Goal: Task Accomplishment & Management: Manage account settings

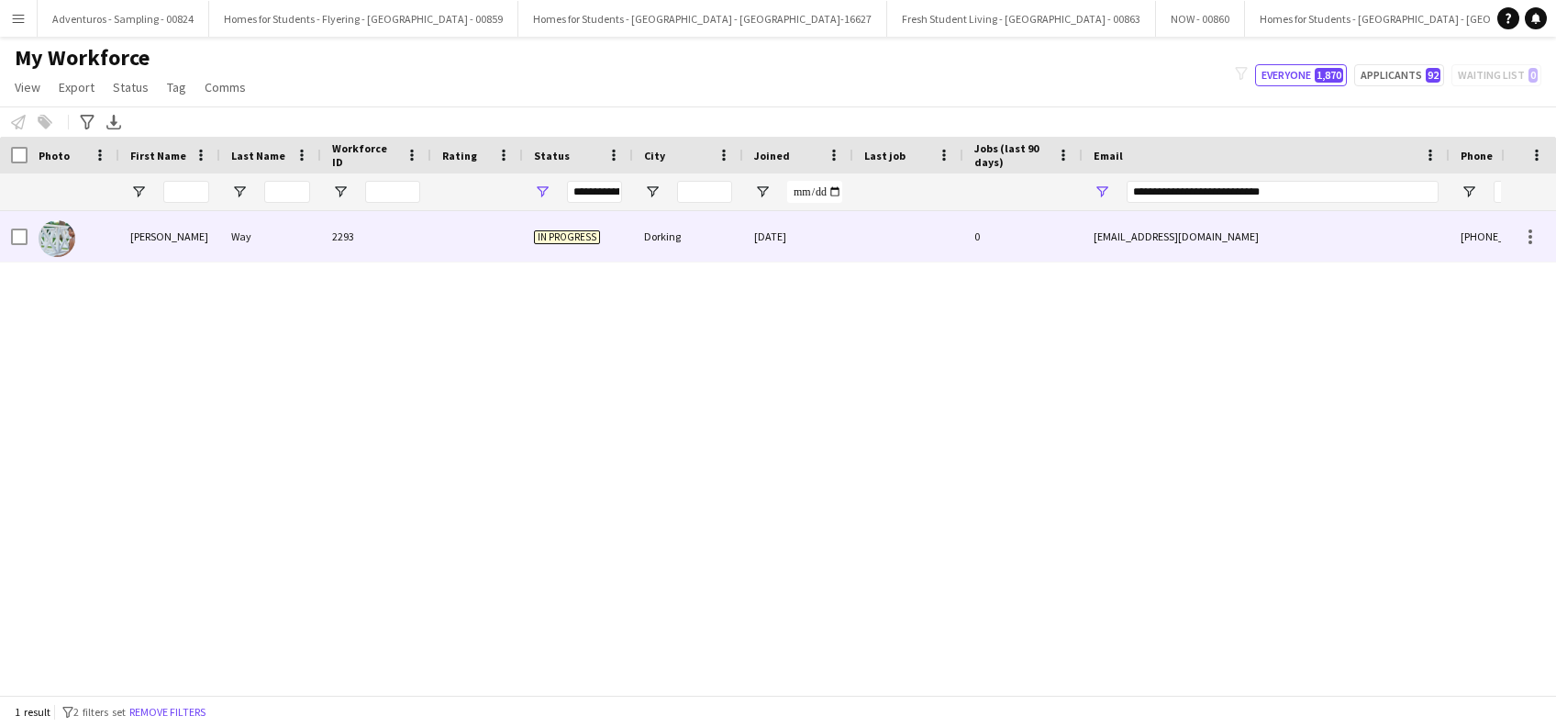
click at [228, 235] on div "Way" at bounding box center [270, 236] width 101 height 50
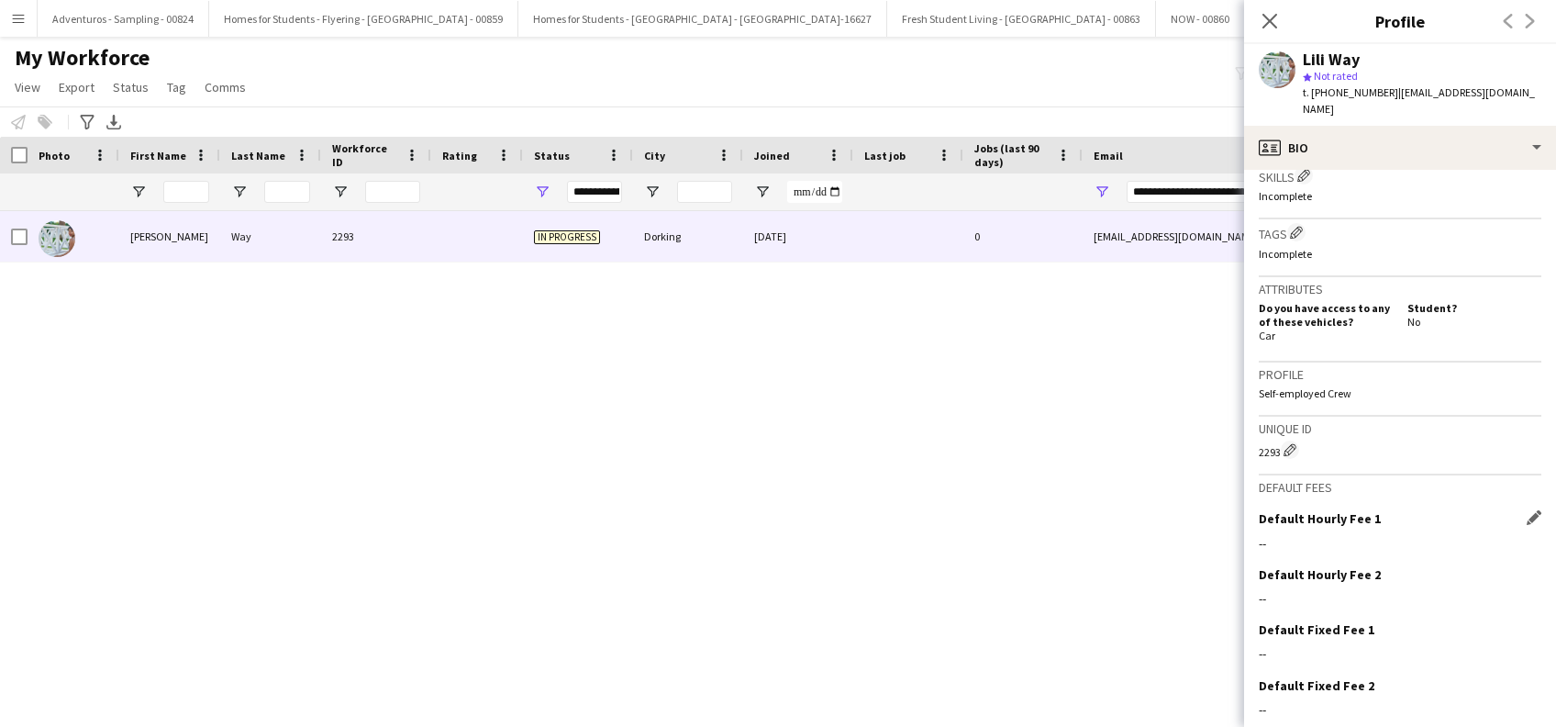
scroll to position [724, 0]
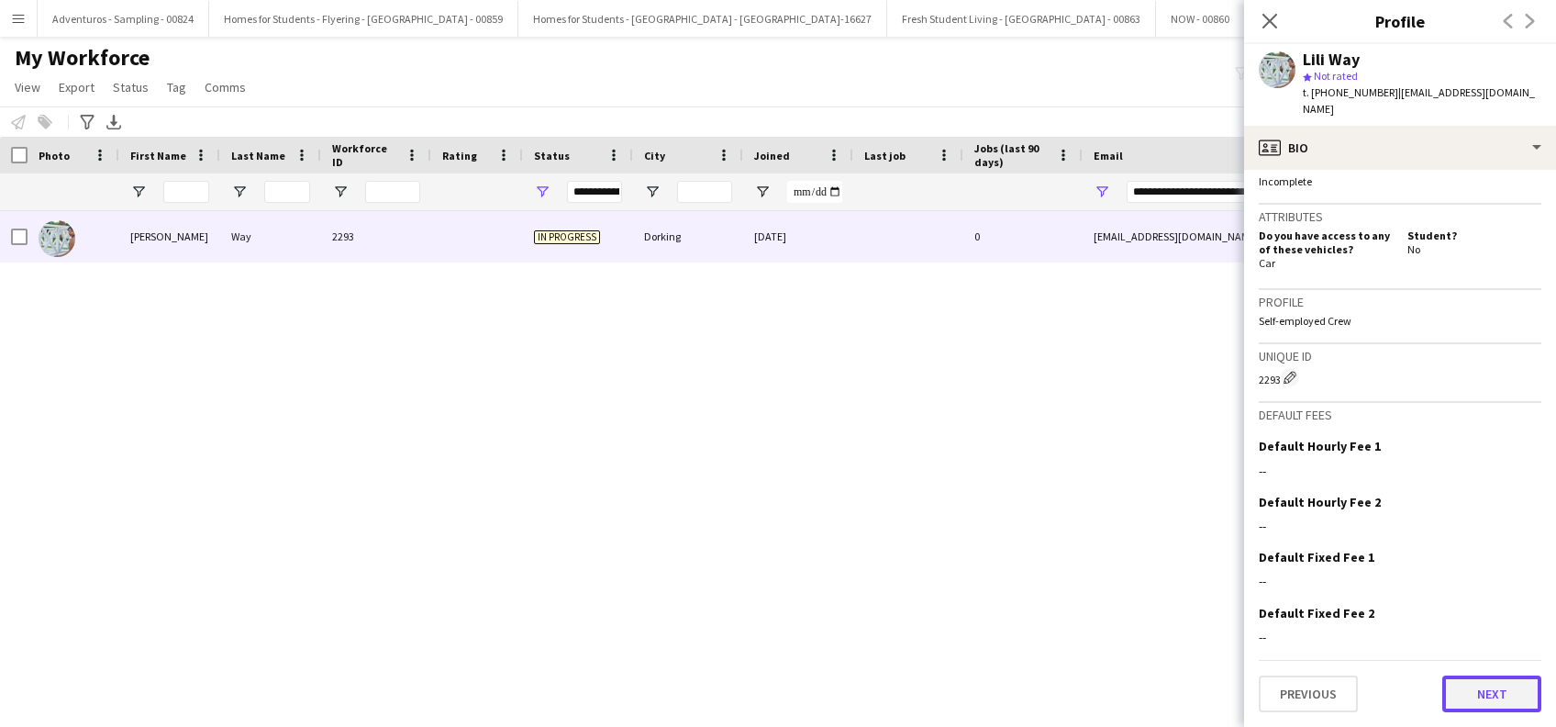
click at [1463, 706] on button "Next" at bounding box center [1491, 693] width 99 height 37
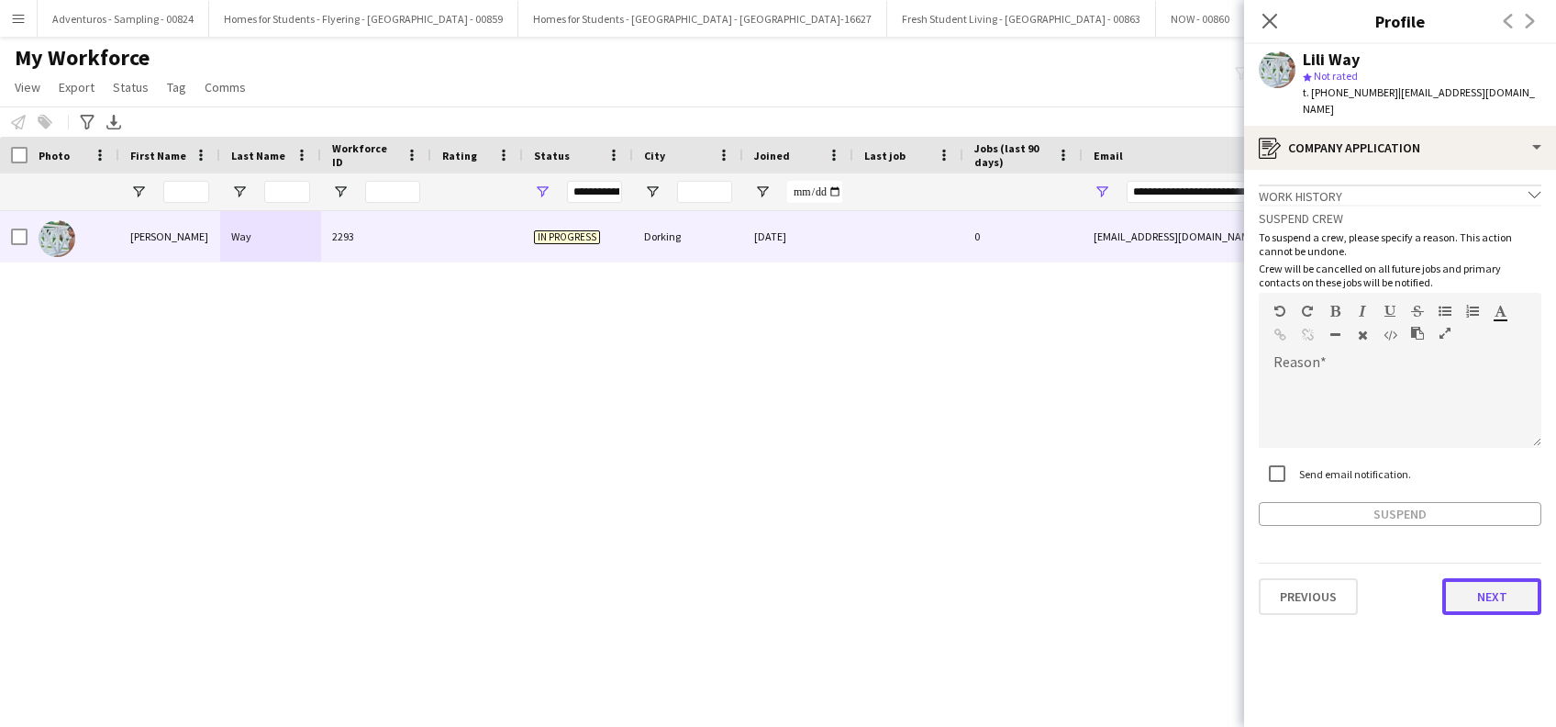
click at [1490, 599] on button "Next" at bounding box center [1491, 596] width 99 height 37
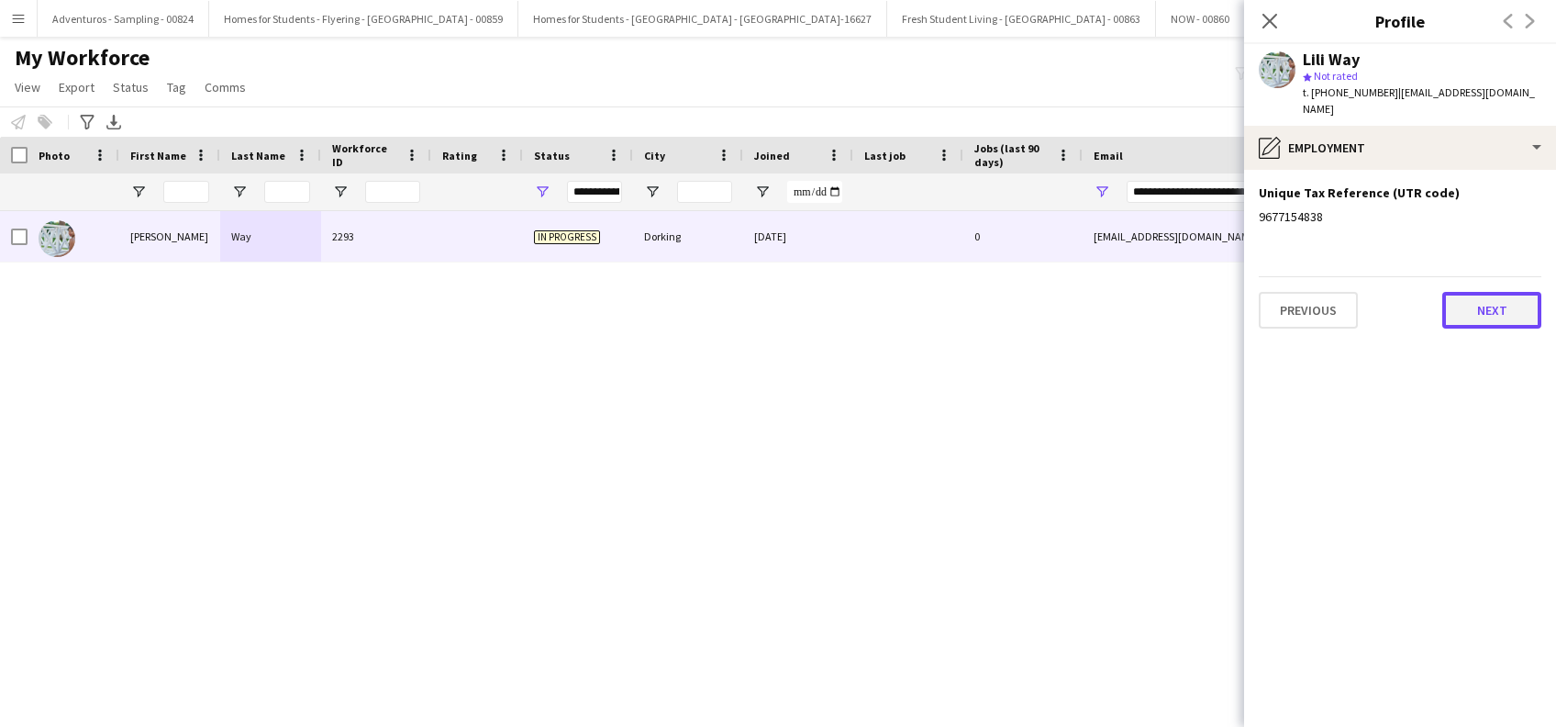
click at [1498, 308] on button "Next" at bounding box center [1491, 310] width 99 height 37
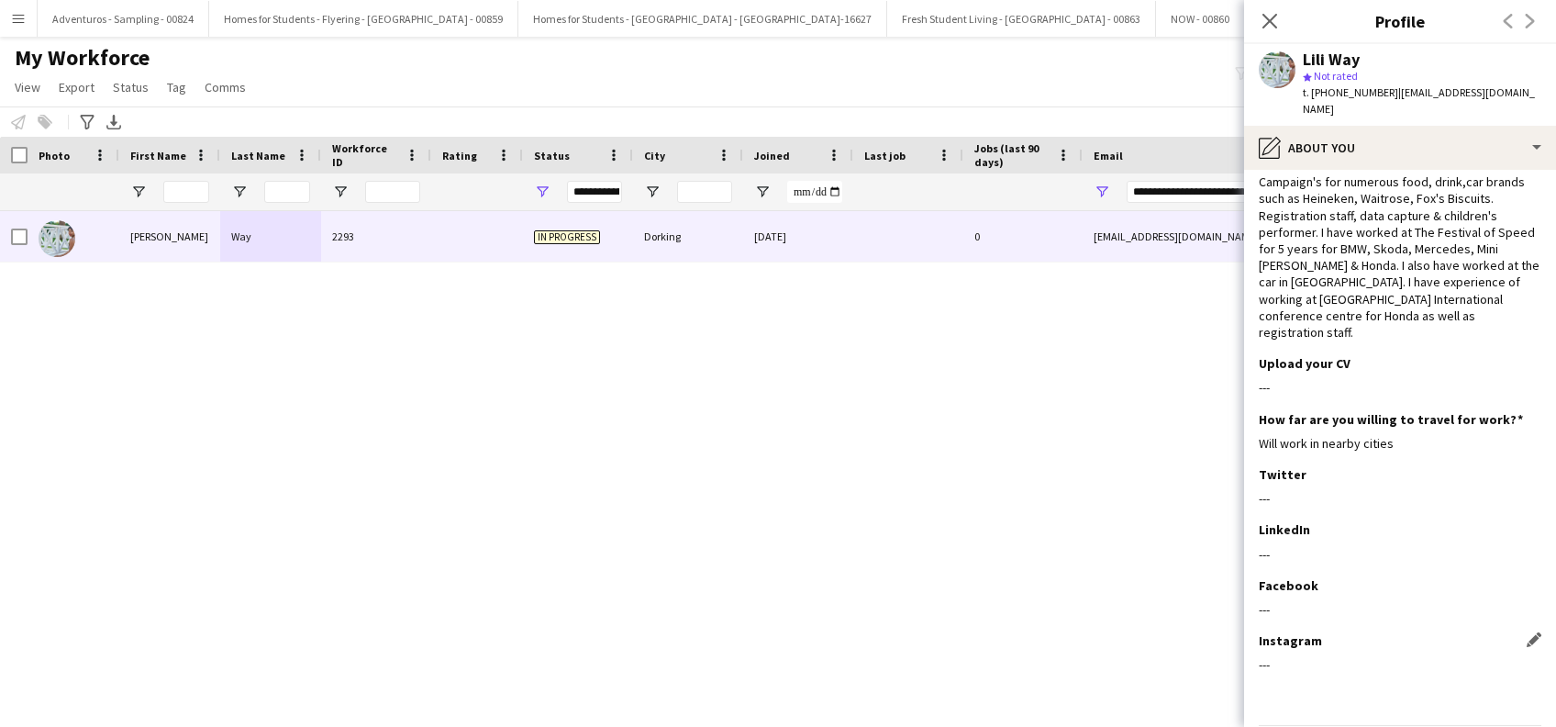
scroll to position [115, 0]
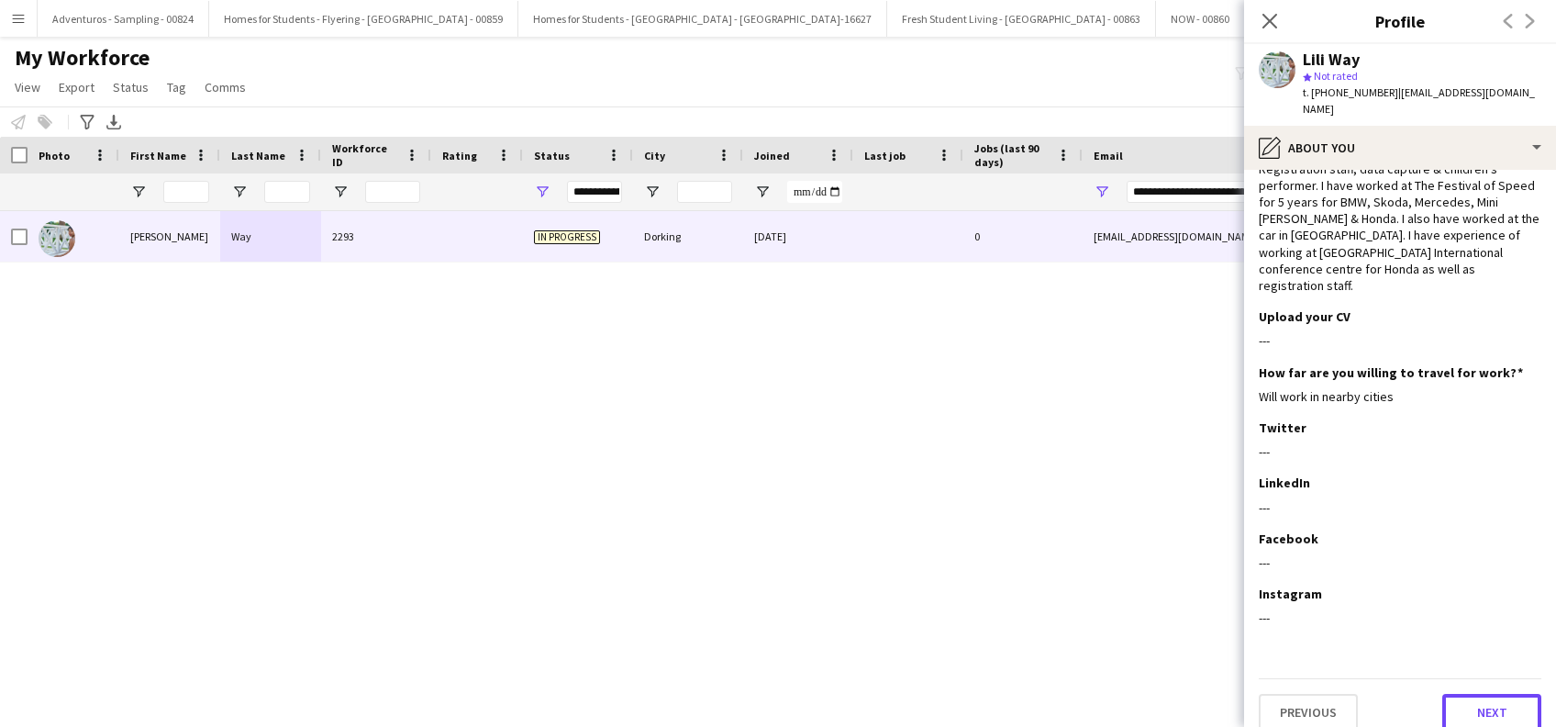
click at [1479, 694] on button "Next" at bounding box center [1491, 712] width 99 height 37
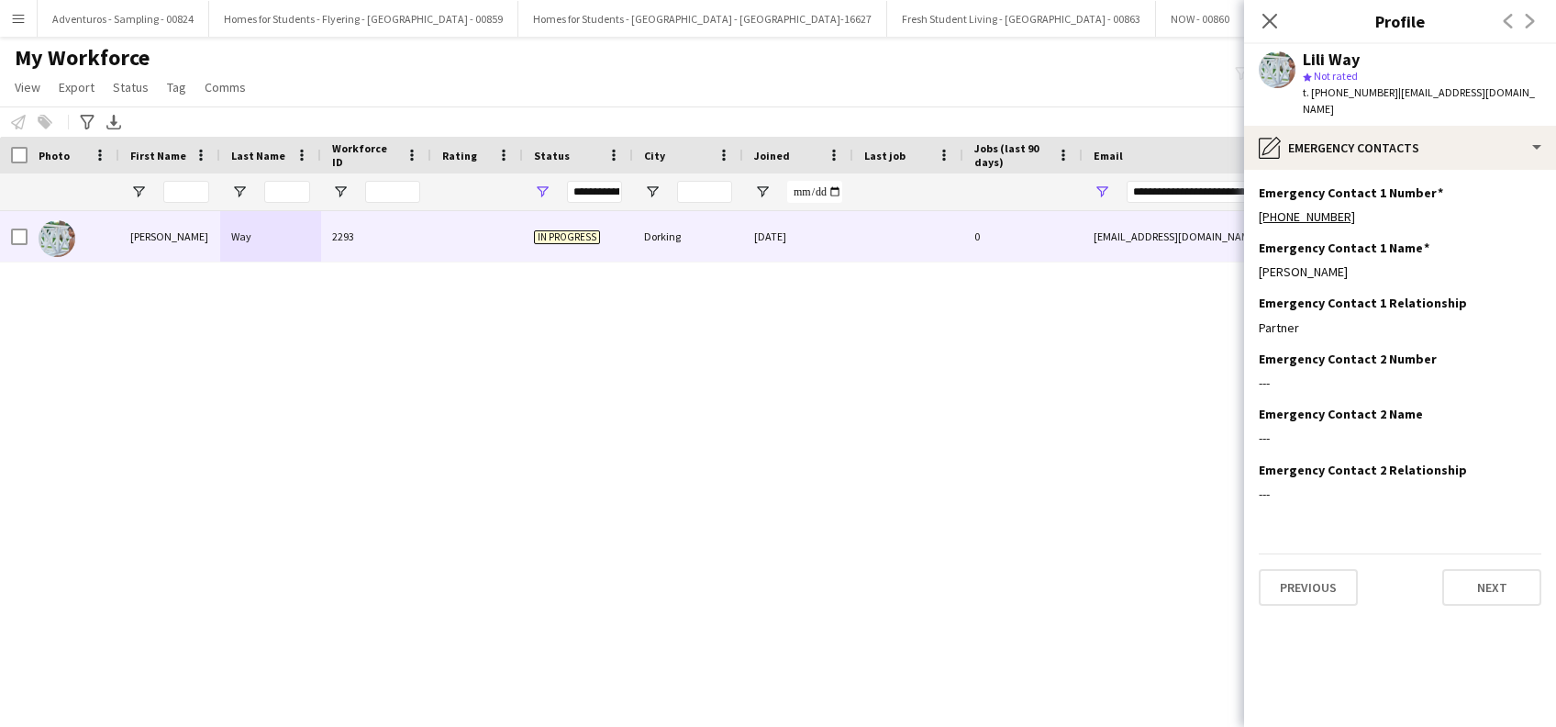
scroll to position [0, 0]
click at [1485, 584] on button "Next" at bounding box center [1491, 587] width 99 height 37
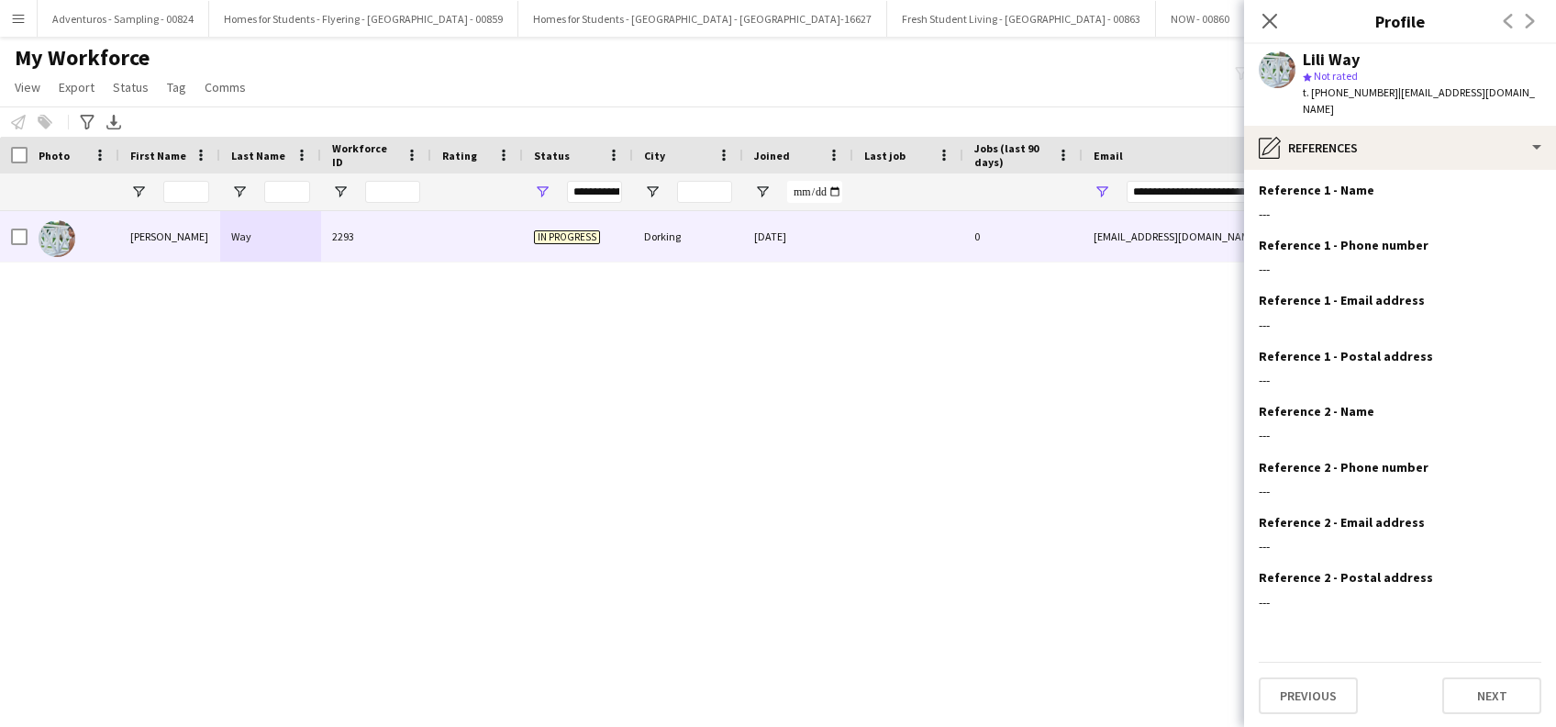
scroll to position [4, 0]
click at [1459, 701] on button "Next" at bounding box center [1491, 694] width 99 height 37
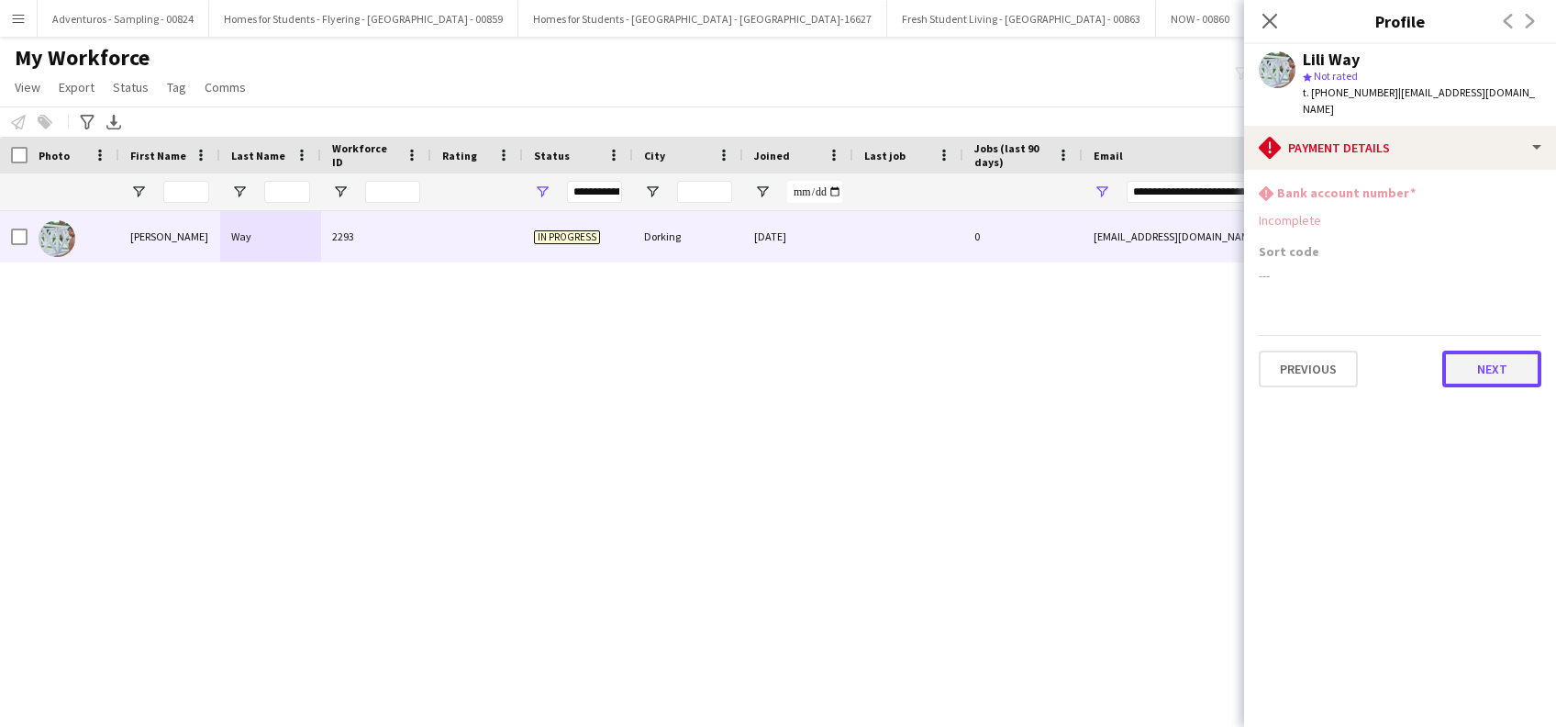
click at [1480, 364] on button "Next" at bounding box center [1491, 368] width 99 height 37
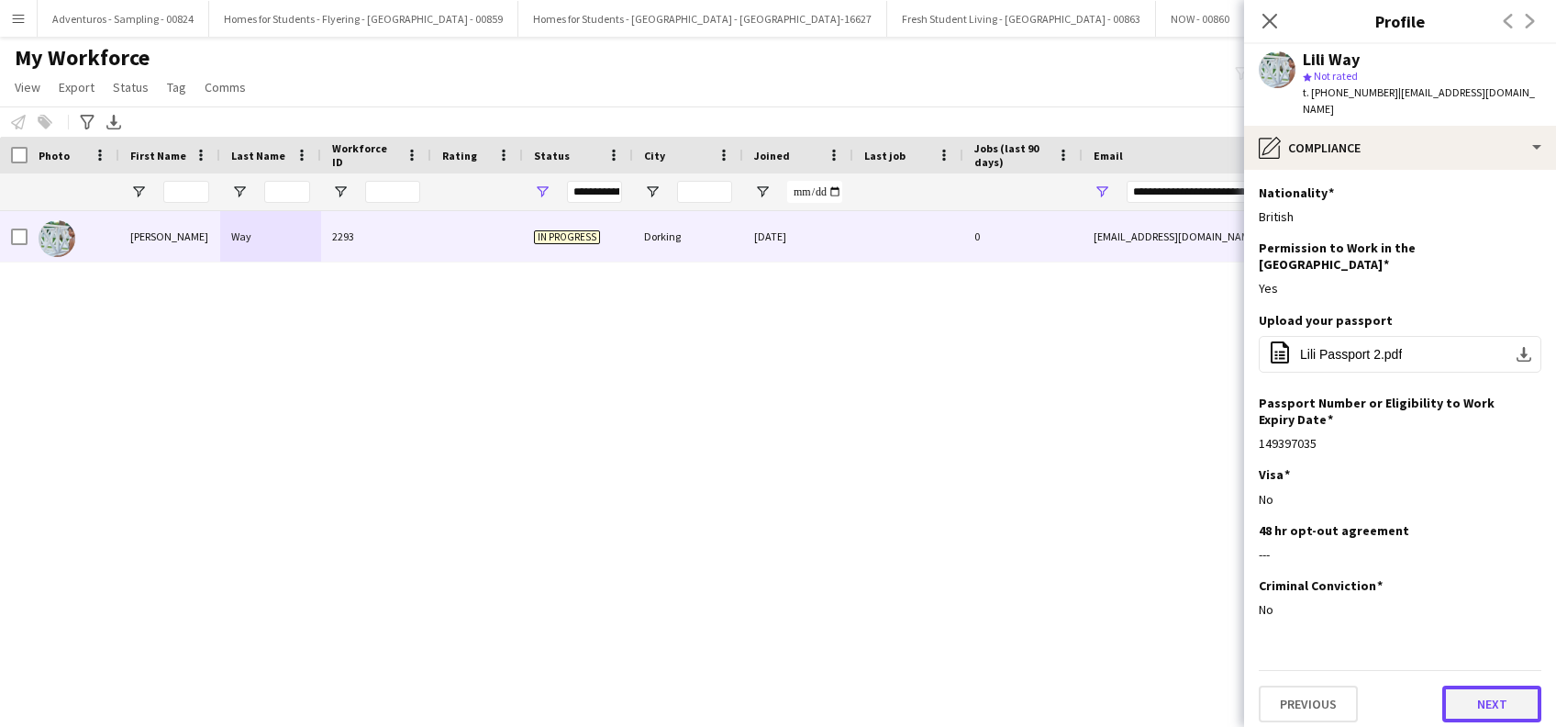
click at [1492, 692] on button "Next" at bounding box center [1491, 703] width 99 height 37
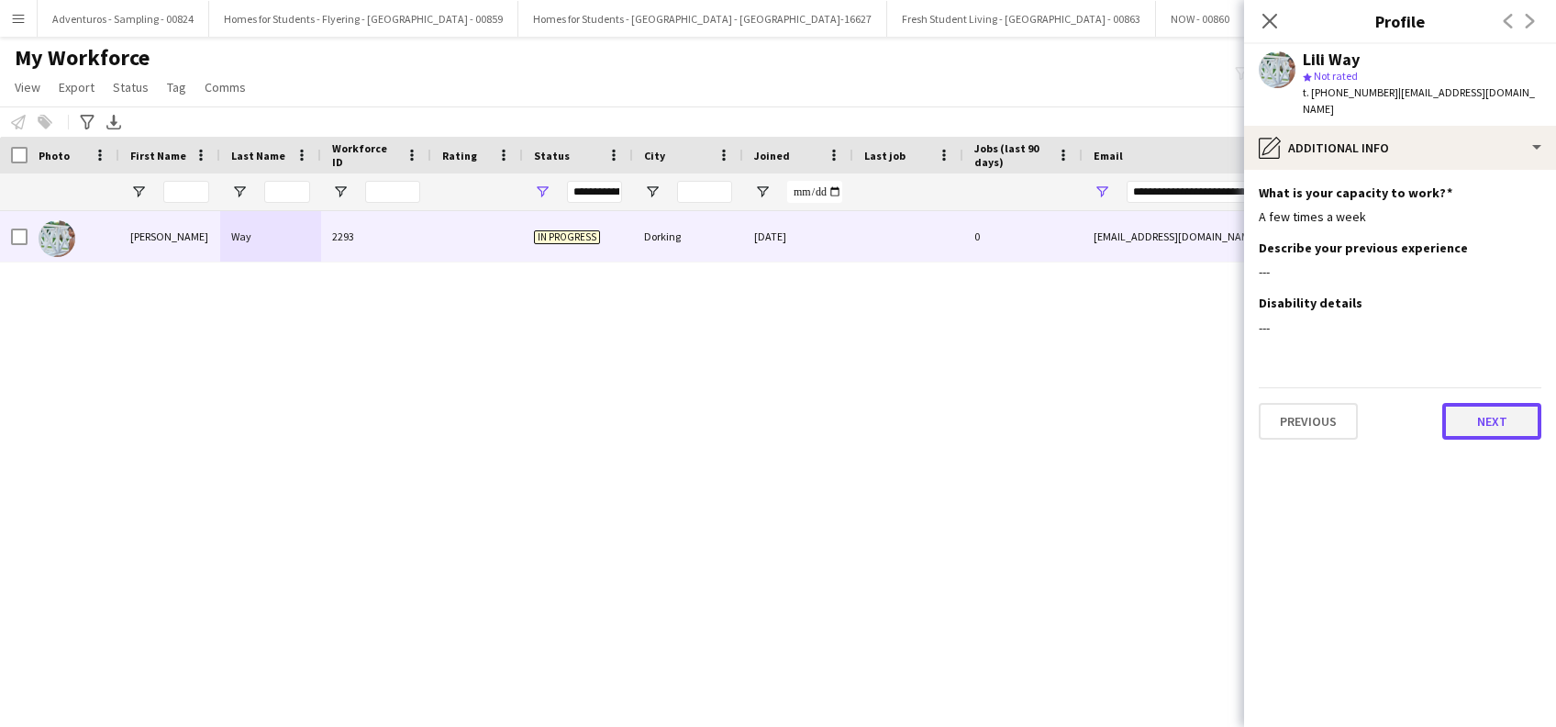
click at [1482, 412] on button "Next" at bounding box center [1491, 421] width 99 height 37
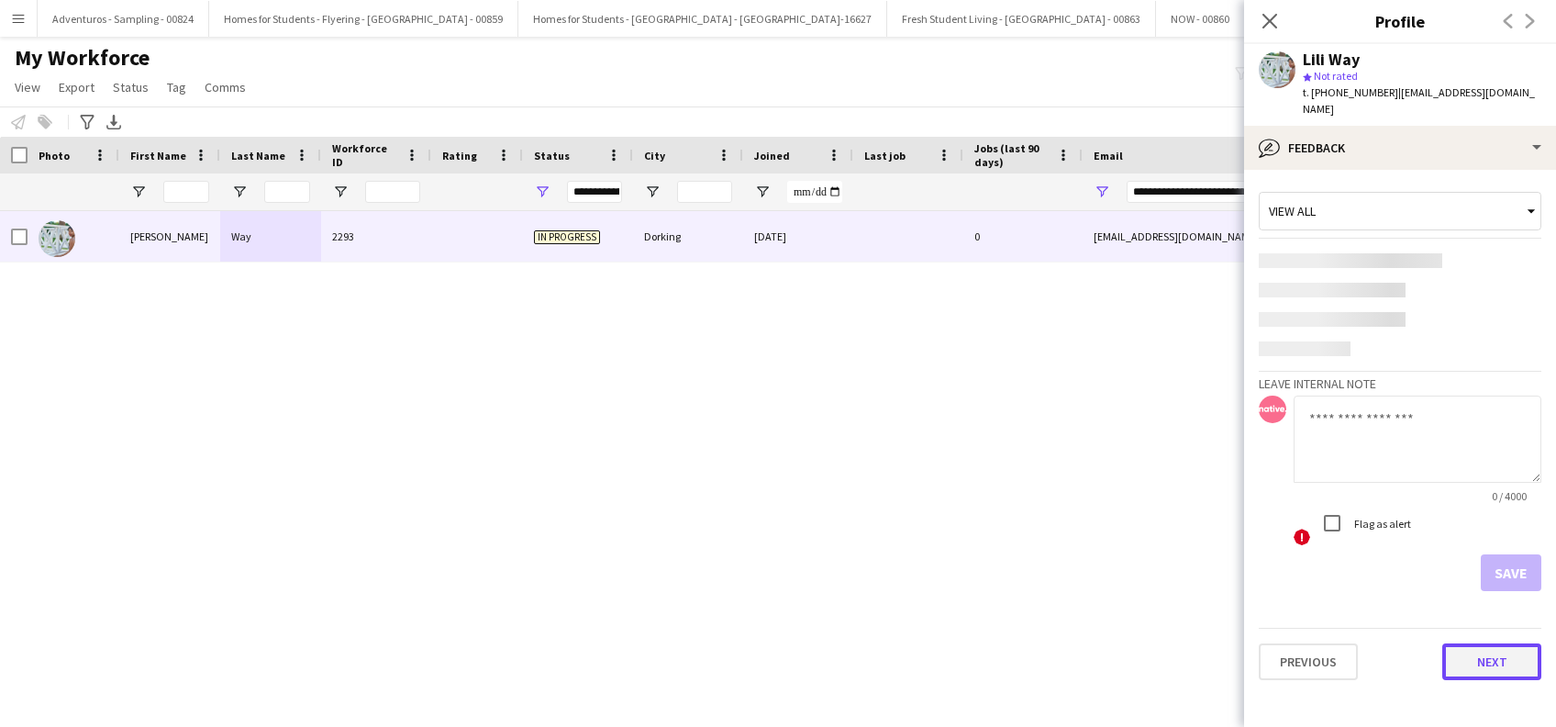
click at [1497, 663] on button "Next" at bounding box center [1491, 661] width 99 height 37
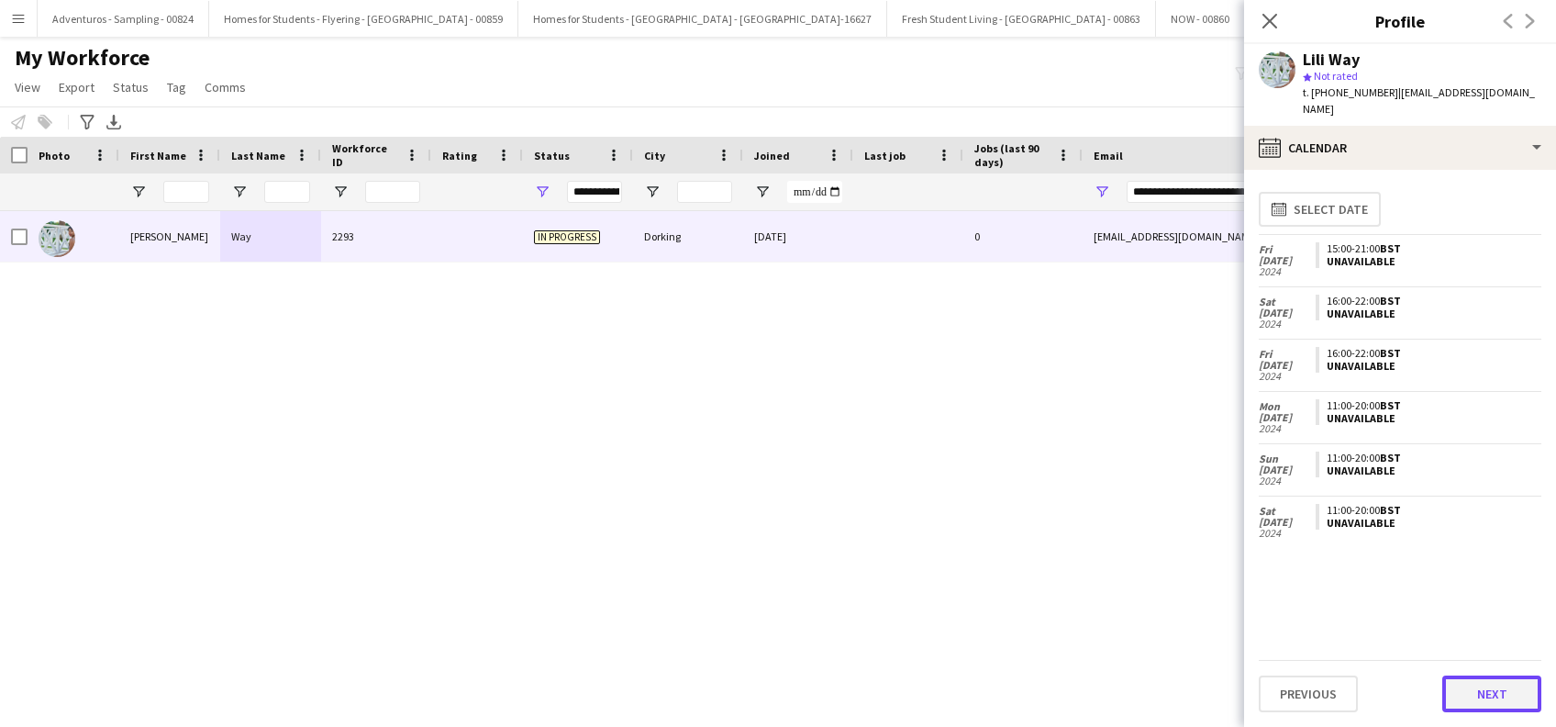
click at [1484, 703] on button "Next" at bounding box center [1491, 693] width 99 height 37
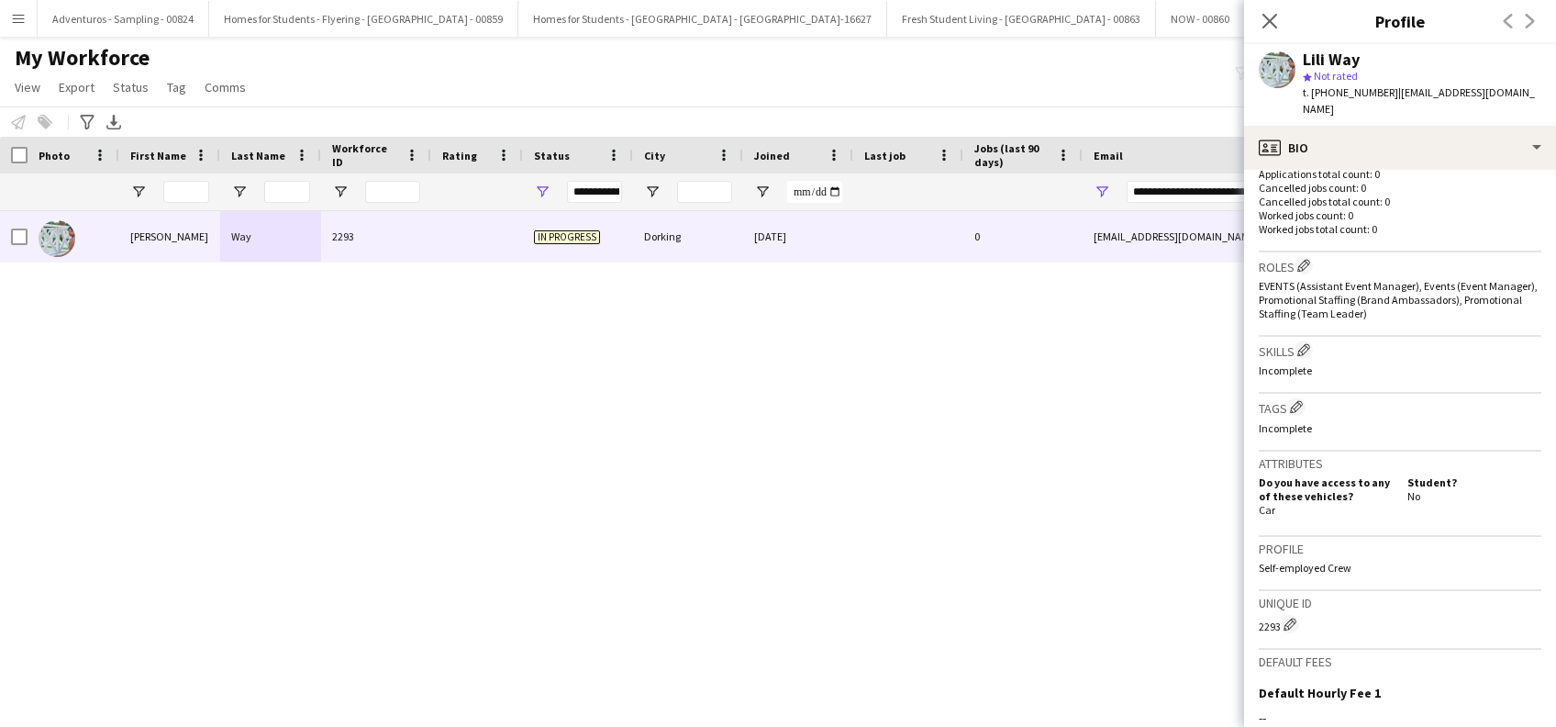
scroll to position [724, 0]
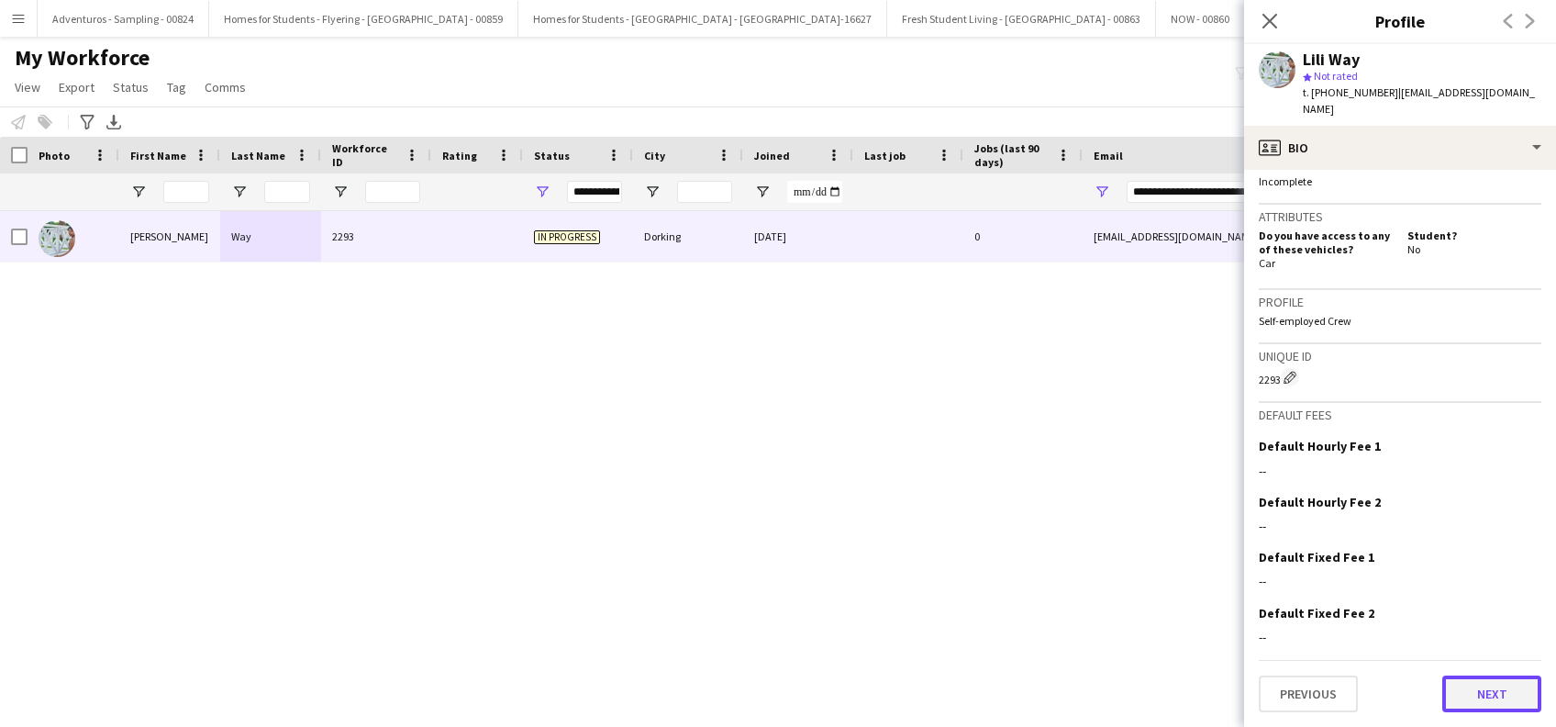
click at [1471, 700] on button "Next" at bounding box center [1491, 693] width 99 height 37
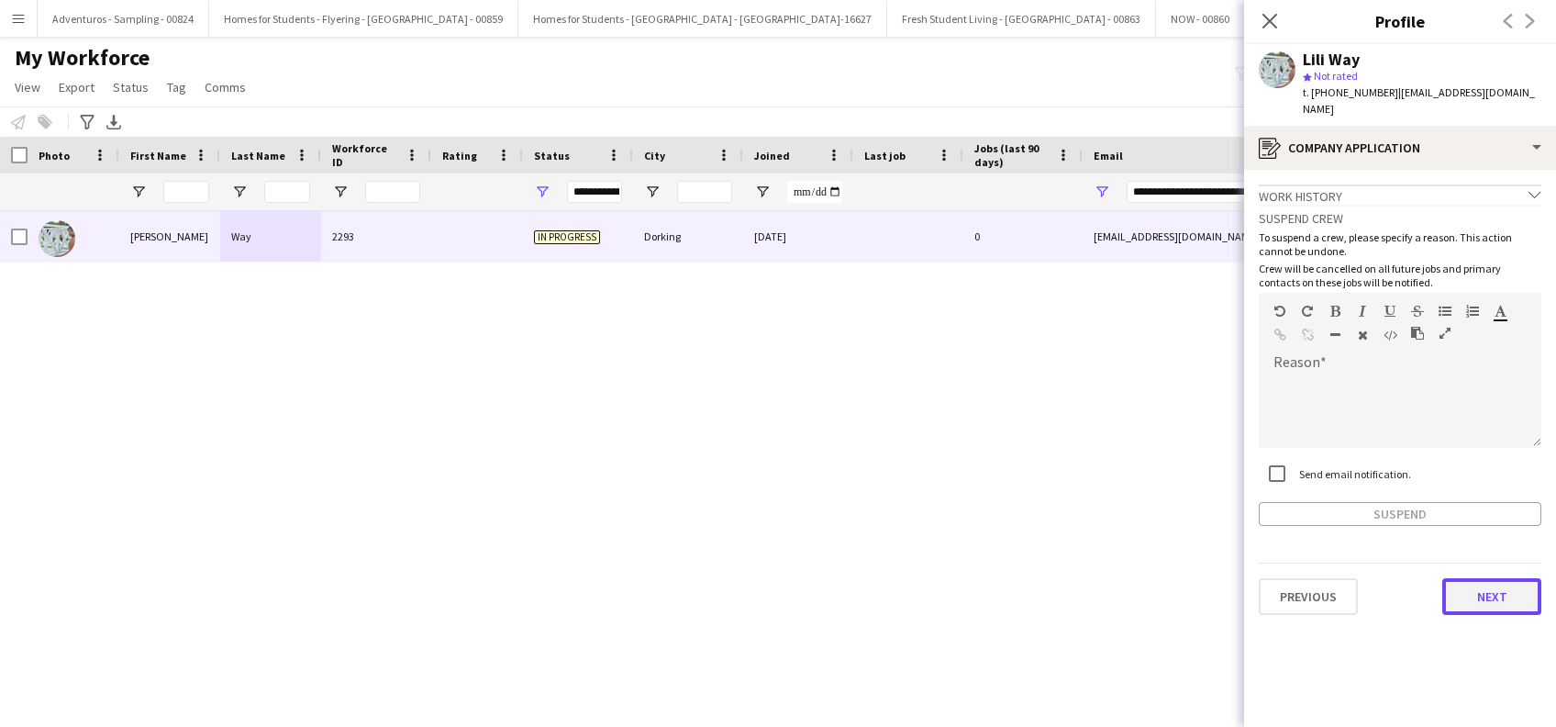
click at [1497, 599] on button "Next" at bounding box center [1491, 596] width 99 height 37
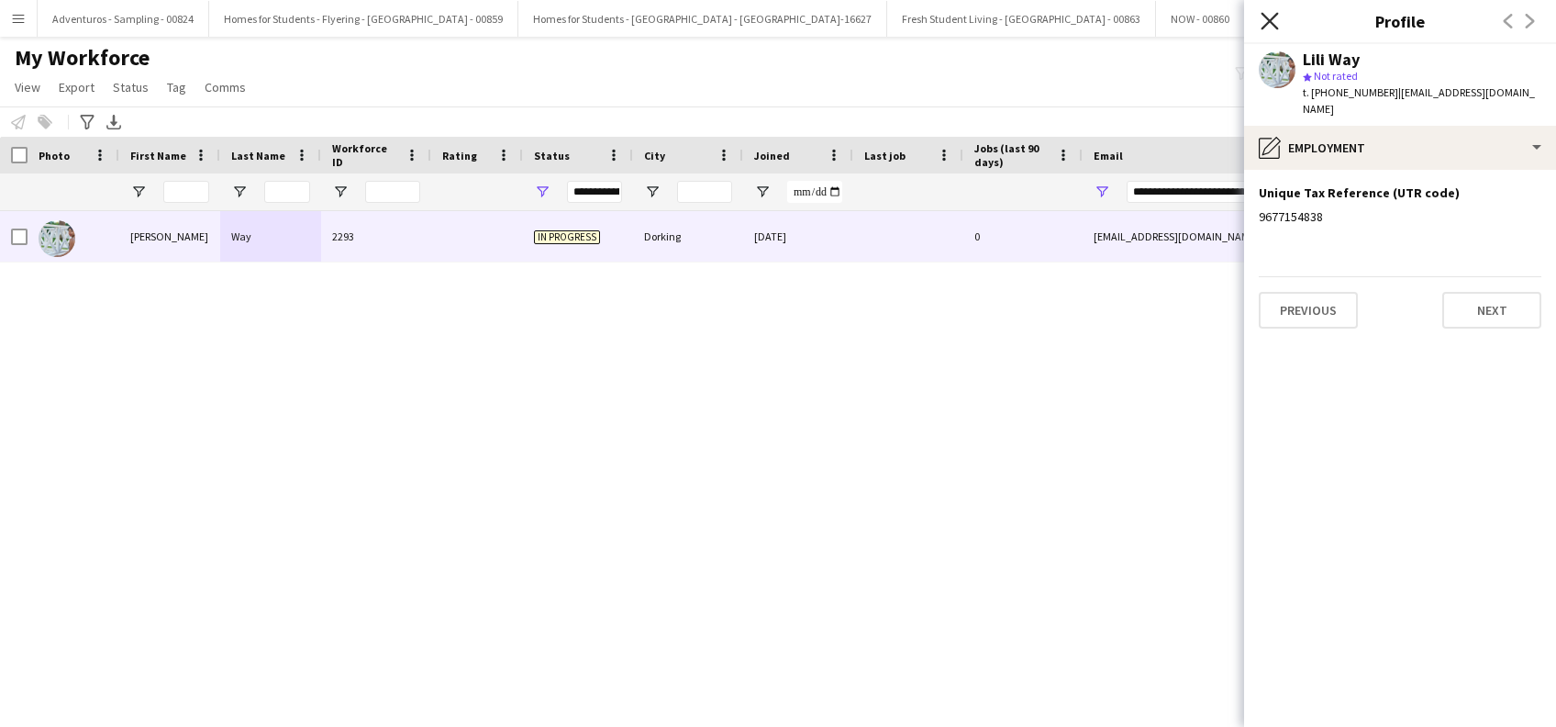
click at [1262, 23] on icon "Close pop-in" at bounding box center [1268, 20] width 17 height 17
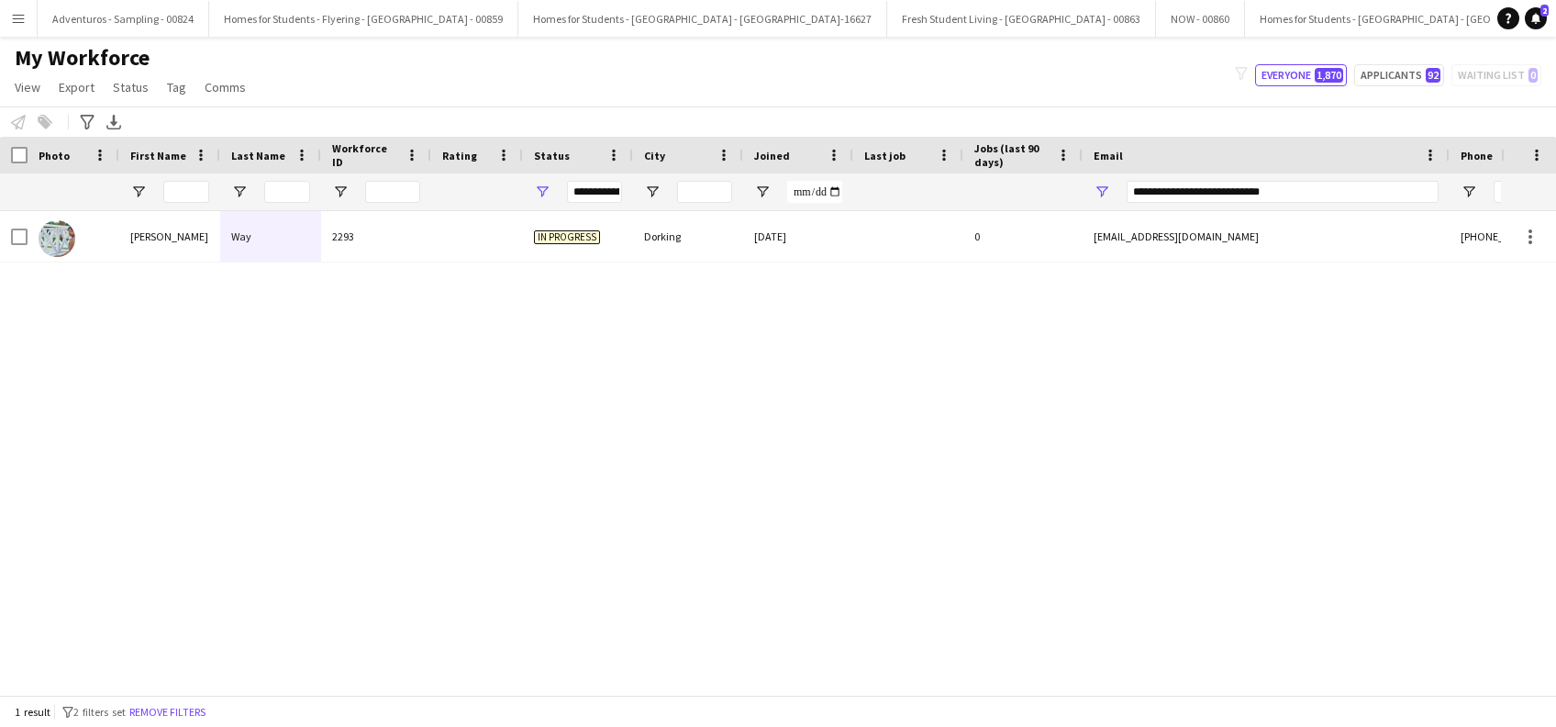
drag, startPoint x: 1153, startPoint y: 298, endPoint x: 1158, endPoint y: 242, distance: 56.1
click at [1154, 298] on div "Lili Way 2293 In progress Dorking 30-09-2025 0 liliwayphotography@gmail.com +44…" at bounding box center [750, 443] width 1501 height 465
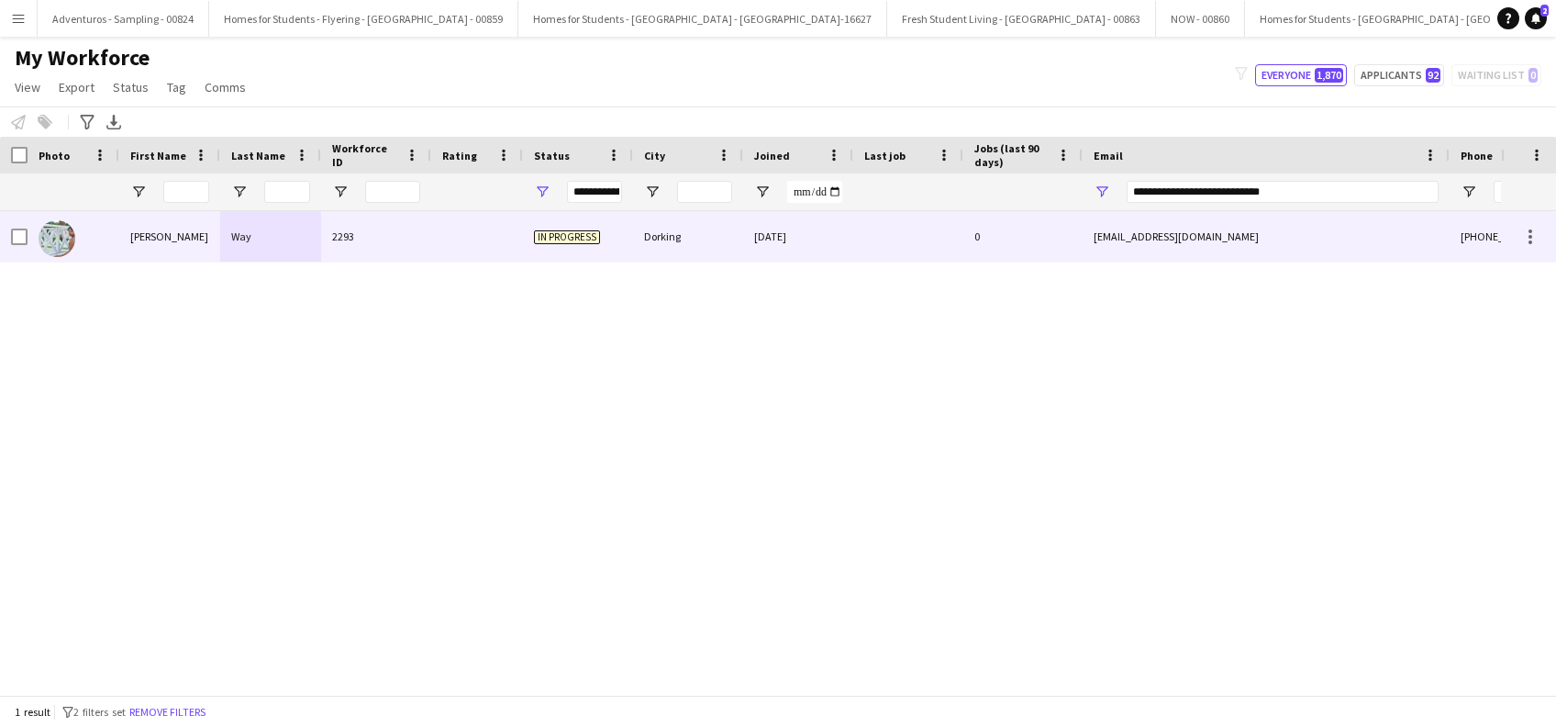
click at [383, 248] on div "2293" at bounding box center [376, 236] width 110 height 50
click at [239, 239] on div "Way" at bounding box center [270, 236] width 101 height 50
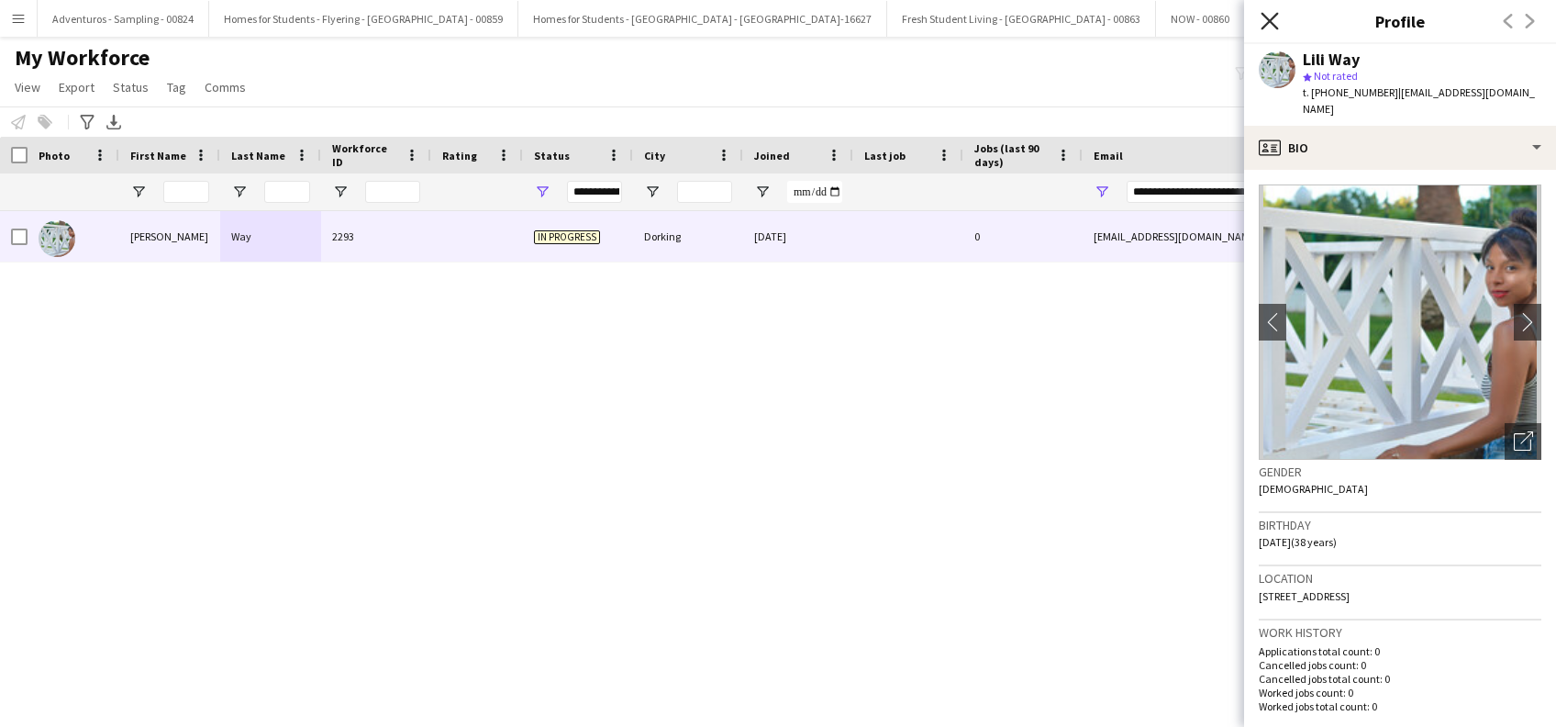
click at [1270, 17] on icon "Close pop-in" at bounding box center [1268, 20] width 17 height 17
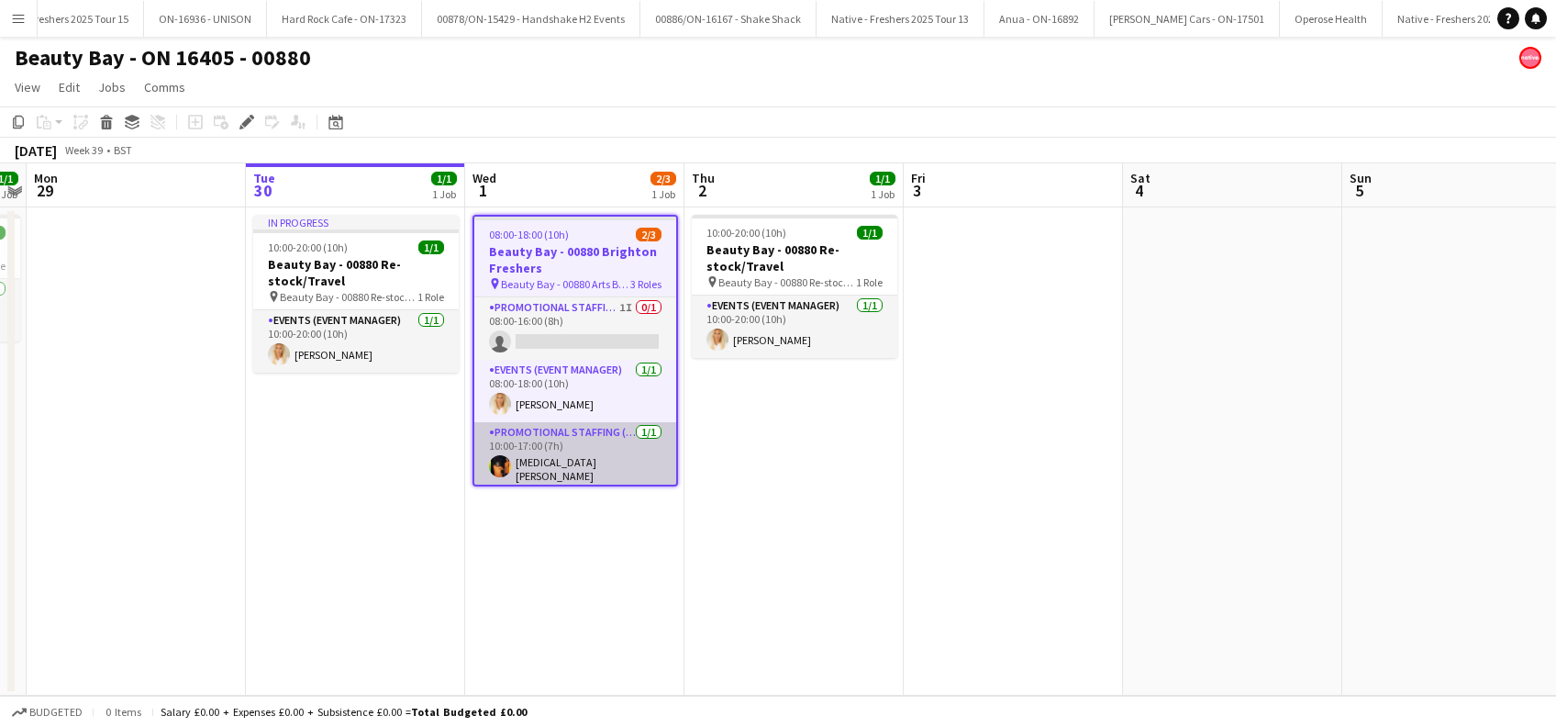
scroll to position [0, 9377]
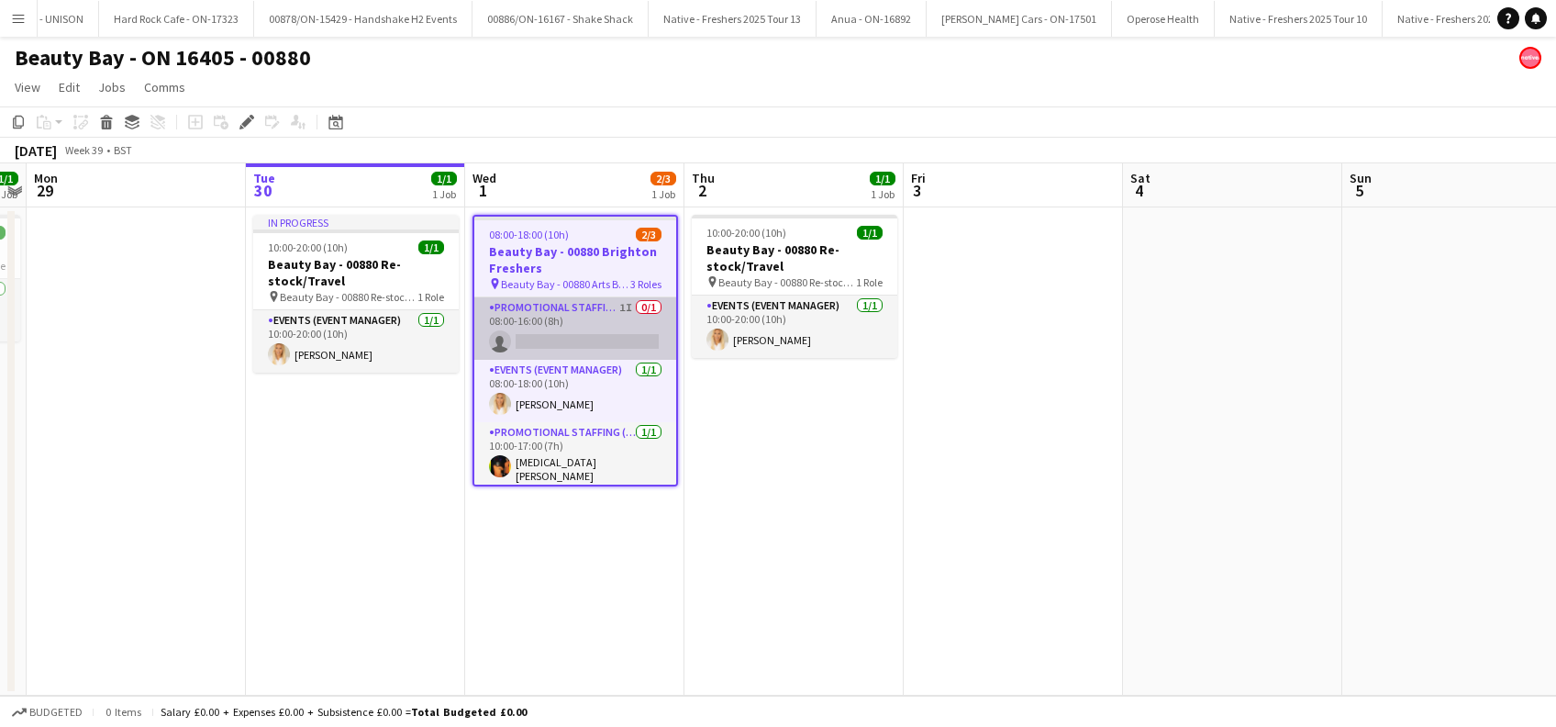
click at [588, 334] on app-card-role "Promotional Staffing (Brand Ambassadors) 1I 0/1 08:00-16:00 (8h) single-neutral…" at bounding box center [575, 328] width 202 height 62
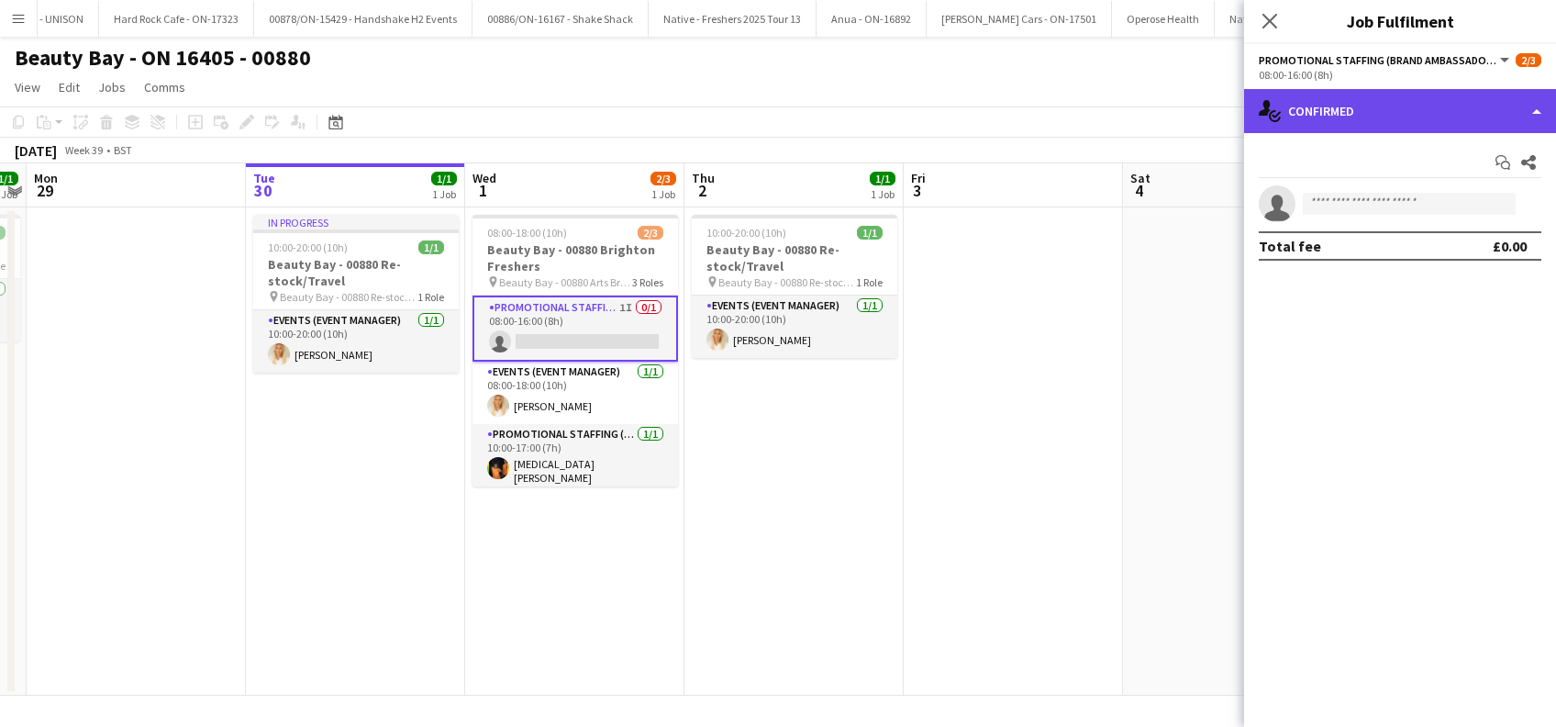
click at [1354, 98] on div "single-neutral-actions-check-2 Confirmed" at bounding box center [1400, 111] width 312 height 44
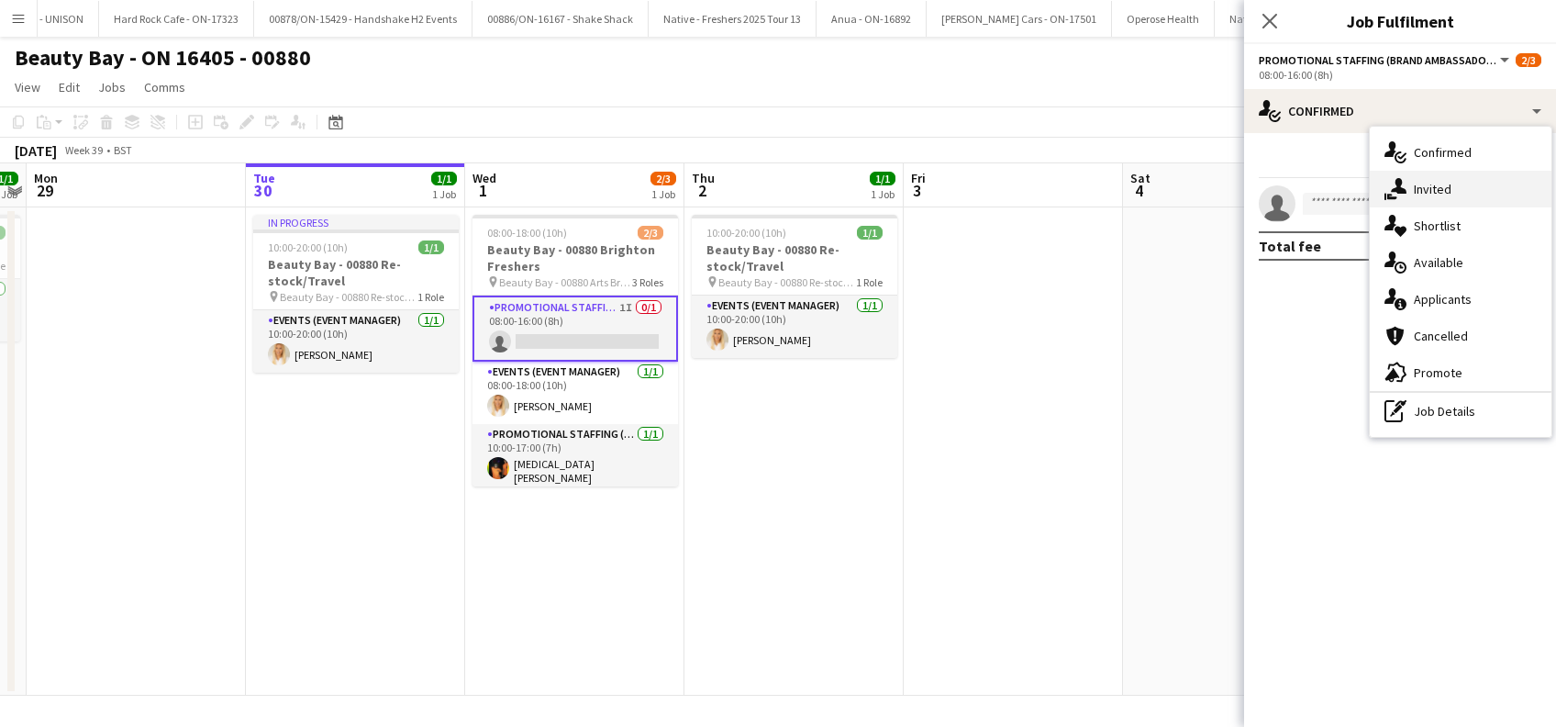
click at [1432, 189] on span "Invited" at bounding box center [1433, 189] width 38 height 17
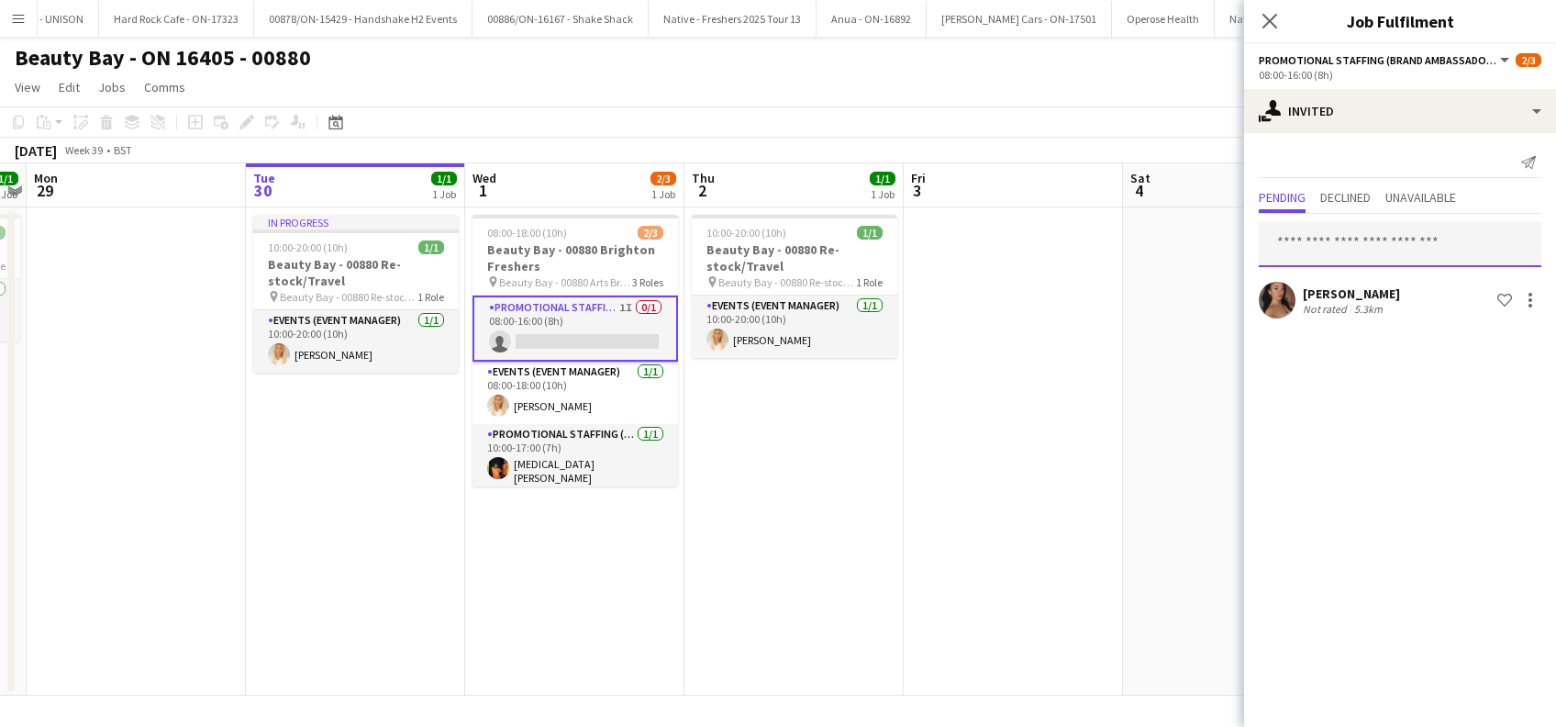
click at [1322, 237] on input "text" at bounding box center [1400, 244] width 283 height 46
type input "*"
type input "********"
click at [1273, 21] on icon "Close pop-in" at bounding box center [1268, 20] width 17 height 17
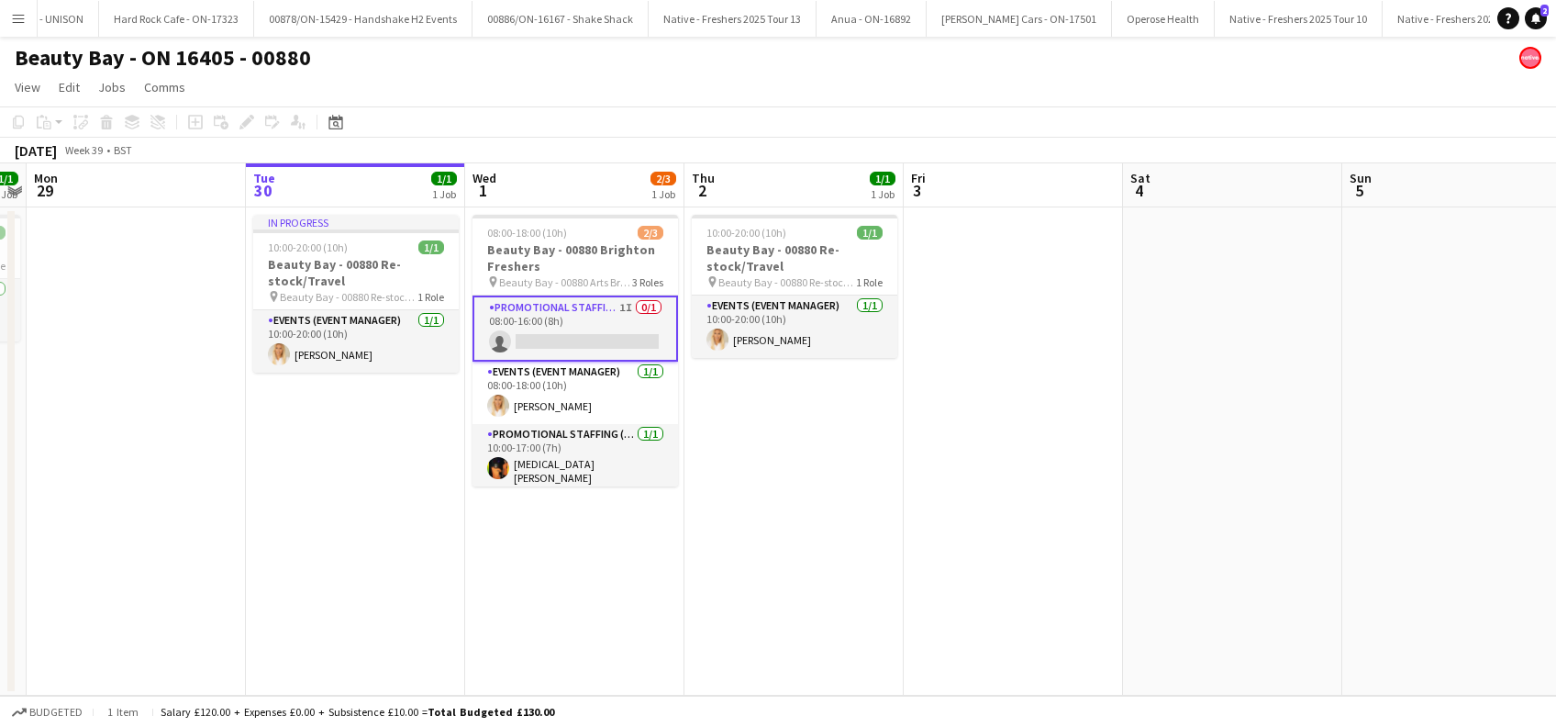
click at [550, 572] on app-date-cell "08:00-18:00 (10h) 2/3 Beauty Bay - 00880 Brighton Freshers pin Beauty Bay - 008…" at bounding box center [574, 451] width 219 height 488
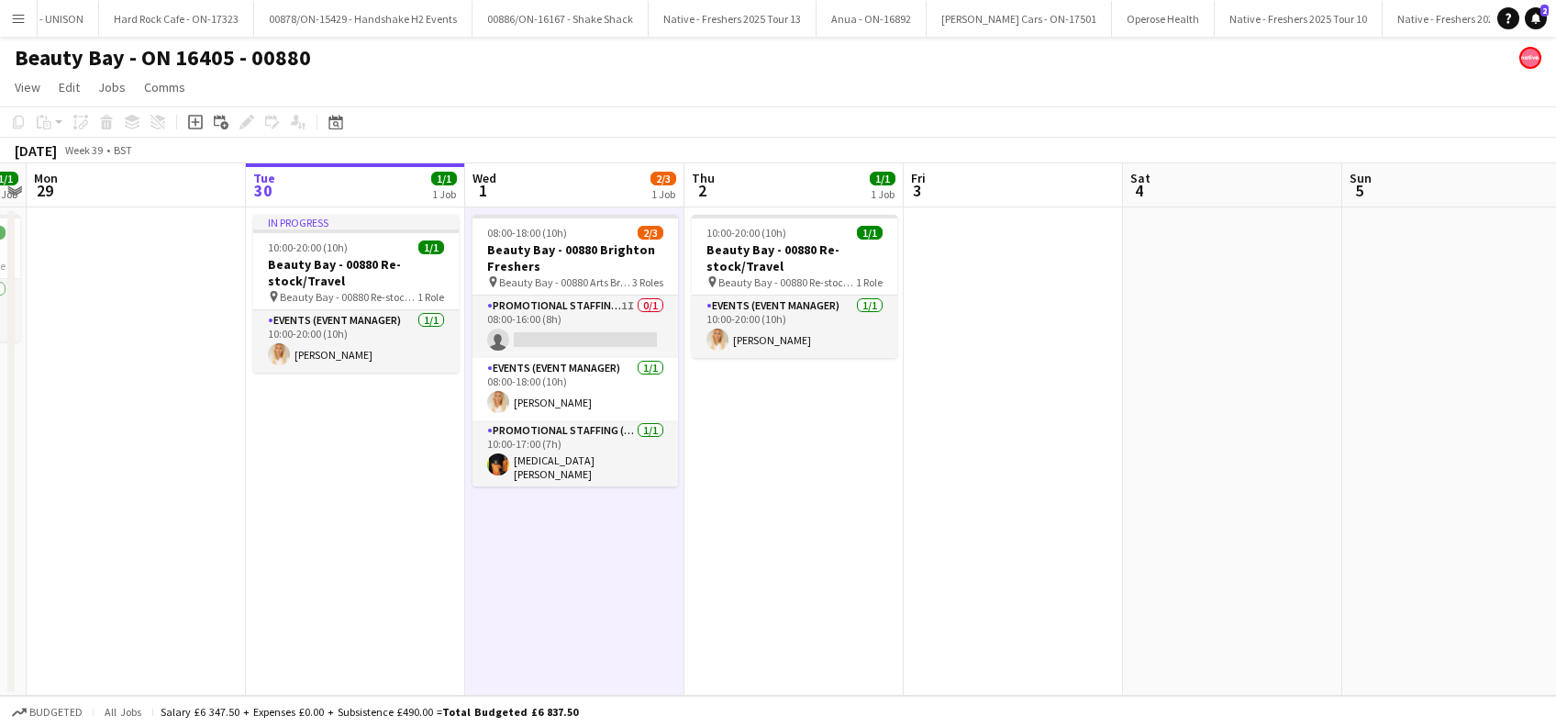
click at [773, 543] on app-date-cell "10:00-20:00 (10h) 1/1 Beauty Bay - 00880 Re-stock/Travel pin Beauty Bay - 00880…" at bounding box center [793, 451] width 219 height 488
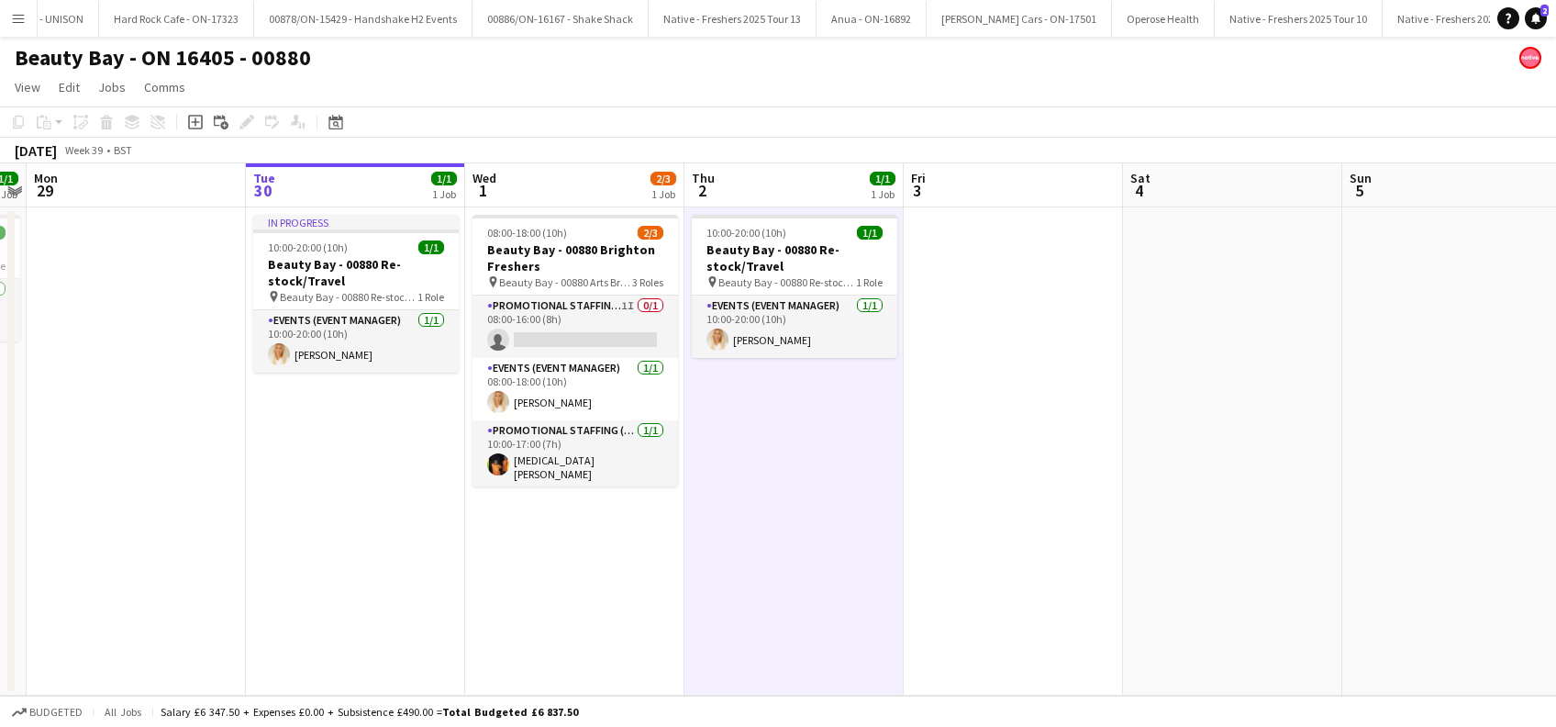
click at [521, 568] on app-date-cell "08:00-18:00 (10h) 2/3 Beauty Bay - 00880 Brighton Freshers pin Beauty Bay - 008…" at bounding box center [574, 451] width 219 height 488
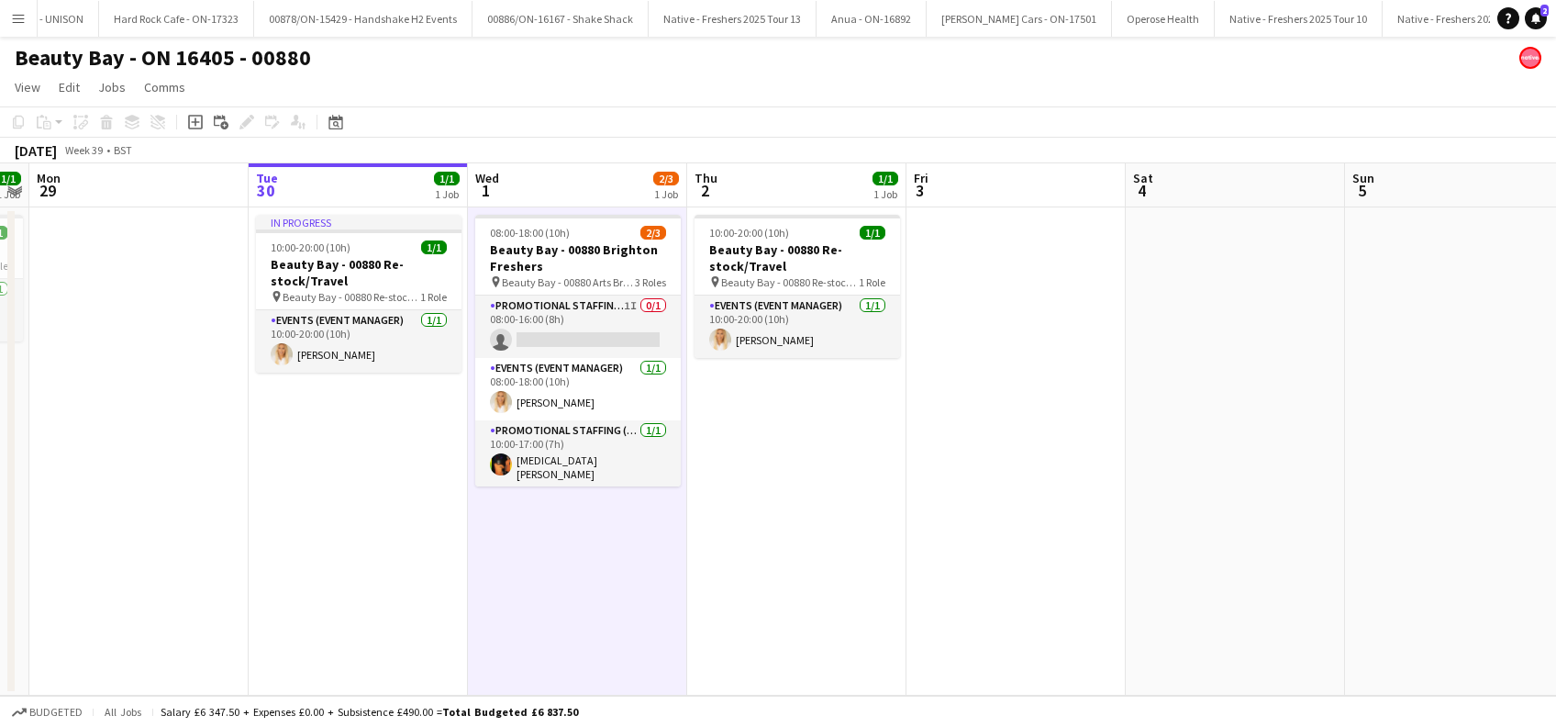
click at [857, 518] on app-date-cell "10:00-20:00 (10h) 1/1 Beauty Bay - 00880 Re-stock/Travel pin Beauty Bay - 00880…" at bounding box center [796, 451] width 219 height 488
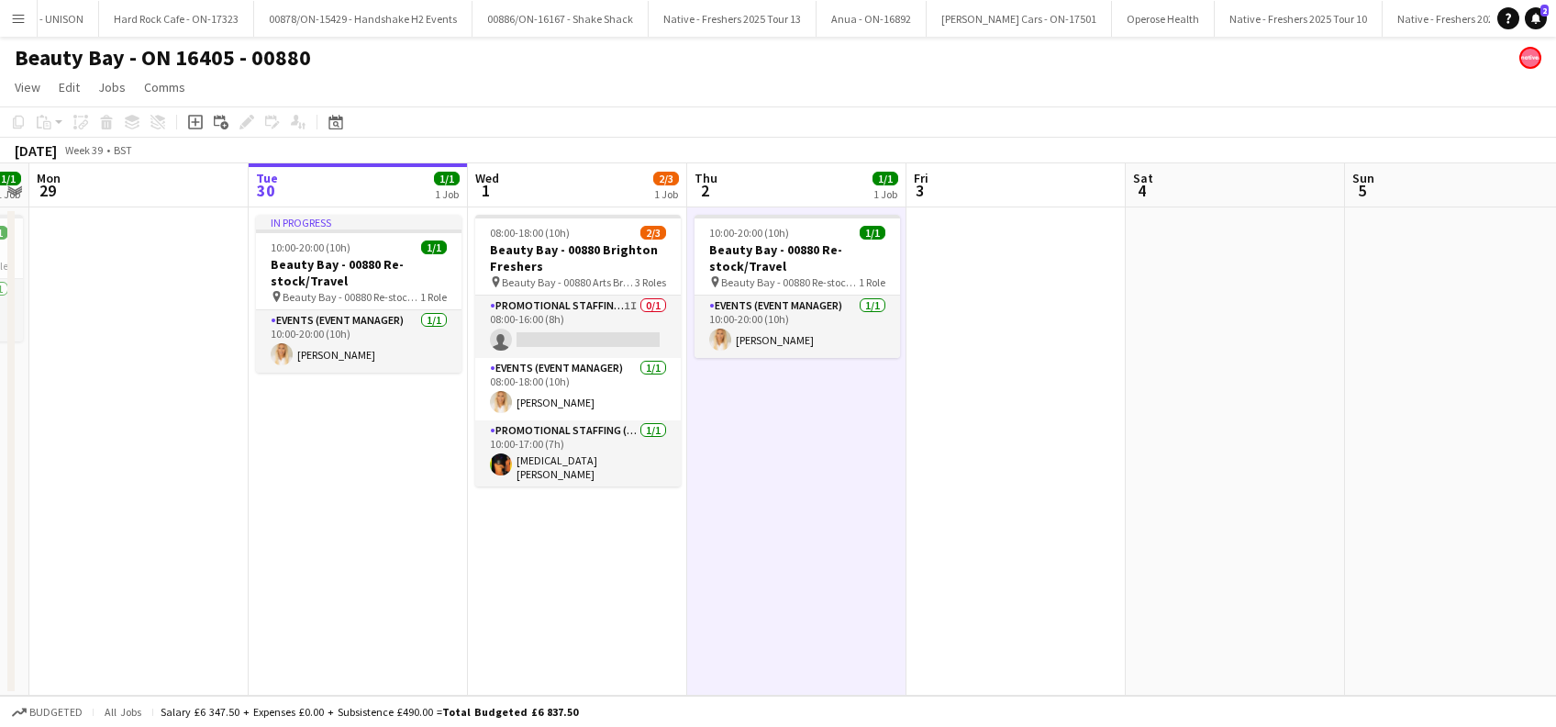
click at [1038, 510] on app-date-cell at bounding box center [1015, 451] width 219 height 488
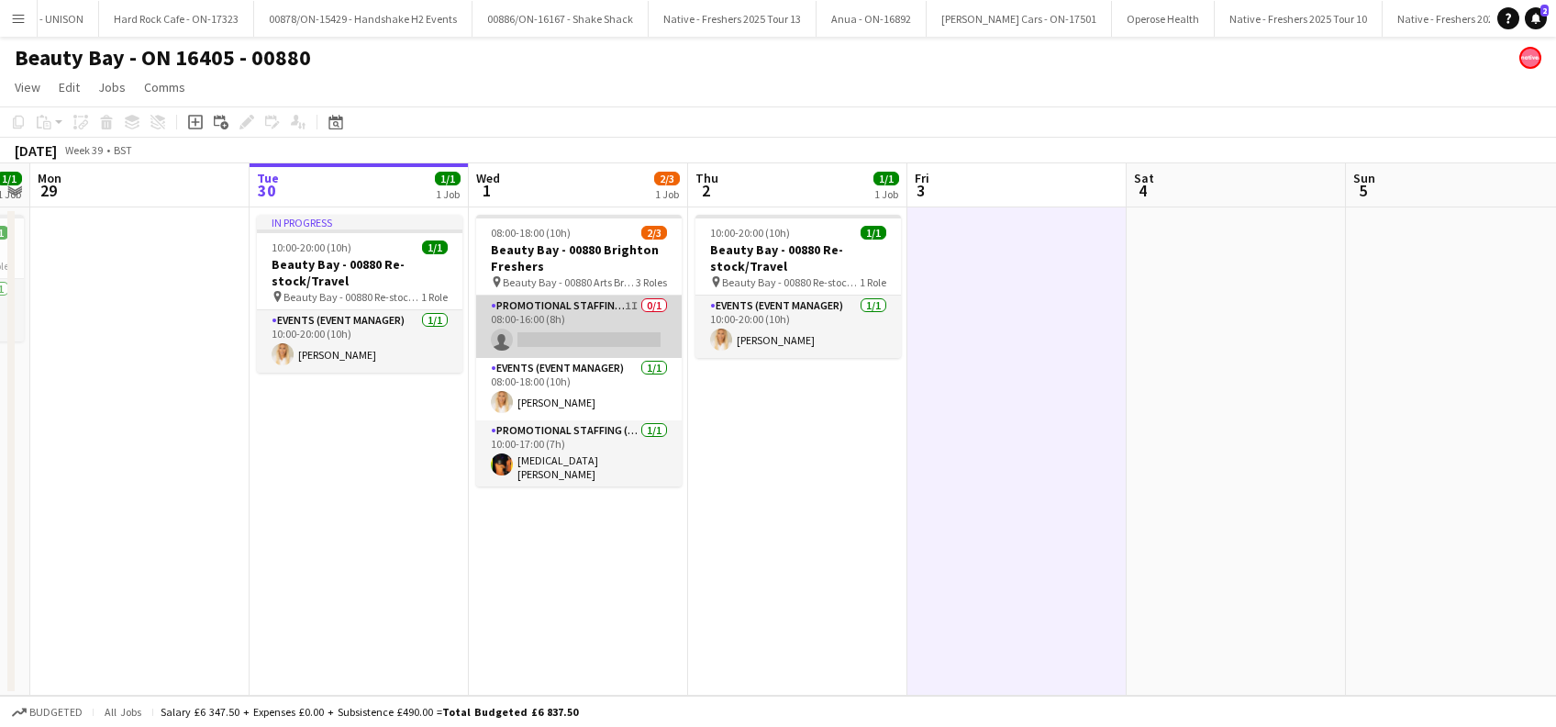
click at [580, 338] on app-card-role "Promotional Staffing (Brand Ambassadors) 1I 0/1 08:00-16:00 (8h) single-neutral…" at bounding box center [578, 326] width 205 height 62
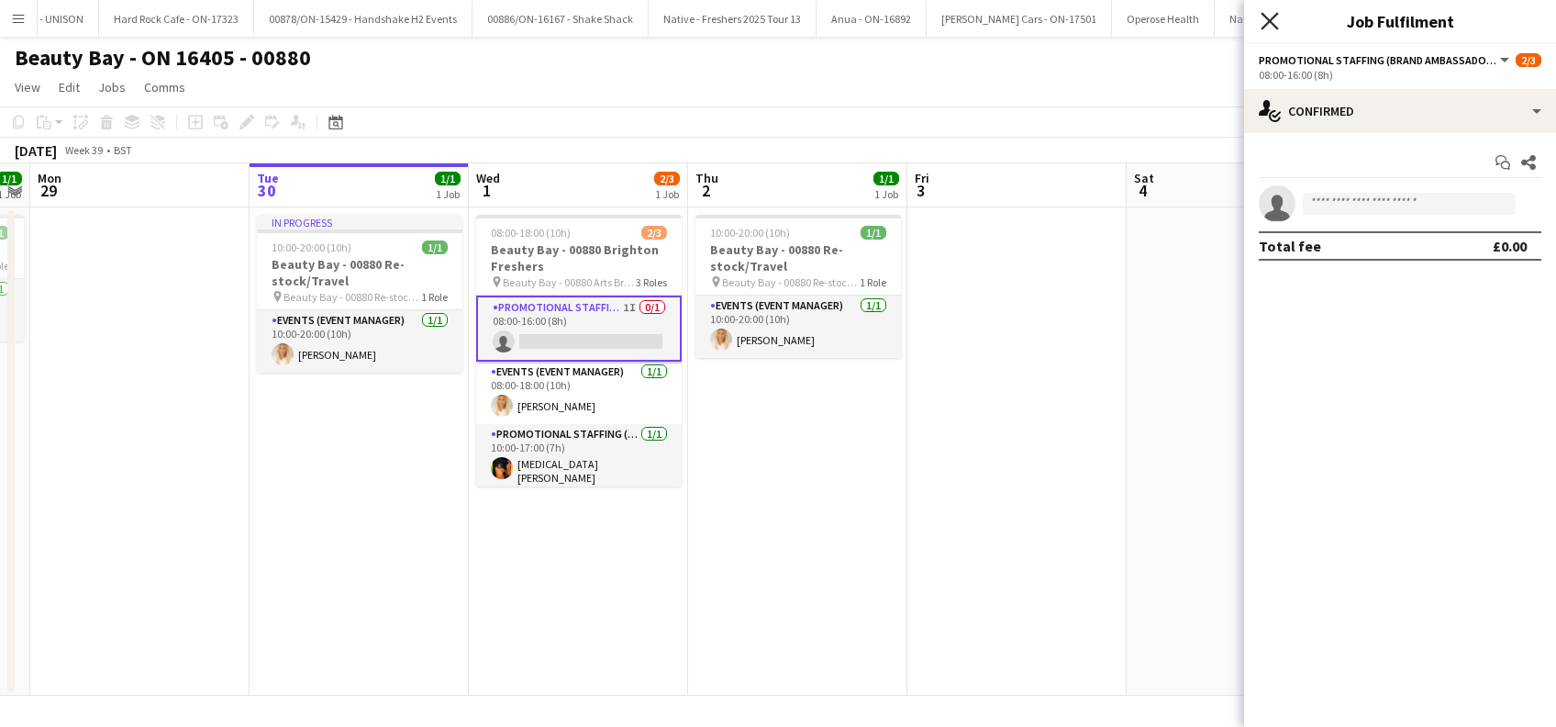
click at [1272, 27] on icon "Close pop-in" at bounding box center [1268, 20] width 17 height 17
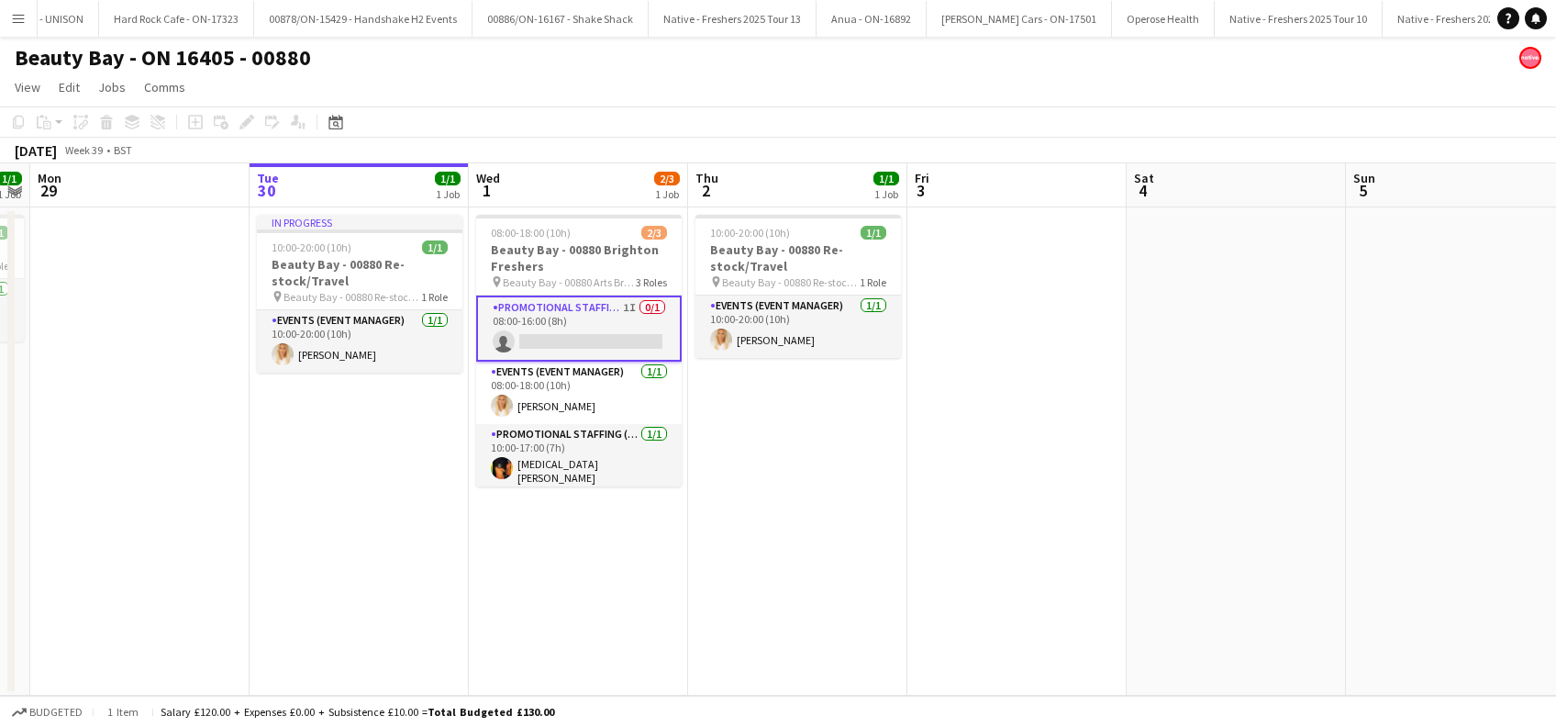
click at [734, 510] on app-date-cell "10:00-20:00 (10h) 1/1 Beauty Bay - 00880 Re-stock/Travel pin Beauty Bay - 00880…" at bounding box center [797, 451] width 219 height 488
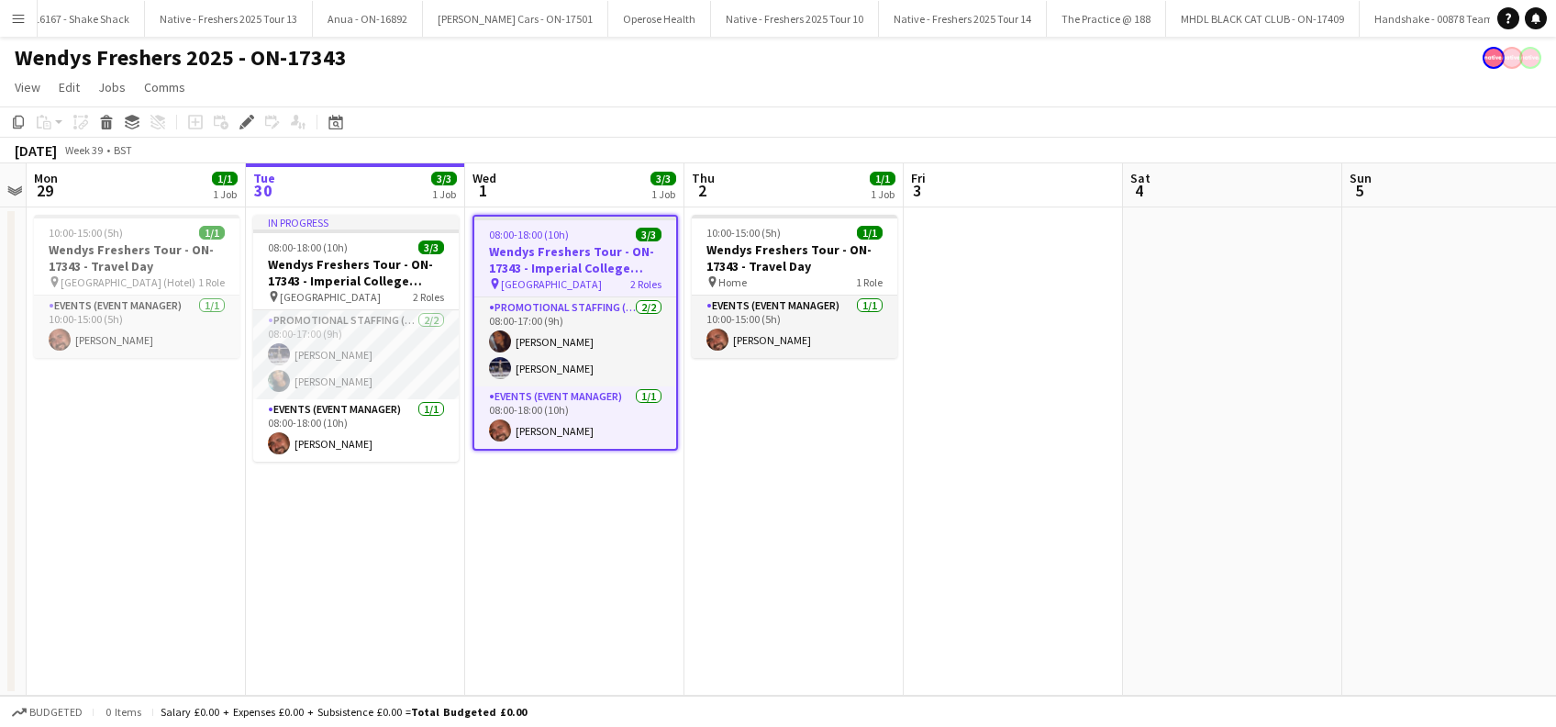
click at [601, 542] on app-date-cell "08:00-18:00 (10h) 3/3 Wendys Freshers Tour - ON-17343 - Imperial College London…" at bounding box center [574, 451] width 219 height 488
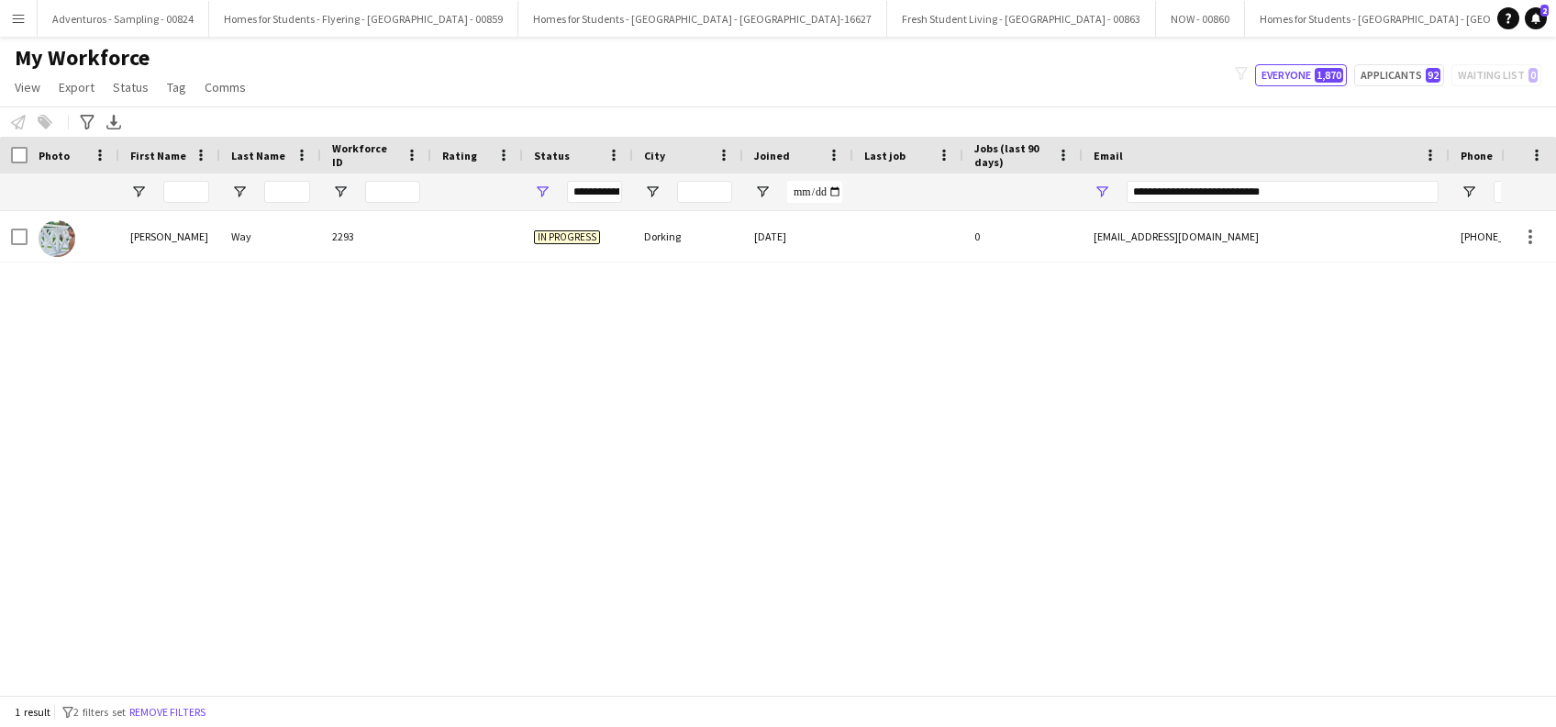
click at [28, 12] on button "Menu" at bounding box center [18, 18] width 37 height 37
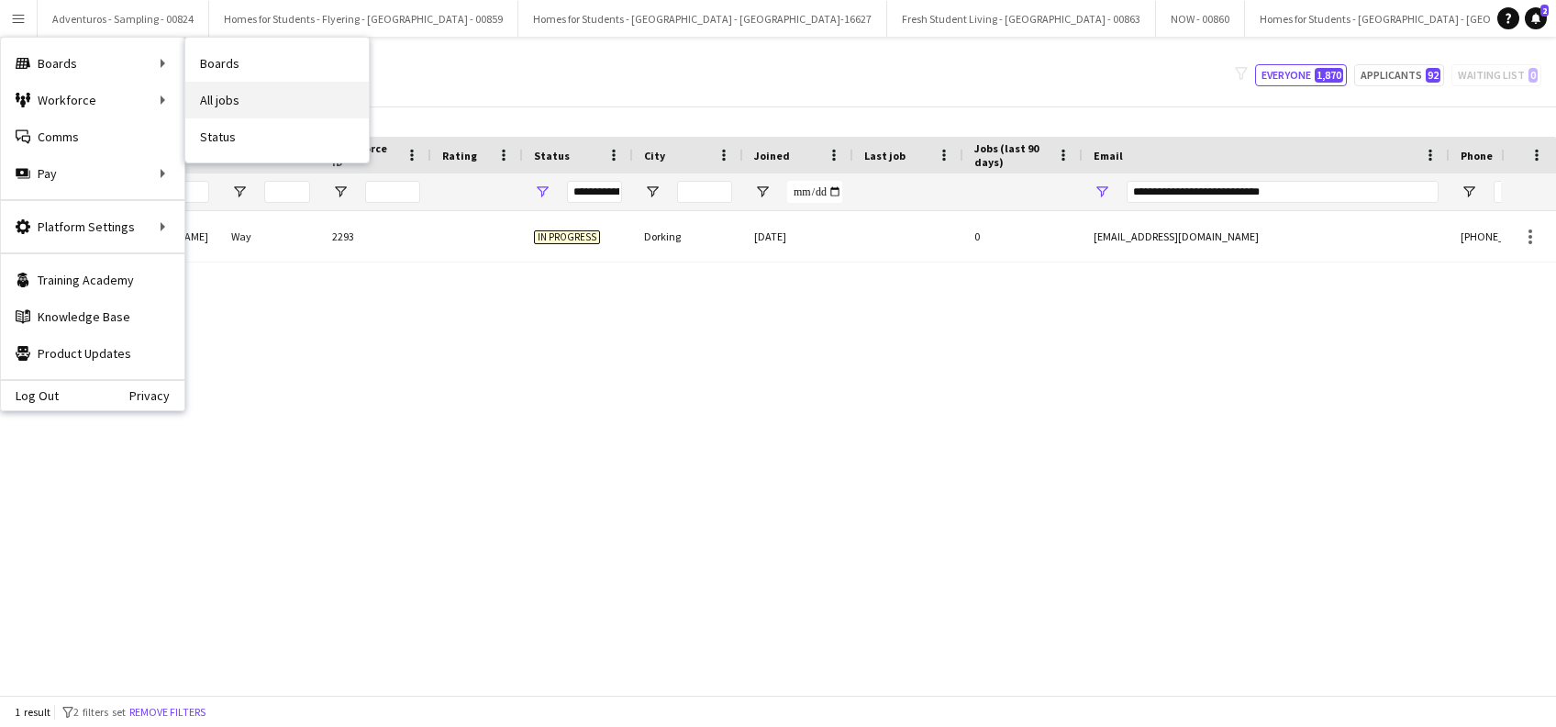
click at [237, 97] on link "All jobs" at bounding box center [276, 100] width 183 height 37
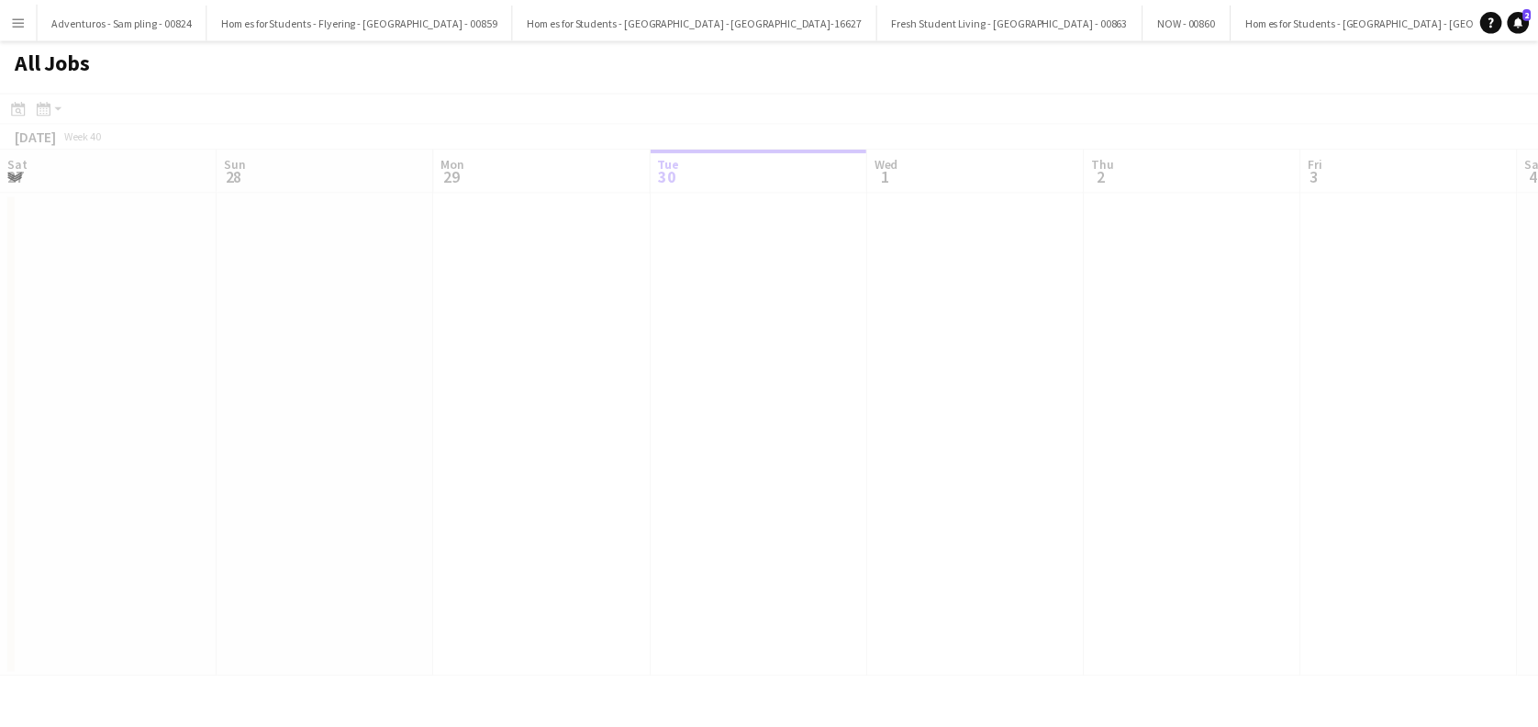
scroll to position [0, 439]
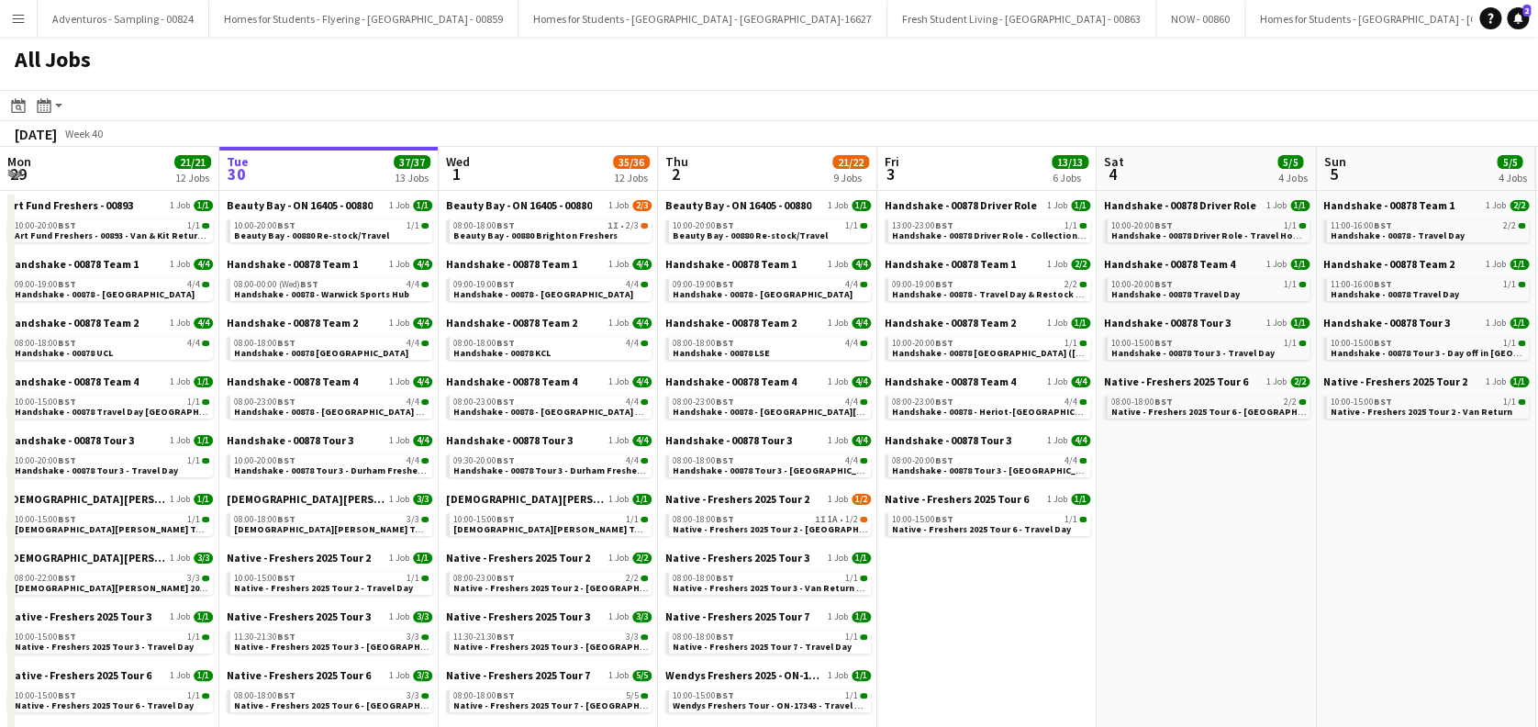
drag, startPoint x: 1464, startPoint y: 557, endPoint x: 1098, endPoint y: 456, distance: 379.7
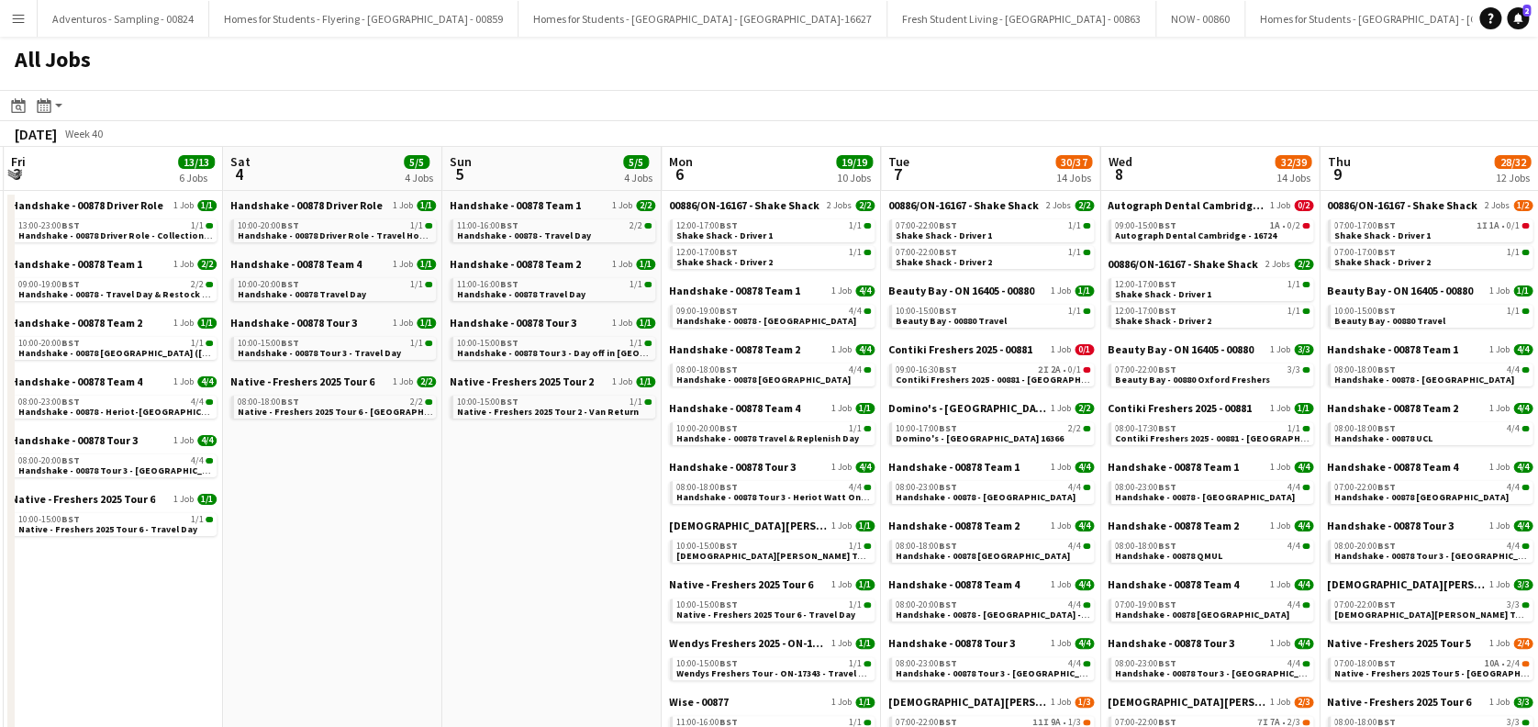
scroll to position [0, 602]
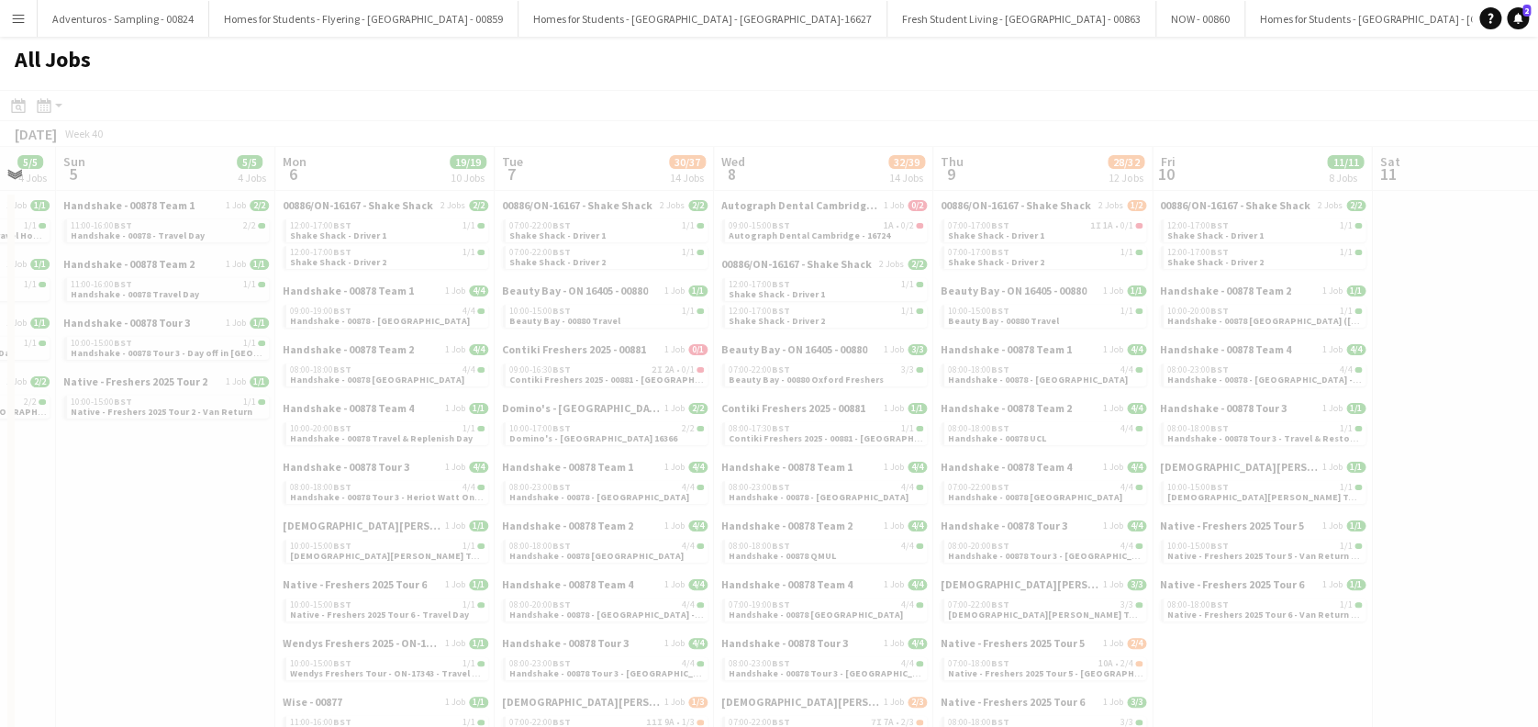
drag, startPoint x: 1098, startPoint y: 456, endPoint x: 474, endPoint y: 518, distance: 626.9
drag, startPoint x: 1216, startPoint y: 414, endPoint x: 514, endPoint y: 500, distance: 708.0
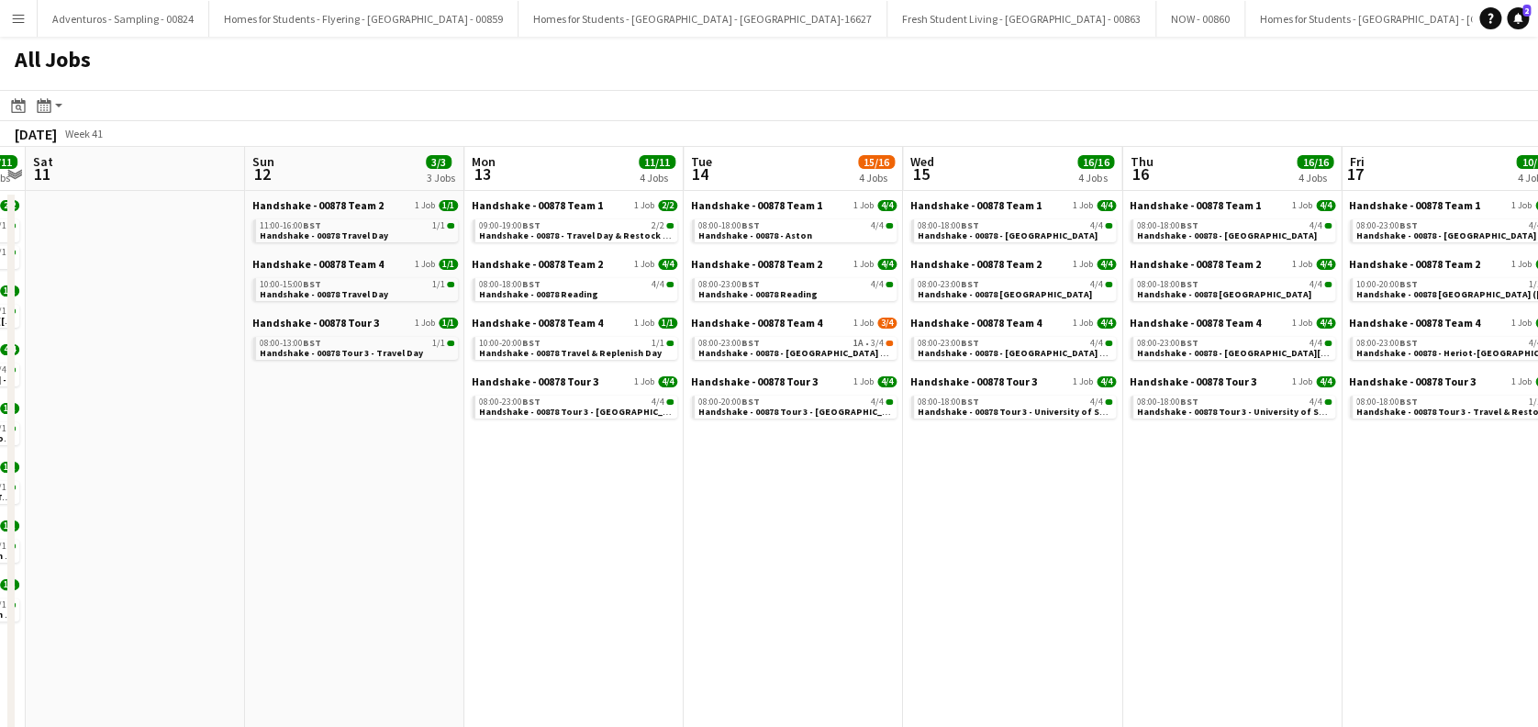
drag, startPoint x: 1337, startPoint y: 514, endPoint x: 791, endPoint y: 549, distance: 547.0
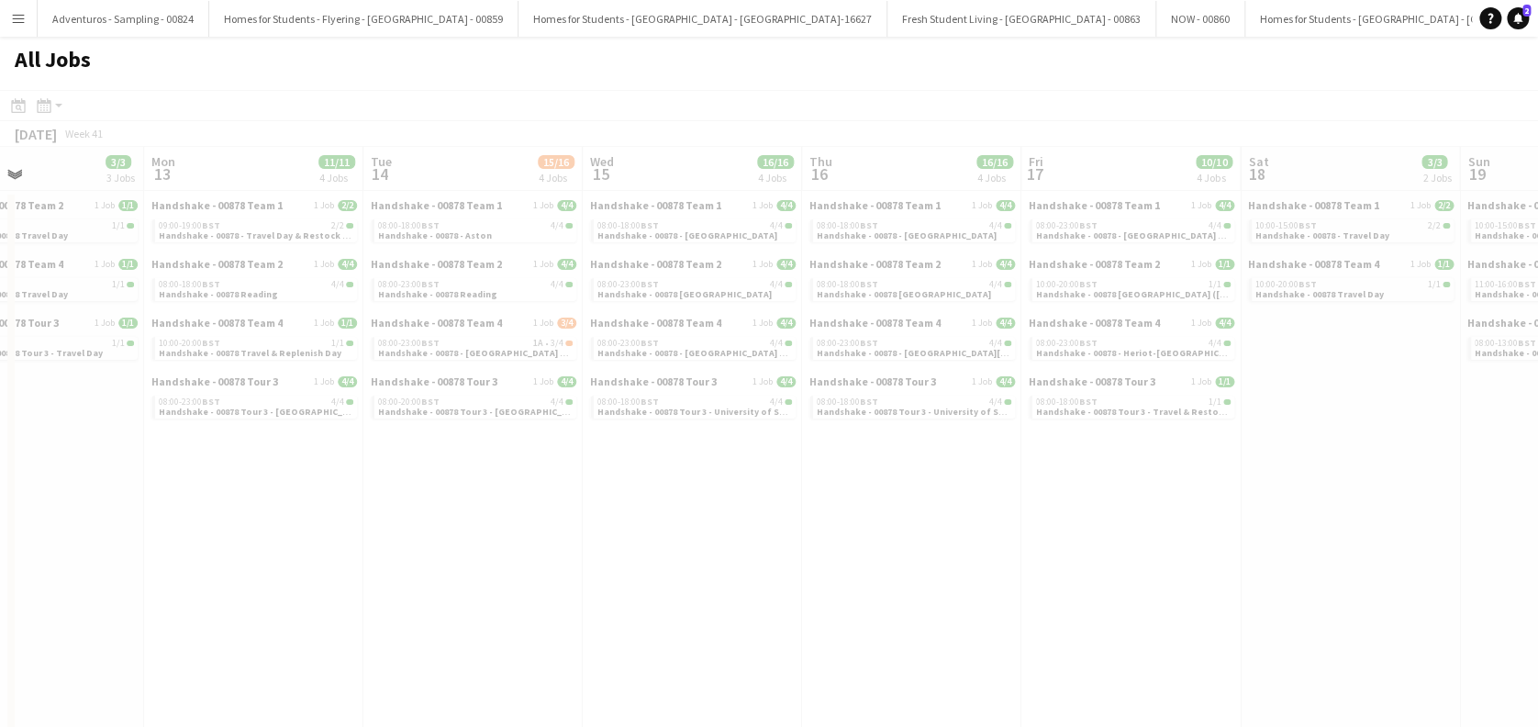
drag, startPoint x: 1151, startPoint y: 557, endPoint x: 773, endPoint y: 557, distance: 378.0
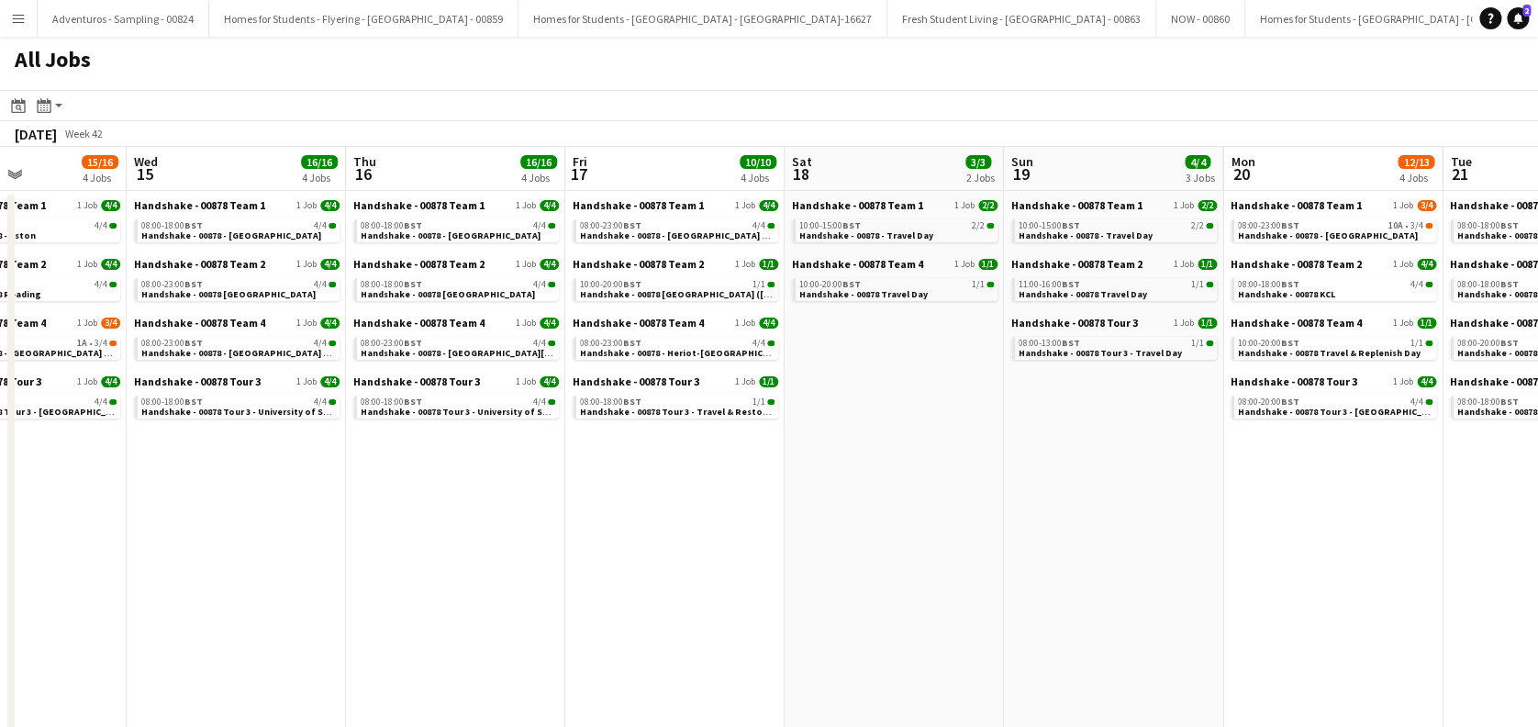
drag, startPoint x: 1184, startPoint y: 533, endPoint x: 858, endPoint y: 556, distance: 327.4
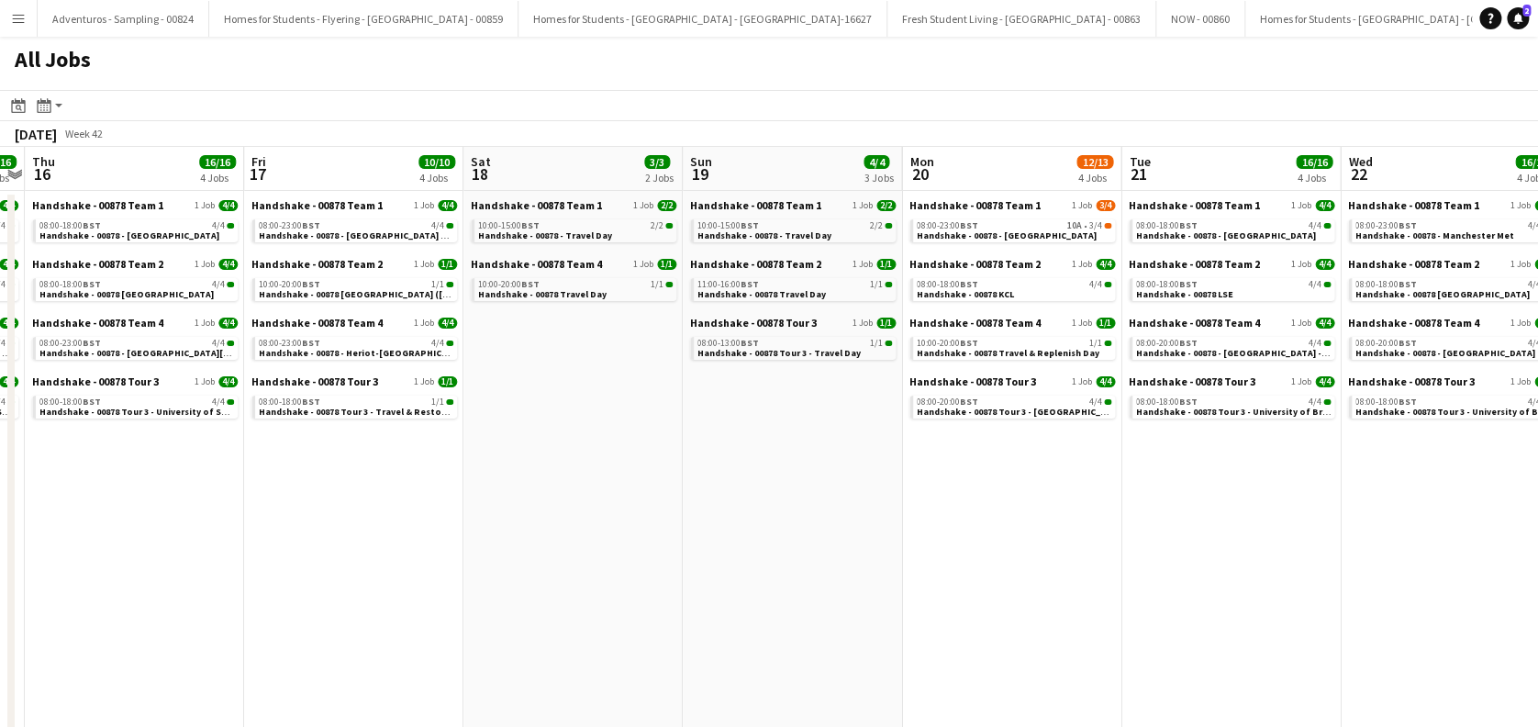
scroll to position [0, 918]
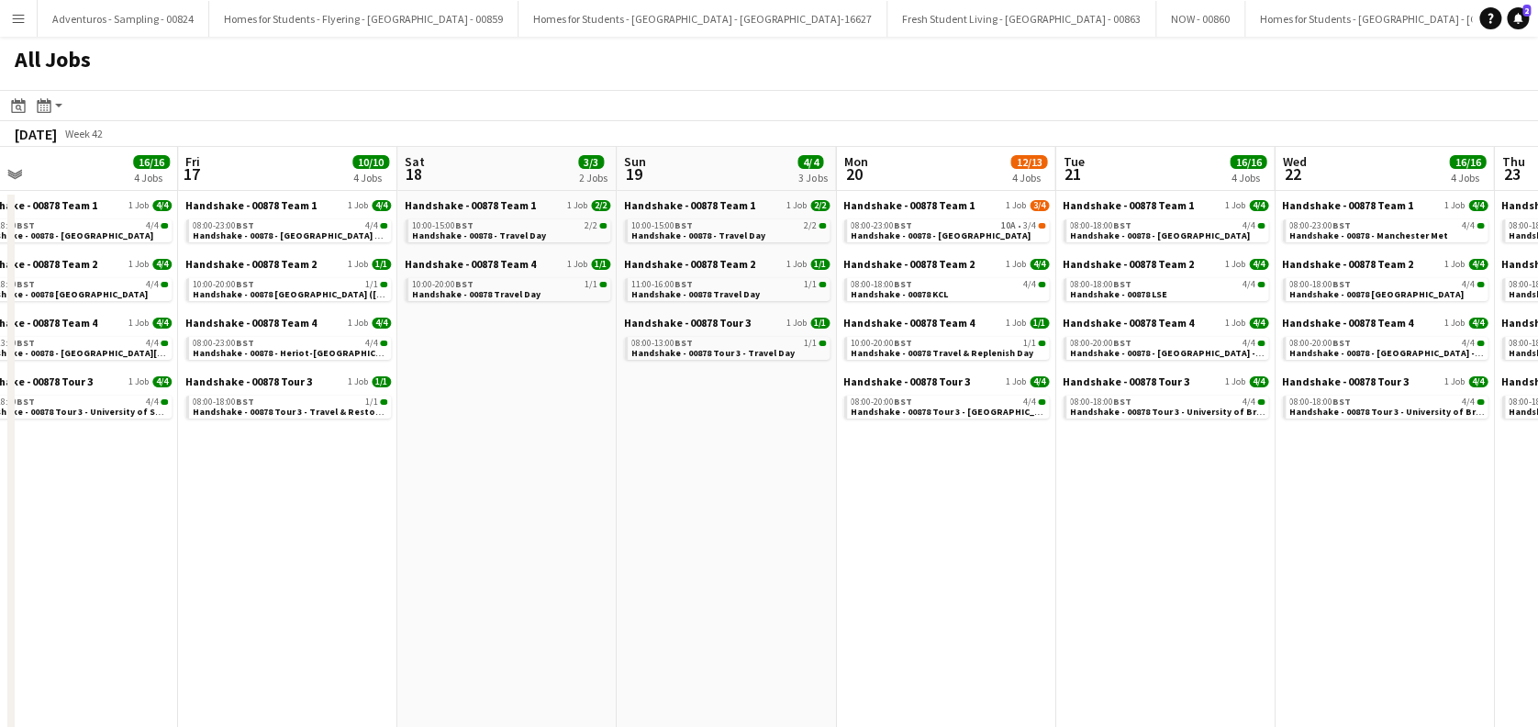
drag, startPoint x: 1247, startPoint y: 483, endPoint x: 992, endPoint y: 520, distance: 257.7
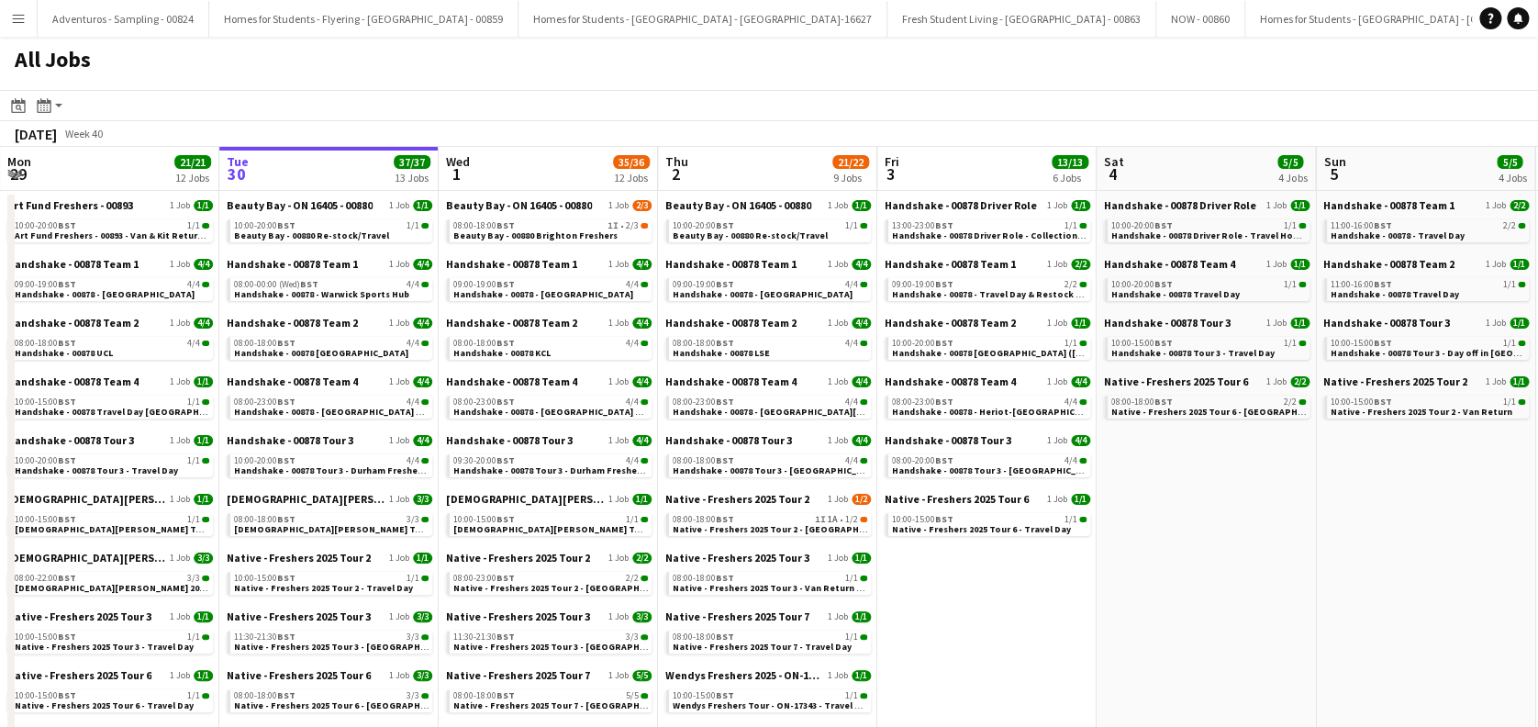
click at [21, 19] on app-icon "Menu" at bounding box center [18, 18] width 15 height 15
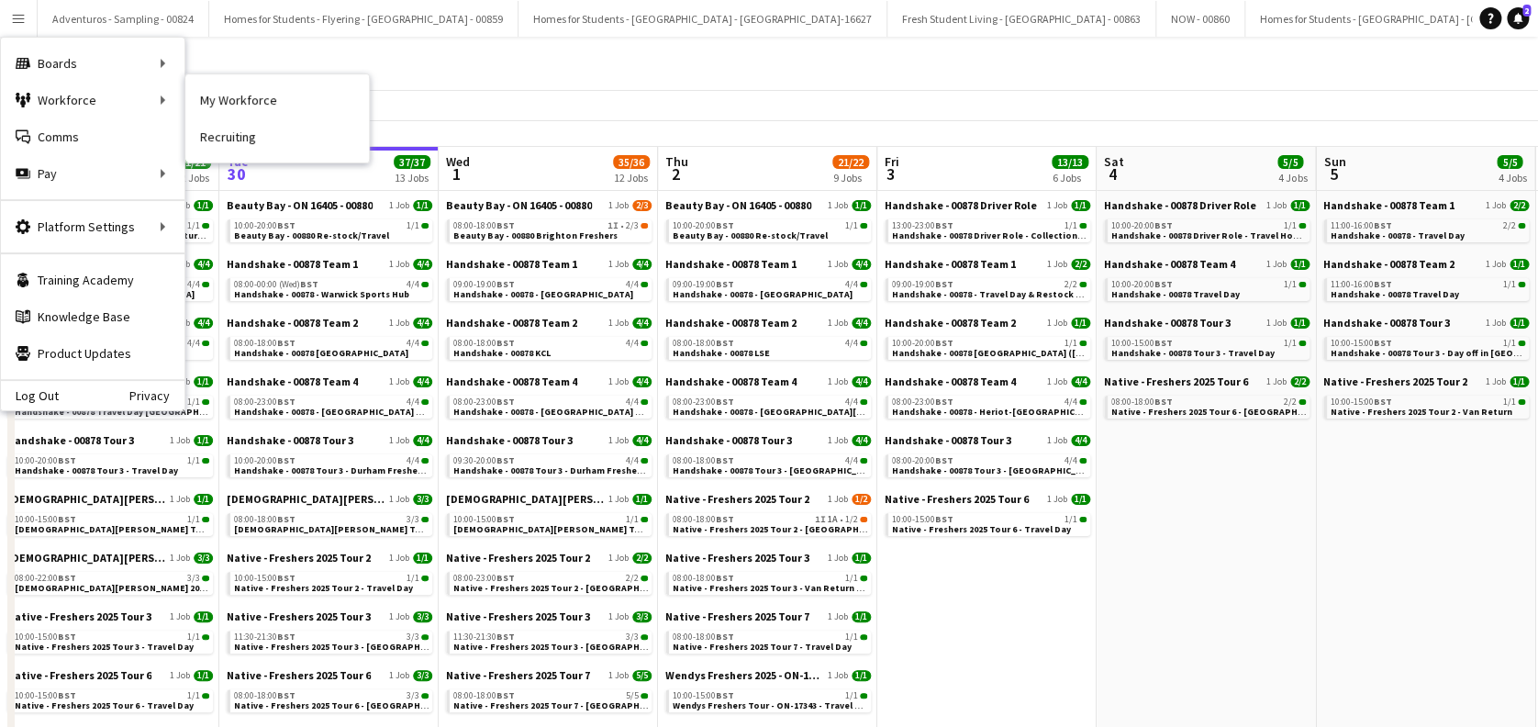
drag, startPoint x: 236, startPoint y: 100, endPoint x: 305, endPoint y: 175, distance: 101.9
click at [237, 100] on link "My Workforce" at bounding box center [276, 100] width 183 height 37
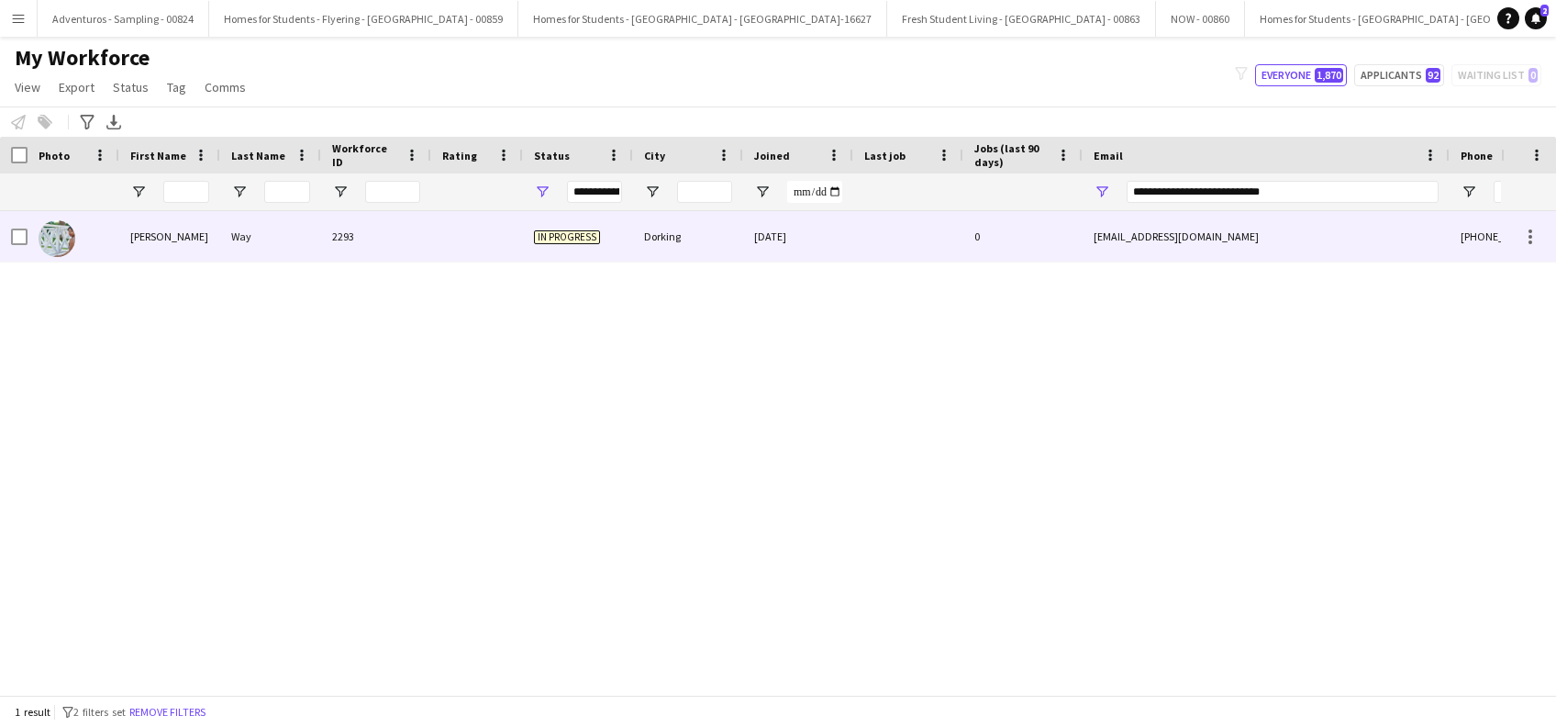
click at [236, 233] on div "Way" at bounding box center [270, 236] width 101 height 50
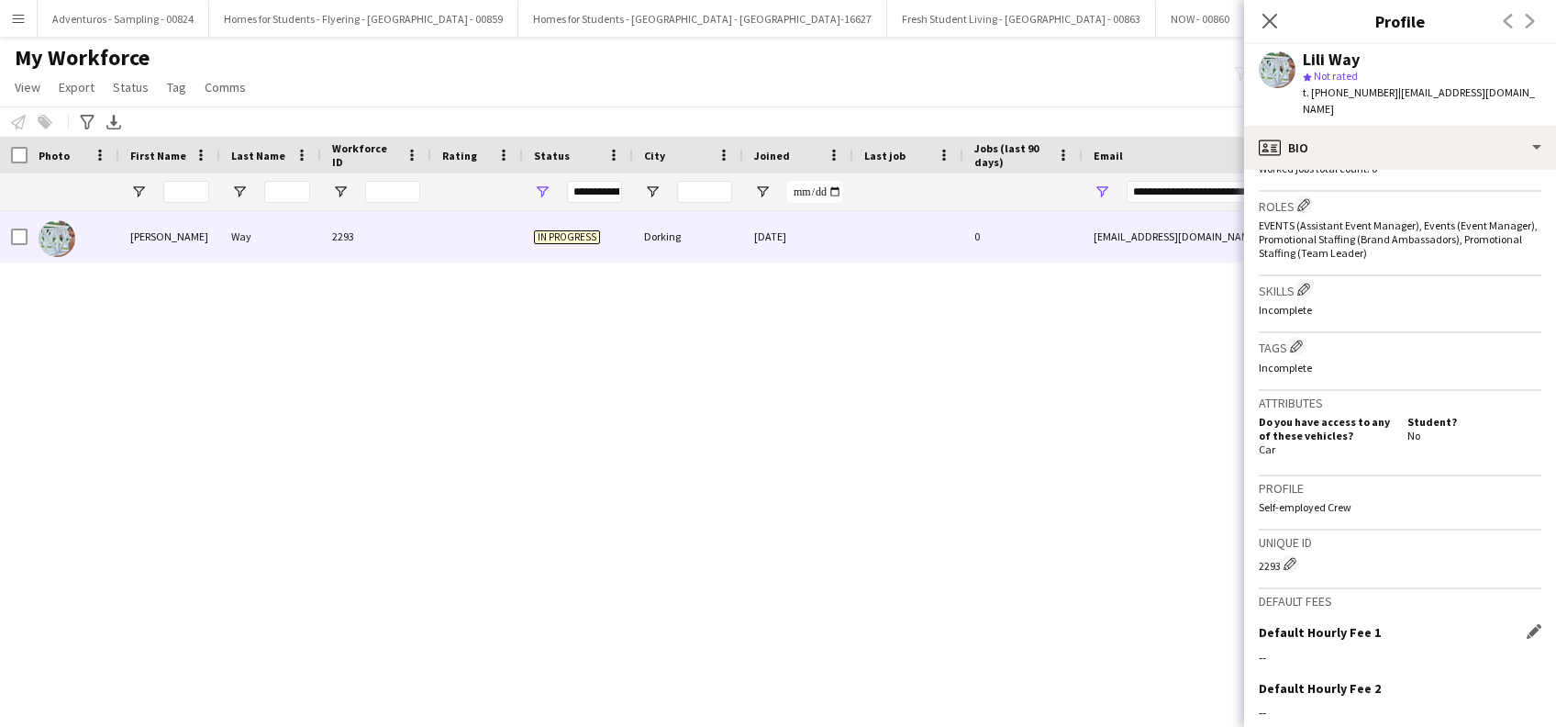
scroll to position [724, 0]
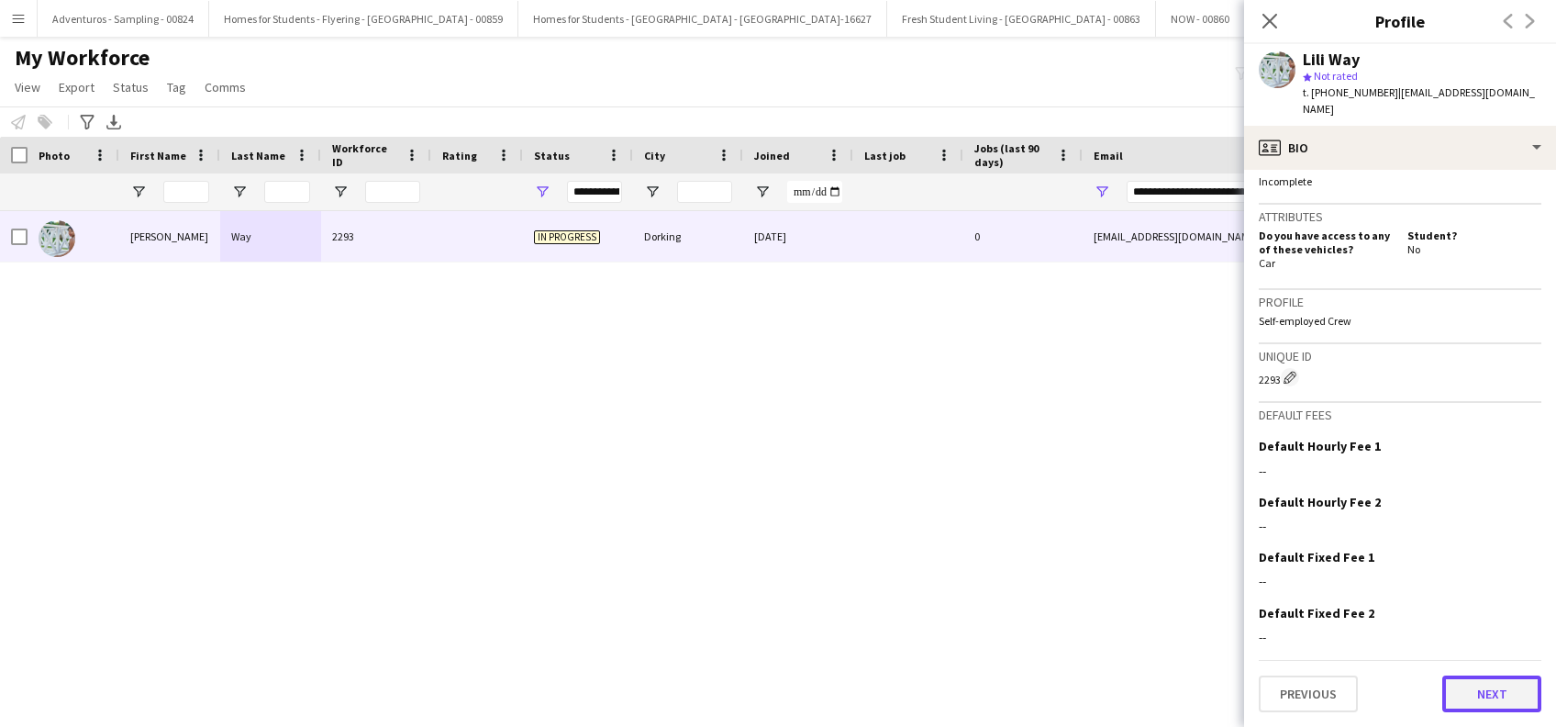
click at [1476, 693] on button "Next" at bounding box center [1491, 693] width 99 height 37
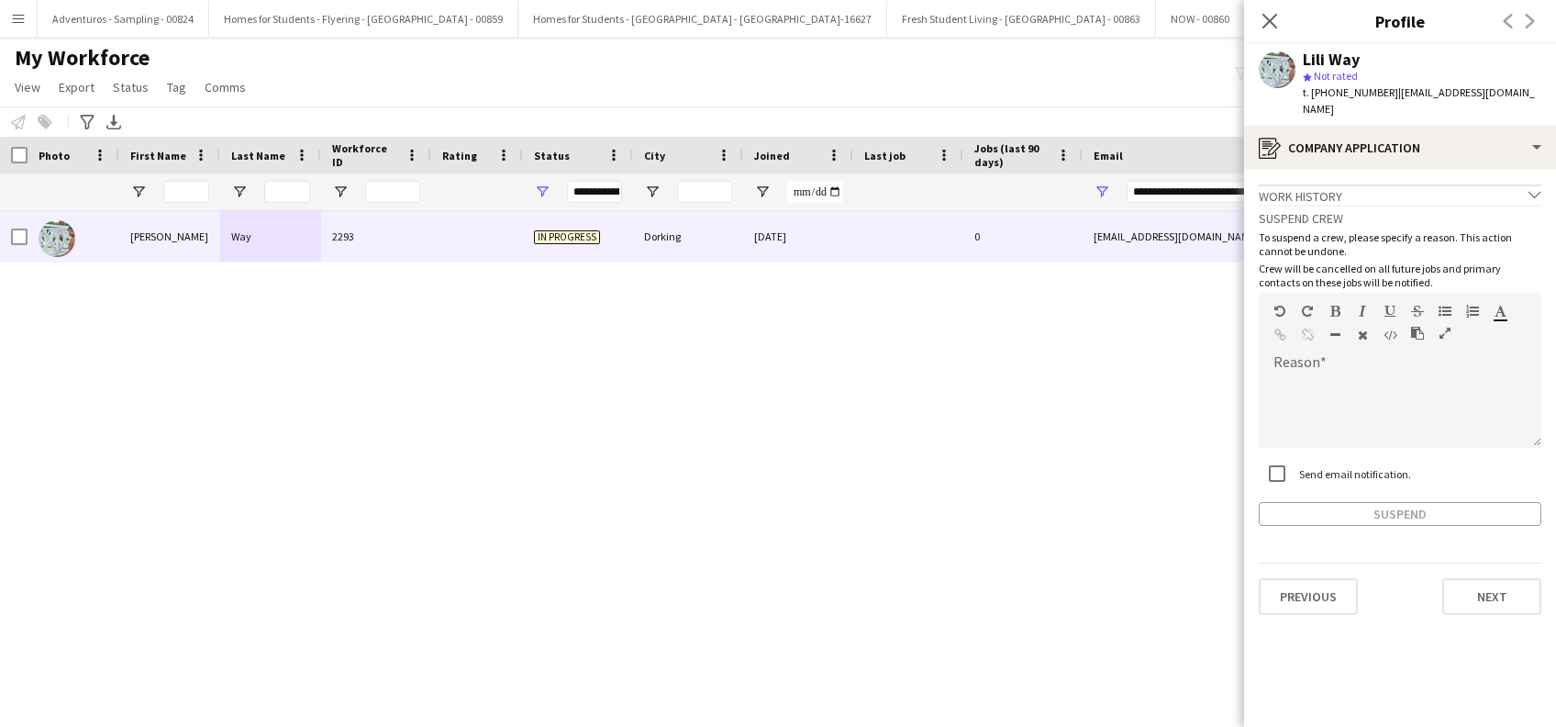
click at [1541, 192] on app-crew-profile-application "Work history chevron-down Incomplete Suspend crew To suspend a crew, please spe…" at bounding box center [1400, 448] width 312 height 557
click at [1533, 194] on icon at bounding box center [1534, 194] width 12 height 6
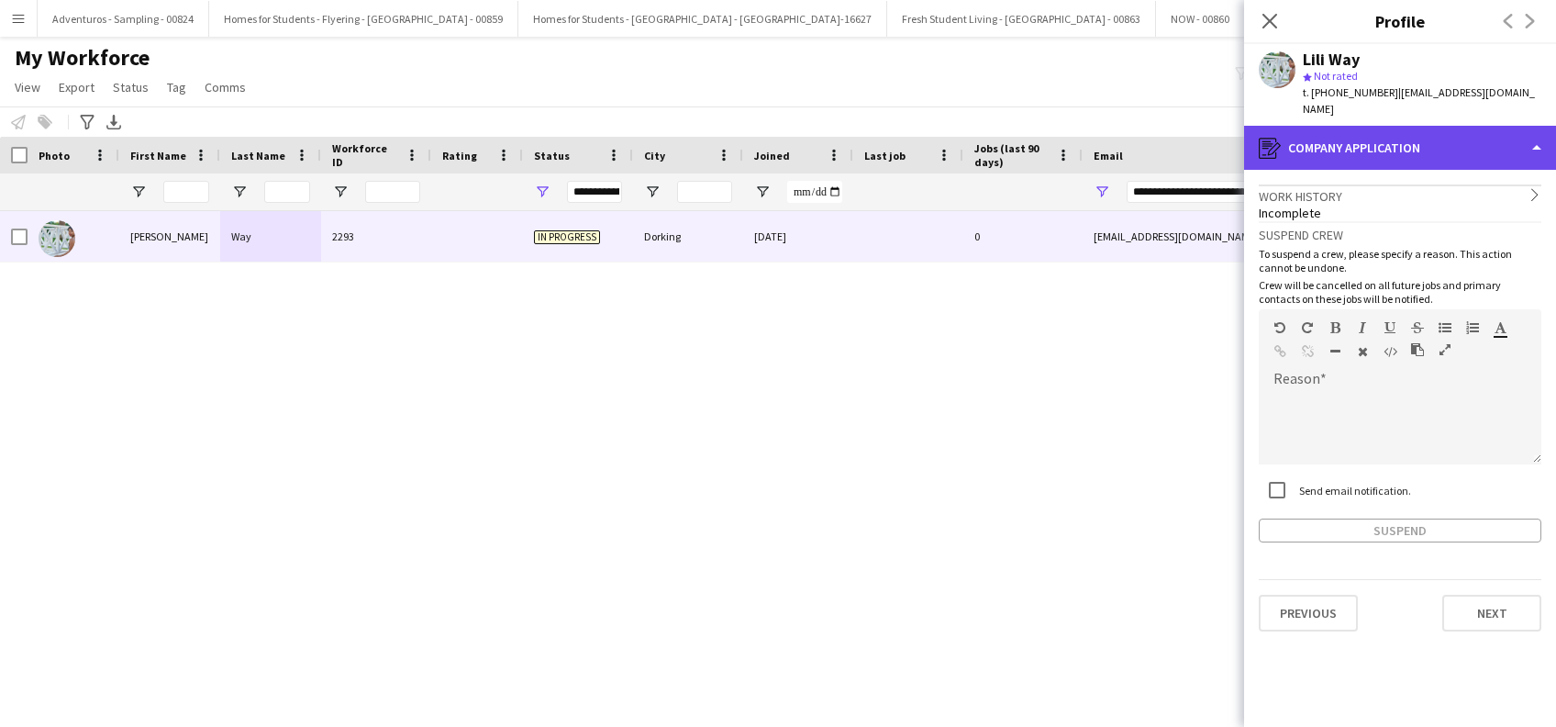
click at [1538, 140] on div "register Company application" at bounding box center [1400, 148] width 312 height 44
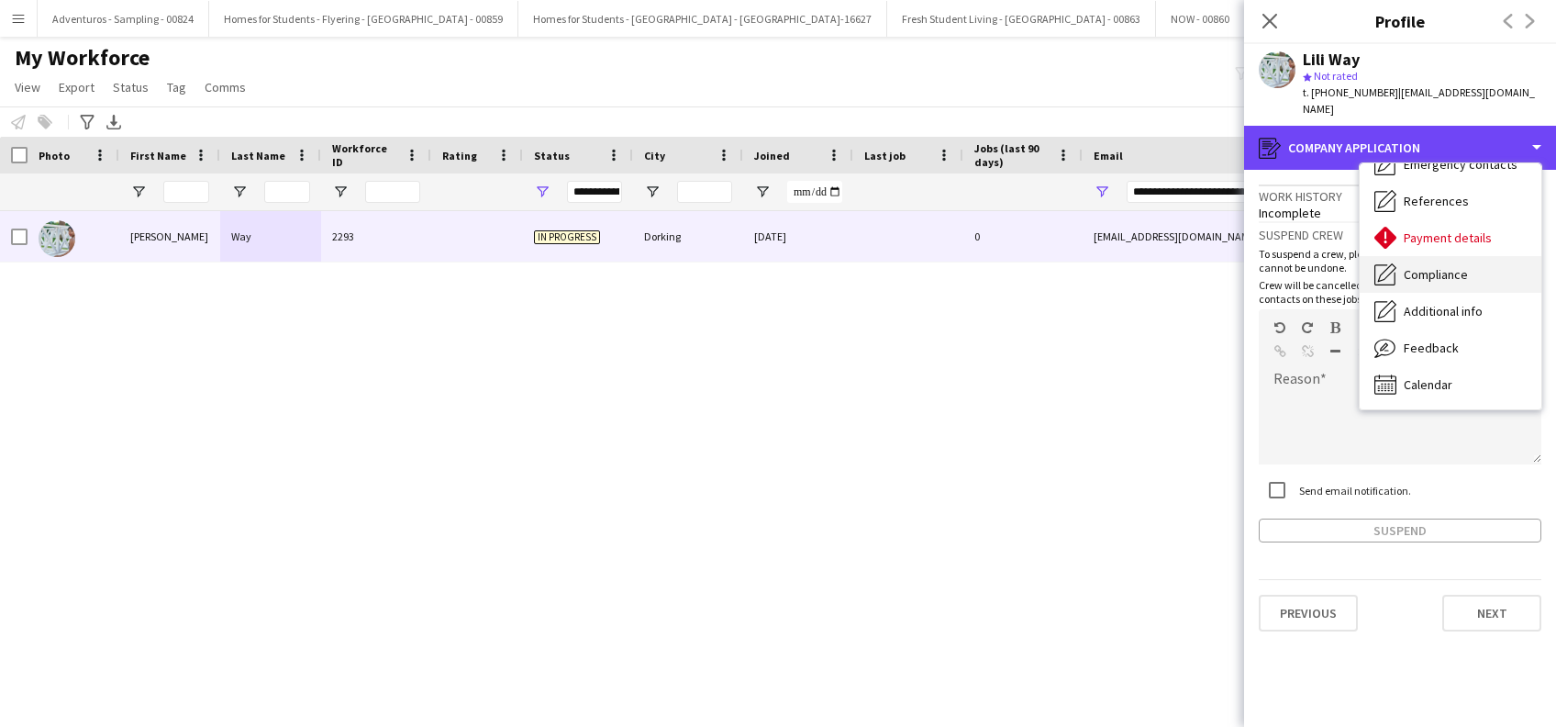
scroll to position [0, 0]
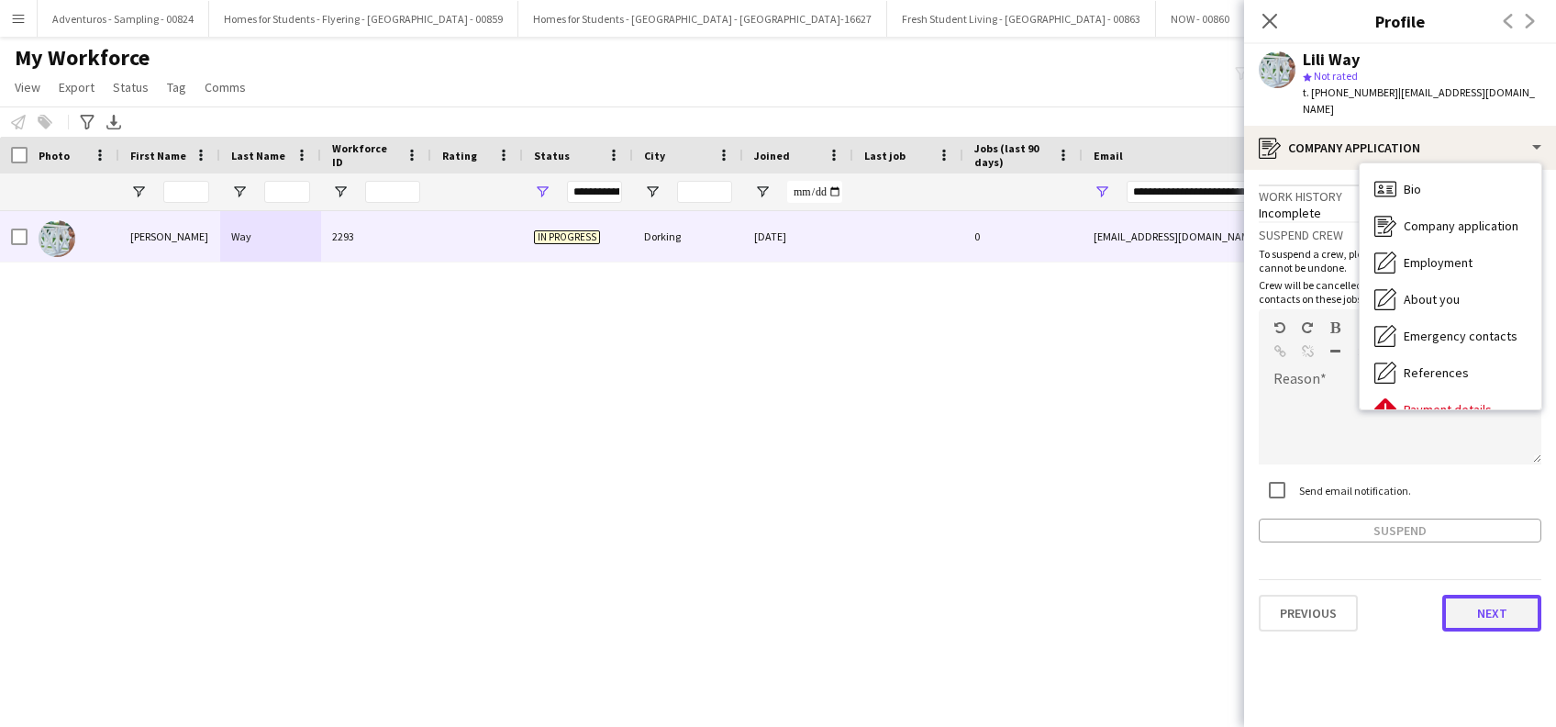
click at [1477, 614] on button "Next" at bounding box center [1491, 612] width 99 height 37
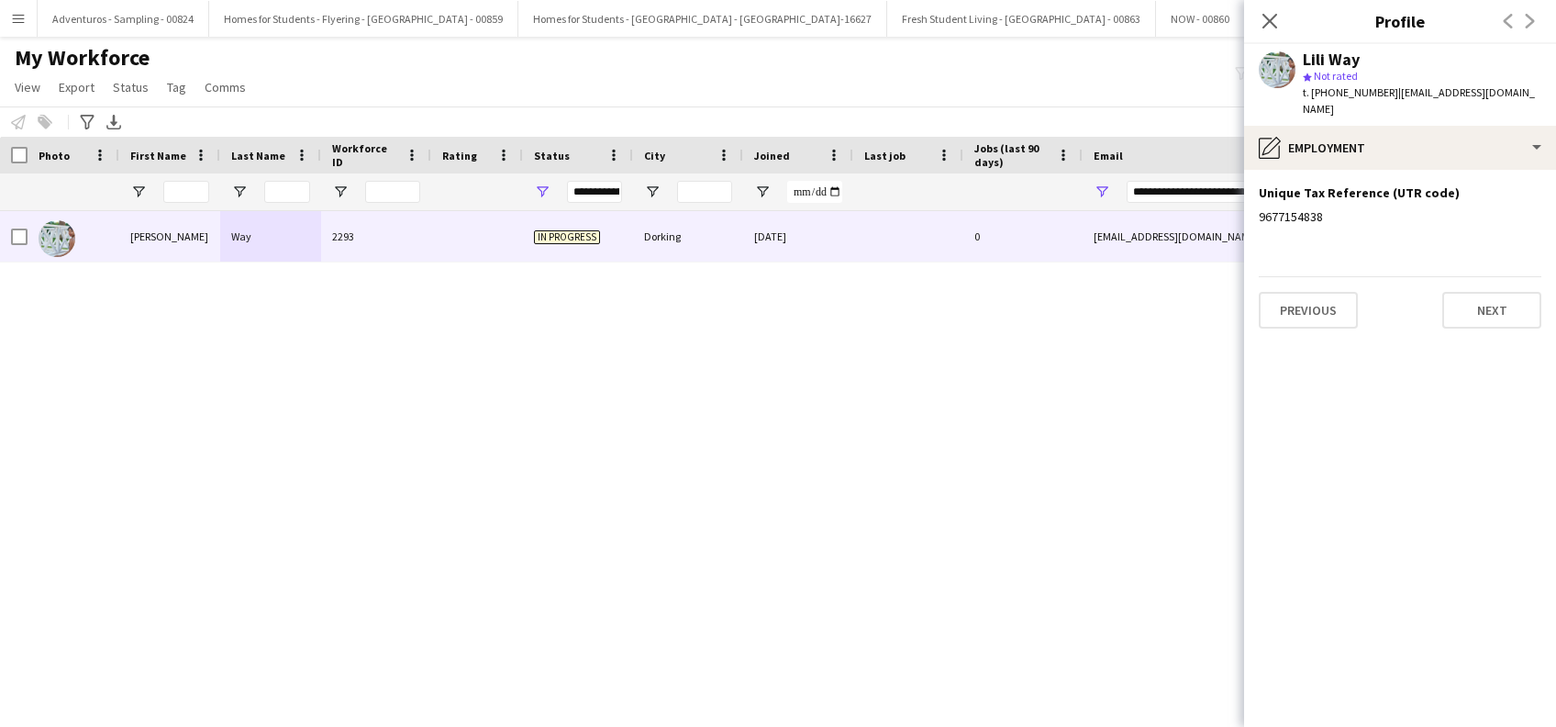
click at [1401, 242] on app-section-data-types "Unique Tax Reference (UTR code) Edit this field 9677154838 Previous Next" at bounding box center [1400, 448] width 312 height 557
click at [1358, 223] on div "9677154838" at bounding box center [1400, 216] width 283 height 17
click at [1490, 312] on button "Next" at bounding box center [1491, 310] width 99 height 37
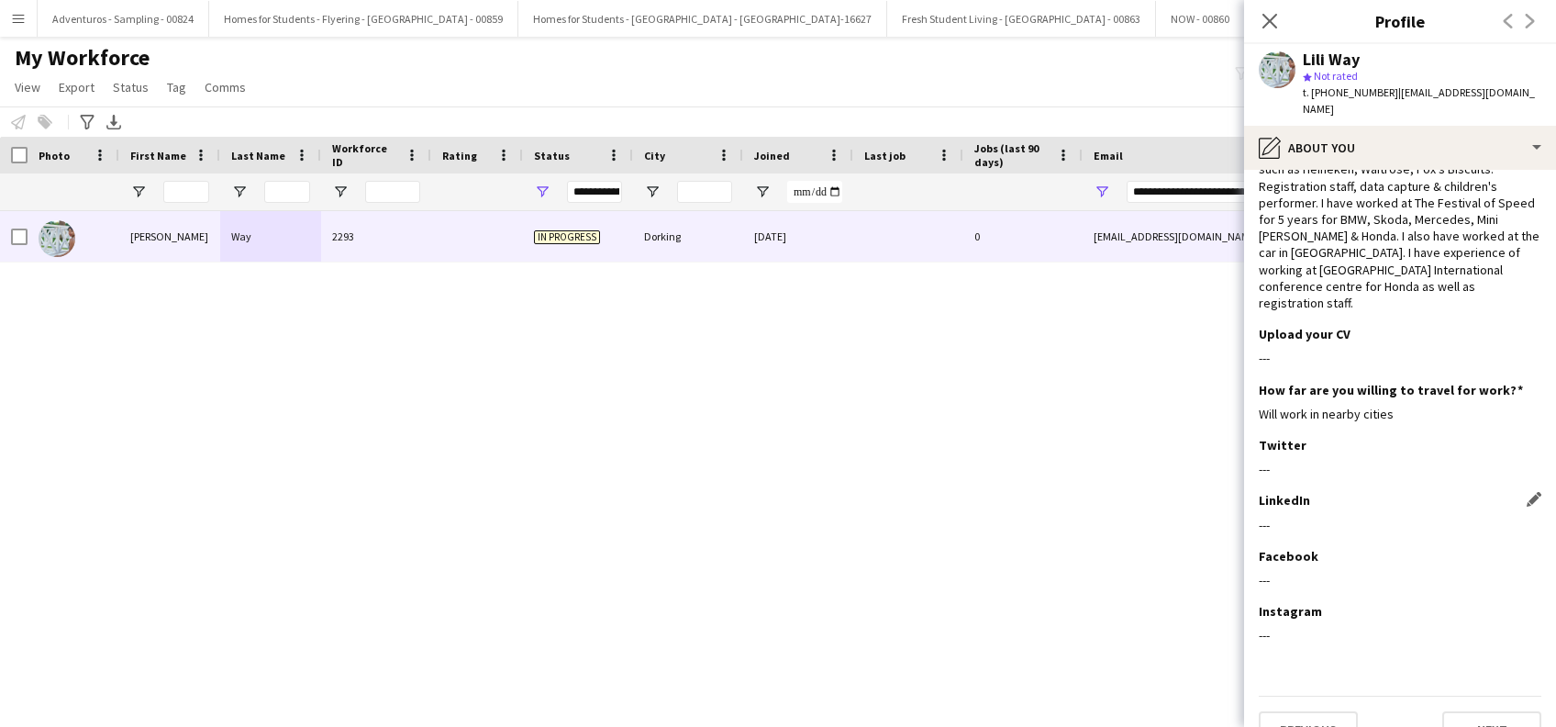
scroll to position [115, 0]
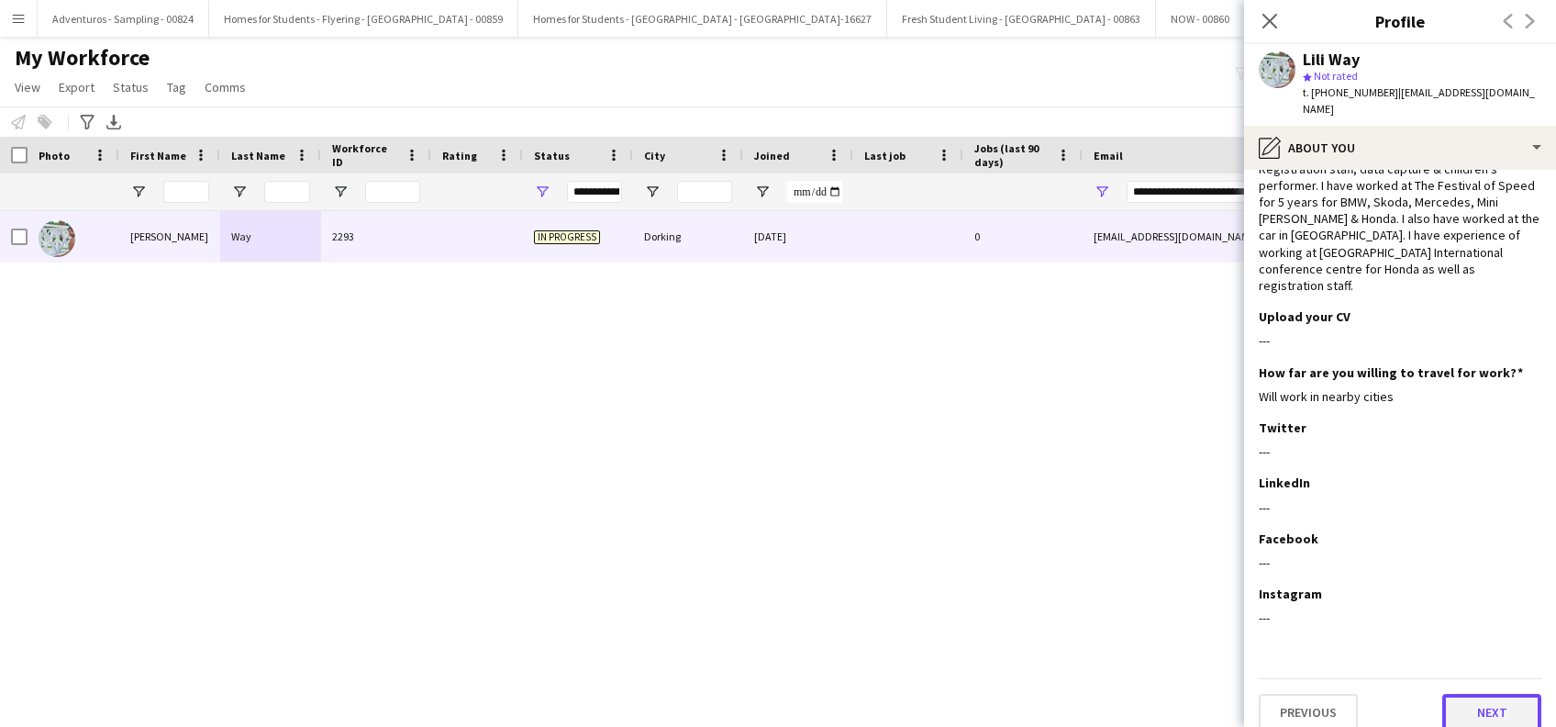
click at [1472, 694] on button "Next" at bounding box center [1491, 712] width 99 height 37
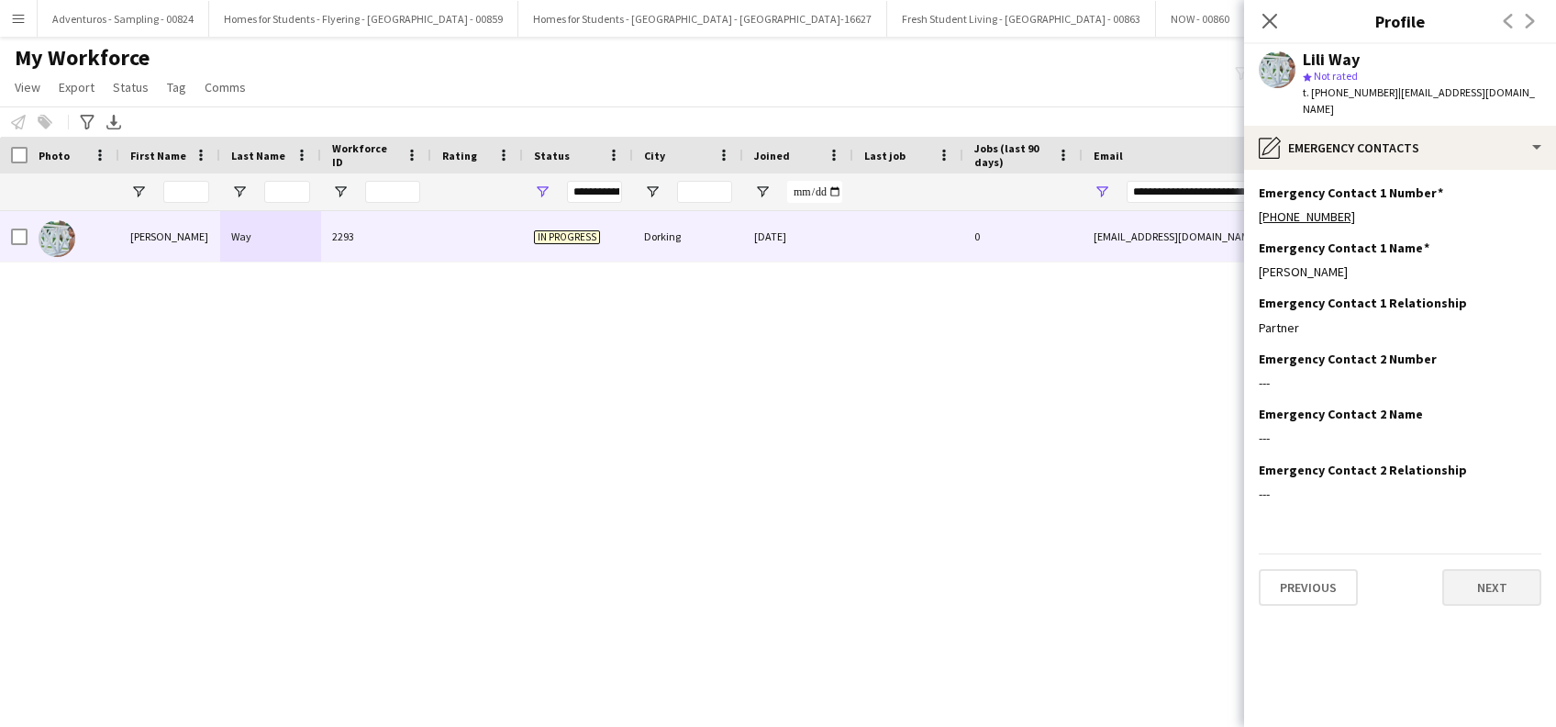
scroll to position [0, 0]
click at [1489, 591] on button "Next" at bounding box center [1491, 587] width 99 height 37
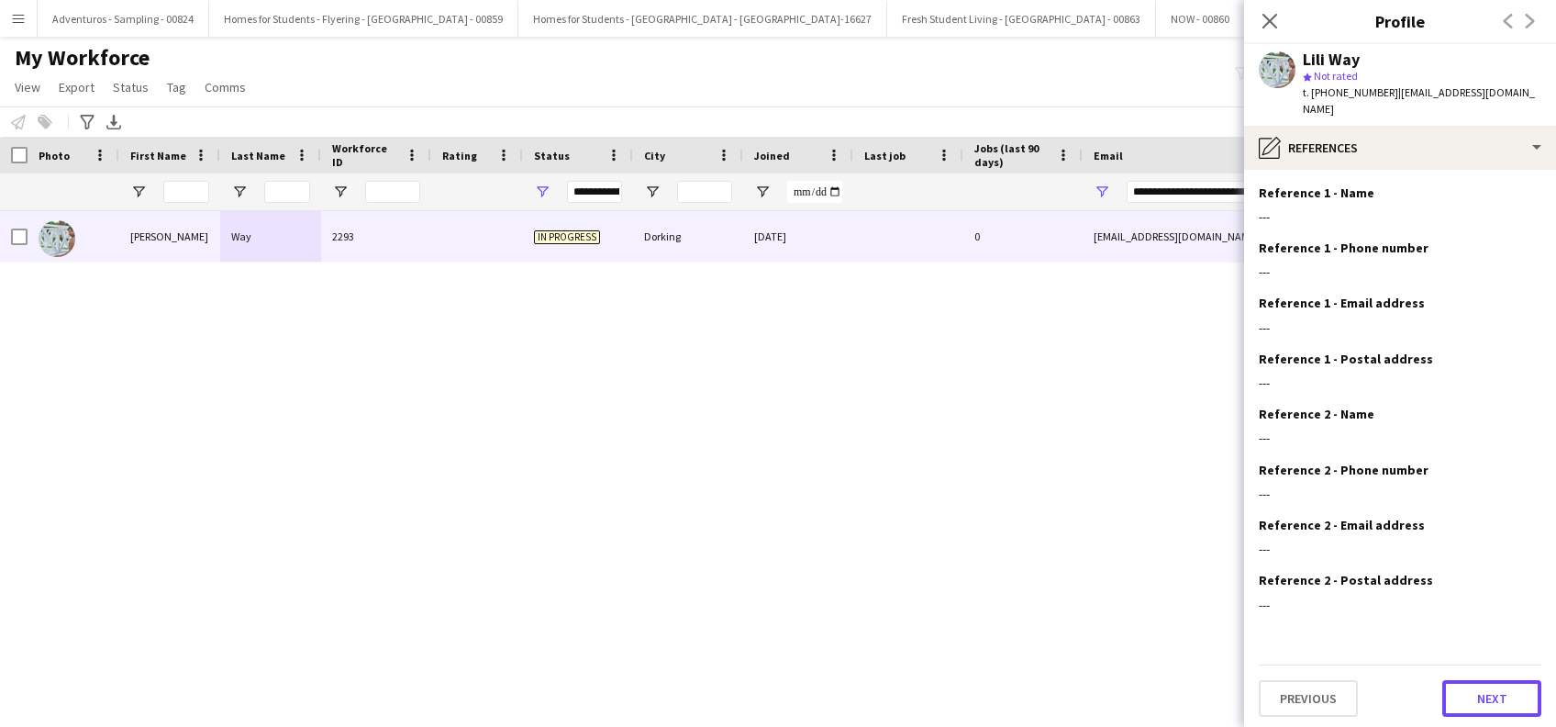
click at [1489, 683] on button "Next" at bounding box center [1491, 698] width 99 height 37
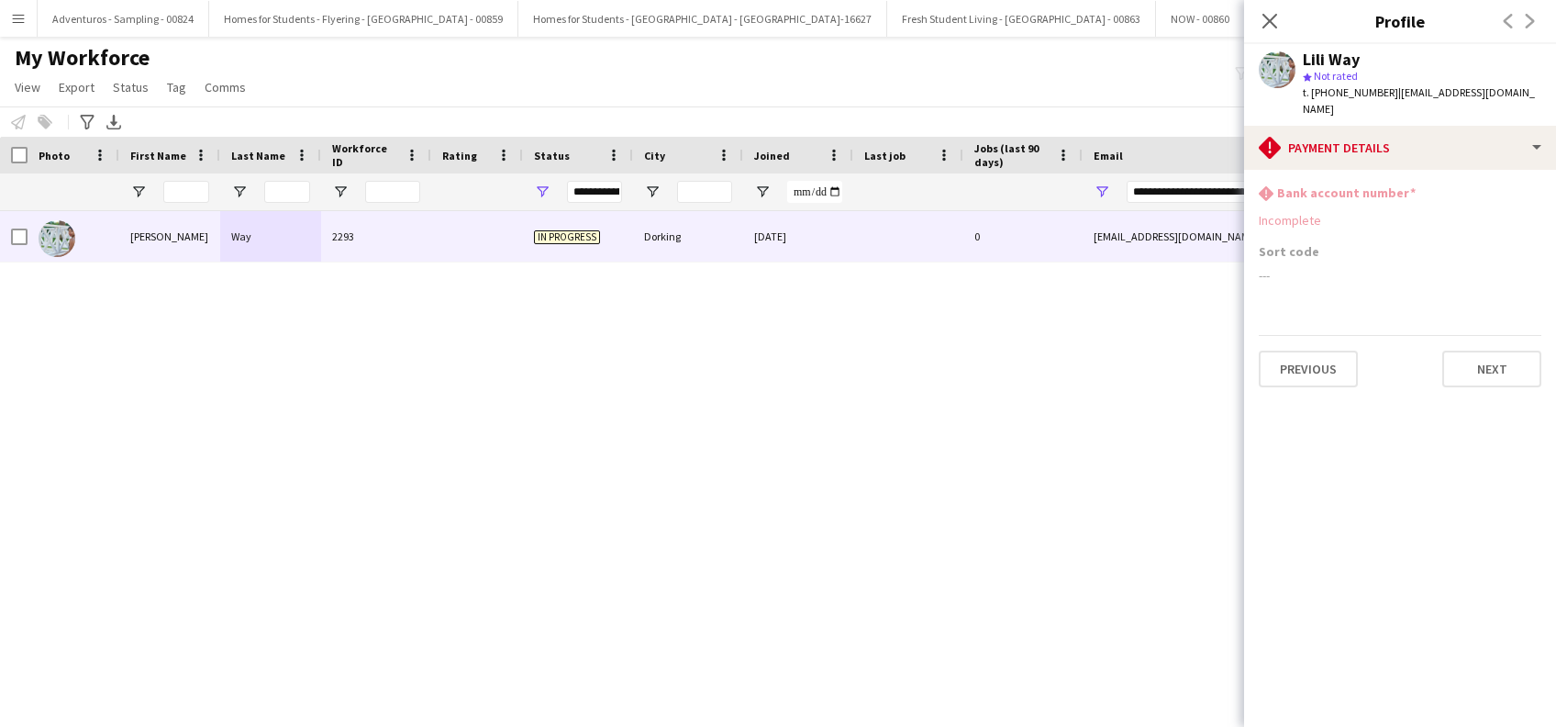
click at [1375, 250] on div "Sort code" at bounding box center [1400, 251] width 283 height 17
click at [1313, 231] on div "rhombus-alert Bank account number Incomplete" at bounding box center [1400, 213] width 283 height 59
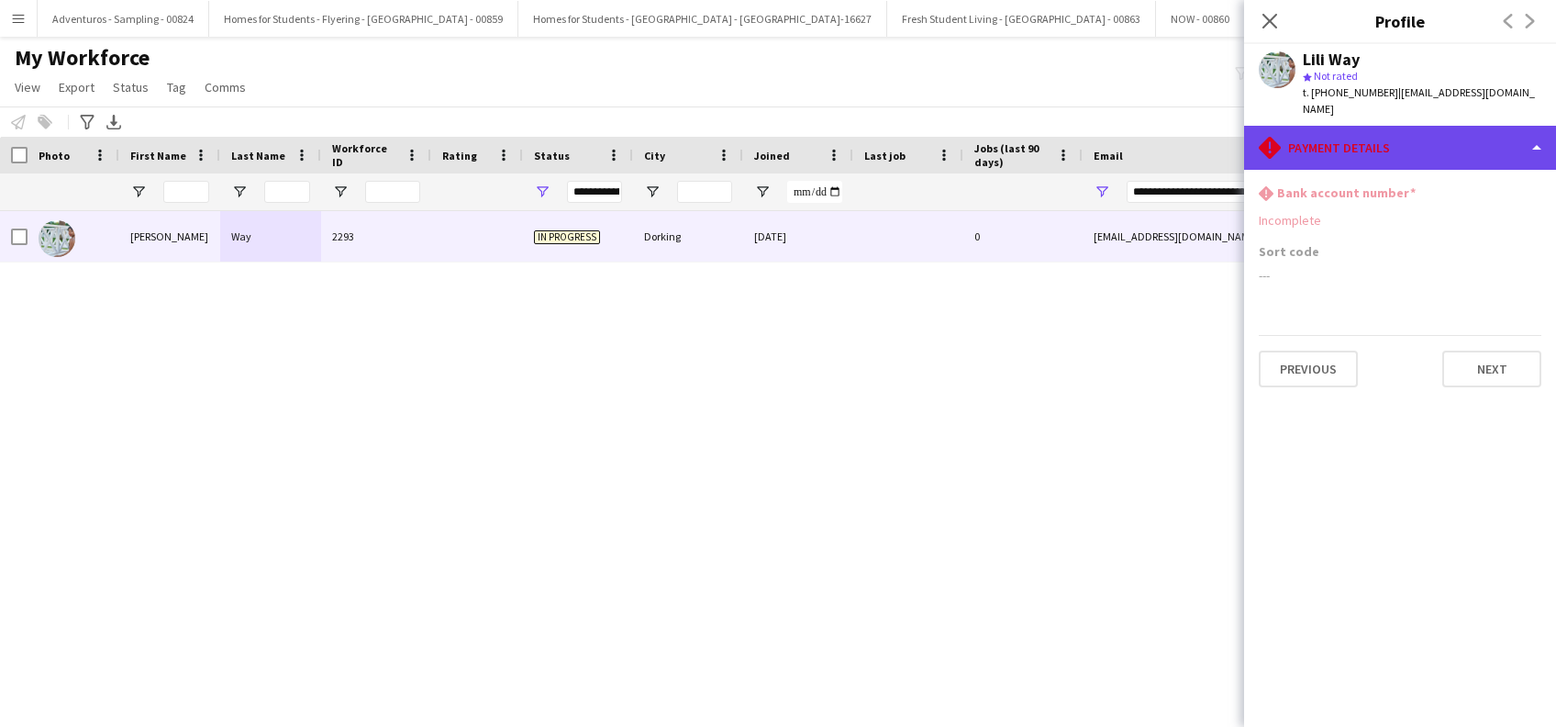
click at [1535, 141] on div "rhombus-alert Payment details" at bounding box center [1400, 148] width 312 height 44
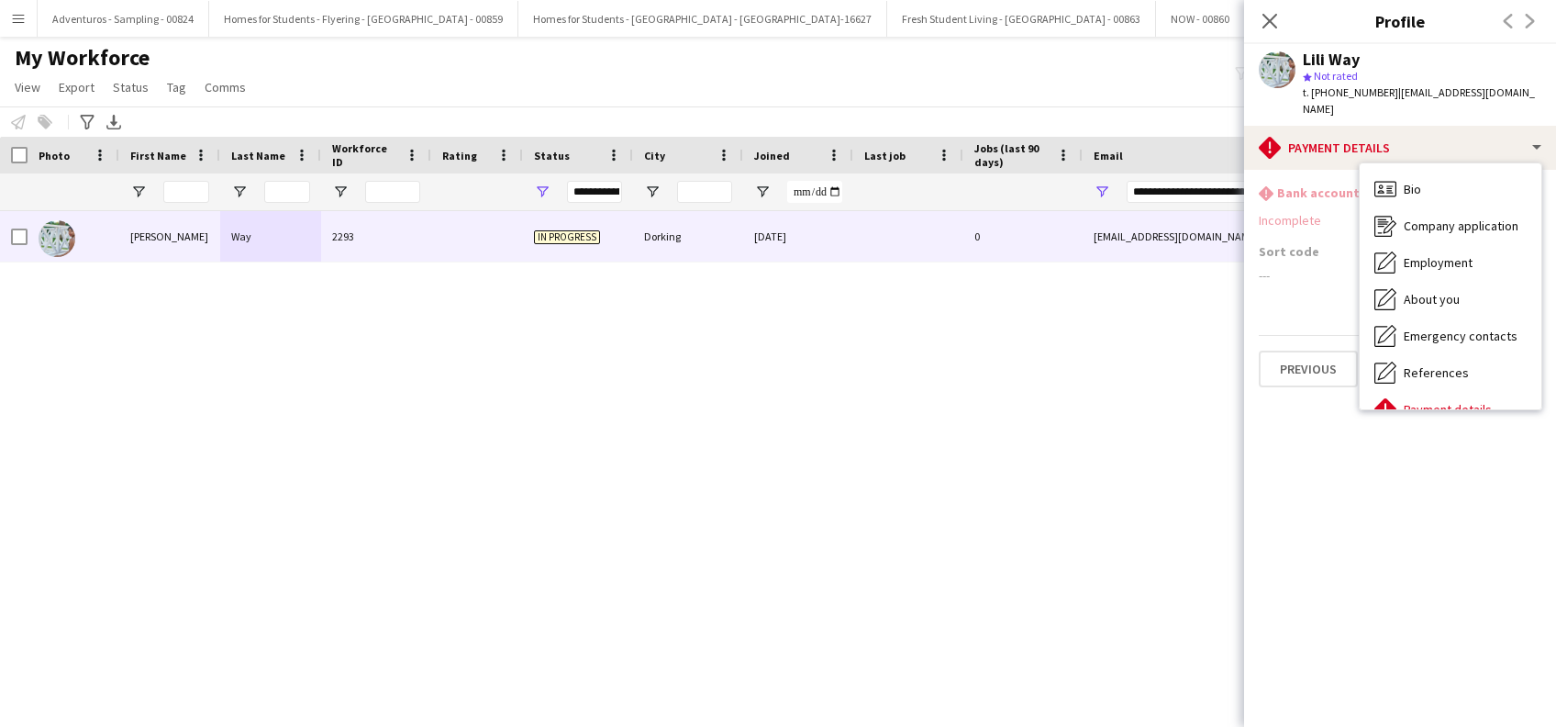
click at [1457, 514] on app-section-data-types "rhombus-alert Bank account number Incomplete Sort code --- Previous Next" at bounding box center [1400, 448] width 312 height 557
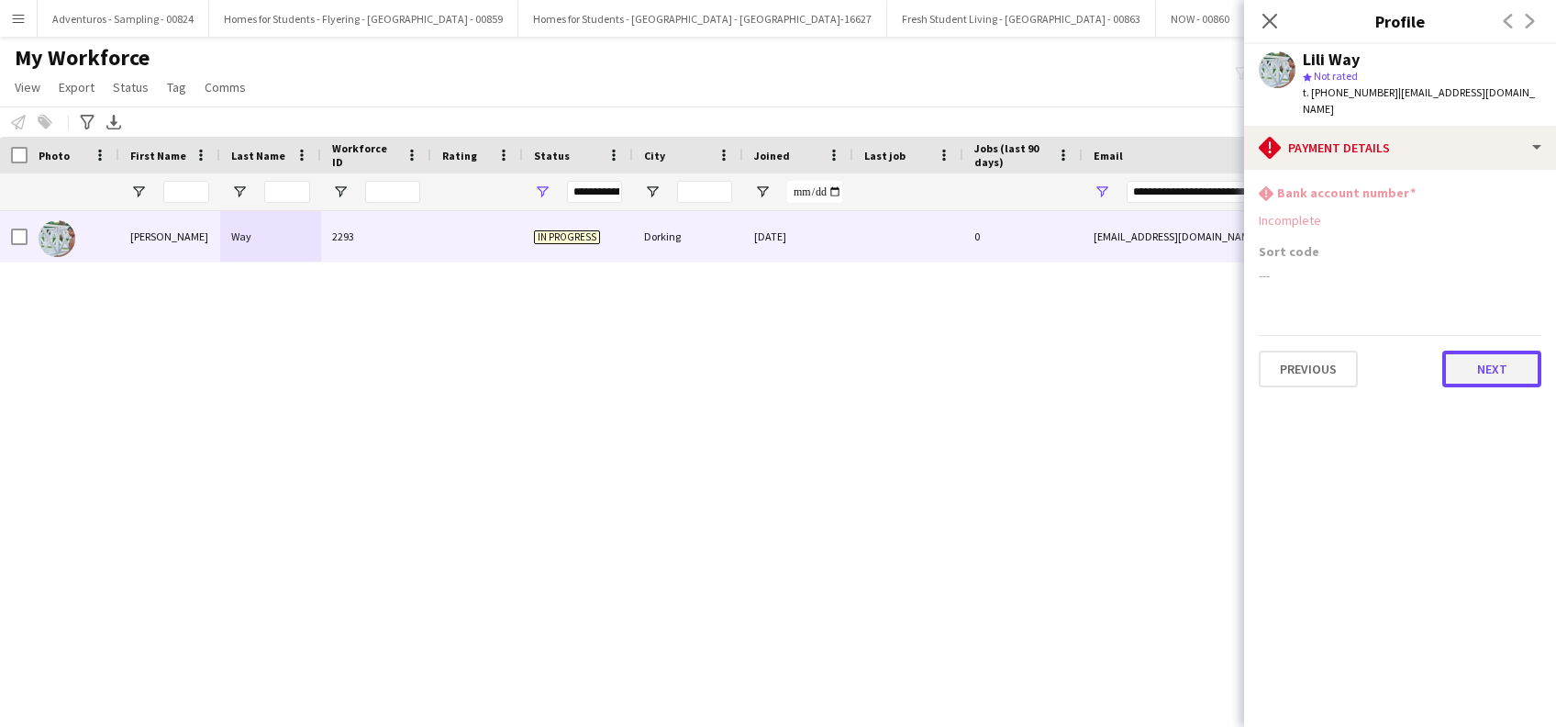
click at [1496, 371] on button "Next" at bounding box center [1491, 368] width 99 height 37
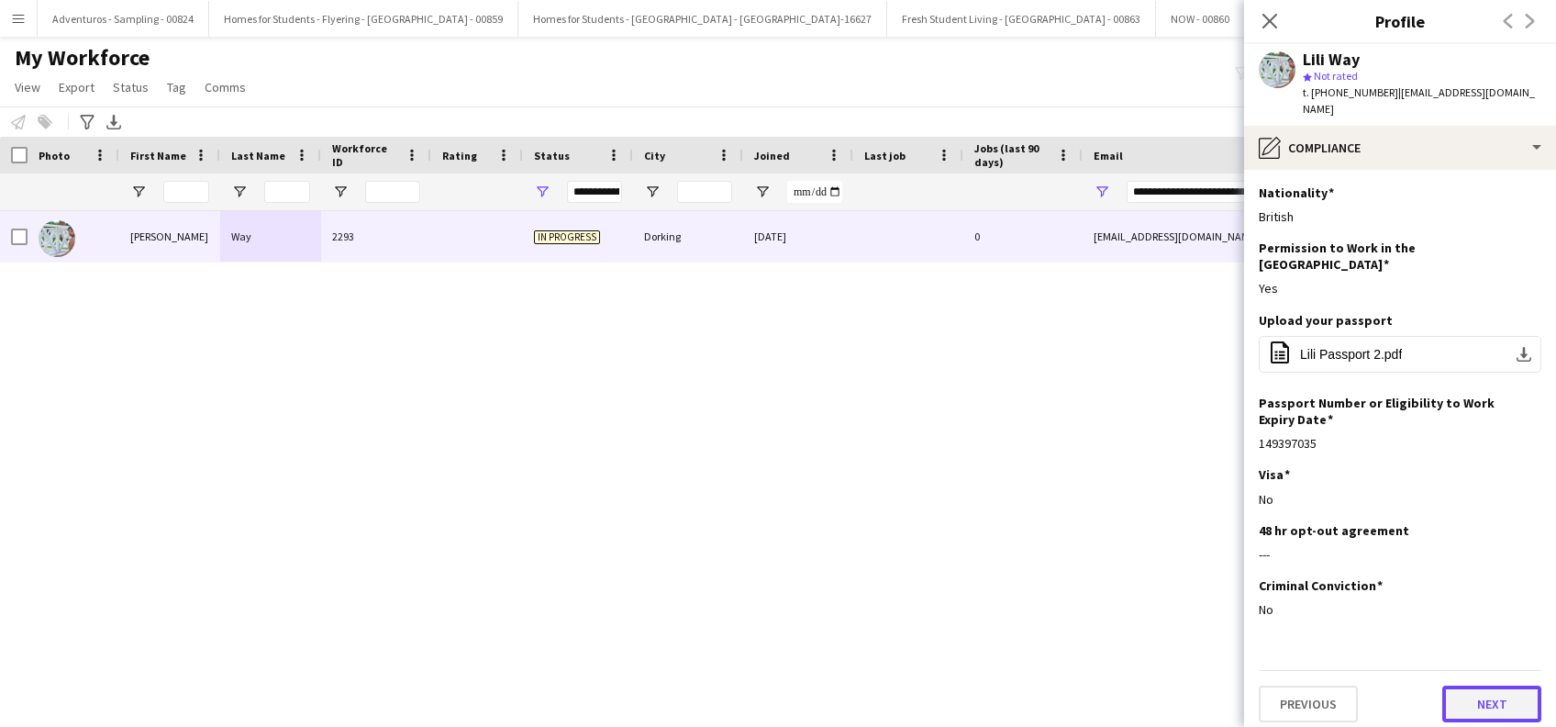
click at [1486, 685] on button "Next" at bounding box center [1491, 703] width 99 height 37
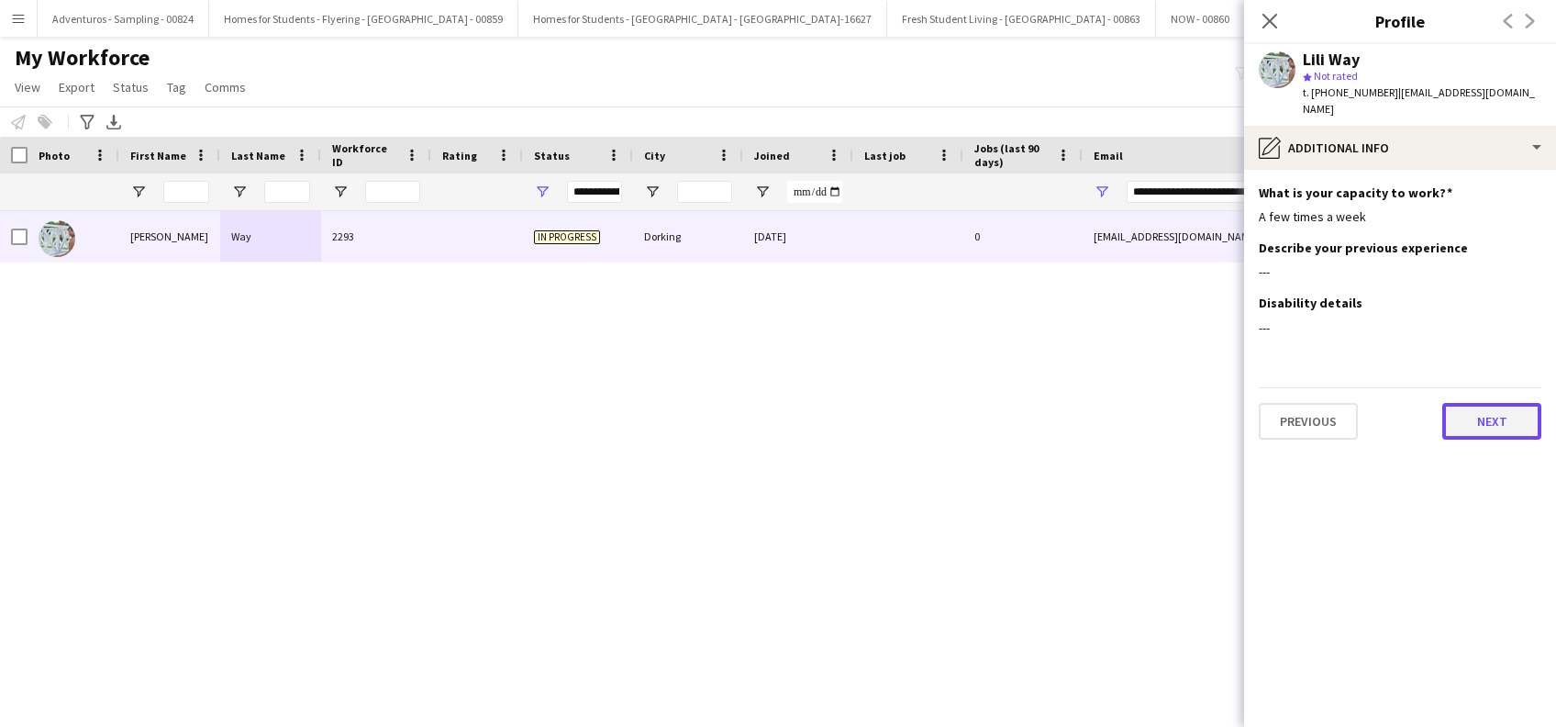
click at [1482, 425] on button "Next" at bounding box center [1491, 421] width 99 height 37
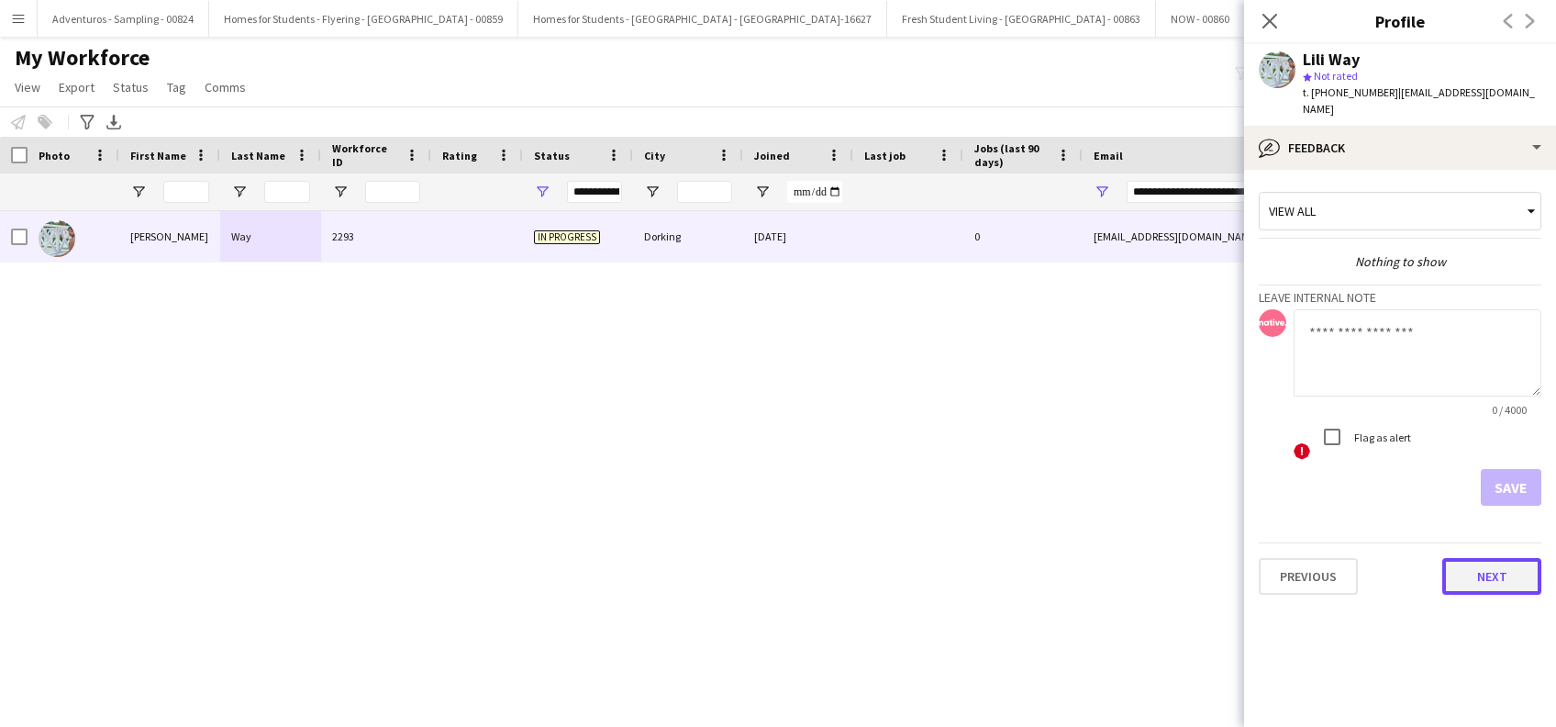
click at [1485, 584] on button "Next" at bounding box center [1491, 576] width 99 height 37
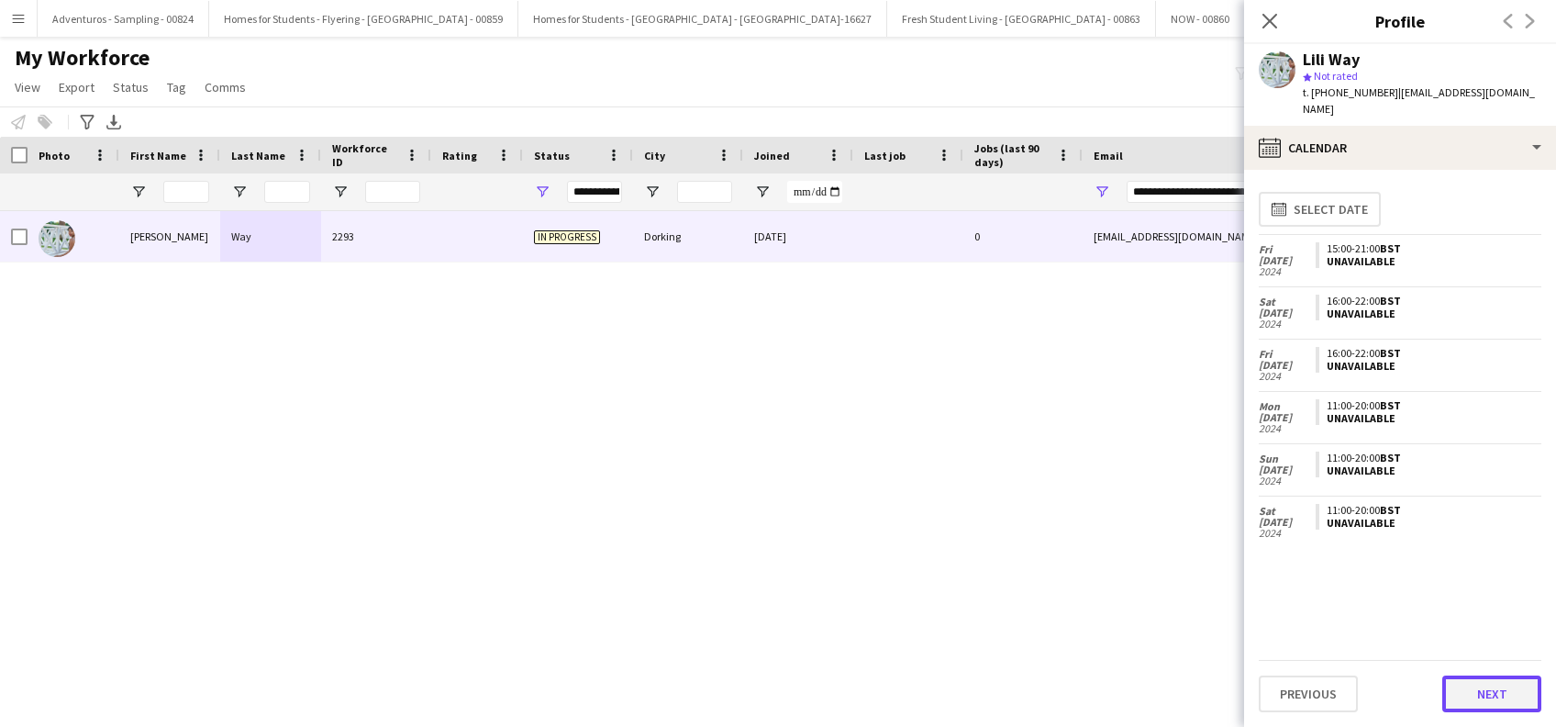
click at [1491, 687] on button "Next" at bounding box center [1491, 693] width 99 height 37
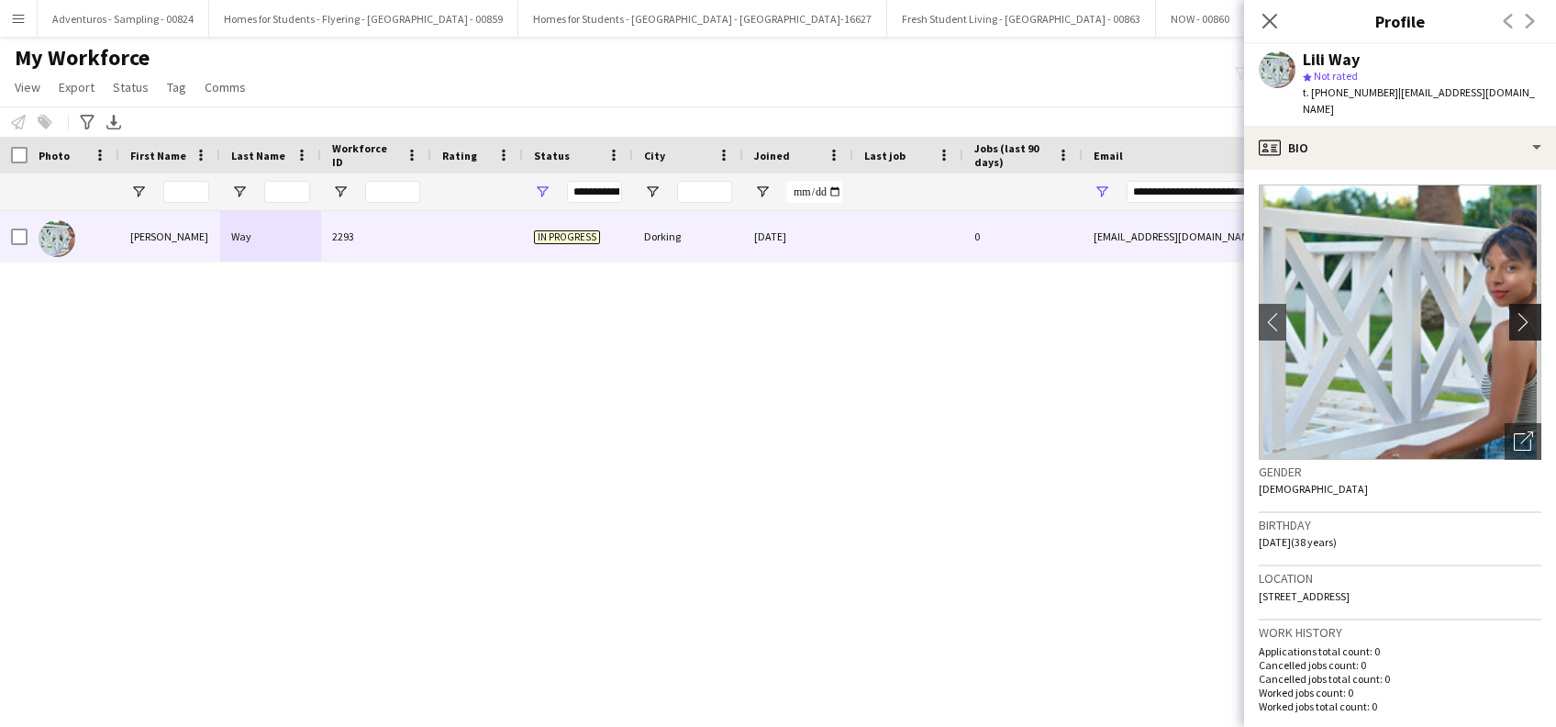
click at [1514, 319] on app-icon "chevron-right" at bounding box center [1528, 321] width 28 height 19
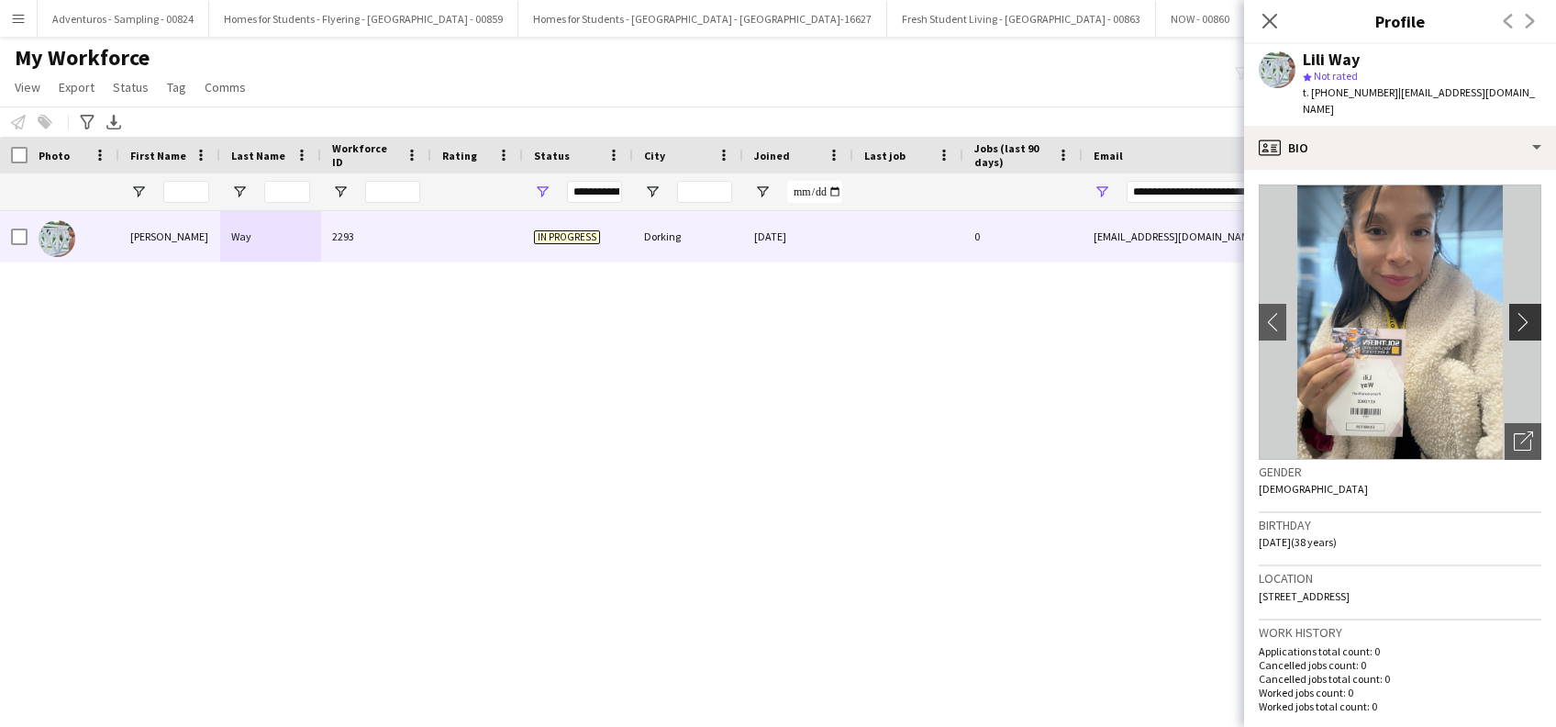
click at [1514, 319] on app-icon "chevron-right" at bounding box center [1528, 321] width 28 height 19
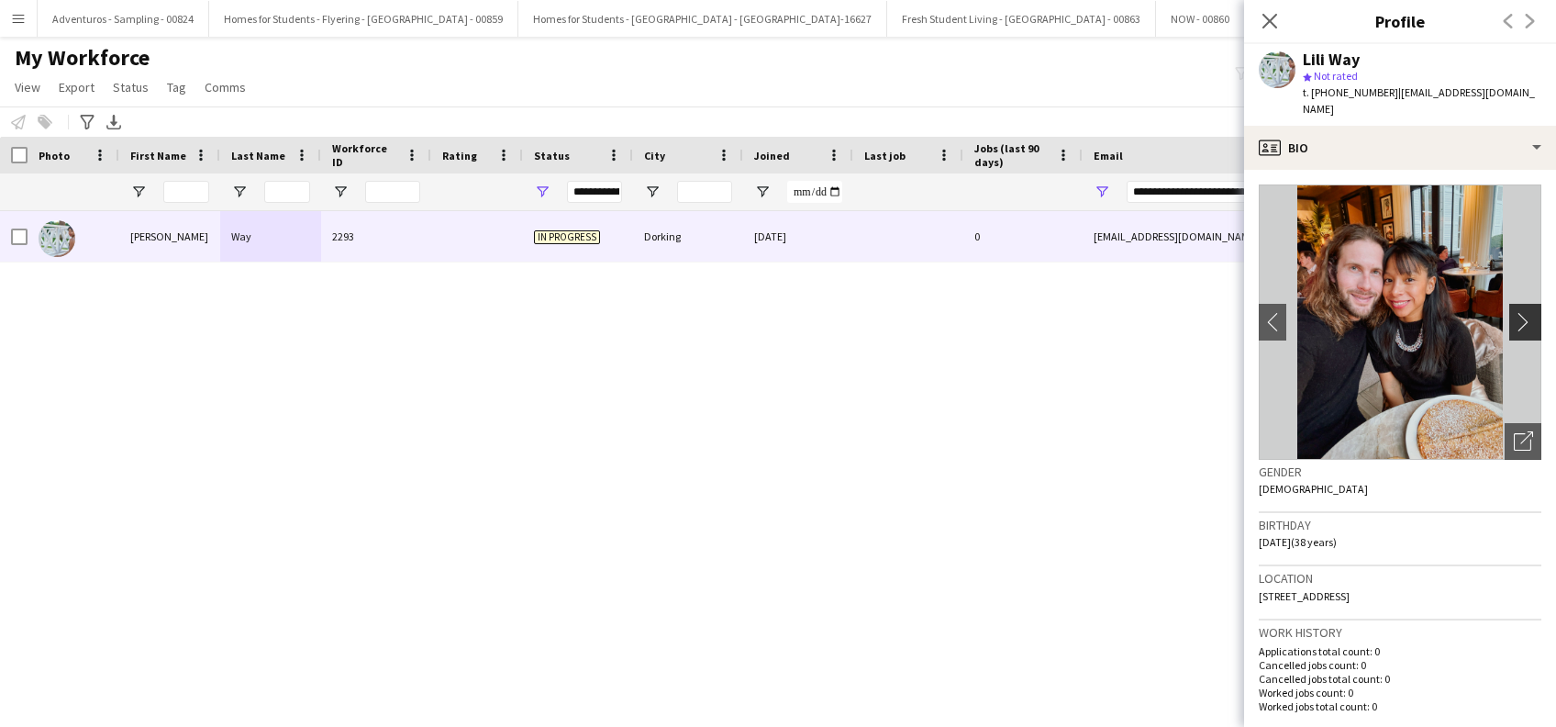
click at [1514, 318] on app-icon "chevron-right" at bounding box center [1528, 321] width 28 height 19
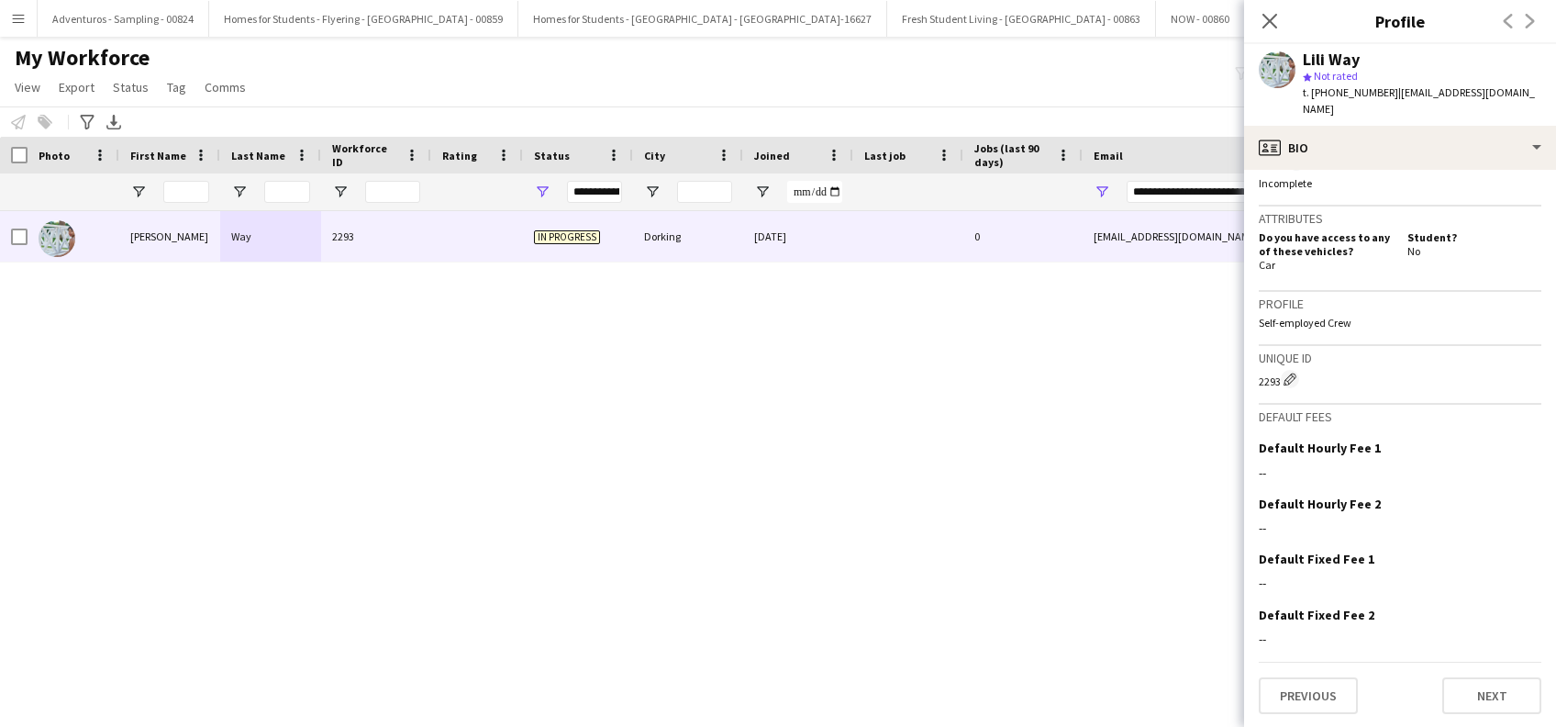
scroll to position [724, 0]
click at [1476, 696] on button "Next" at bounding box center [1491, 693] width 99 height 37
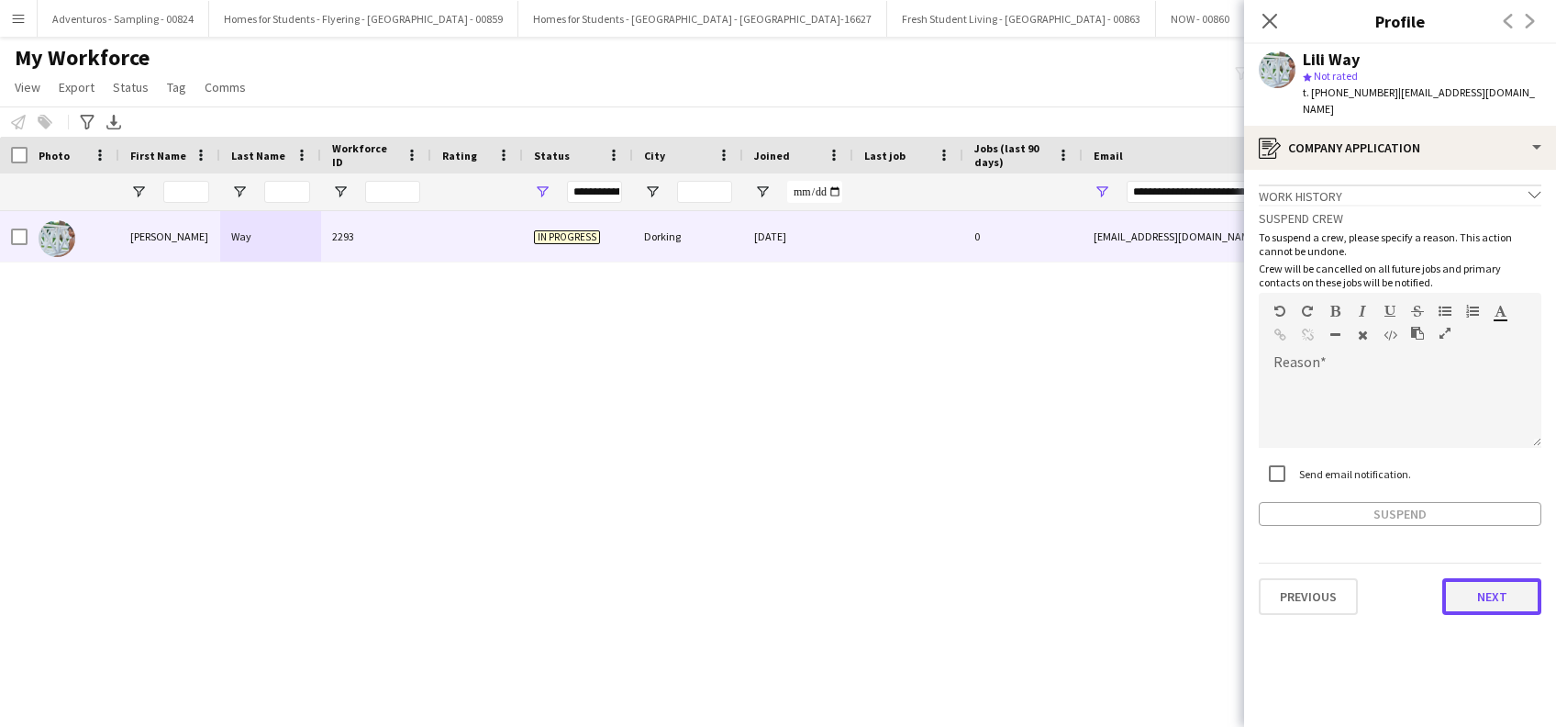
click at [1470, 598] on button "Next" at bounding box center [1491, 596] width 99 height 37
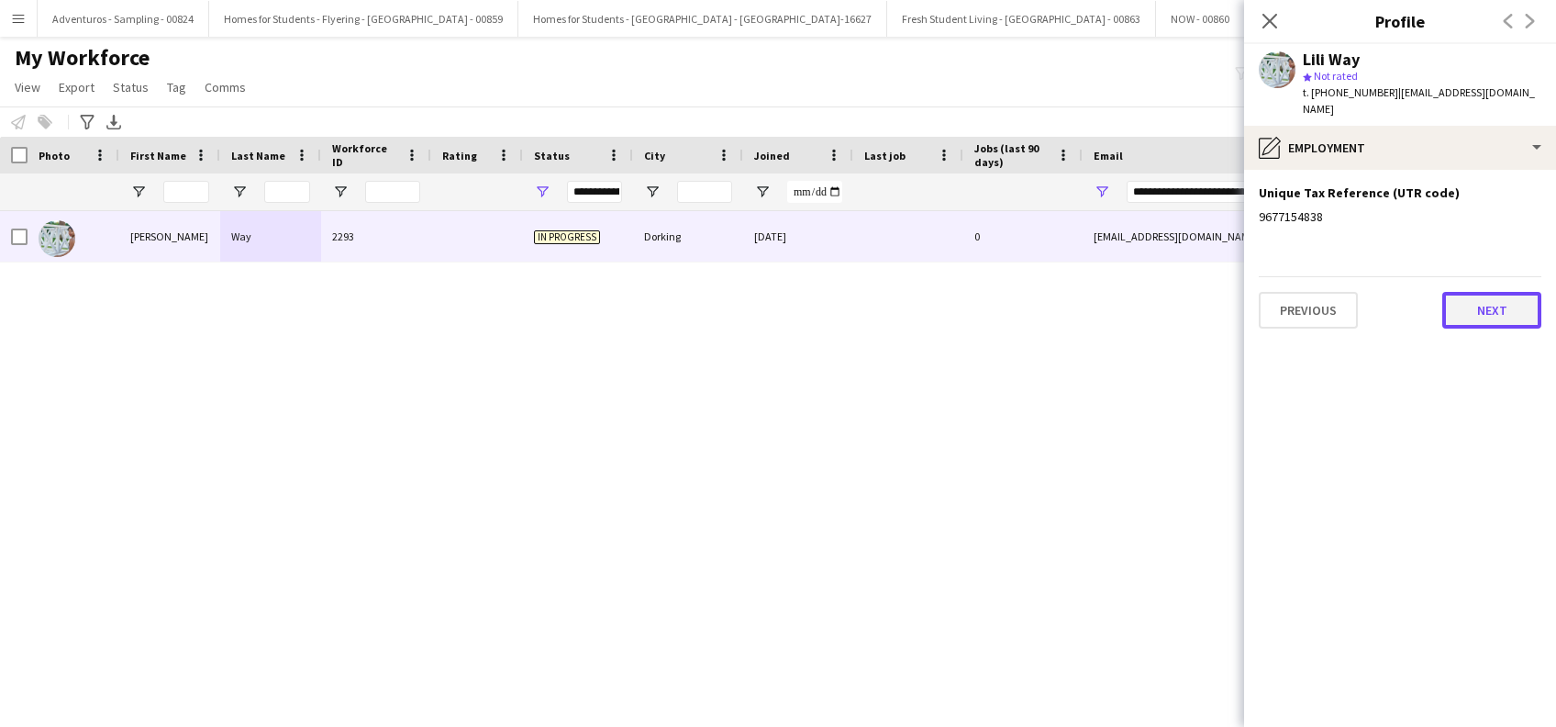
click at [1474, 314] on button "Next" at bounding box center [1491, 310] width 99 height 37
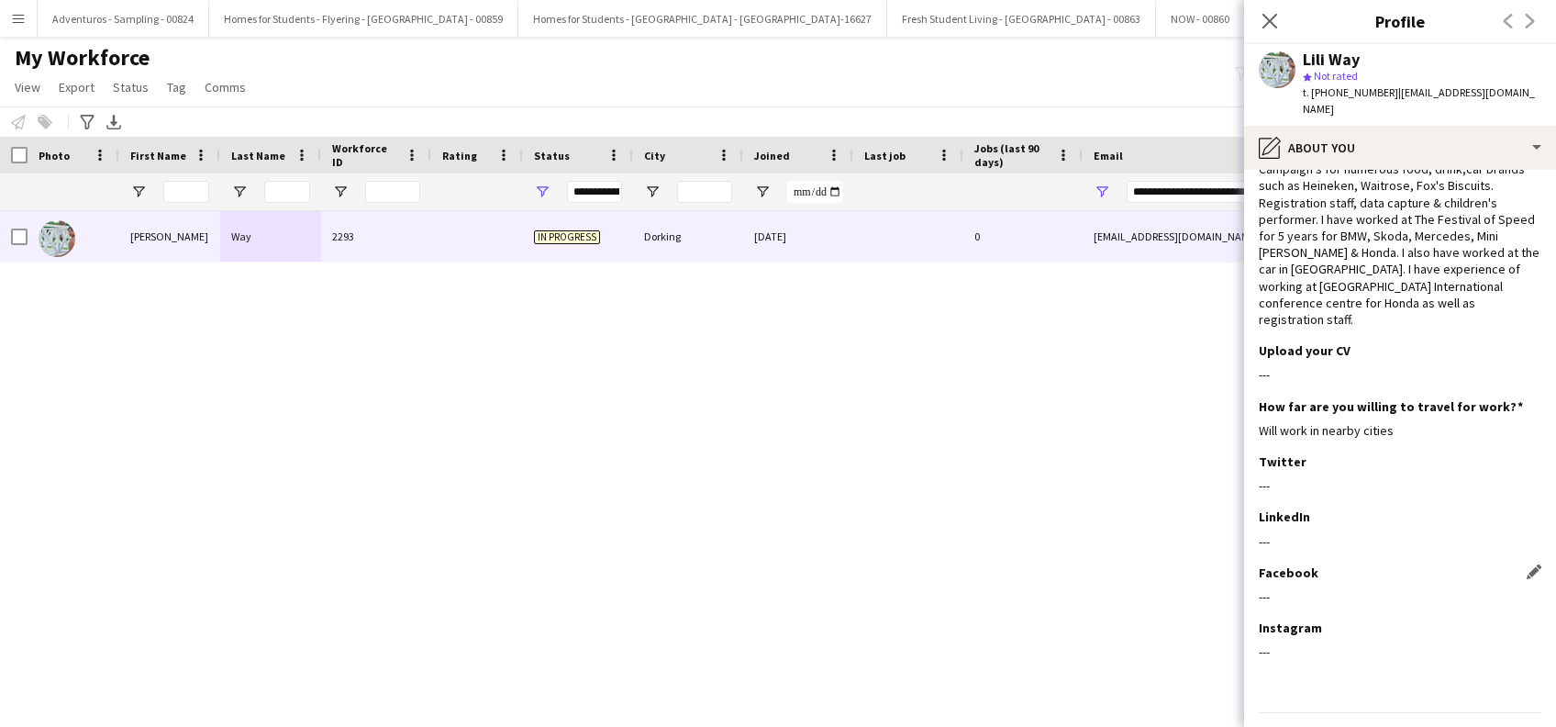
scroll to position [115, 0]
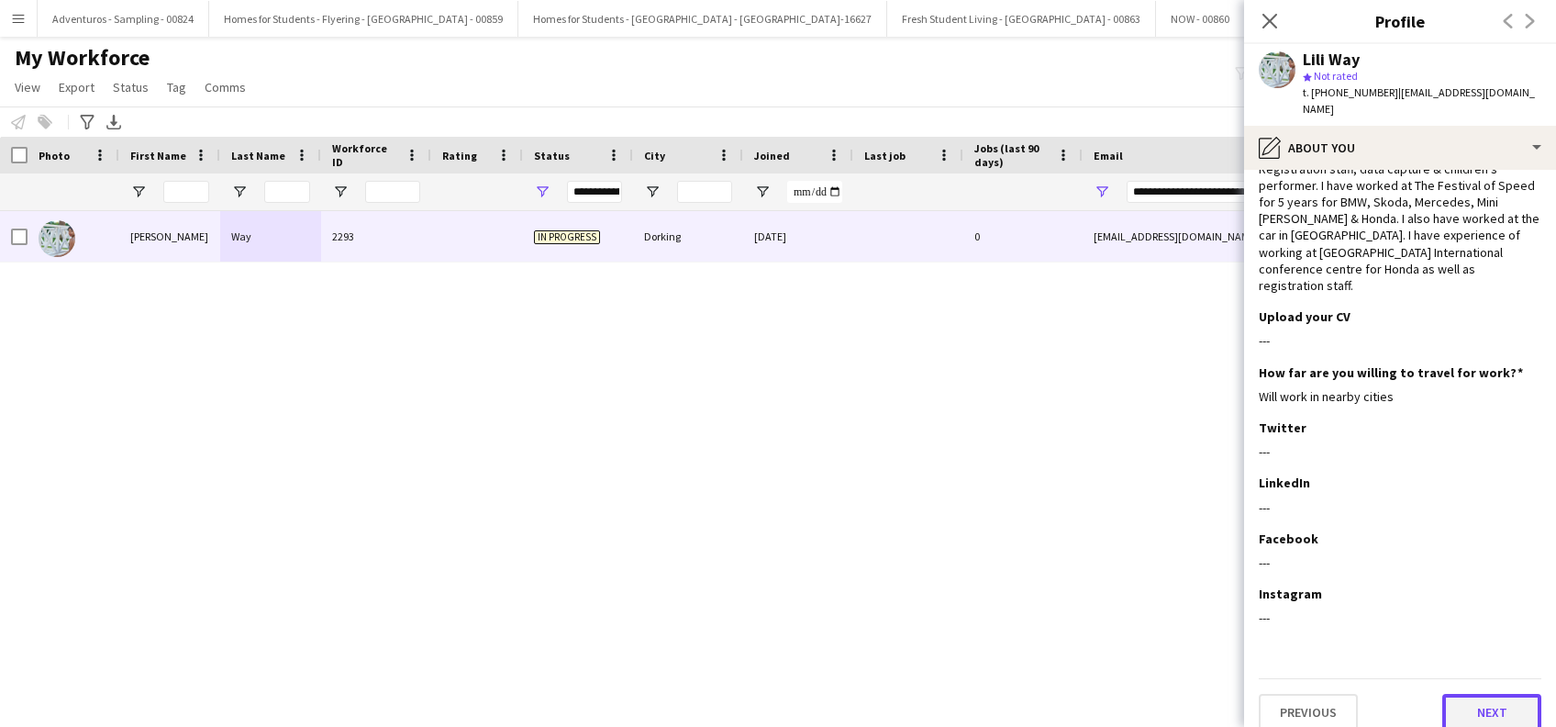
click at [1468, 697] on button "Next" at bounding box center [1491, 712] width 99 height 37
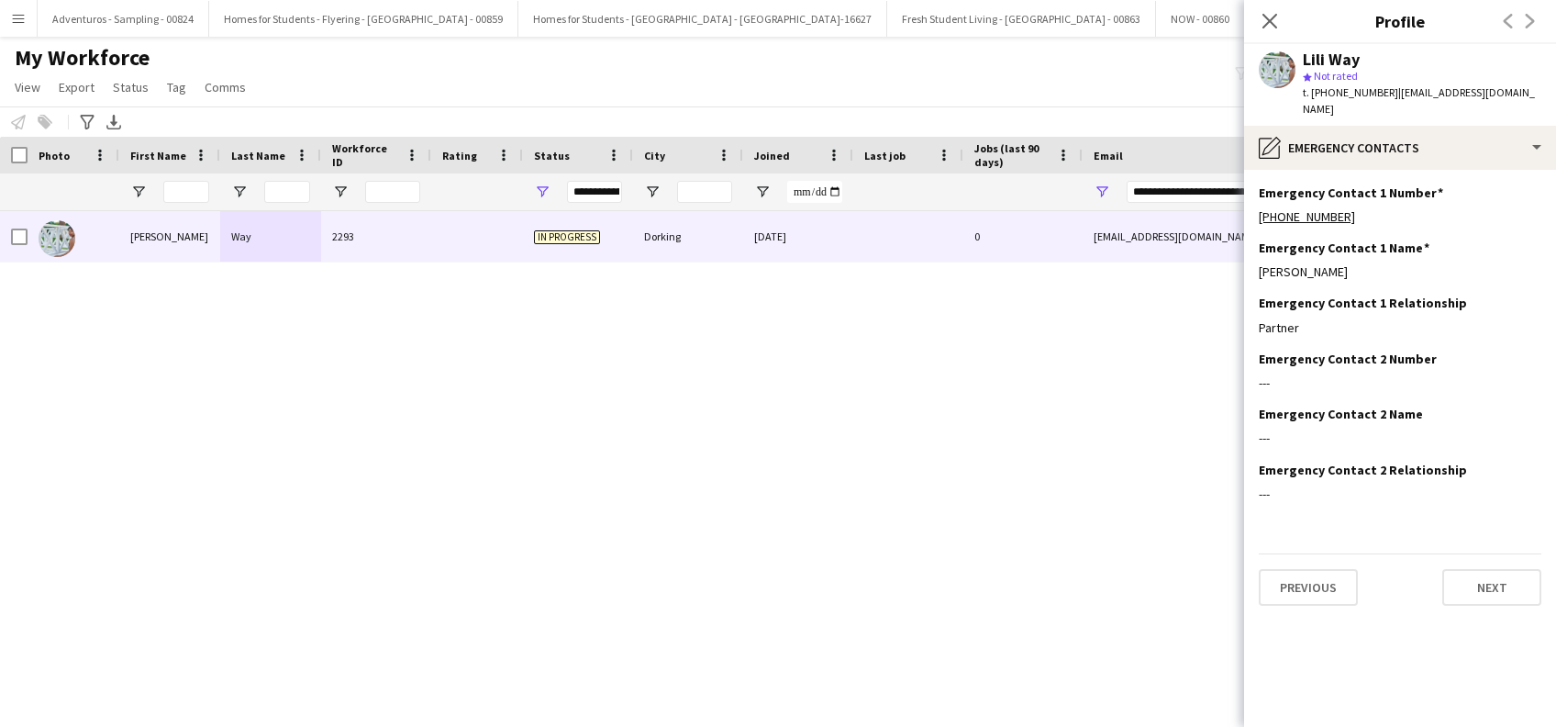
scroll to position [0, 0]
click at [1479, 587] on button "Next" at bounding box center [1491, 587] width 99 height 37
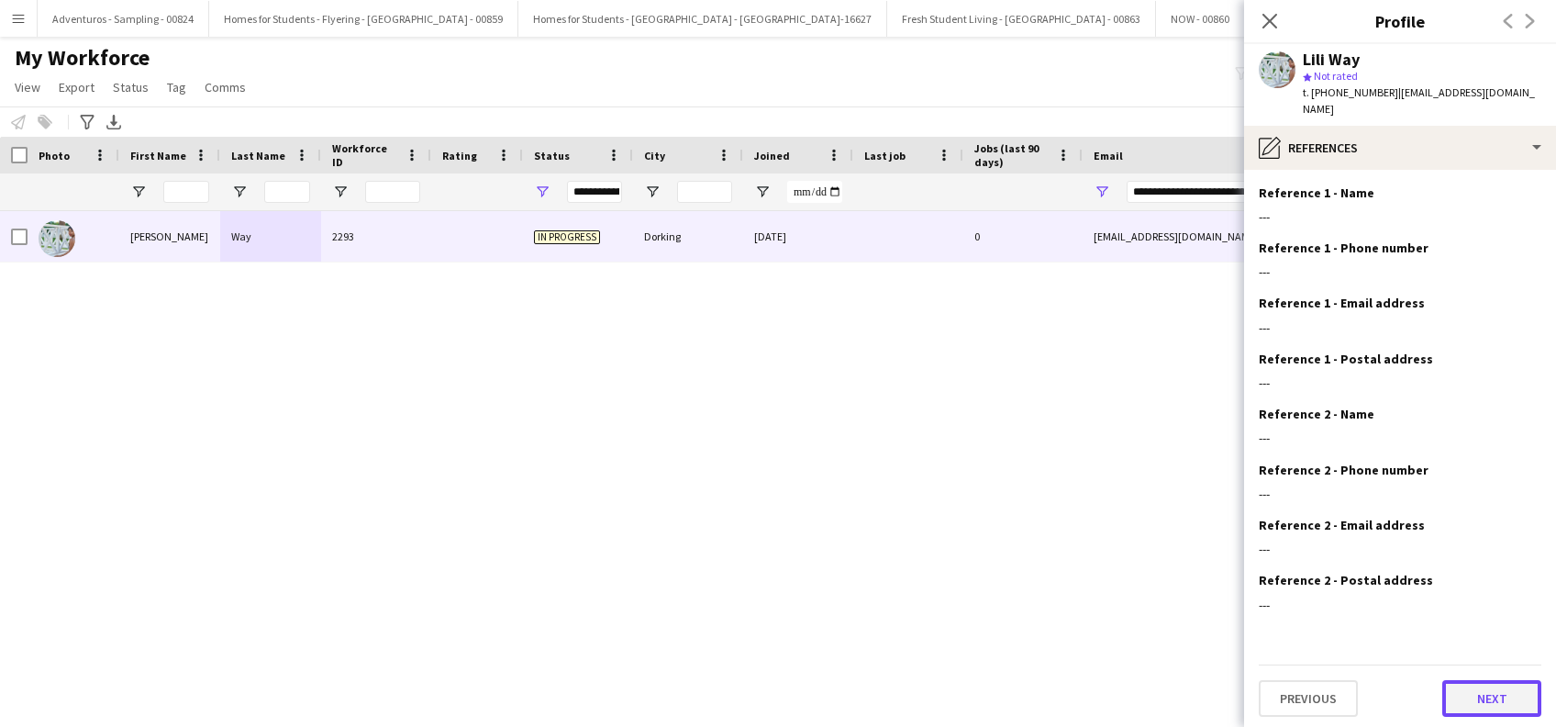
click at [1452, 695] on button "Next" at bounding box center [1491, 698] width 99 height 37
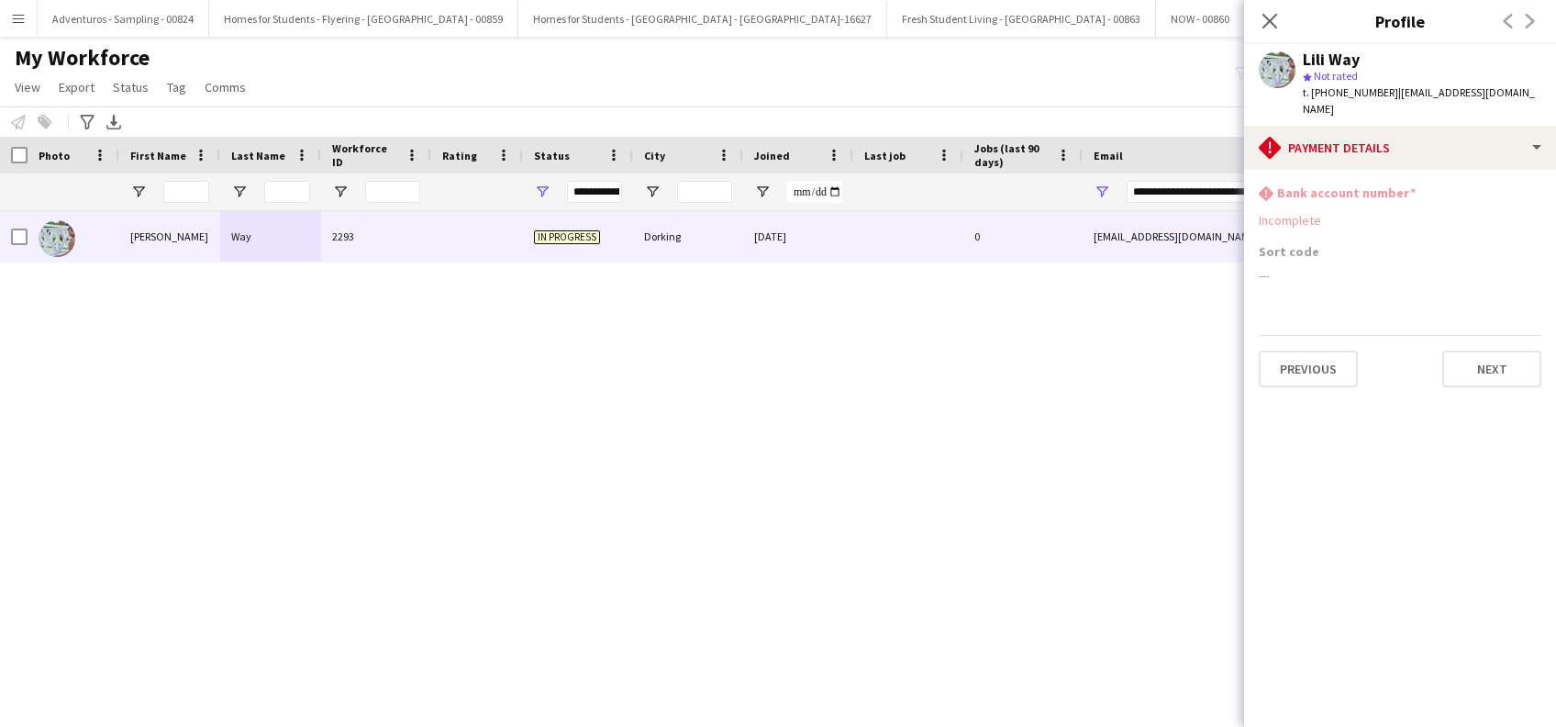
click at [1289, 272] on div "---" at bounding box center [1400, 275] width 283 height 17
click at [1289, 241] on div "rhombus-alert Bank account number Incomplete" at bounding box center [1400, 213] width 283 height 59
click at [1290, 228] on div "rhombus-alert Bank account number Incomplete" at bounding box center [1400, 213] width 283 height 59
click at [1263, 17] on icon "Close pop-in" at bounding box center [1268, 20] width 17 height 17
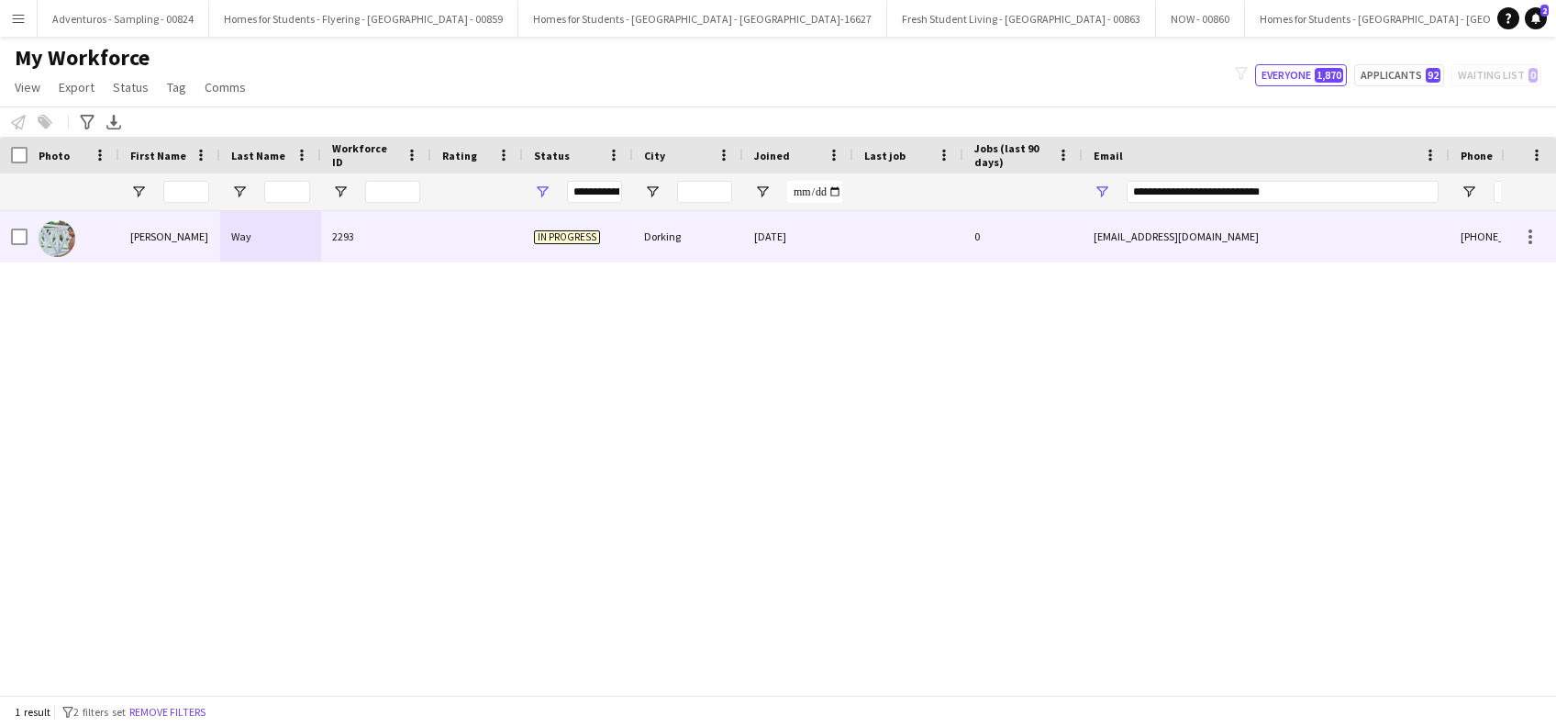
click at [95, 236] on div at bounding box center [74, 236] width 92 height 50
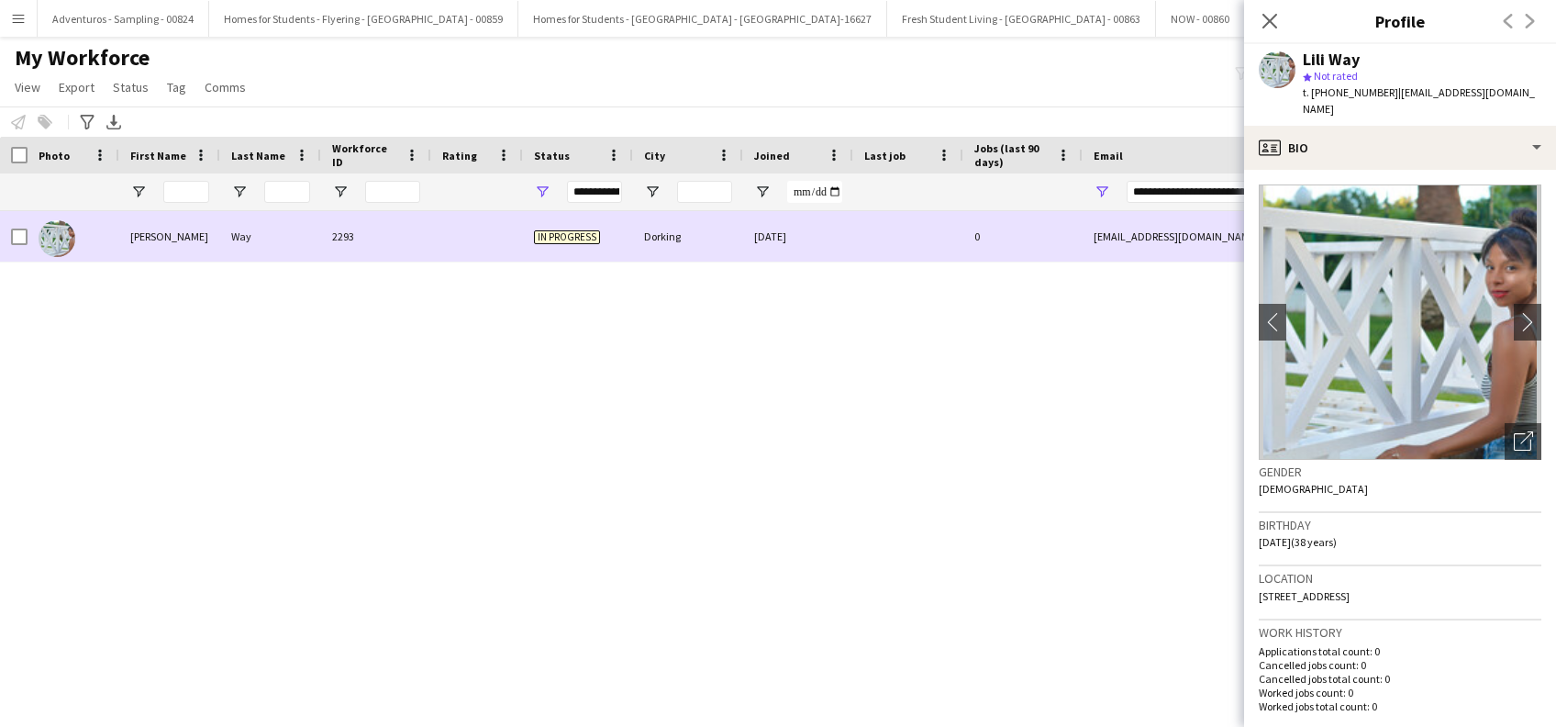
click at [36, 239] on div at bounding box center [74, 236] width 92 height 50
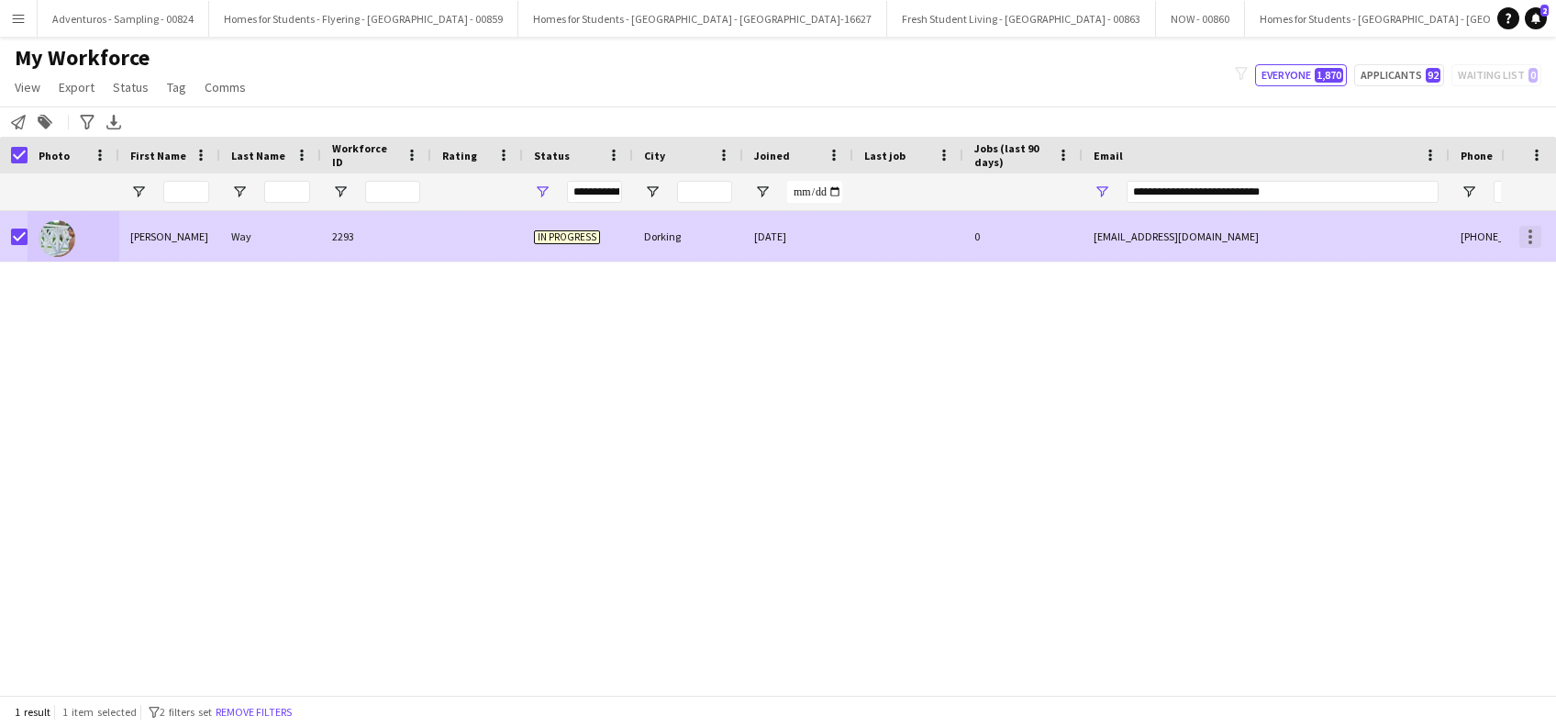
click at [1530, 231] on div at bounding box center [1530, 231] width 4 height 4
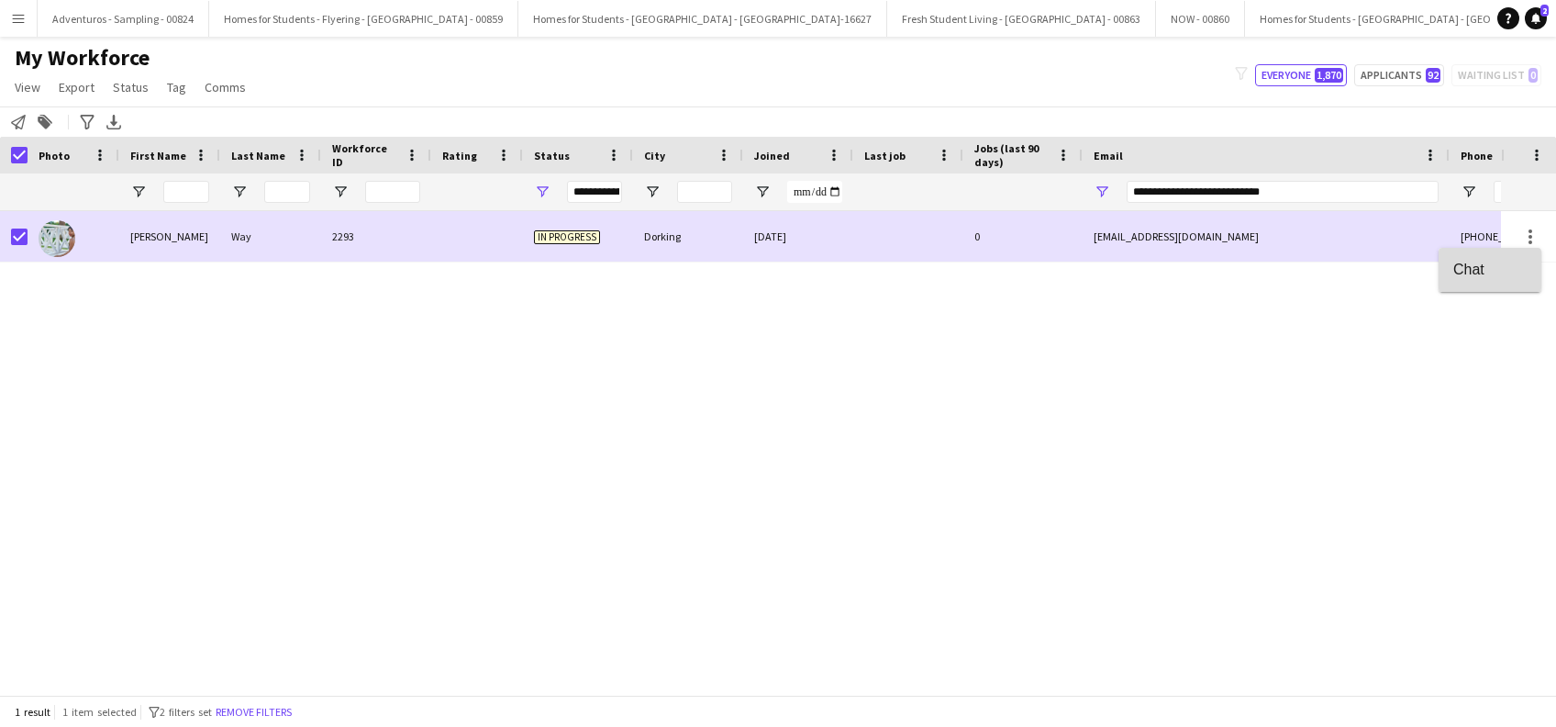
click at [1473, 269] on span "Chat" at bounding box center [1489, 269] width 73 height 17
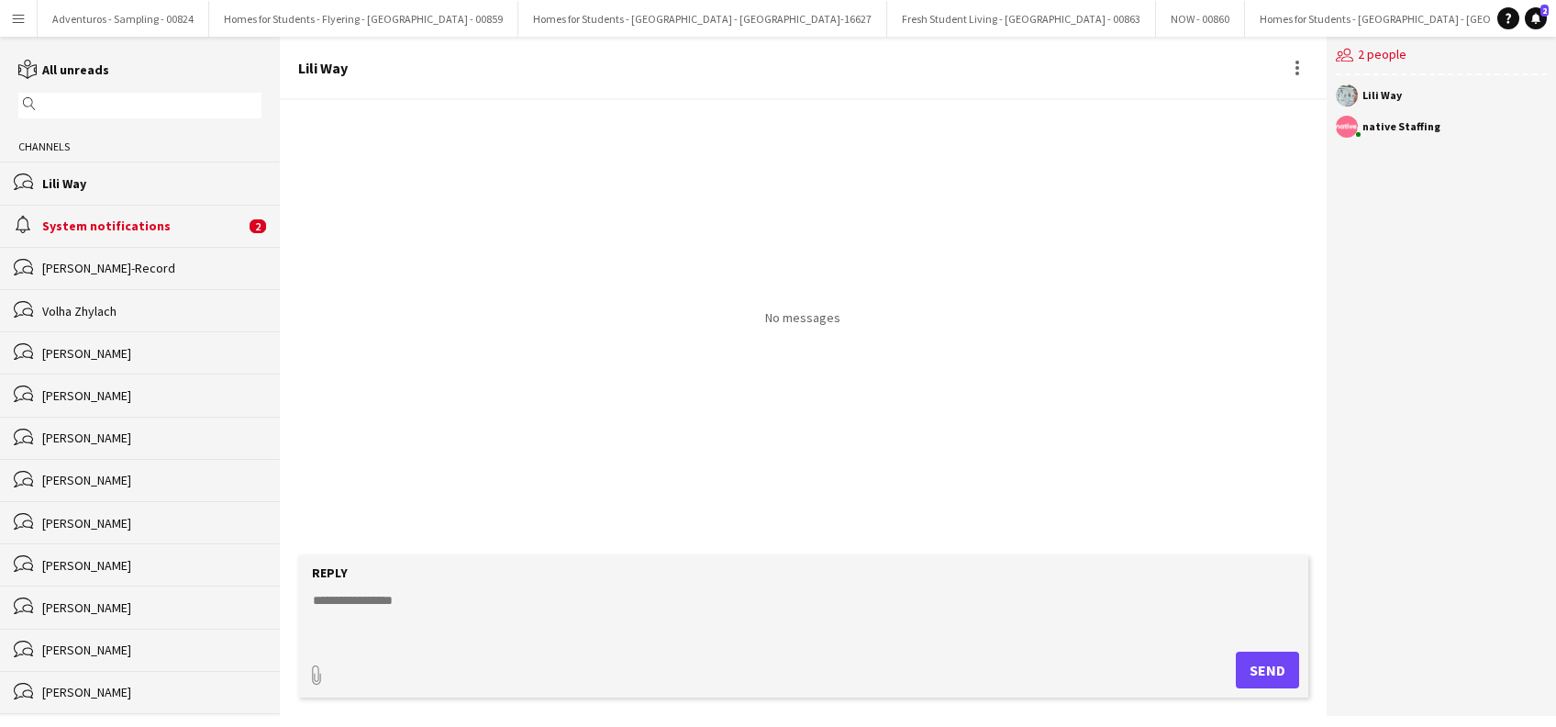
click at [350, 605] on textarea at bounding box center [806, 615] width 991 height 48
type textarea "**********"
click at [1253, 670] on button "Send" at bounding box center [1274, 669] width 63 height 37
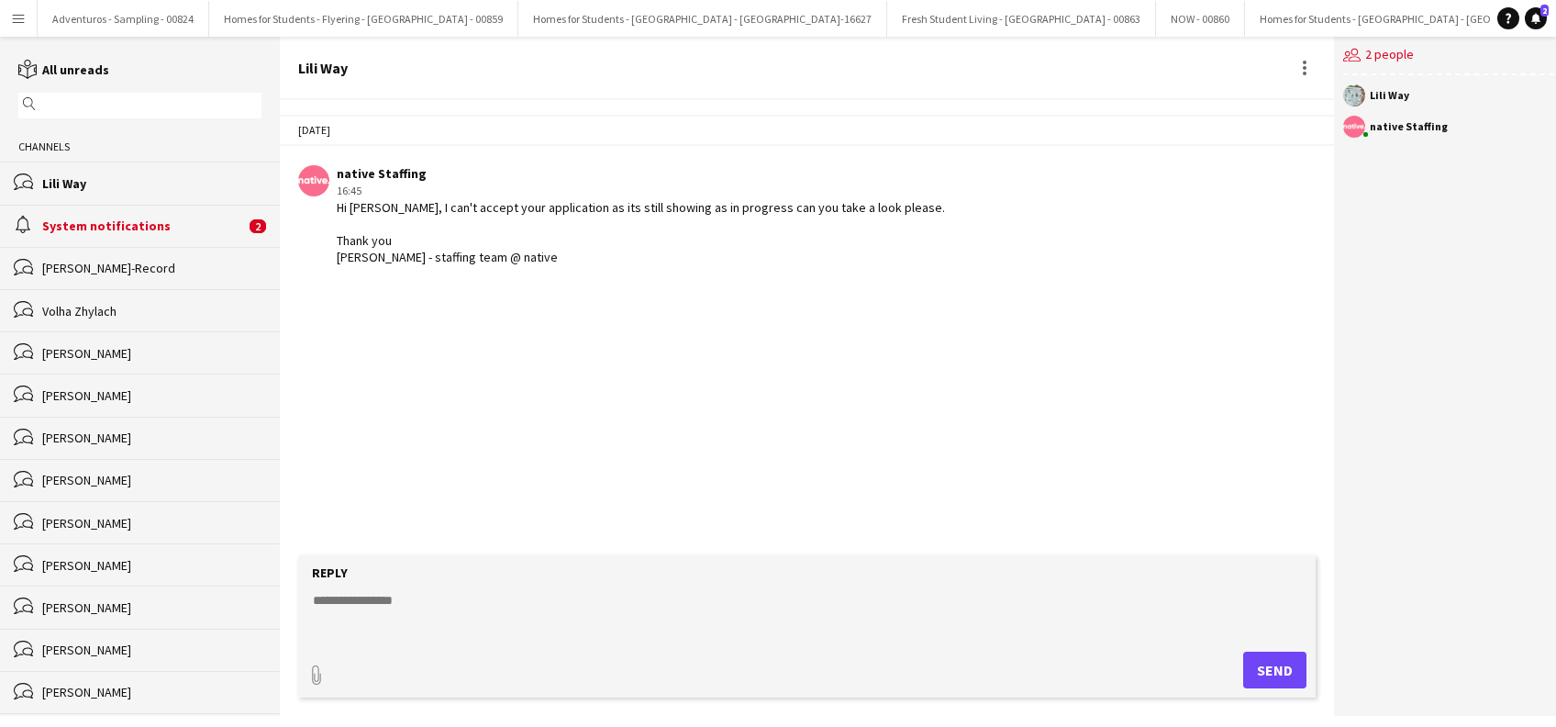
click at [128, 226] on div "System notifications" at bounding box center [143, 225] width 203 height 17
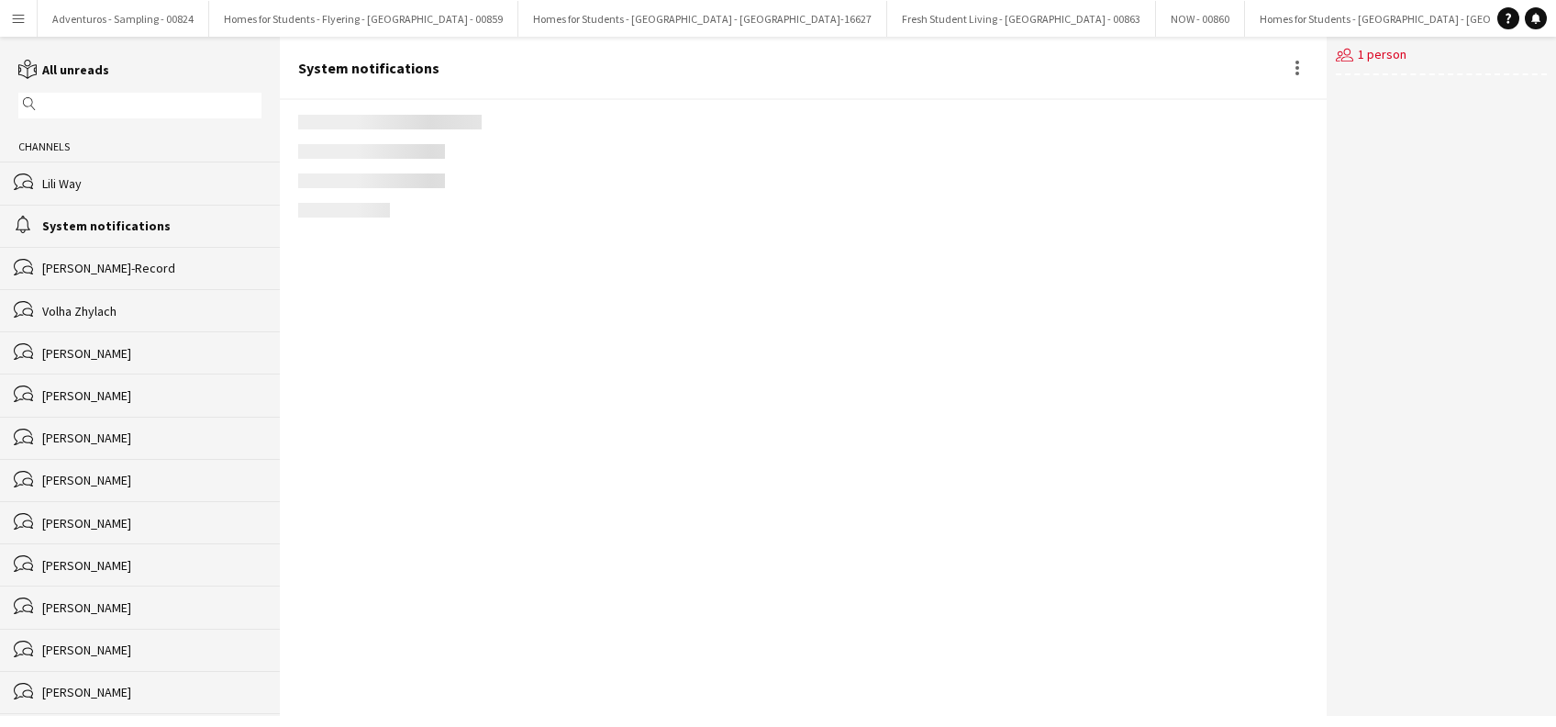
scroll to position [2171, 0]
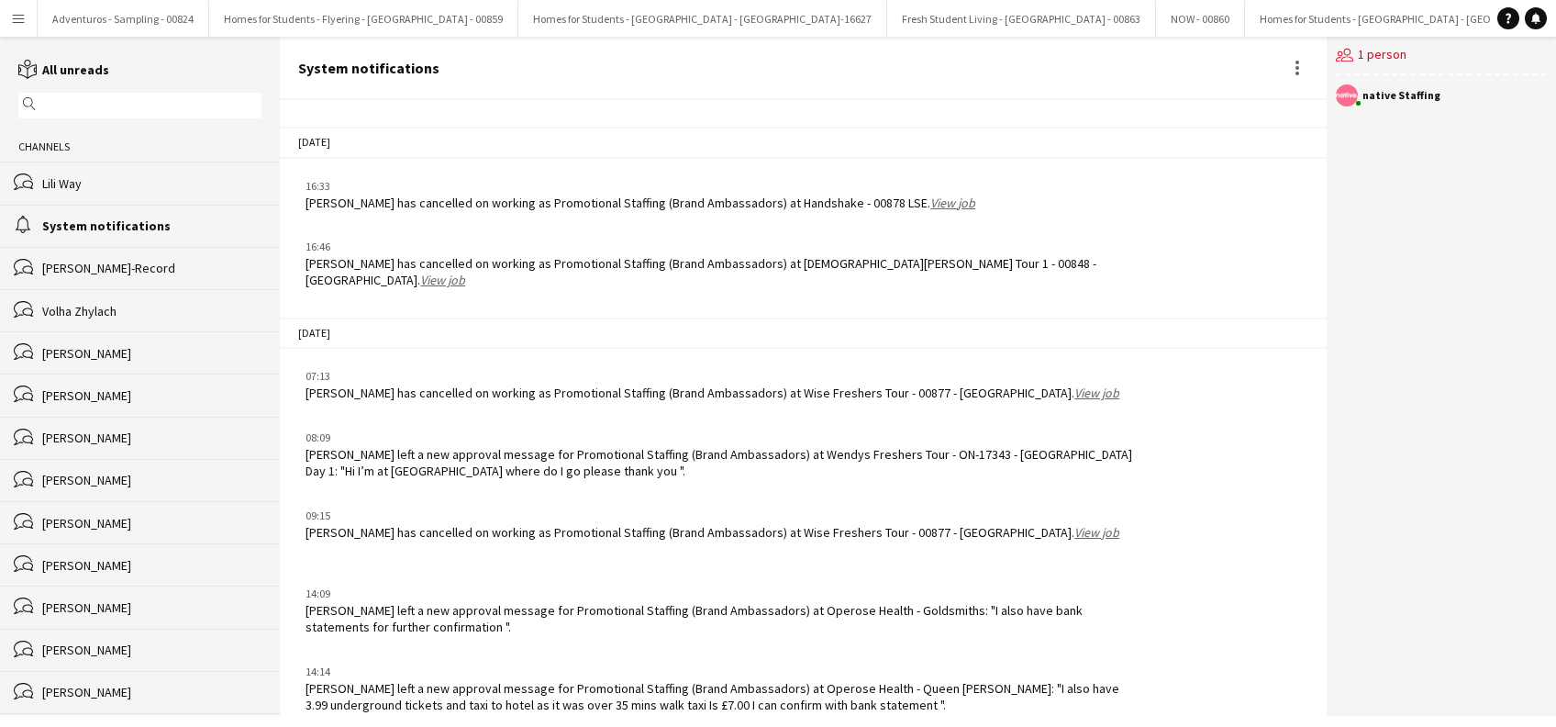
click at [469, 680] on div "Maylinda Perlesi left a new approval message for Promotional Staffing (Brand Am…" at bounding box center [719, 696] width 829 height 33
click at [11, 13] on app-icon "Menu" at bounding box center [18, 18] width 15 height 15
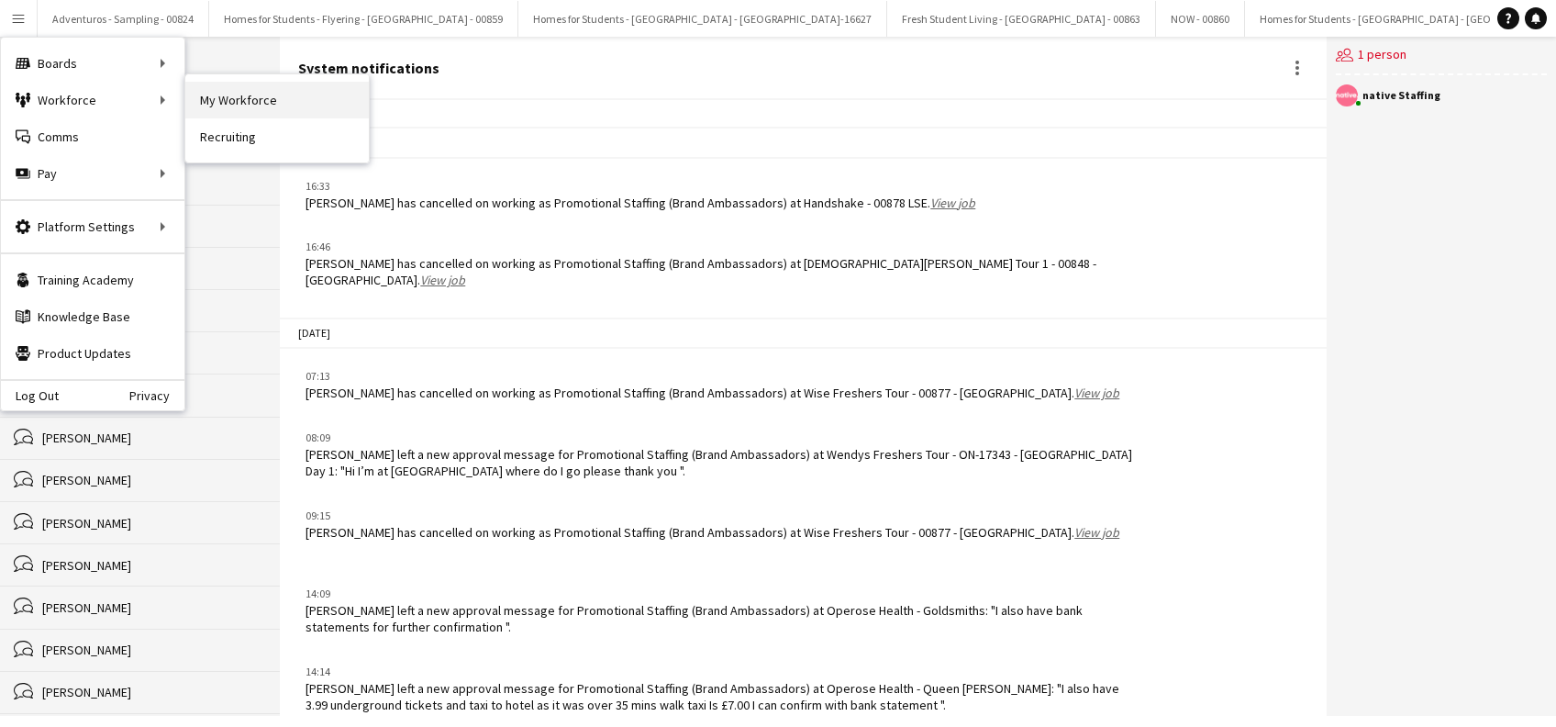
click at [252, 99] on link "My Workforce" at bounding box center [276, 100] width 183 height 37
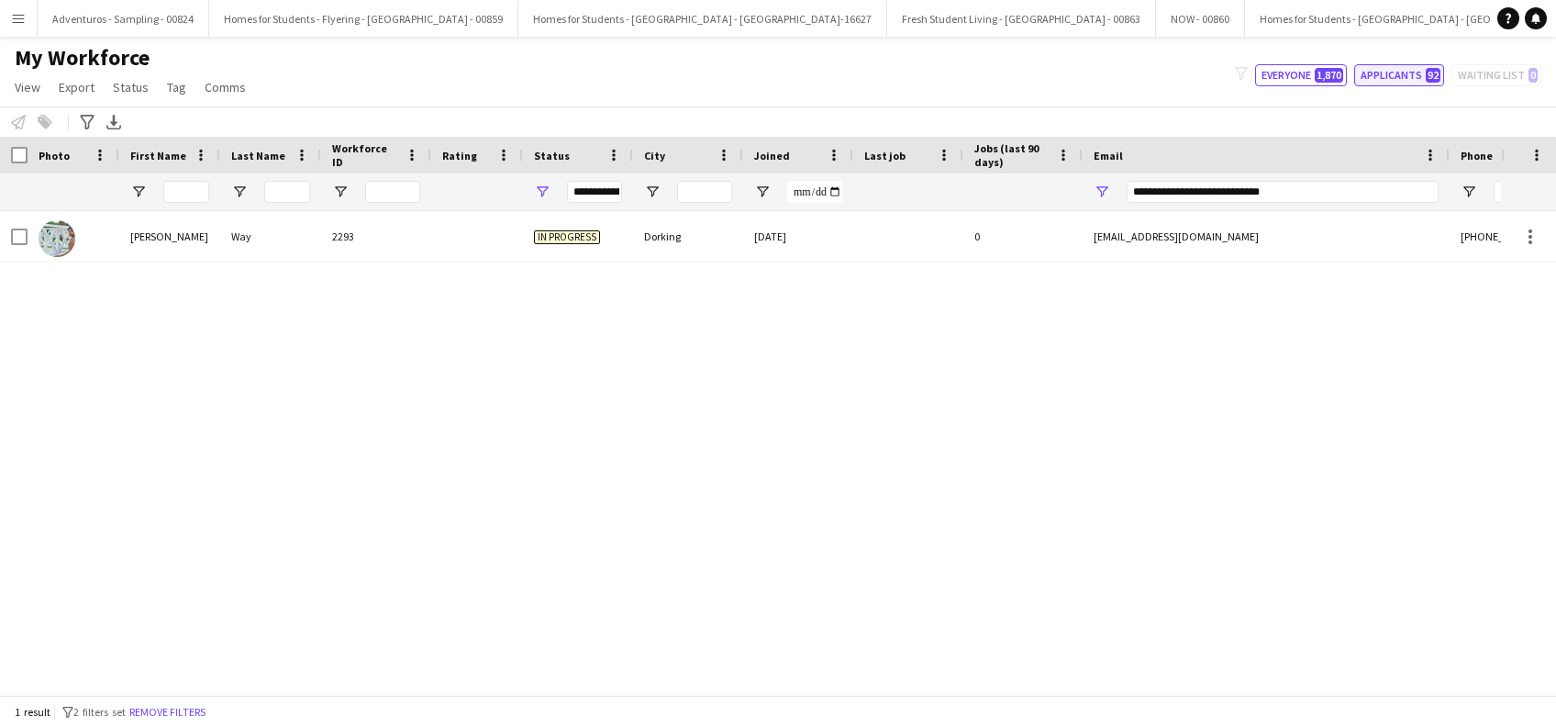
click at [1408, 80] on button "Applicants 92" at bounding box center [1399, 75] width 90 height 22
type input "**********"
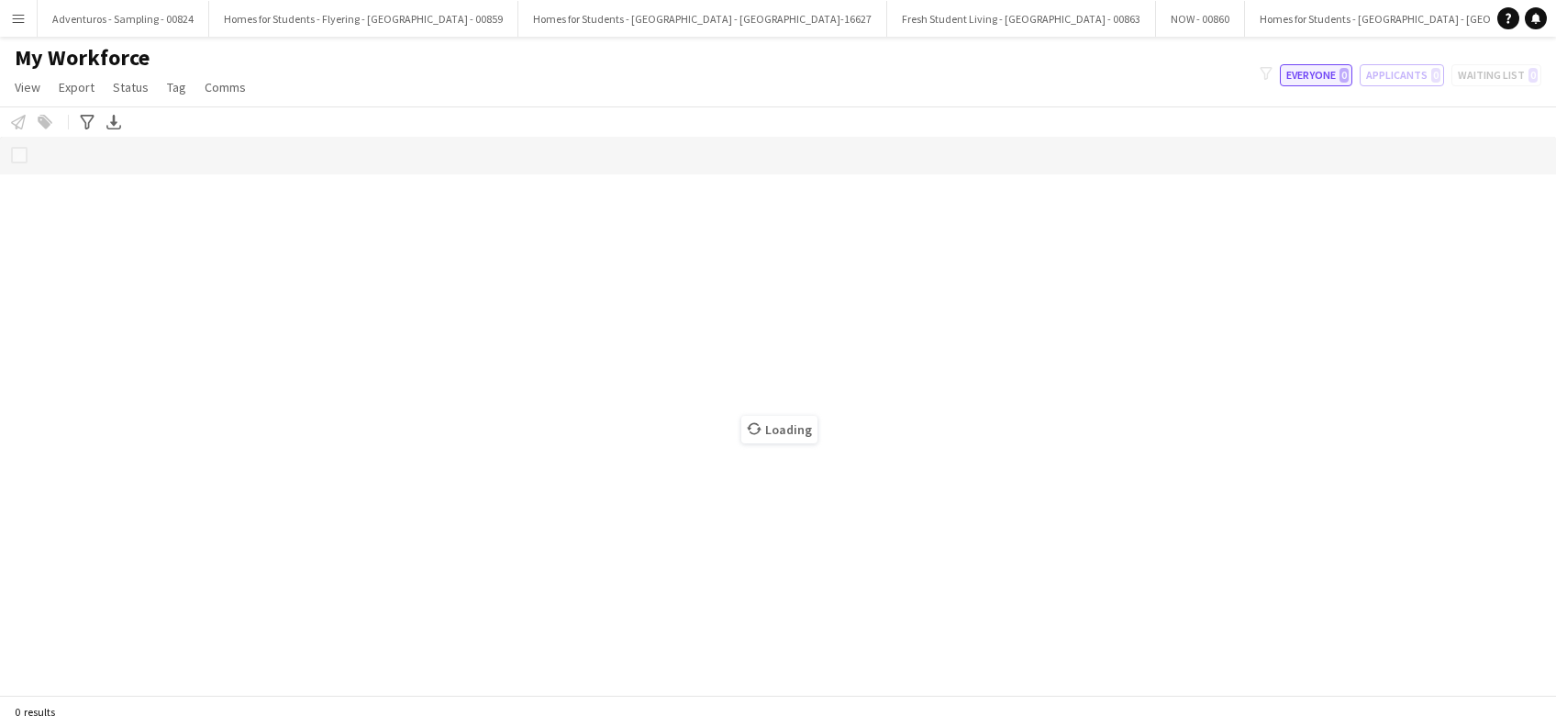
click at [1308, 79] on button "Everyone 0" at bounding box center [1316, 75] width 72 height 22
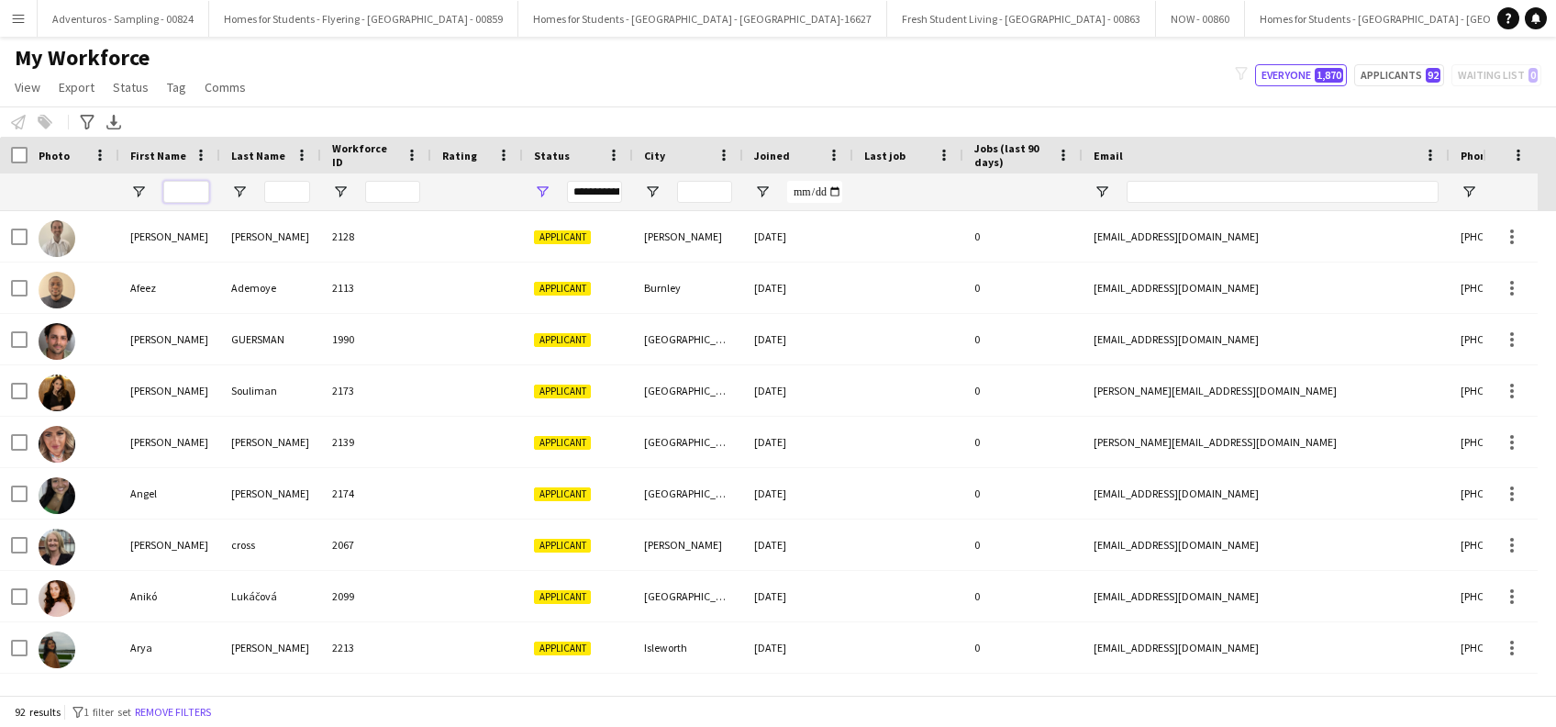
click at [184, 195] on input "First Name Filter Input" at bounding box center [186, 192] width 46 height 22
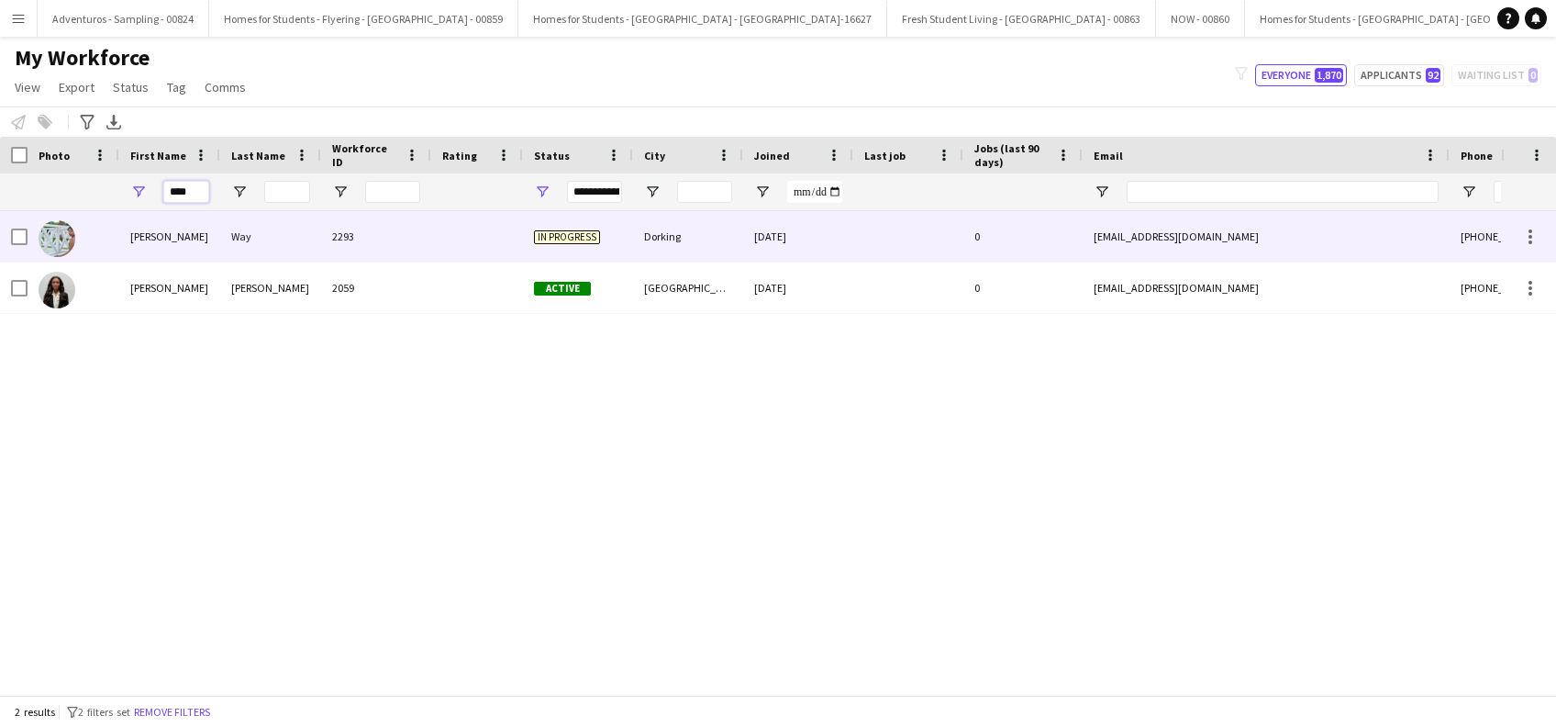
type input "****"
click at [240, 239] on div "Way" at bounding box center [270, 236] width 101 height 50
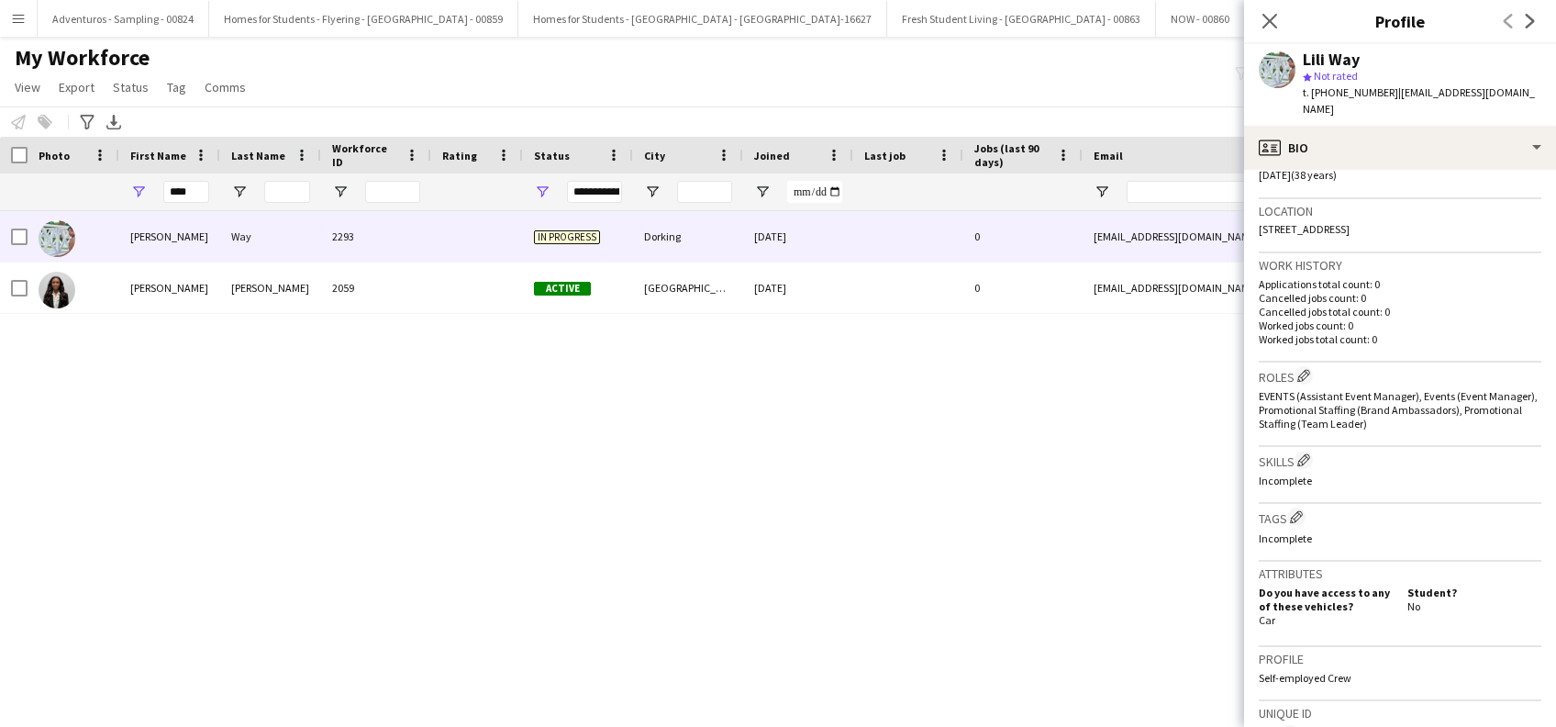
scroll to position [724, 0]
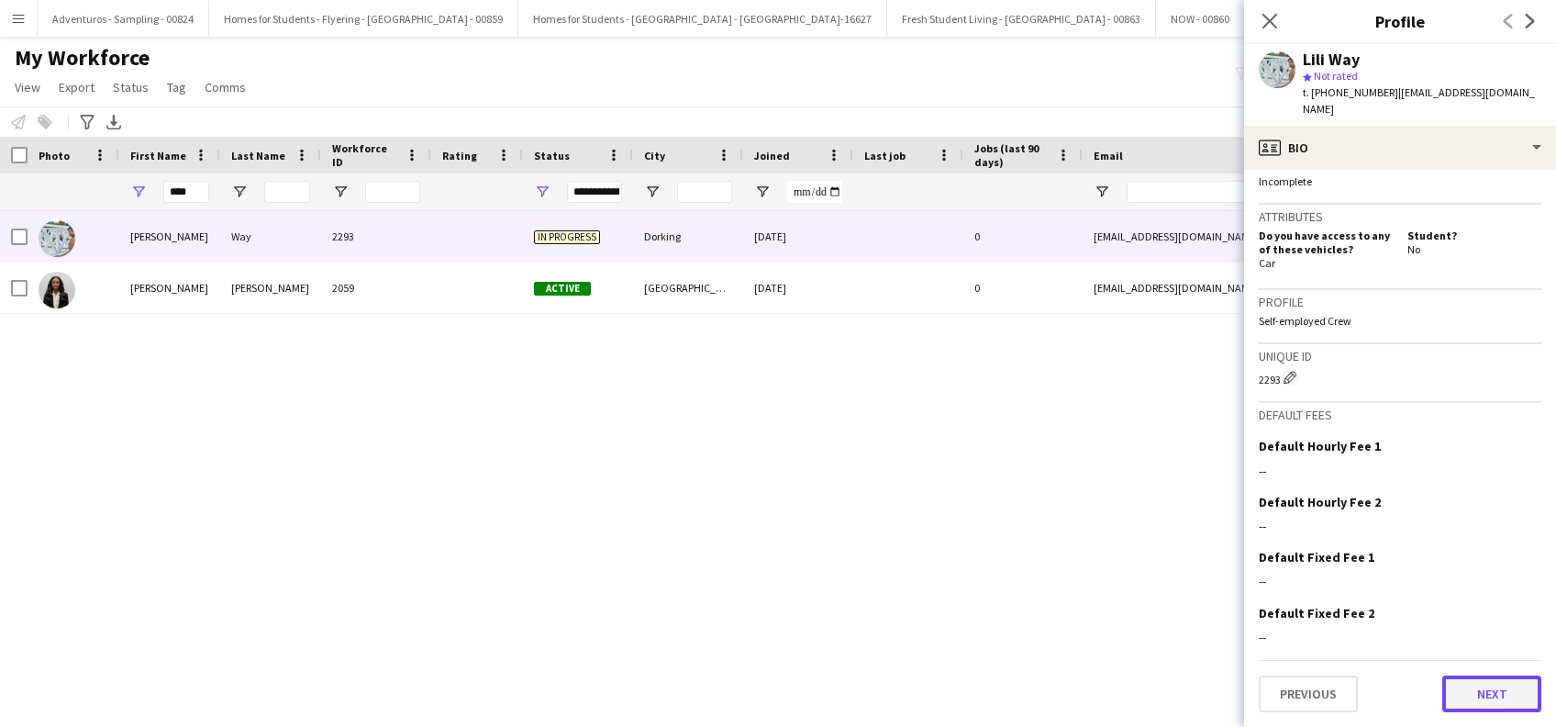
click at [1473, 690] on button "Next" at bounding box center [1491, 693] width 99 height 37
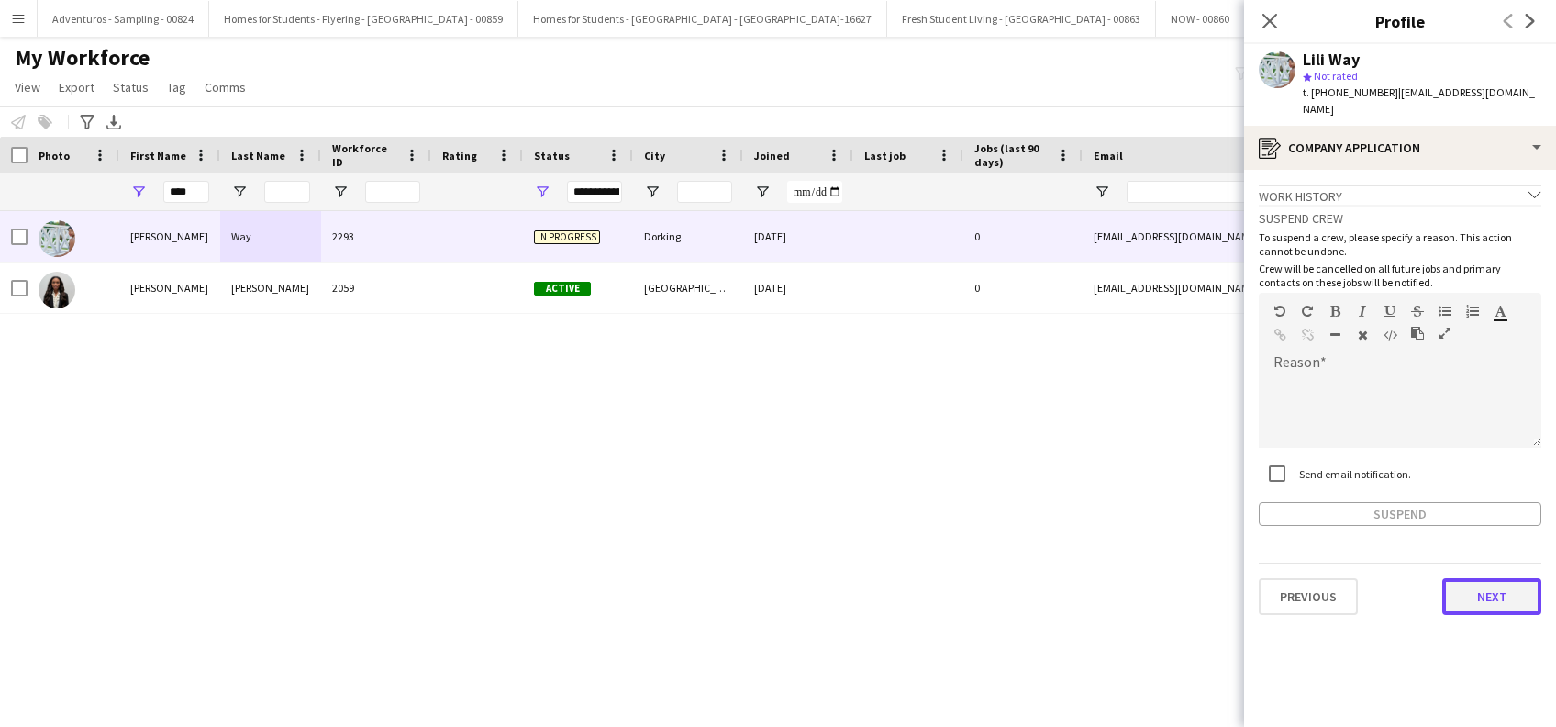
click at [1483, 602] on button "Next" at bounding box center [1491, 596] width 99 height 37
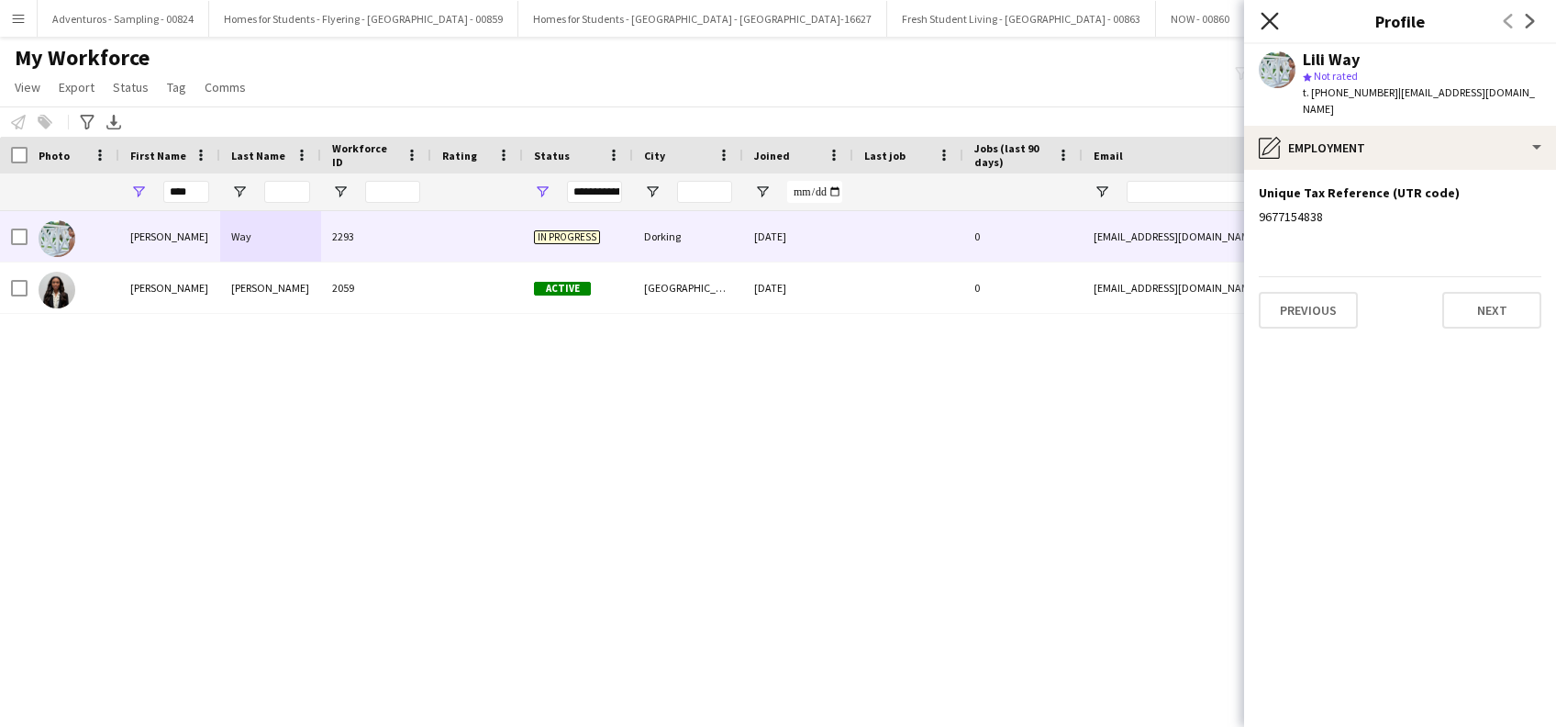
click at [1269, 23] on icon at bounding box center [1268, 20] width 17 height 17
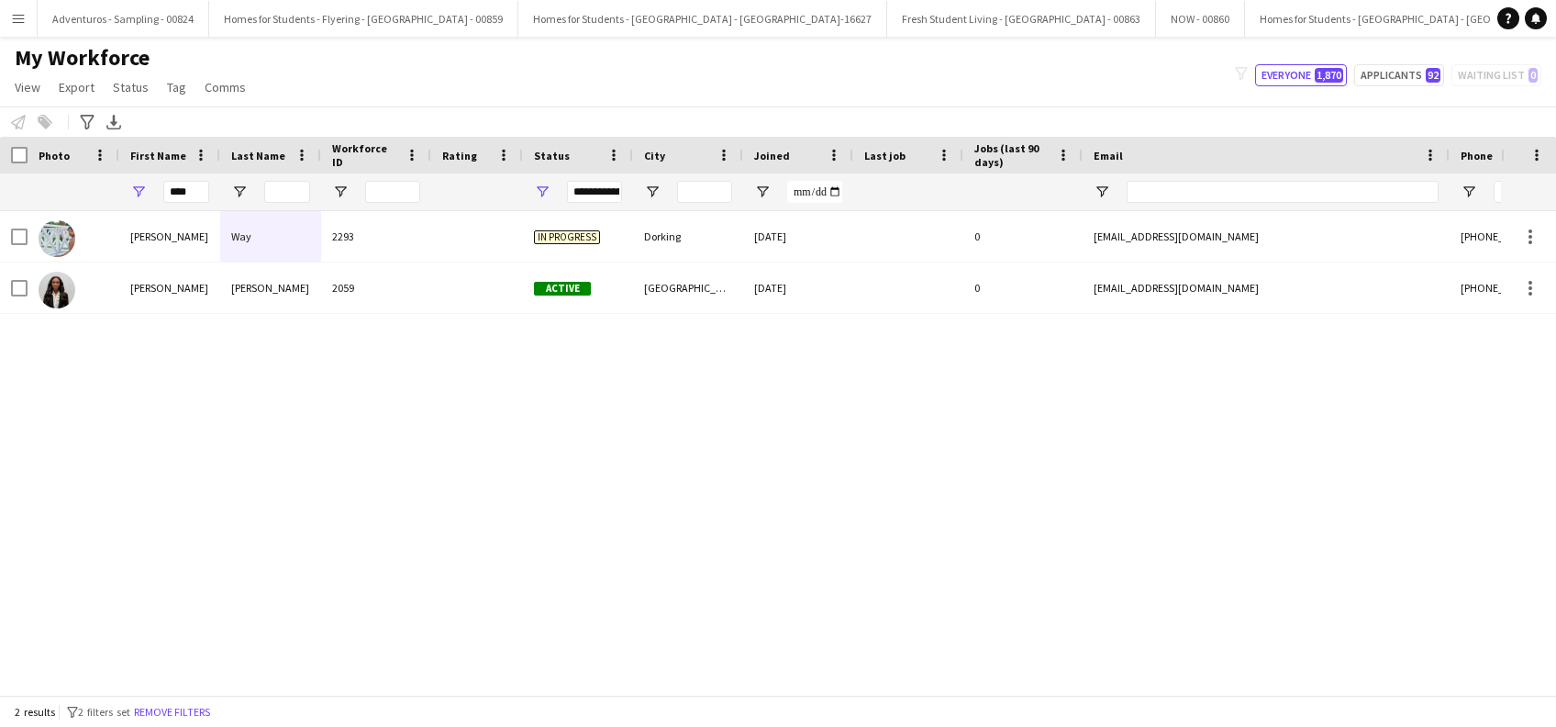
click at [994, 455] on div "Lili Way 2293 In progress Dorking 30-09-2025 0 liliwayphotography@gmail.com +44…" at bounding box center [750, 443] width 1501 height 465
type input "****"
type input "**********"
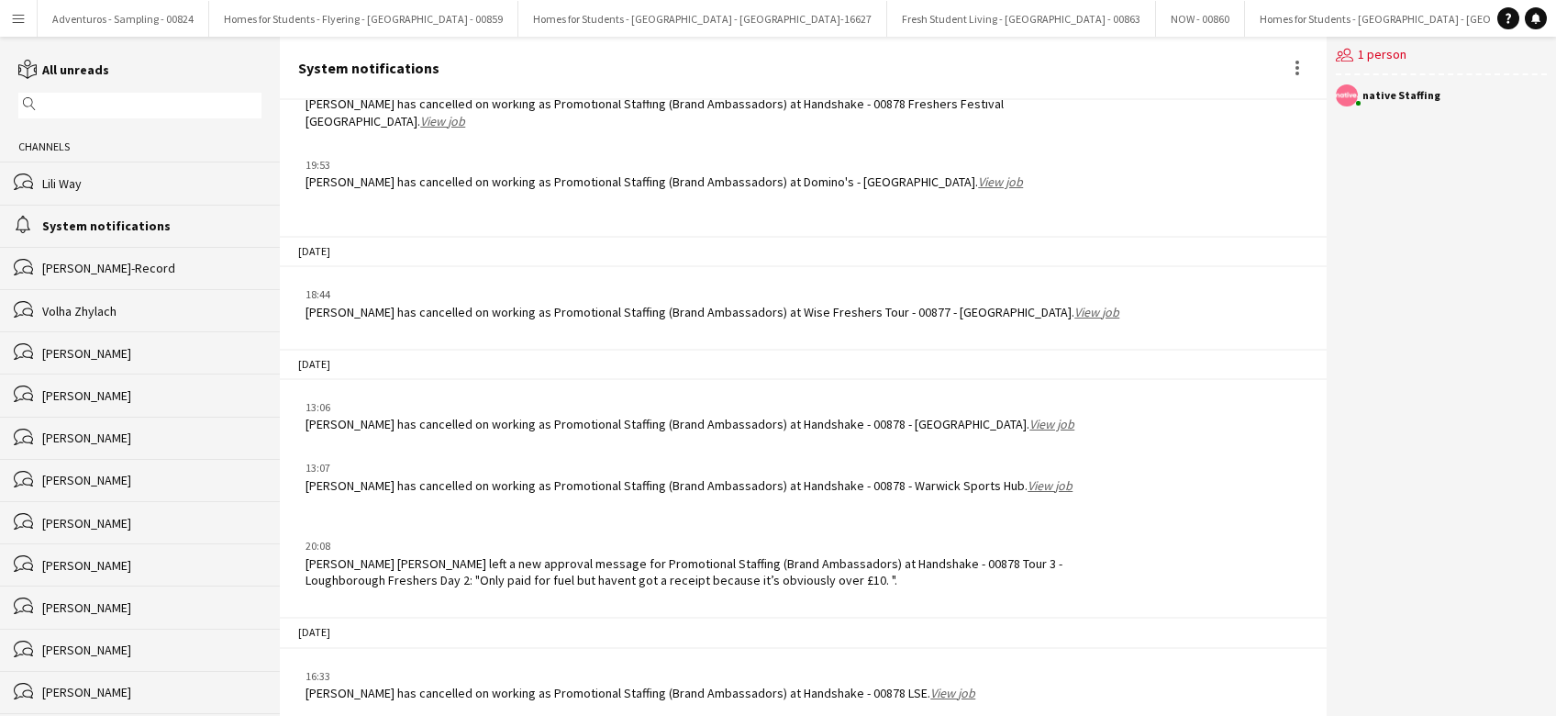
scroll to position [2171, 0]
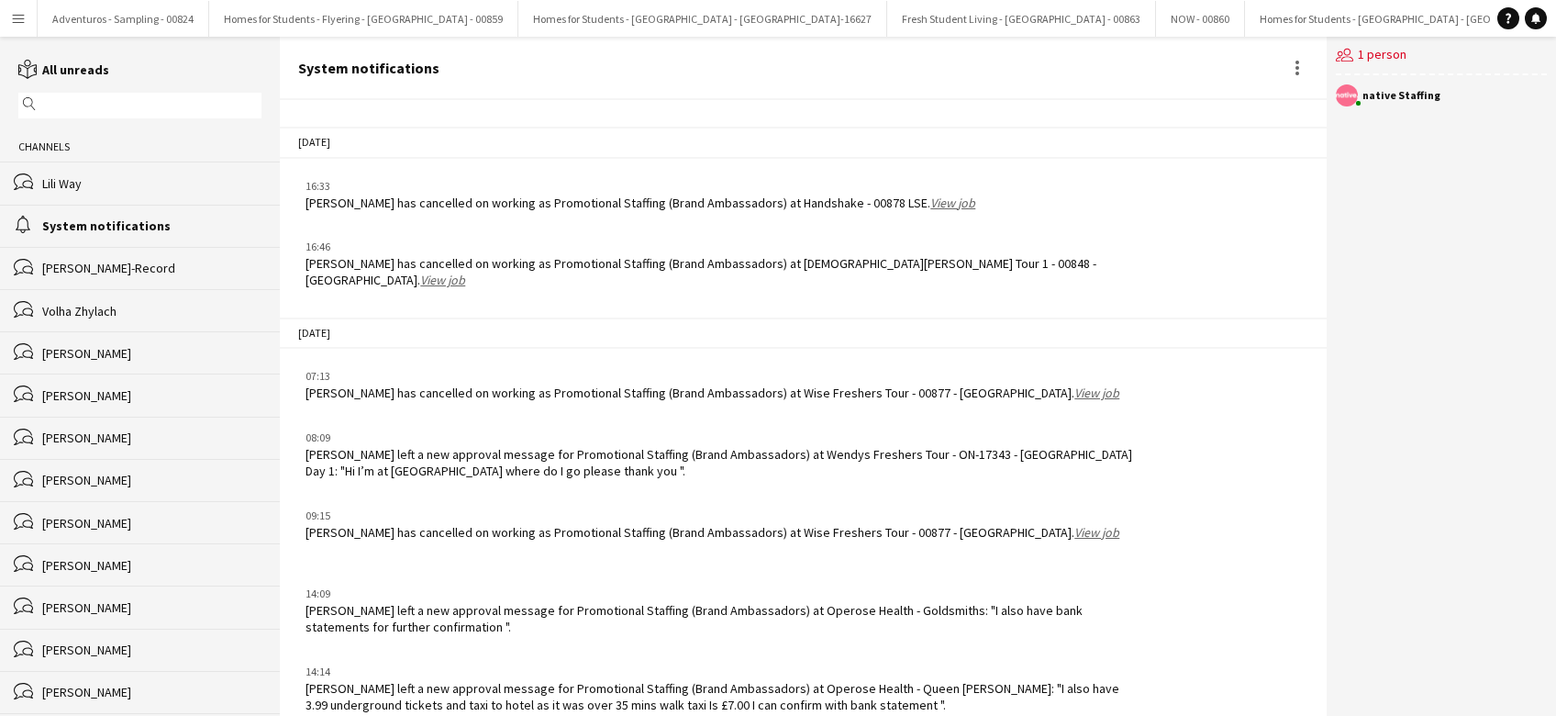
click at [29, 10] on button "Menu" at bounding box center [18, 18] width 37 height 37
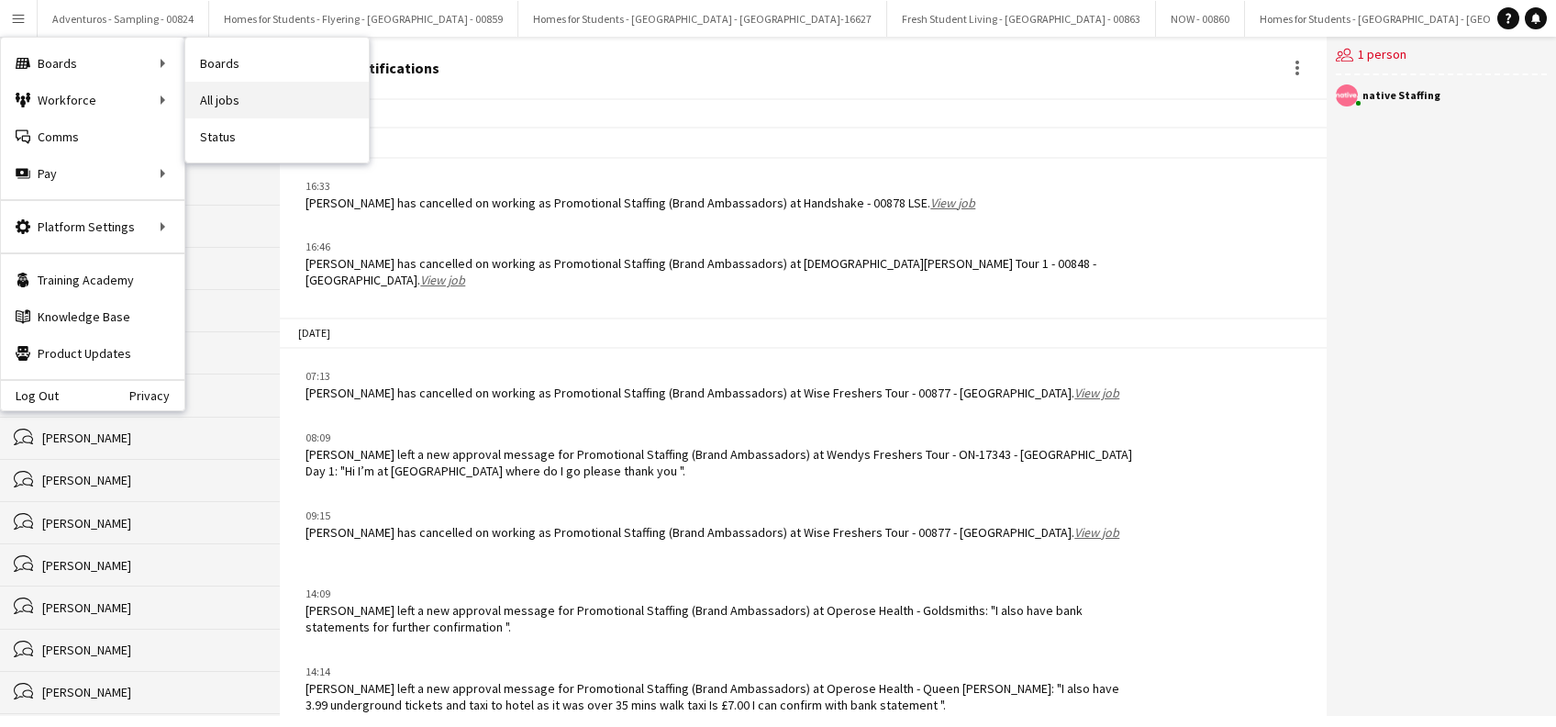
click at [201, 91] on link "All jobs" at bounding box center [276, 100] width 183 height 37
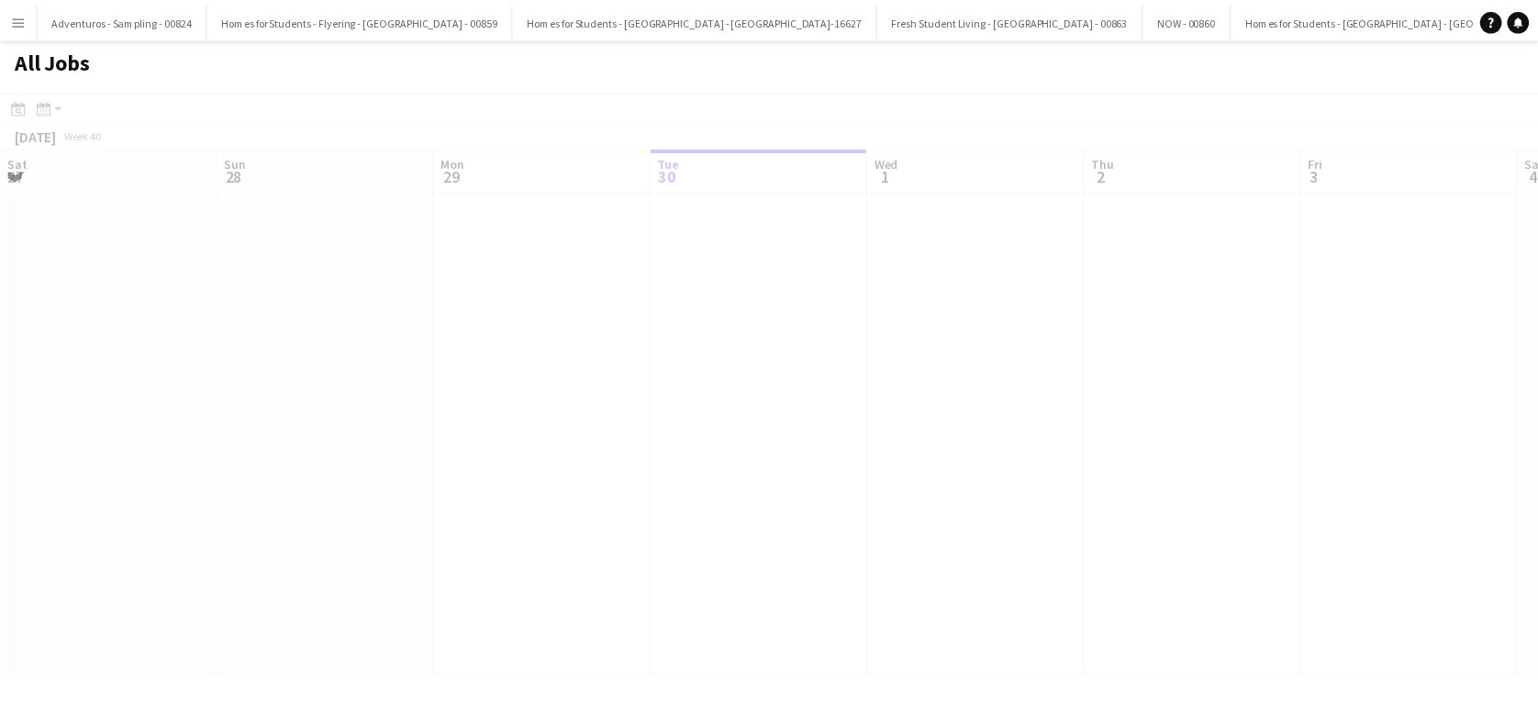
scroll to position [0, 439]
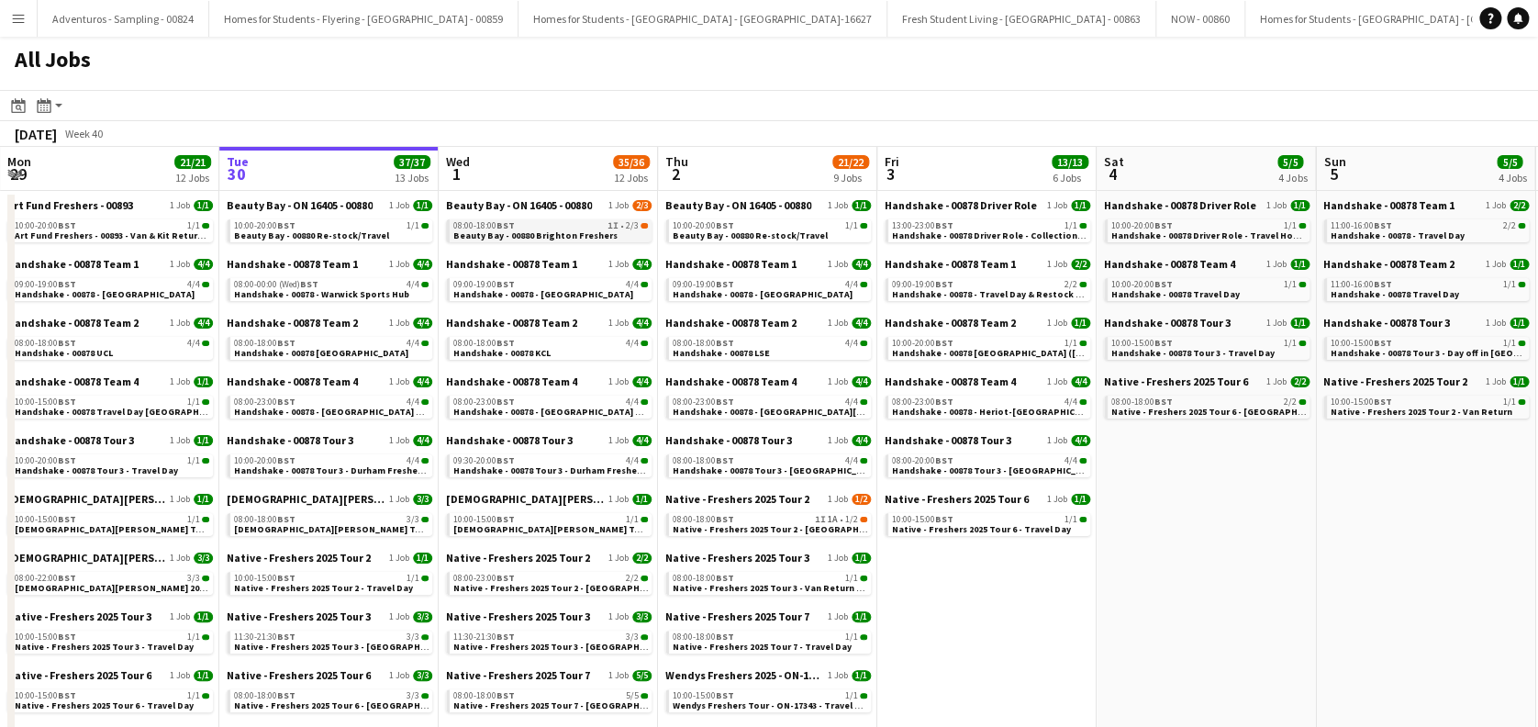
click at [558, 238] on span "Beauty Bay - 00880 Brighton Freshers" at bounding box center [535, 235] width 164 height 12
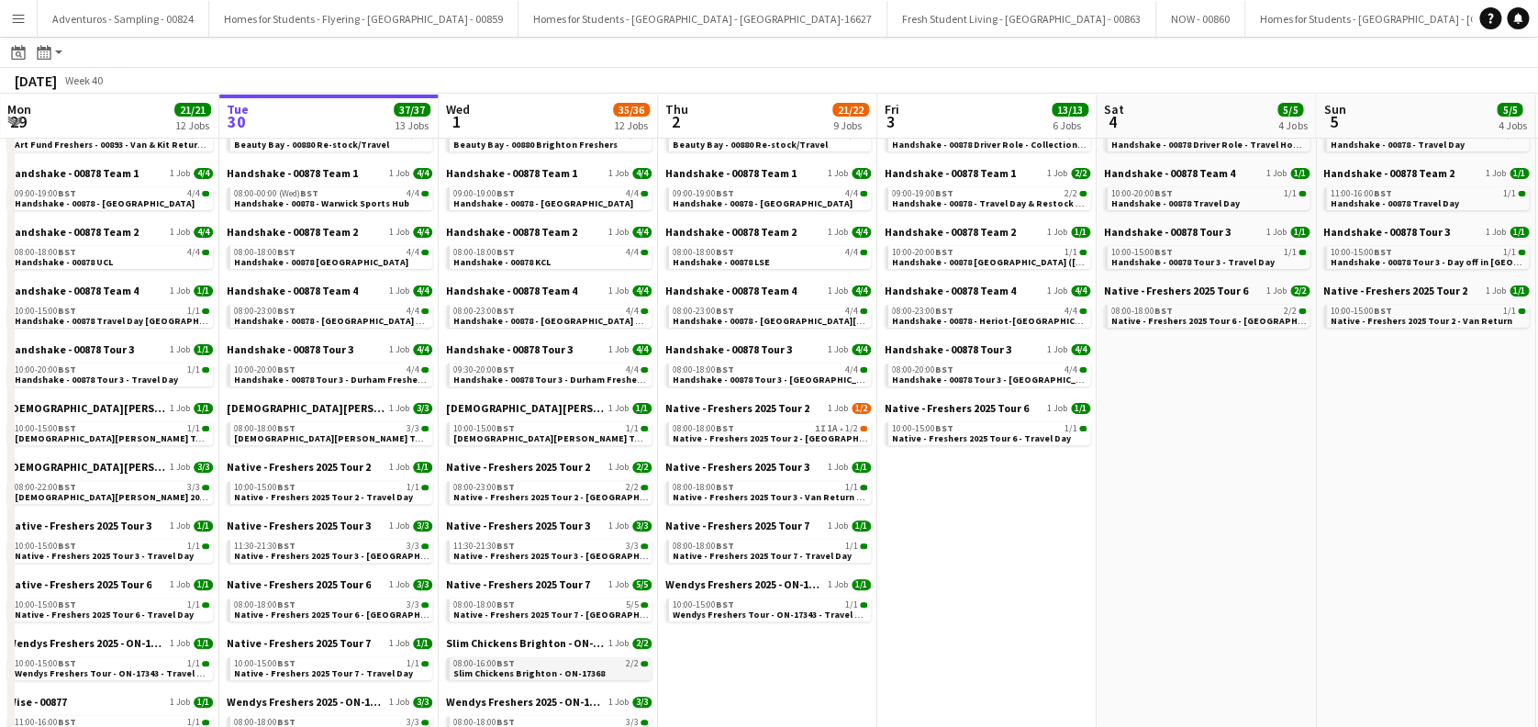
scroll to position [244, 0]
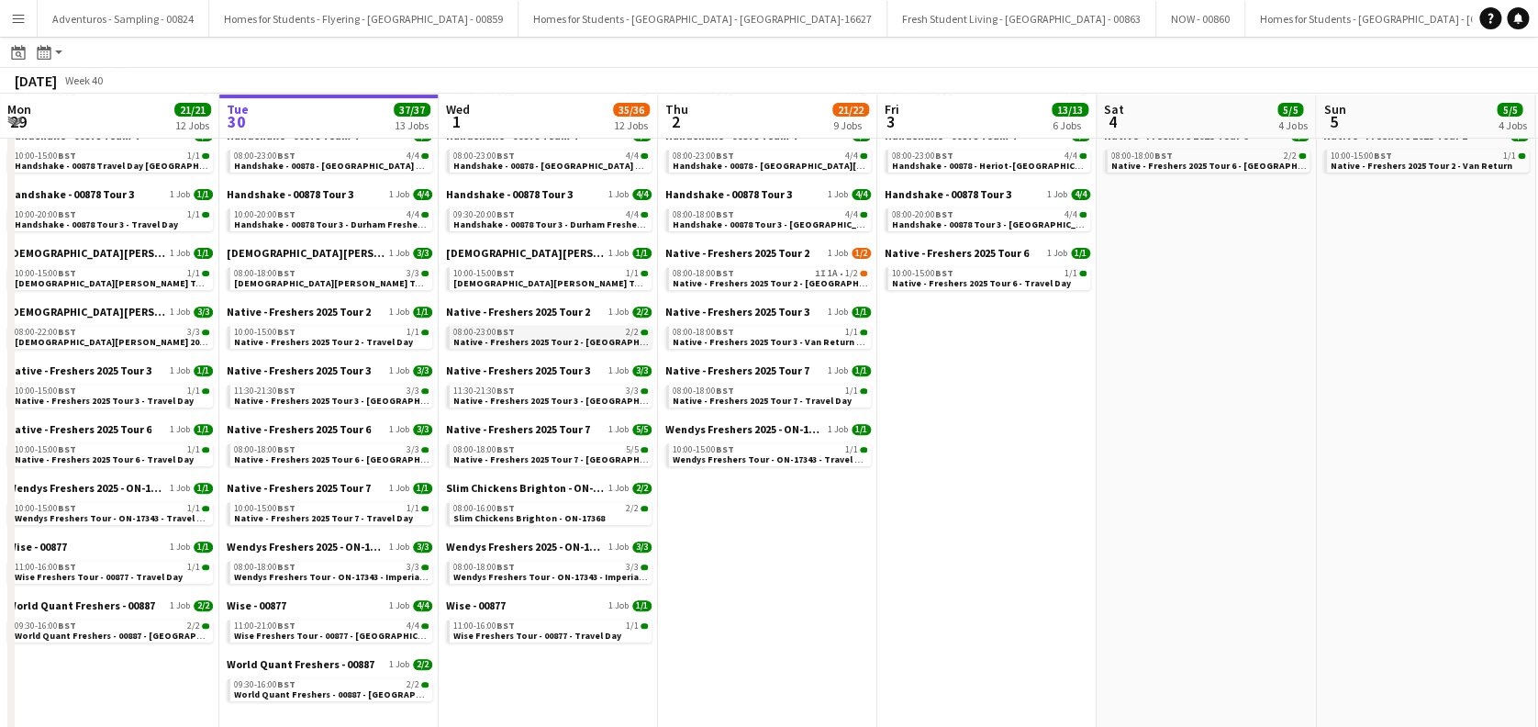
click at [595, 340] on span "Native - Freshers 2025 Tour 2 - [GEOGRAPHIC_DATA][PERSON_NAME]" at bounding box center [602, 342] width 298 height 12
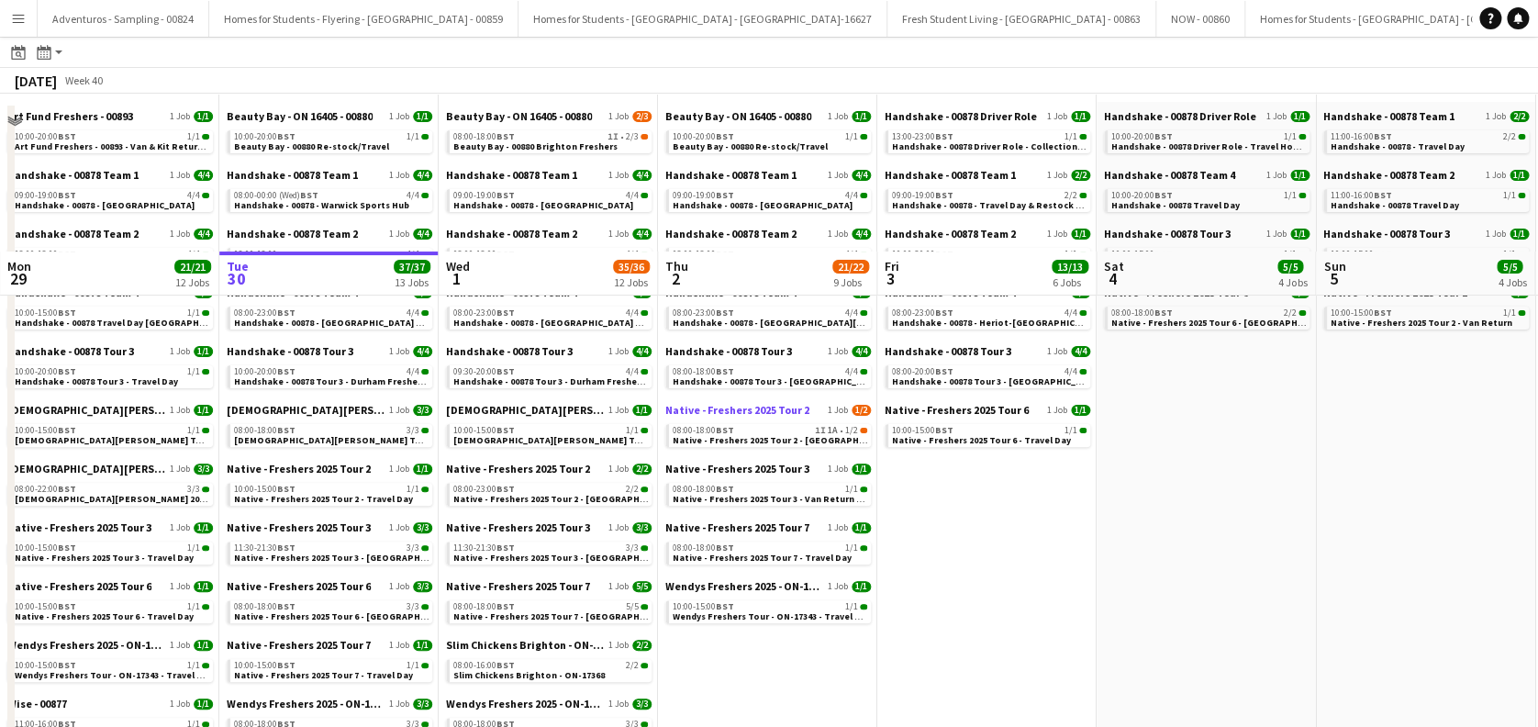
scroll to position [0, 0]
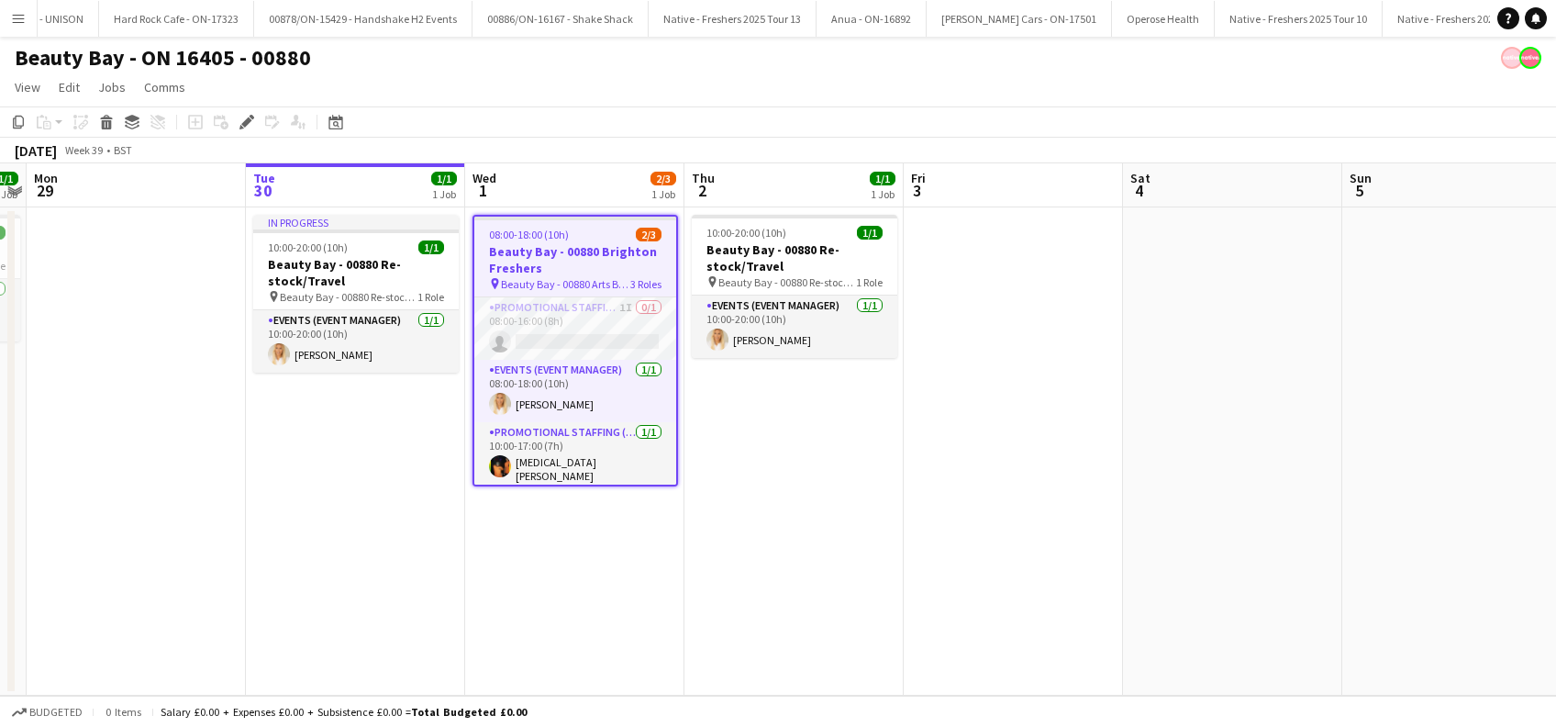
click at [582, 587] on app-date-cell "08:00-18:00 (10h) 2/3 Beauty Bay - 00880 Brighton Freshers pin Beauty Bay - 008…" at bounding box center [574, 451] width 219 height 488
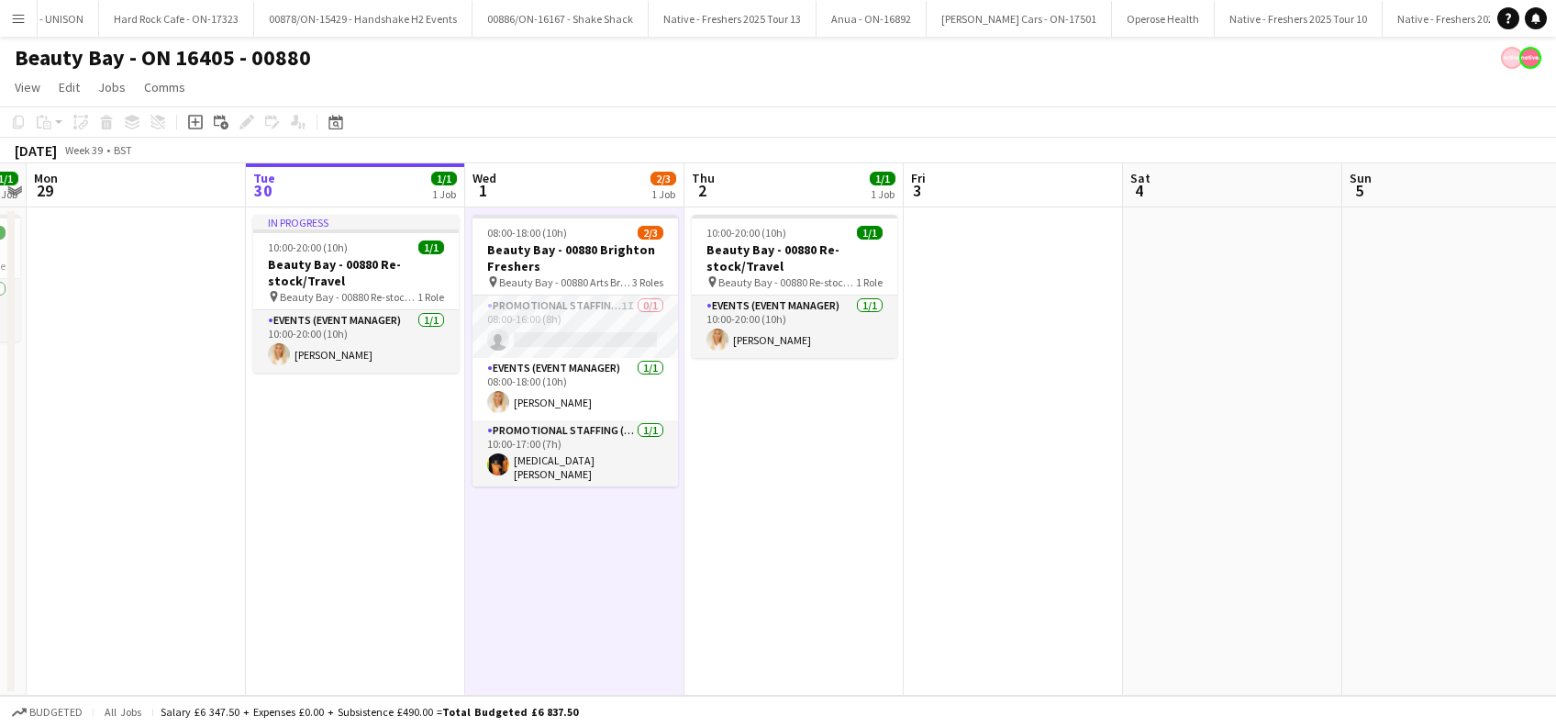
click at [768, 555] on app-date-cell "10:00-20:00 (10h) 1/1 Beauty Bay - 00880 Re-stock/Travel pin Beauty Bay - 00880…" at bounding box center [793, 451] width 219 height 488
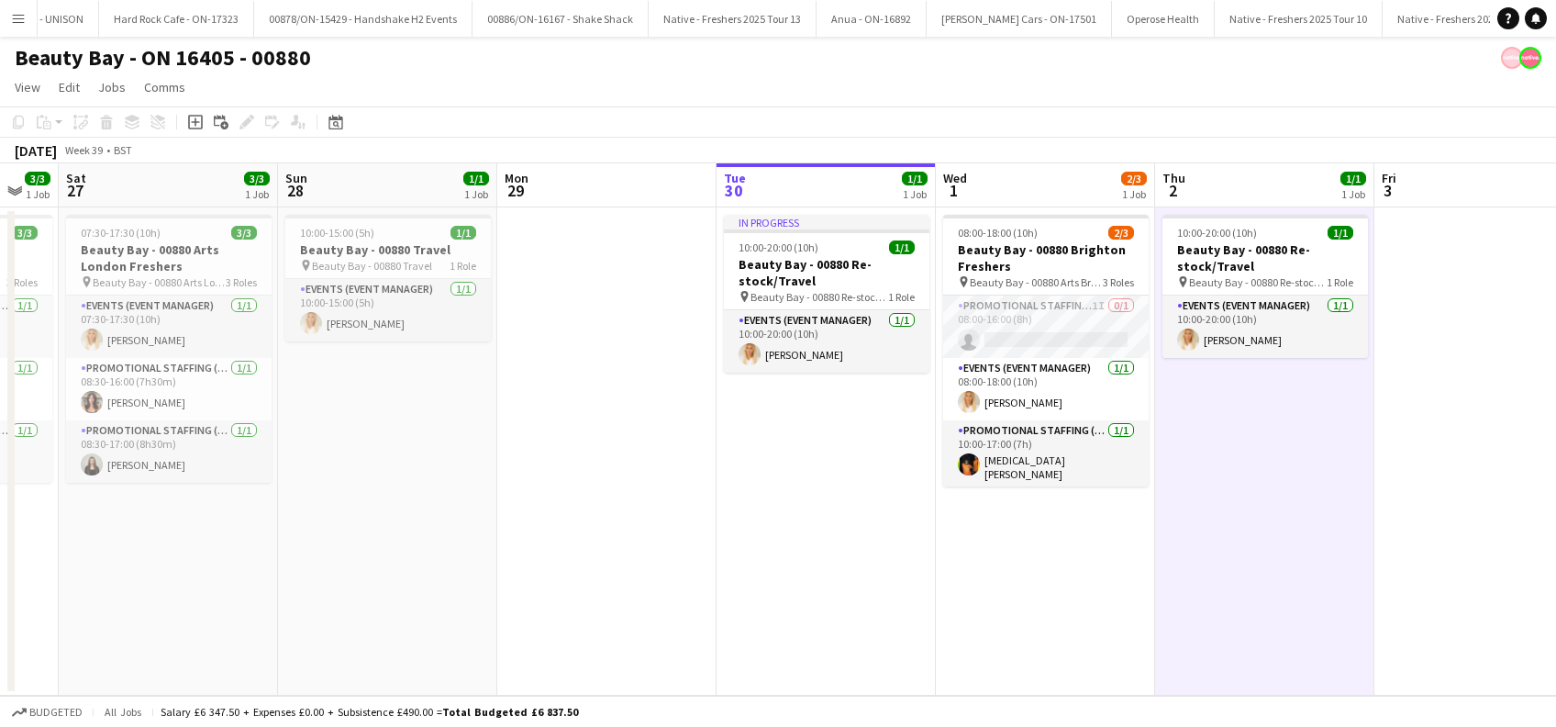
scroll to position [0, 542]
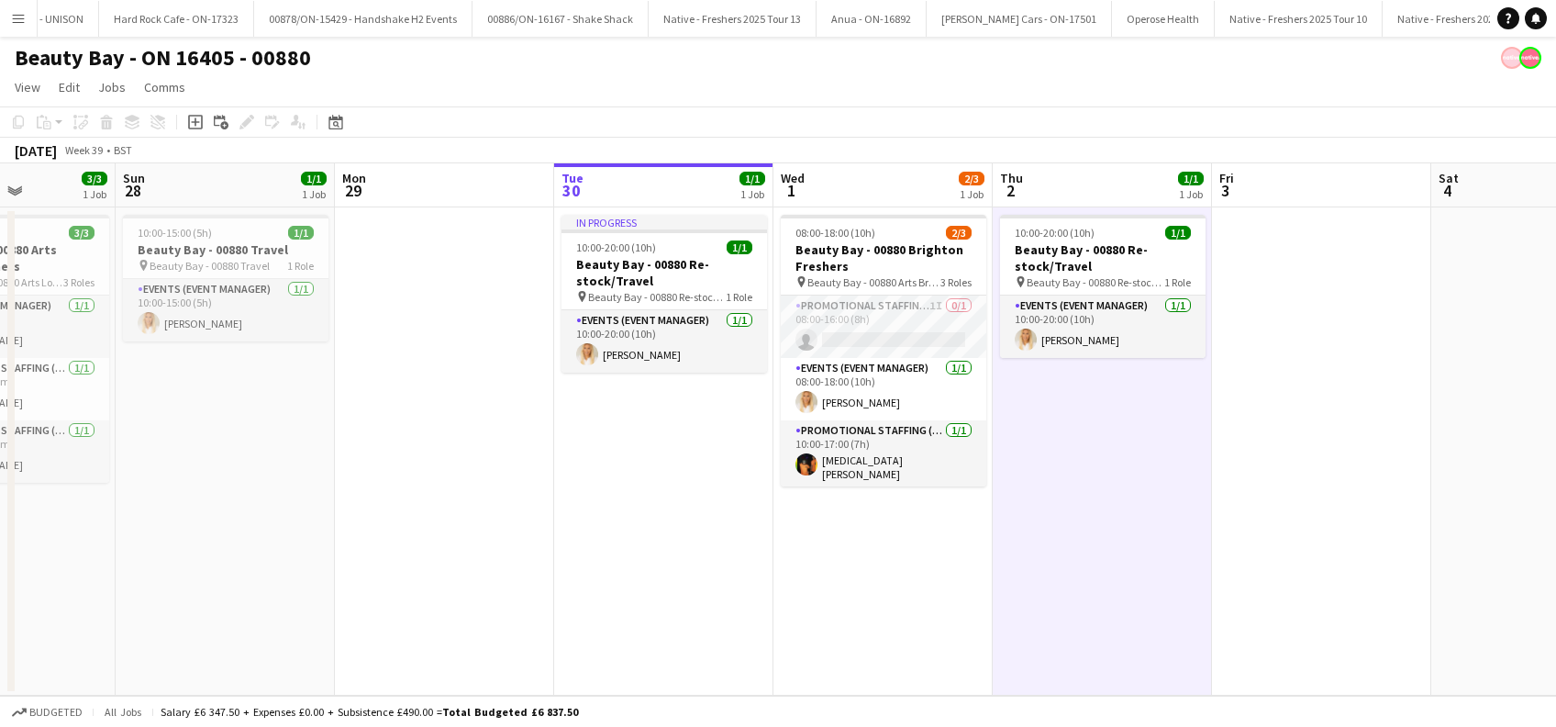
drag, startPoint x: 572, startPoint y: 575, endPoint x: 881, endPoint y: 620, distance: 311.5
click at [881, 620] on app-calendar-viewport "Thu 25 Fri 26 3/3 1 Job Sat 27 3/3 1 Job Sun 28 1/1 1 Job Mon 29 Tue 30 1/1 1 J…" at bounding box center [778, 429] width 1556 height 532
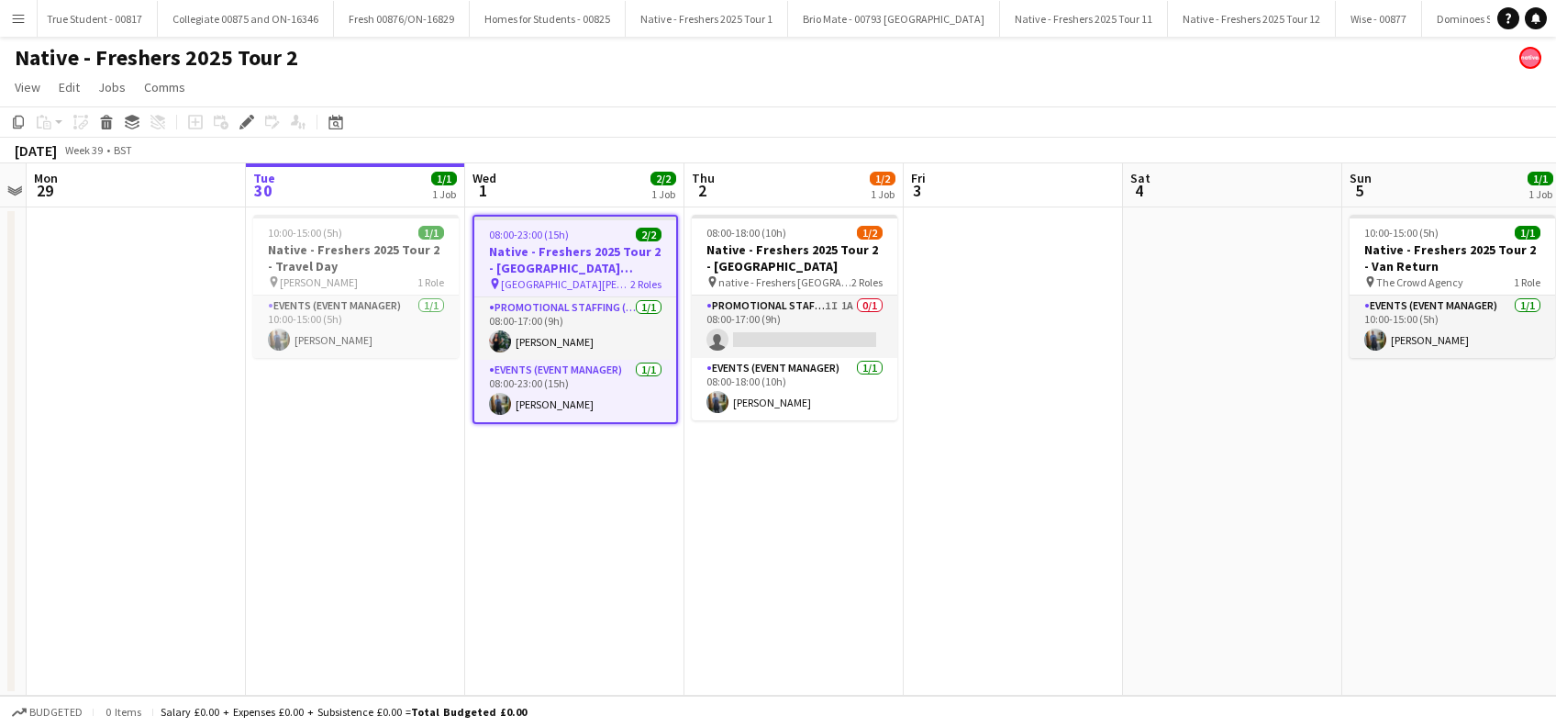
click at [783, 533] on app-date-cell "08:00-18:00 (10h) 1/2 Native - Freshers 2025 Tour 2 - [GEOGRAPHIC_DATA] pin nat…" at bounding box center [793, 451] width 219 height 488
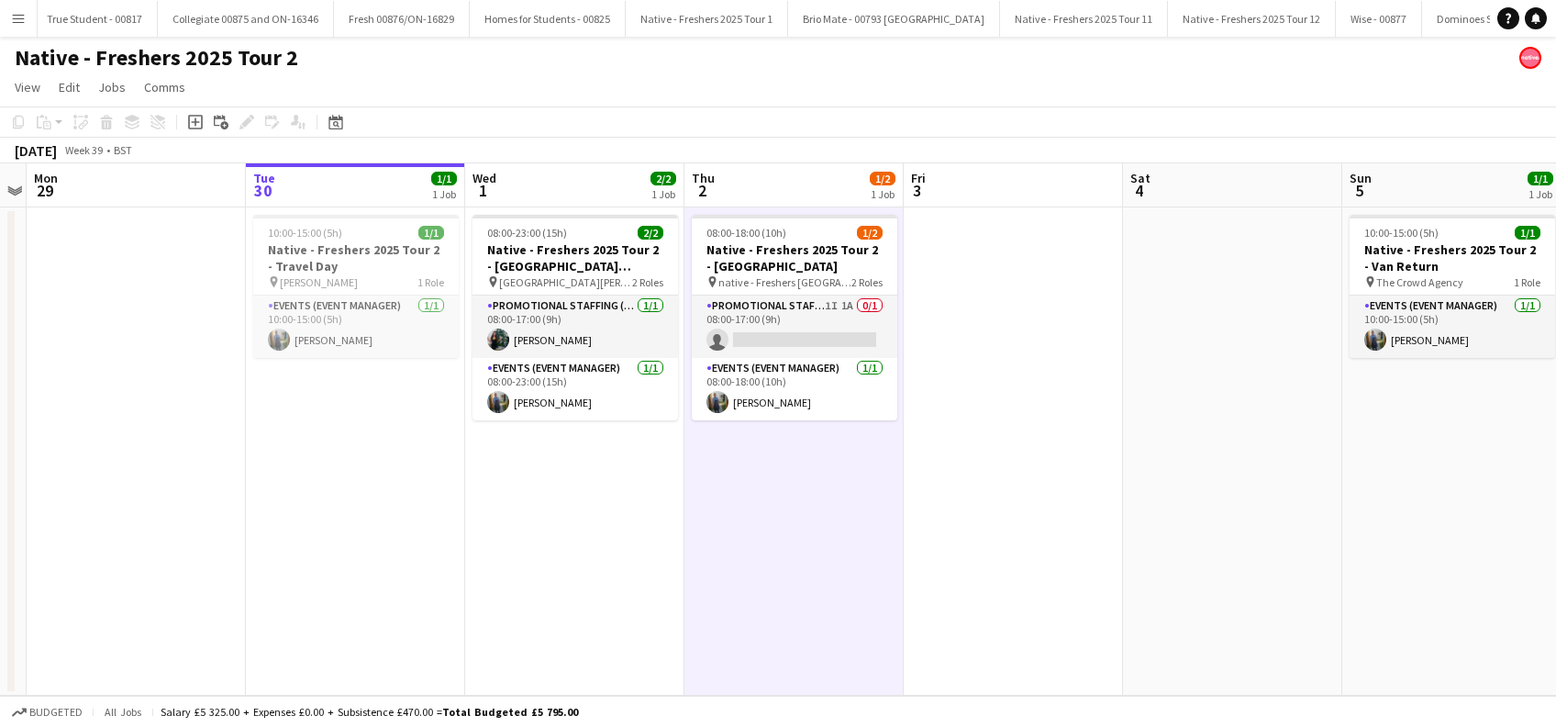
click at [1110, 480] on app-date-cell at bounding box center [1013, 451] width 219 height 488
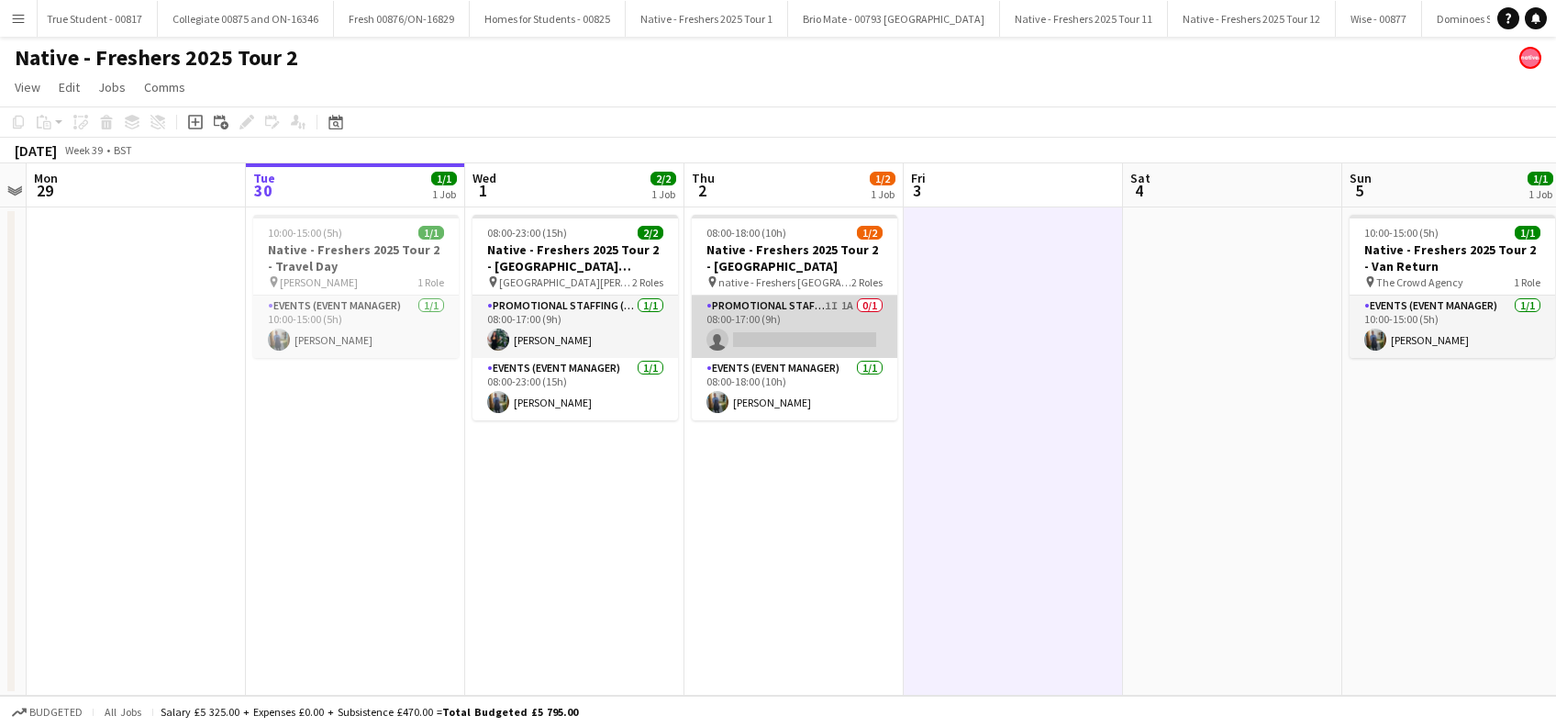
click at [838, 350] on app-card-role "Promotional Staffing (Brand Ambassadors) 1I 1A 0/1 08:00-17:00 (9h) single-neut…" at bounding box center [794, 326] width 205 height 62
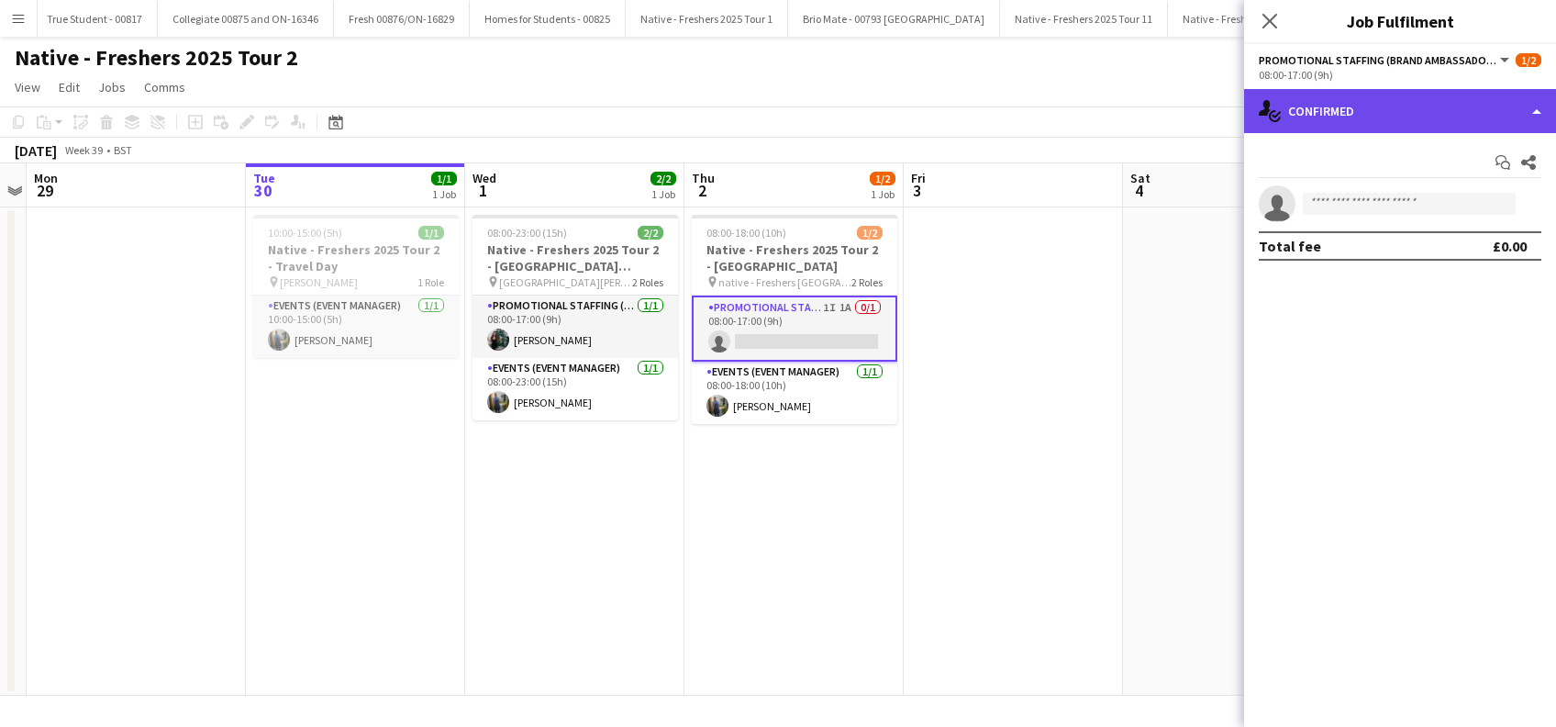
click at [1405, 114] on div "single-neutral-actions-check-2 Confirmed" at bounding box center [1400, 111] width 312 height 44
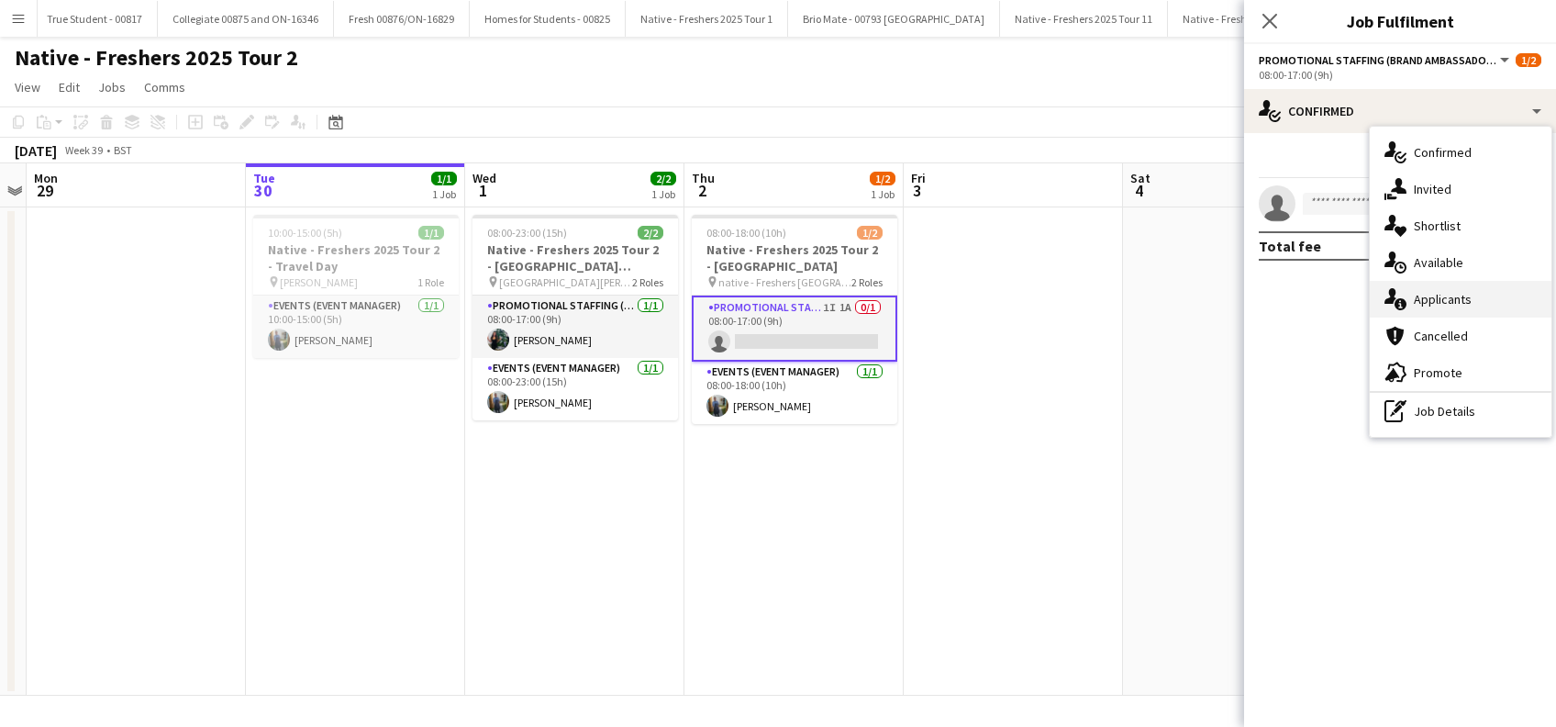
click at [1440, 298] on span "Applicants" at bounding box center [1443, 299] width 58 height 17
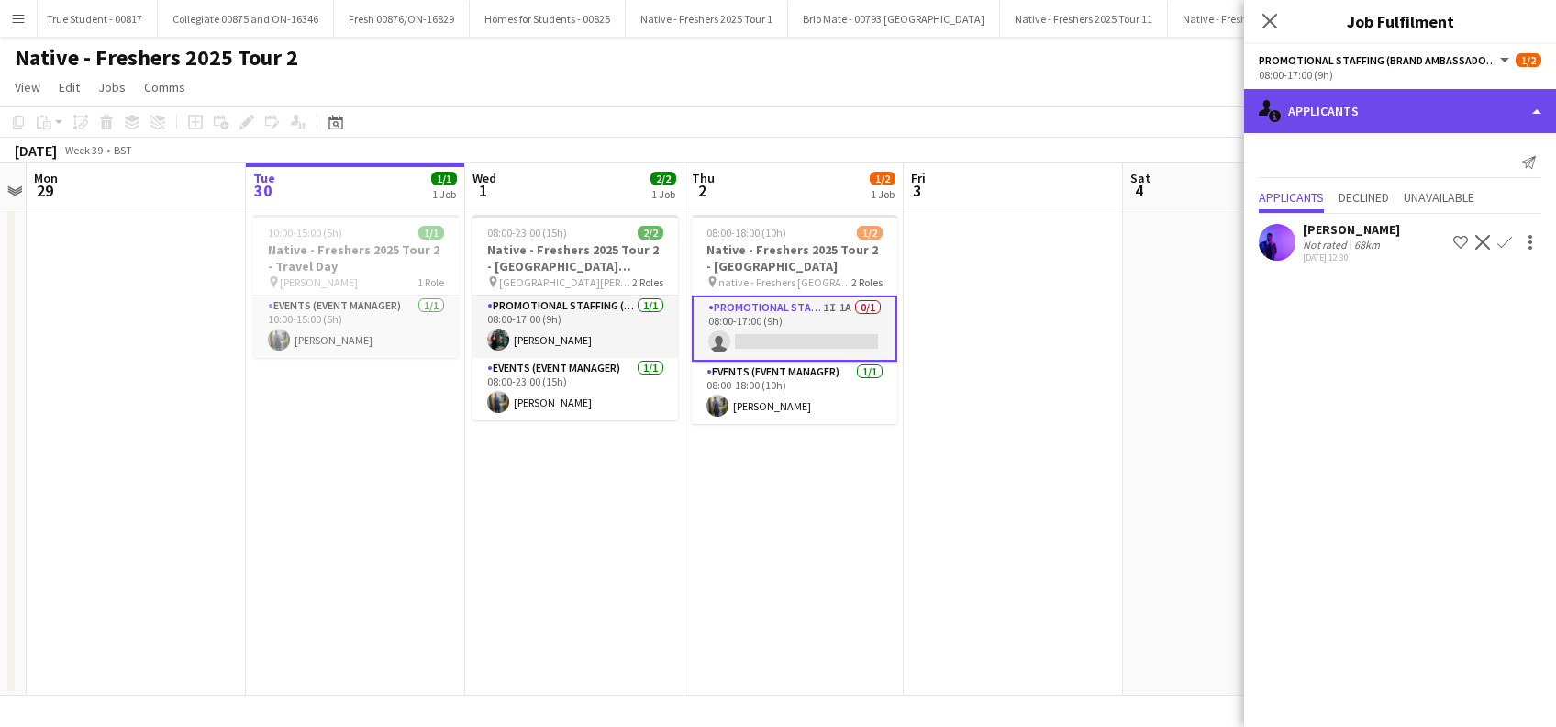
click at [1397, 105] on div "single-neutral-actions-information Applicants" at bounding box center [1400, 111] width 312 height 44
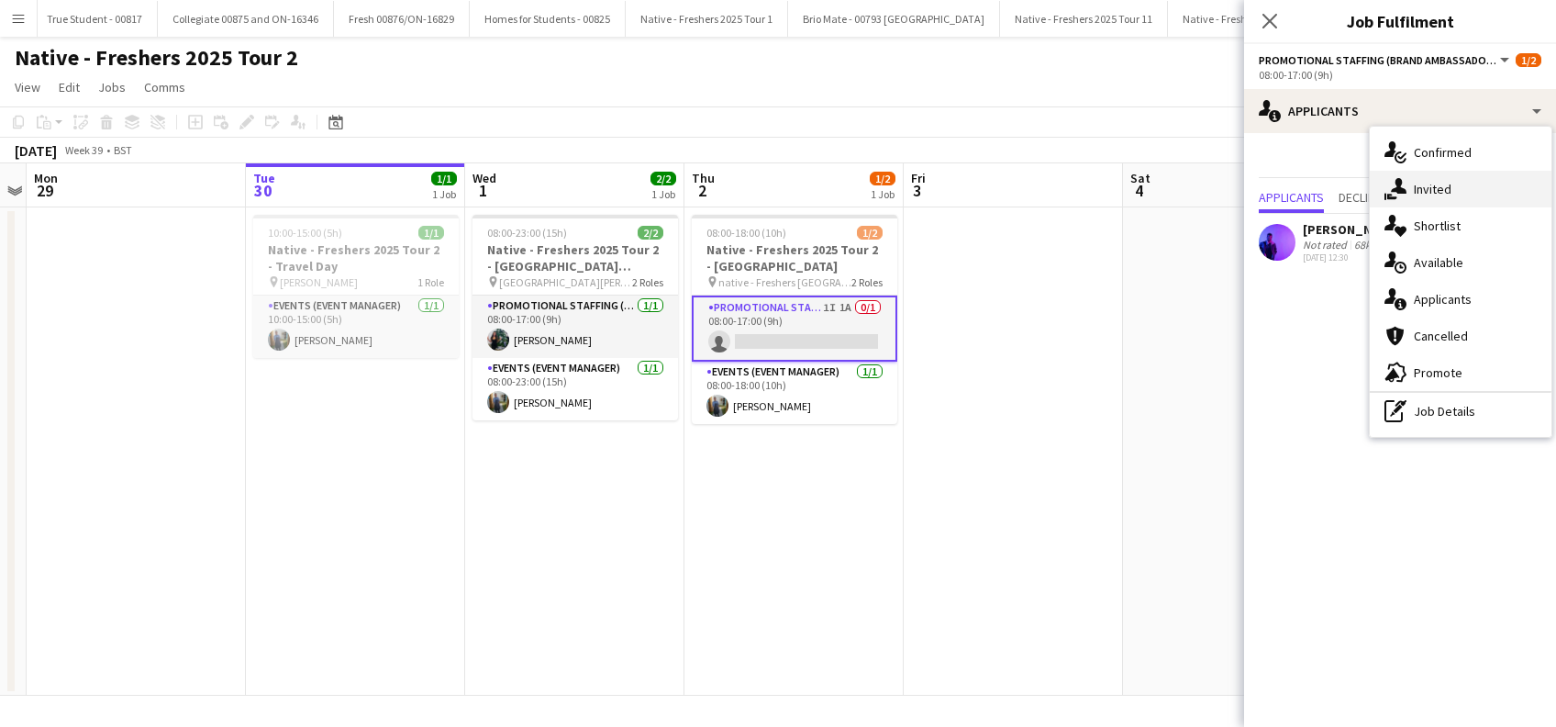
click at [1440, 191] on span "Invited" at bounding box center [1433, 189] width 38 height 17
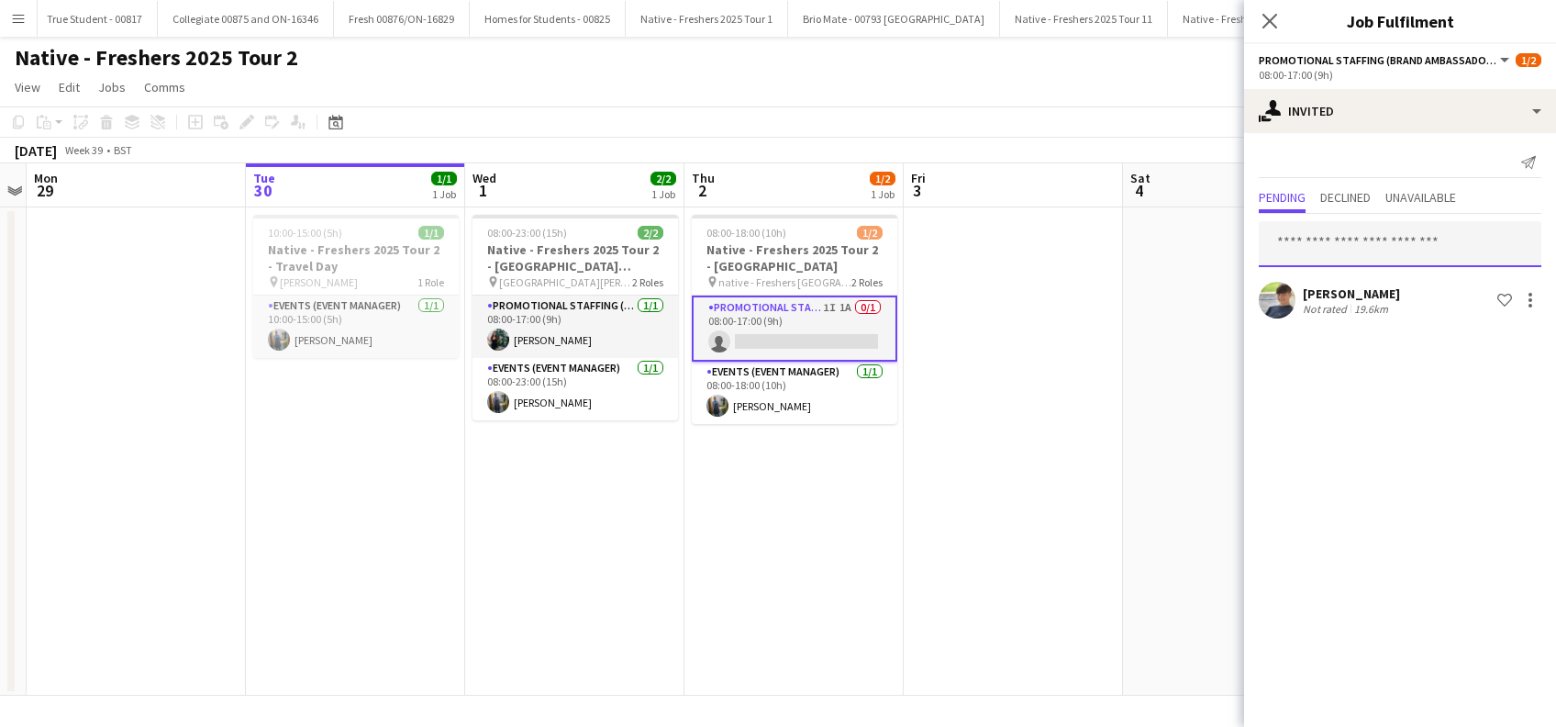
click at [1323, 230] on input "text" at bounding box center [1400, 244] width 283 height 46
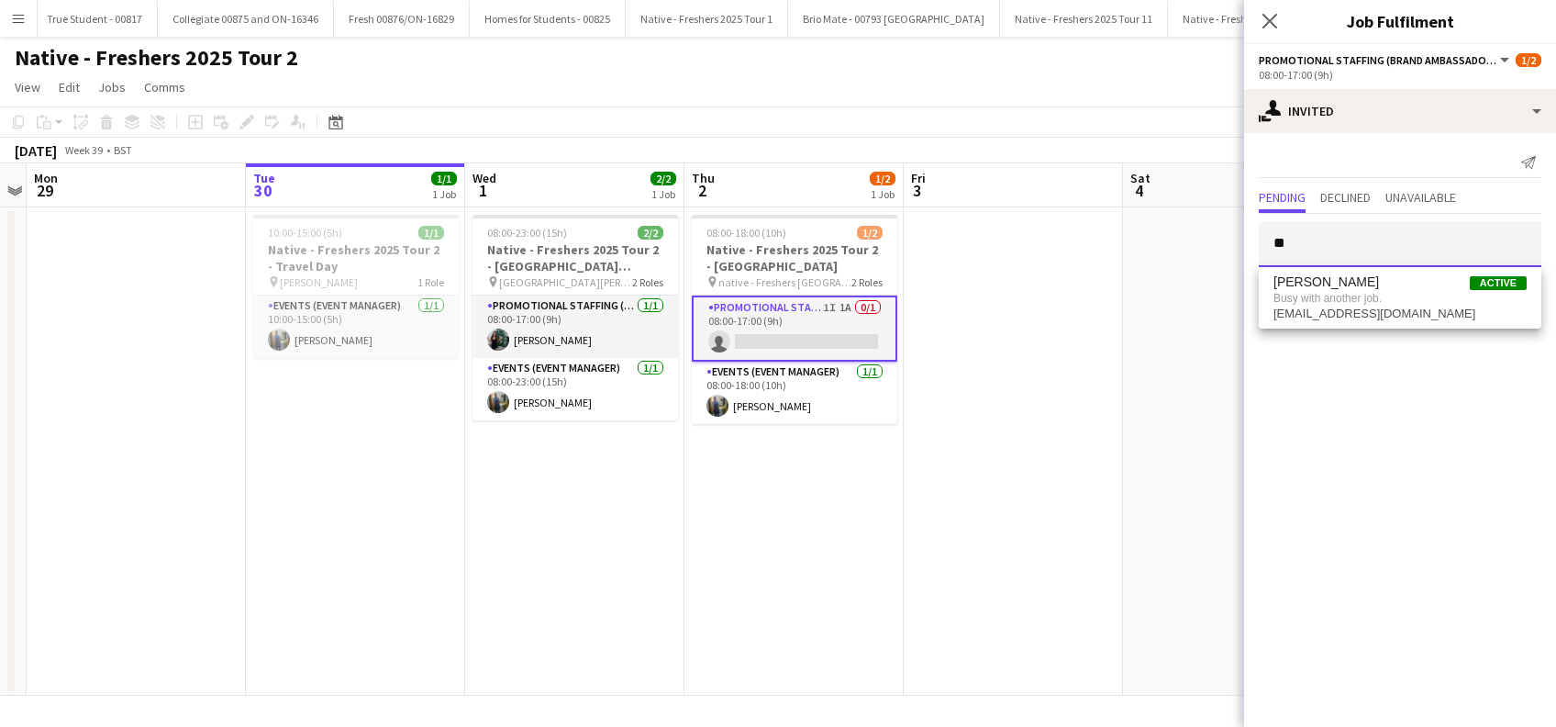
type input "*"
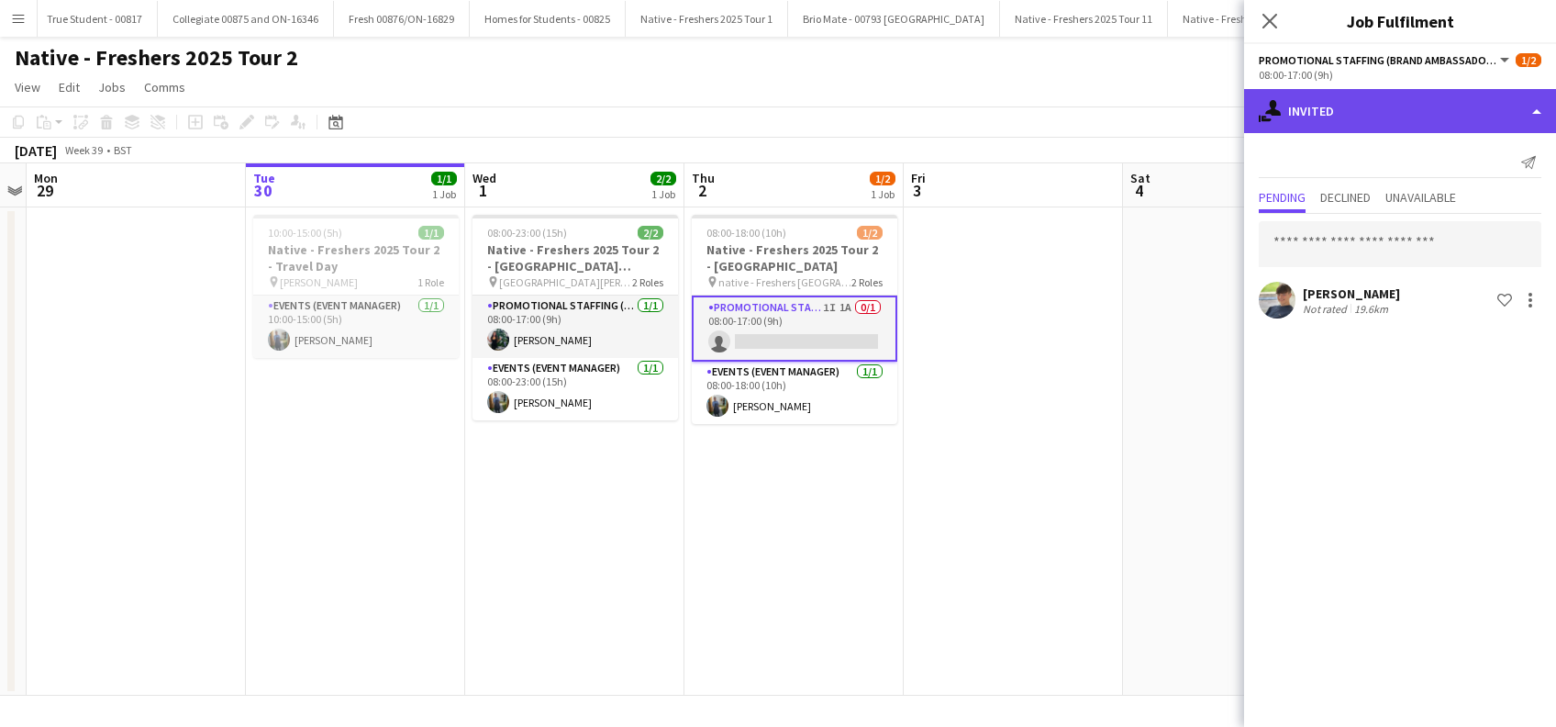
click at [1477, 122] on div "single-neutral-actions-share-1 Invited" at bounding box center [1400, 111] width 312 height 44
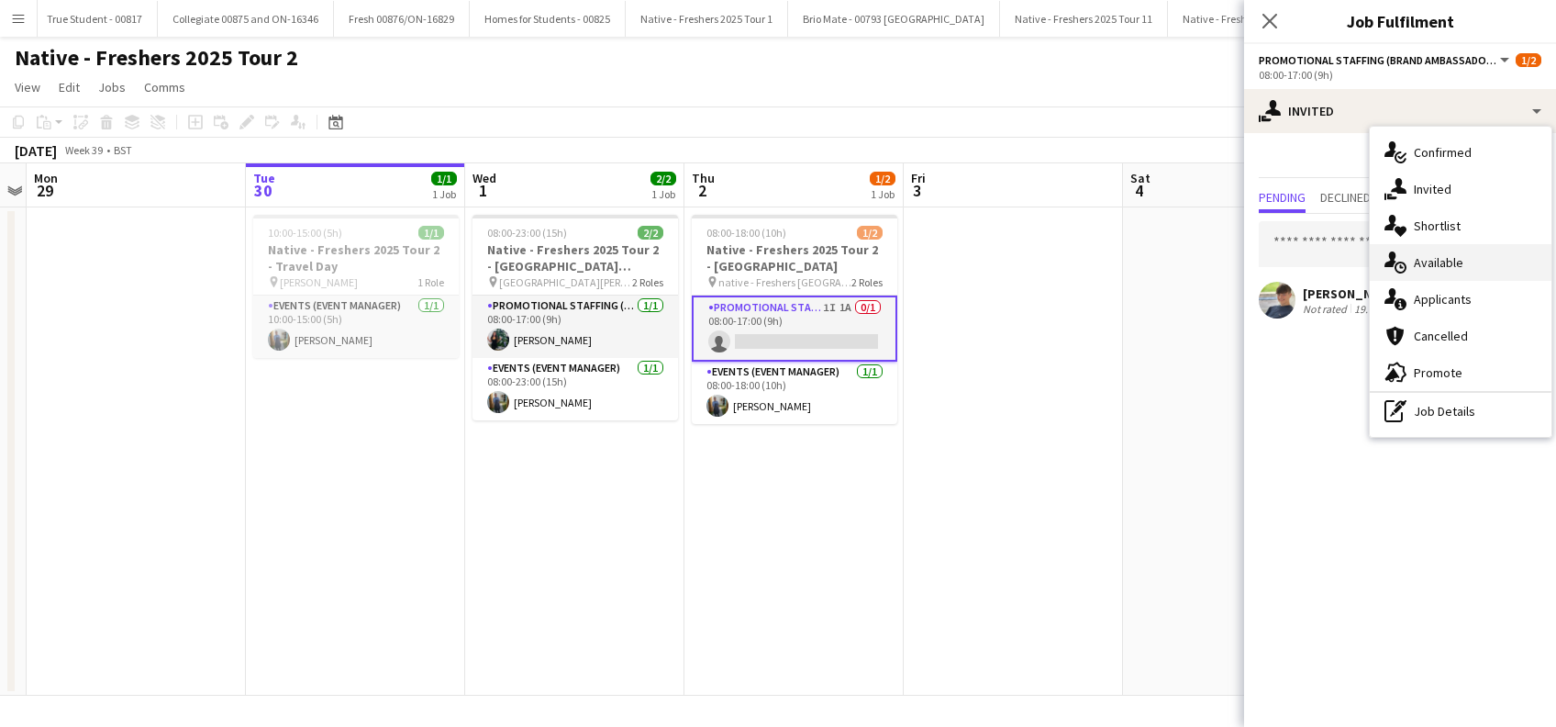
click at [1427, 268] on span "Available" at bounding box center [1439, 262] width 50 height 17
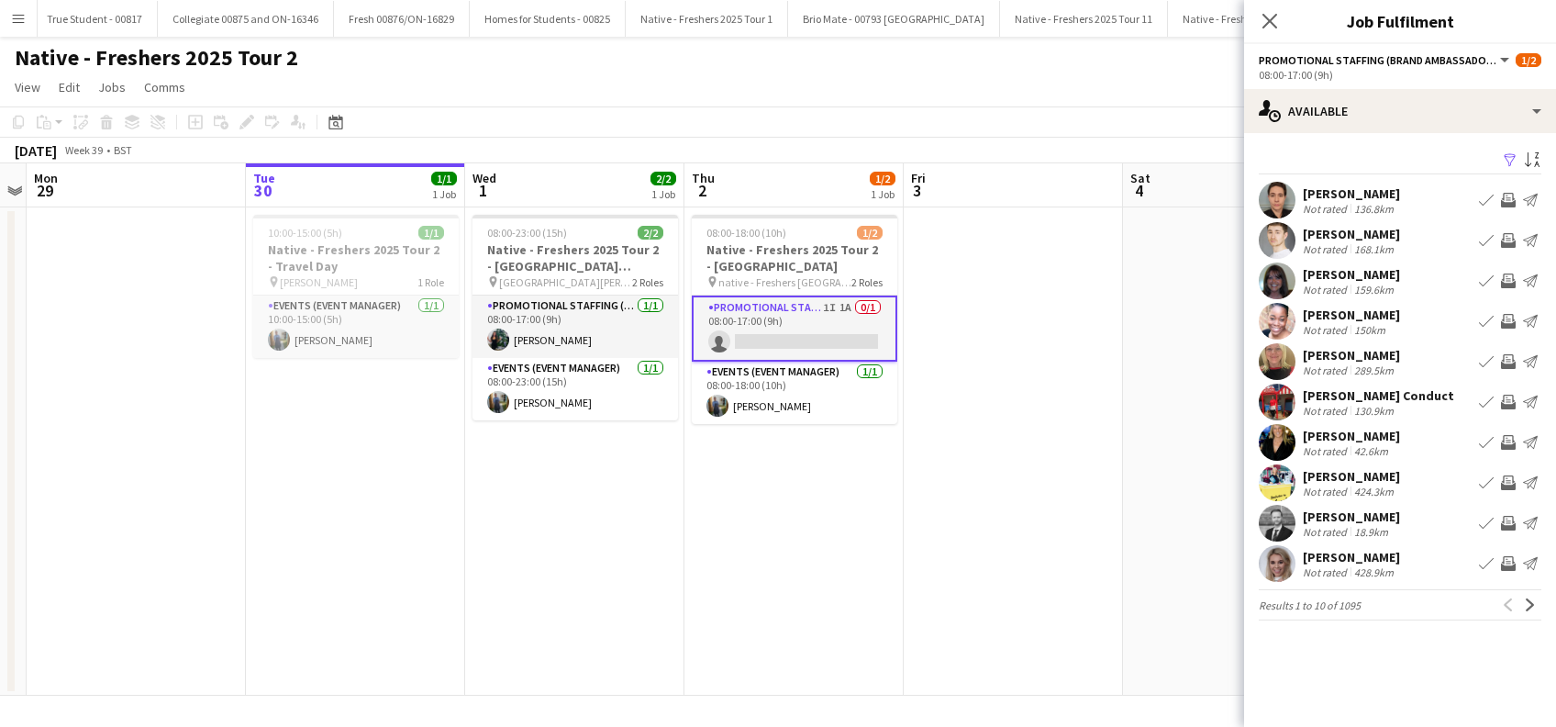
click at [1508, 160] on app-icon "Filter" at bounding box center [1510, 160] width 15 height 17
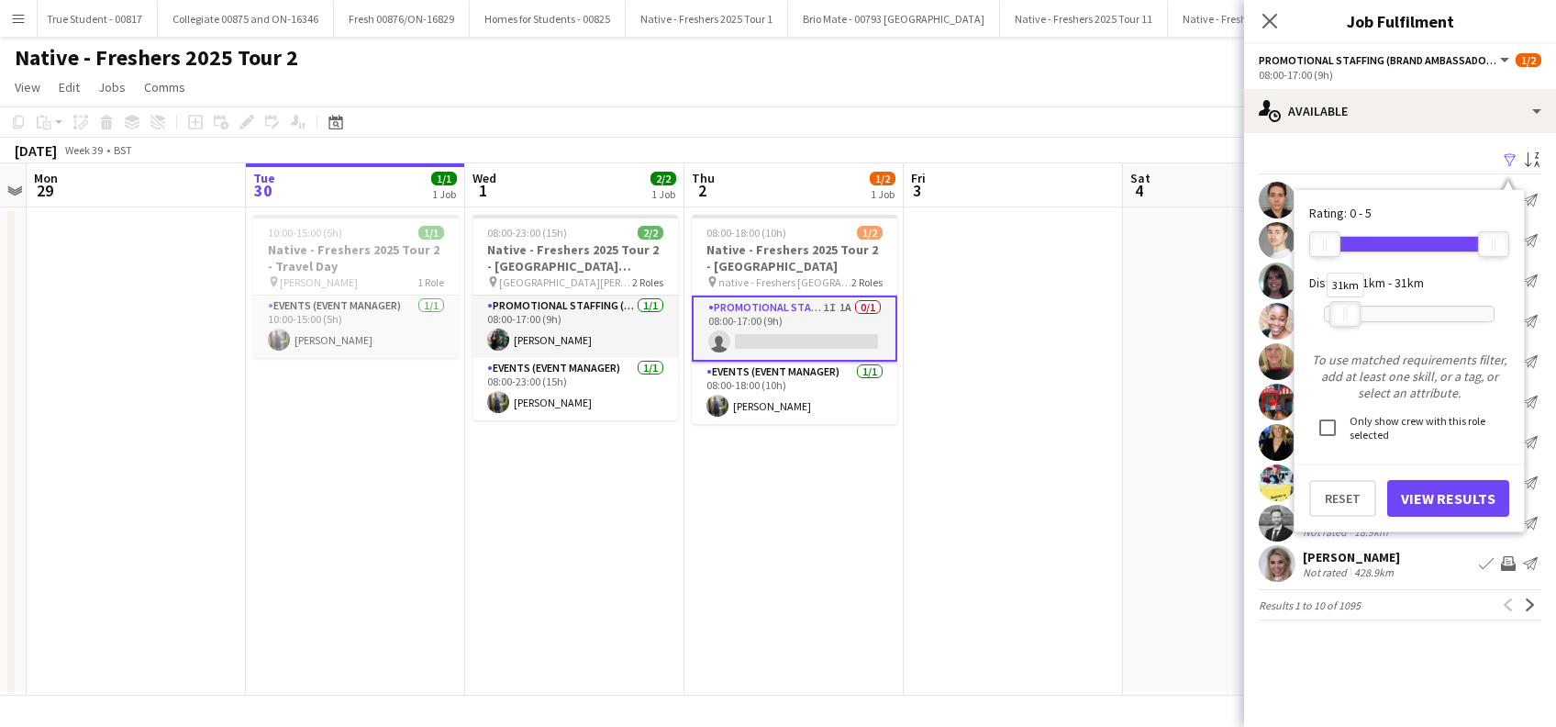
drag, startPoint x: 1498, startPoint y: 315, endPoint x: 1361, endPoint y: 318, distance: 136.7
click at [1349, 308] on div at bounding box center [1344, 314] width 29 height 24
click at [1468, 503] on button "View Results" at bounding box center [1448, 498] width 122 height 37
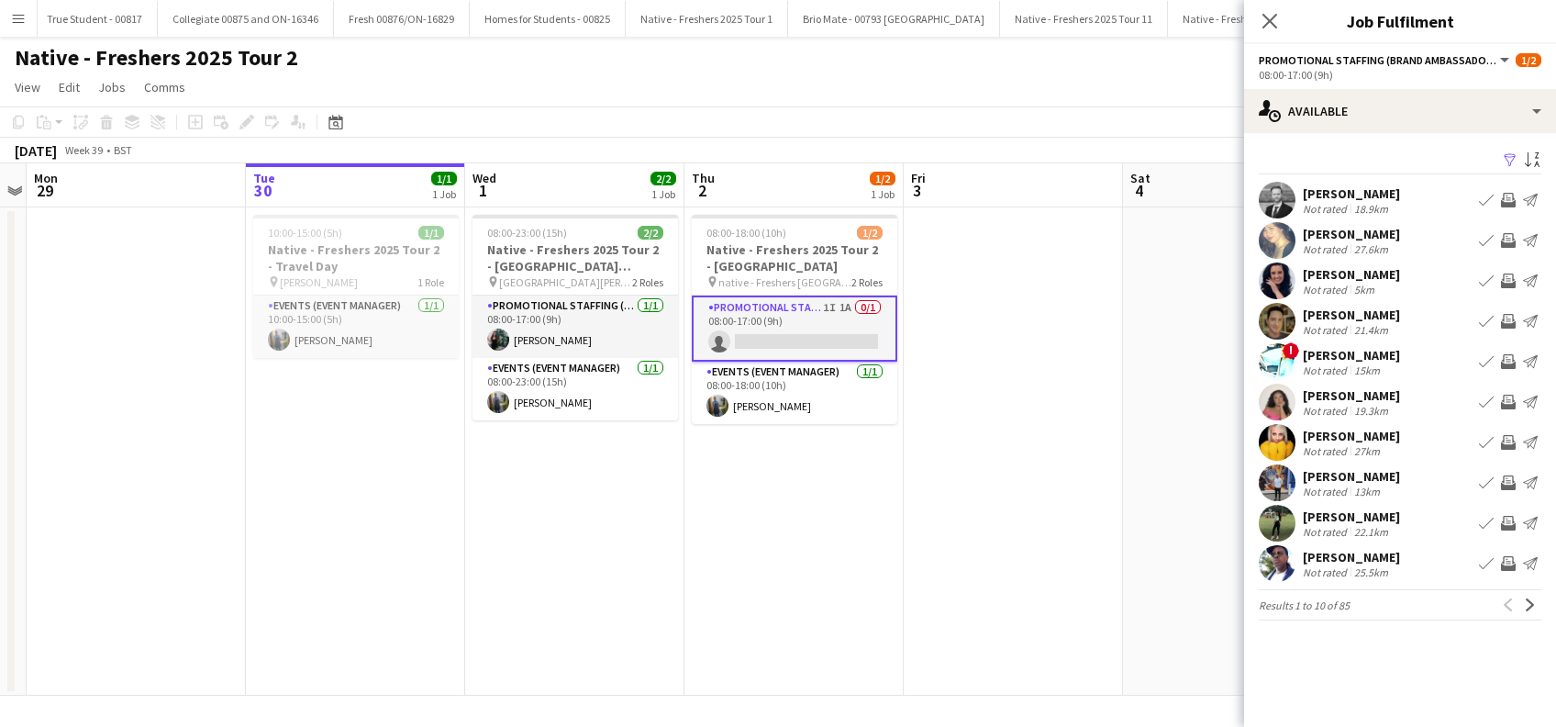
click at [821, 331] on app-card-role "Promotional Staffing (Brand Ambassadors) 1I 1A 0/1 08:00-17:00 (9h) single-neut…" at bounding box center [794, 328] width 205 height 66
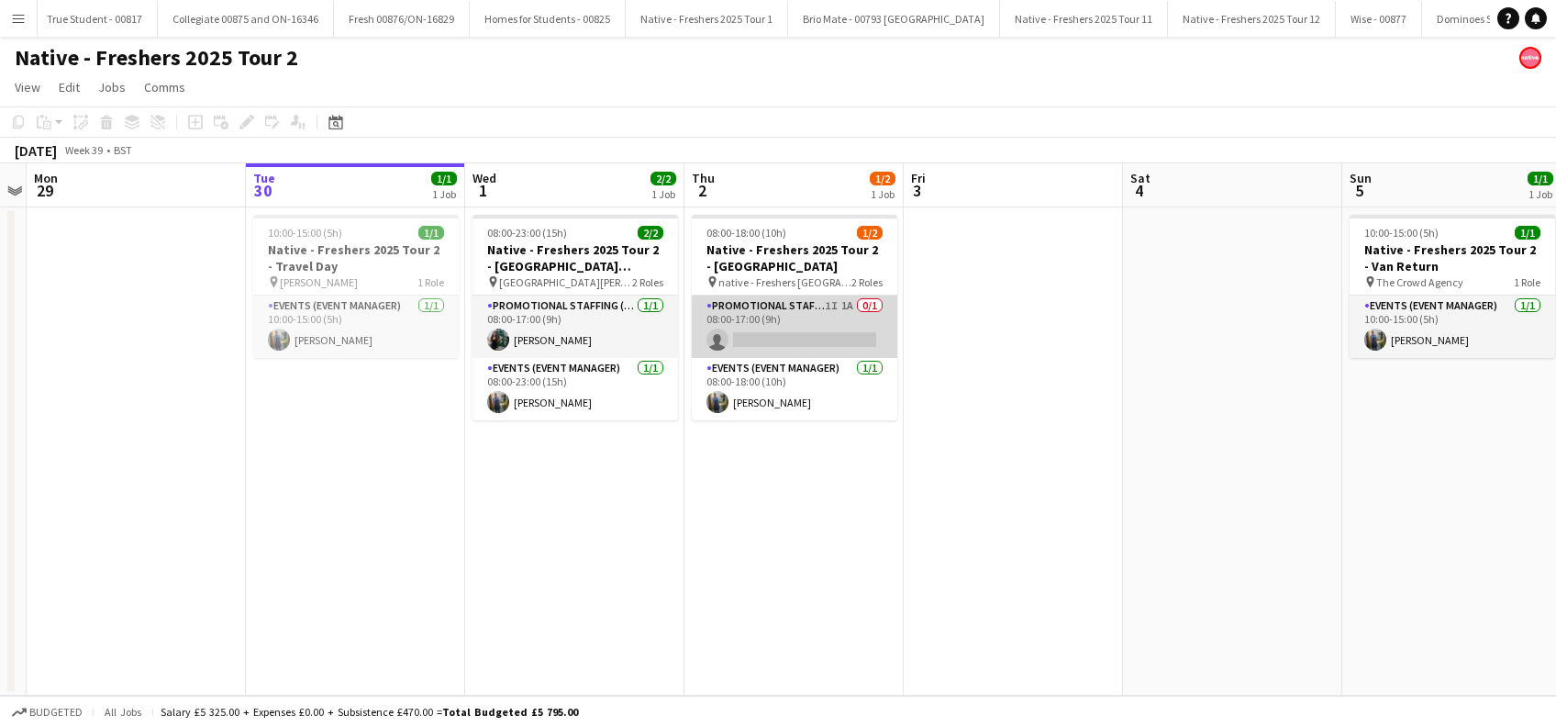
click at [841, 330] on app-card-role "Promotional Staffing (Brand Ambassadors) 1I 1A 0/1 08:00-17:00 (9h) single-neut…" at bounding box center [794, 326] width 205 height 62
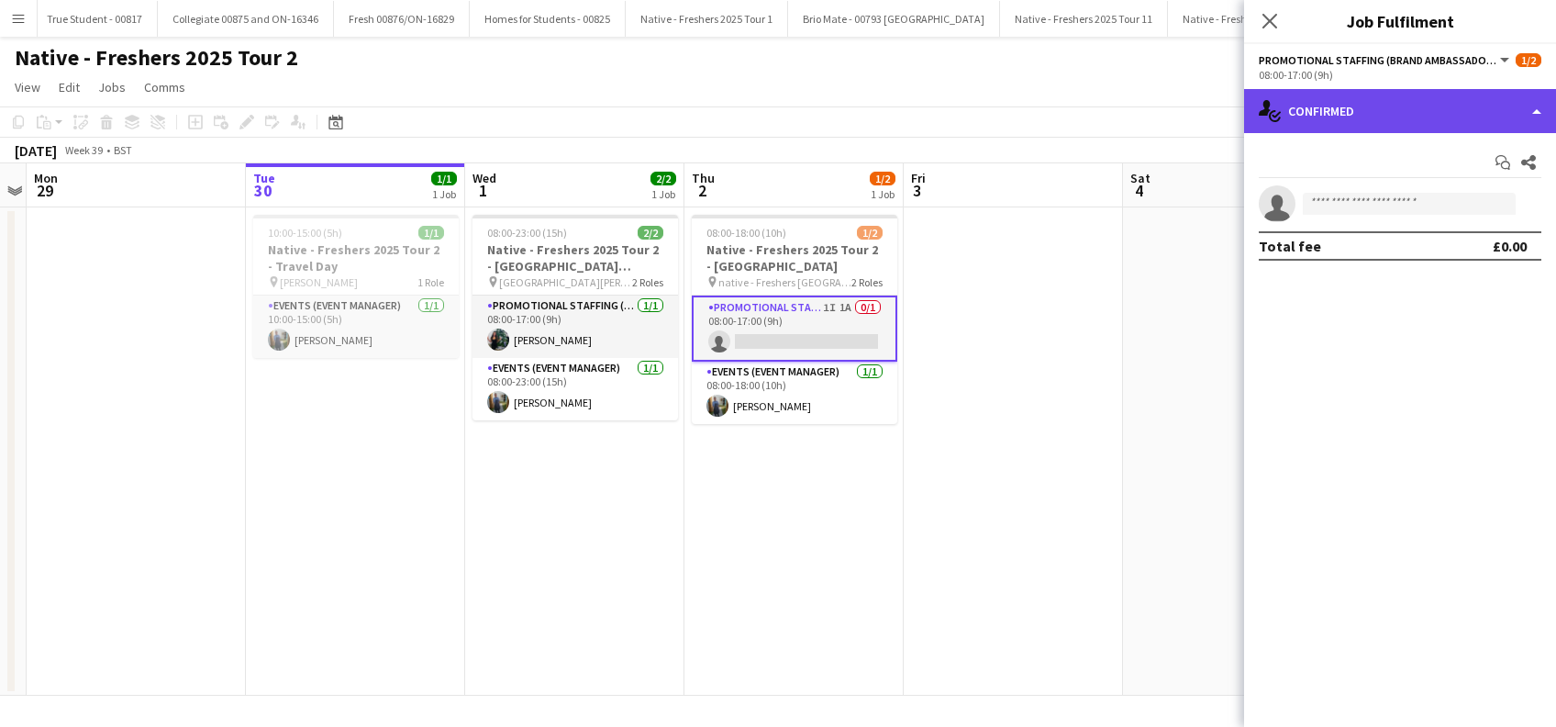
click at [1394, 110] on div "single-neutral-actions-check-2 Confirmed" at bounding box center [1400, 111] width 312 height 44
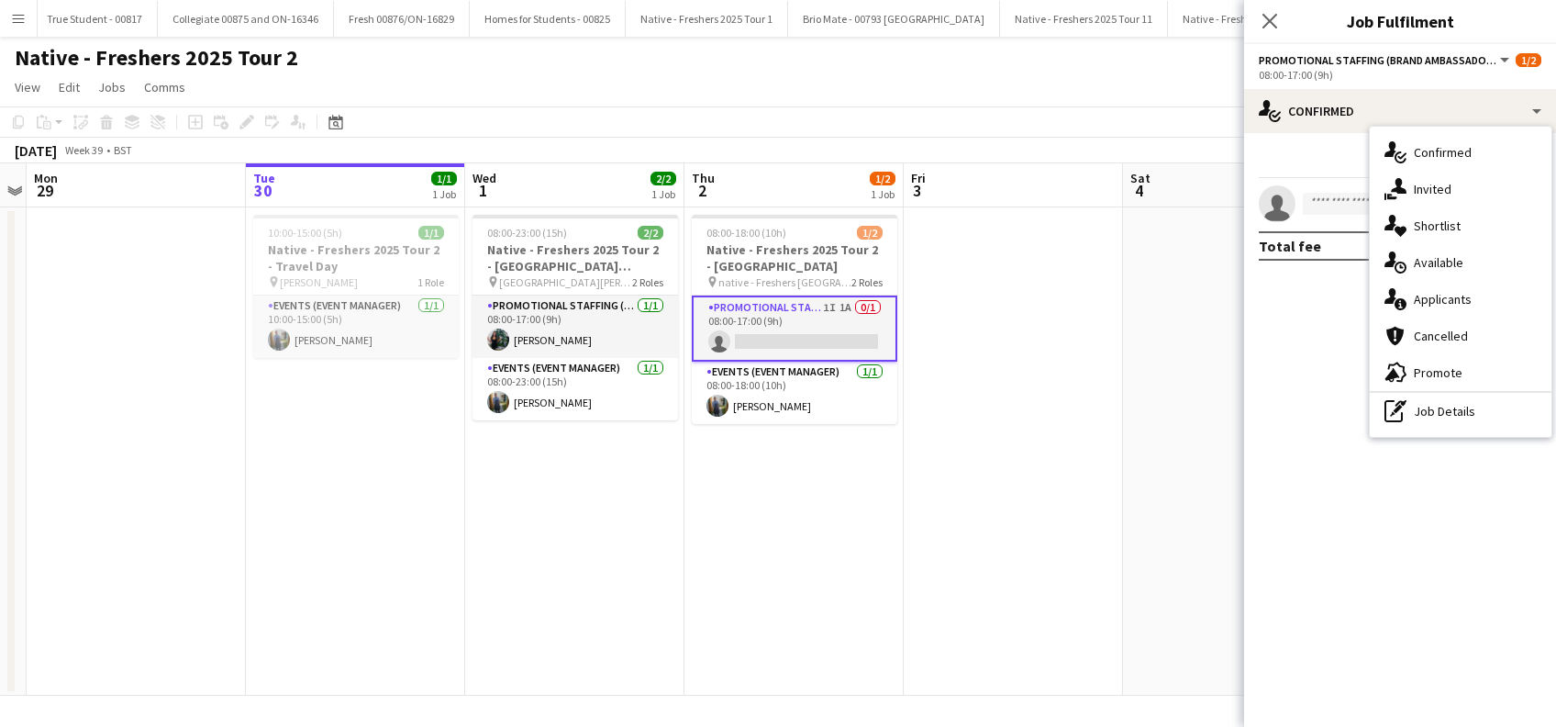
click at [1439, 183] on span "Invited" at bounding box center [1433, 189] width 38 height 17
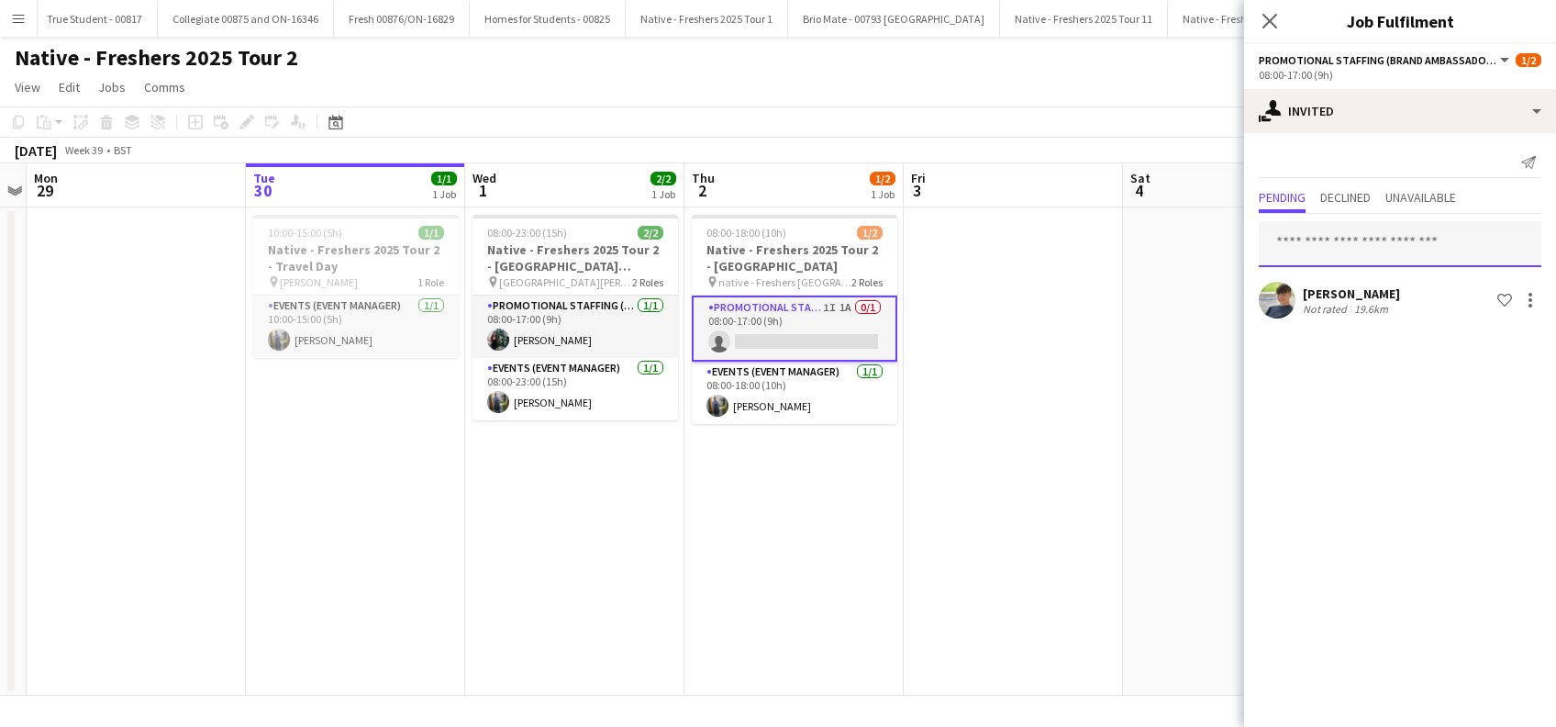
click at [1334, 246] on input "text" at bounding box center [1400, 244] width 283 height 46
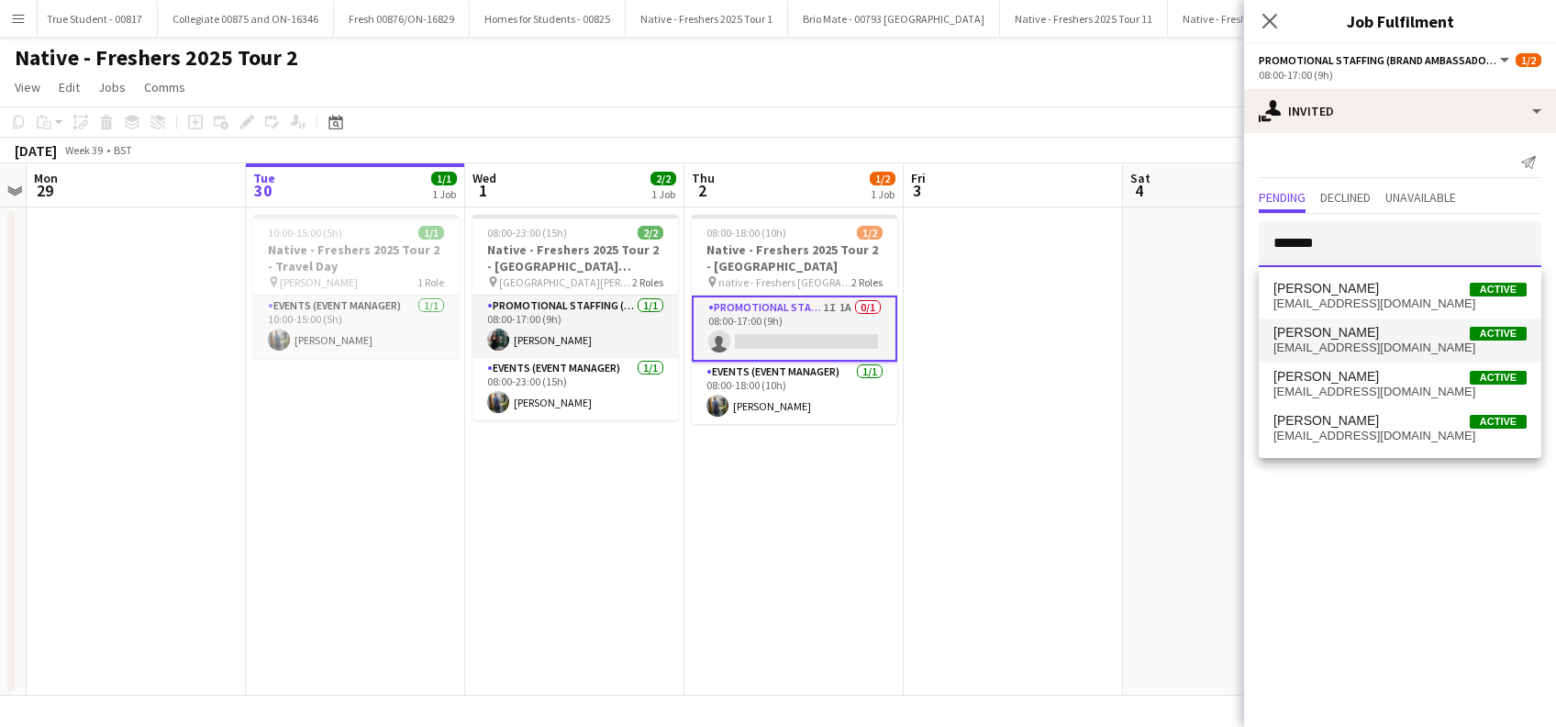
type input "*******"
click at [1331, 343] on span "nat_91@hotmail.co.uk" at bounding box center [1399, 347] width 253 height 15
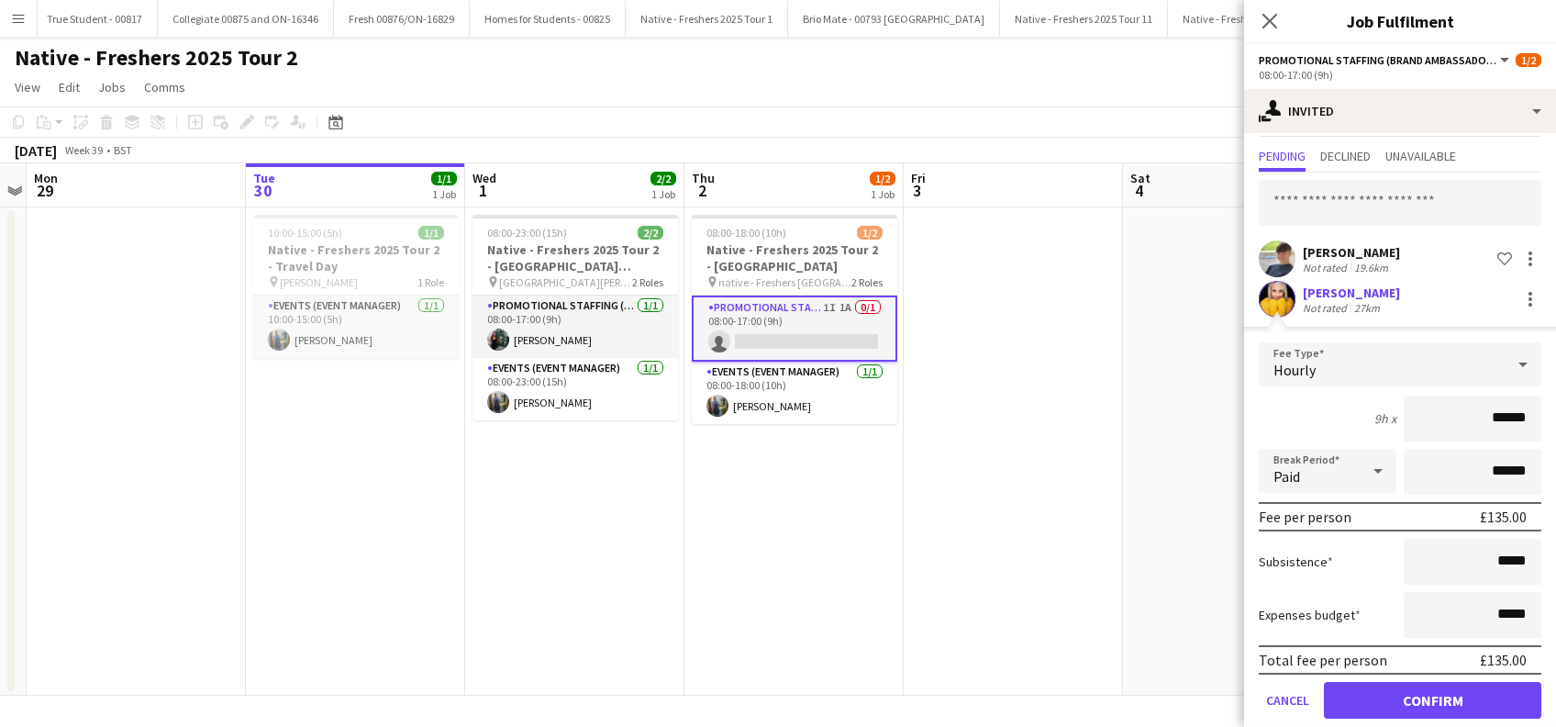
scroll to position [64, 0]
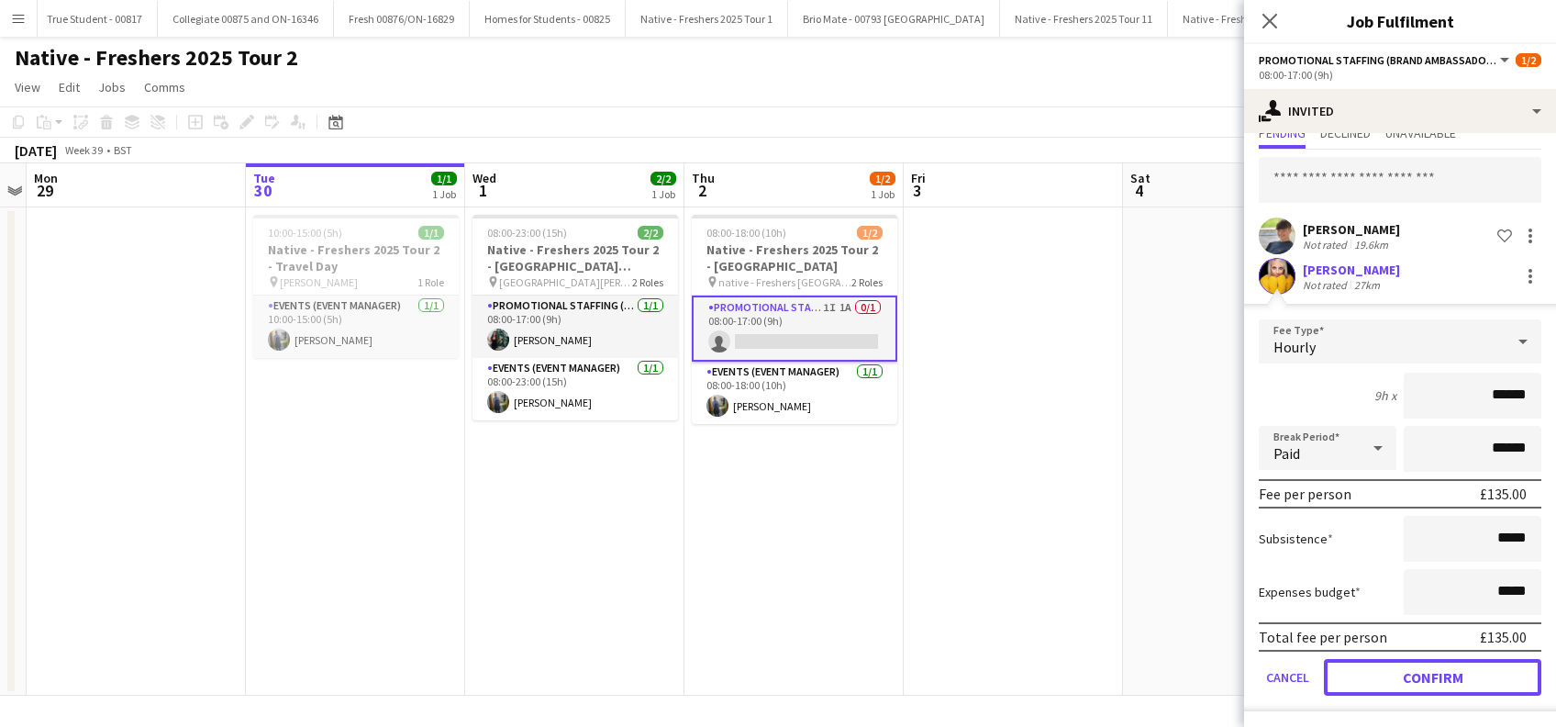
click at [1419, 670] on button "Confirm" at bounding box center [1432, 677] width 217 height 37
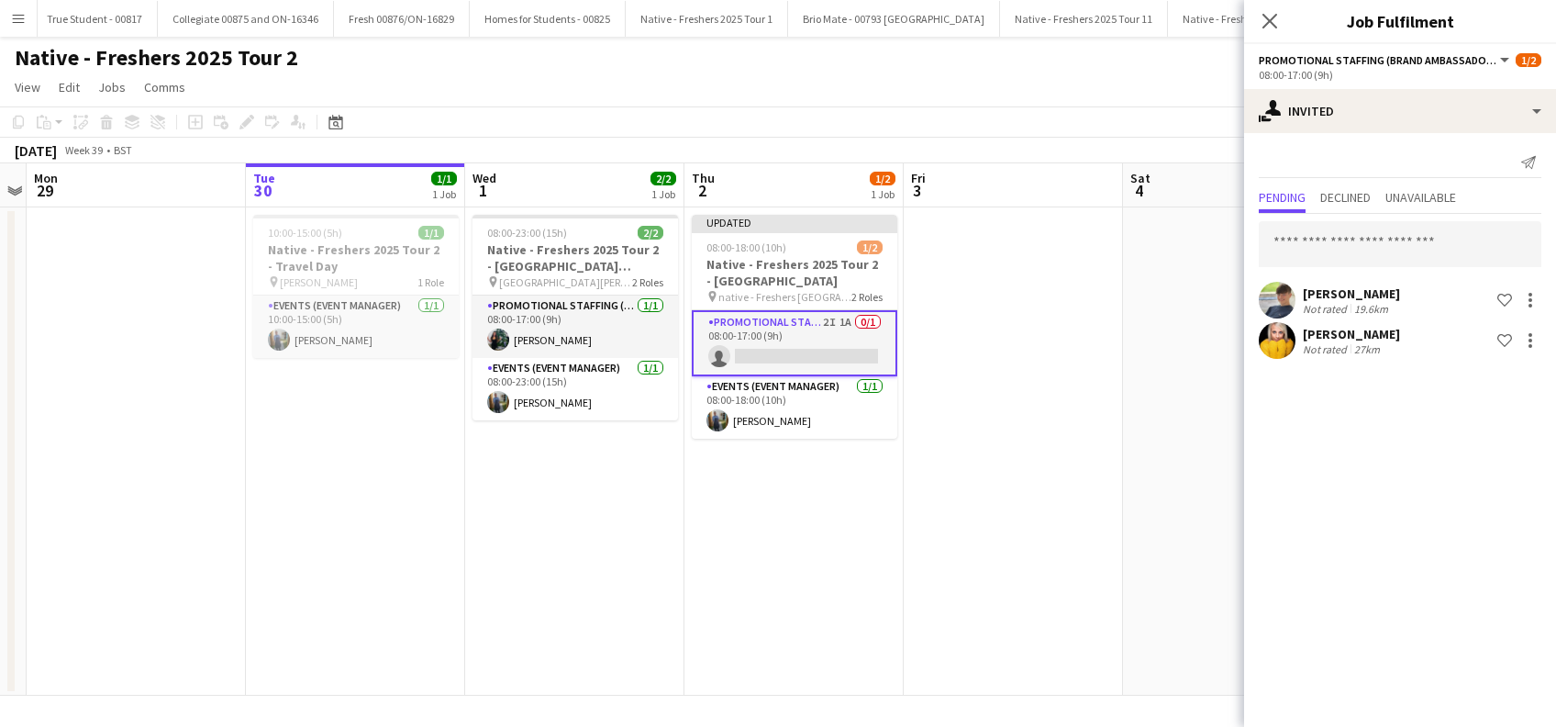
scroll to position [0, 0]
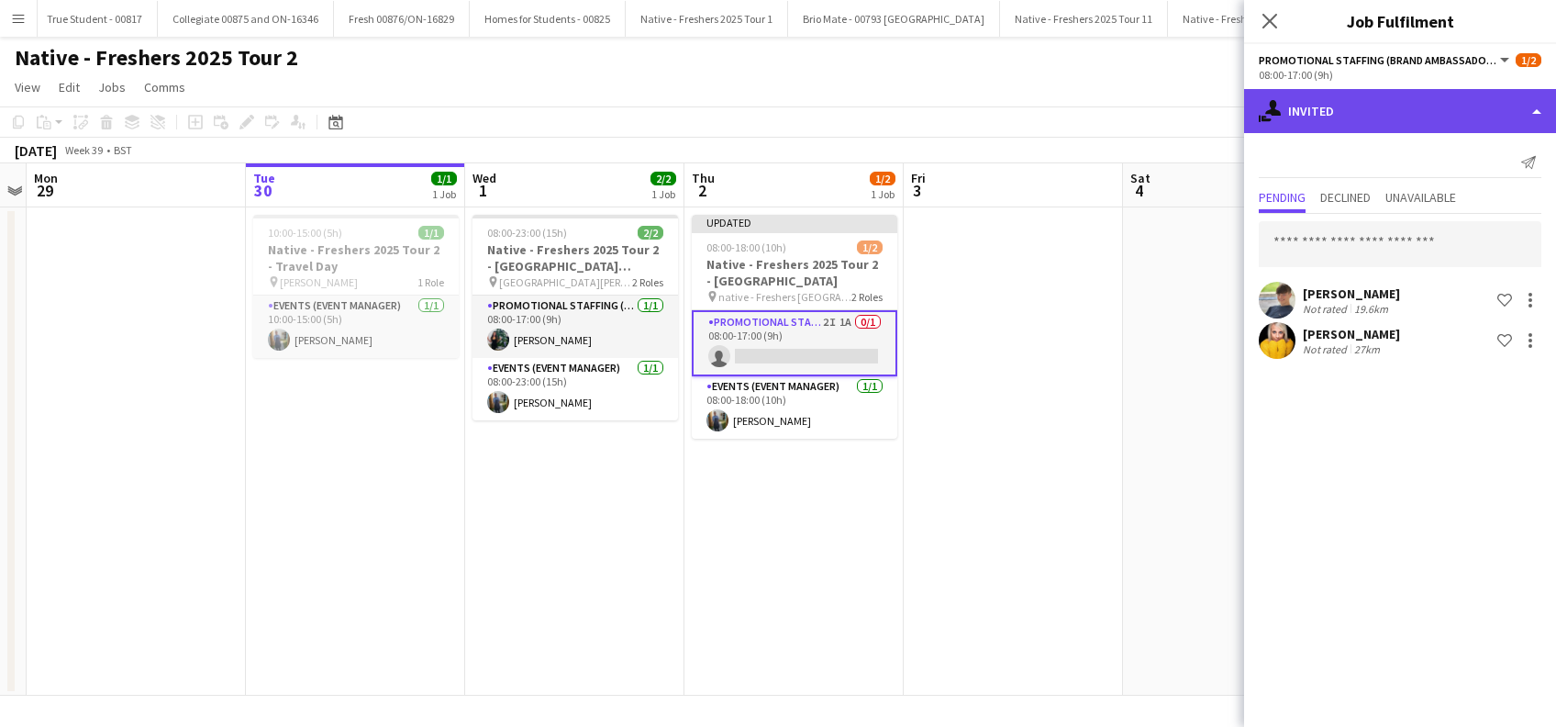
click at [1408, 107] on div "single-neutral-actions-share-1 Invited" at bounding box center [1400, 111] width 312 height 44
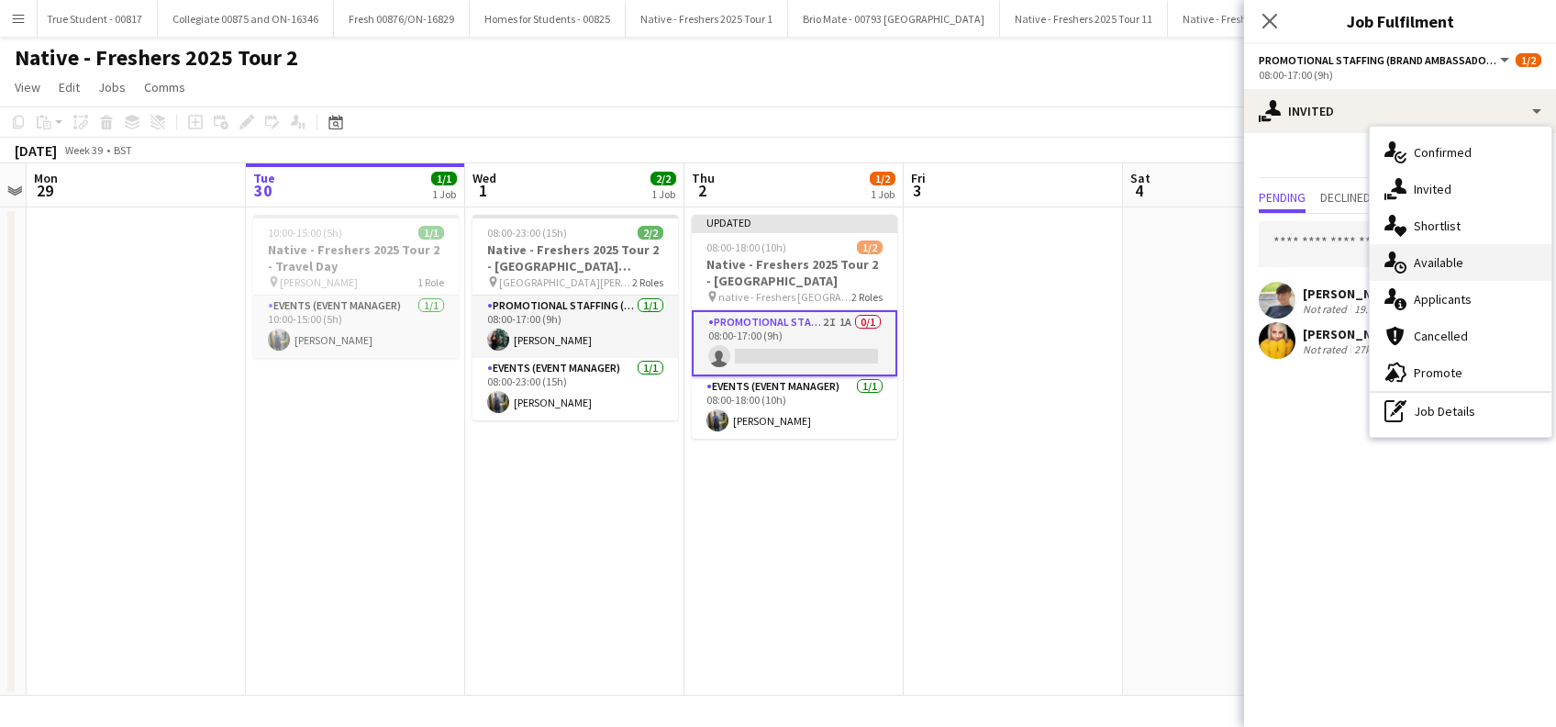
click at [1445, 250] on div "single-neutral-actions-upload Available" at bounding box center [1461, 262] width 182 height 37
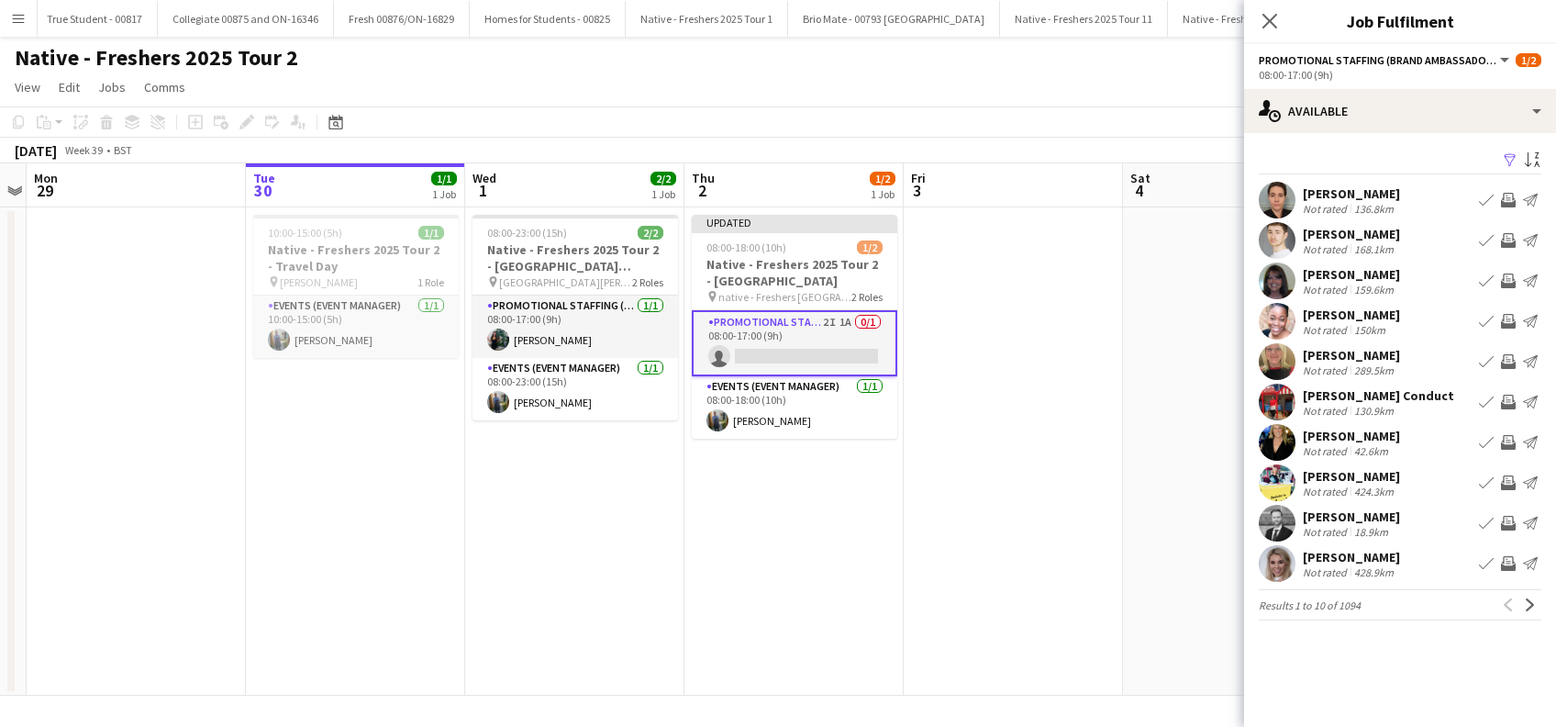
click at [1510, 161] on app-icon "Filter" at bounding box center [1510, 160] width 15 height 17
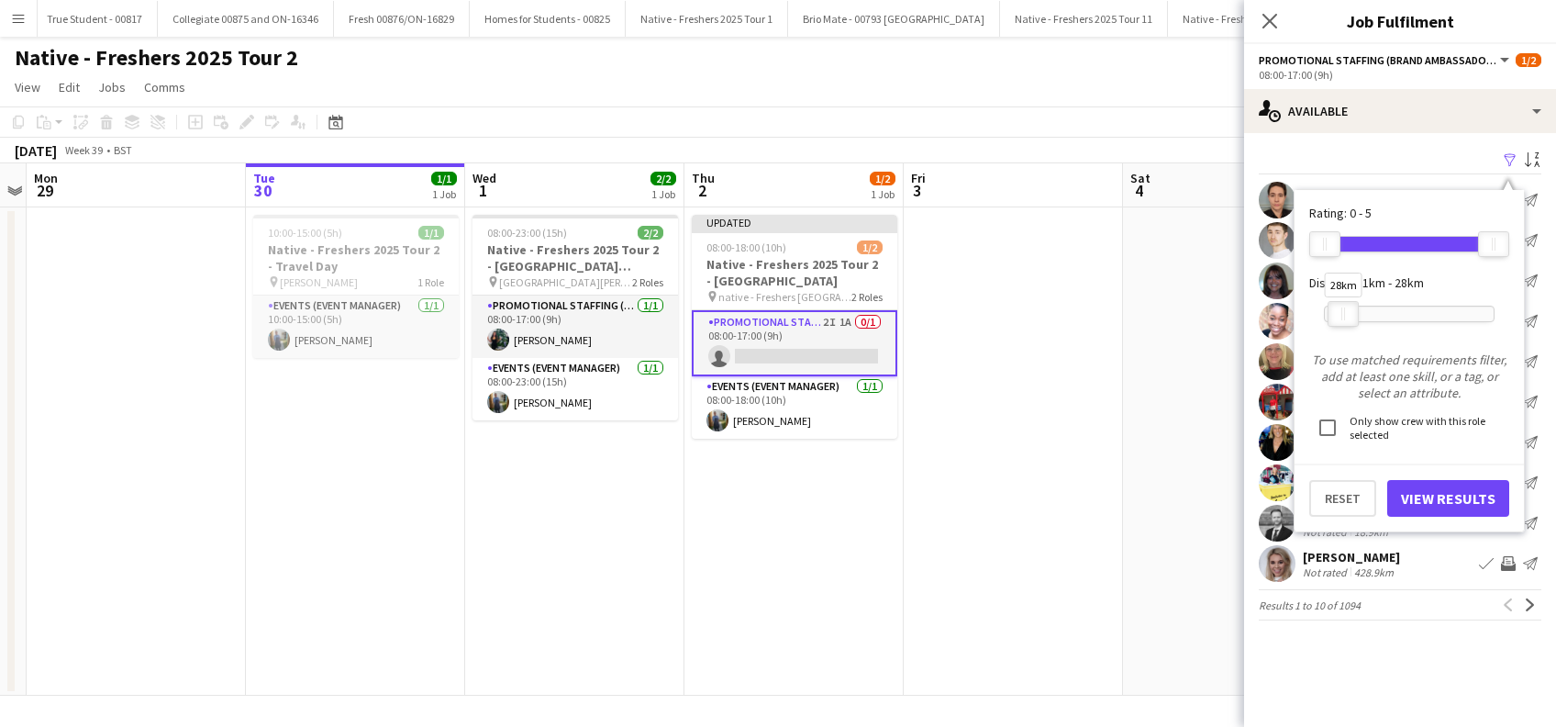
drag, startPoint x: 1494, startPoint y: 315, endPoint x: 1344, endPoint y: 317, distance: 150.5
click at [1344, 317] on div "28km" at bounding box center [1342, 314] width 31 height 26
click at [1460, 506] on button "View Results" at bounding box center [1448, 498] width 122 height 37
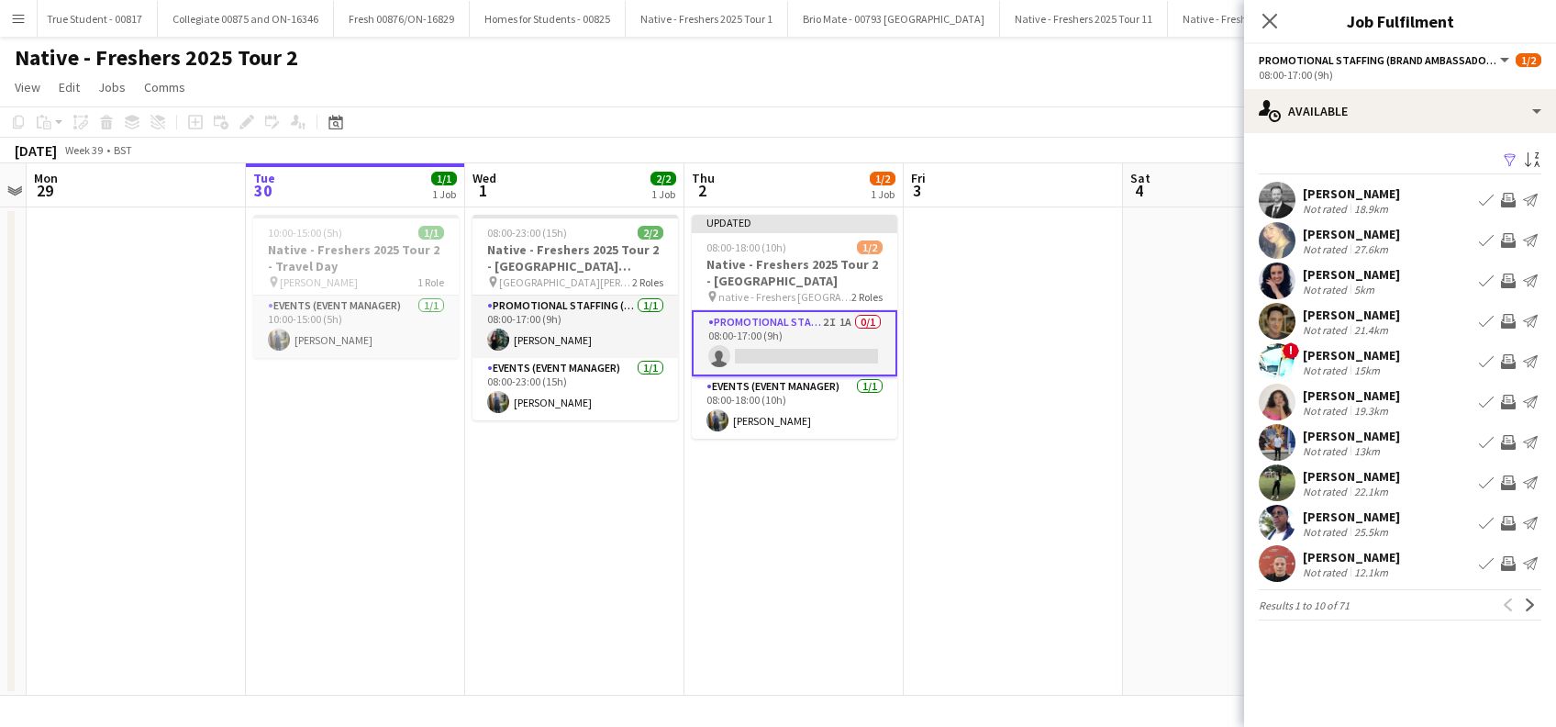
click at [813, 340] on app-card-role "Promotional Staffing (Brand Ambassadors) 2I 1A 0/1 08:00-17:00 (9h) single-neut…" at bounding box center [794, 343] width 205 height 66
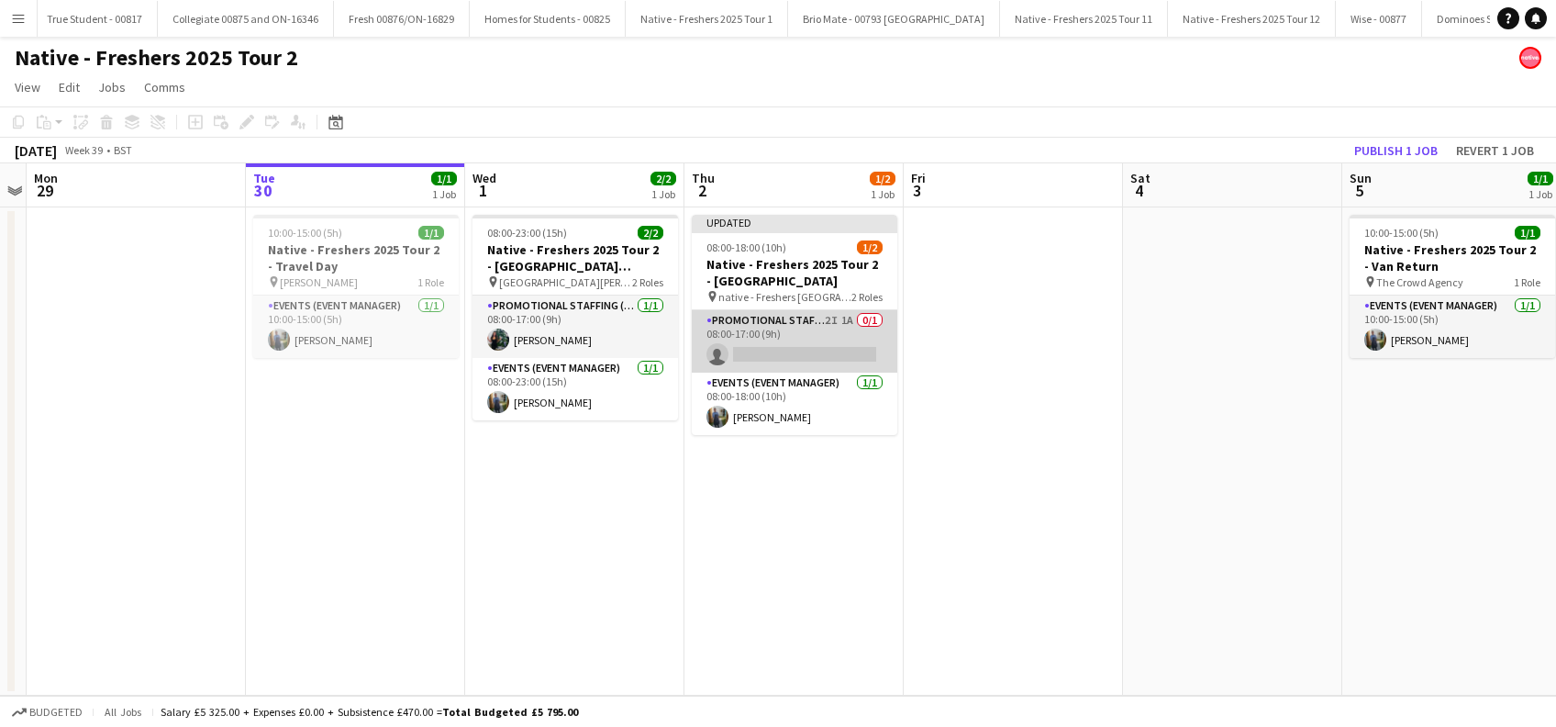
drag, startPoint x: 800, startPoint y: 347, endPoint x: 806, endPoint y: 338, distance: 11.2
click at [800, 346] on app-card-role "Promotional Staffing (Brand Ambassadors) 2I 1A 0/1 08:00-17:00 (9h) single-neut…" at bounding box center [794, 341] width 205 height 62
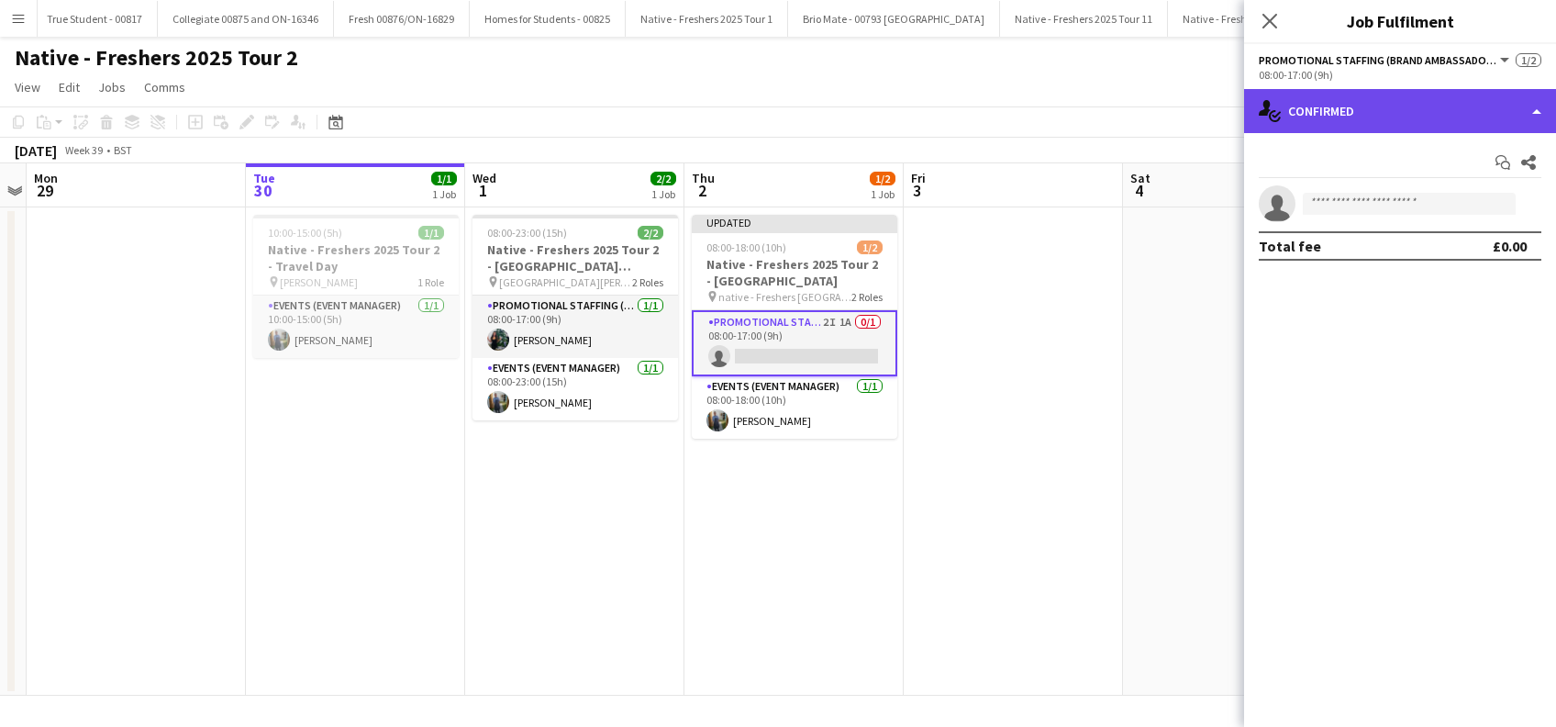
drag, startPoint x: 1354, startPoint y: 97, endPoint x: 1554, endPoint y: 183, distance: 217.8
click at [1355, 97] on div "single-neutral-actions-check-2 Confirmed" at bounding box center [1400, 111] width 312 height 44
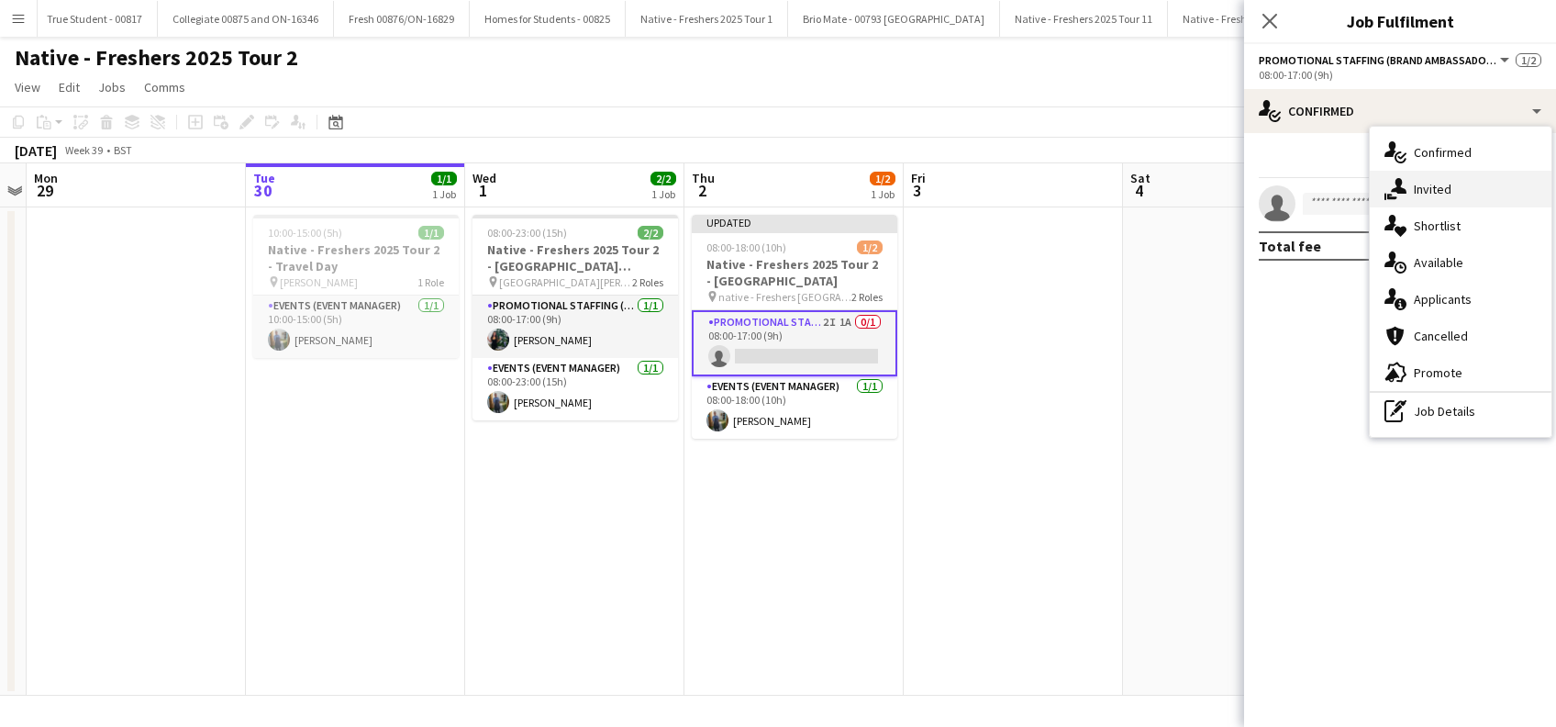
click at [1451, 177] on div "single-neutral-actions-share-1 Invited" at bounding box center [1461, 189] width 182 height 37
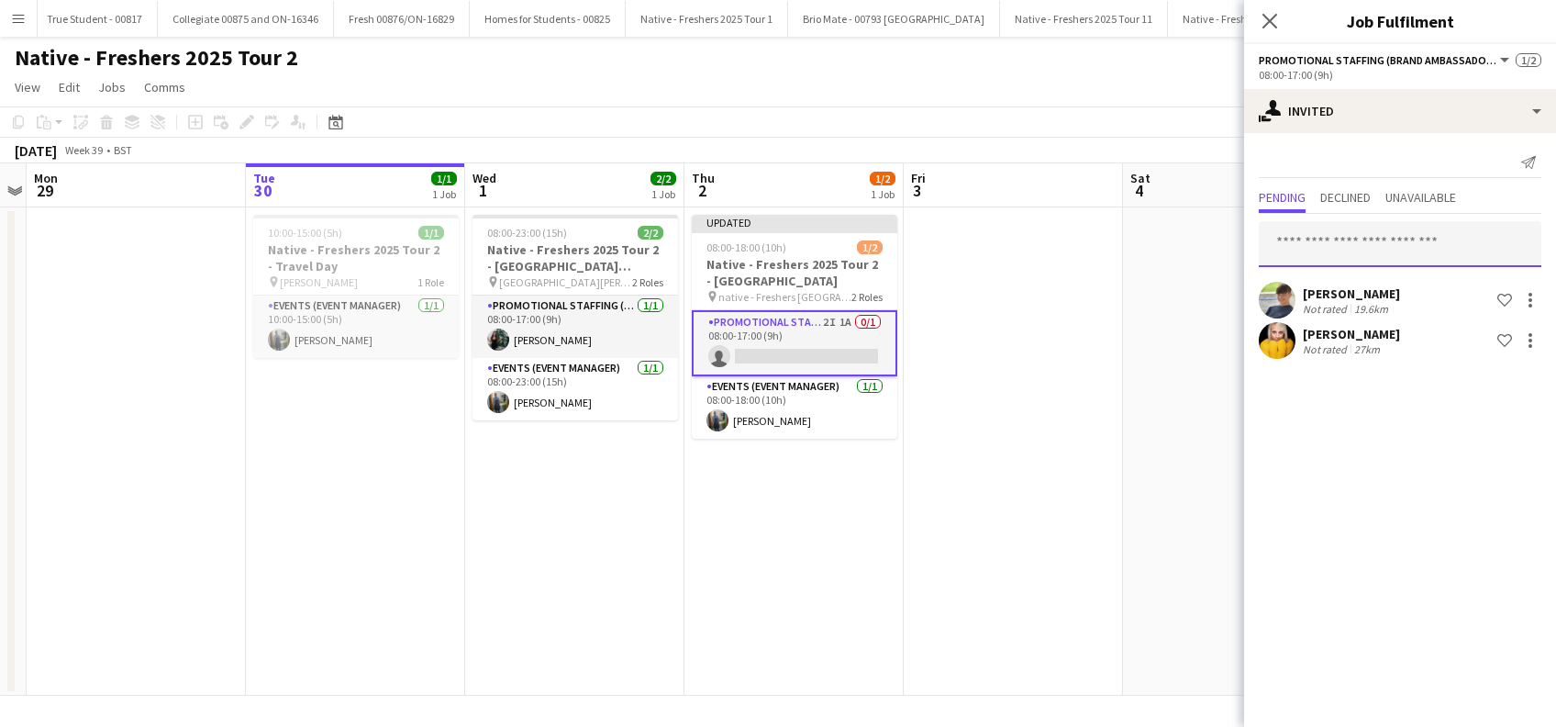
click at [1281, 242] on input "text" at bounding box center [1400, 244] width 283 height 46
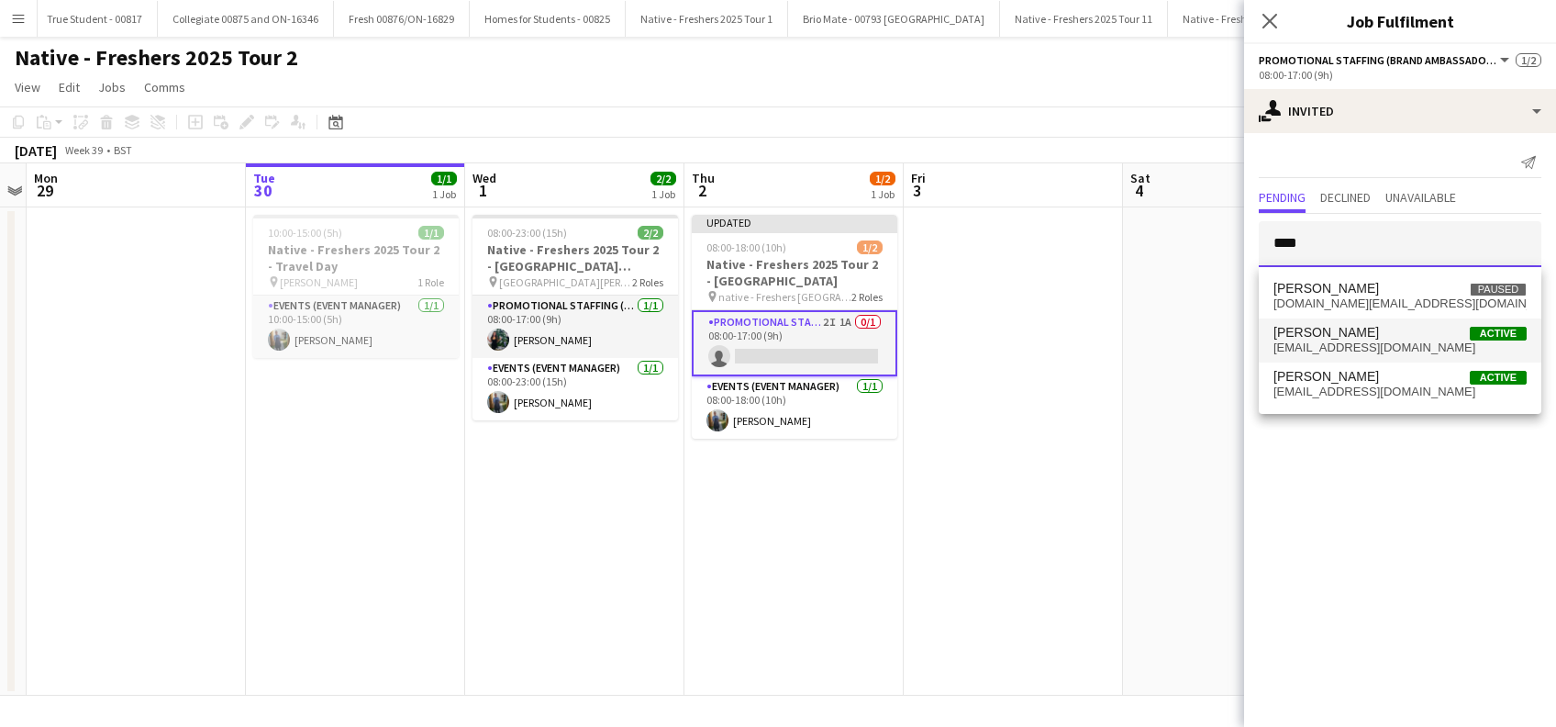
type input "****"
click at [1323, 336] on span "Lisa Jones" at bounding box center [1325, 333] width 105 height 16
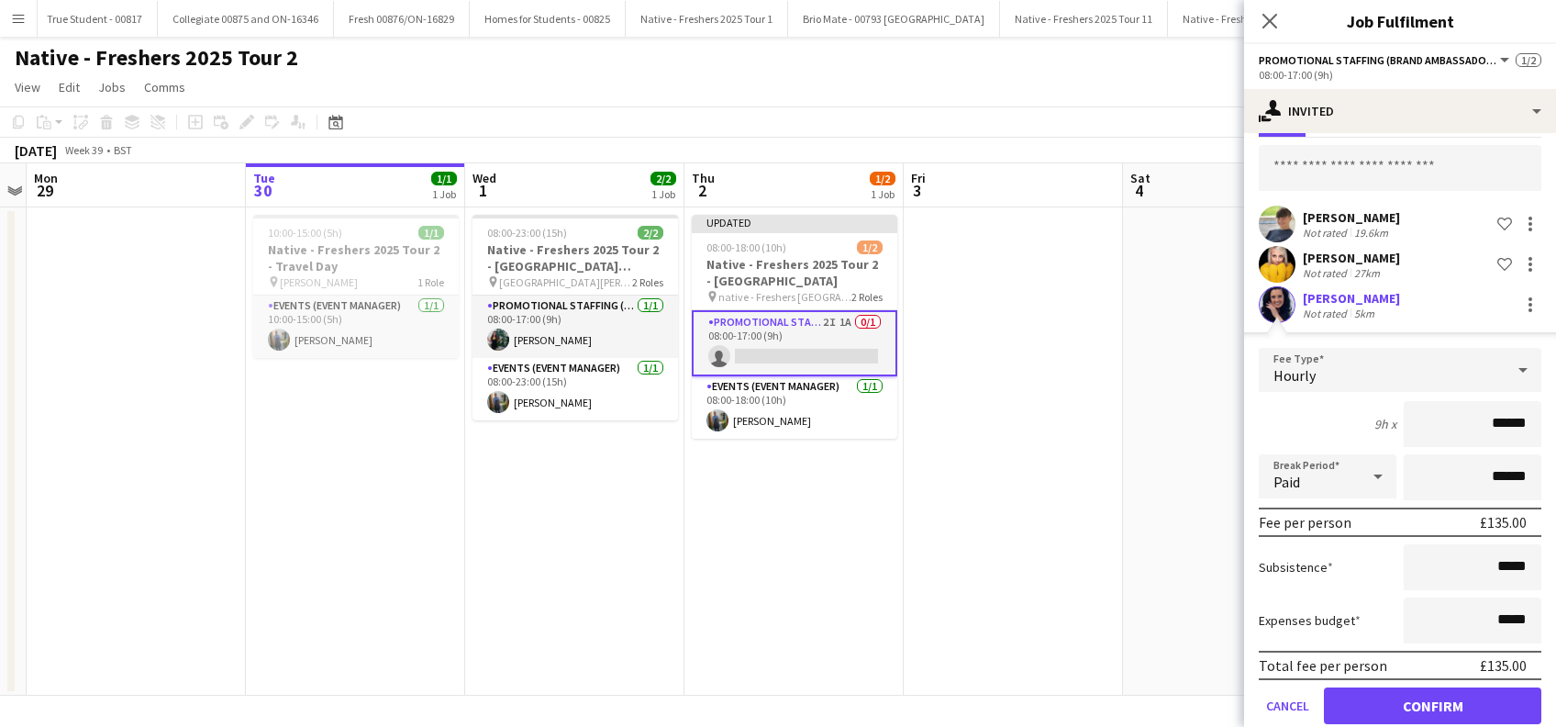
scroll to position [105, 0]
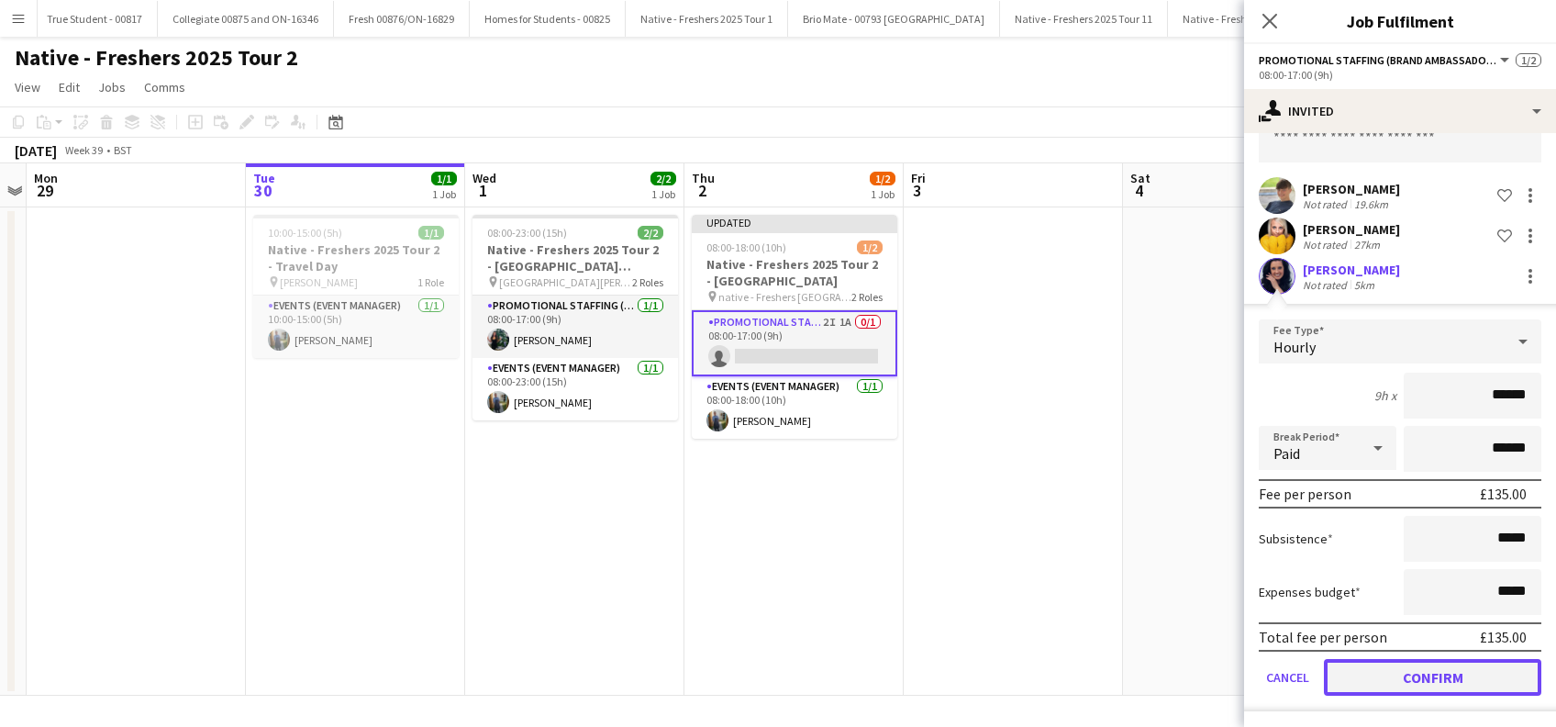
click at [1421, 661] on button "Confirm" at bounding box center [1432, 677] width 217 height 37
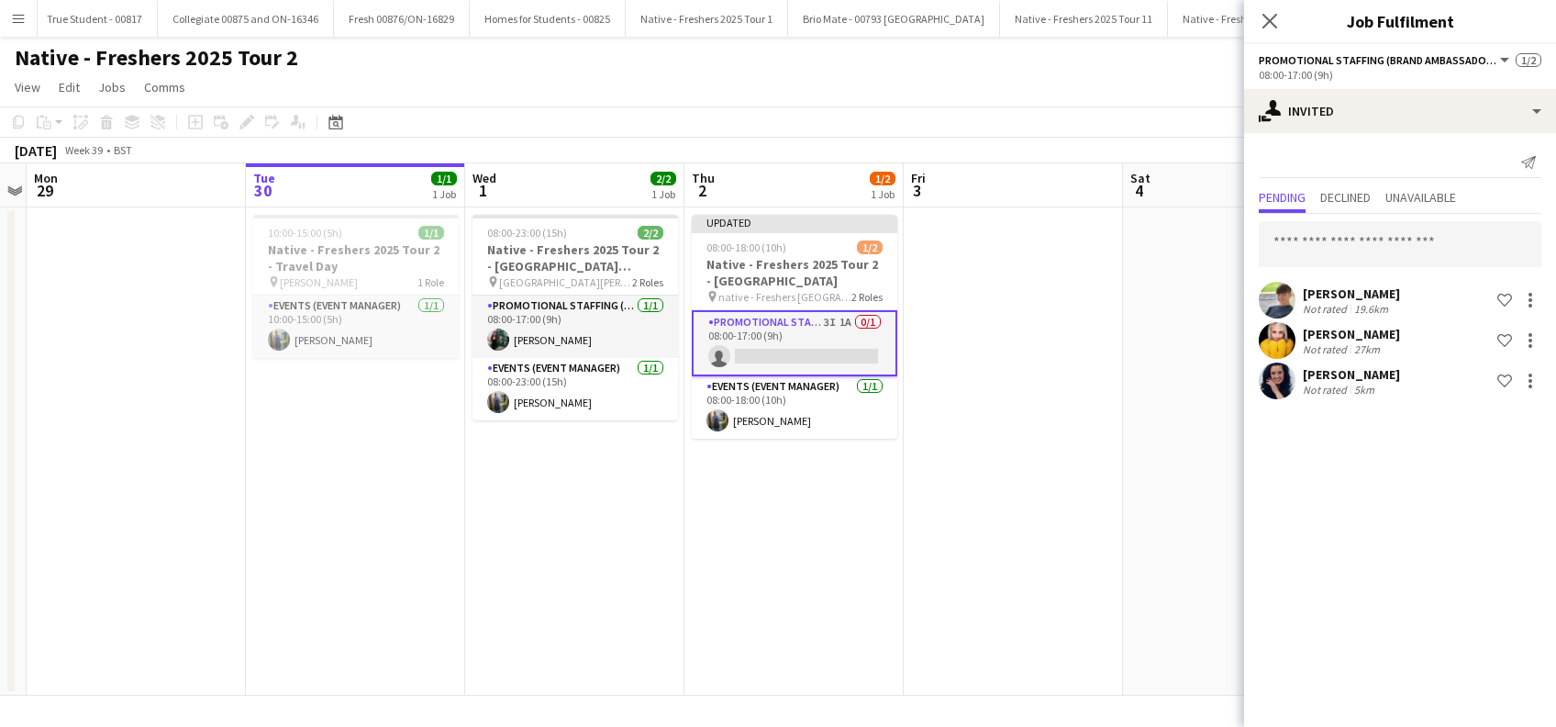
scroll to position [0, 0]
click at [1324, 233] on input "text" at bounding box center [1400, 244] width 283 height 46
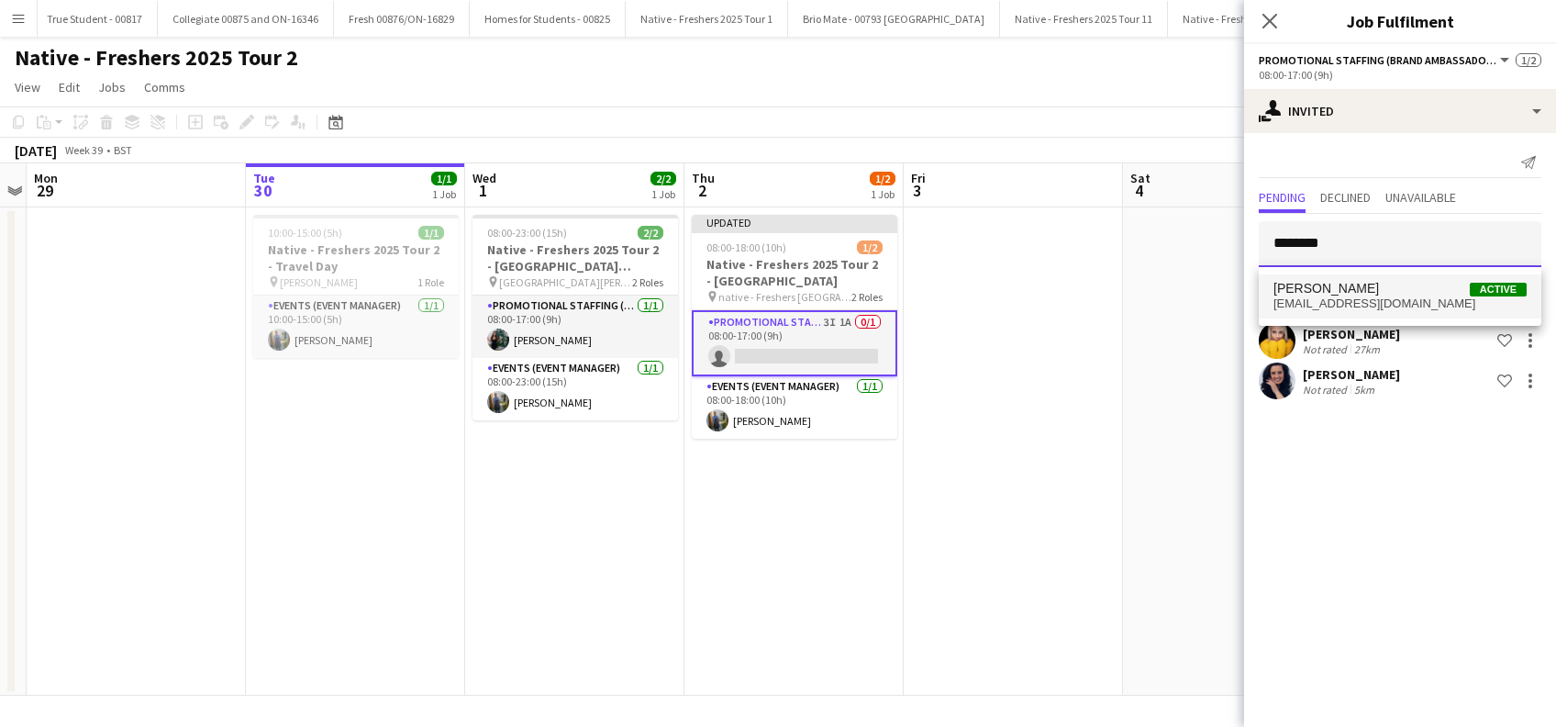
type input "********"
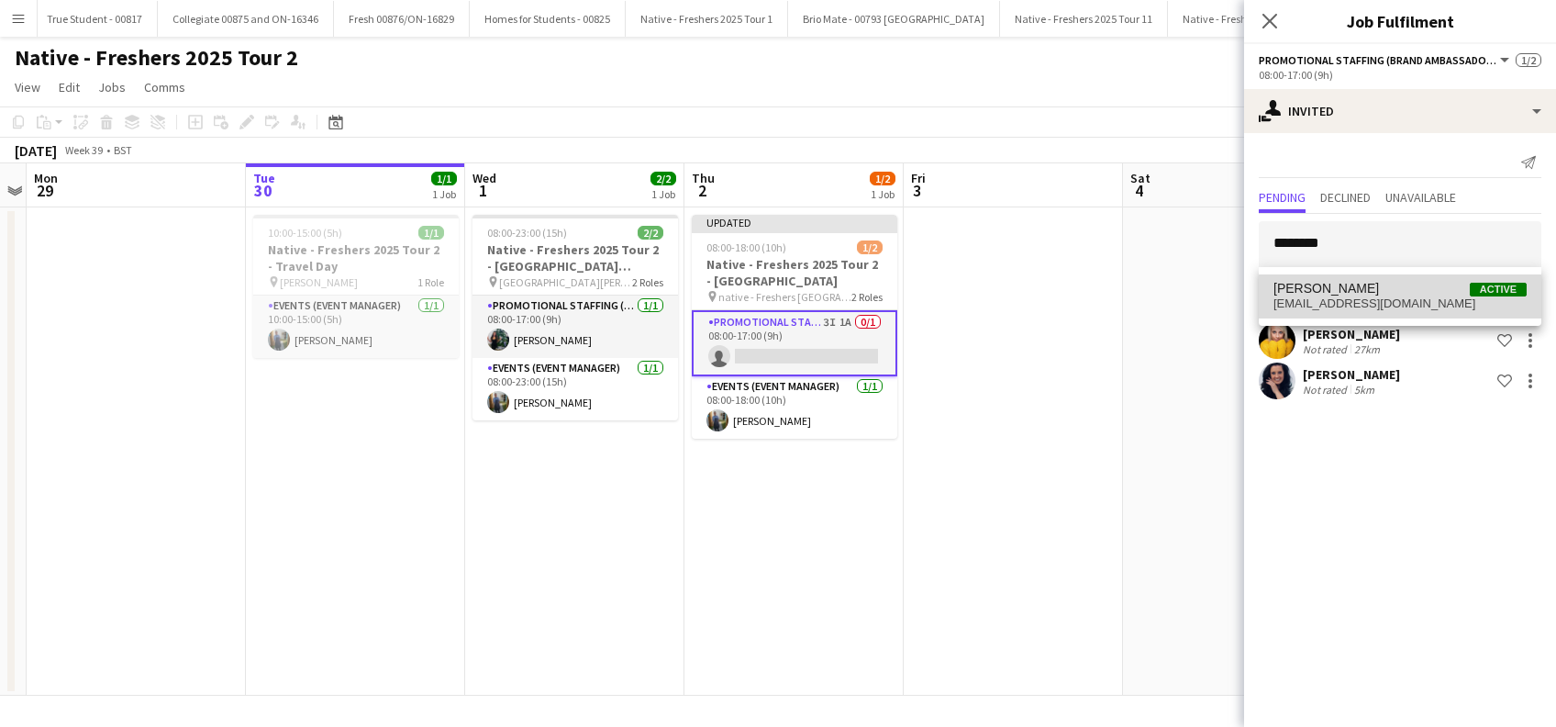
click at [1347, 294] on span "Savannah Robinson" at bounding box center [1325, 289] width 105 height 16
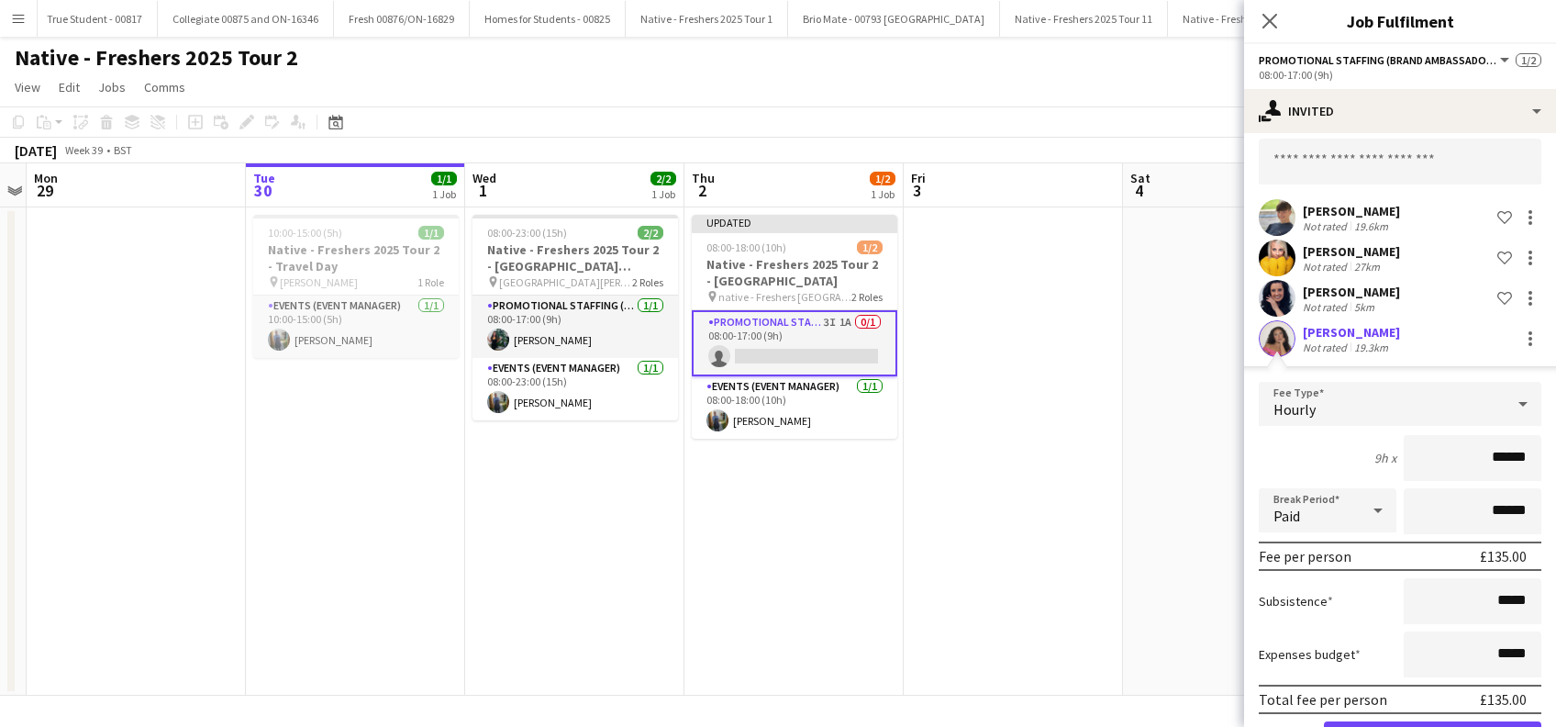
scroll to position [145, 0]
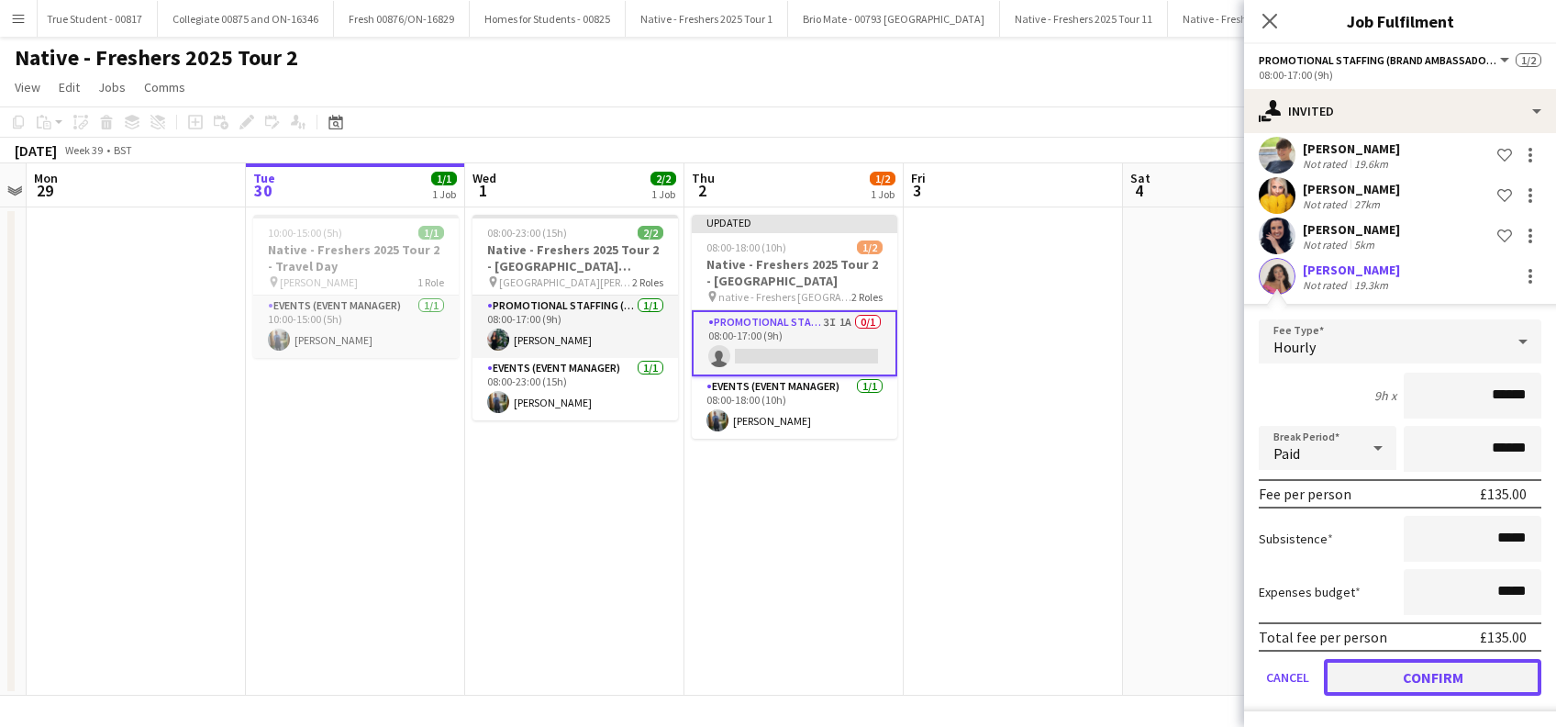
click at [1407, 667] on button "Confirm" at bounding box center [1432, 677] width 217 height 37
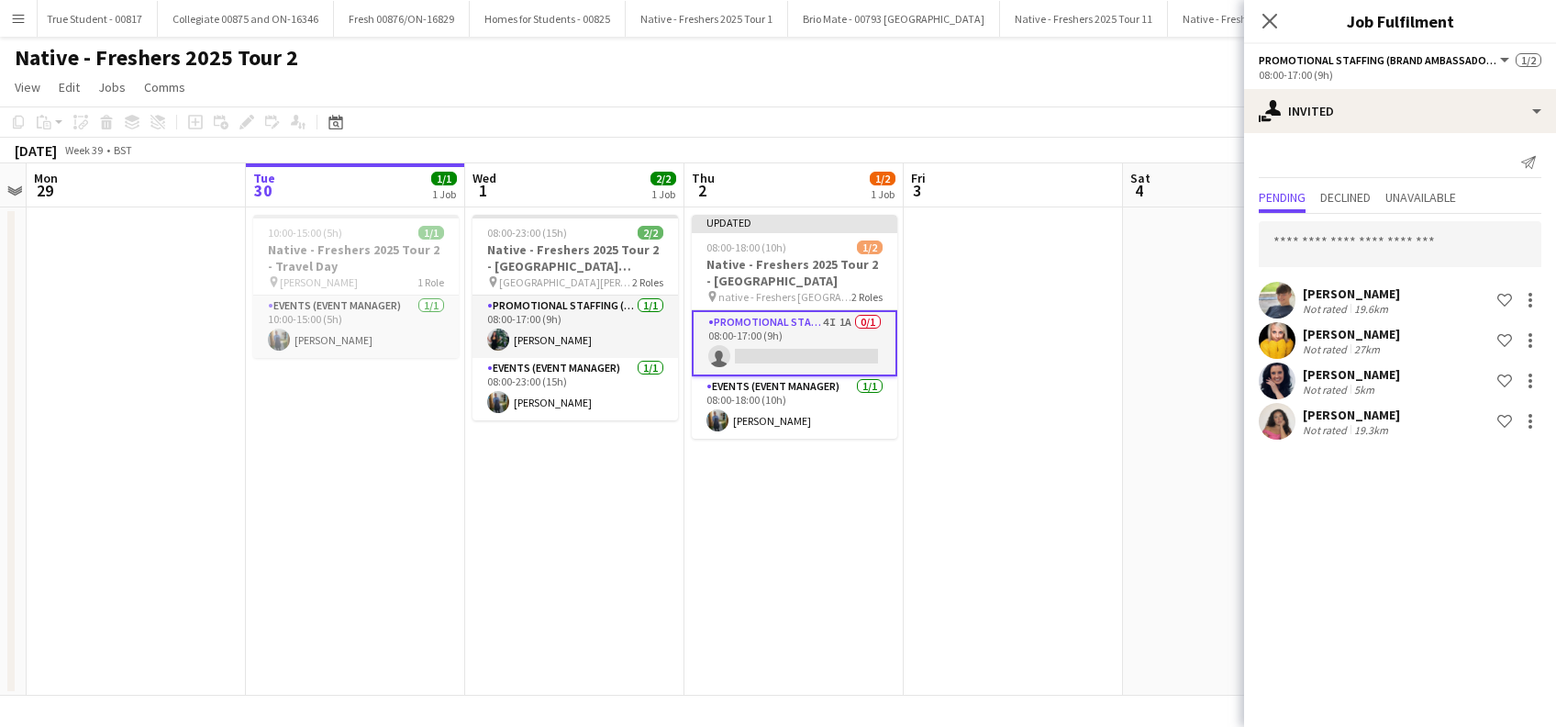
scroll to position [0, 0]
click at [1272, 18] on icon at bounding box center [1268, 20] width 17 height 17
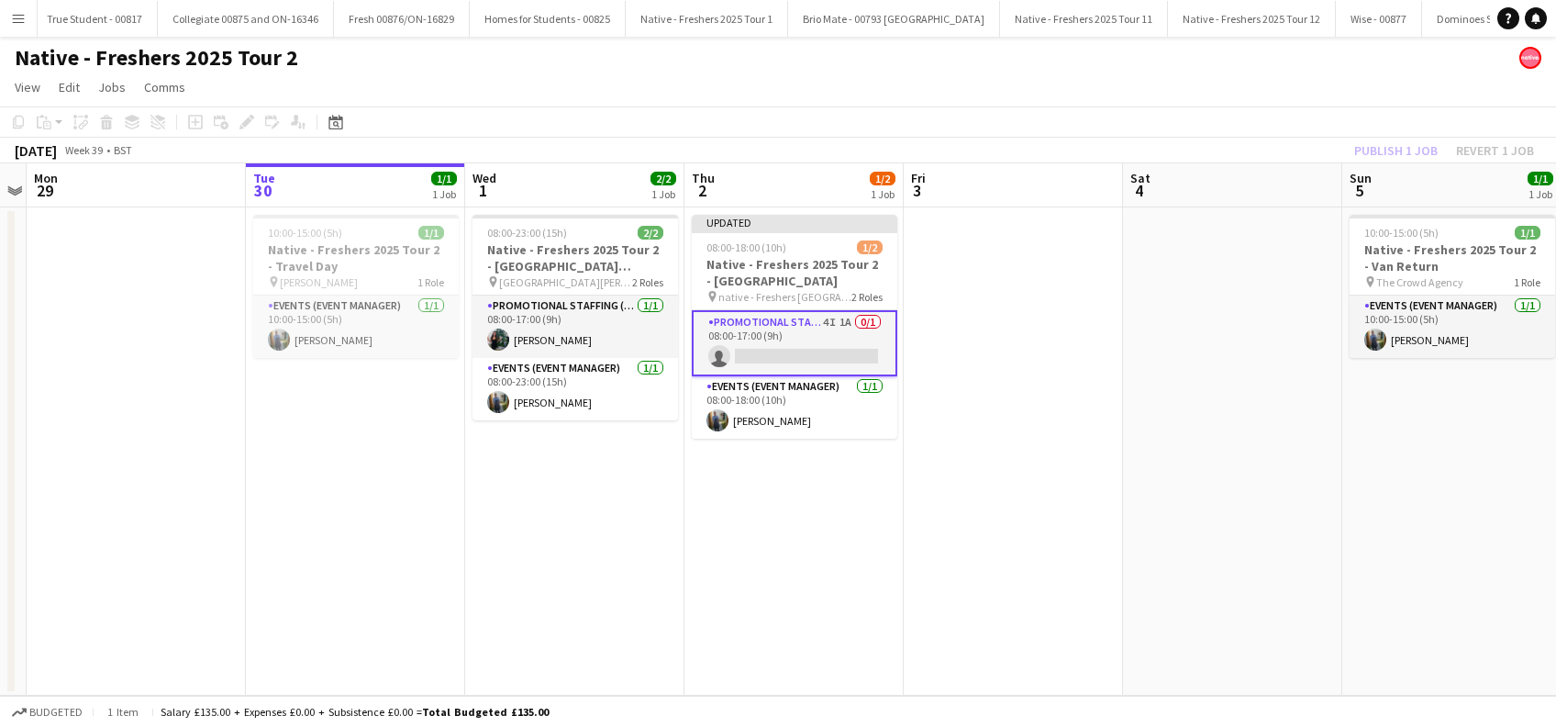
drag, startPoint x: 1042, startPoint y: 418, endPoint x: 1343, endPoint y: 253, distance: 343.2
click at [1063, 407] on app-calendar-viewport "Fri 26 2/2 1 Job Sat 27 1/1 1 Job Sun 28 Mon 29 Tue 30 1/1 1 Job Wed 1 2/2 1 Jo…" at bounding box center [778, 429] width 1556 height 532
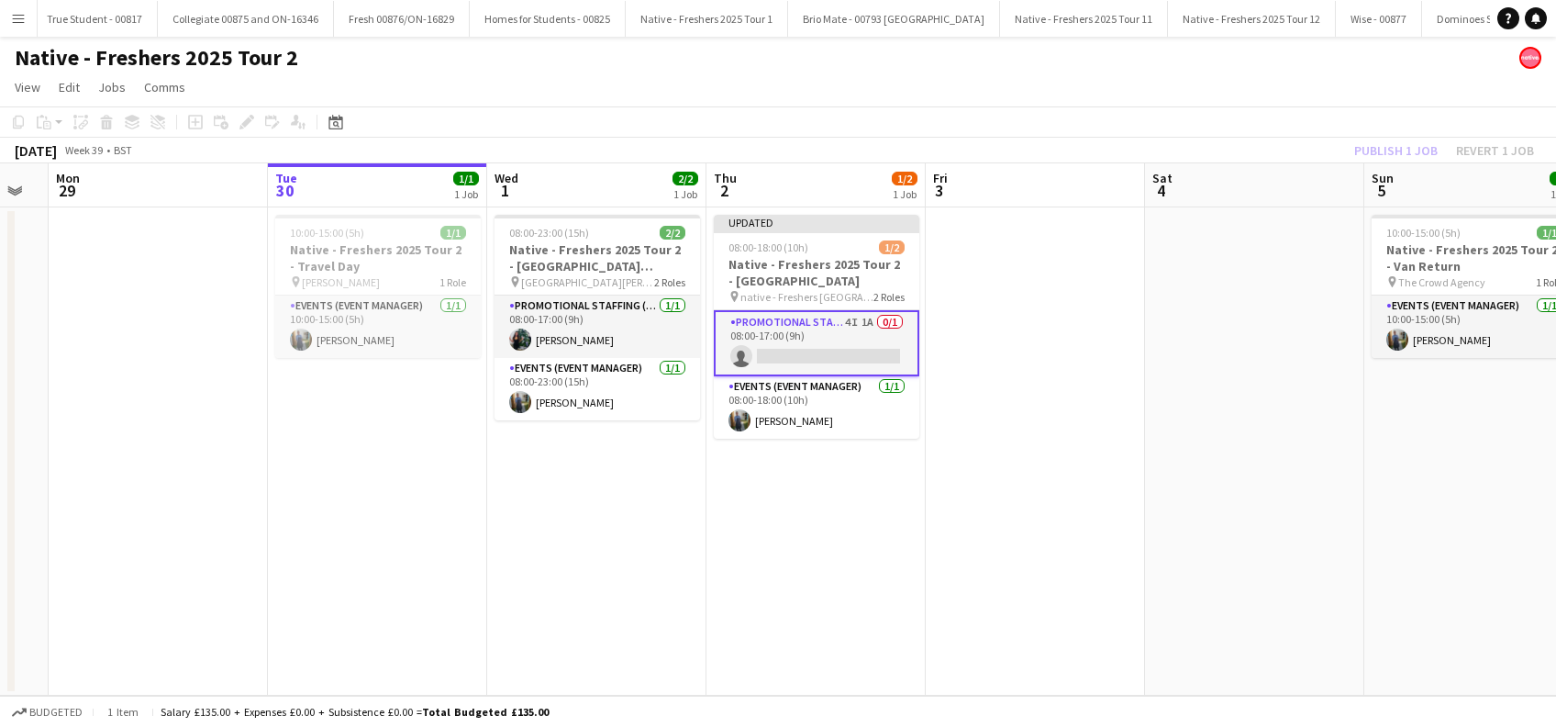
click at [1407, 149] on div "Publish 1 job Revert 1 job" at bounding box center [1444, 151] width 224 height 24
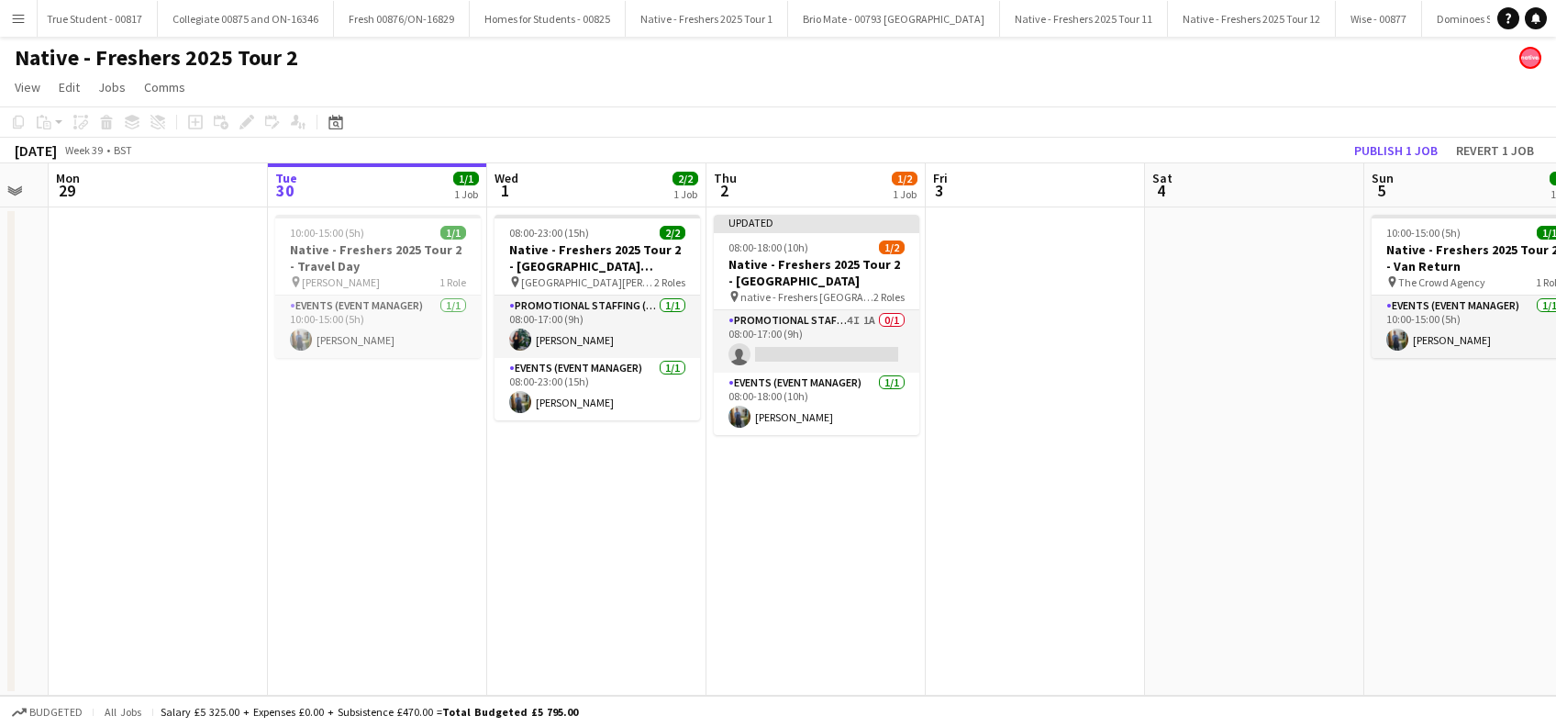
drag, startPoint x: 1261, startPoint y: 317, endPoint x: 1306, endPoint y: 270, distance: 65.5
click at [1263, 316] on app-date-cell at bounding box center [1254, 451] width 219 height 488
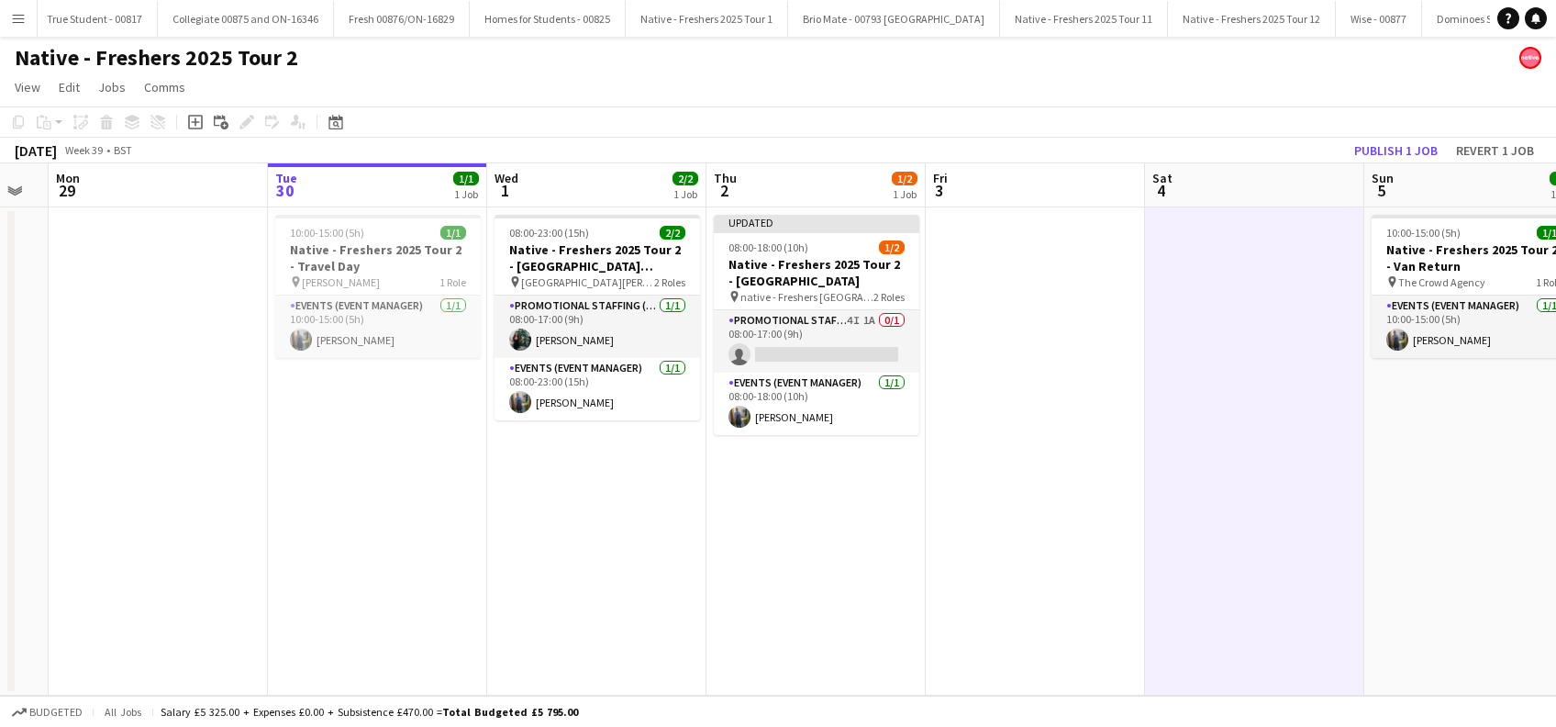
scroll to position [0, 608]
click at [1380, 152] on button "Publish 1 job" at bounding box center [1396, 151] width 98 height 24
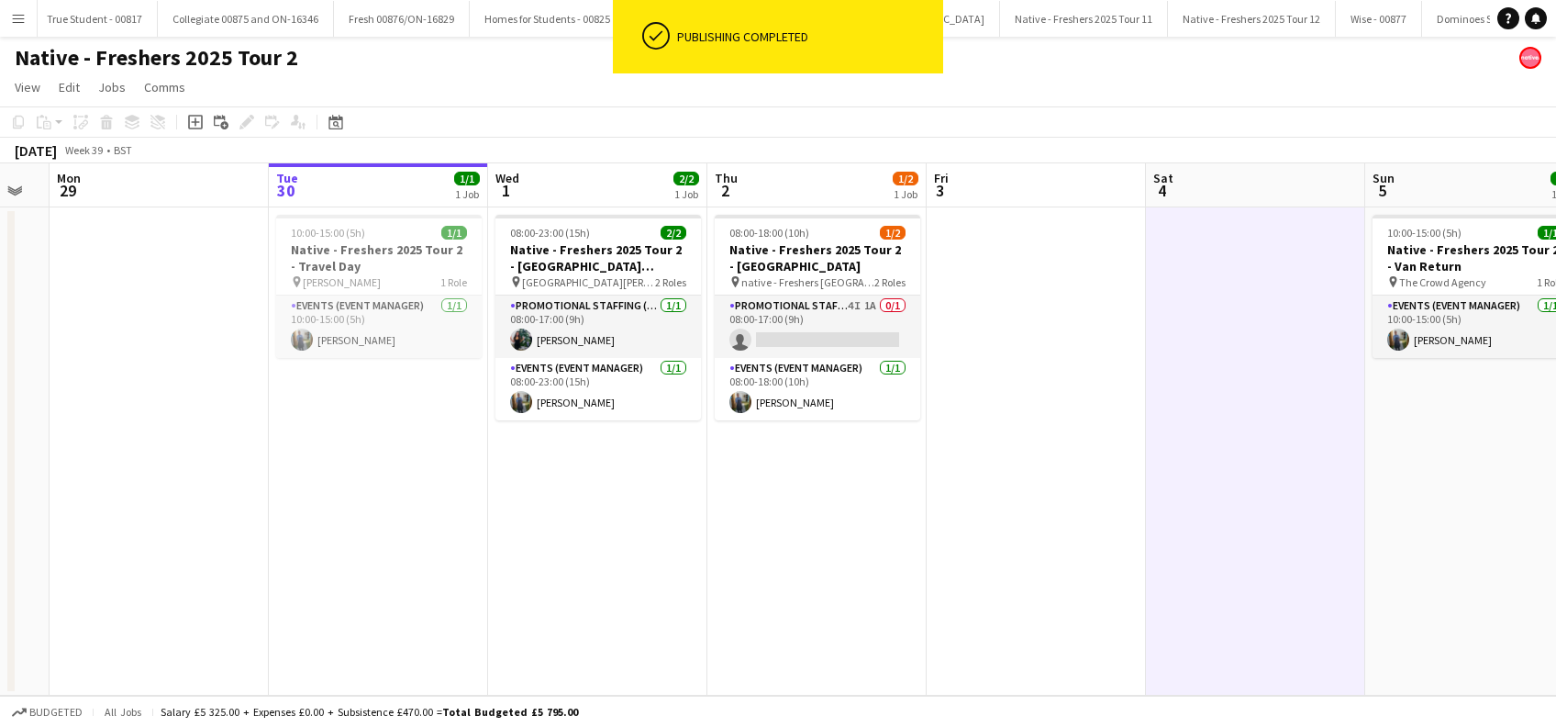
drag, startPoint x: 1038, startPoint y: 502, endPoint x: 1336, endPoint y: 508, distance: 297.3
click at [1039, 501] on app-date-cell at bounding box center [1036, 451] width 219 height 488
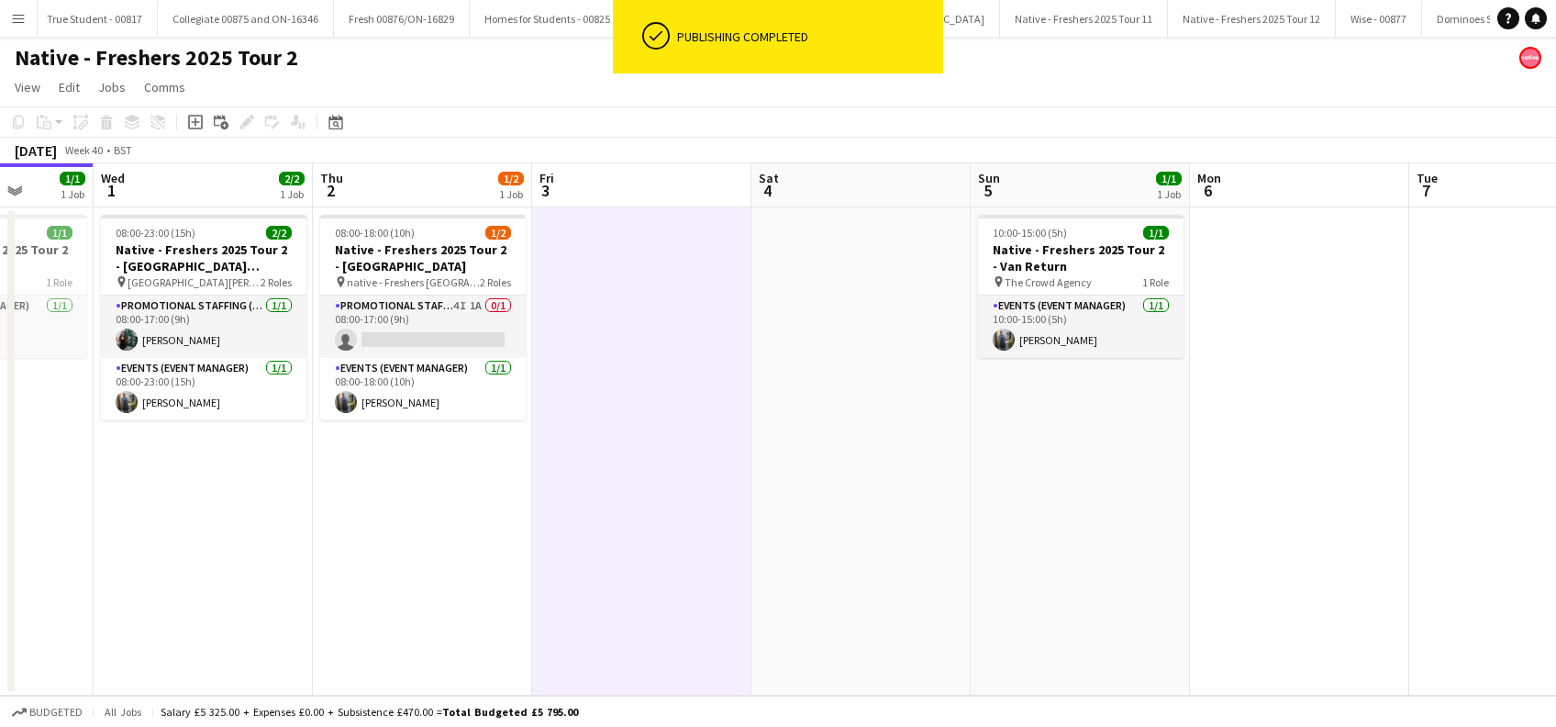
drag, startPoint x: 1431, startPoint y: 509, endPoint x: 1037, endPoint y: 563, distance: 398.2
click at [1037, 566] on app-calendar-viewport "Sun 28 Mon 29 Tue 30 1/1 1 Job Wed 1 2/2 1 Job Thu 2 1/2 1 Job Fri 3 Sat 4 Sun …" at bounding box center [778, 429] width 1556 height 532
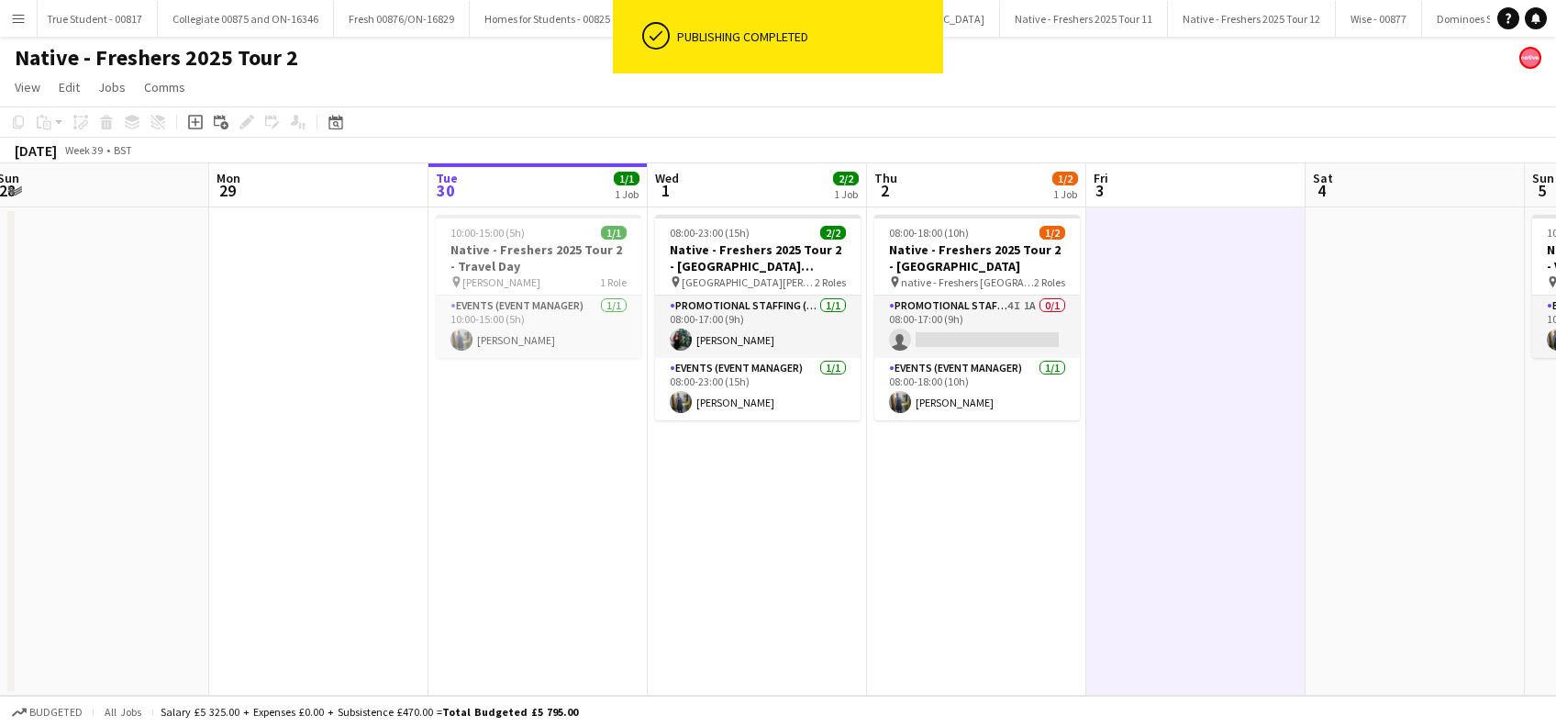
scroll to position [0, 382]
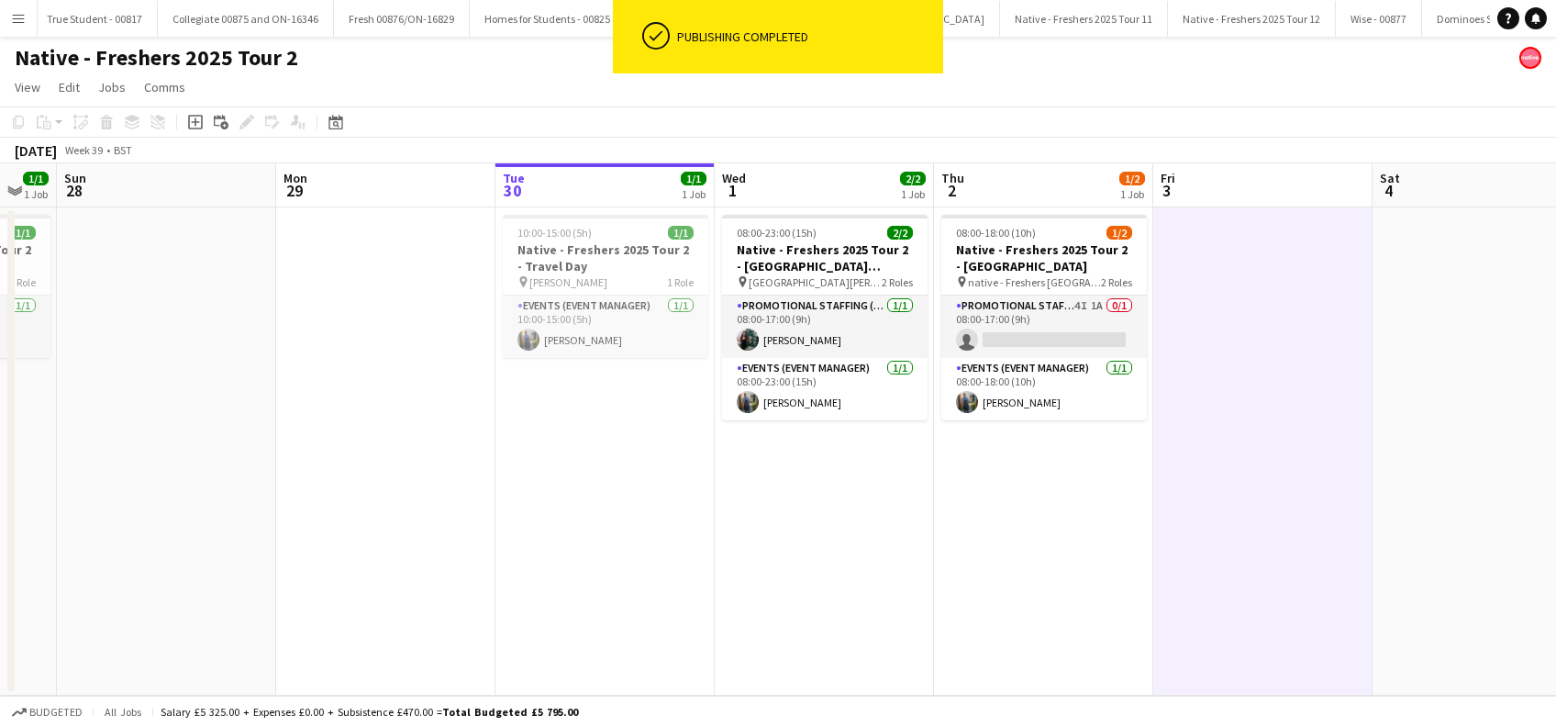
drag, startPoint x: 1065, startPoint y: 538, endPoint x: 1172, endPoint y: 539, distance: 107.3
click at [1172, 539] on app-calendar-viewport "Fri 26 2/2 1 Job Sat 27 1/1 1 Job Sun 28 Mon 29 Tue 30 1/1 1 Job Wed 1 2/2 1 Jo…" at bounding box center [778, 429] width 1556 height 532
drag, startPoint x: 791, startPoint y: 573, endPoint x: 1074, endPoint y: 533, distance: 286.3
click at [790, 572] on app-date-cell "08:00-23:00 (15h) 2/2 Native - Freshers 2025 Tour 2 - University of Bolton pin …" at bounding box center [824, 451] width 219 height 488
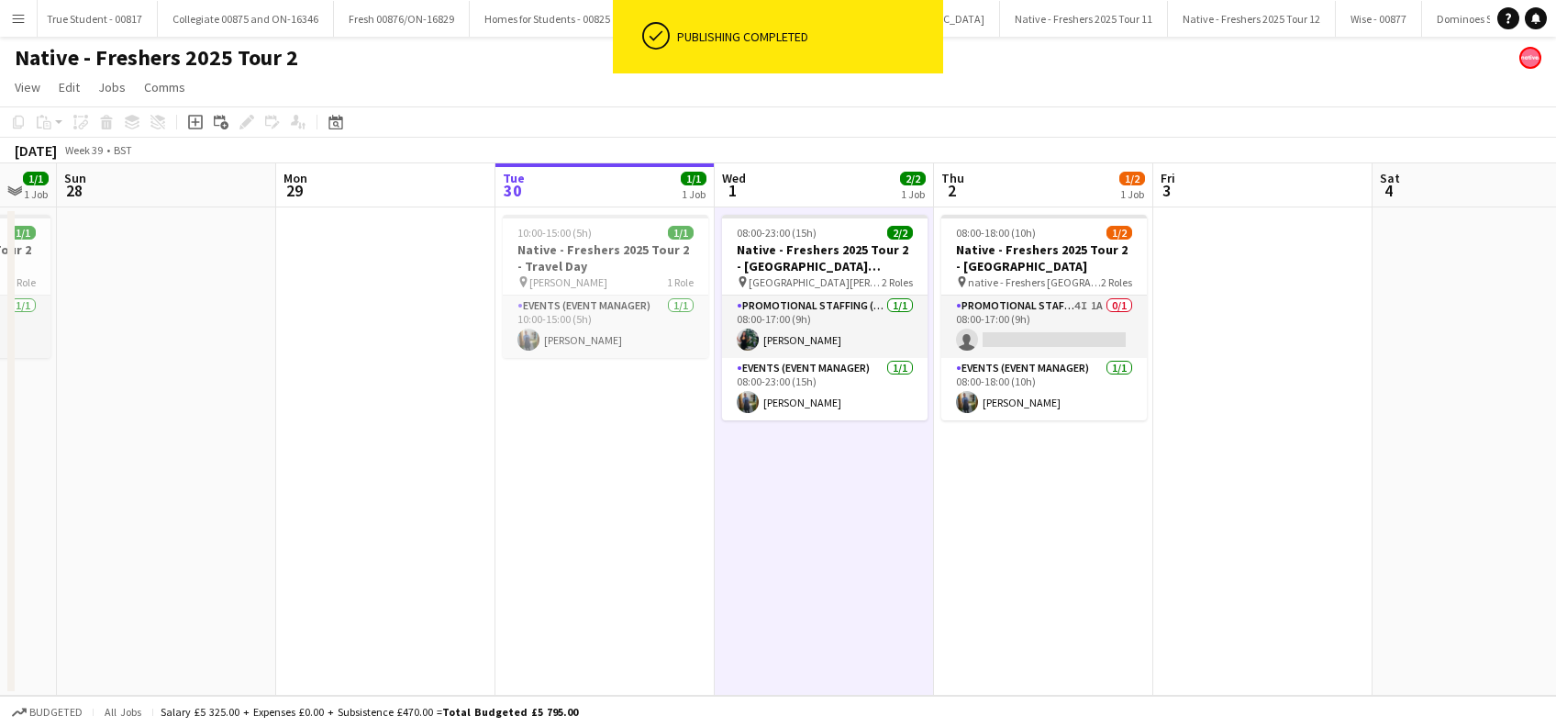
drag, startPoint x: 1074, startPoint y: 533, endPoint x: 1299, endPoint y: 494, distance: 228.2
click at [1075, 533] on app-date-cell "08:00-18:00 (10h) 1/2 Native - Freshers 2025 Tour 2 - Coventry pin native - Fre…" at bounding box center [1043, 451] width 219 height 488
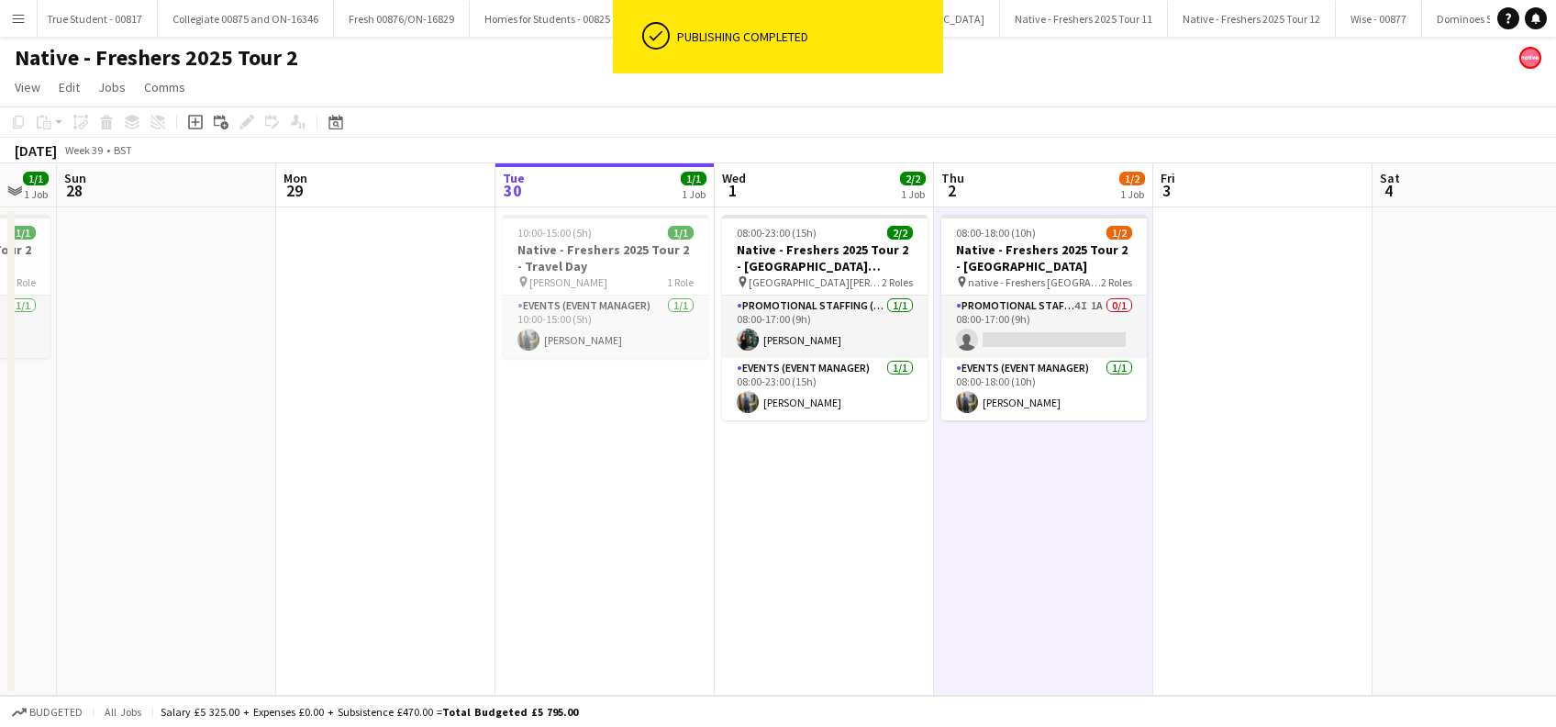
click at [1300, 492] on app-date-cell at bounding box center [1262, 451] width 219 height 488
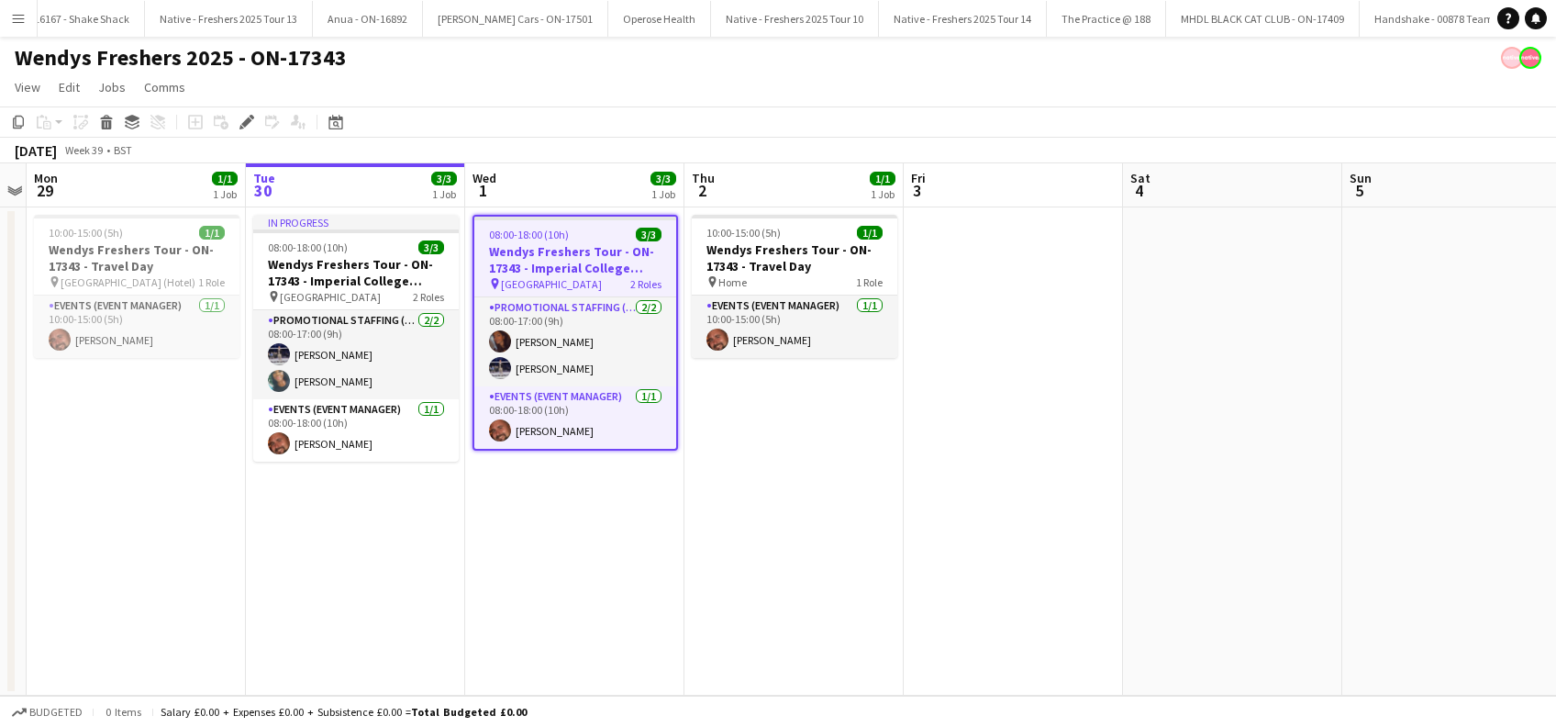
click at [515, 572] on app-date-cell "08:00-18:00 (10h) 3/3 Wendys Freshers Tour - ON-17343 - Imperial College London…" at bounding box center [574, 451] width 219 height 488
click at [805, 564] on app-date-cell "10:00-15:00 (5h) 1/1 Wendys Freshers Tour - ON-17343 - Travel Day pin Home 1 Ro…" at bounding box center [793, 451] width 219 height 488
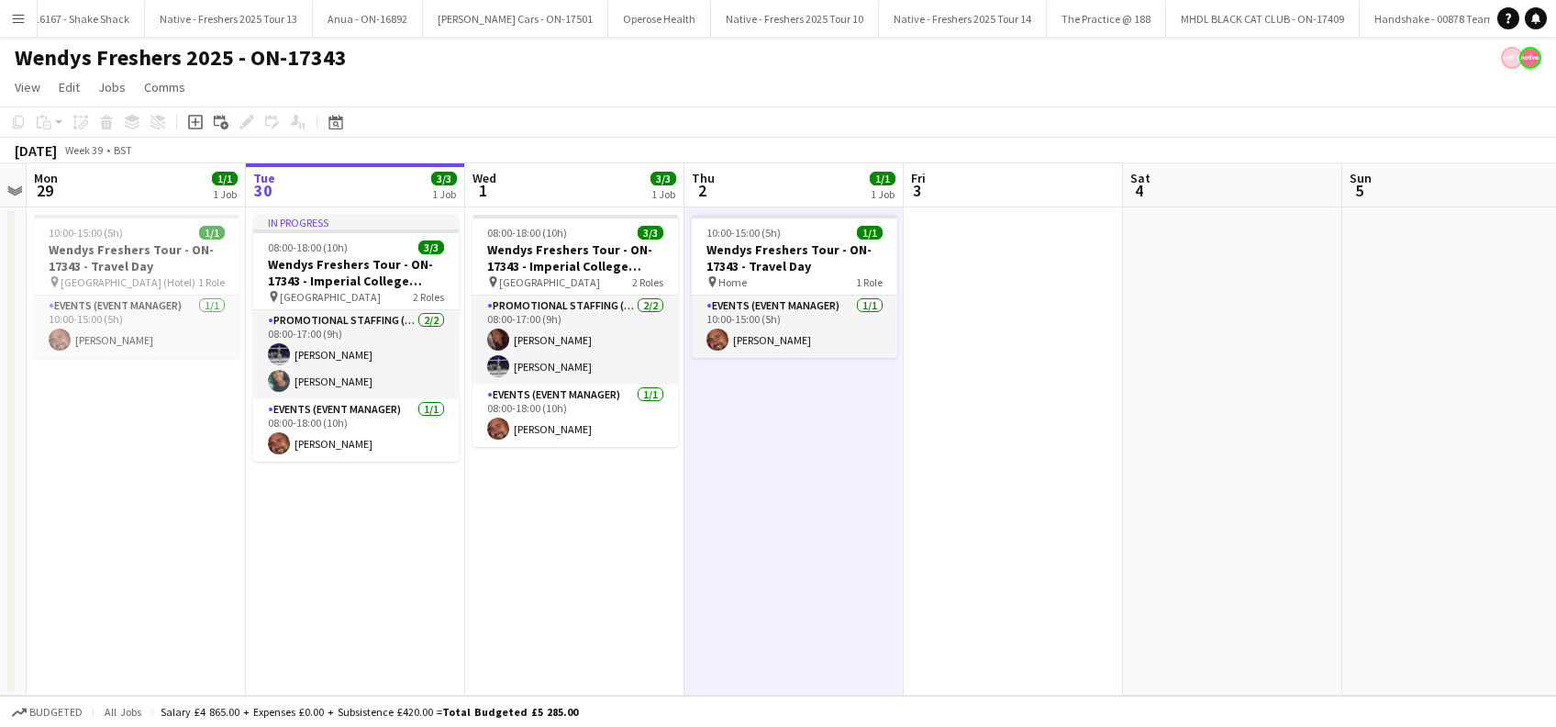
click at [810, 523] on app-date-cell "10:00-15:00 (5h) 1/1 Wendys Freshers Tour - ON-17343 - Travel Day pin Home 1 Ro…" at bounding box center [793, 451] width 219 height 488
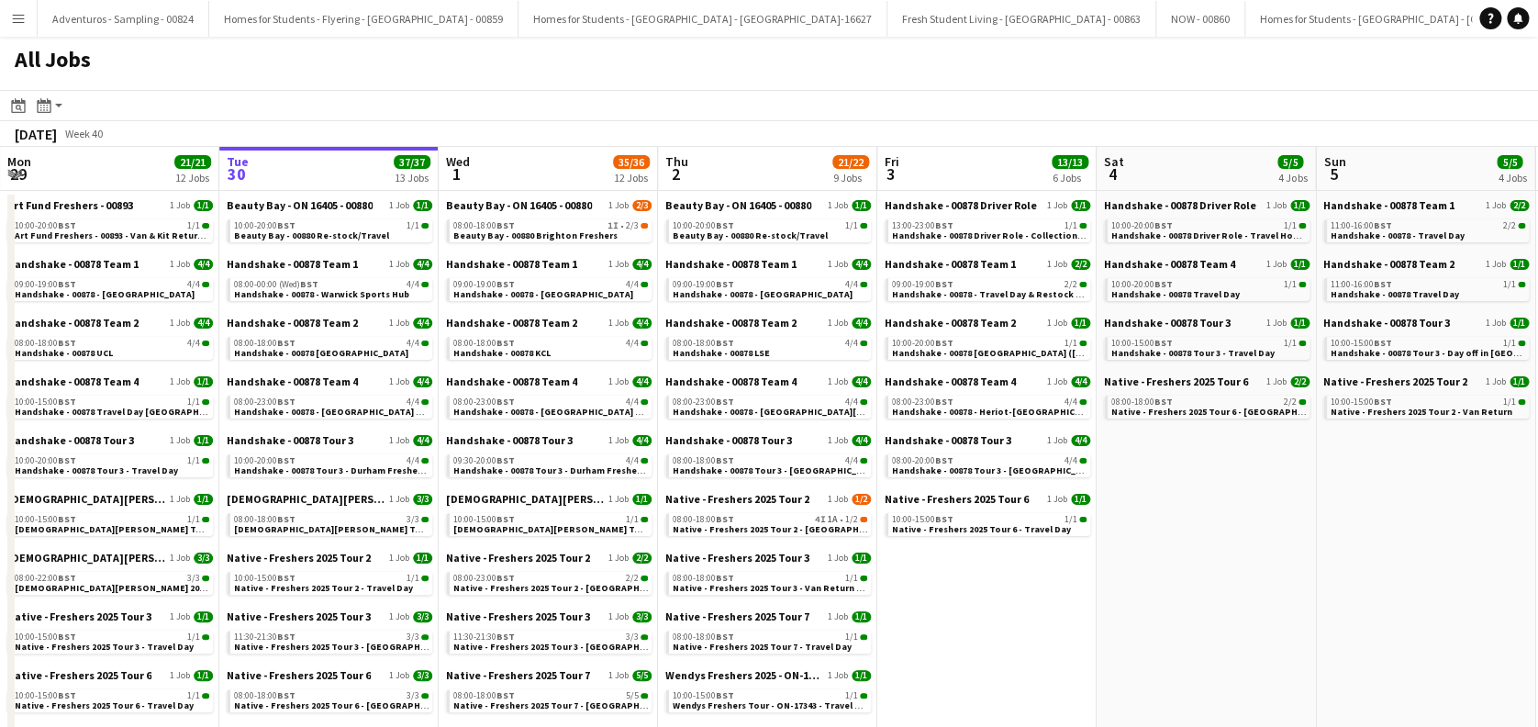
click at [28, 10] on button "Menu" at bounding box center [18, 18] width 37 height 37
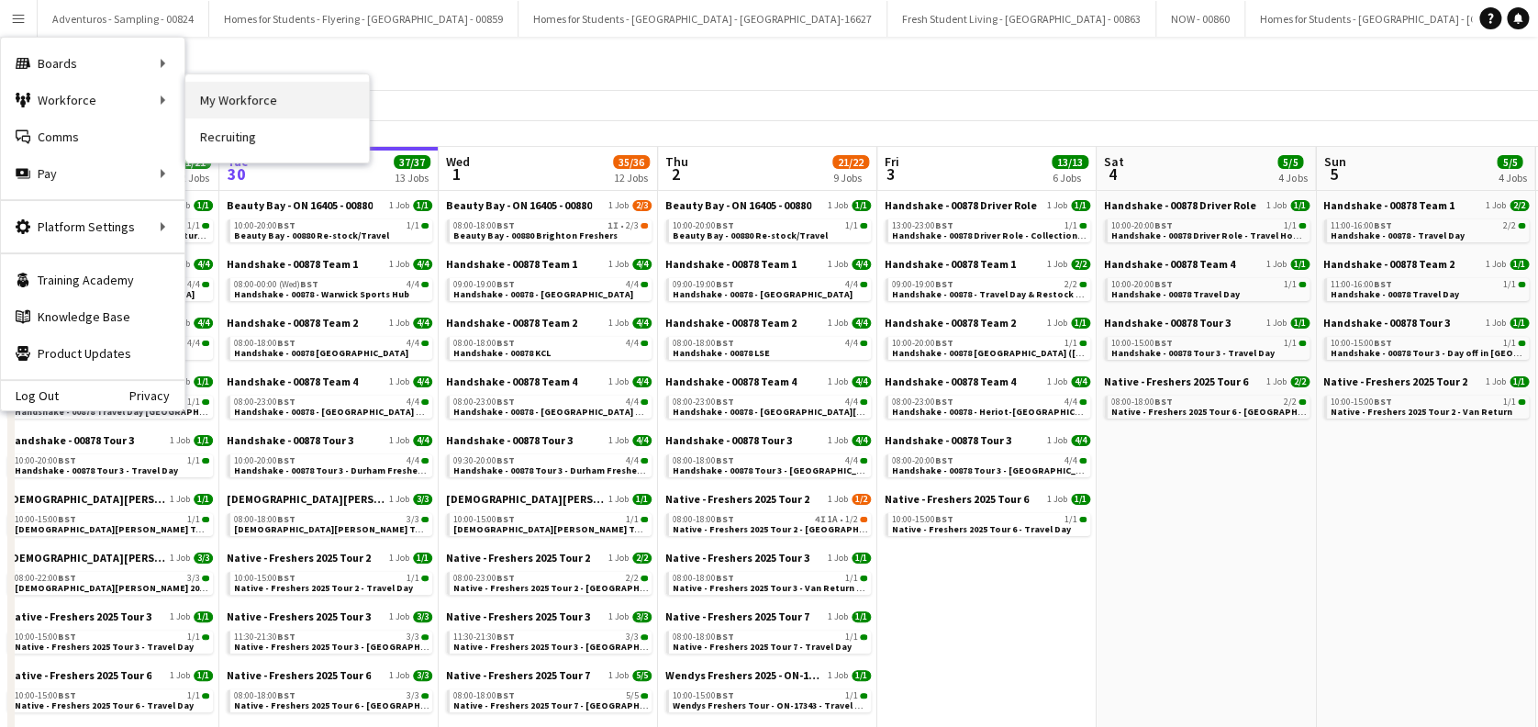
click at [237, 94] on link "My Workforce" at bounding box center [276, 100] width 183 height 37
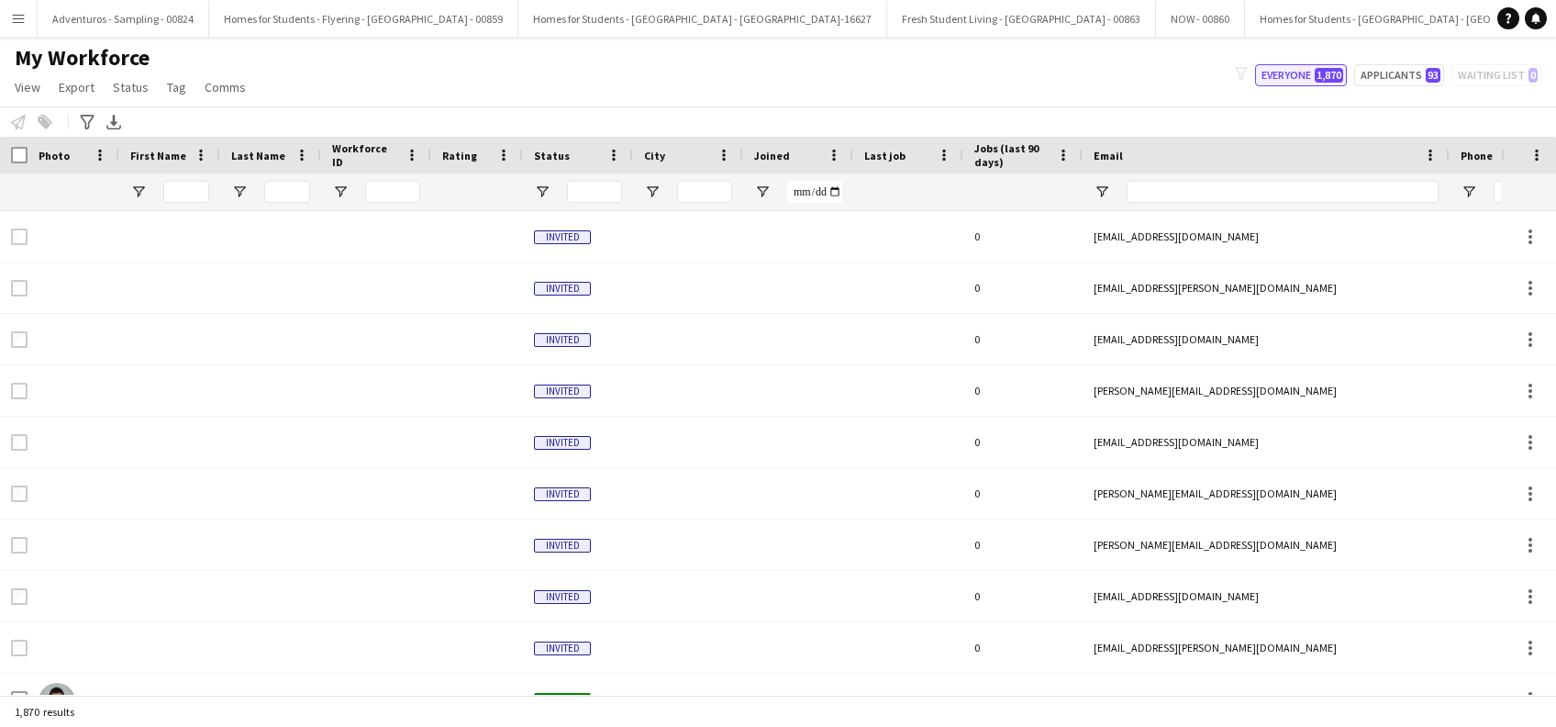
click at [1309, 67] on button "Everyone 1,870" at bounding box center [1301, 75] width 92 height 22
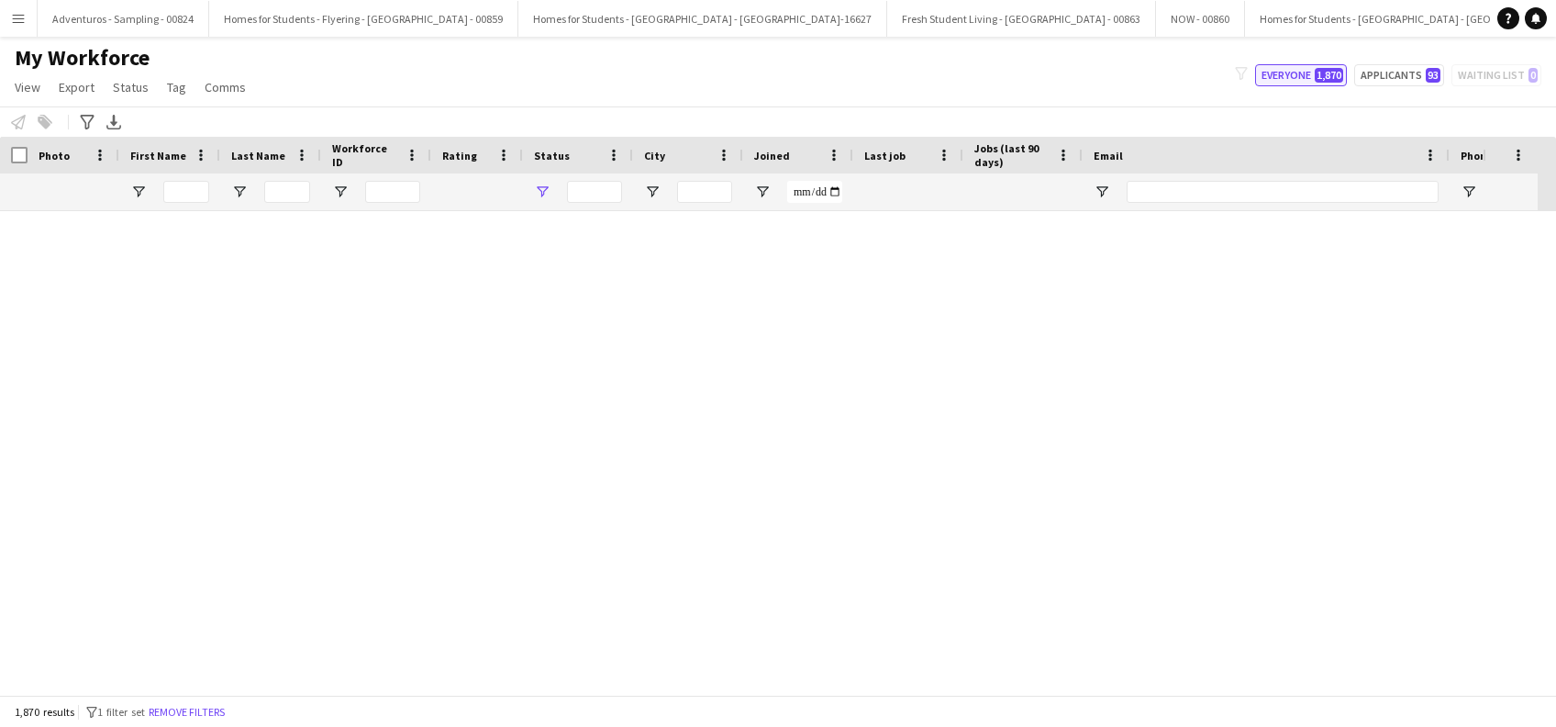
type input "**********"
click at [1294, 72] on button "Everyone 1,870" at bounding box center [1301, 75] width 92 height 22
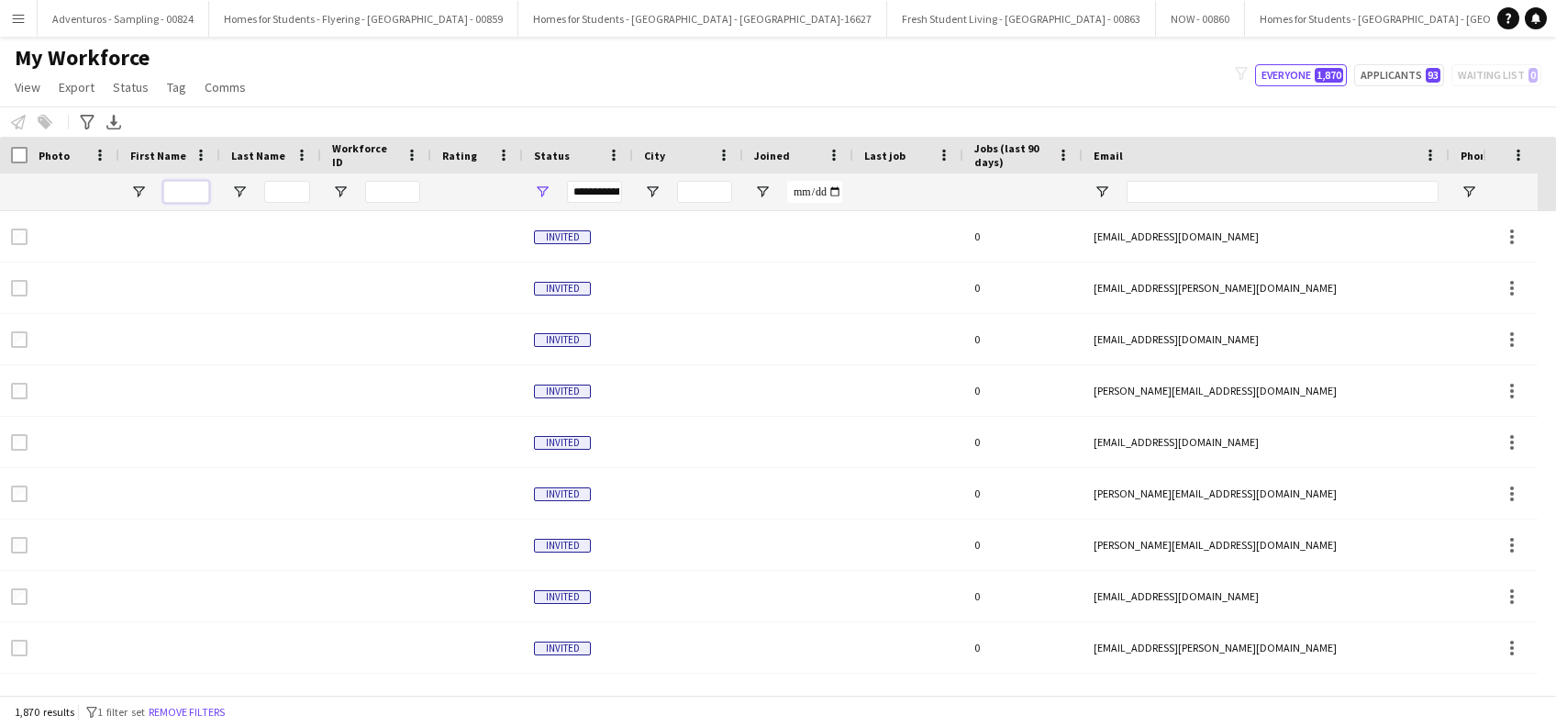
click at [183, 192] on input "First Name Filter Input" at bounding box center [186, 192] width 46 height 22
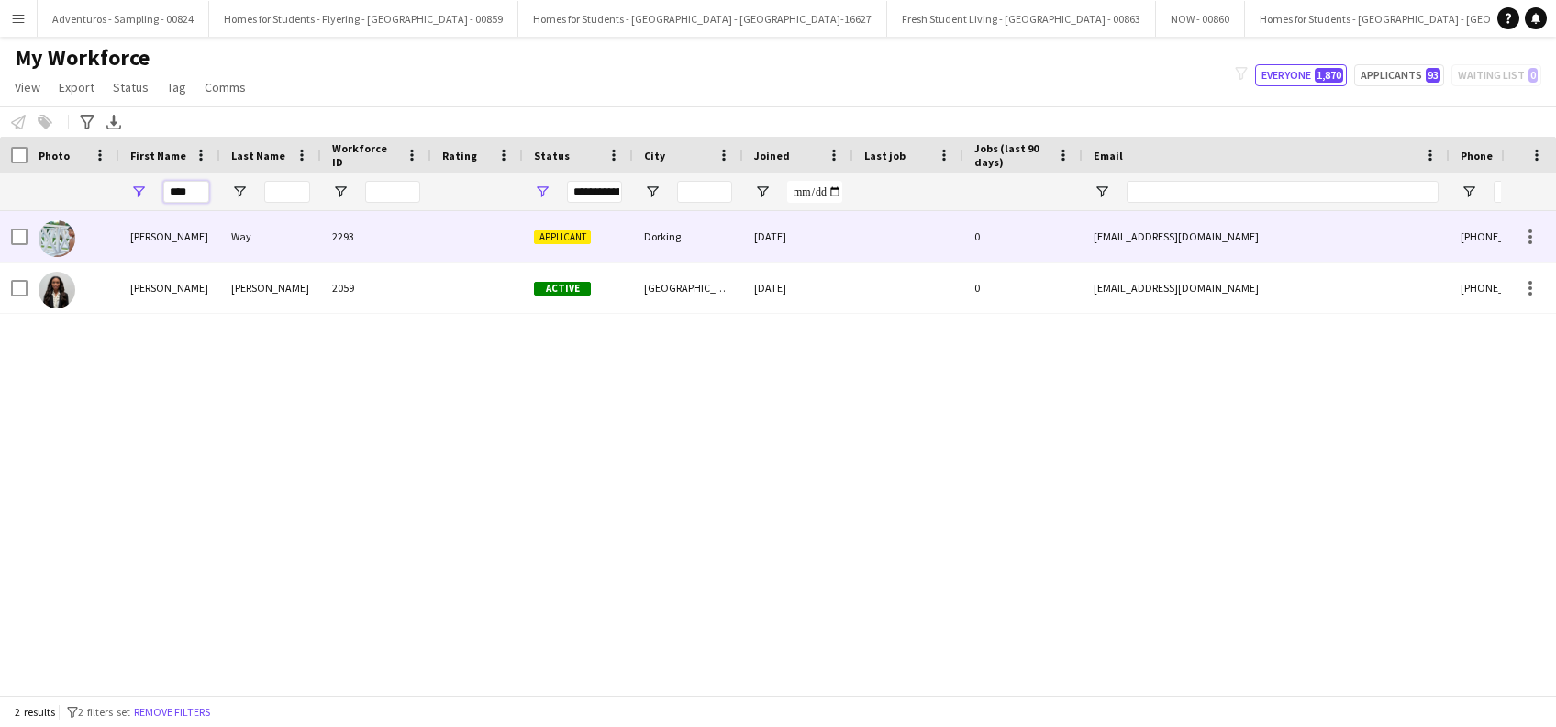
type input "****"
click at [247, 235] on div "Way" at bounding box center [270, 236] width 101 height 50
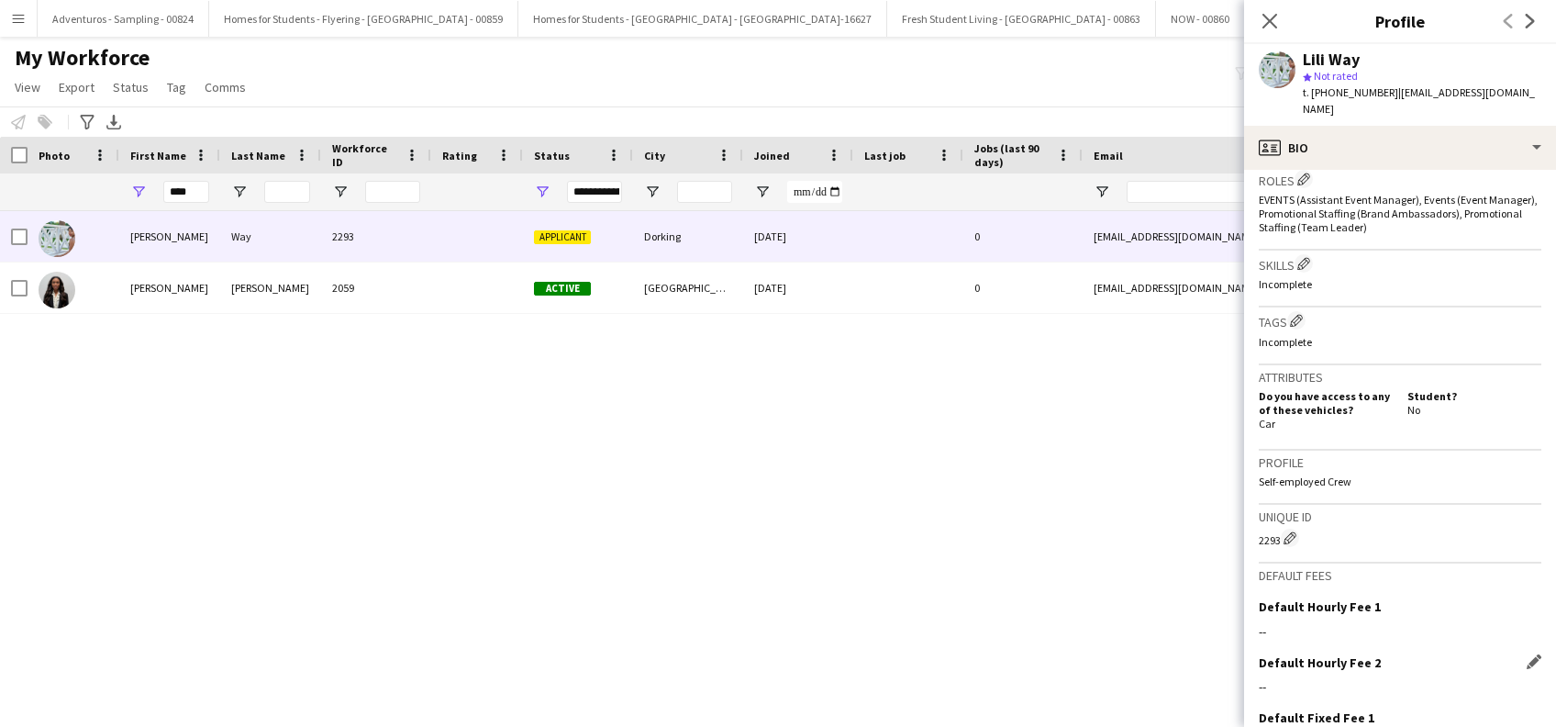
scroll to position [724, 0]
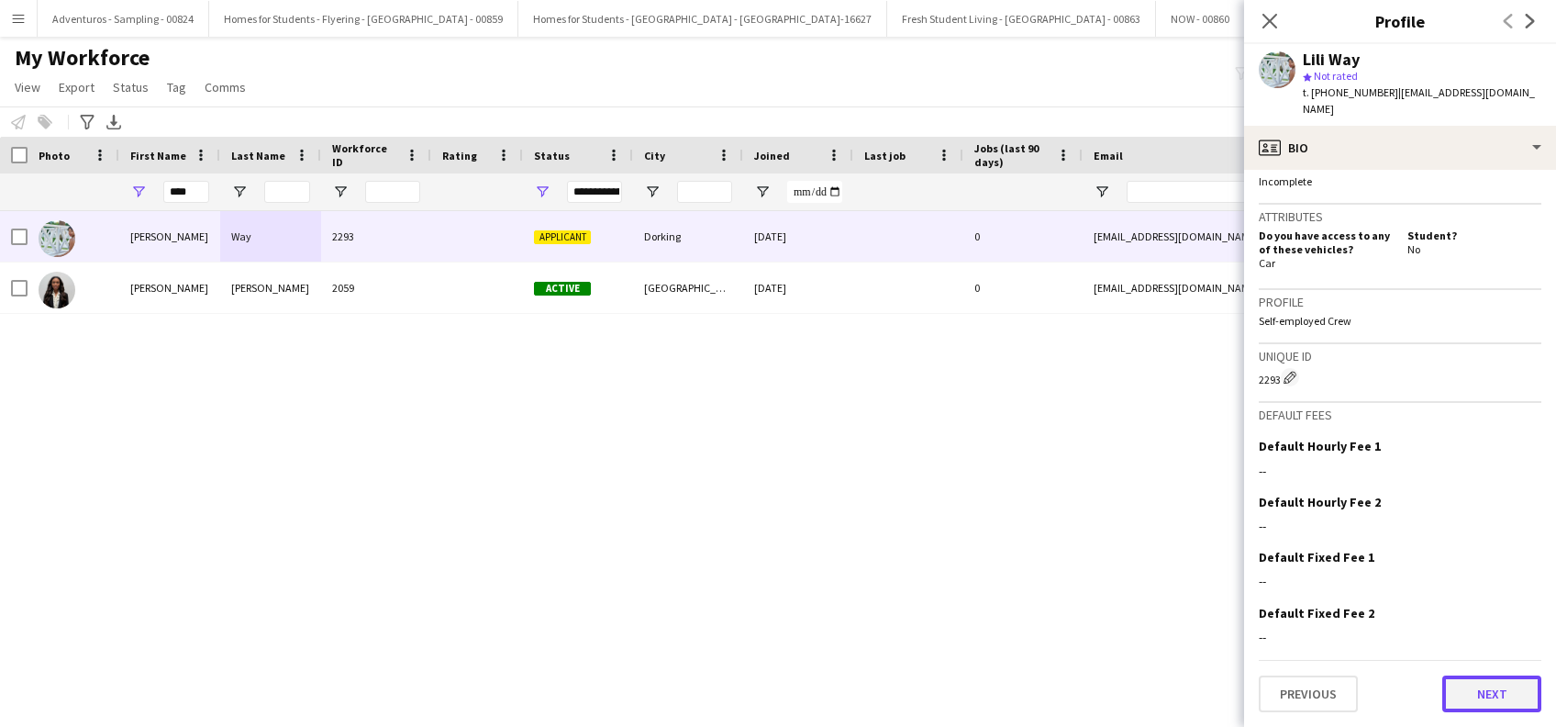
click at [1466, 689] on button "Next" at bounding box center [1491, 693] width 99 height 37
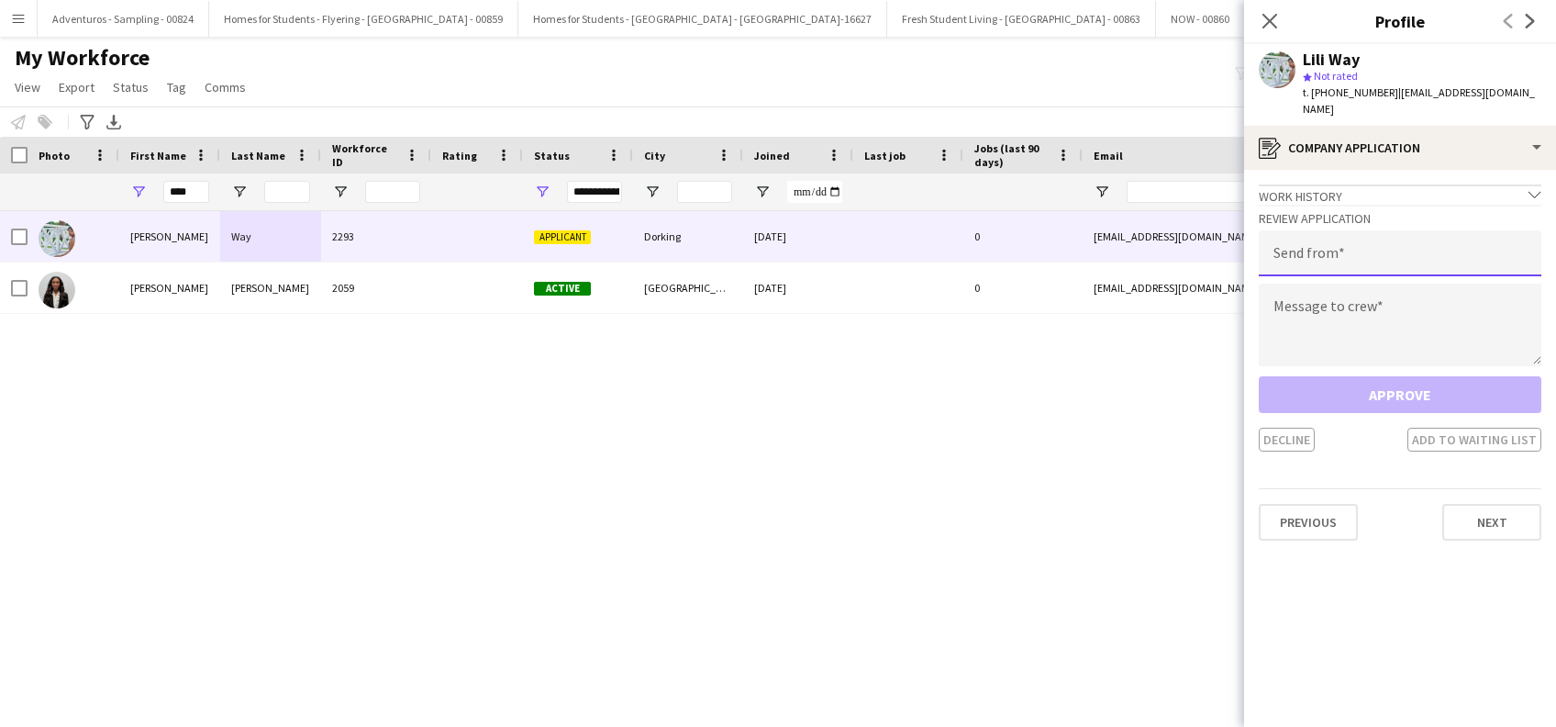
click at [1341, 254] on input "email" at bounding box center [1400, 253] width 283 height 46
type input "**********"
click at [1289, 330] on textarea at bounding box center [1400, 324] width 283 height 83
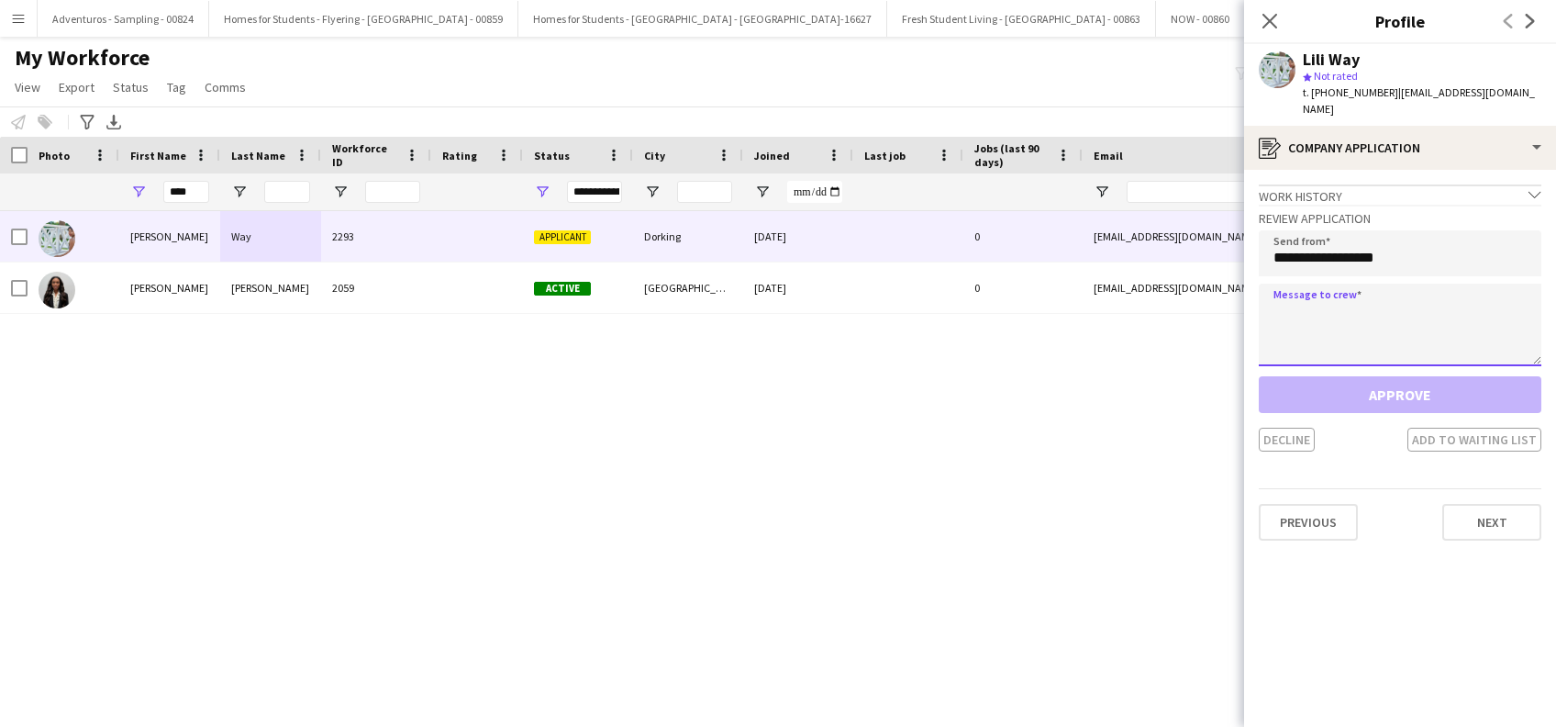
paste textarea "**********"
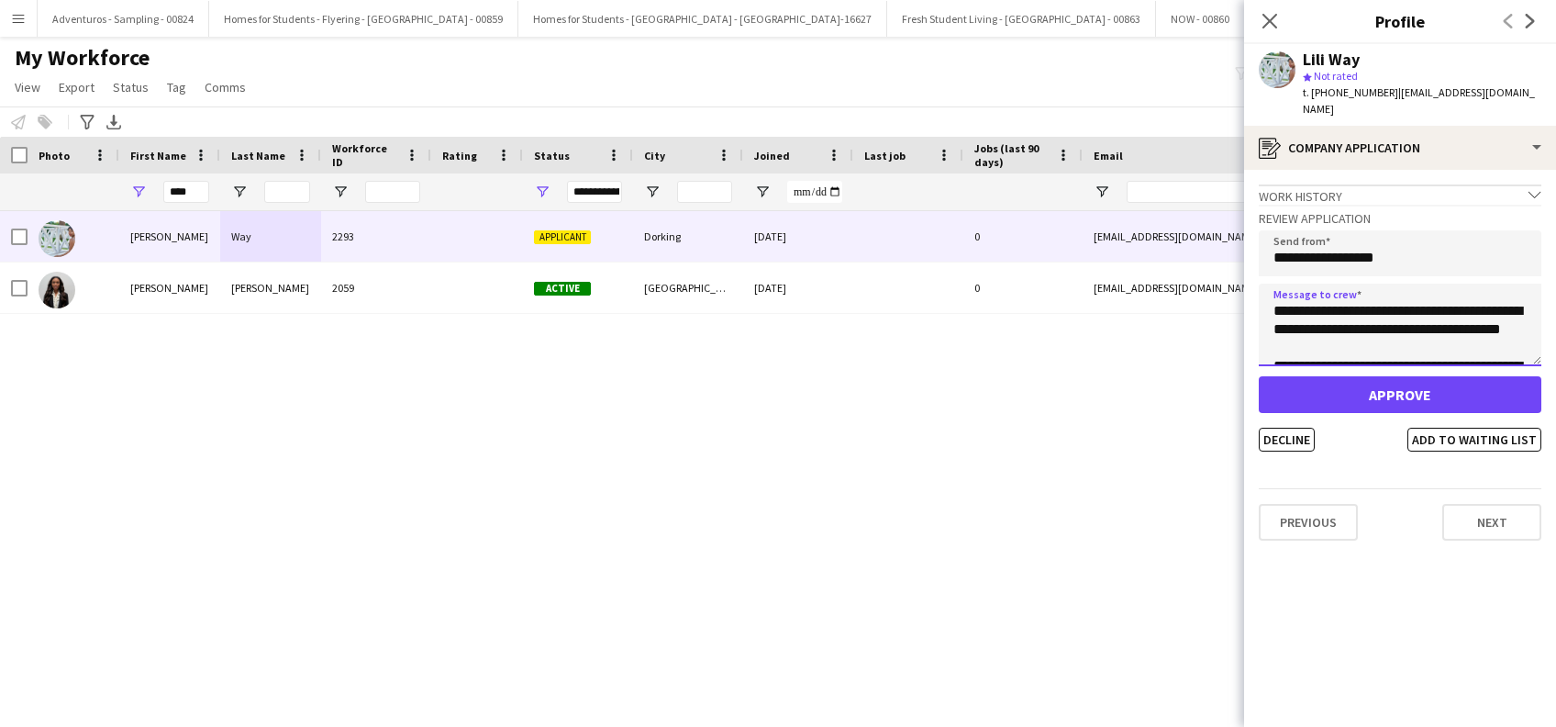
scroll to position [910, 0]
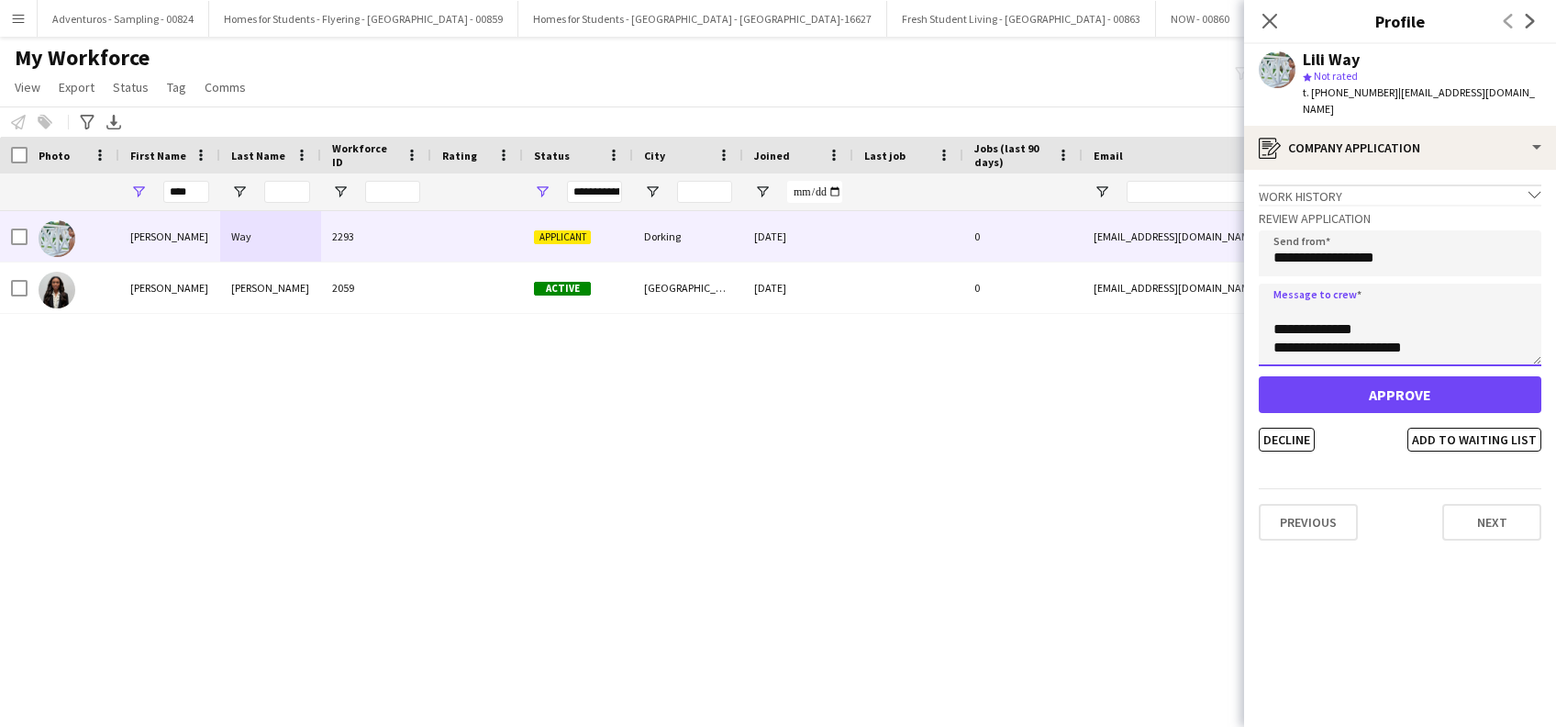
paste textarea "**********"
type textarea "**********"
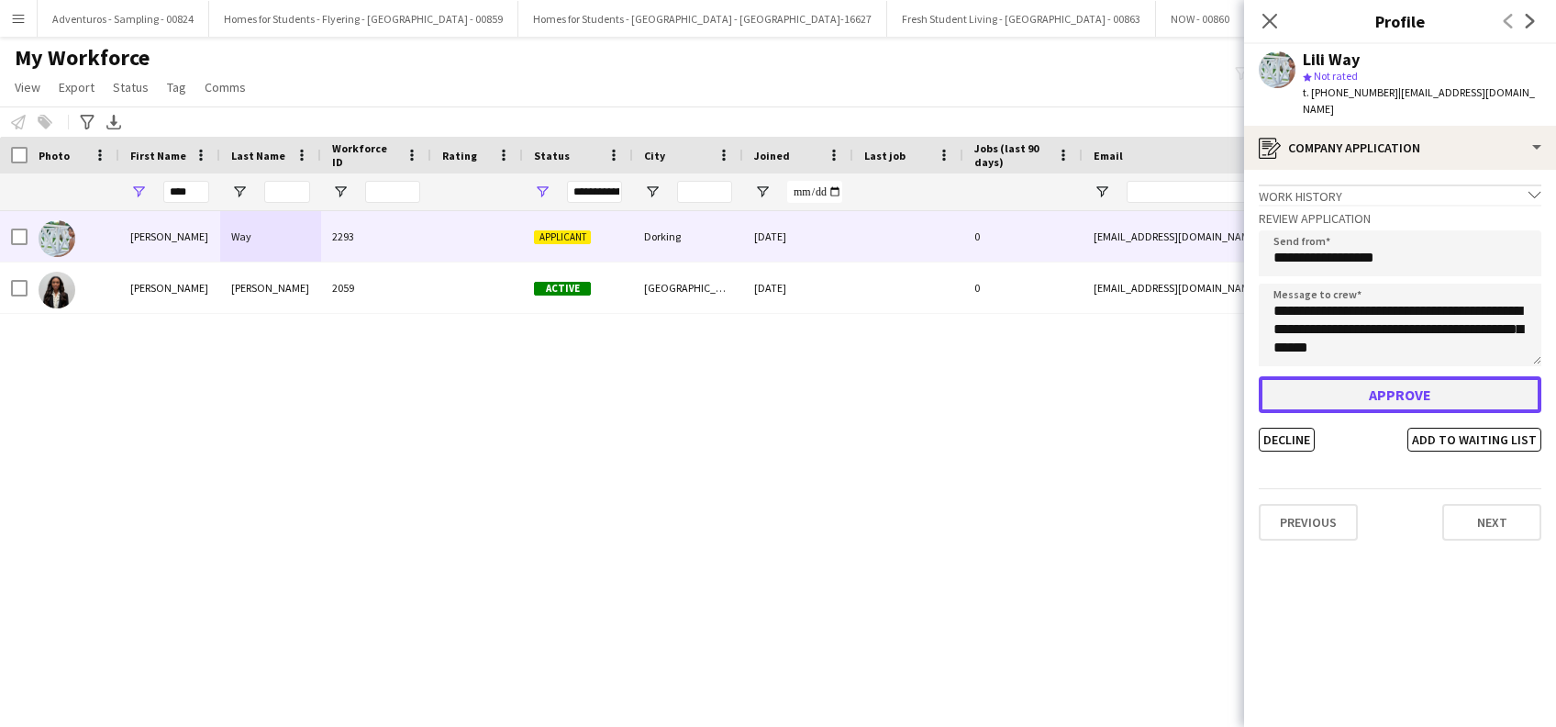
click at [1398, 393] on button "Approve" at bounding box center [1400, 394] width 283 height 37
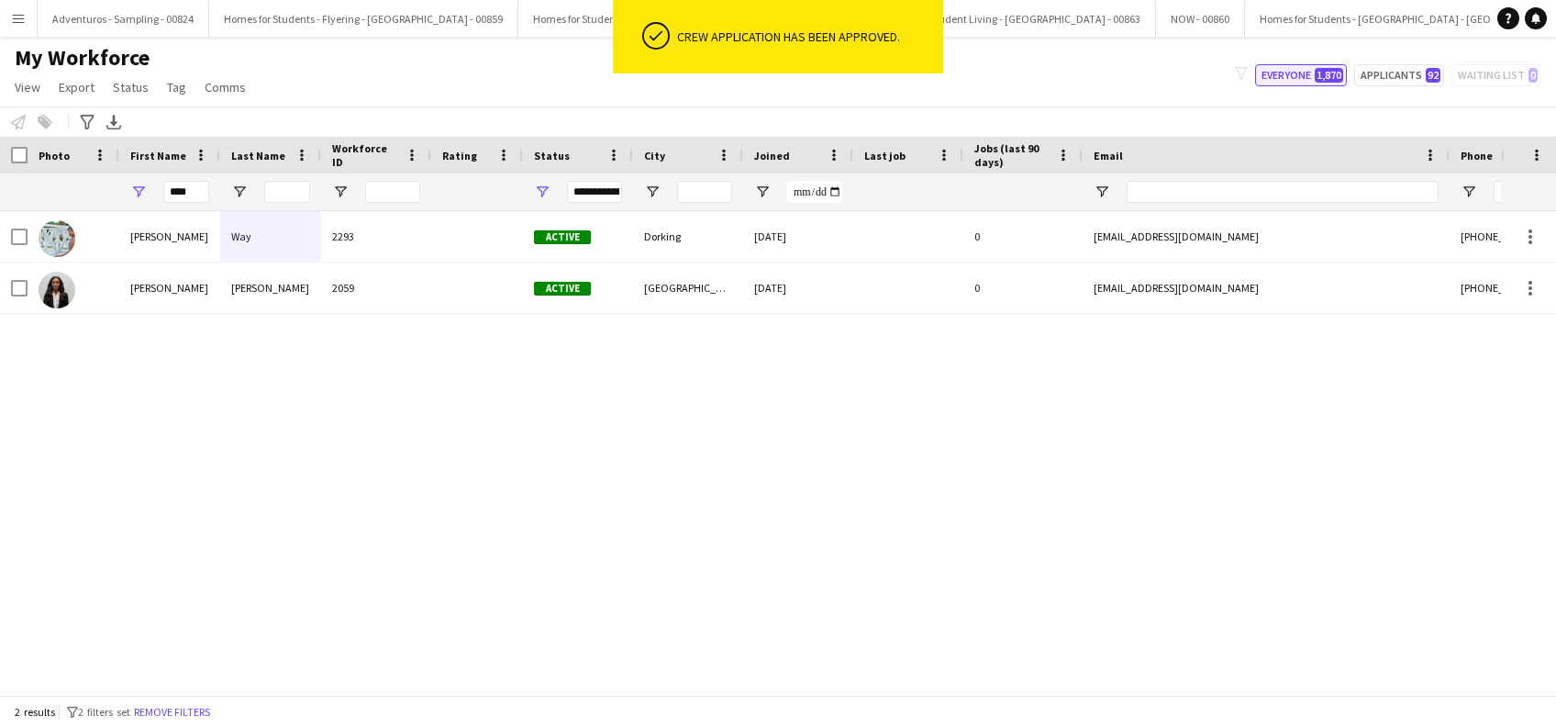
click at [1298, 79] on button "Everyone 1,870" at bounding box center [1301, 75] width 92 height 22
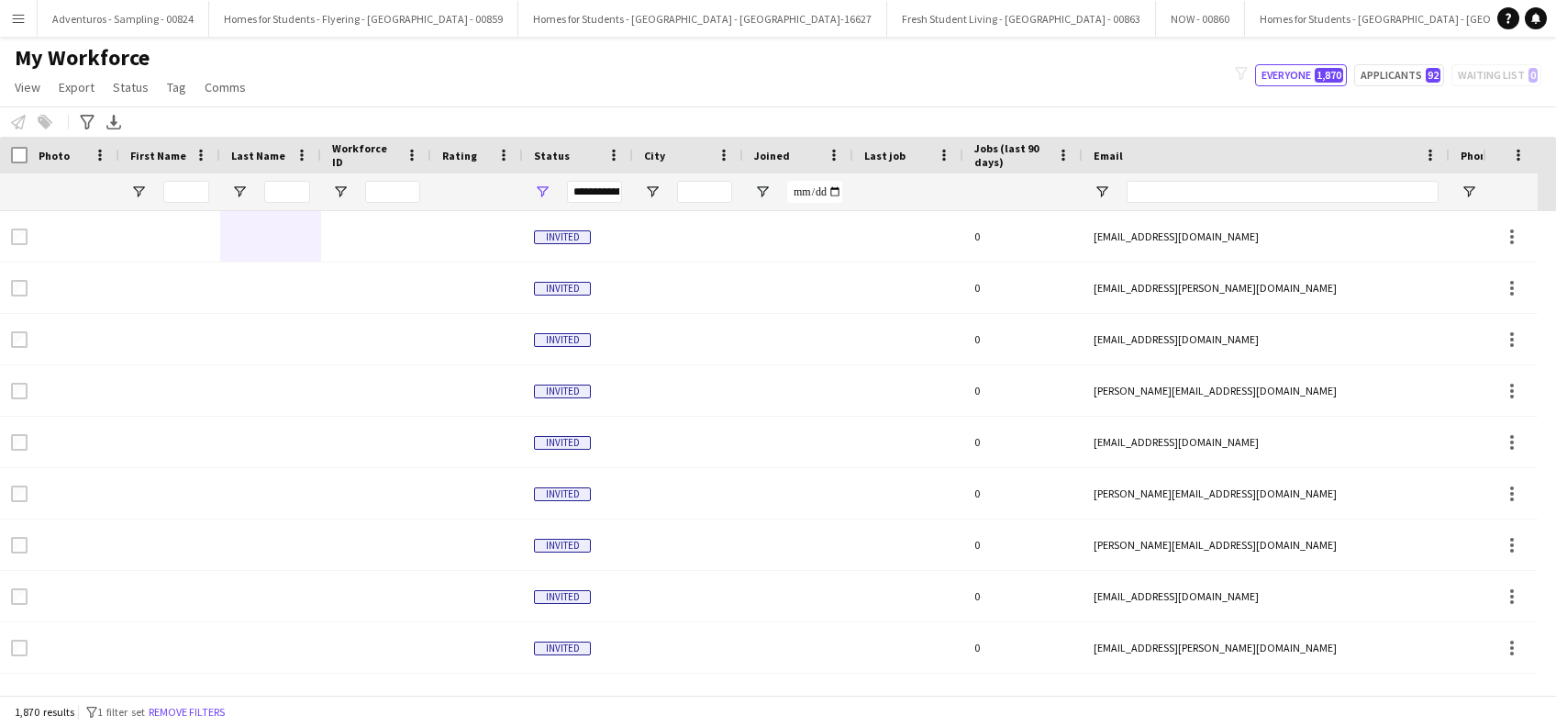
click at [27, 19] on button "Menu" at bounding box center [18, 18] width 37 height 37
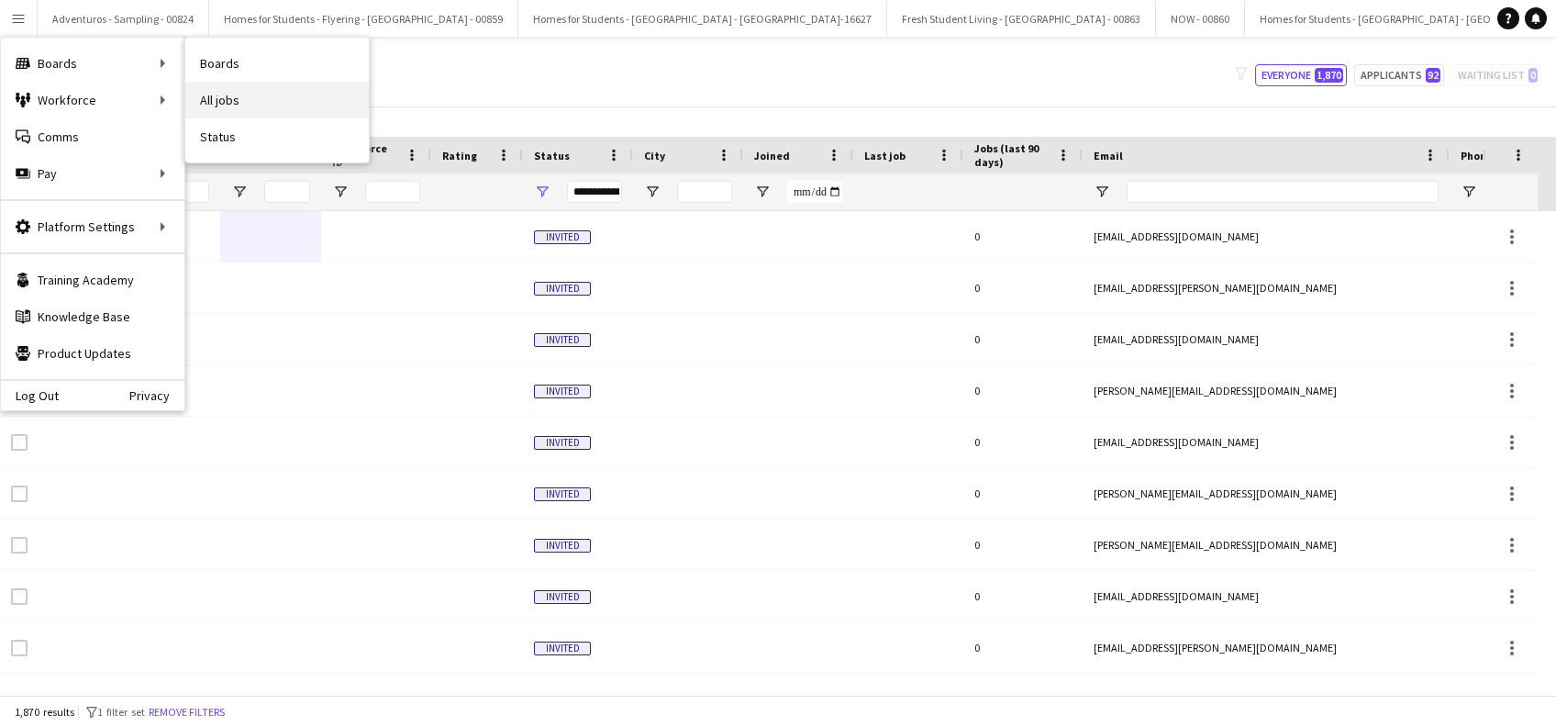
click at [233, 101] on link "All jobs" at bounding box center [276, 100] width 183 height 37
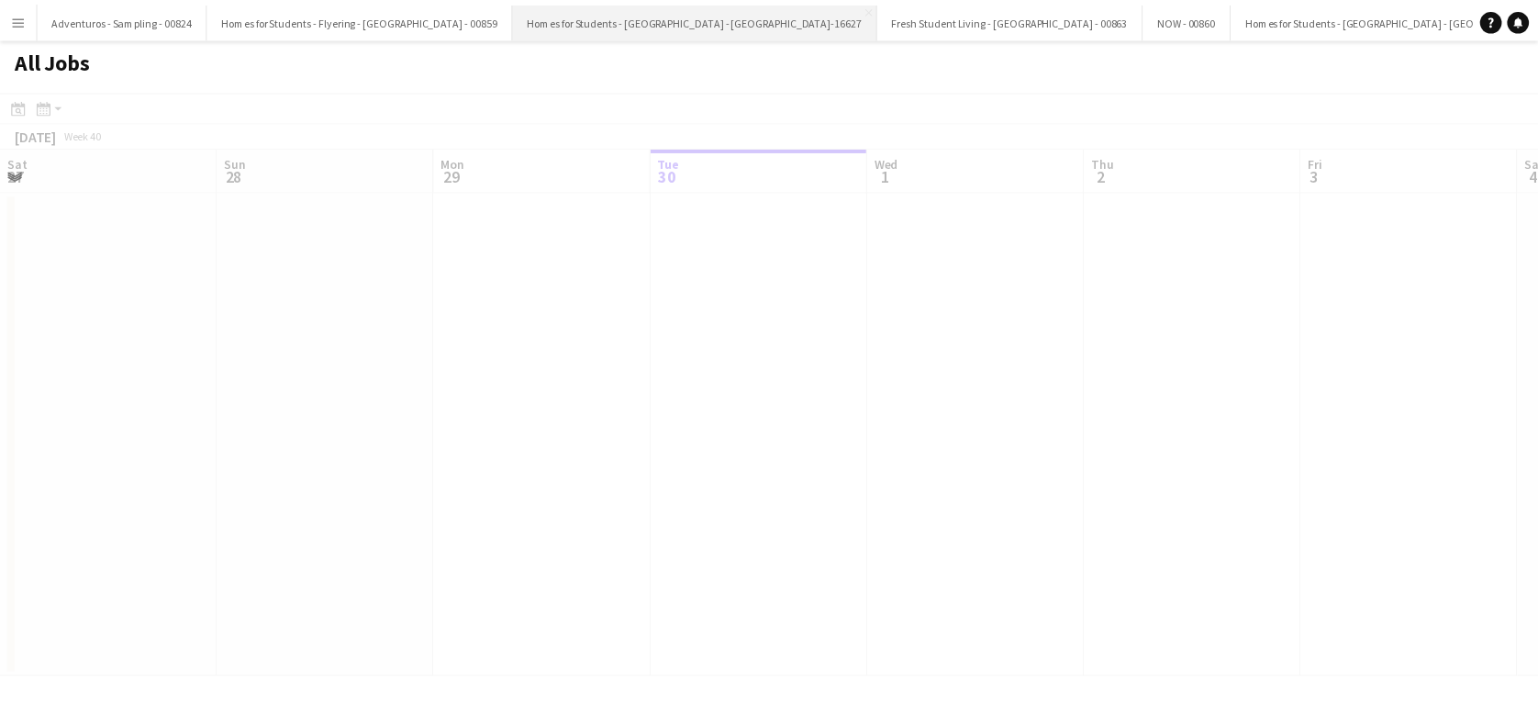
scroll to position [0, 439]
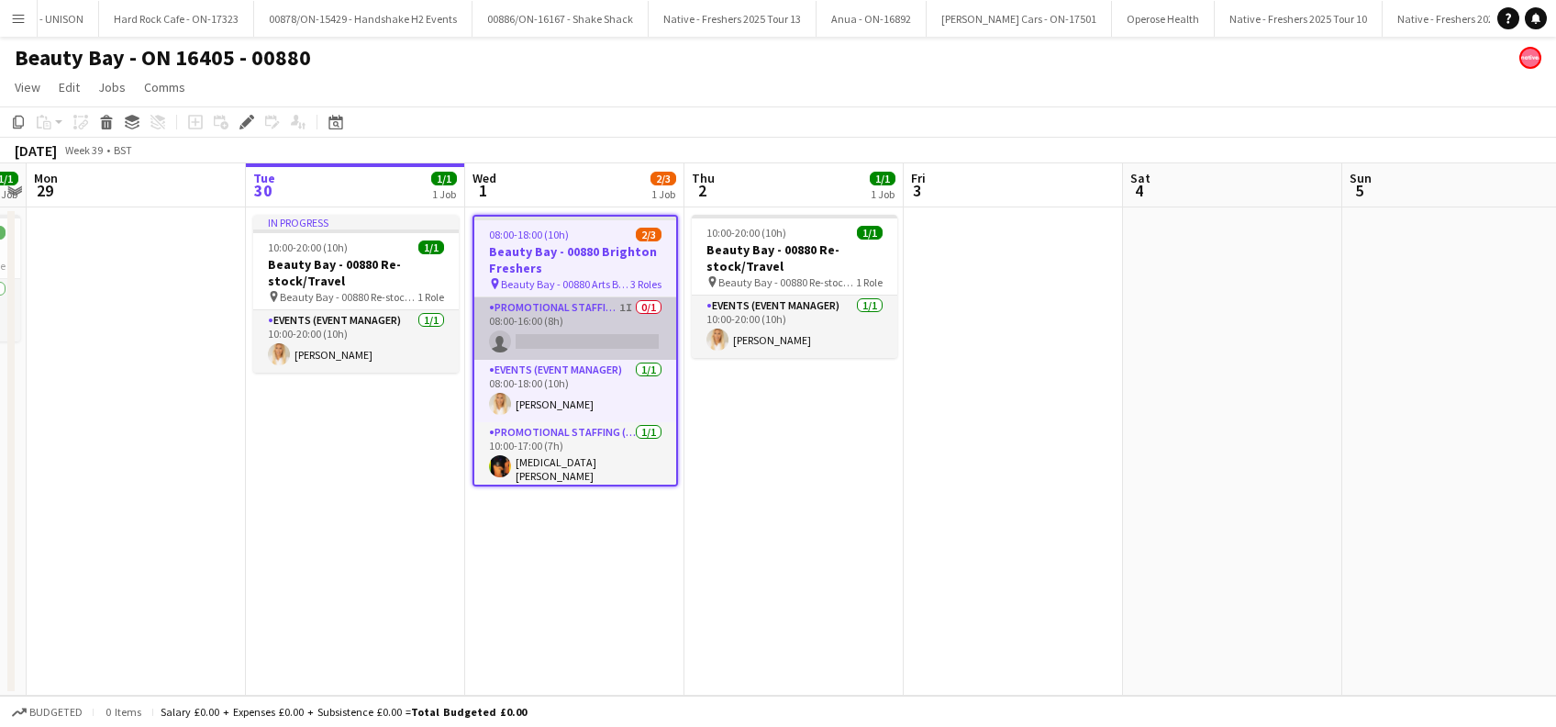
click at [580, 346] on app-card-role "Promotional Staffing (Brand Ambassadors) 1I 0/1 08:00-16:00 (8h) single-neutral…" at bounding box center [575, 328] width 202 height 62
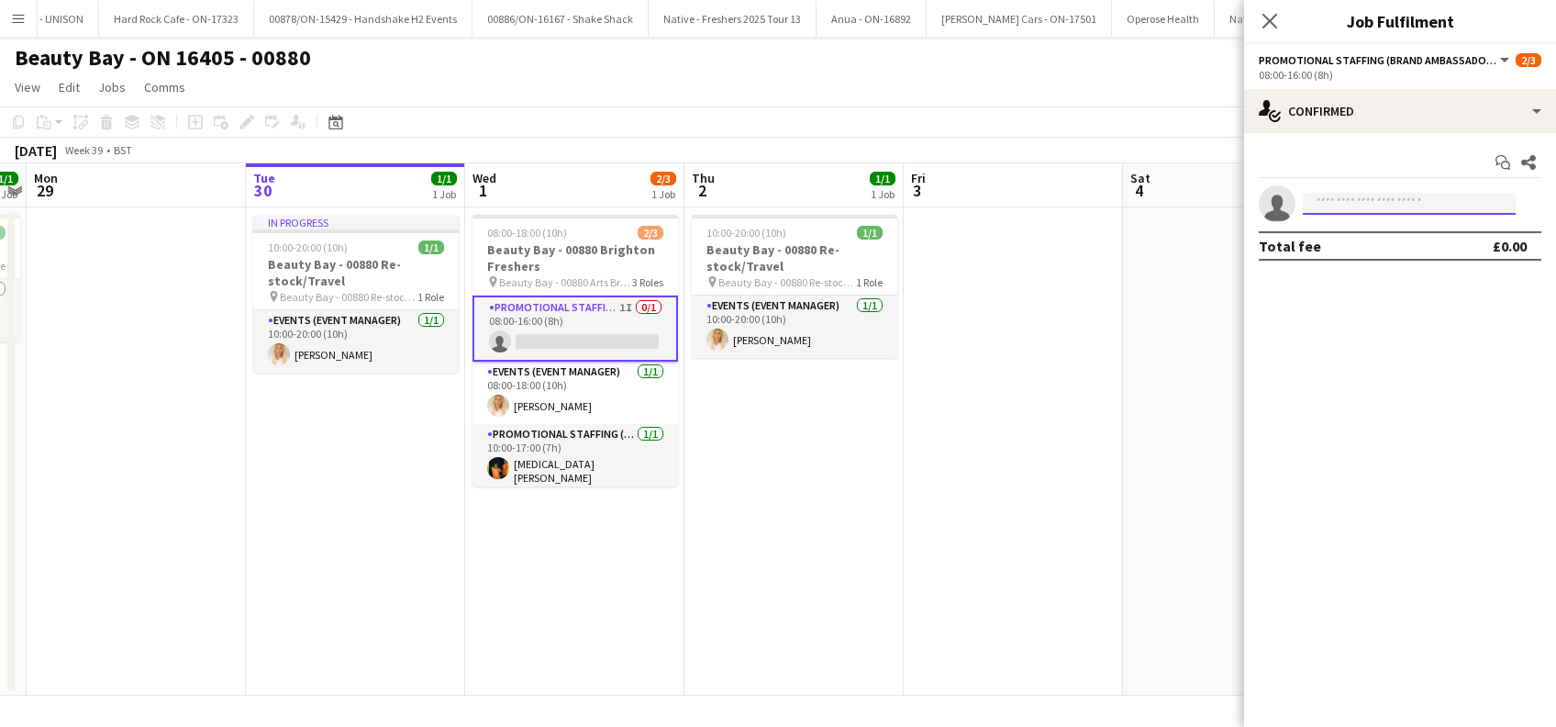
click at [1381, 198] on input at bounding box center [1409, 204] width 213 height 22
type input "*******"
click at [1328, 254] on span "[PHONE_NUMBER]" at bounding box center [1408, 259] width 183 height 15
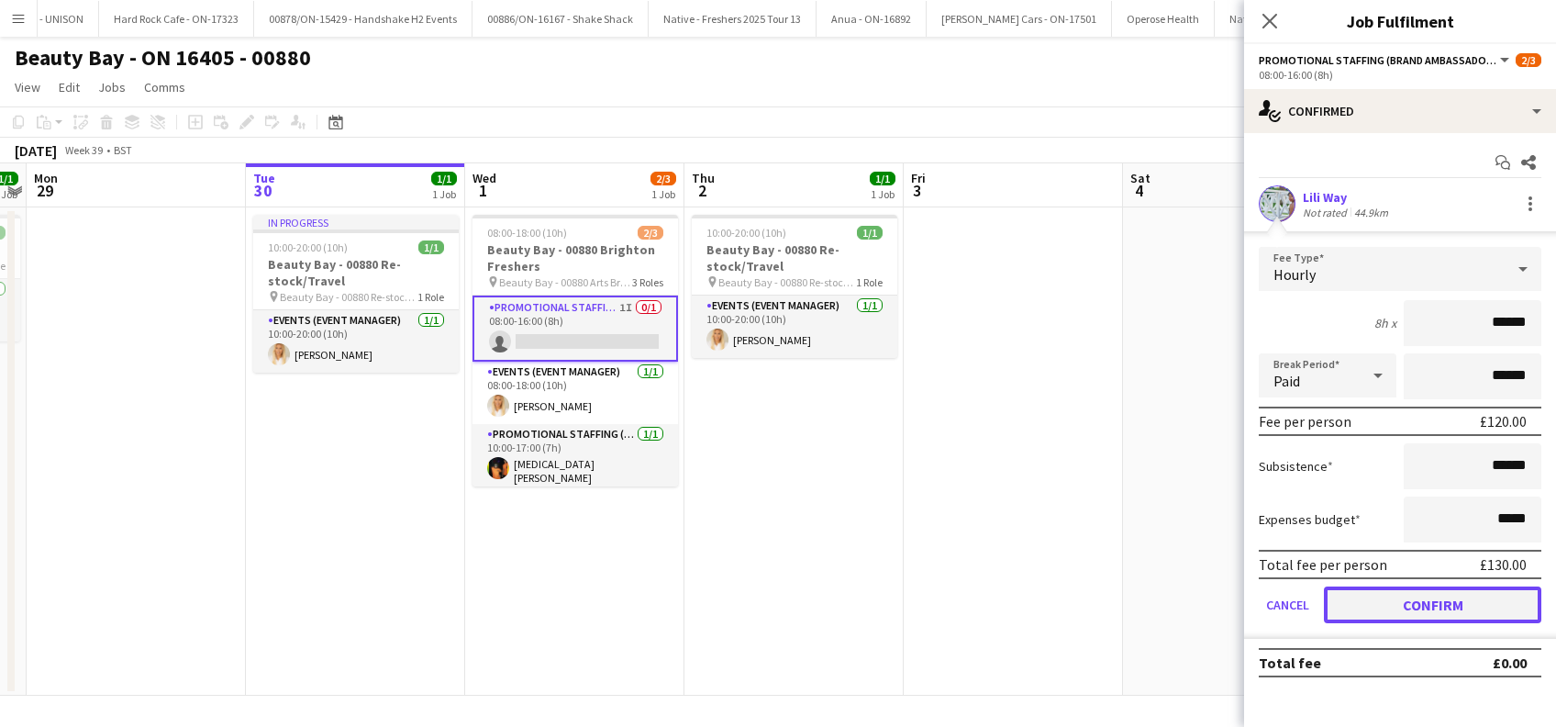
click at [1408, 612] on button "Confirm" at bounding box center [1432, 604] width 217 height 37
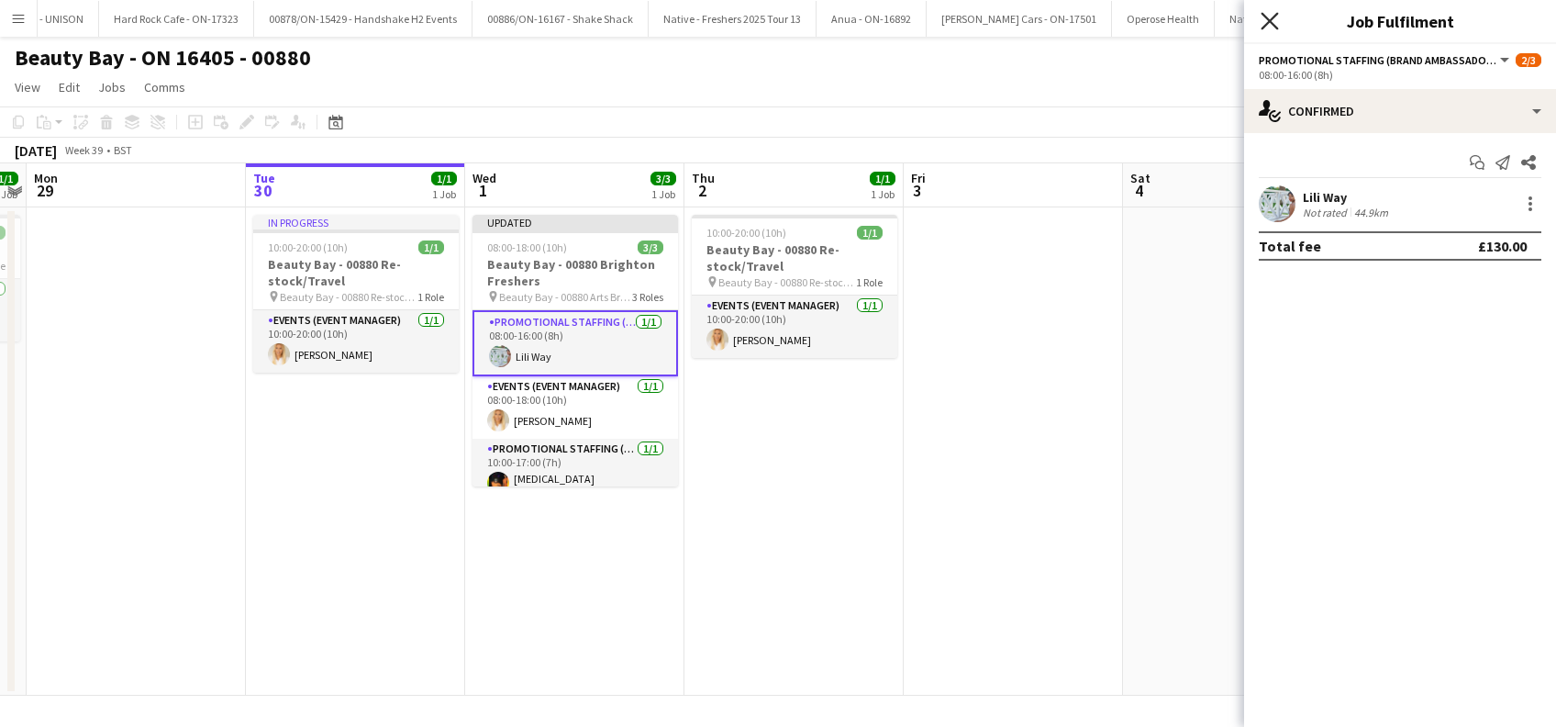
click at [1271, 17] on icon "Close pop-in" at bounding box center [1268, 20] width 17 height 17
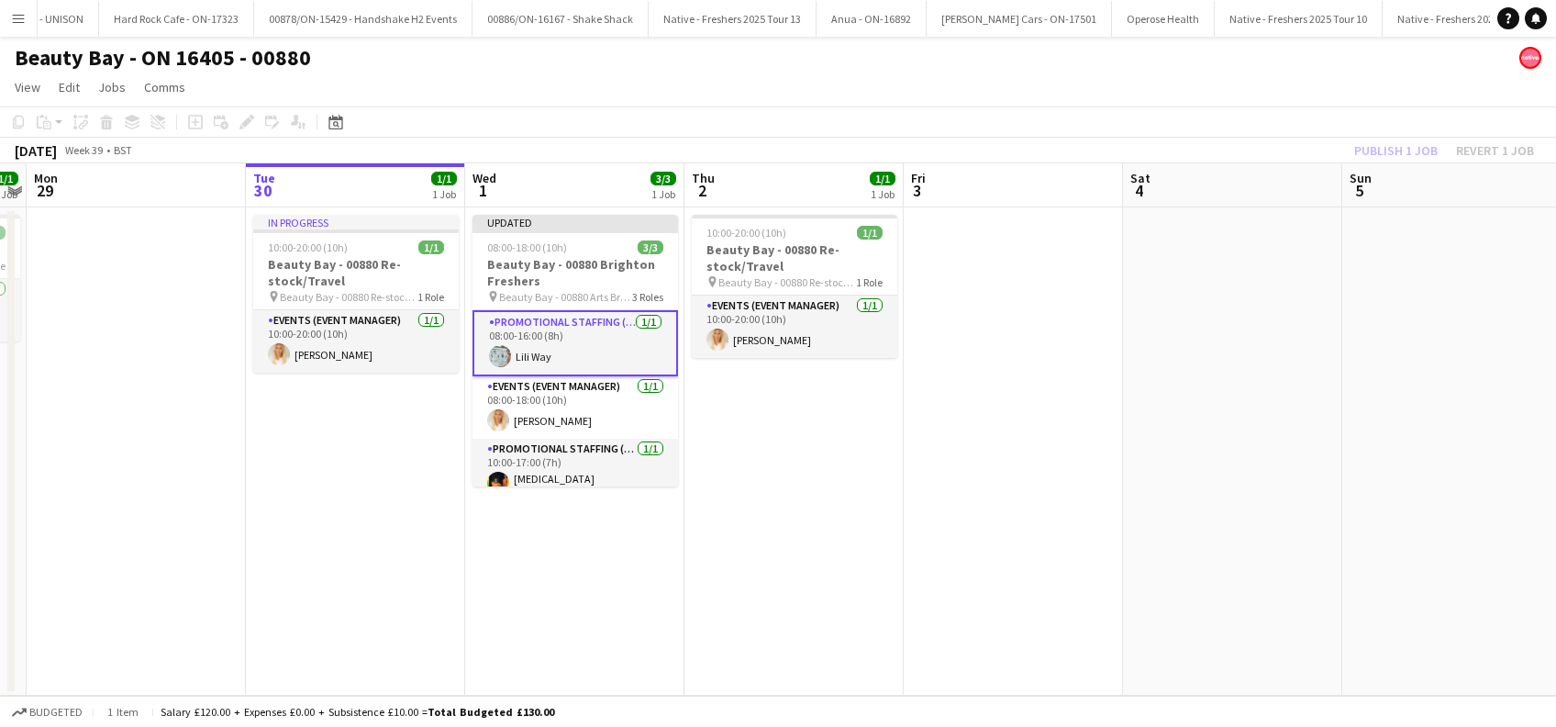
drag, startPoint x: 1005, startPoint y: 398, endPoint x: 1300, endPoint y: 191, distance: 360.1
click at [1007, 395] on app-date-cell at bounding box center [1013, 451] width 219 height 488
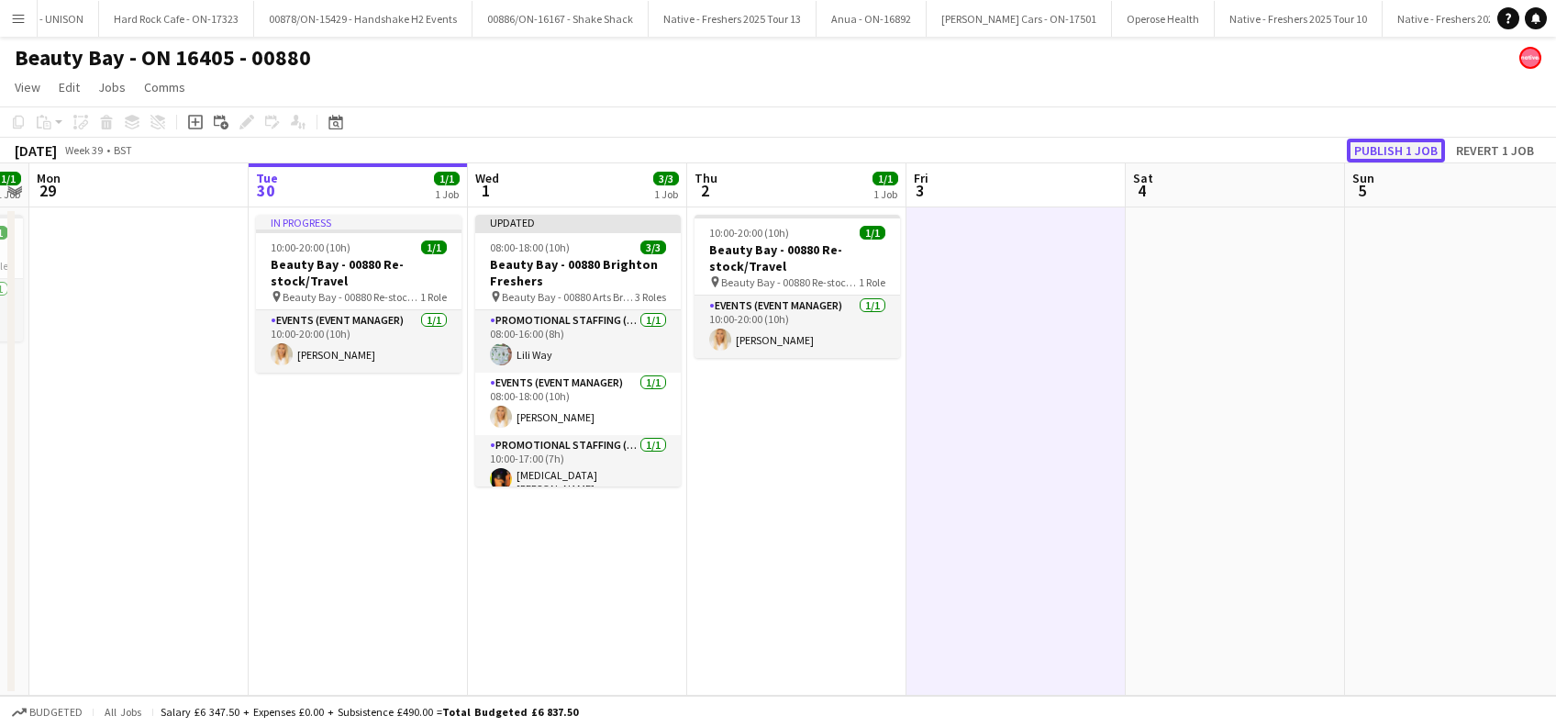
click at [1424, 150] on button "Publish 1 job" at bounding box center [1396, 151] width 98 height 24
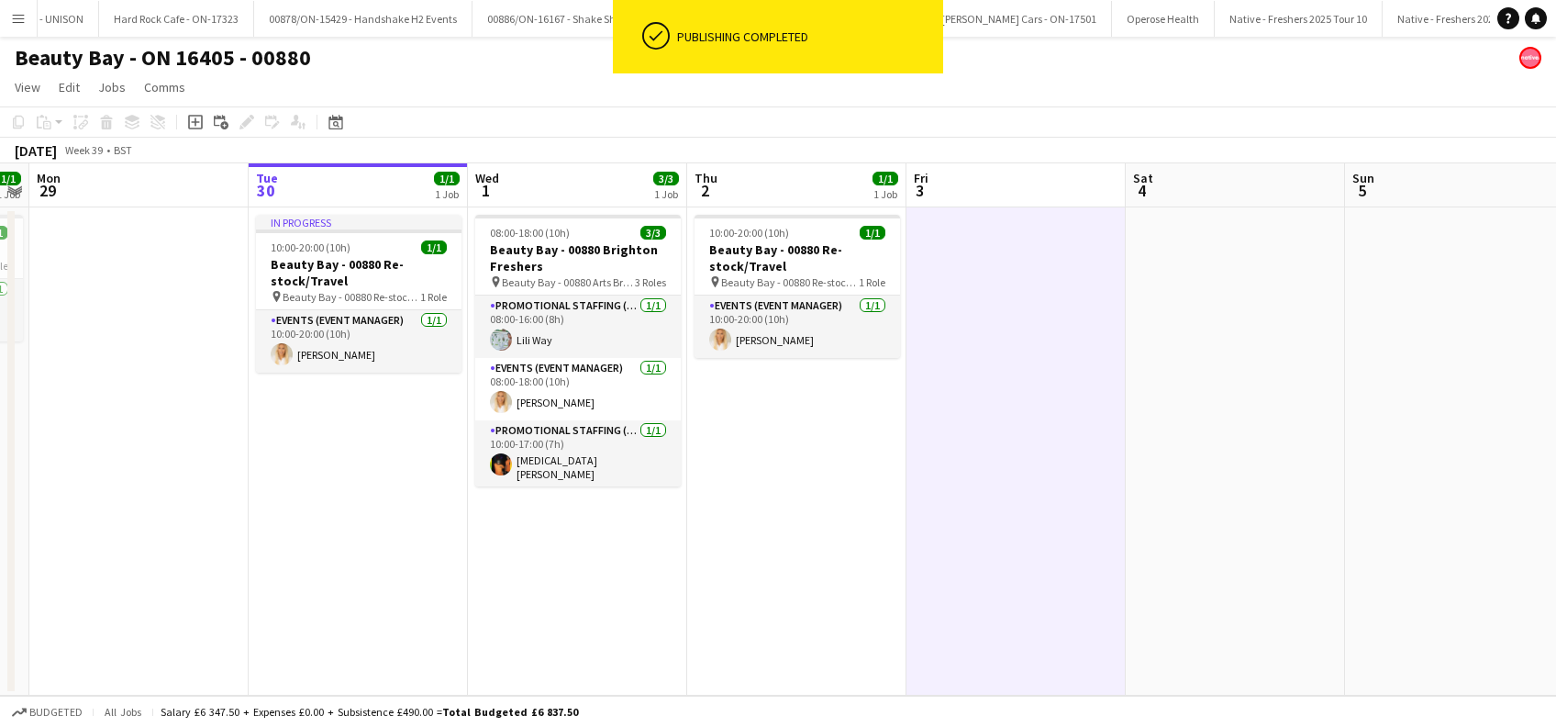
drag, startPoint x: 594, startPoint y: 570, endPoint x: 738, endPoint y: 562, distance: 143.3
click at [594, 572] on app-date-cell "08:00-18:00 (10h) 3/3 Beauty Bay - 00880 Brighton Freshers pin Beauty Bay - 008…" at bounding box center [577, 451] width 219 height 488
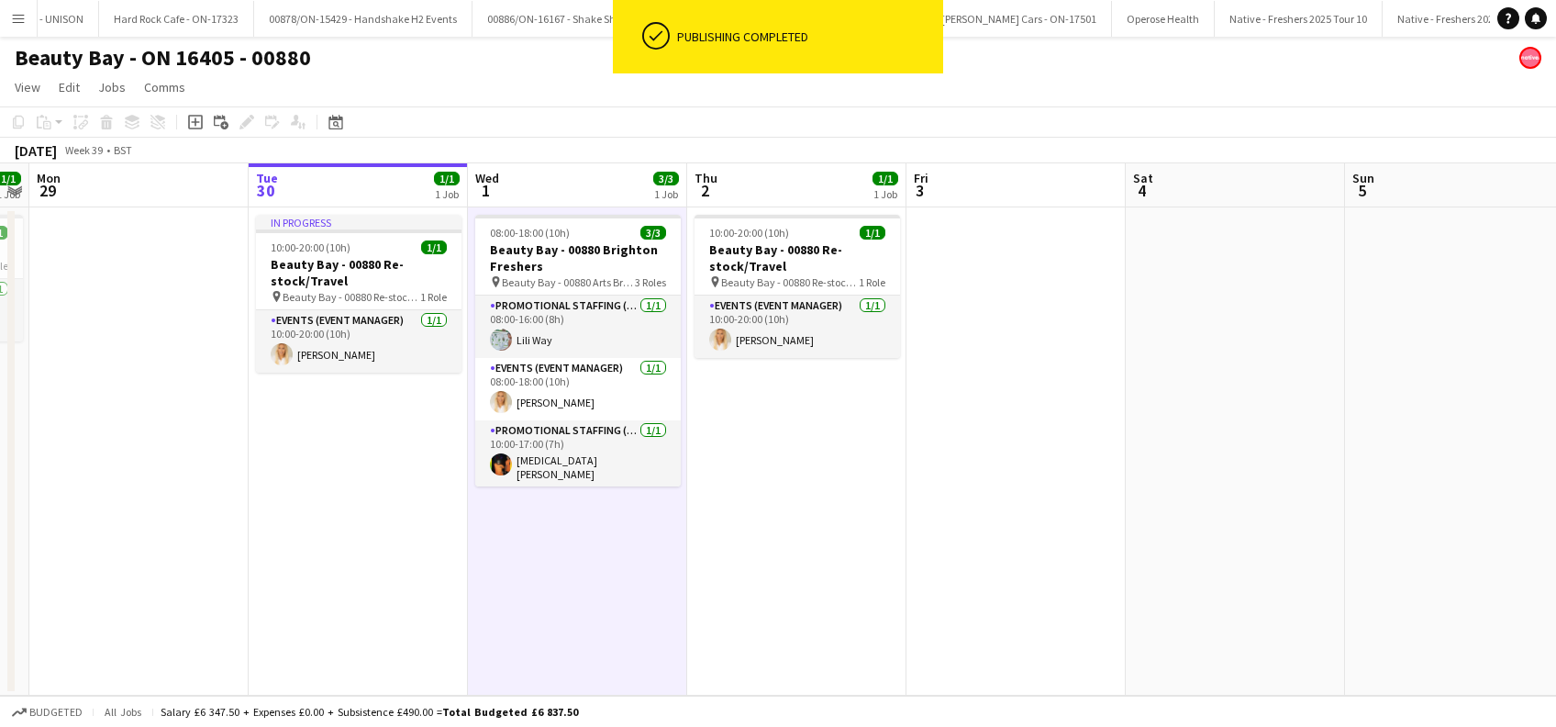
click at [762, 564] on app-date-cell "10:00-20:00 (10h) 1/1 Beauty Bay - 00880 Re-stock/Travel pin Beauty Bay - 00880…" at bounding box center [796, 451] width 219 height 488
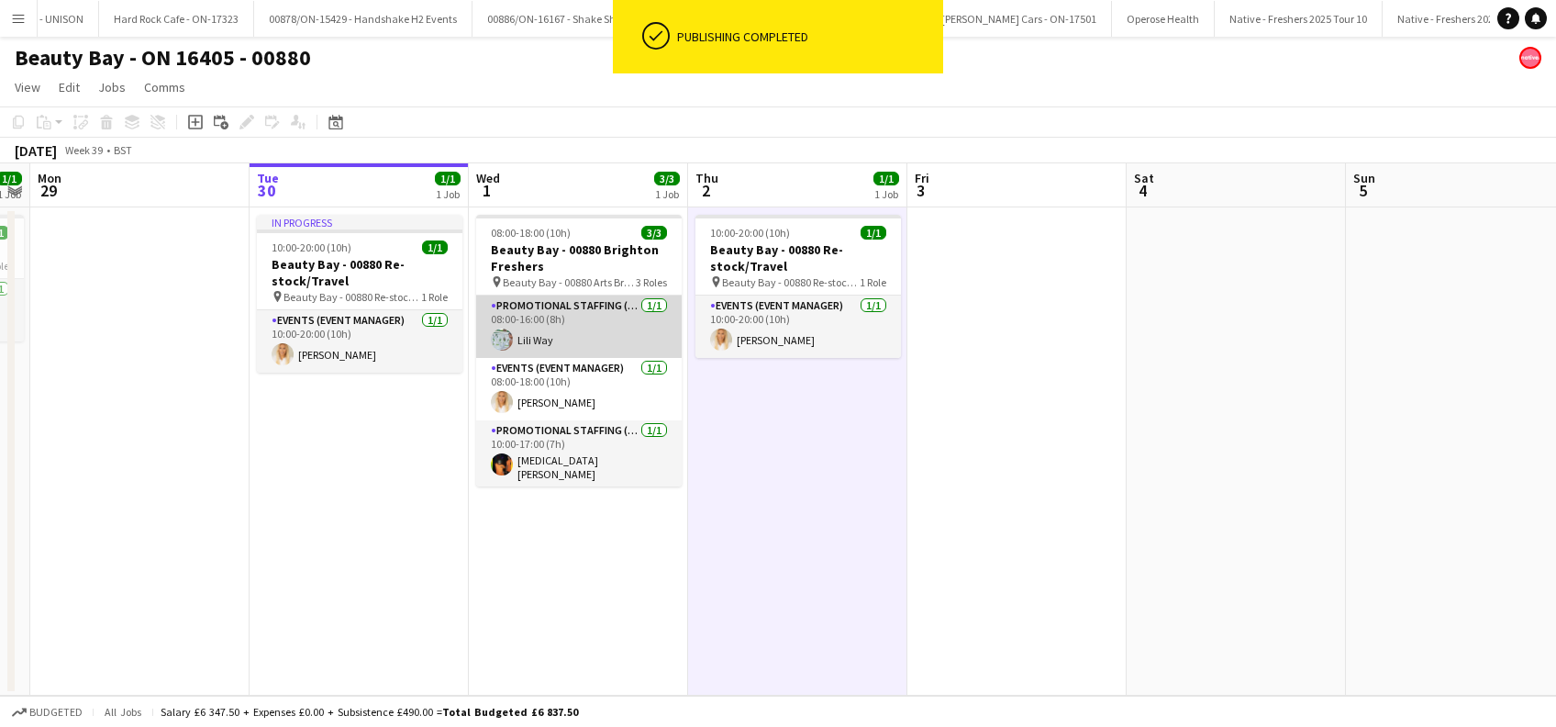
click at [542, 340] on app-card-role "Promotional Staffing (Brand Ambassadors) [DATE] 08:00-16:00 (8h) [PERSON_NAME]" at bounding box center [578, 326] width 205 height 62
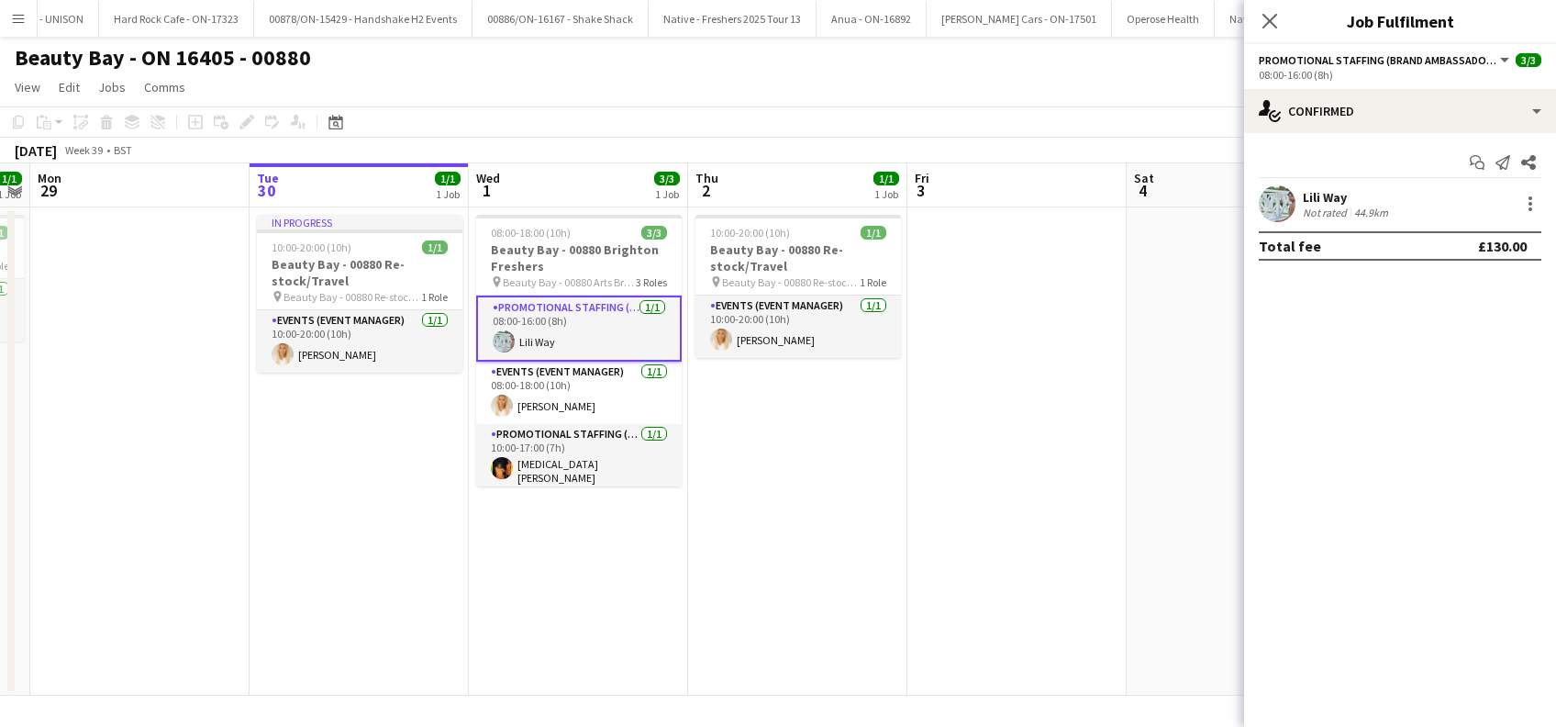
click at [1336, 197] on div "Lili Way" at bounding box center [1347, 197] width 89 height 17
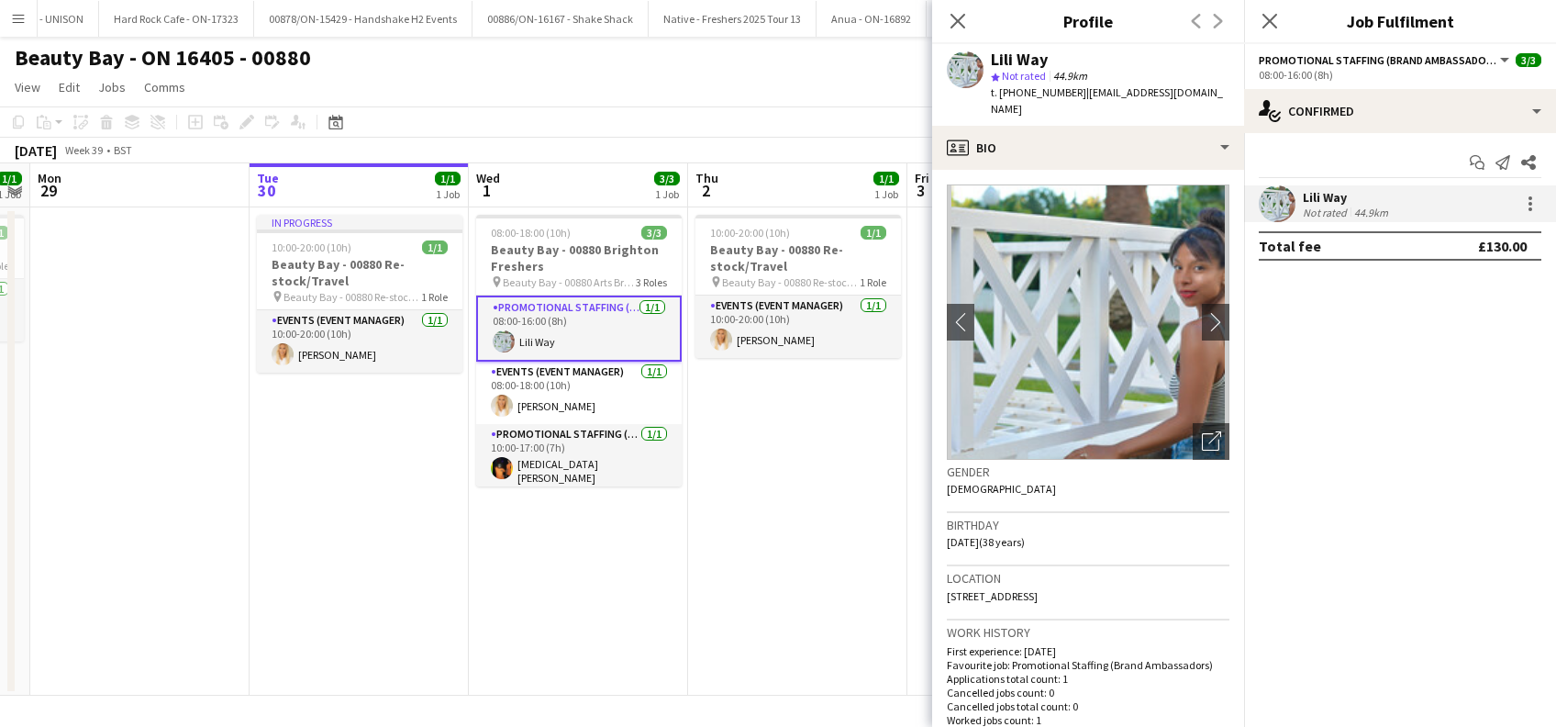
drag, startPoint x: 1018, startPoint y: 112, endPoint x: 994, endPoint y: 59, distance: 58.7
click at [994, 59] on div "Lili Way star Not rated 44.9km t. [PHONE_NUMBER] | [EMAIL_ADDRESS][DOMAIN_NAME]" at bounding box center [1110, 84] width 239 height 67
copy div "Lili Way star Not rated 44.9km t. [PHONE_NUMBER] | [EMAIL_ADDRESS][DOMAIN_NAME]"
click at [1276, 22] on icon "Close pop-in" at bounding box center [1268, 20] width 17 height 17
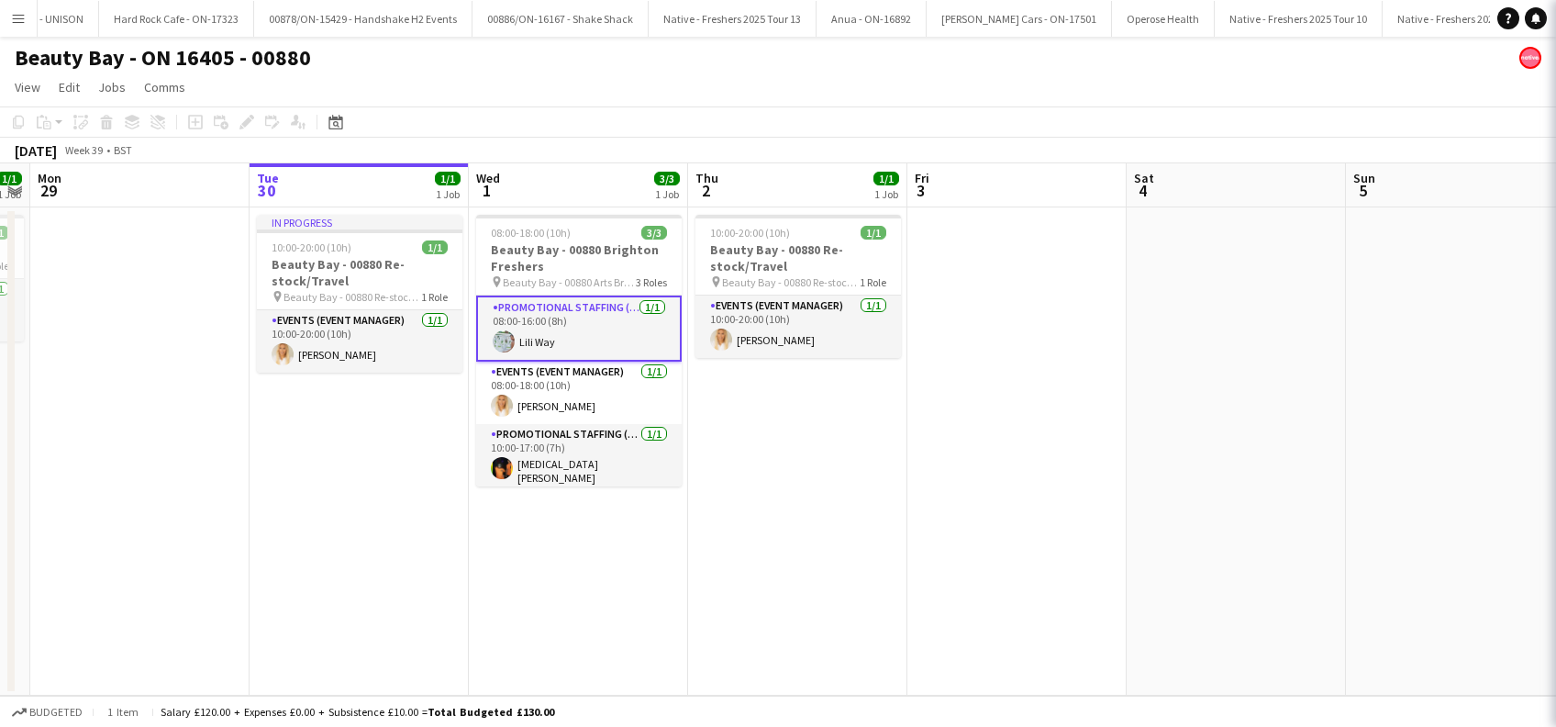
click at [826, 517] on app-date-cell "10:00-20:00 (10h) 1/1 Beauty Bay - 00880 Re-stock/Travel pin Beauty Bay - 00880…" at bounding box center [797, 451] width 219 height 488
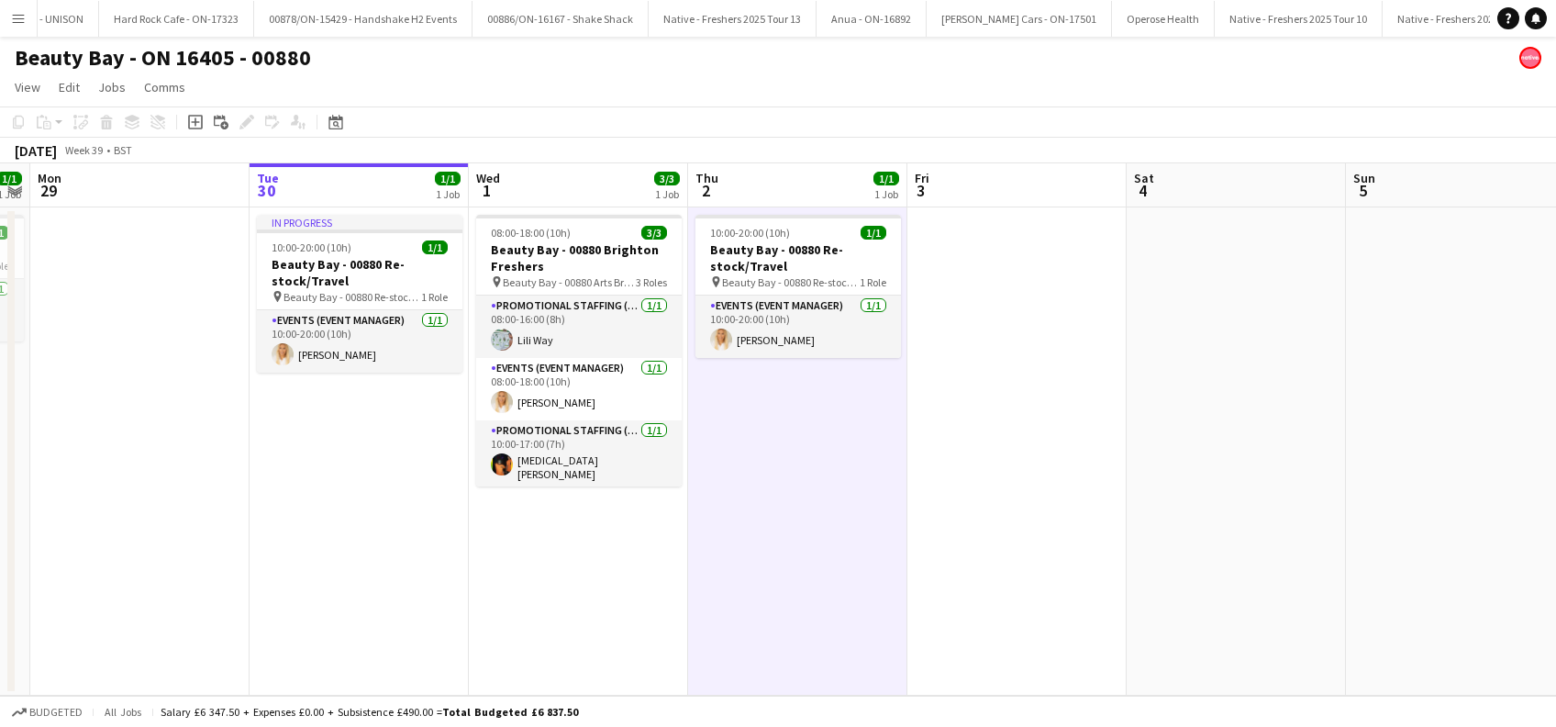
scroll to position [0, 627]
click at [615, 537] on app-date-cell "08:00-18:00 (10h) 3/3 Beauty Bay - 00880 Brighton Freshers pin Beauty Bay - 008…" at bounding box center [579, 451] width 219 height 488
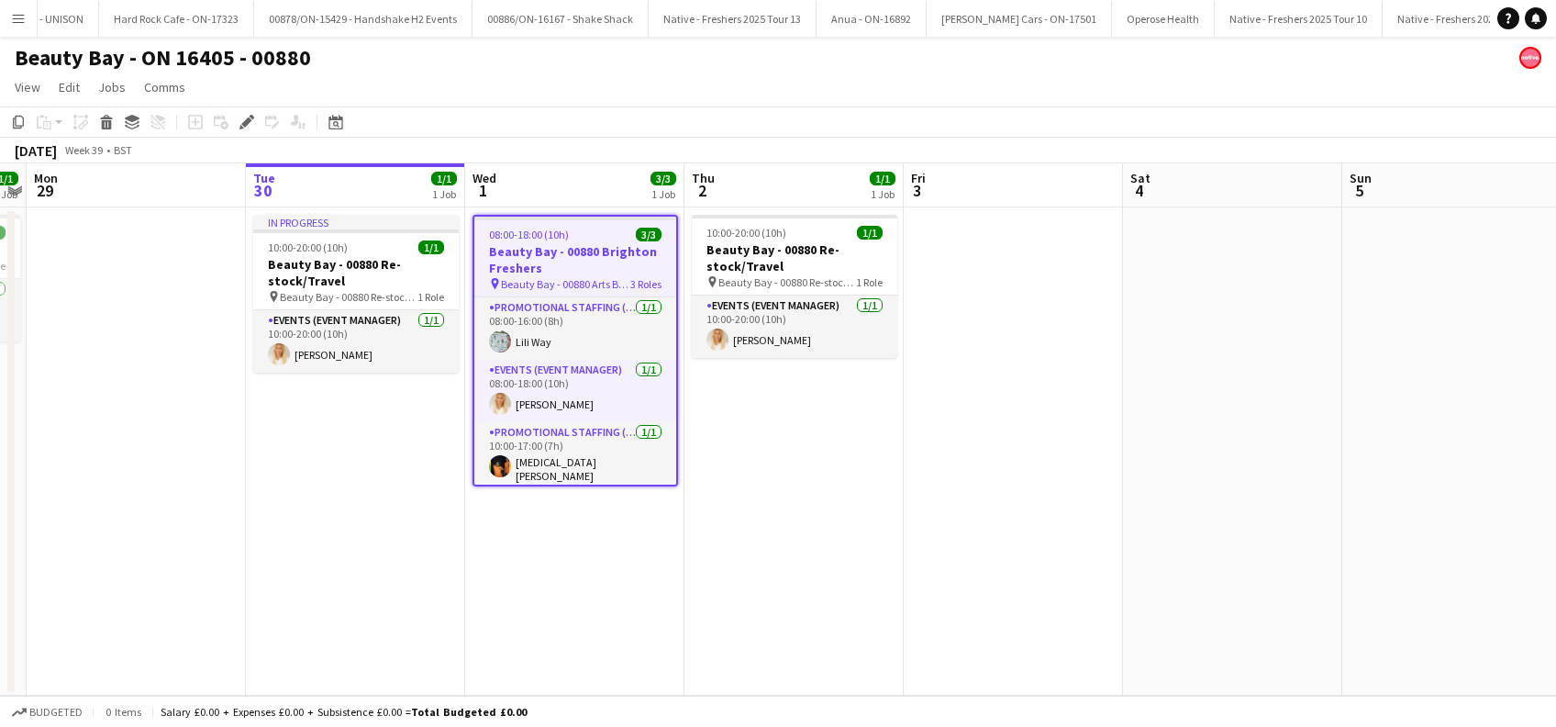
click at [854, 472] on app-date-cell "10:00-20:00 (10h) 1/1 Beauty Bay - 00880 Re-stock/Travel pin Beauty Bay - 00880…" at bounding box center [793, 451] width 219 height 488
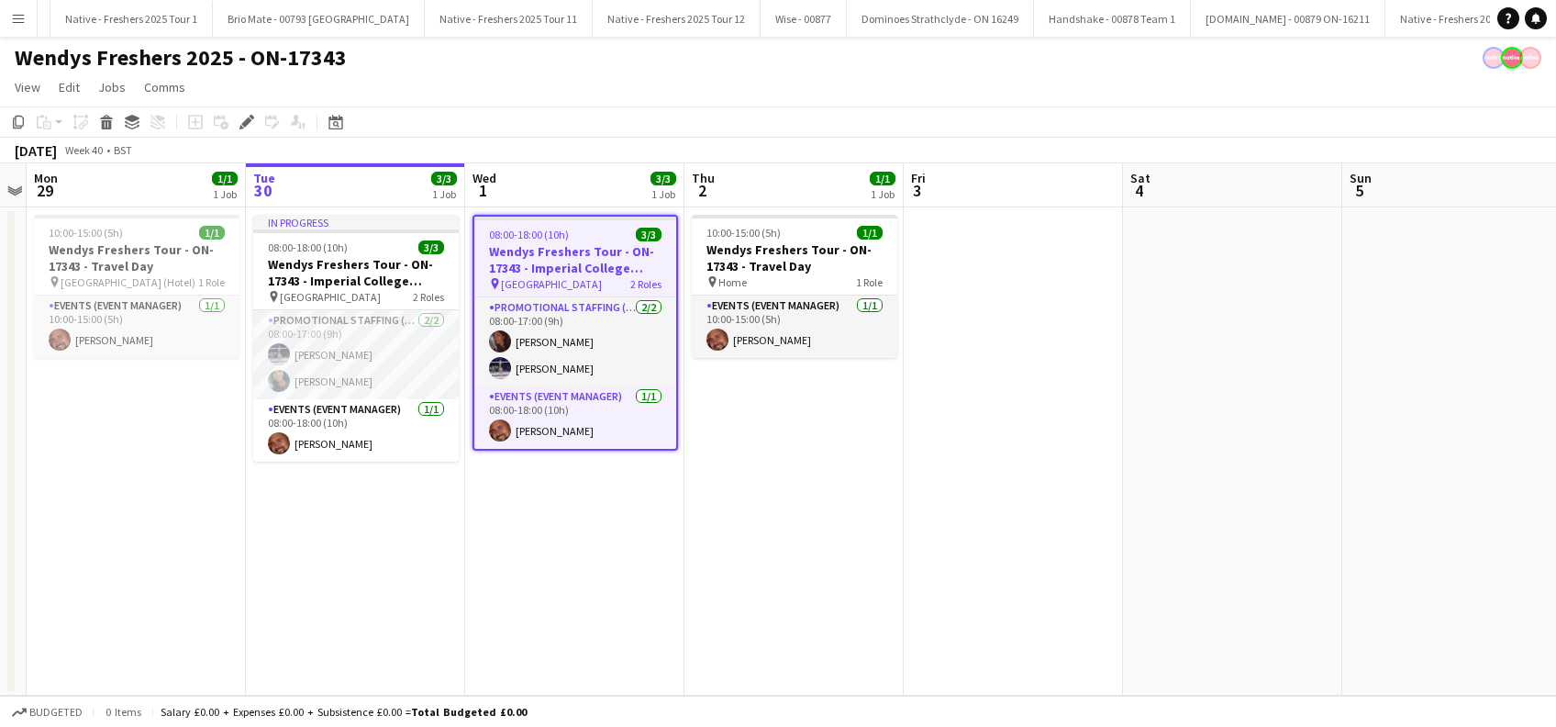
scroll to position [0, 9881]
click at [570, 532] on app-date-cell "08:00-18:00 (10h) 3/3 Wendys Freshers Tour - ON-17343 - Imperial College London…" at bounding box center [574, 451] width 219 height 488
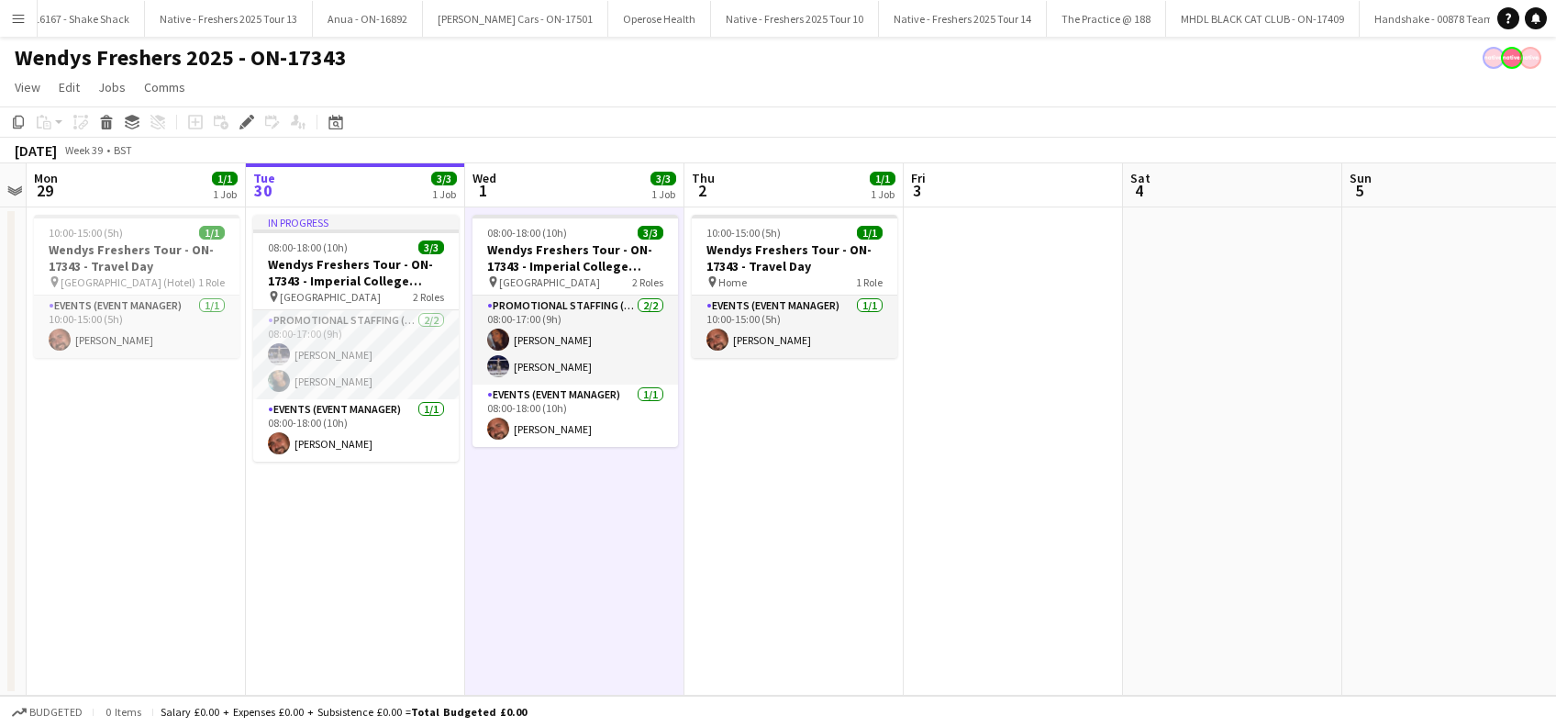
click at [846, 513] on app-date-cell "10:00-15:00 (5h) 1/1 Wendys Freshers Tour - ON-17343 - Travel Day pin Home 1 Ro…" at bounding box center [793, 451] width 219 height 488
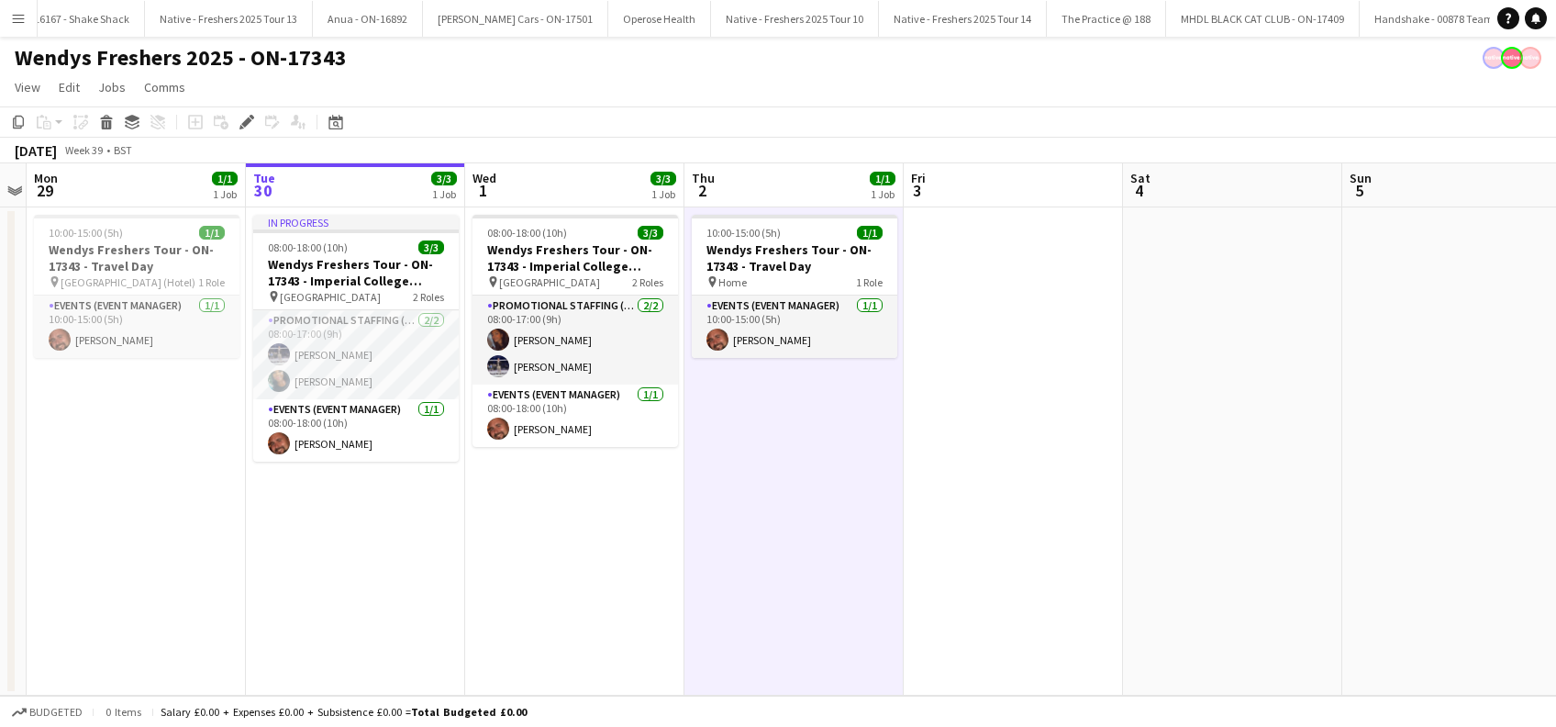
scroll to position [0, 629]
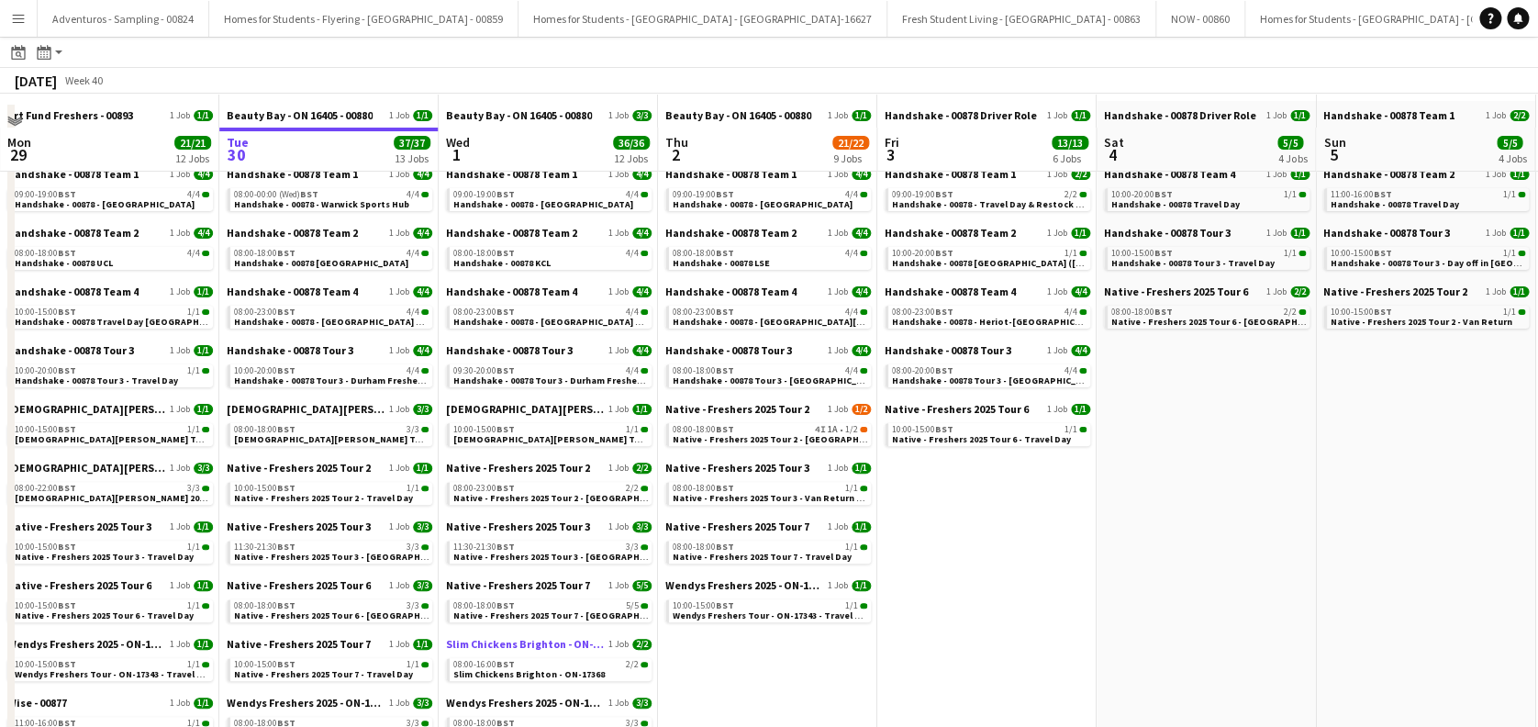
scroll to position [122, 0]
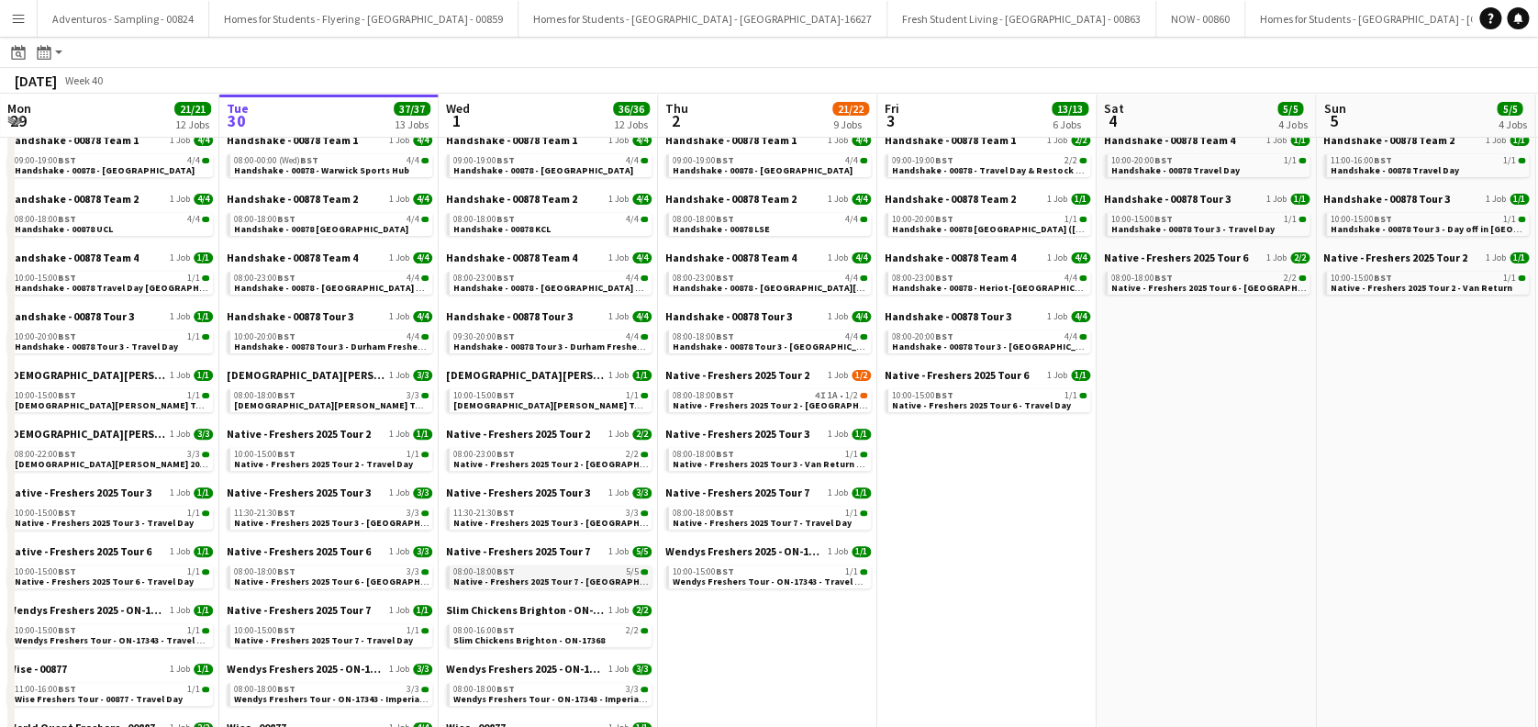
click at [565, 579] on span "Native - Freshers 2025 Tour 7 - University of Brighton Day 1" at bounding box center [578, 581] width 250 height 12
click at [30, 16] on button "Menu" at bounding box center [18, 18] width 37 height 37
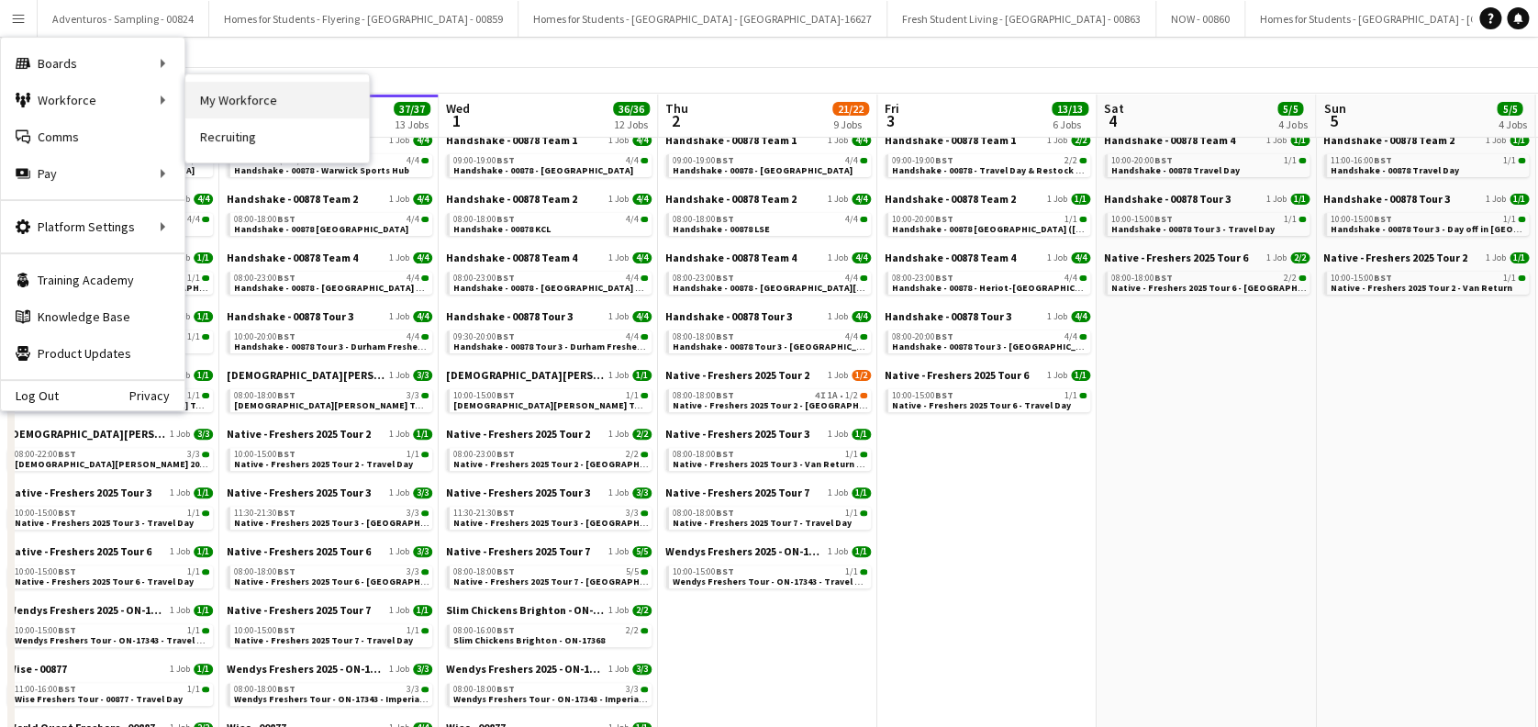
click at [257, 97] on link "My Workforce" at bounding box center [276, 100] width 183 height 37
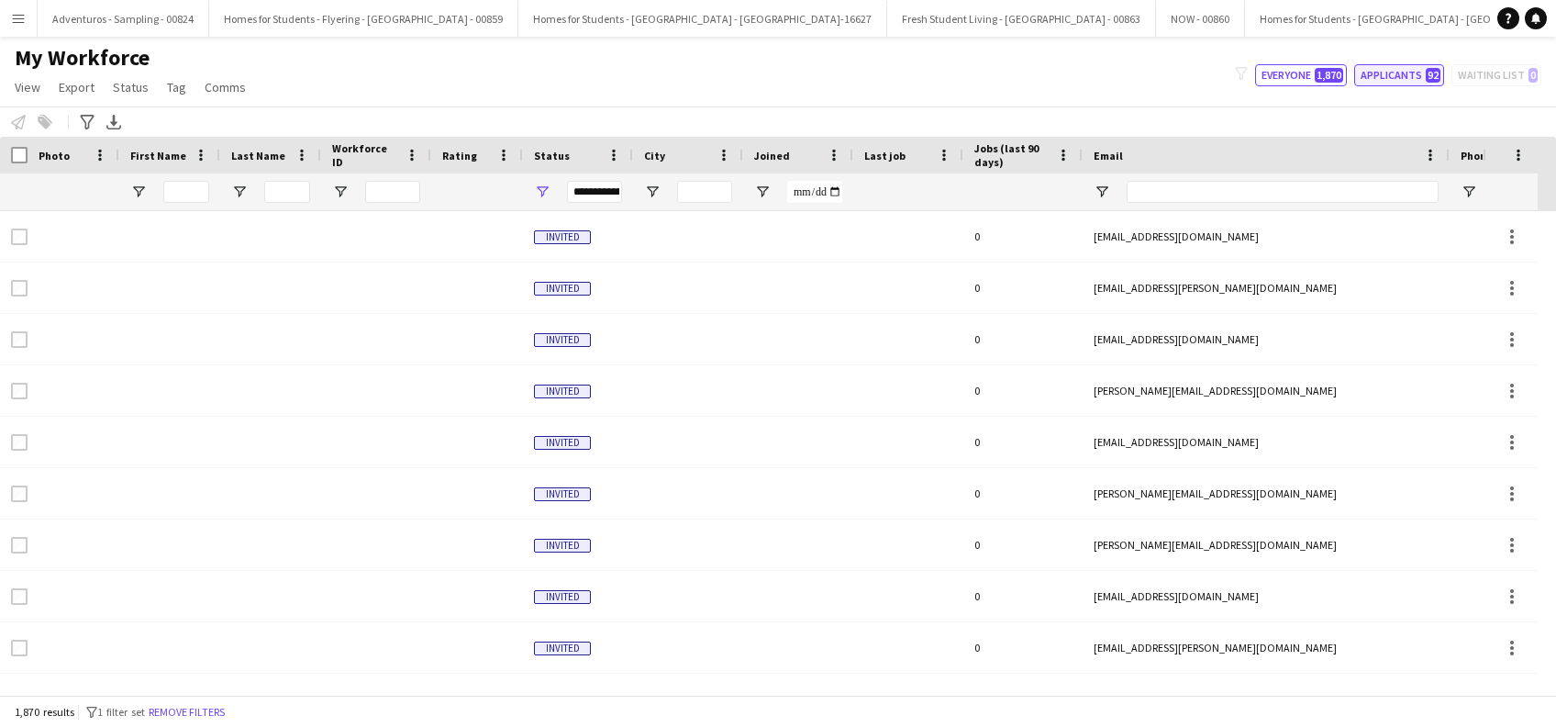
click at [1382, 83] on button "Applicants 92" at bounding box center [1399, 75] width 90 height 22
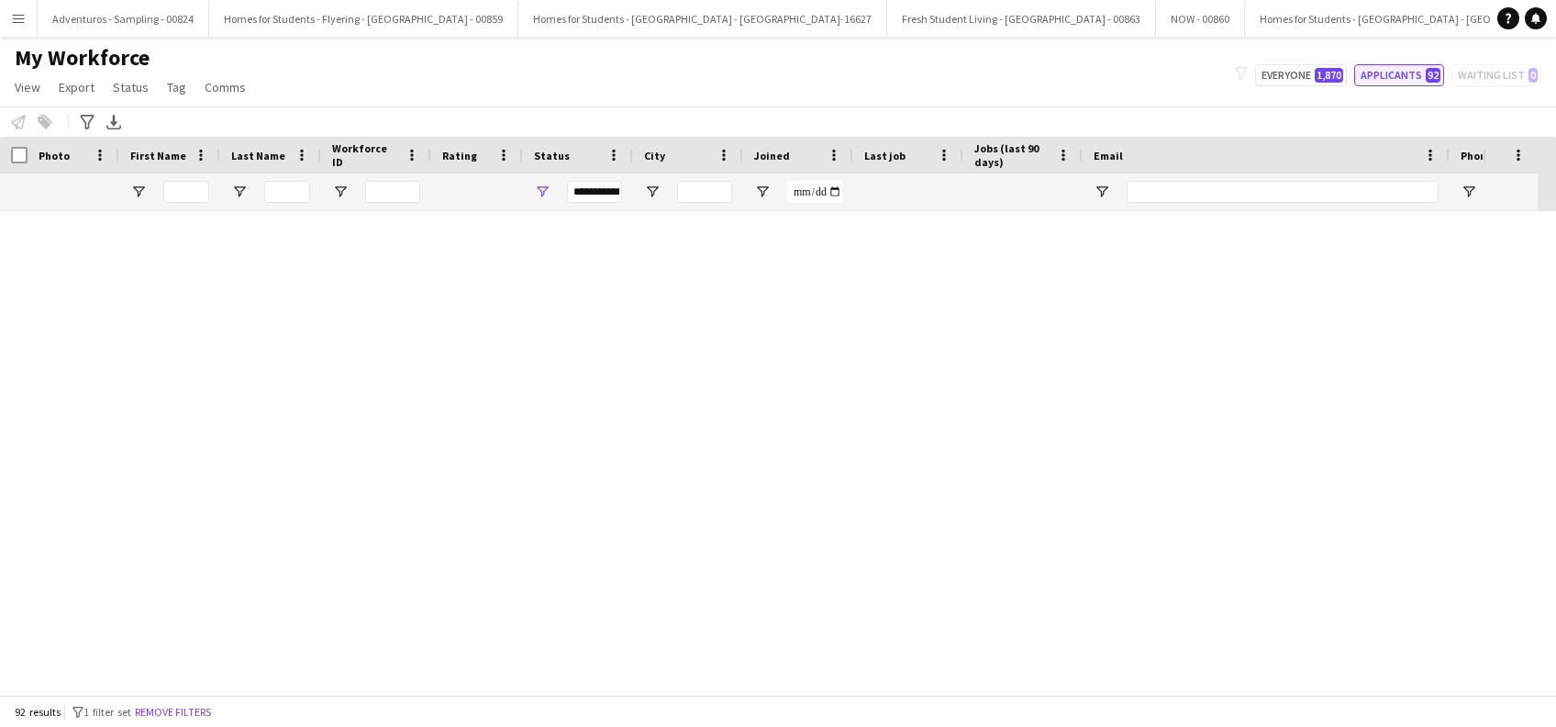
type input "**********"
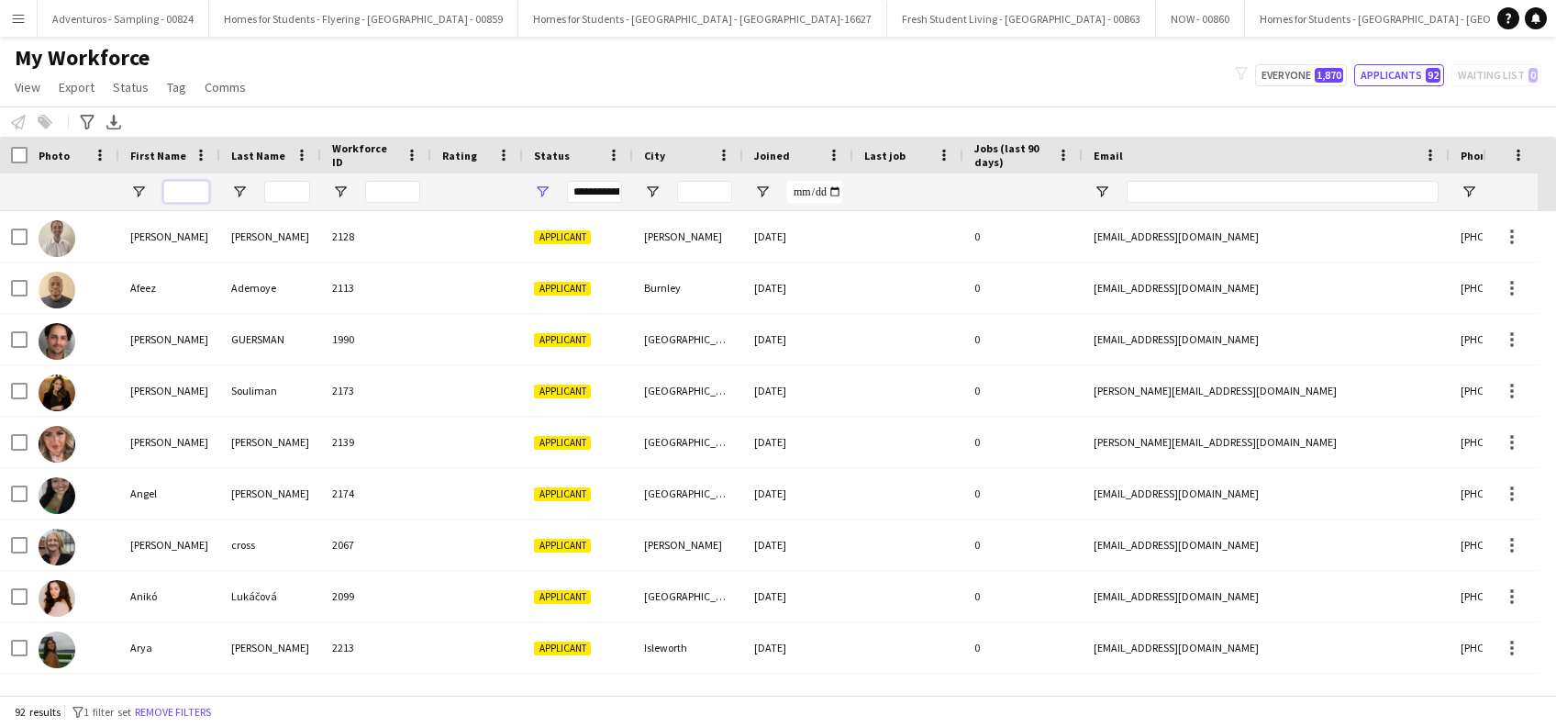
click at [193, 192] on input "First Name Filter Input" at bounding box center [186, 192] width 46 height 22
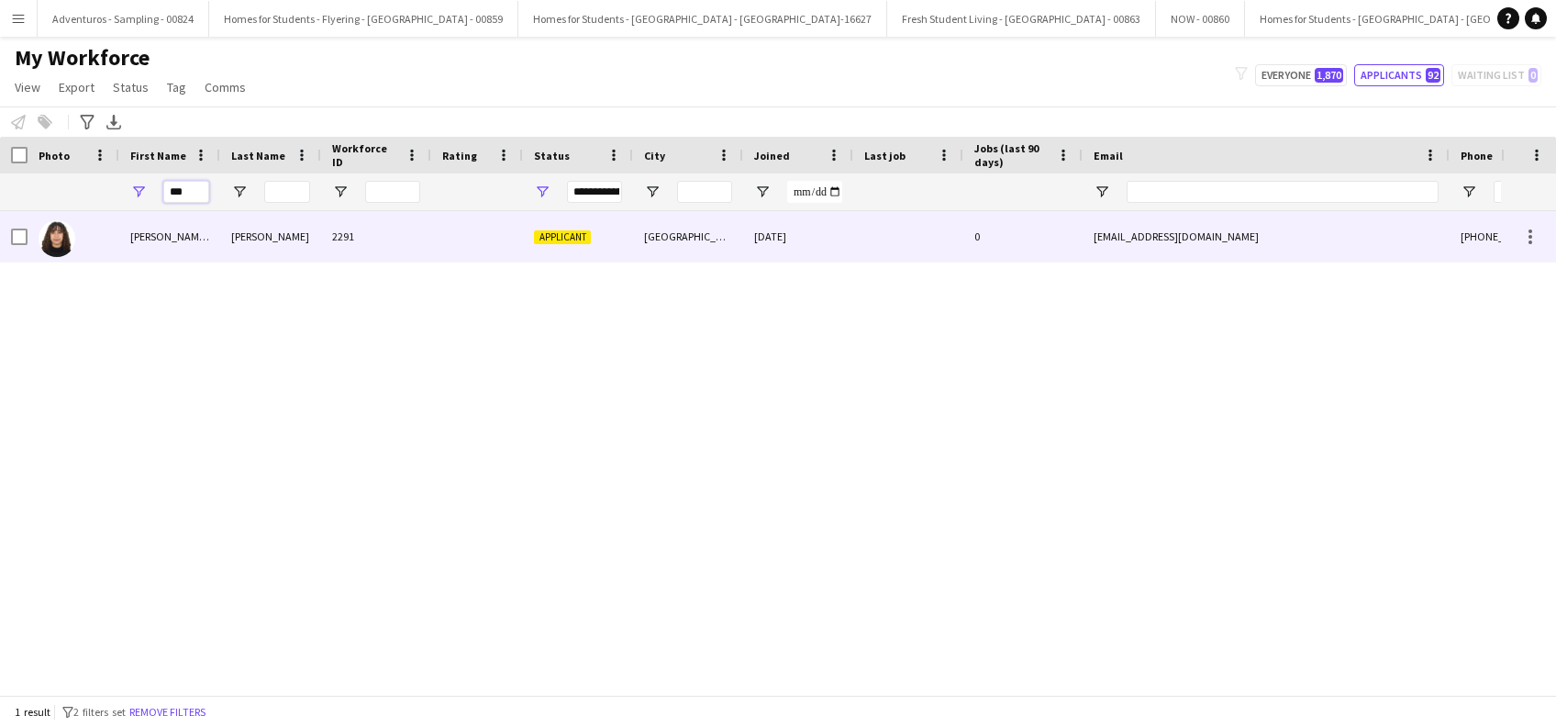
type input "***"
click at [260, 235] on div "Alvarado Abad" at bounding box center [270, 236] width 101 height 50
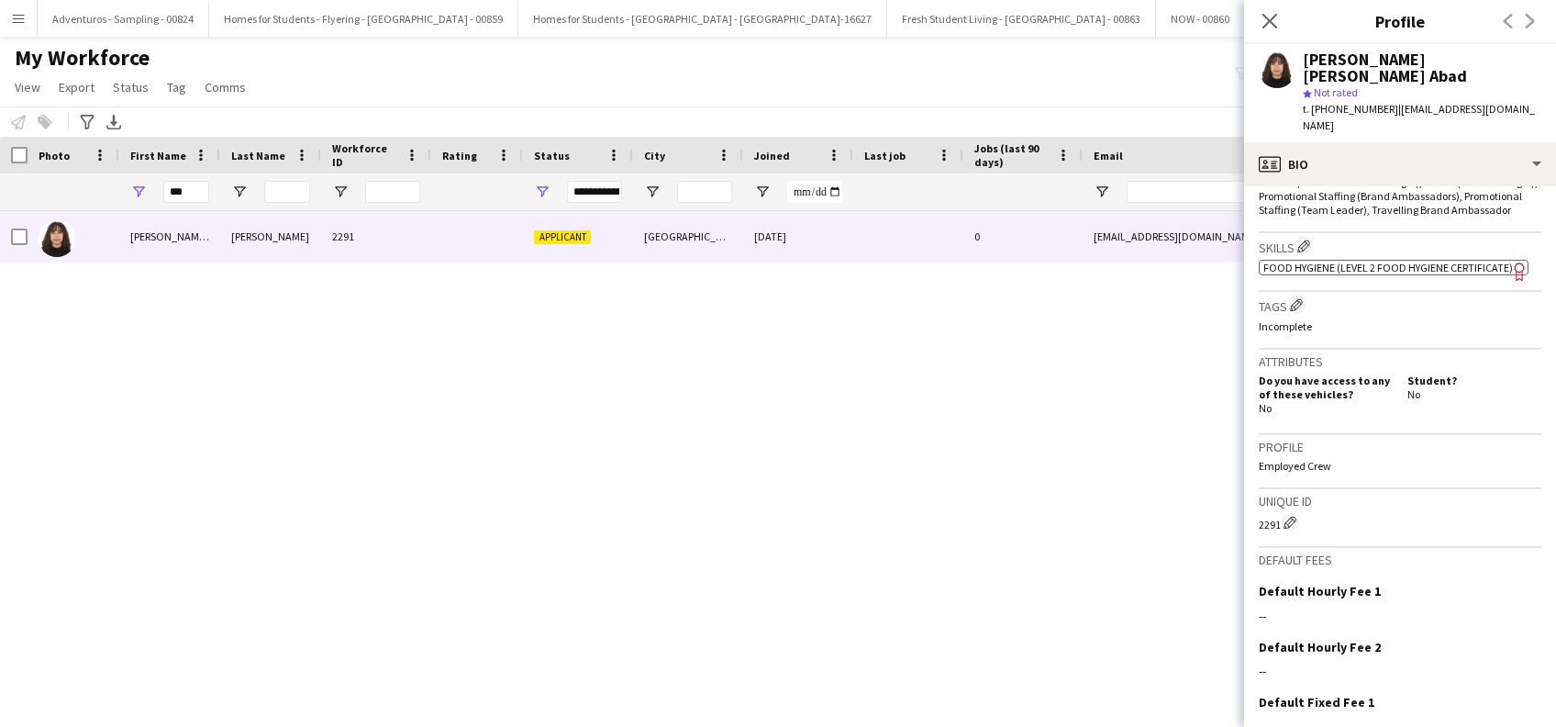
scroll to position [755, 0]
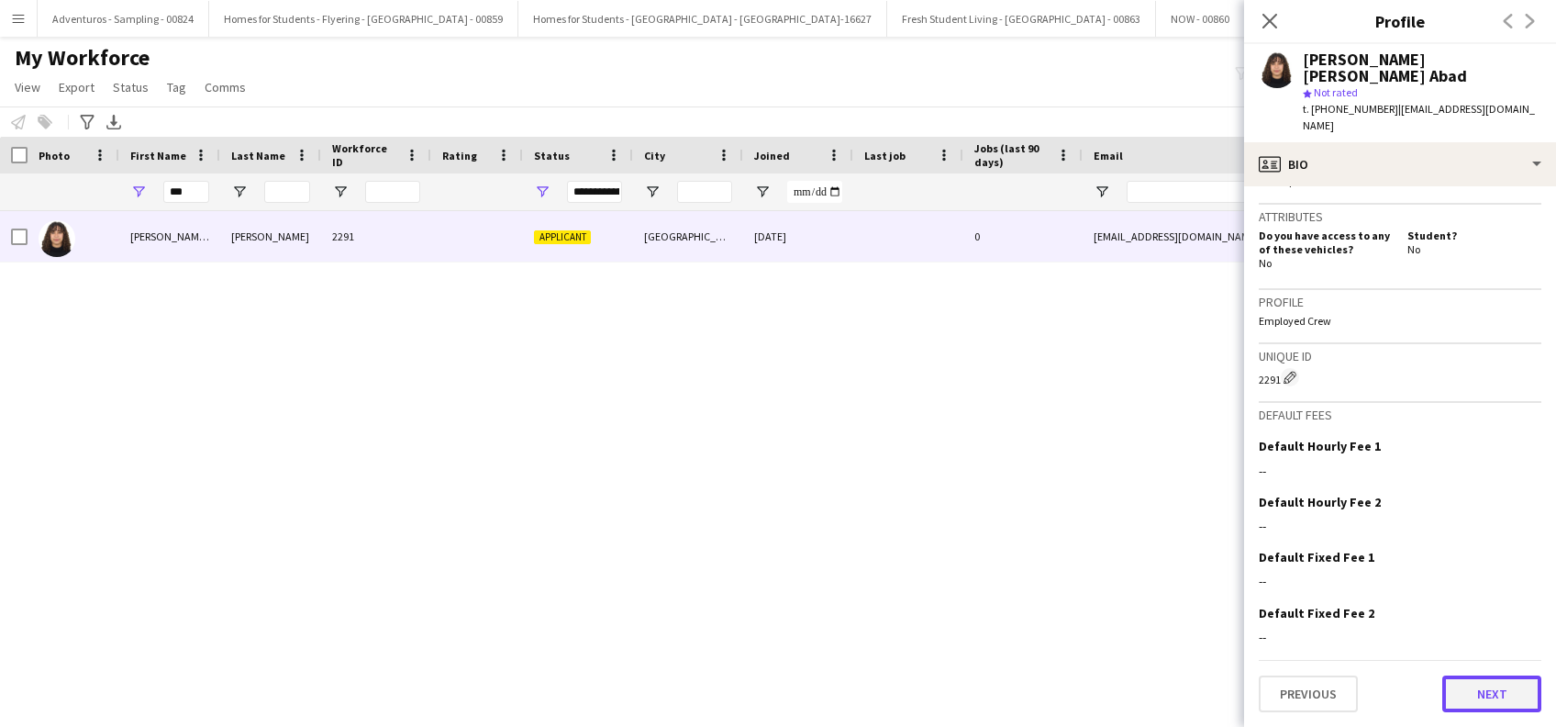
click at [1451, 689] on button "Next" at bounding box center [1491, 693] width 99 height 37
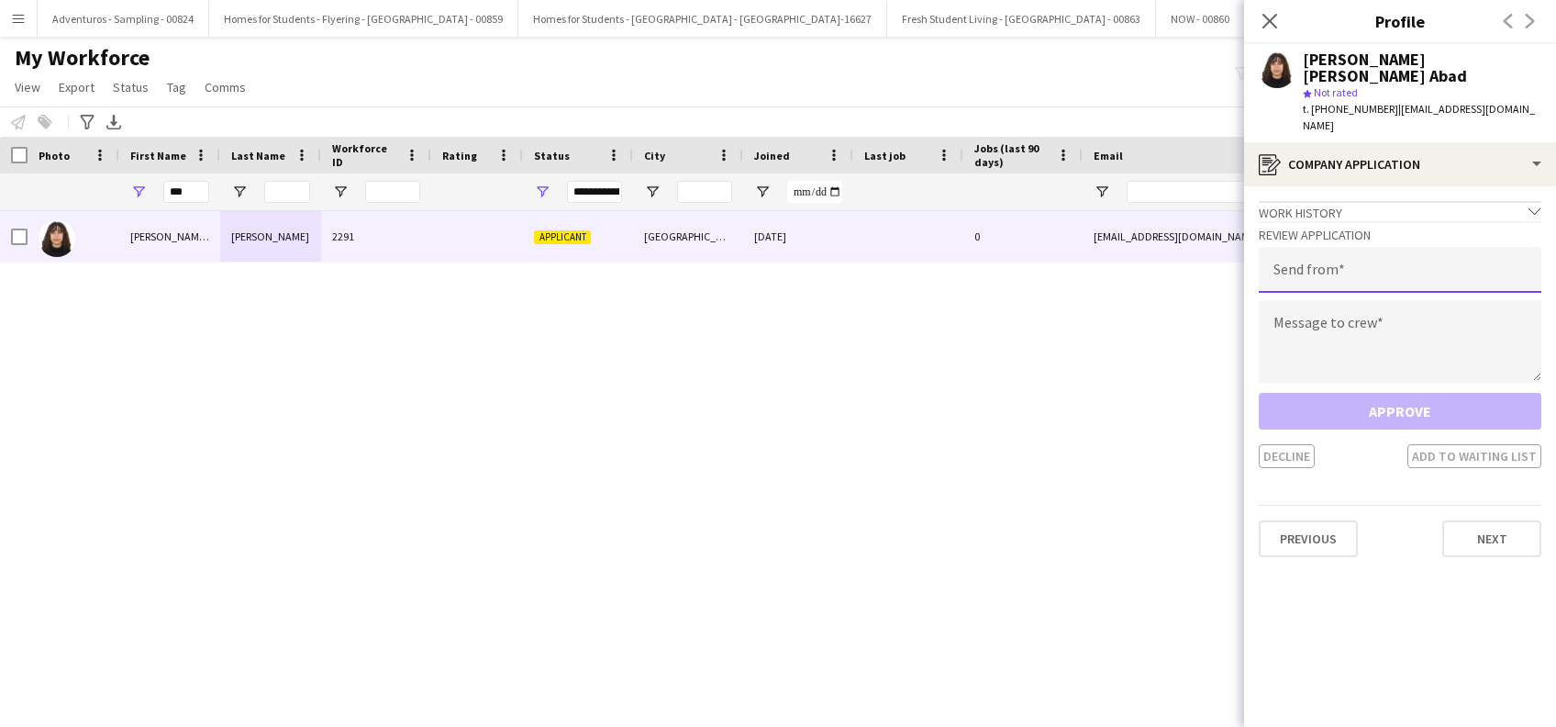
click at [1400, 247] on input "email" at bounding box center [1400, 270] width 283 height 46
type input "**********"
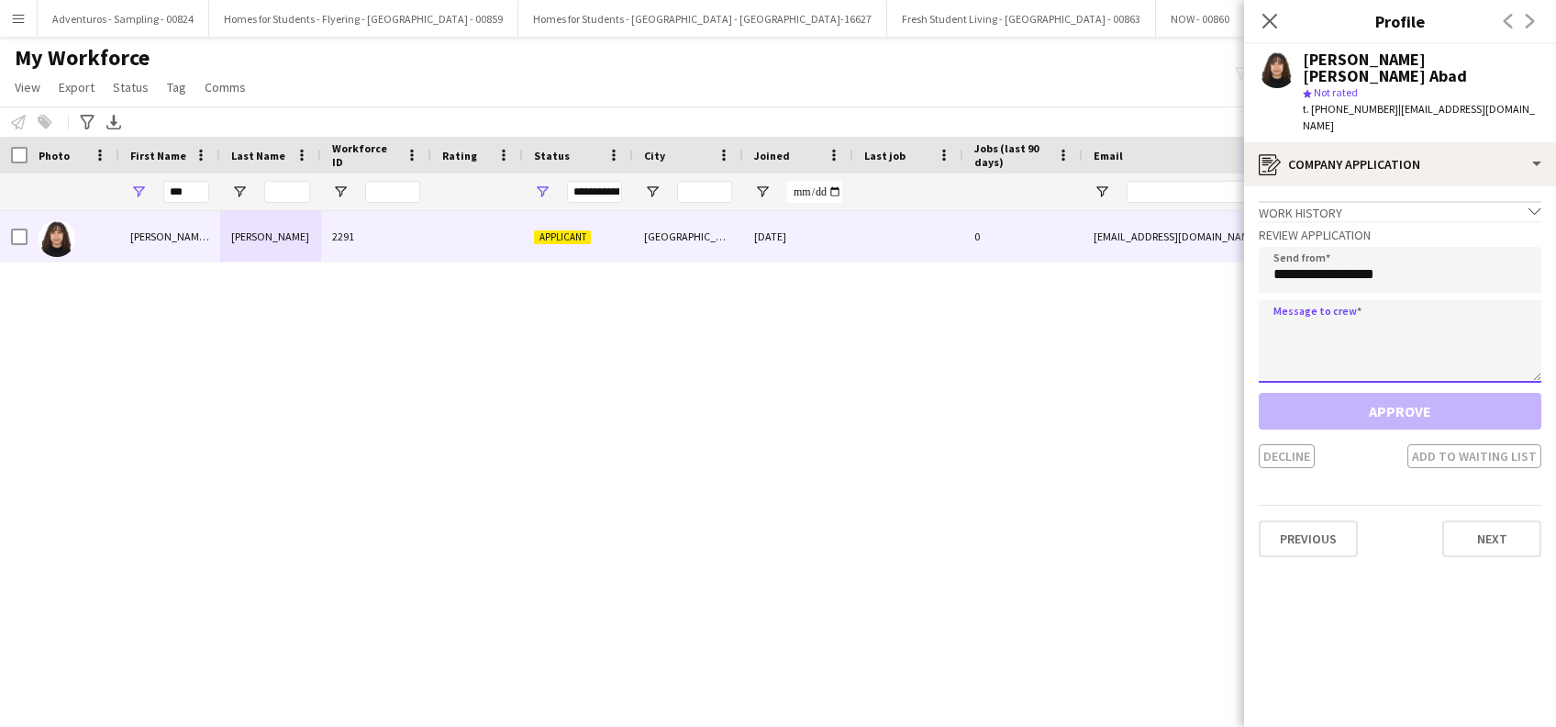
click at [1418, 302] on textarea at bounding box center [1400, 341] width 283 height 83
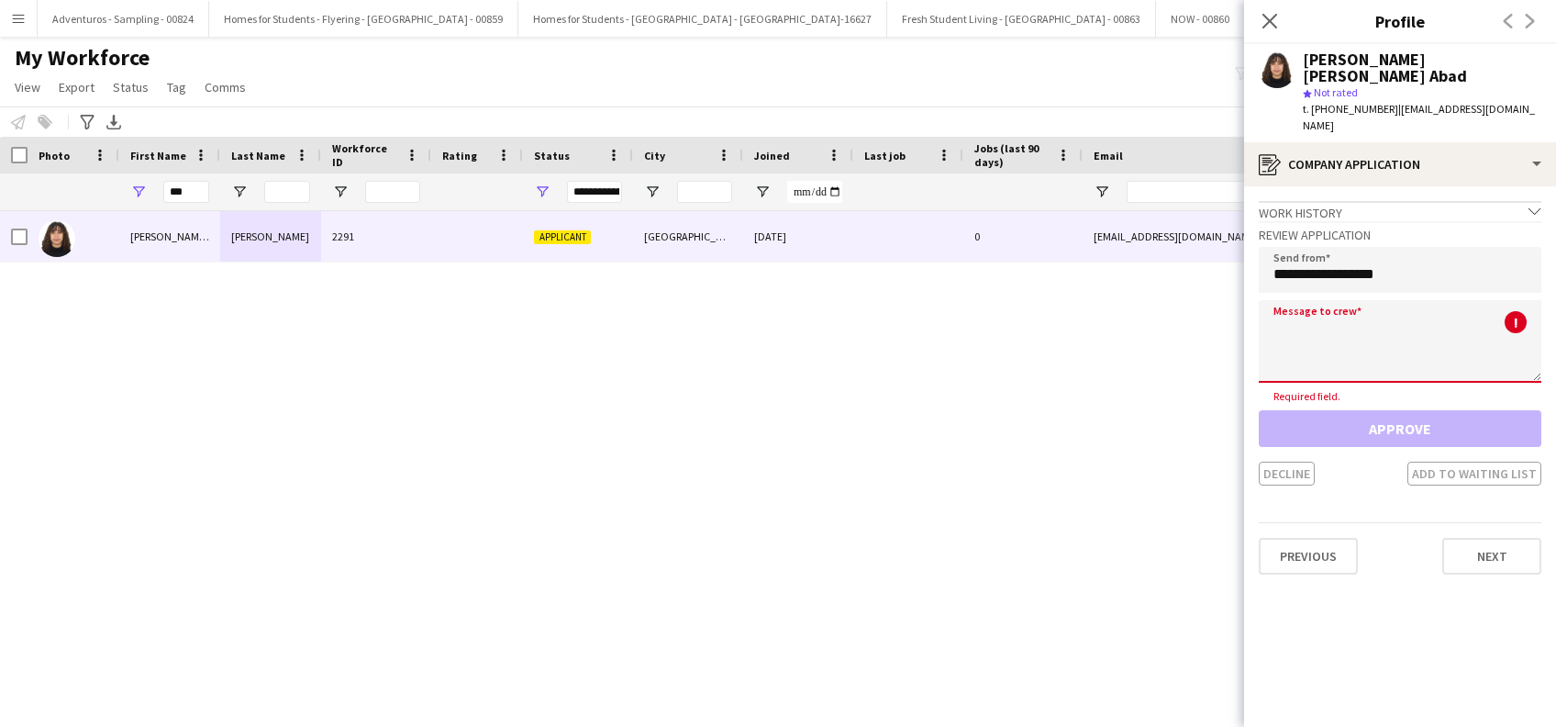
paste textarea "**********"
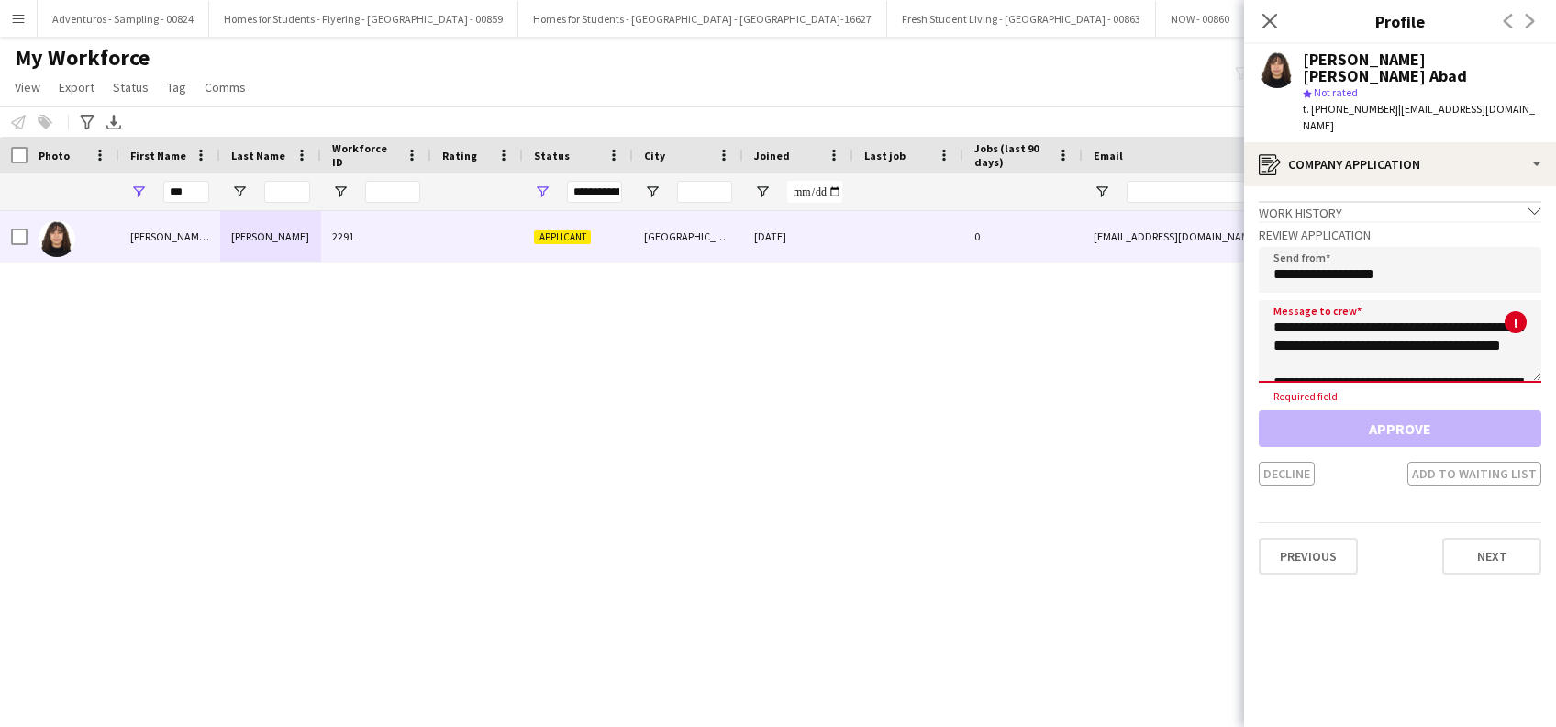
scroll to position [910, 0]
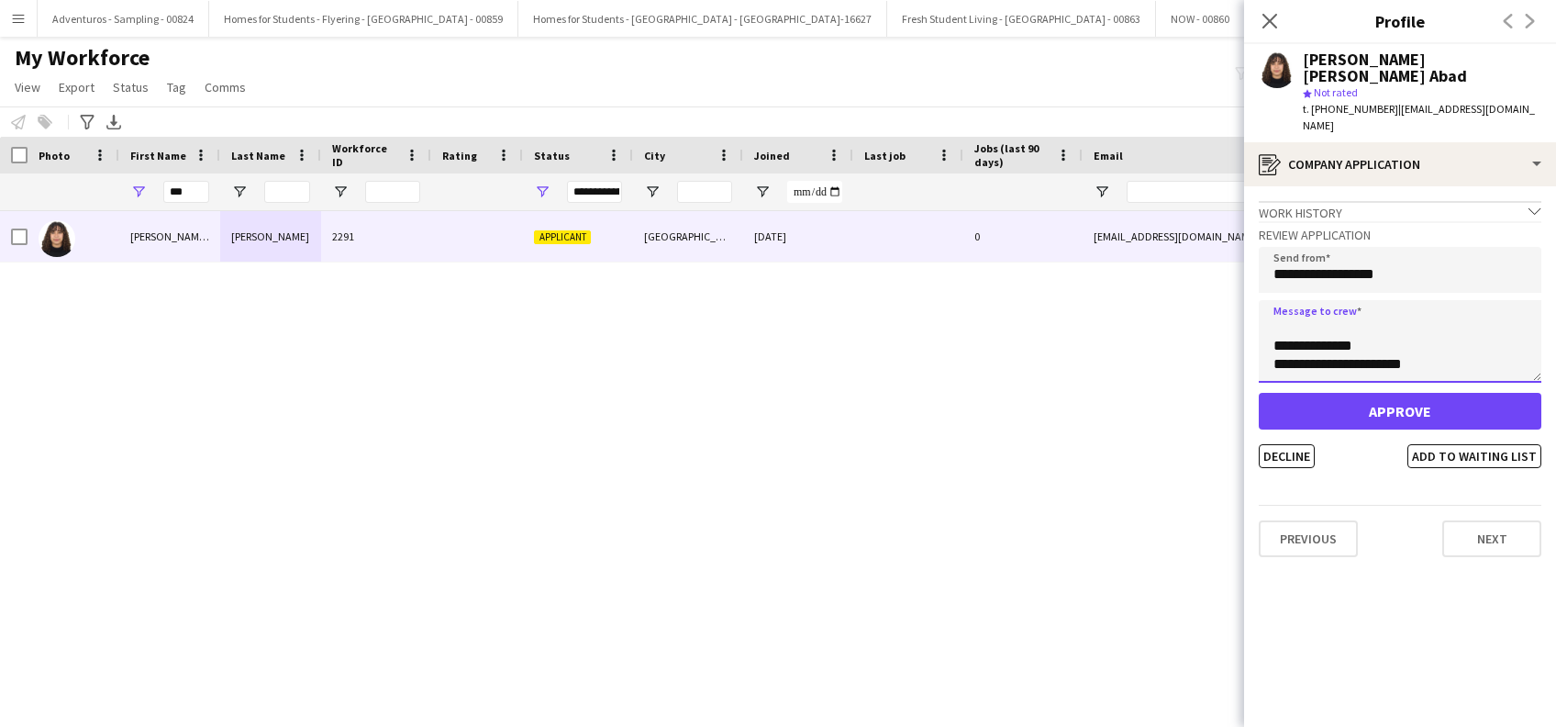
paste textarea "**********"
type textarea "**********"
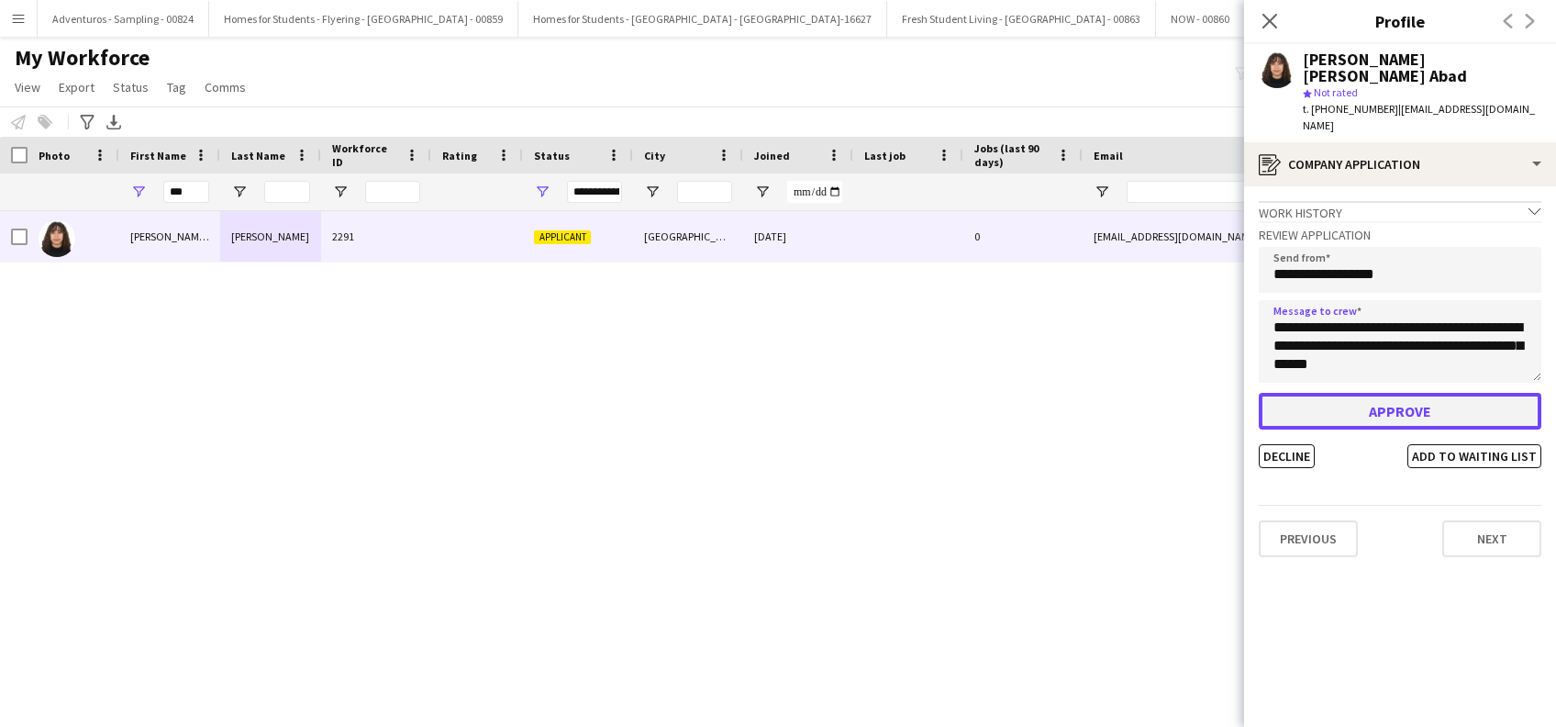
click at [1422, 393] on button "Approve" at bounding box center [1400, 411] width 283 height 37
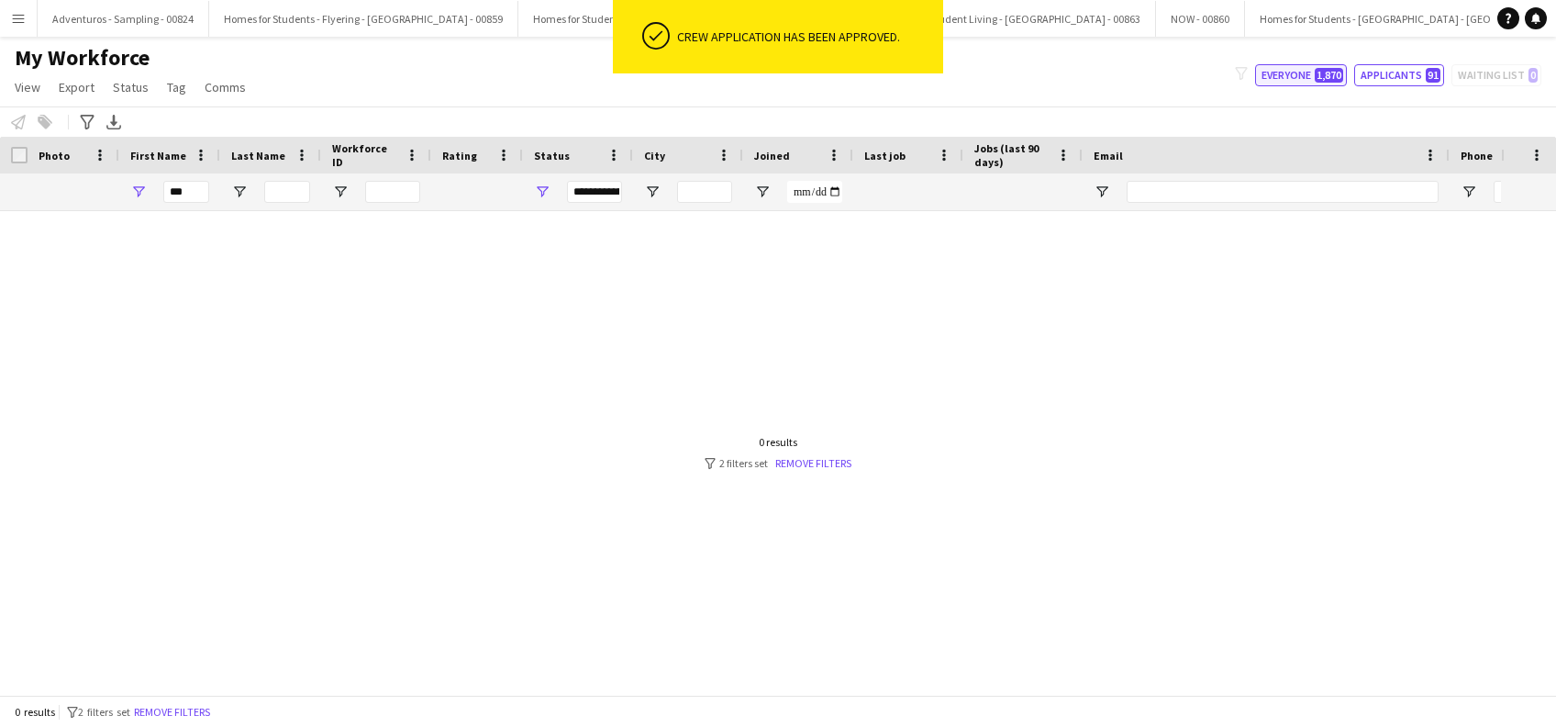
click at [1276, 77] on button "Everyone 1,870" at bounding box center [1301, 75] width 92 height 22
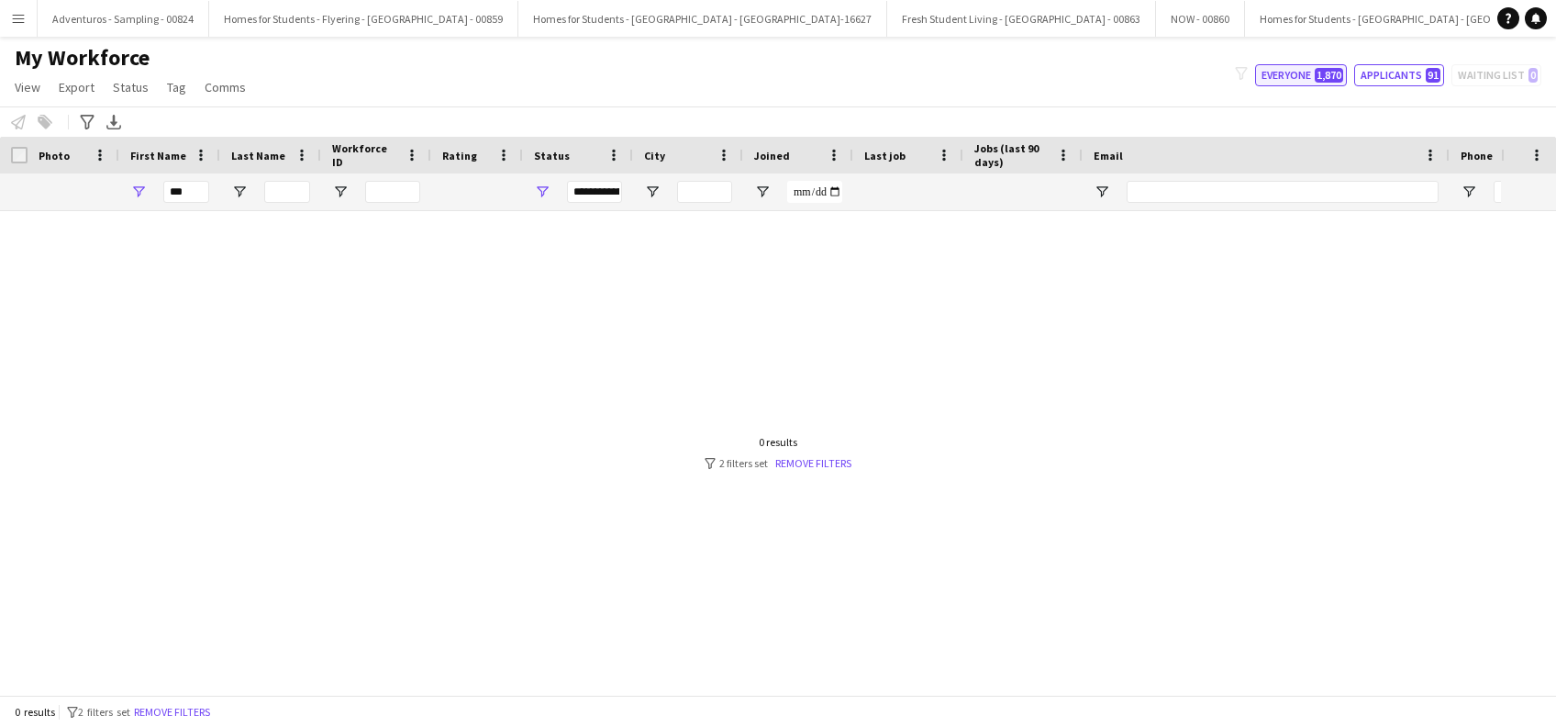
type input "**********"
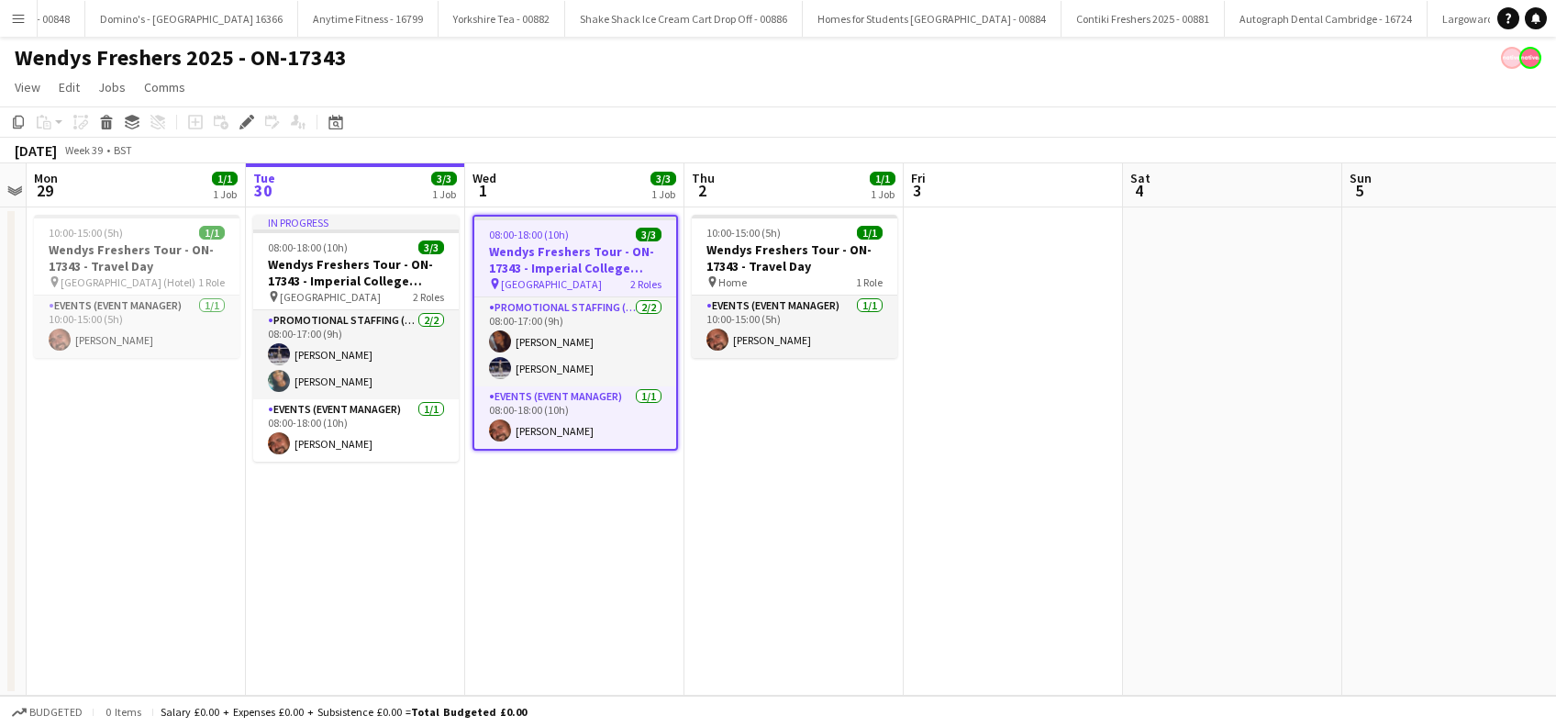
scroll to position [0, 9881]
drag, startPoint x: 314, startPoint y: 607, endPoint x: 852, endPoint y: 371, distance: 588.2
click at [316, 605] on app-date-cell "In progress 08:00-18:00 (10h) 3/3 Wendys Freshers Tour - ON-17343 - [GEOGRAPHIC…" at bounding box center [355, 451] width 219 height 488
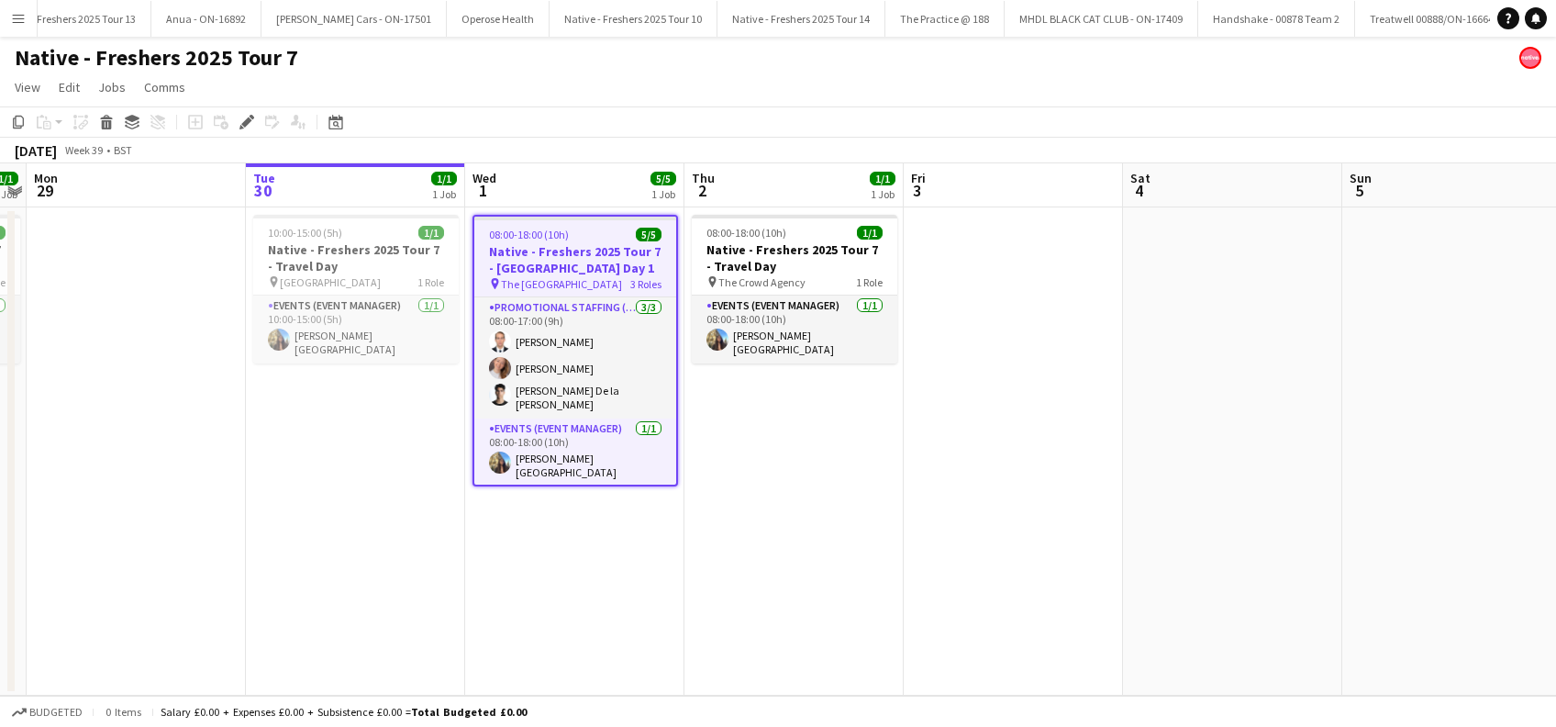
click at [569, 580] on app-date-cell "08:00-18:00 (10h) 5/5 Native - Freshers 2025 Tour 7 - University of Brighton Da…" at bounding box center [574, 451] width 219 height 488
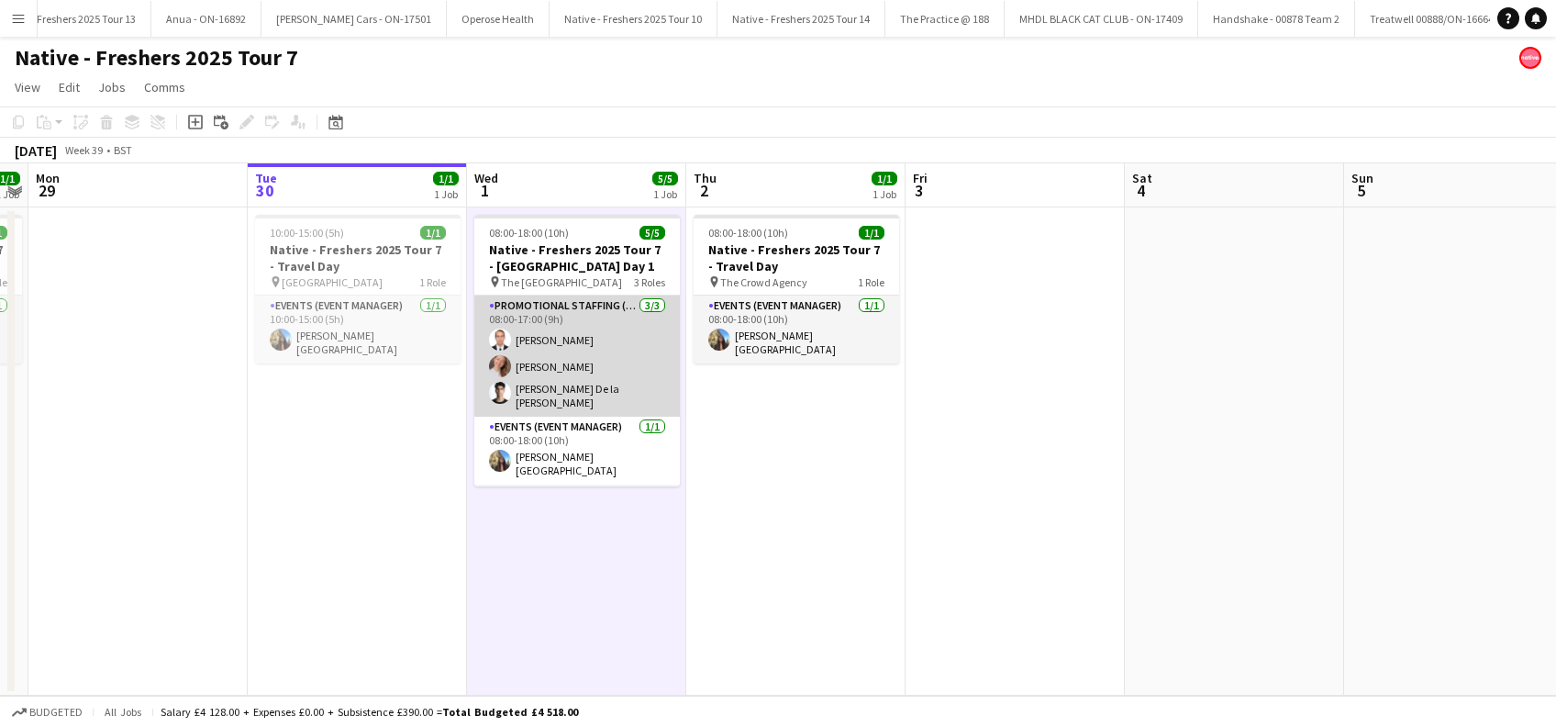
click at [567, 339] on app-card-role "Promotional Staffing (Brand Ambassadors) 3/3 08:00-17:00 (9h) Angel Gervacio Bi…" at bounding box center [576, 355] width 205 height 121
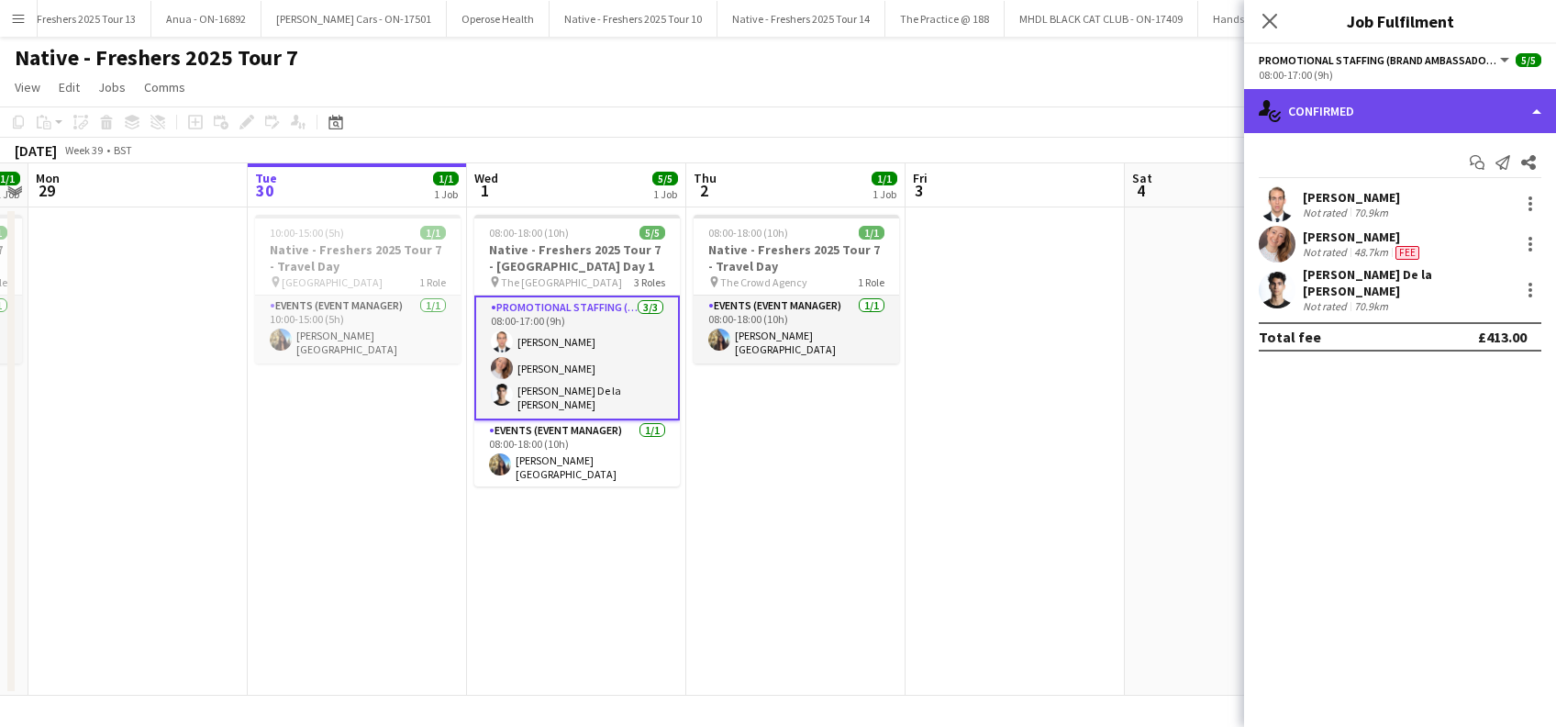
click at [1410, 120] on div "single-neutral-actions-check-2 Confirmed" at bounding box center [1400, 111] width 312 height 44
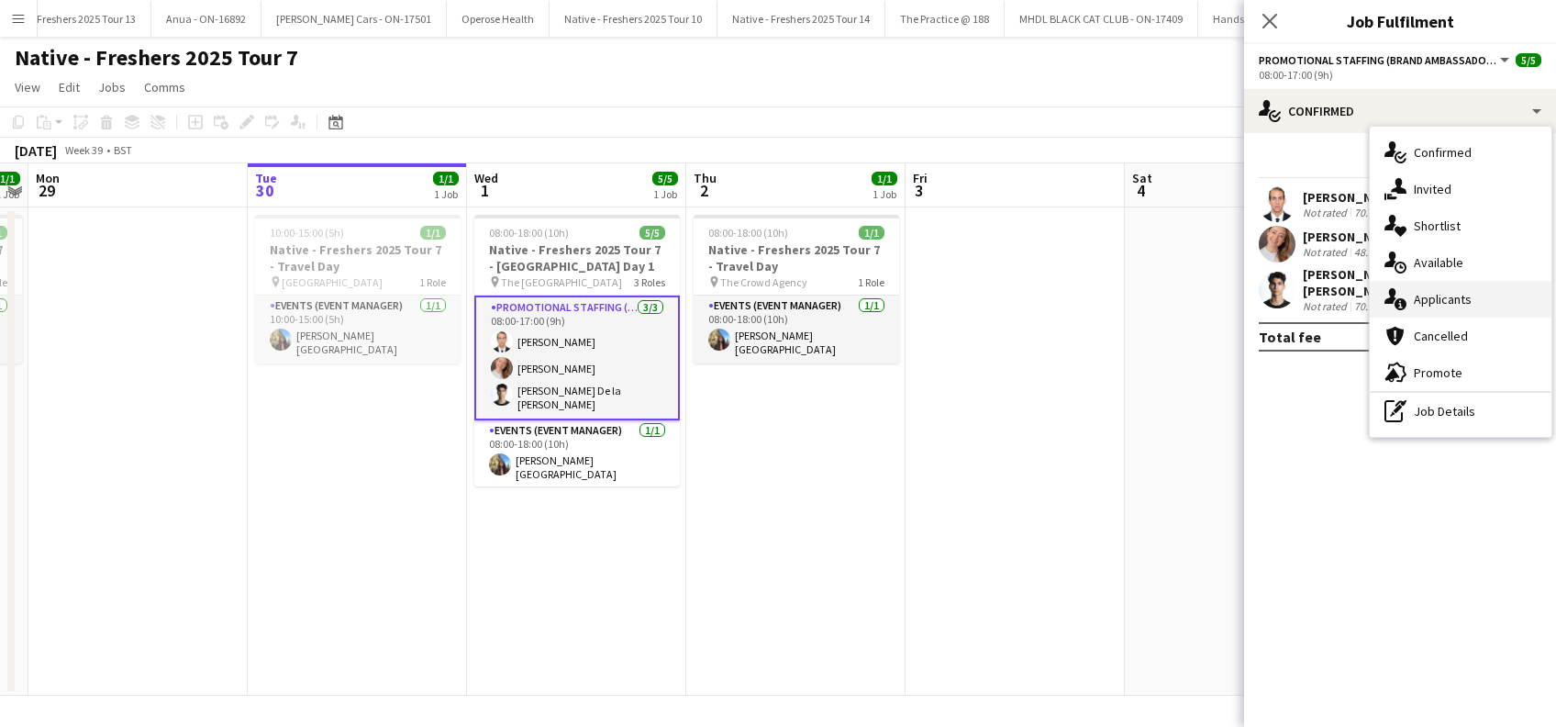
click at [1431, 298] on span "Applicants" at bounding box center [1443, 299] width 58 height 17
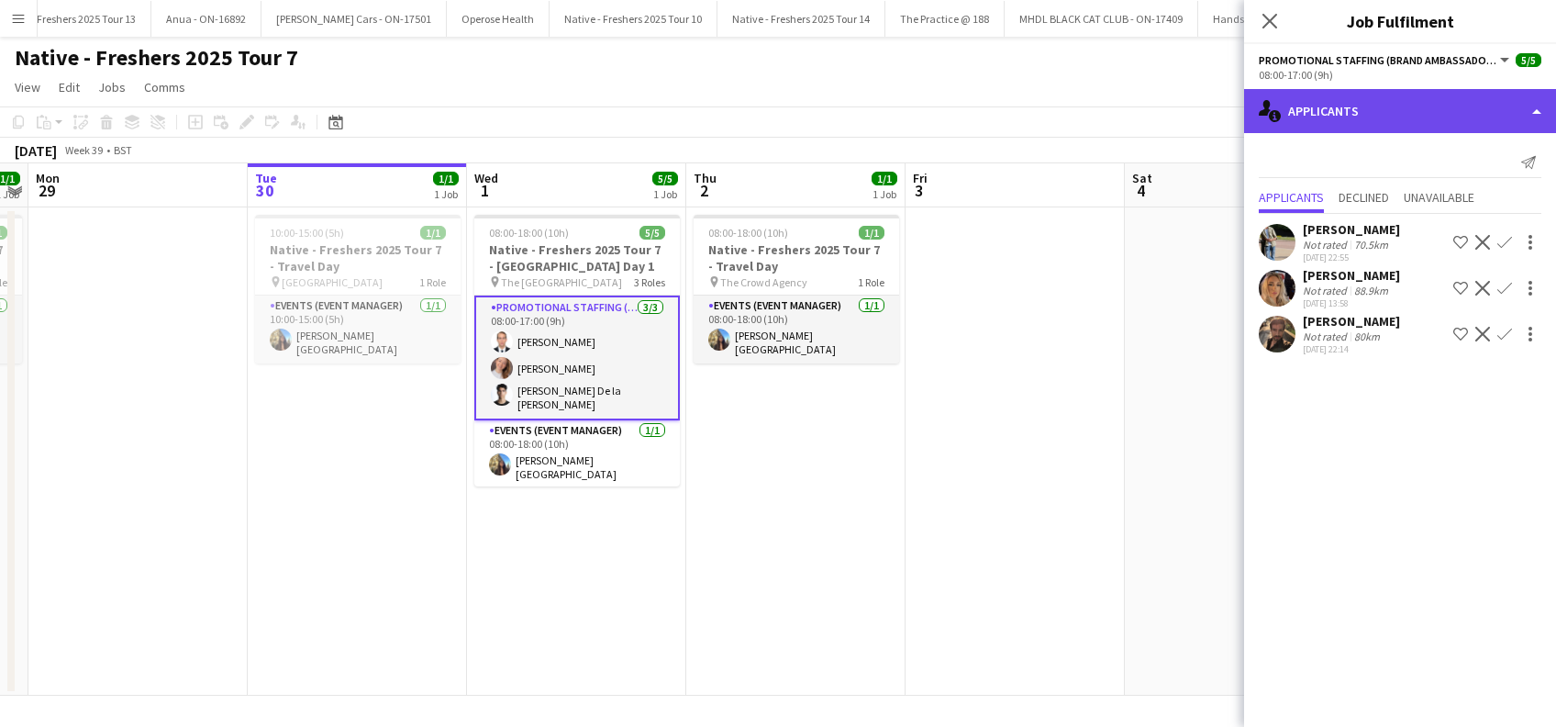
click at [1390, 110] on div "single-neutral-actions-information Applicants" at bounding box center [1400, 111] width 312 height 44
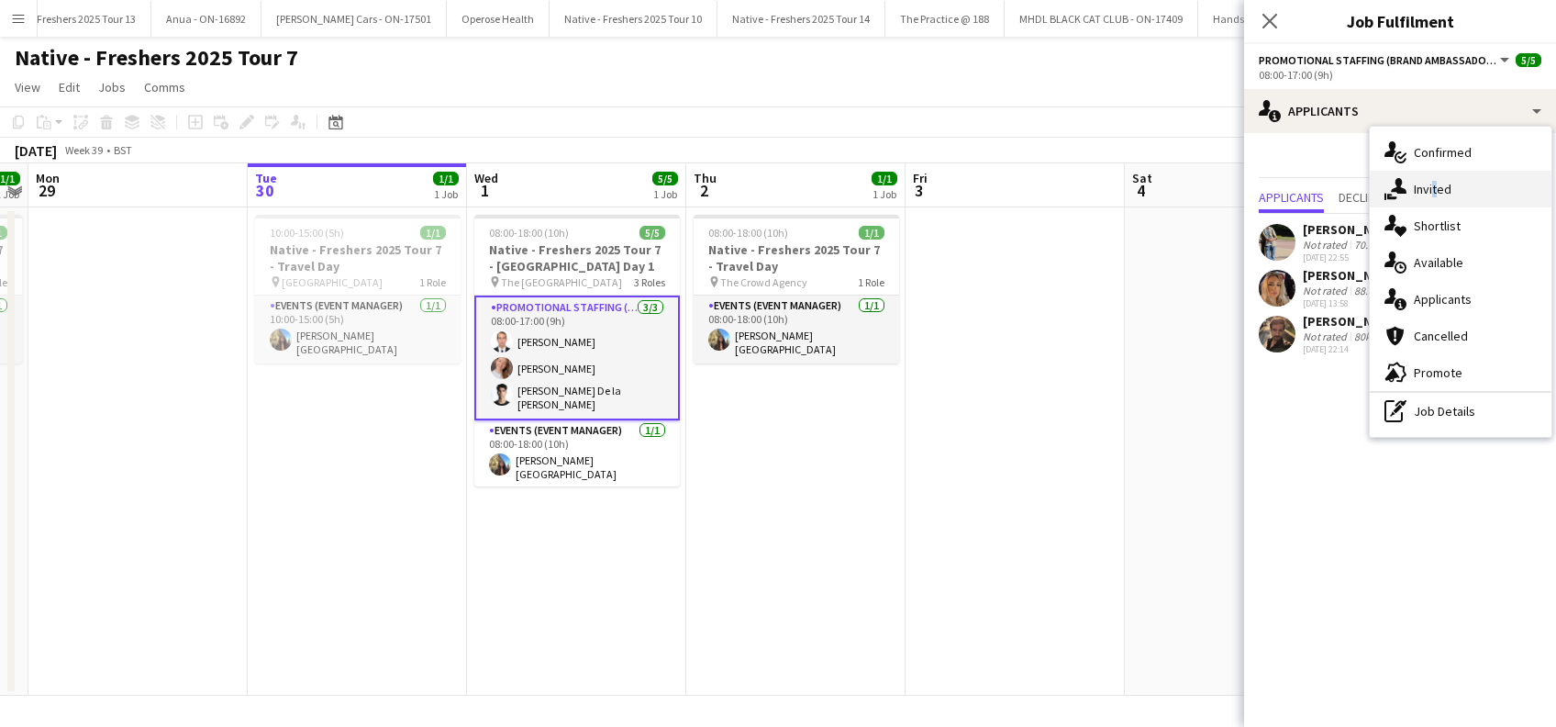
click at [1432, 194] on span "Invited" at bounding box center [1433, 189] width 38 height 17
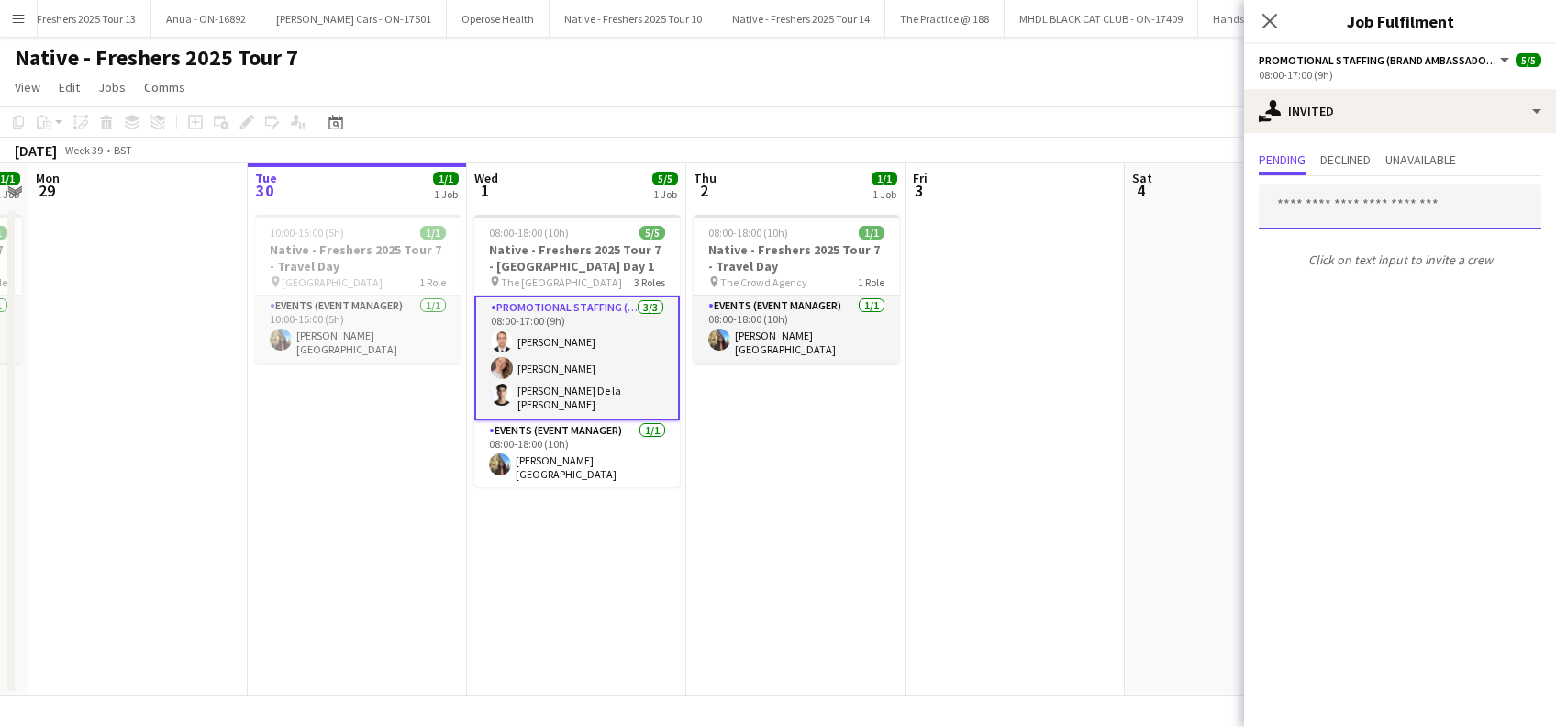
click at [1306, 204] on input "text" at bounding box center [1400, 206] width 283 height 46
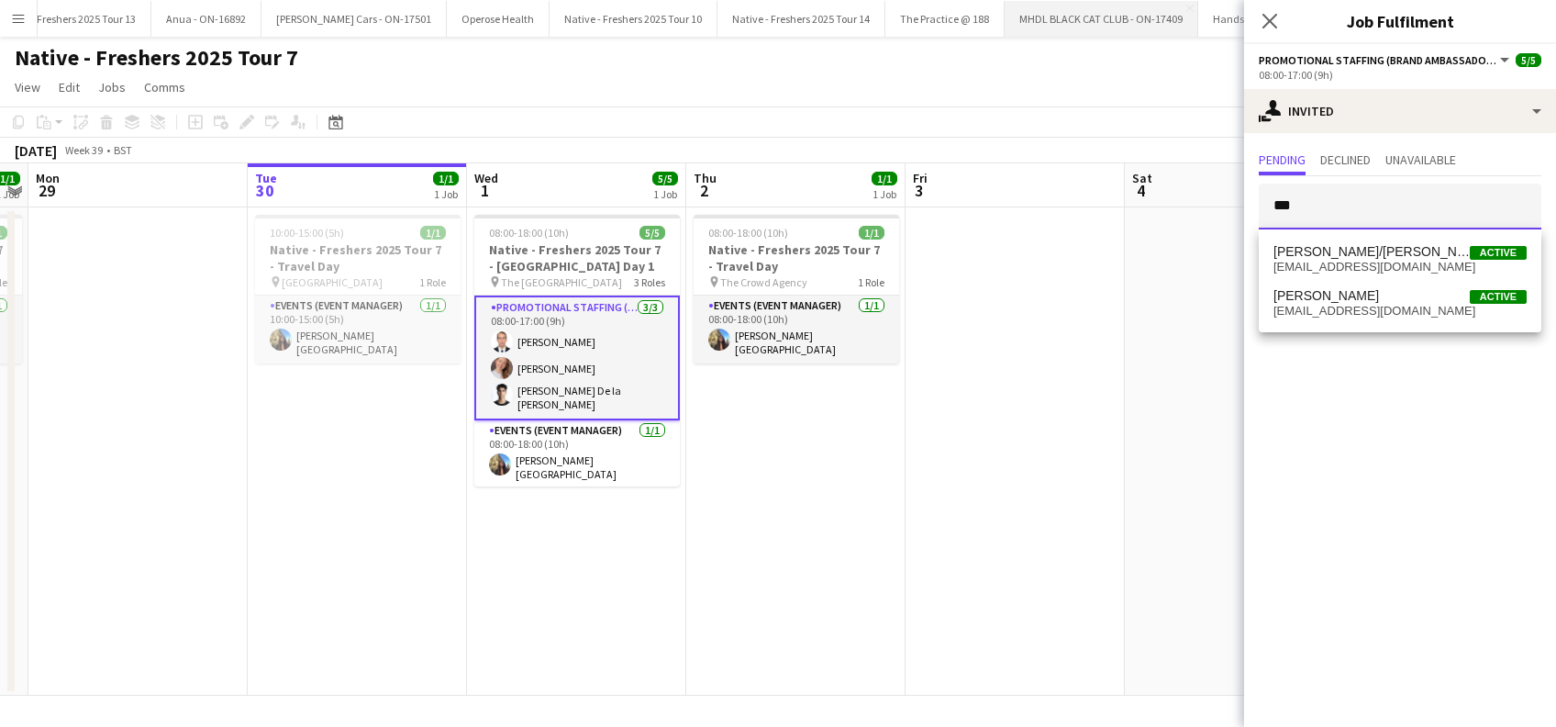
type input "***"
click at [564, 351] on app-card-role "Promotional Staffing (Brand Ambassadors) 3/3 08:00-17:00 (9h) Angel Gervacio Bi…" at bounding box center [576, 357] width 205 height 125
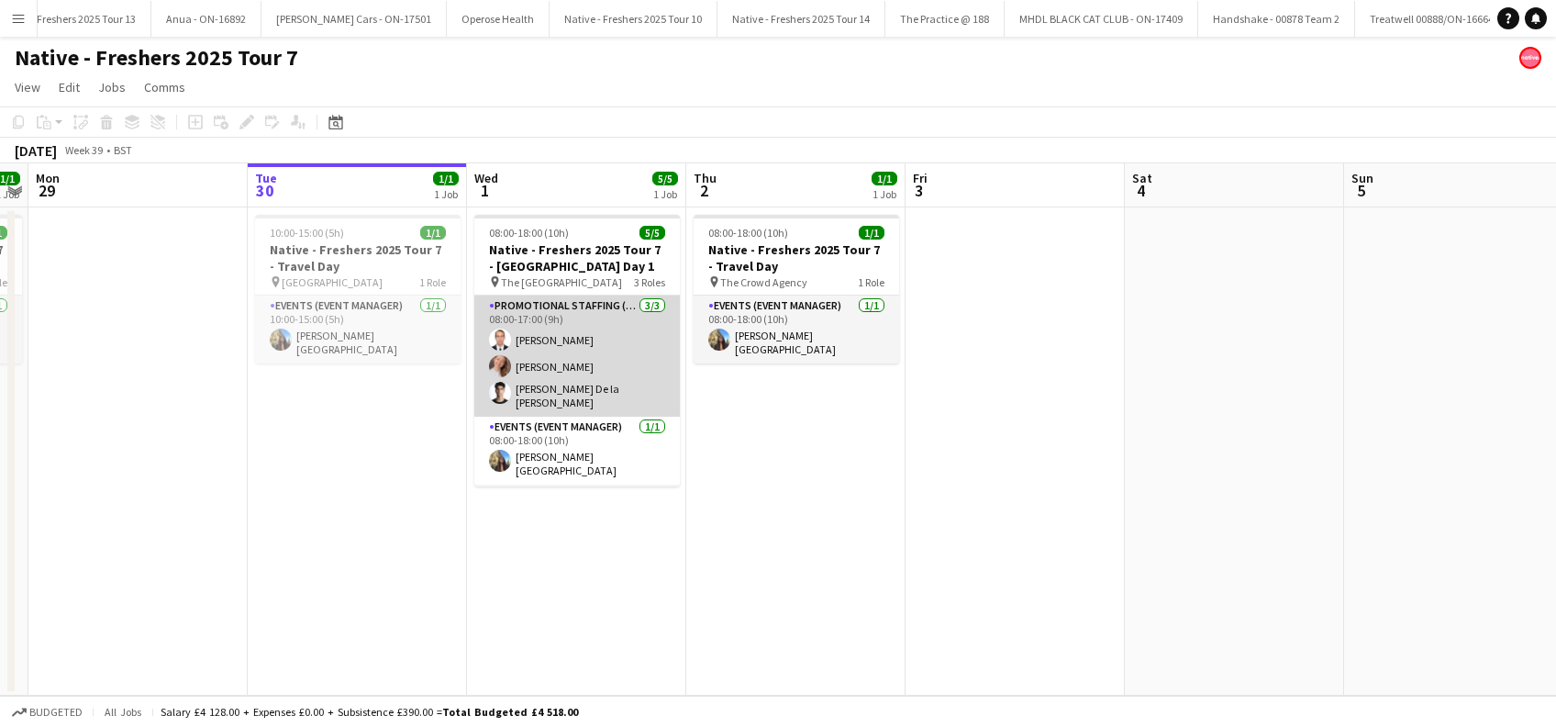
click at [572, 341] on app-card-role "Promotional Staffing (Brand Ambassadors) 3/3 08:00-17:00 (9h) Angel Gervacio Bi…" at bounding box center [576, 355] width 205 height 121
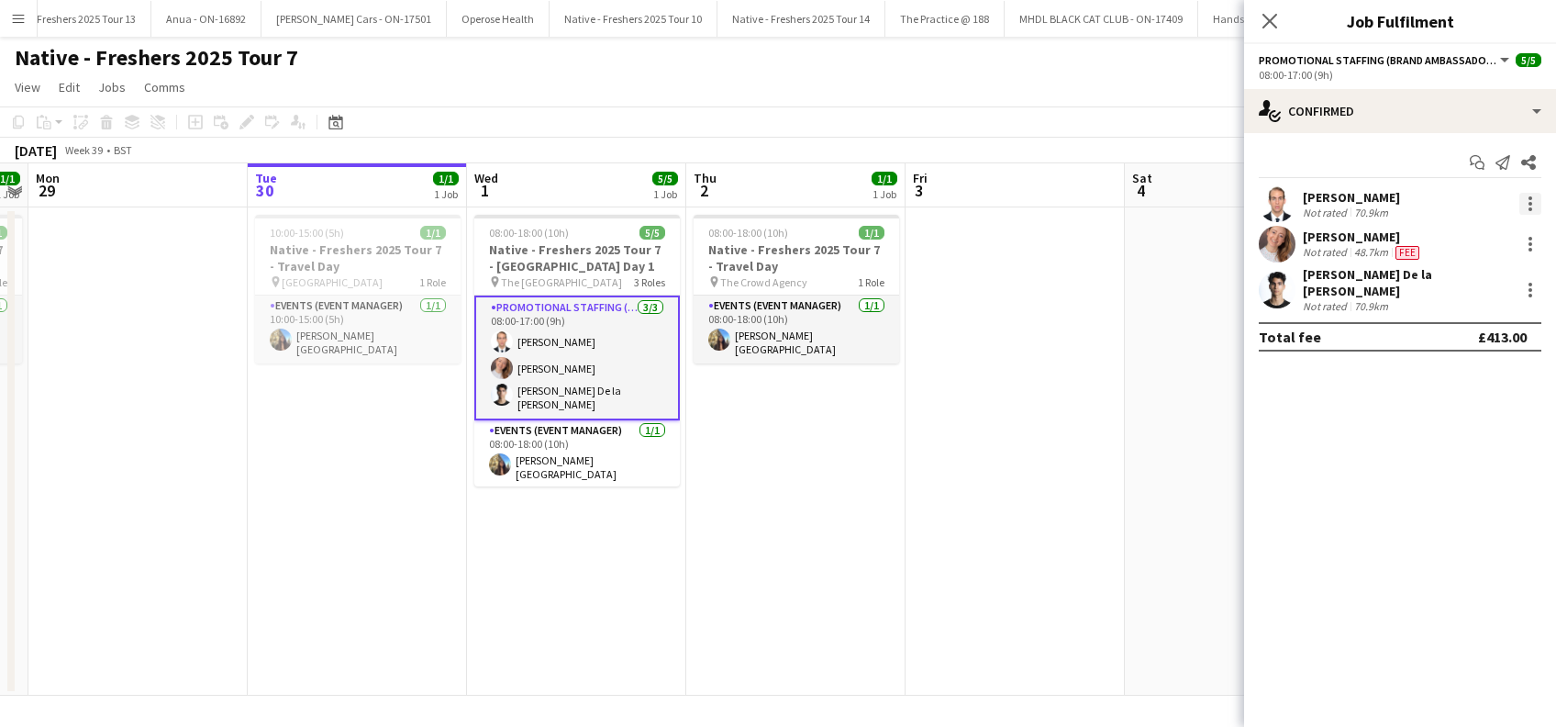
click at [1532, 202] on div at bounding box center [1530, 204] width 22 height 22
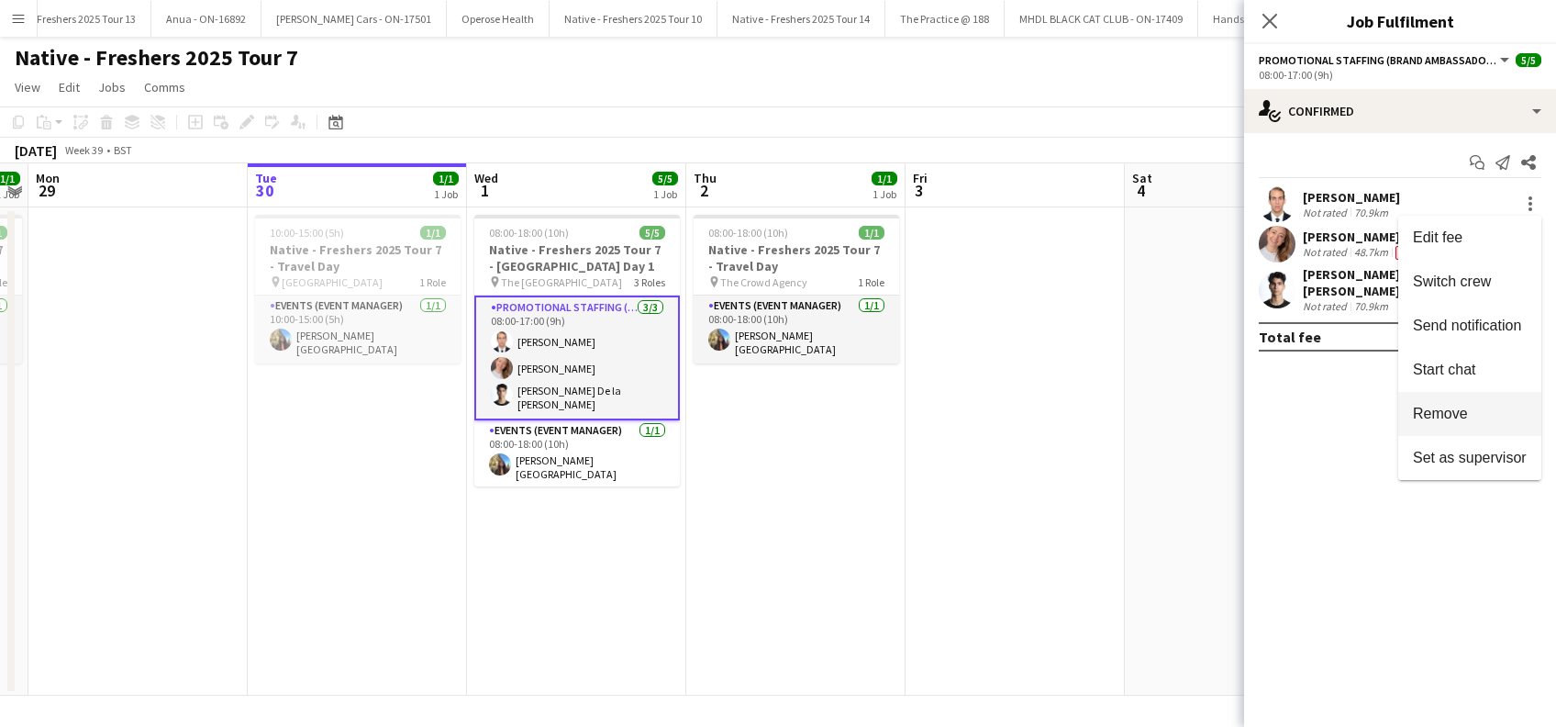
click at [1443, 416] on span "Remove" at bounding box center [1440, 413] width 55 height 16
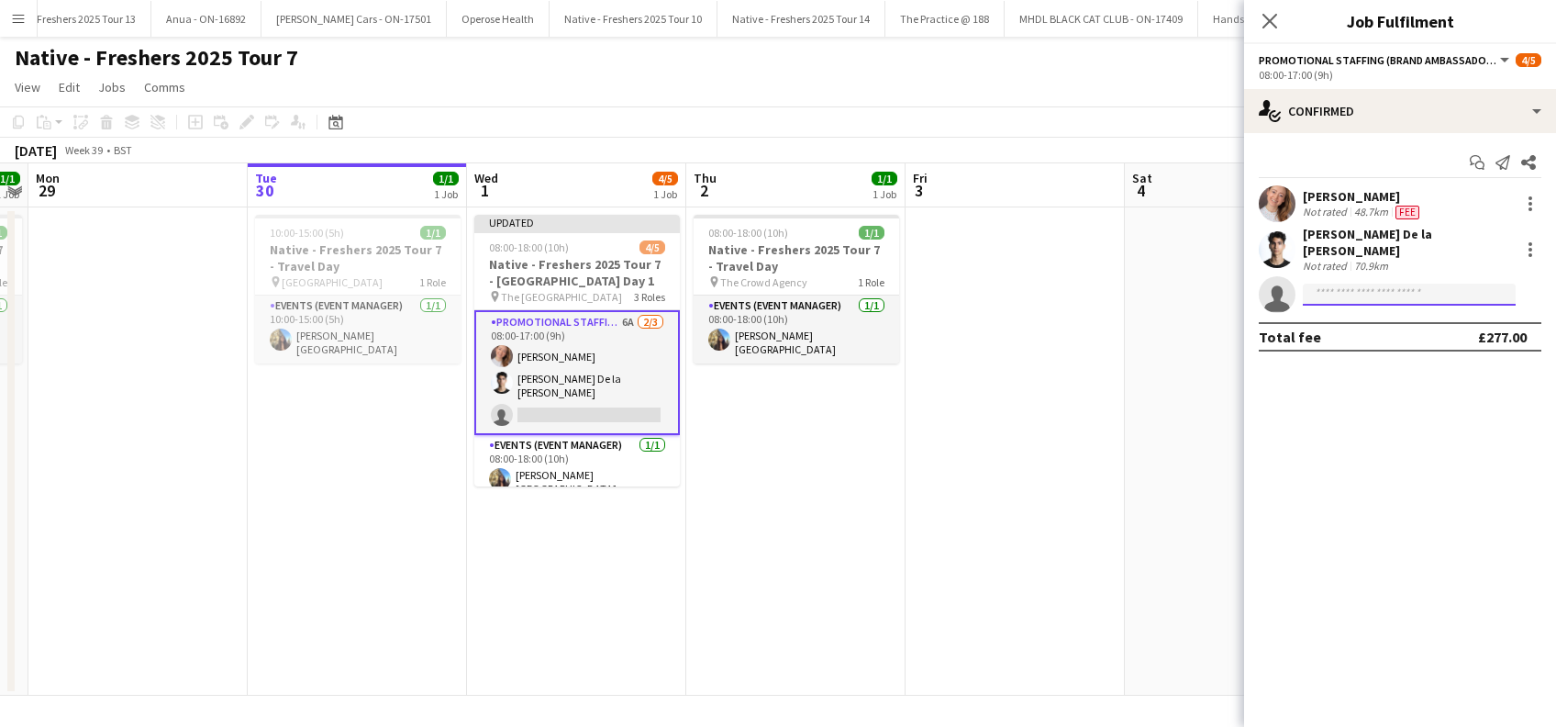
click at [1342, 283] on input at bounding box center [1409, 294] width 213 height 22
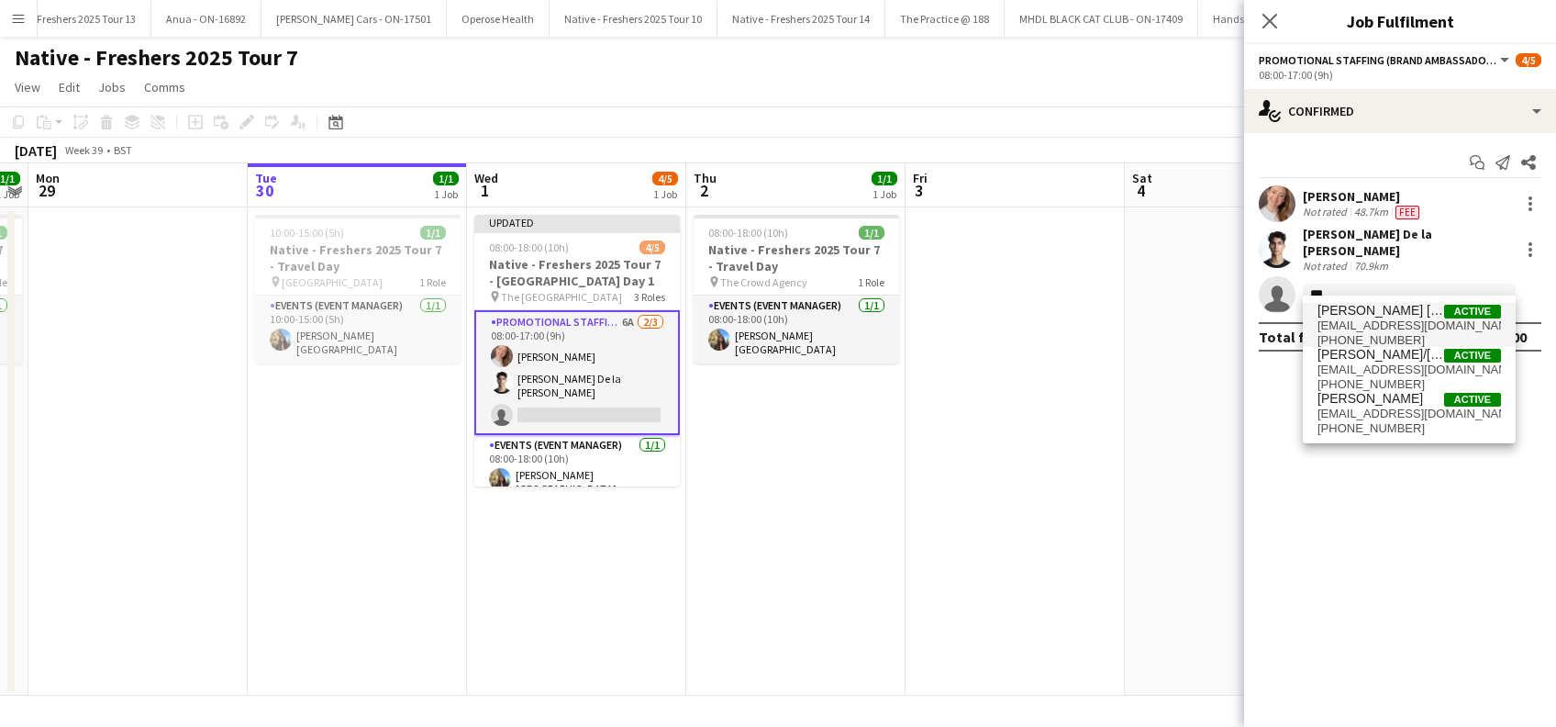
type input "***"
click at [1370, 312] on span "Liz Andrea Alvarado Abad" at bounding box center [1380, 311] width 127 height 16
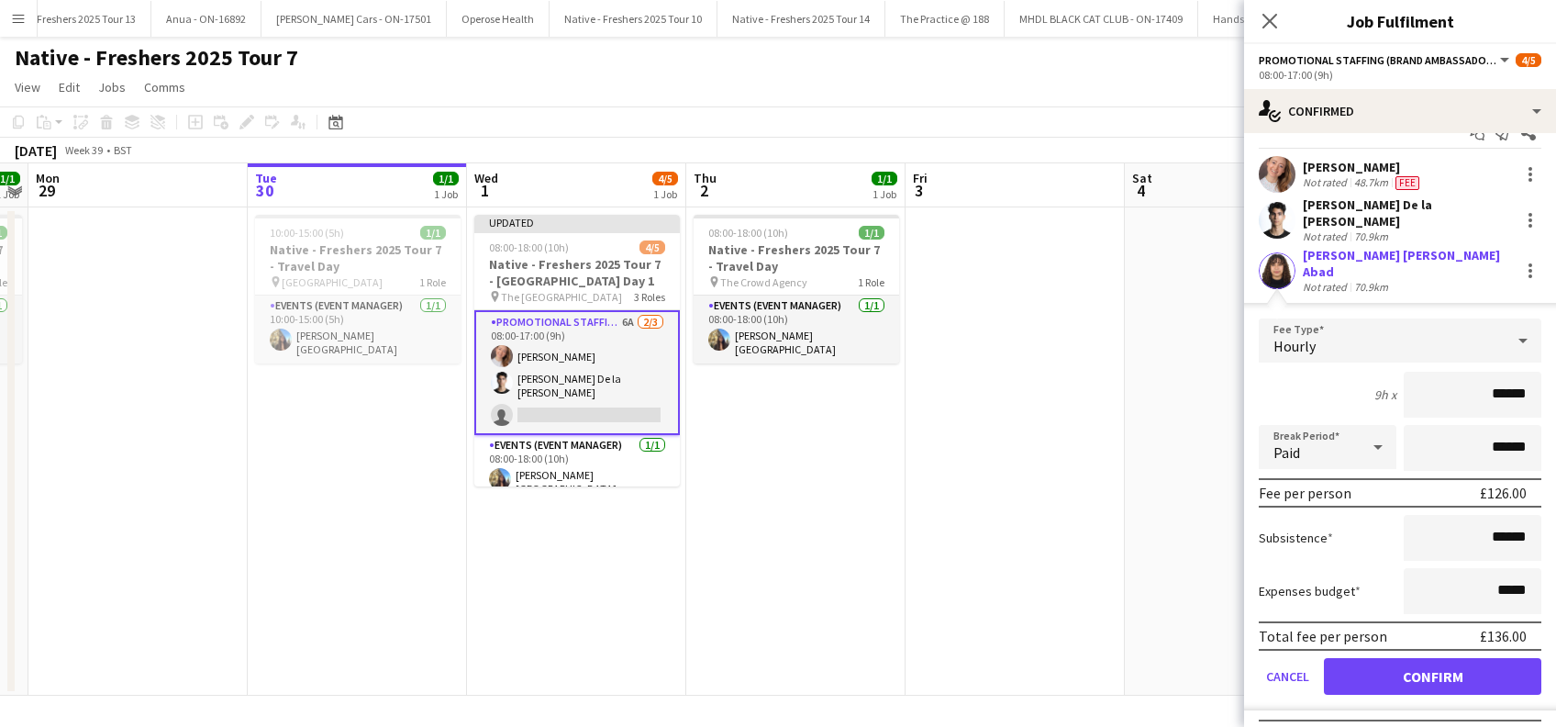
scroll to position [44, 0]
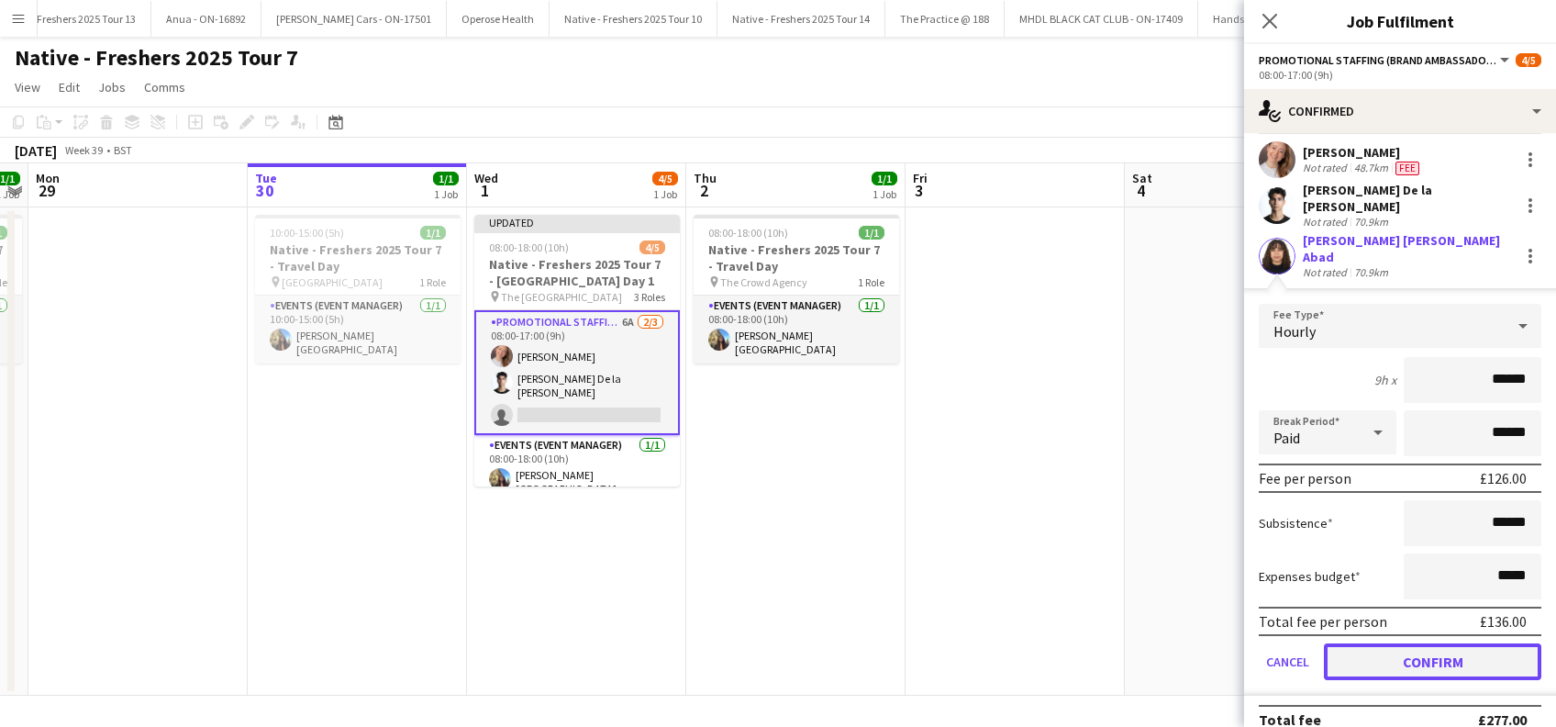
click at [1394, 643] on button "Confirm" at bounding box center [1432, 661] width 217 height 37
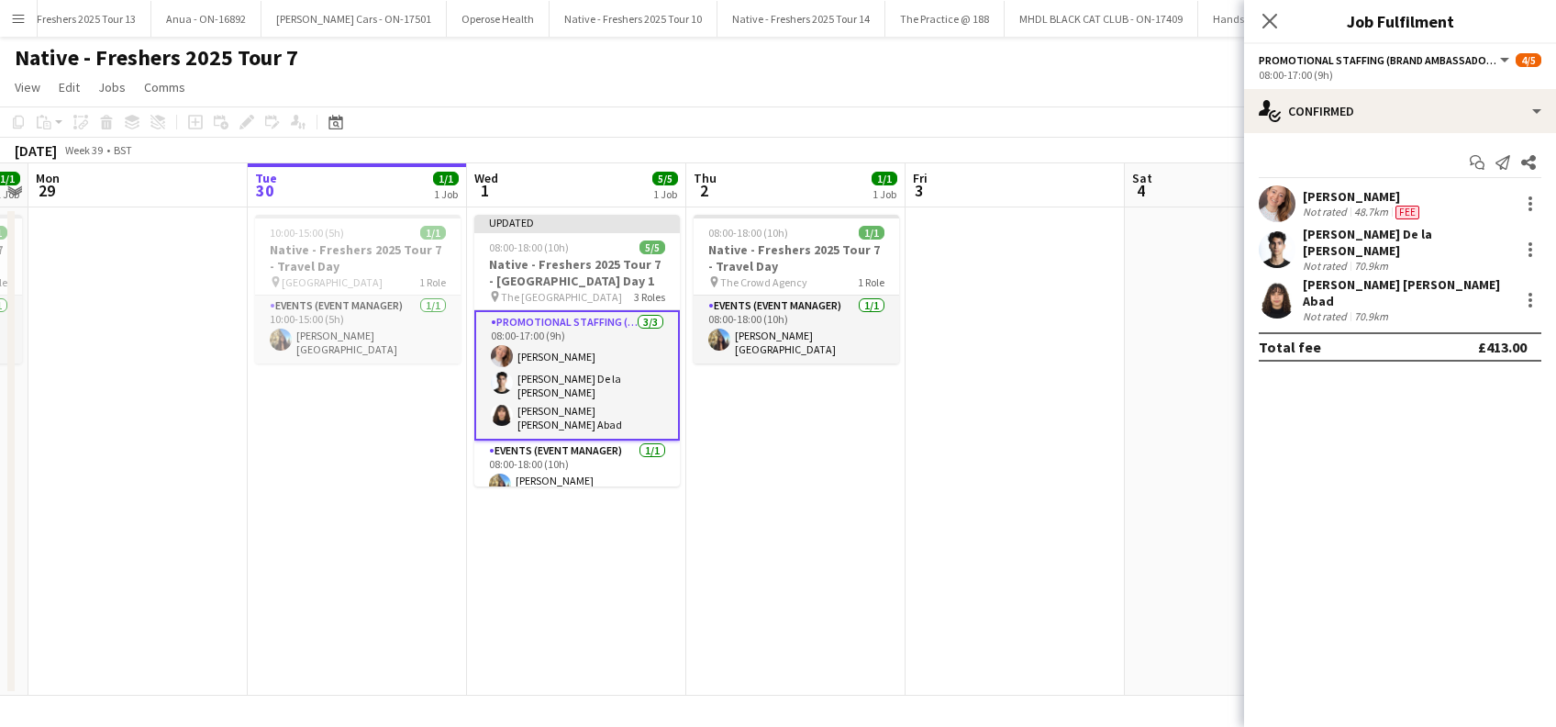
scroll to position [0, 0]
click at [1274, 17] on icon at bounding box center [1268, 20] width 17 height 17
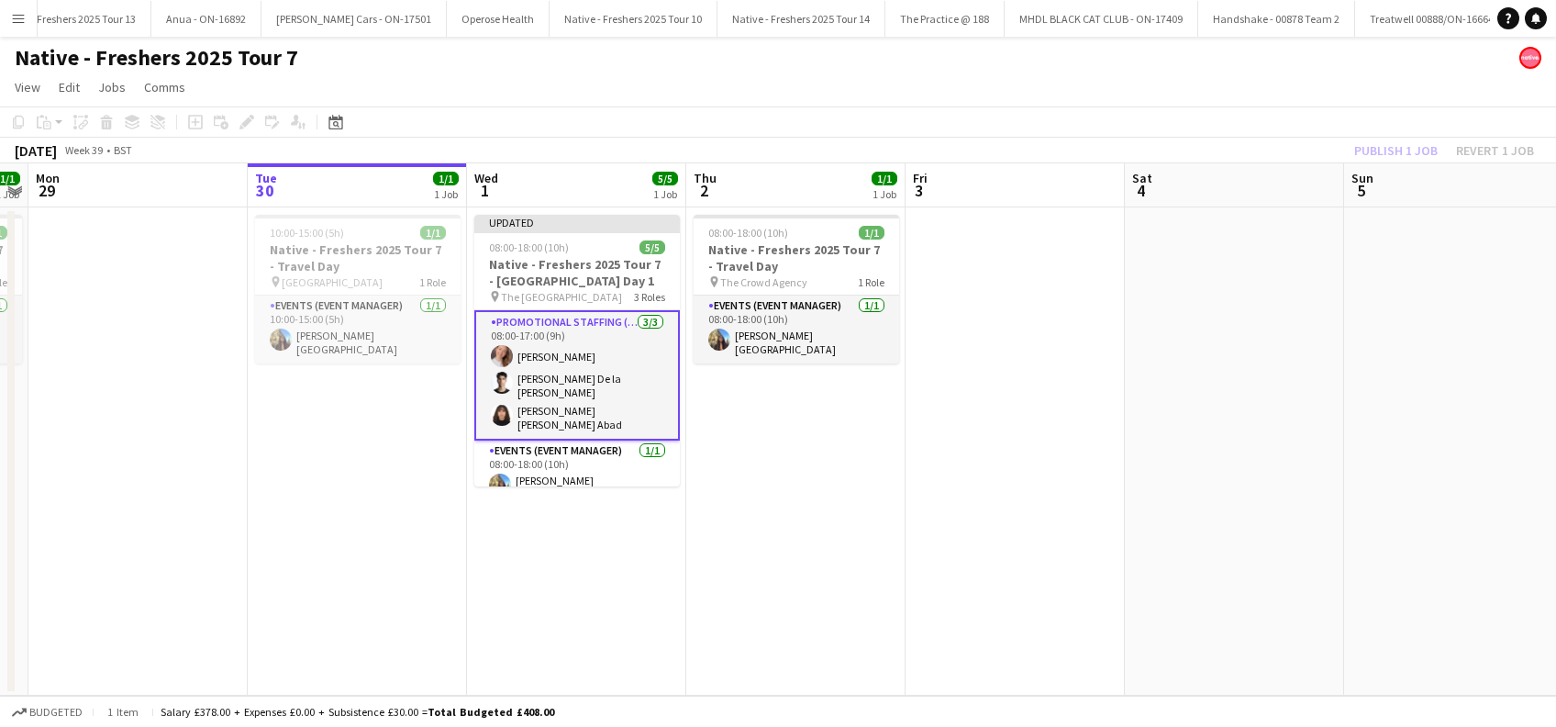
click at [1025, 348] on app-date-cell at bounding box center [1014, 451] width 219 height 488
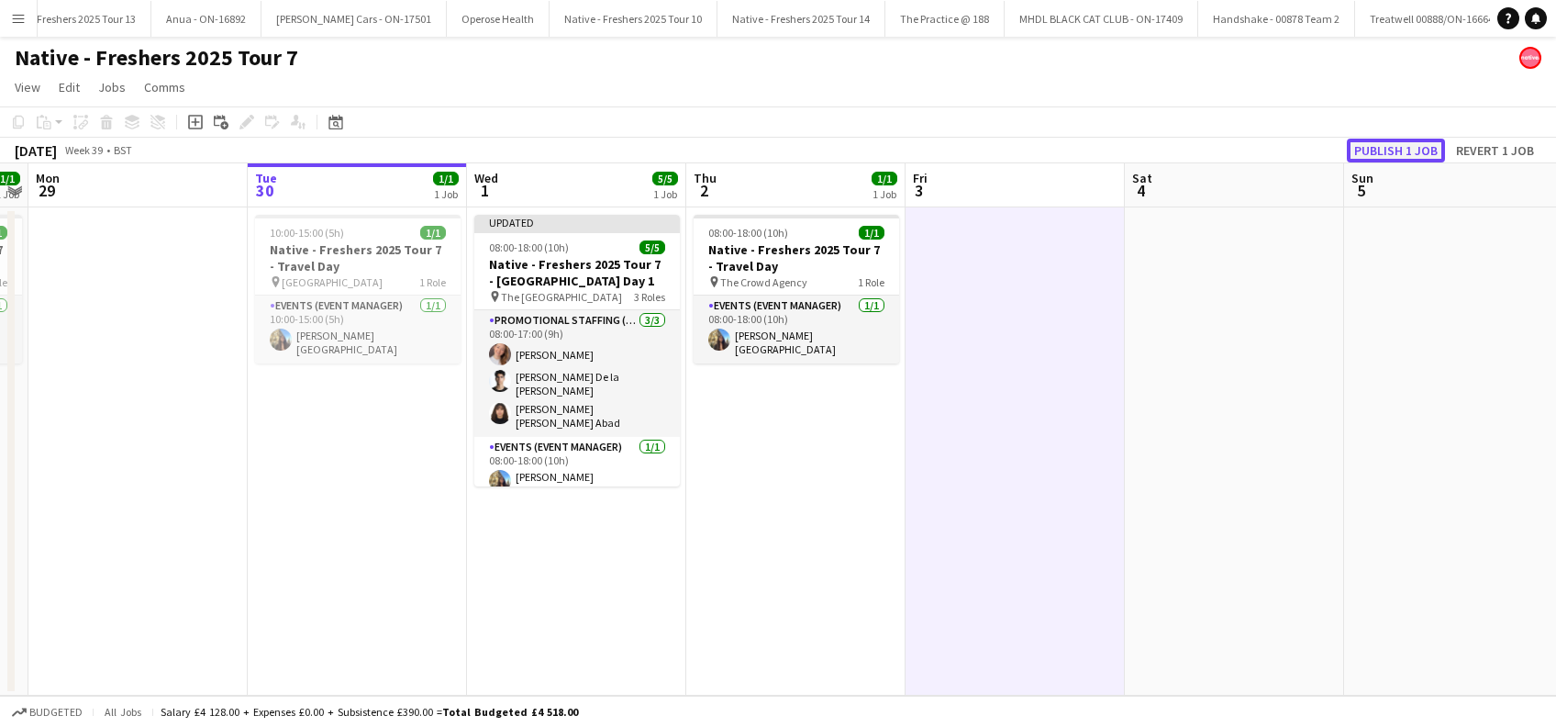
click at [1374, 157] on button "Publish 1 job" at bounding box center [1396, 151] width 98 height 24
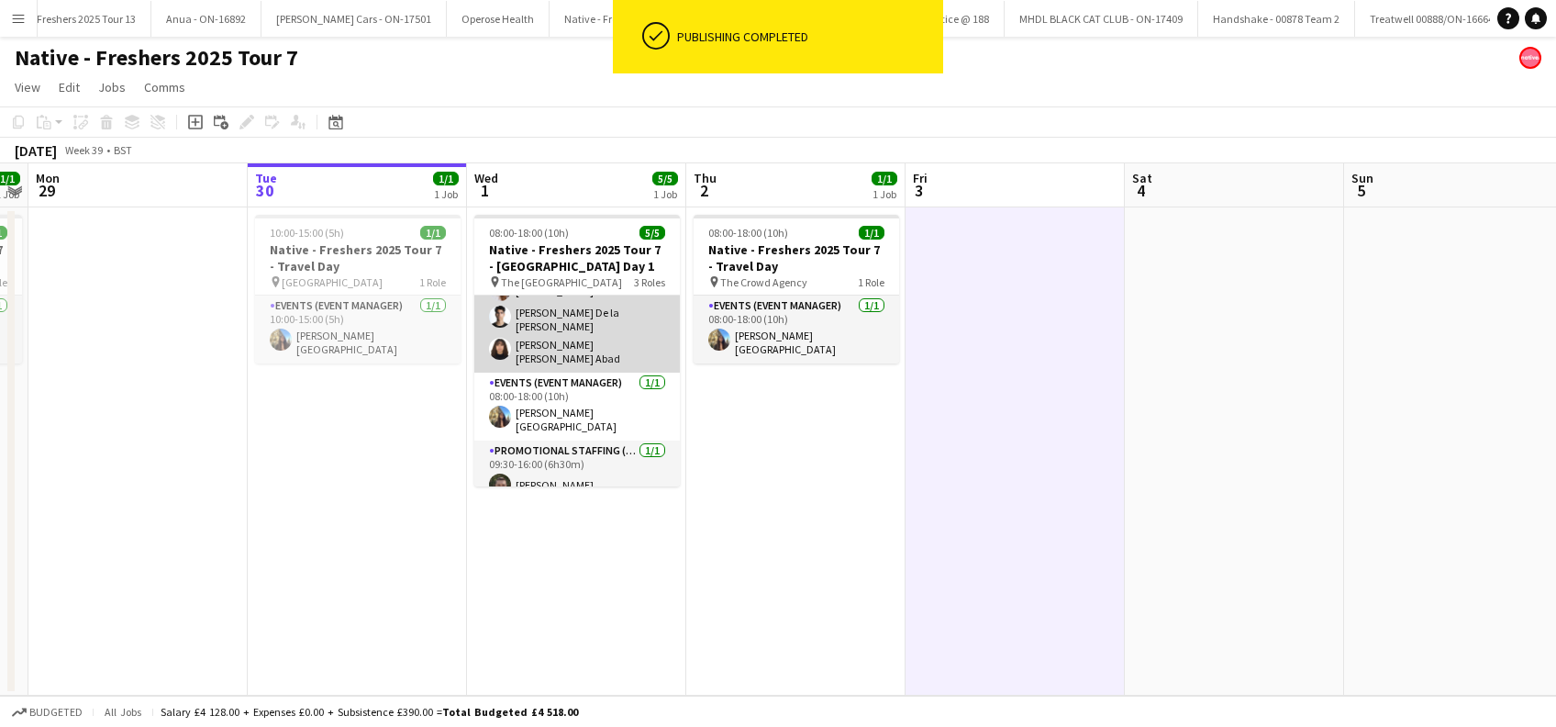
click at [562, 345] on app-card-role "Promotional Staffing (Brand Ambassadors) 3/3 08:00-17:00 (9h) Emma True Adrian …" at bounding box center [576, 309] width 205 height 127
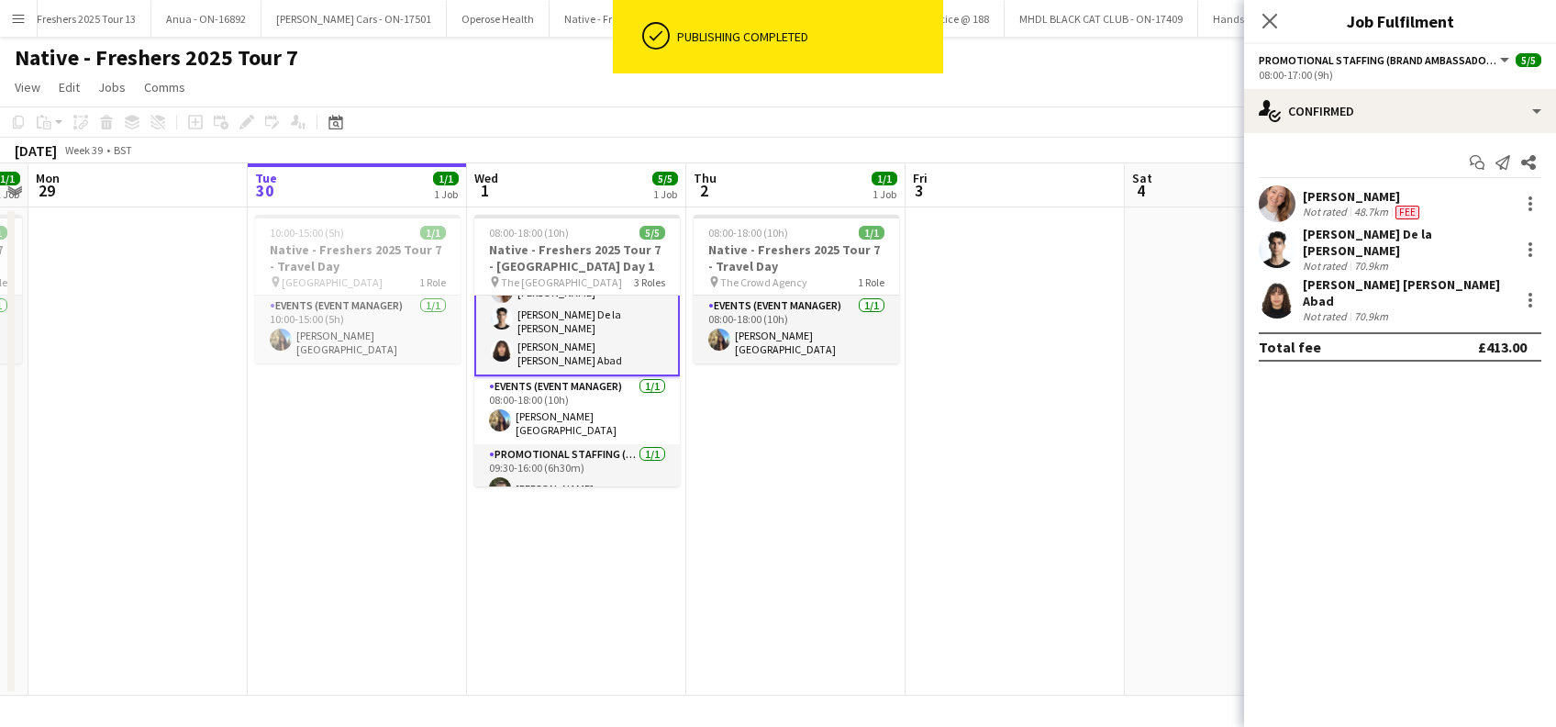
scroll to position [51, 0]
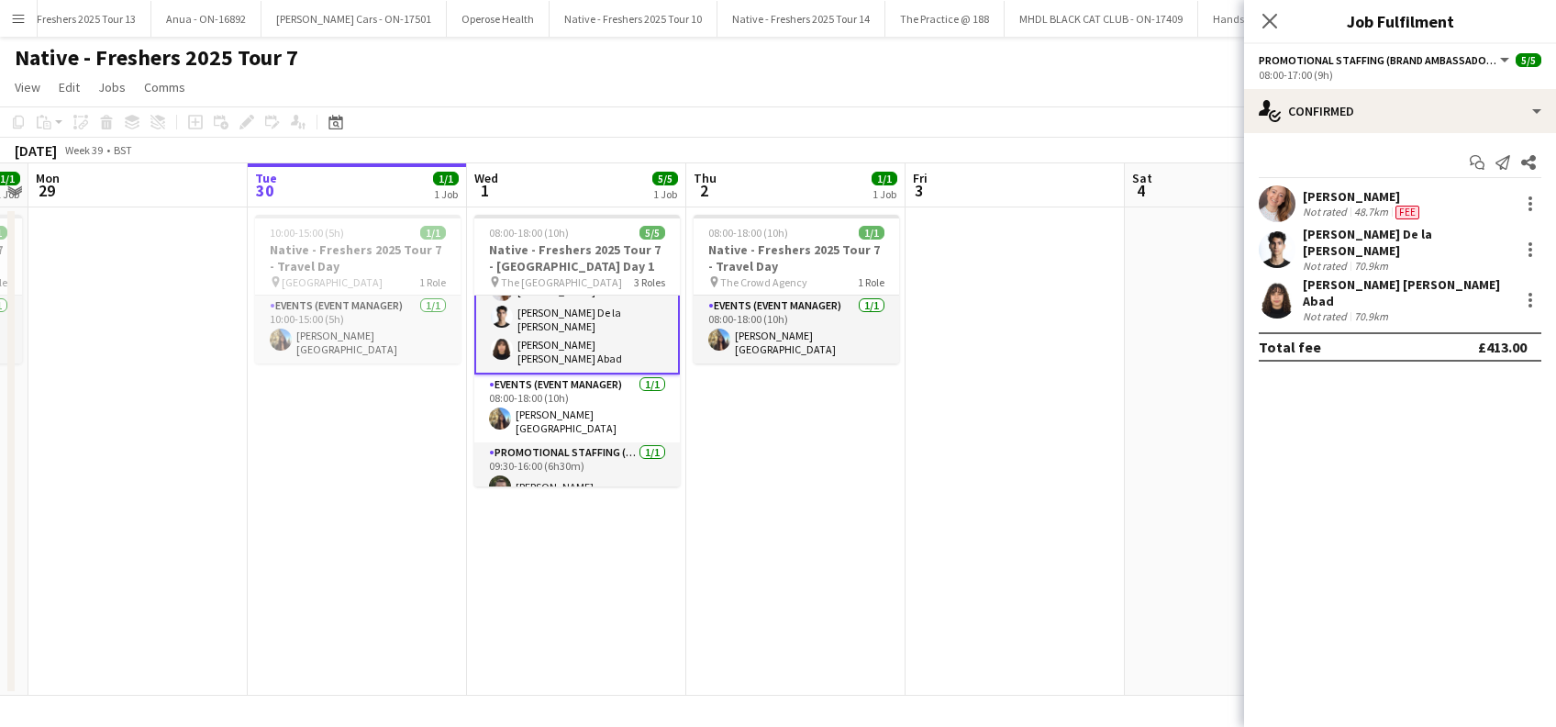
click at [1407, 281] on div "Liz Andrea Alvarado Abad" at bounding box center [1407, 292] width 209 height 33
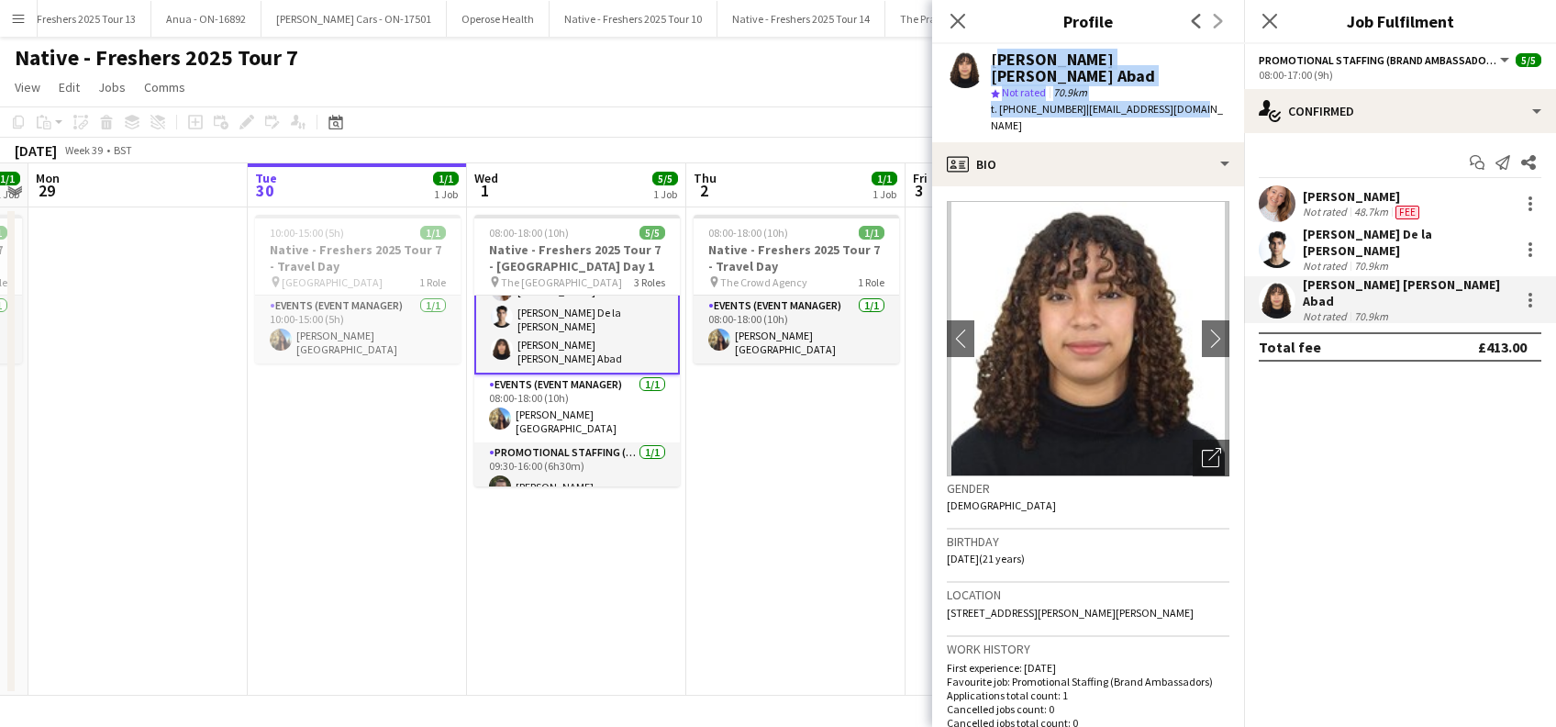
drag, startPoint x: 1198, startPoint y: 95, endPoint x: 991, endPoint y: 61, distance: 210.1
click at [991, 61] on div "Liz Andrea Alvarado Abad star Not rated 70.9km t. +4407591689184 | lizabad333@g…" at bounding box center [1088, 93] width 312 height 98
copy div "Liz Andrea Alvarado Abad star Not rated 70.9km t. +4407591689184 | lizabad333@g…"
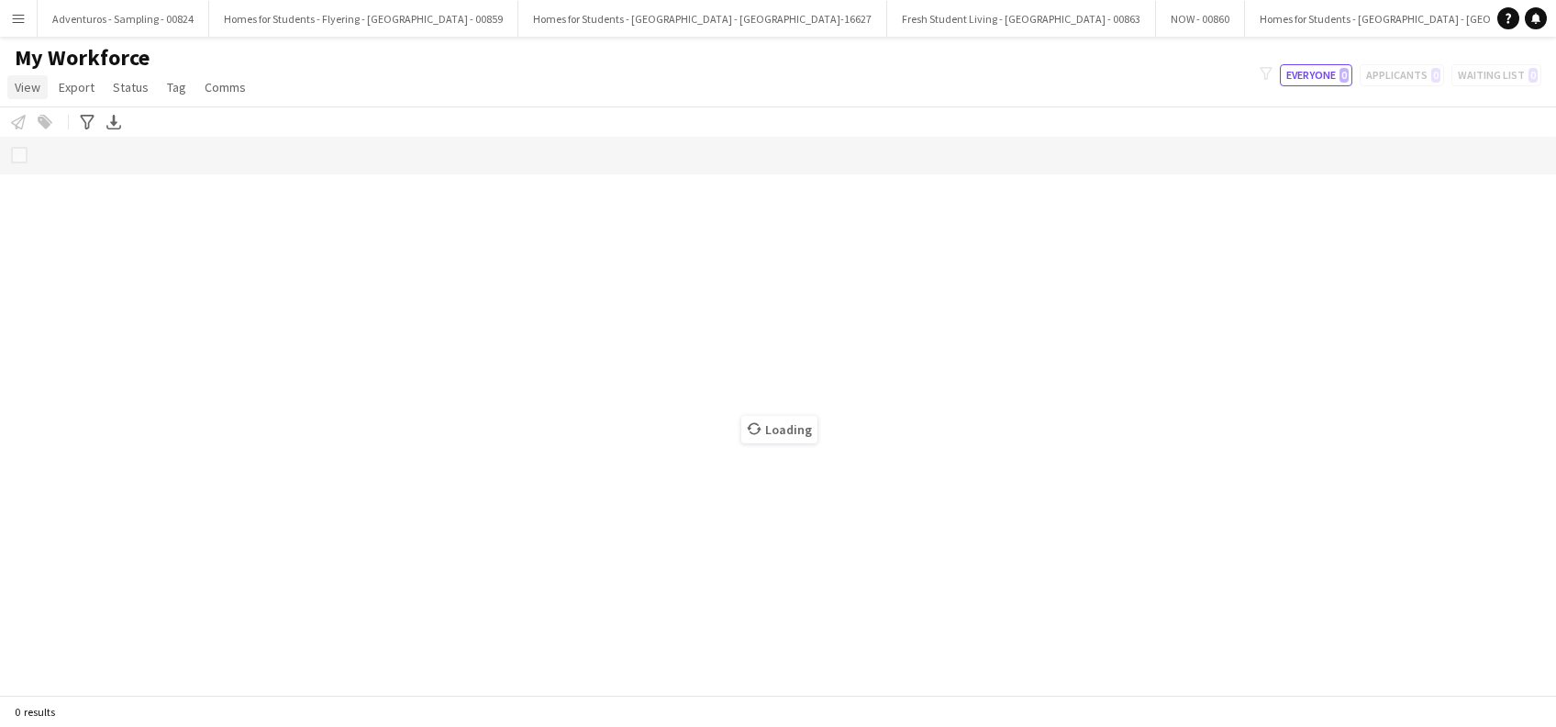
click at [23, 22] on app-icon "Menu" at bounding box center [18, 18] width 15 height 15
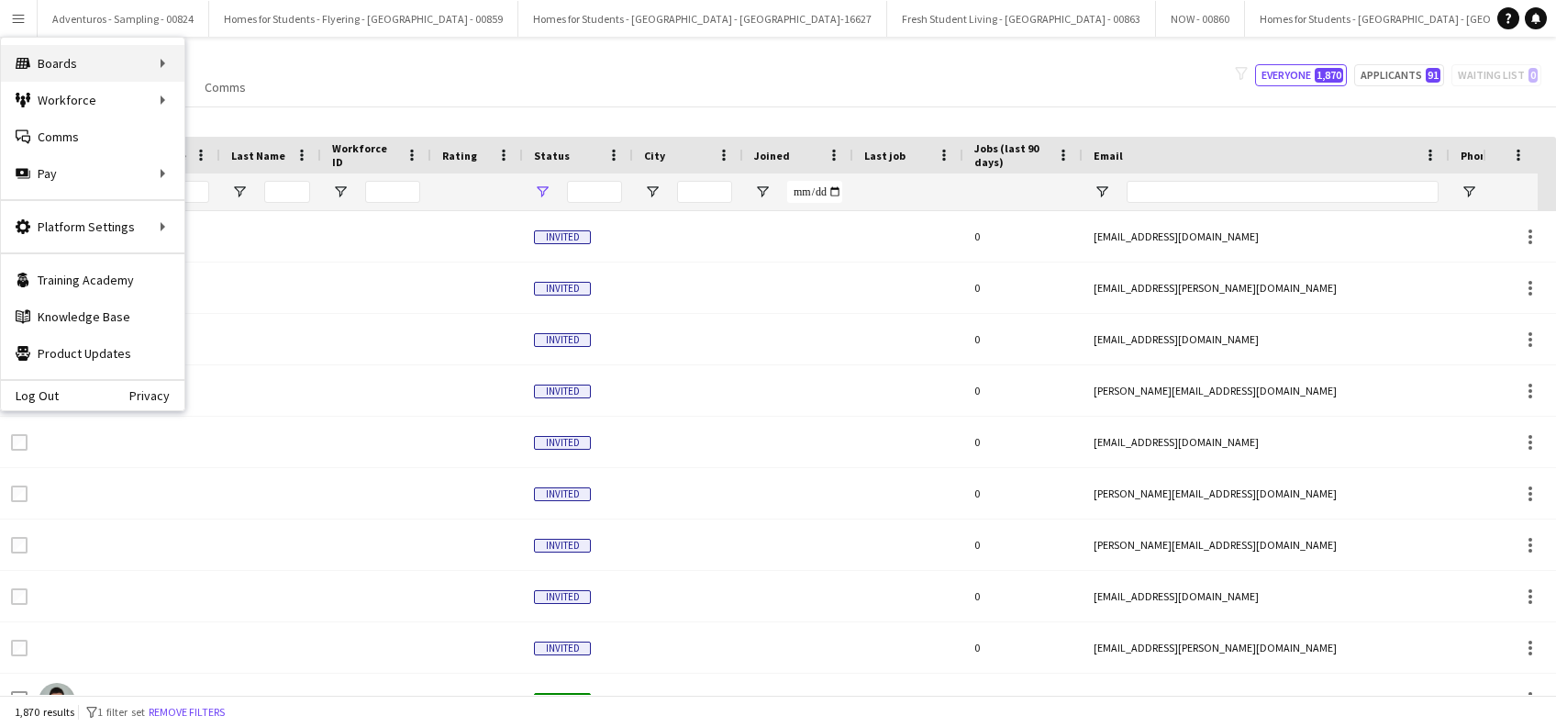
type input "**********"
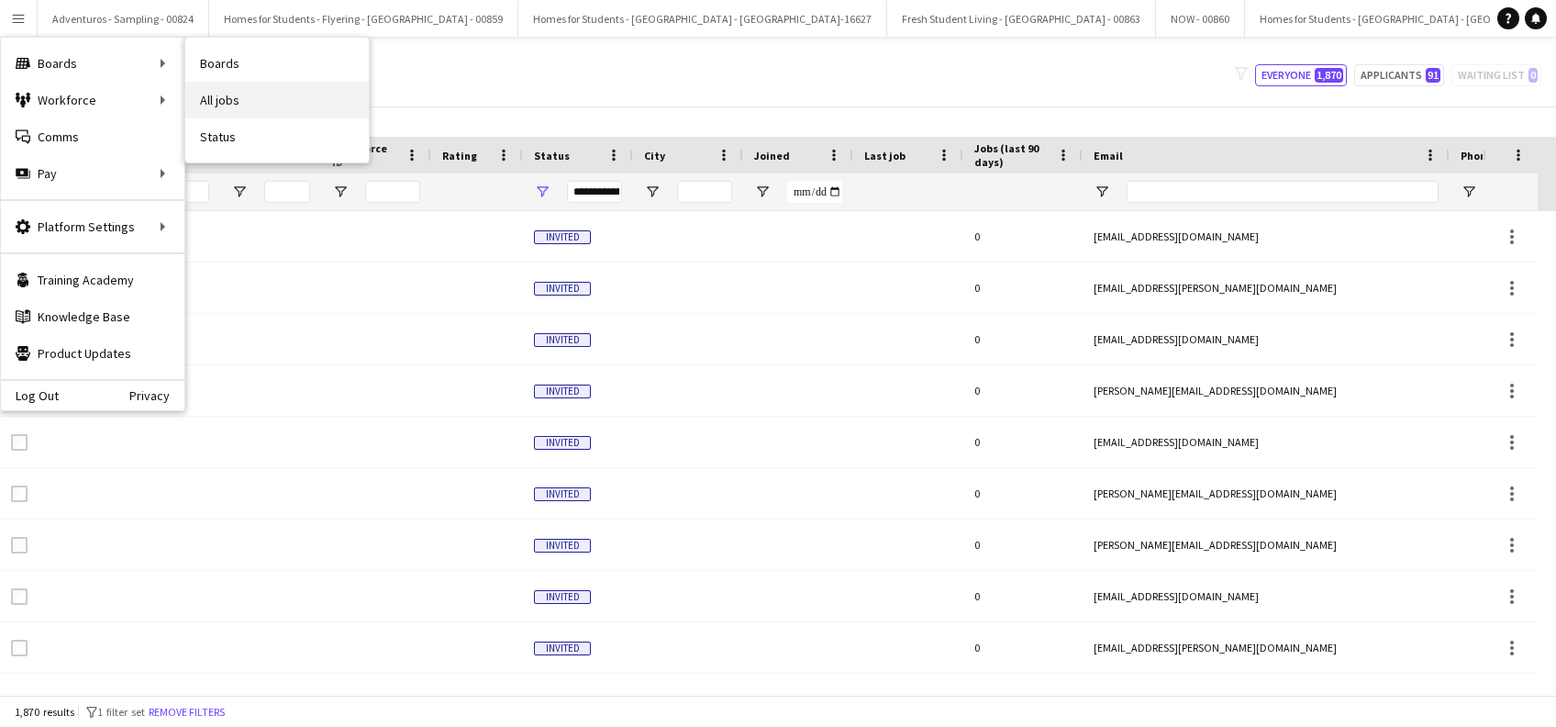
click at [242, 105] on link "All jobs" at bounding box center [276, 100] width 183 height 37
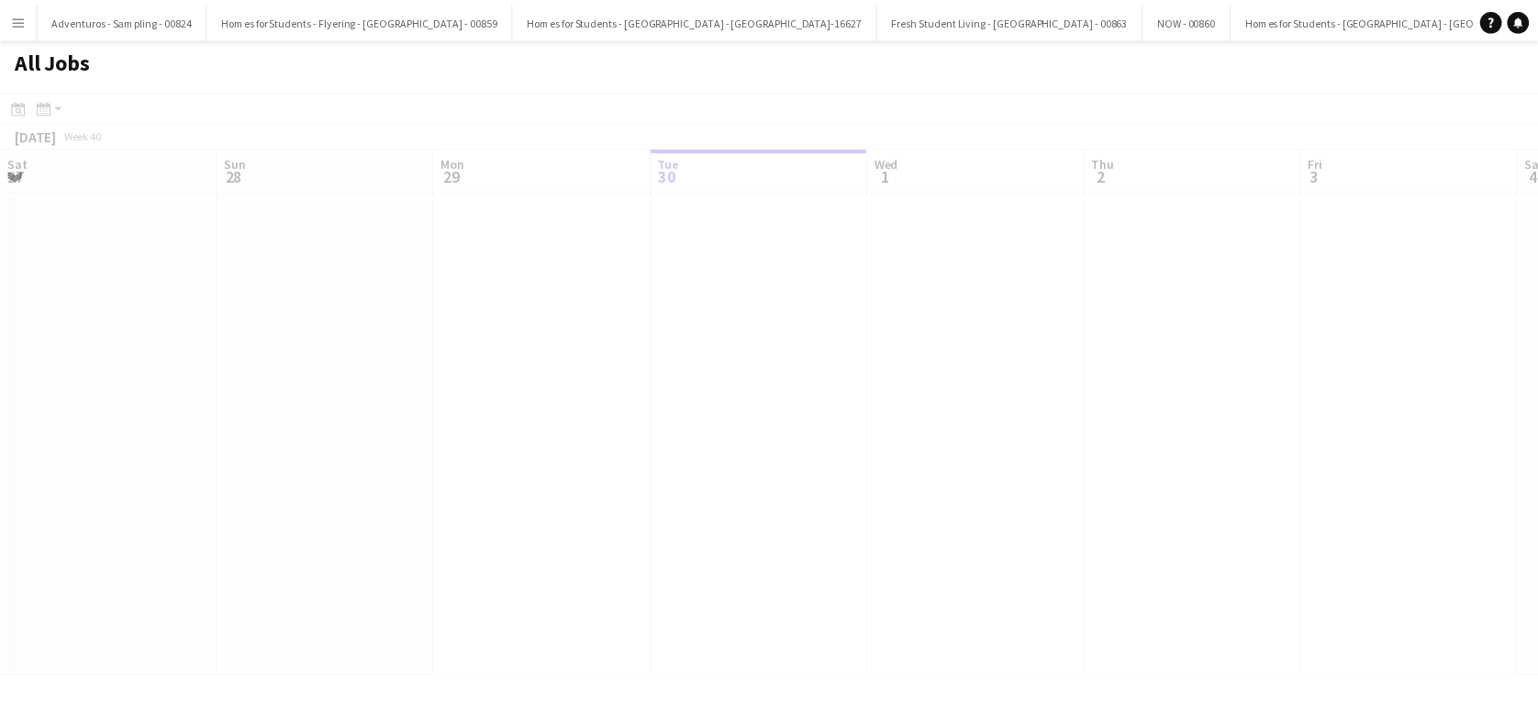
scroll to position [0, 439]
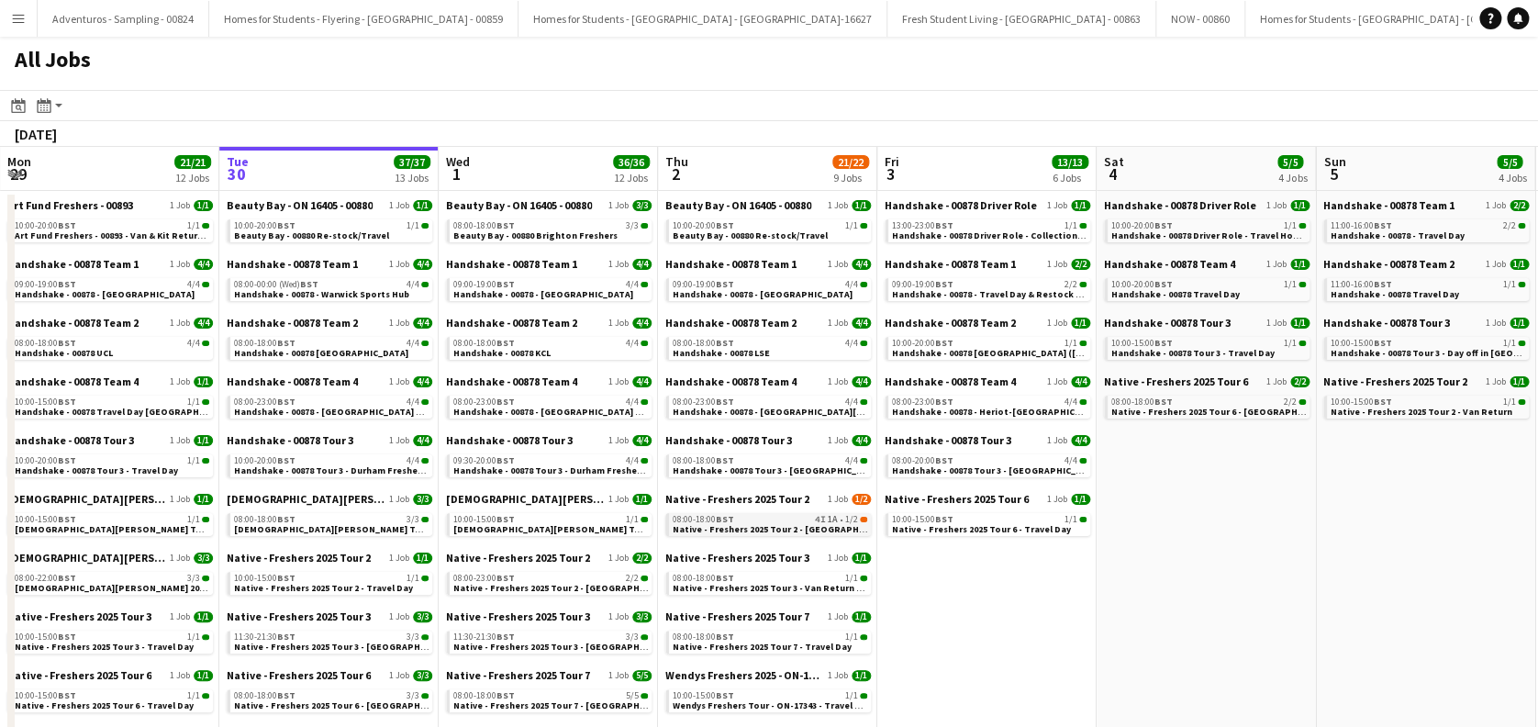
click at [818, 531] on span "Native - Freshers 2025 Tour 2 - Coventry" at bounding box center [784, 529] width 225 height 12
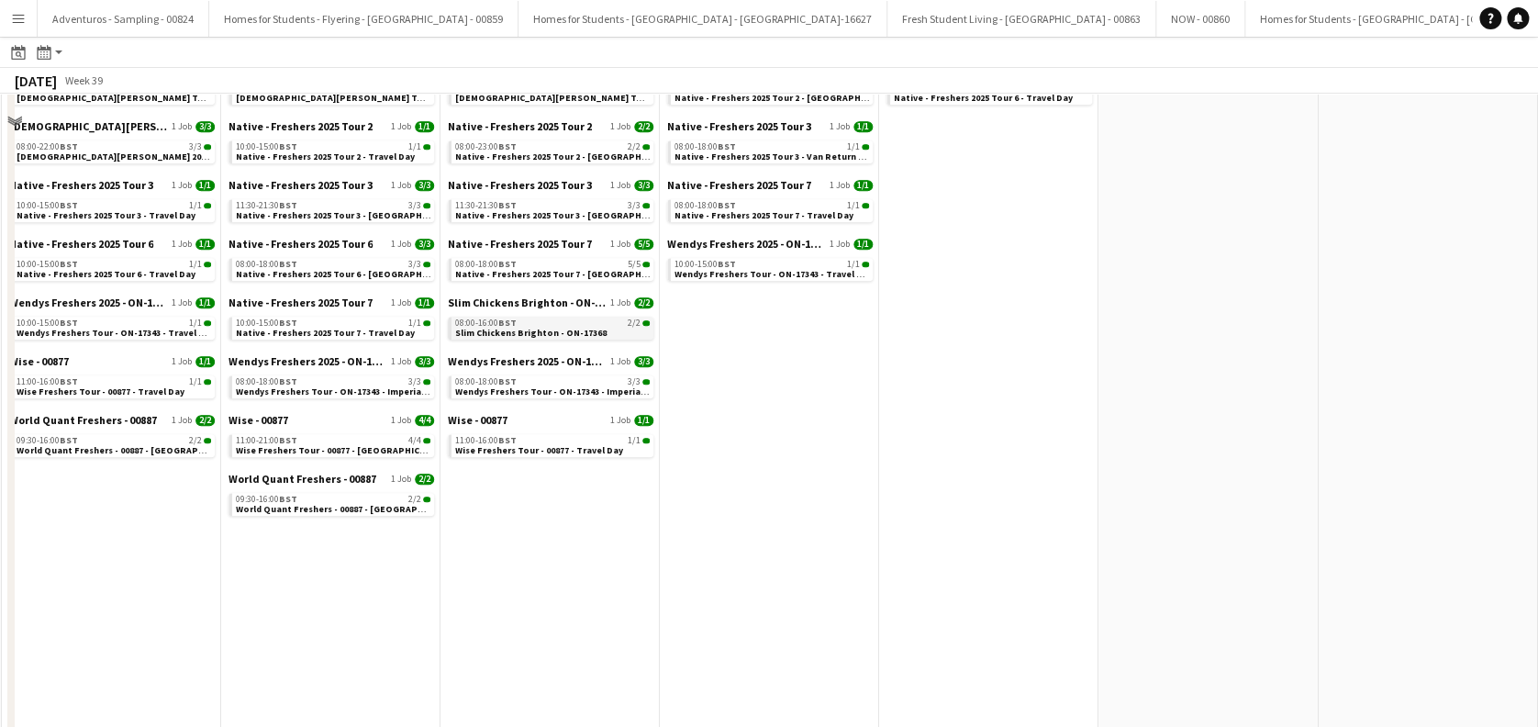
scroll to position [611, 0]
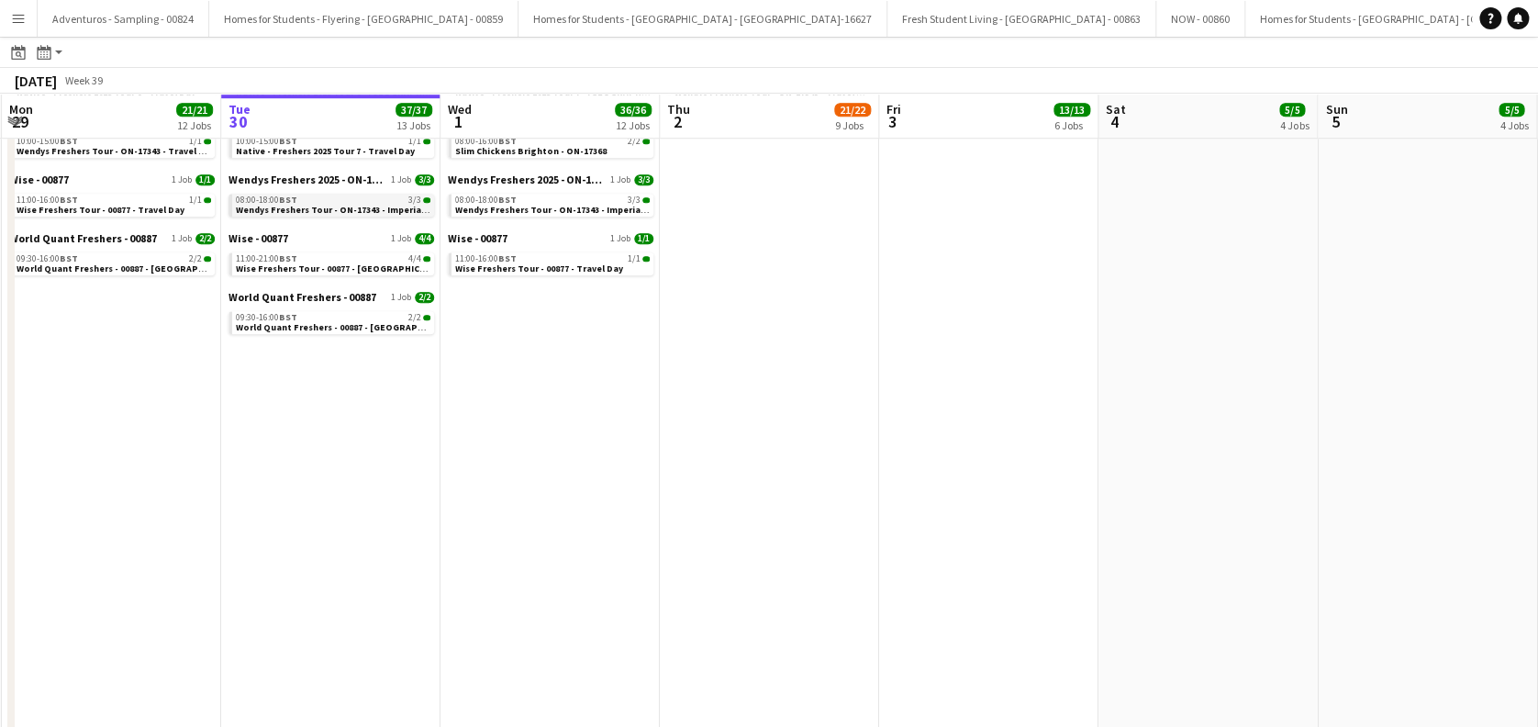
click at [327, 205] on span "Wendys Freshers Tour - ON-17343 - Imperial College London Day 1" at bounding box center [378, 210] width 285 height 12
click at [611, 447] on app-date-cell "Beauty Bay - ON 16405 - 00880 1 Job 3/3 08:00-18:00 BST 3/3 Beauty Bay - 00880 …" at bounding box center [549, 481] width 219 height 1807
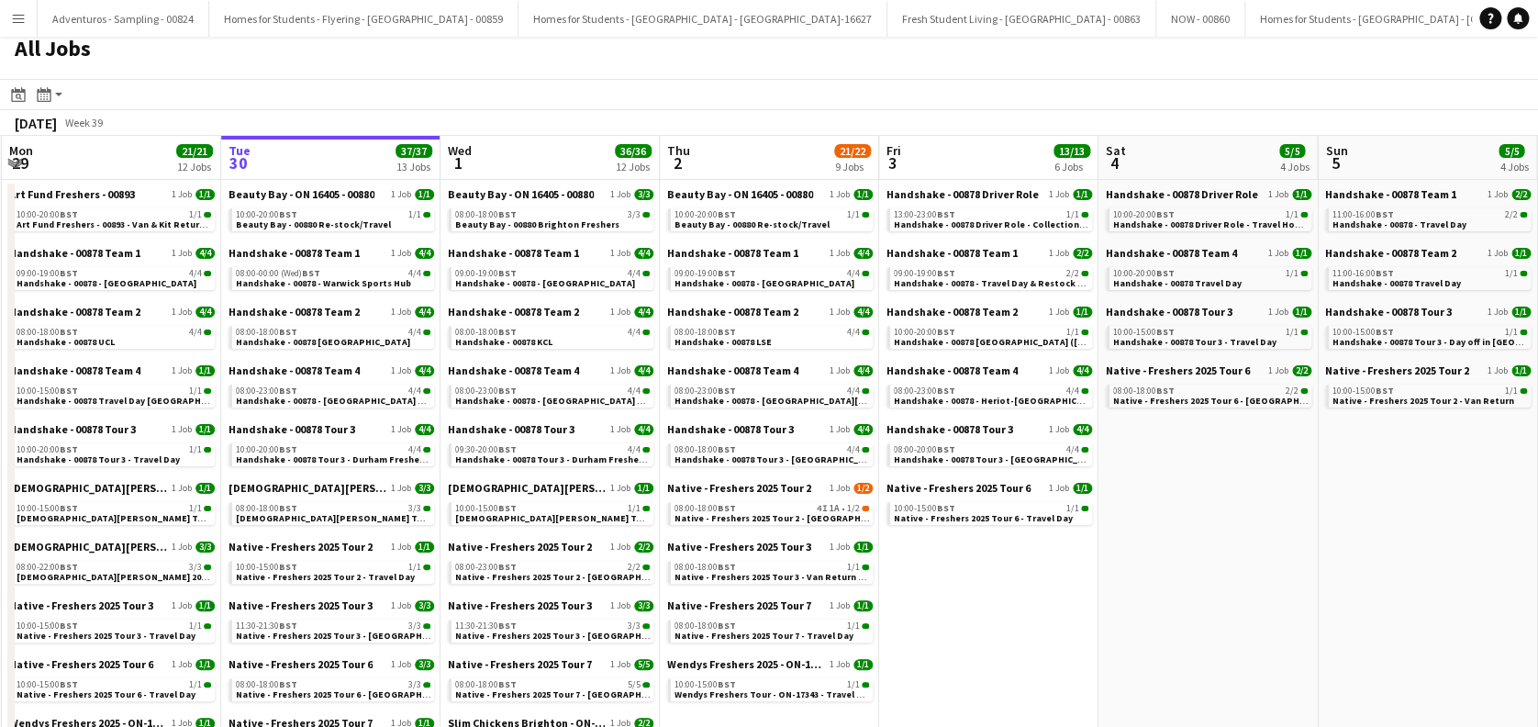
scroll to position [0, 0]
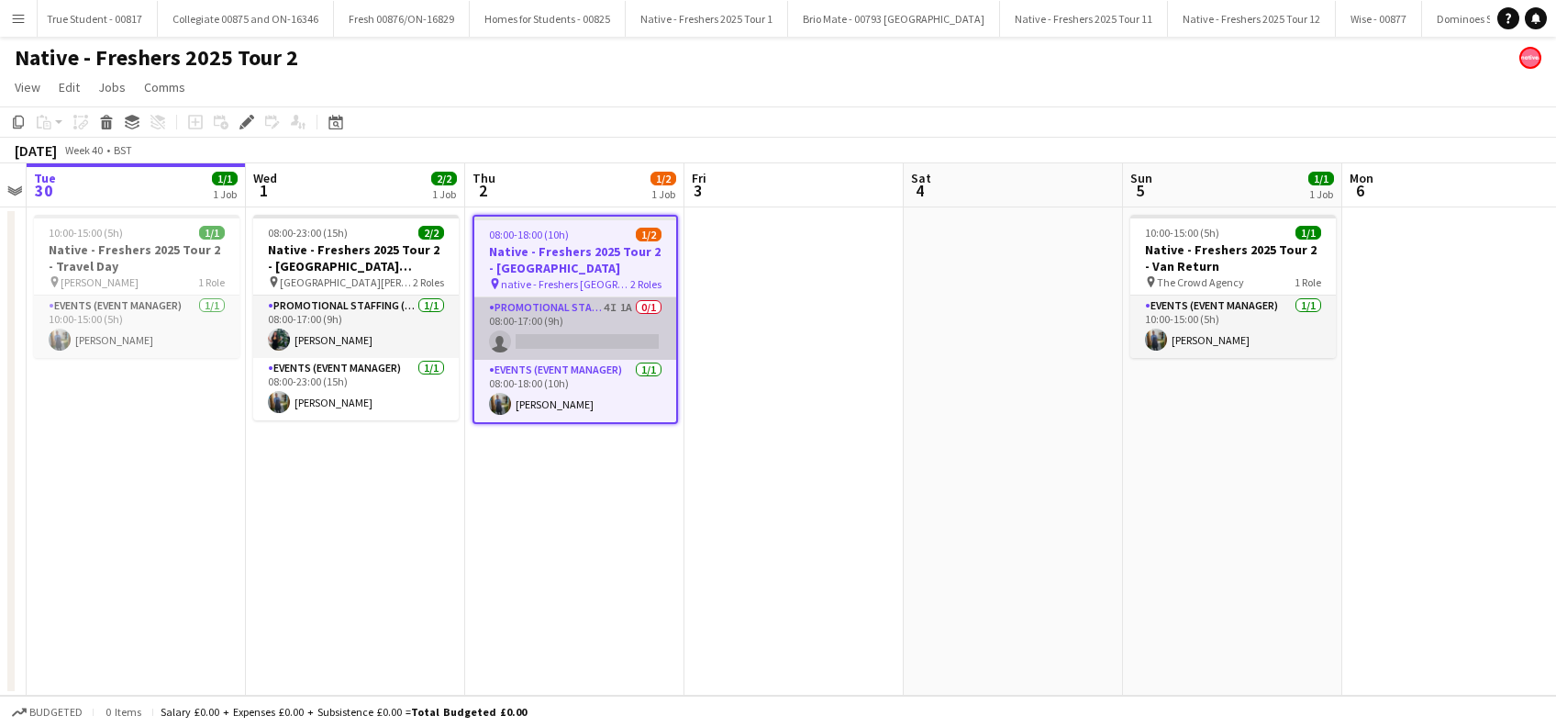
click at [578, 343] on app-card-role "Promotional Staffing (Brand Ambassadors) 4I 1A 0/1 08:00-17:00 (9h) single-neut…" at bounding box center [575, 328] width 202 height 62
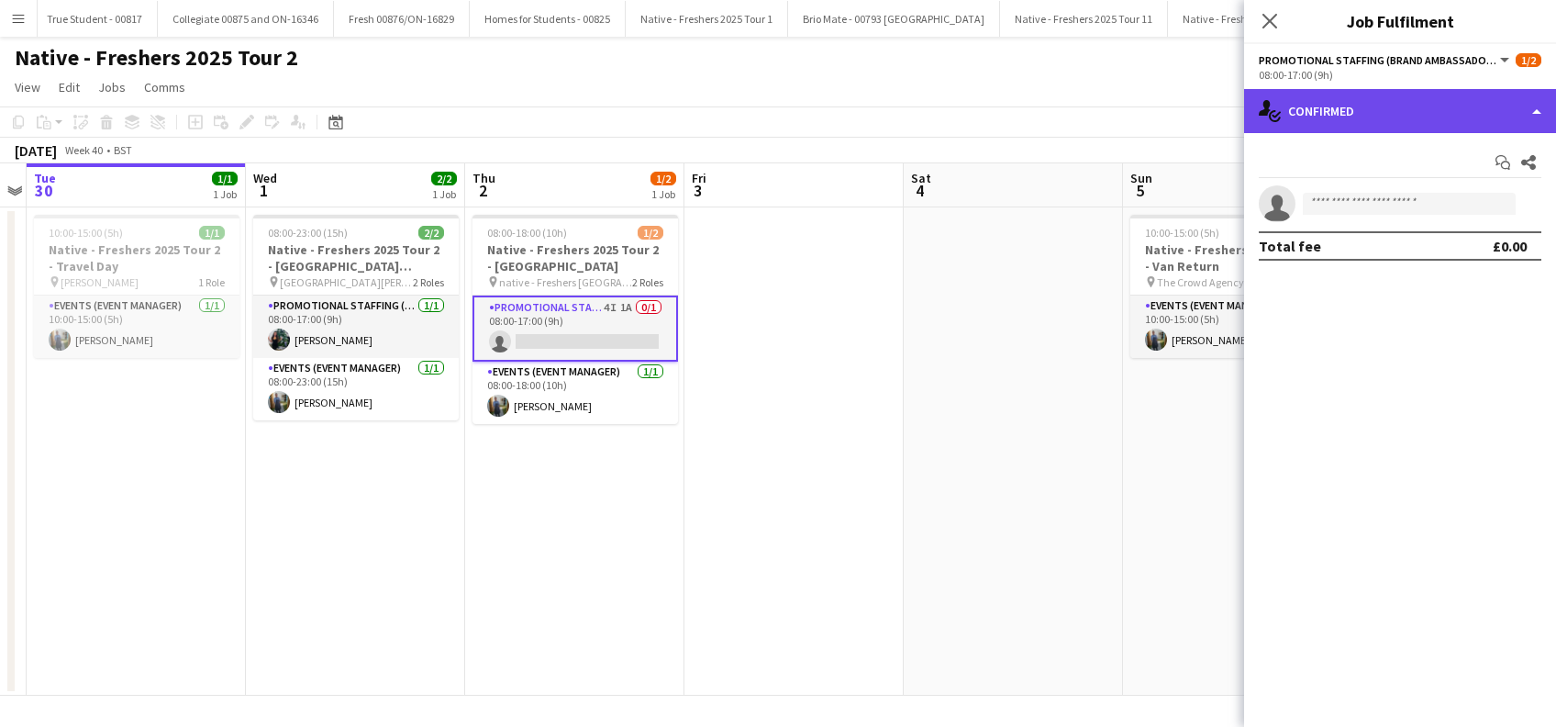
click at [1350, 108] on div "single-neutral-actions-check-2 Confirmed" at bounding box center [1400, 111] width 312 height 44
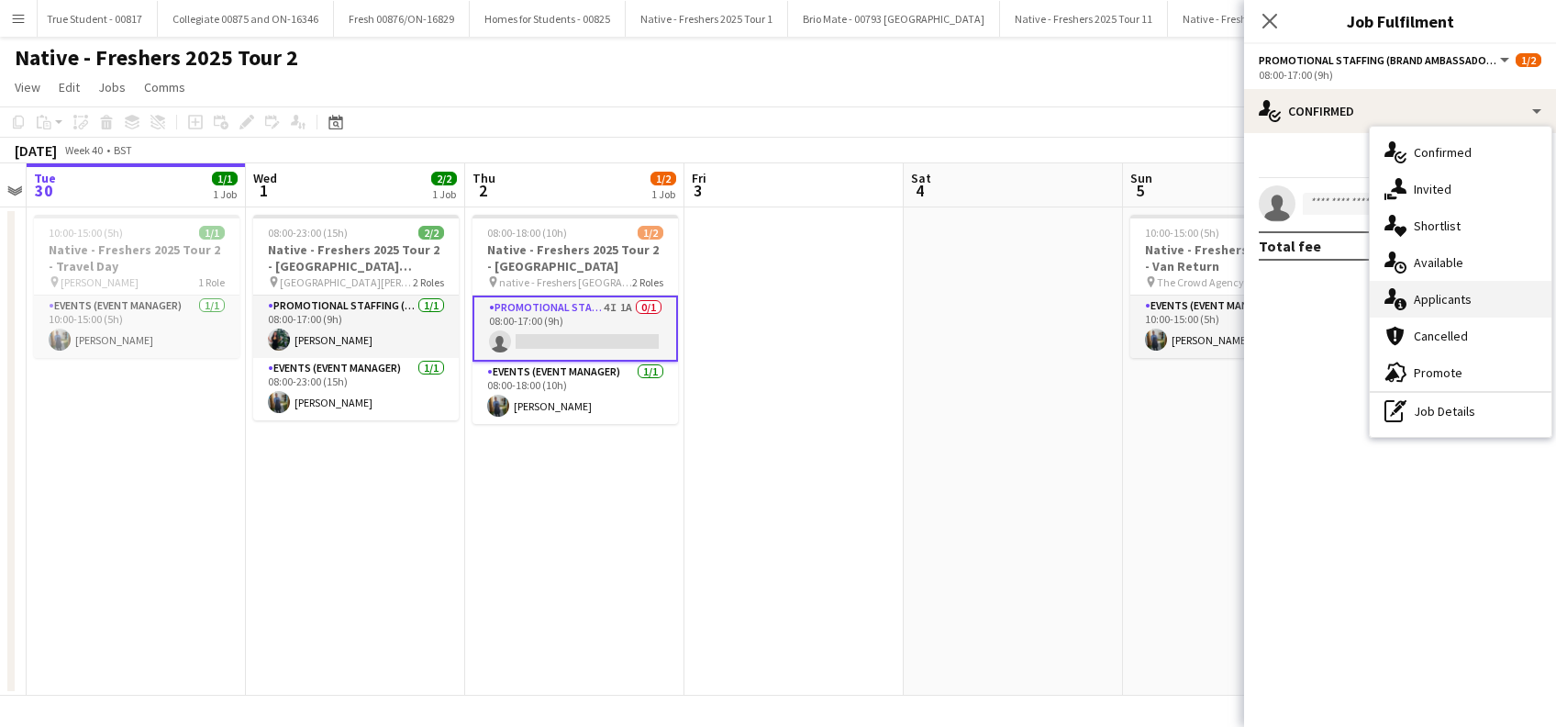
click at [1431, 302] on span "Applicants" at bounding box center [1443, 299] width 58 height 17
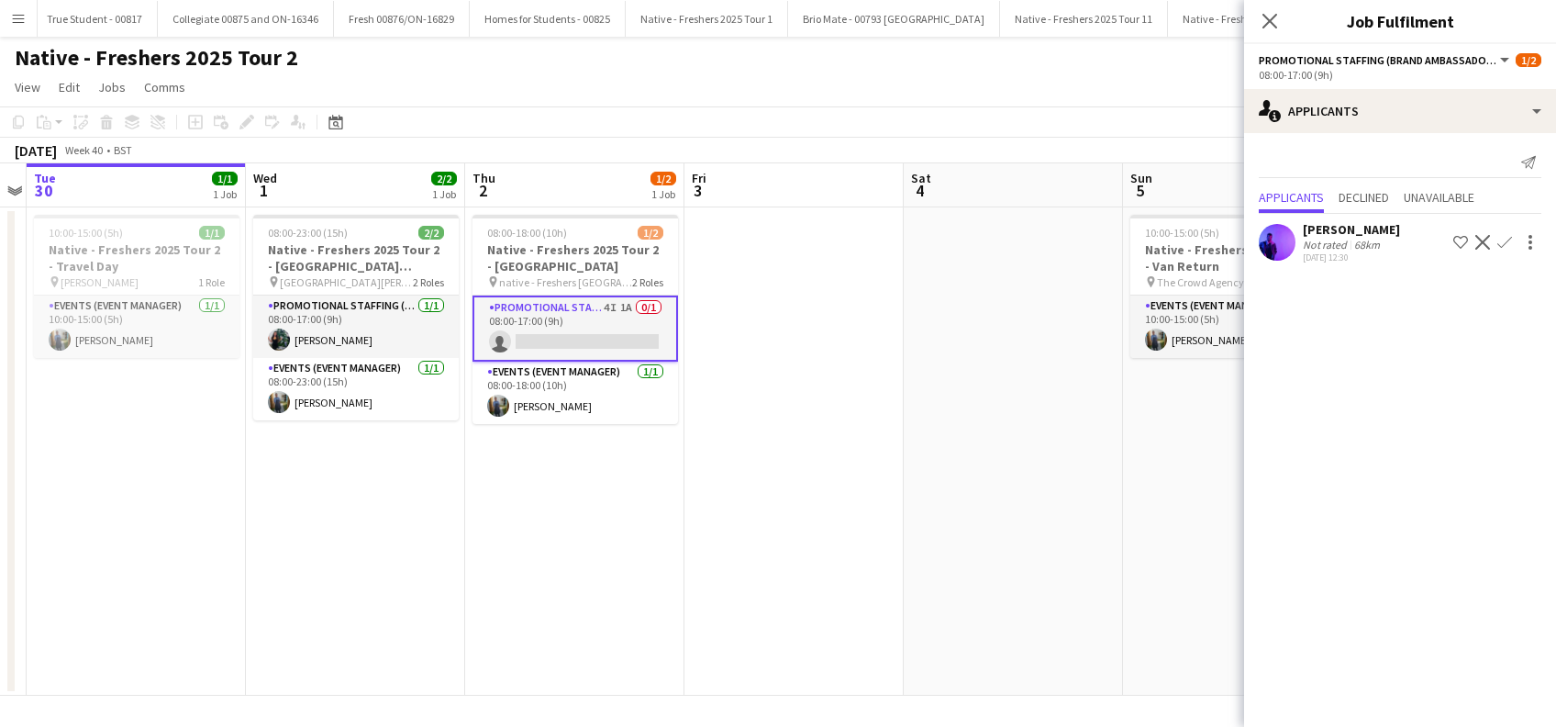
click at [1328, 230] on div "Moeez Arshad" at bounding box center [1351, 229] width 97 height 17
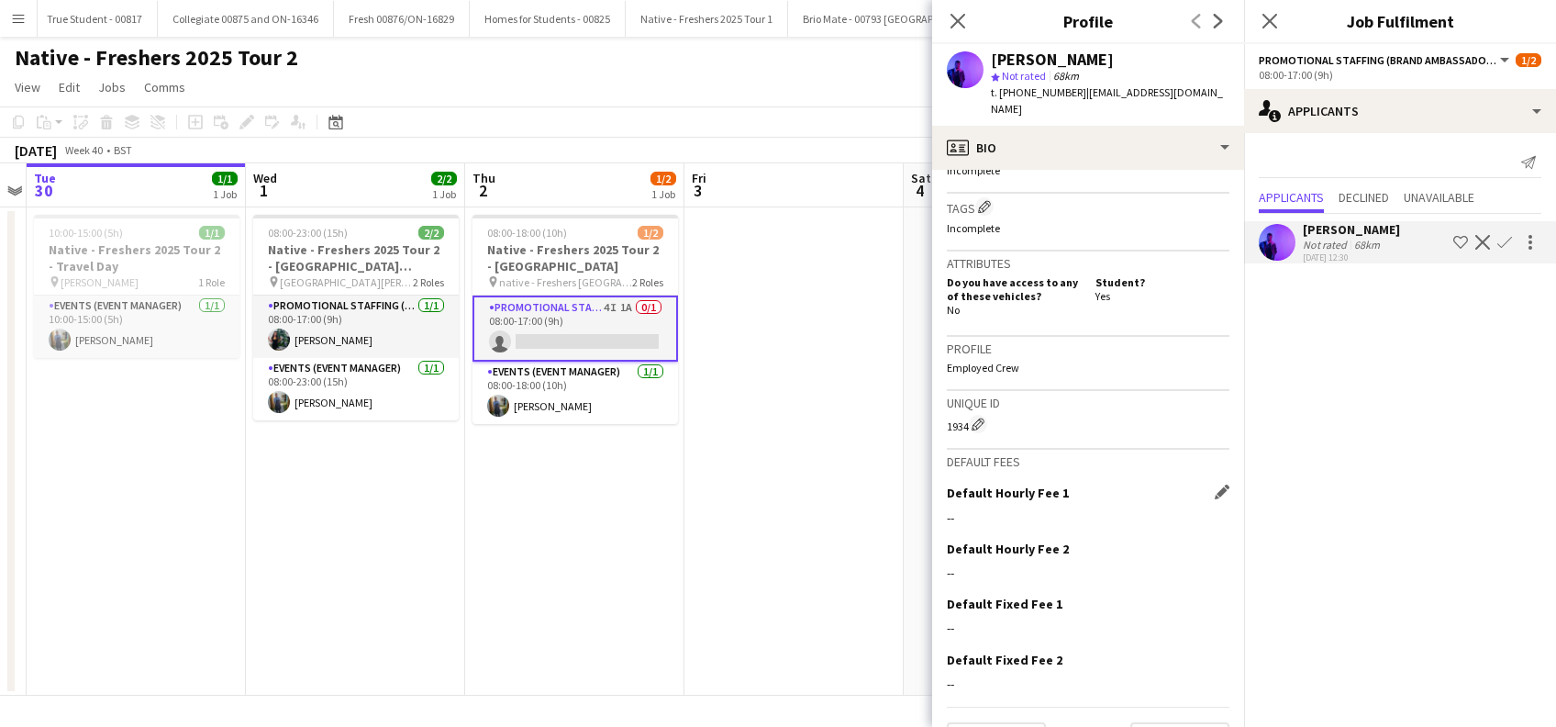
scroll to position [706, 0]
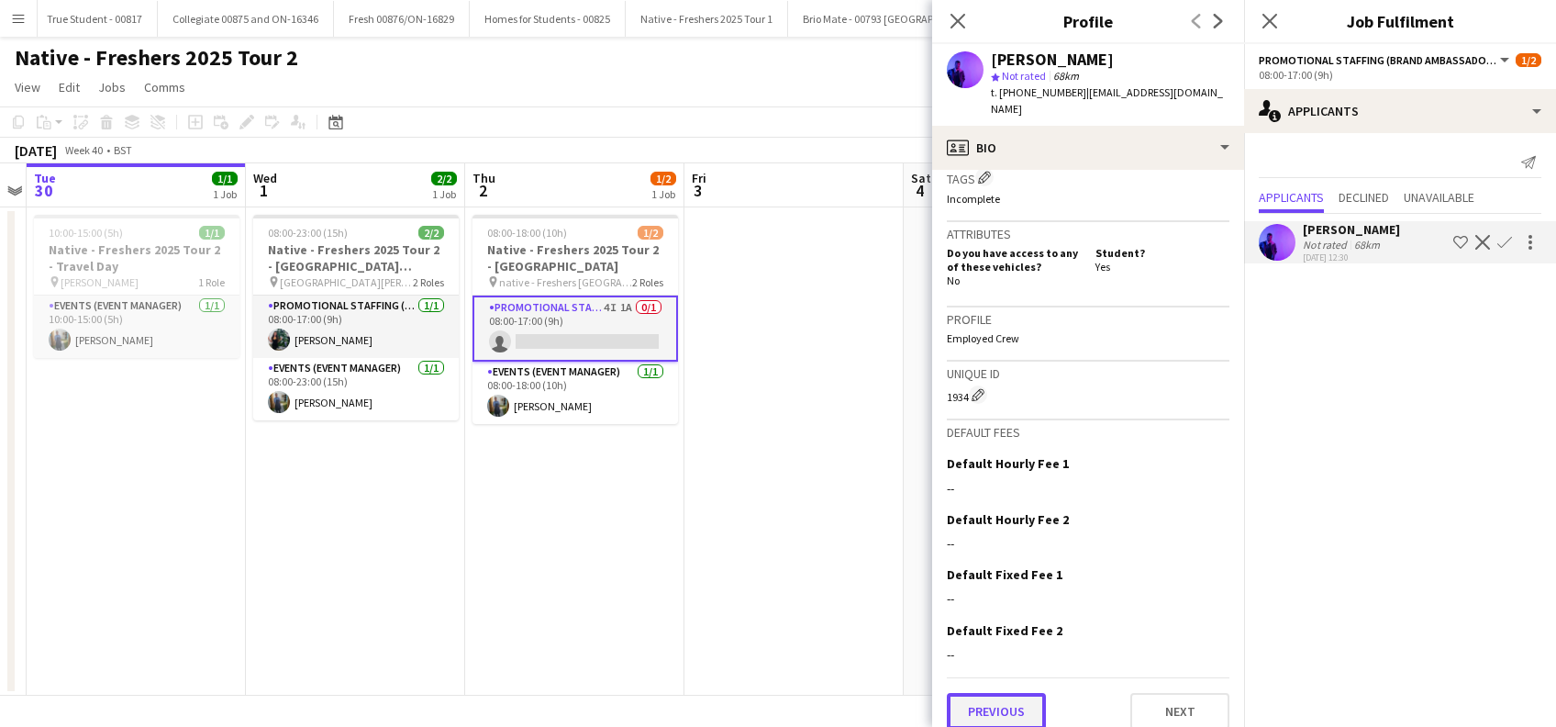
click at [1029, 701] on button "Previous" at bounding box center [996, 711] width 99 height 37
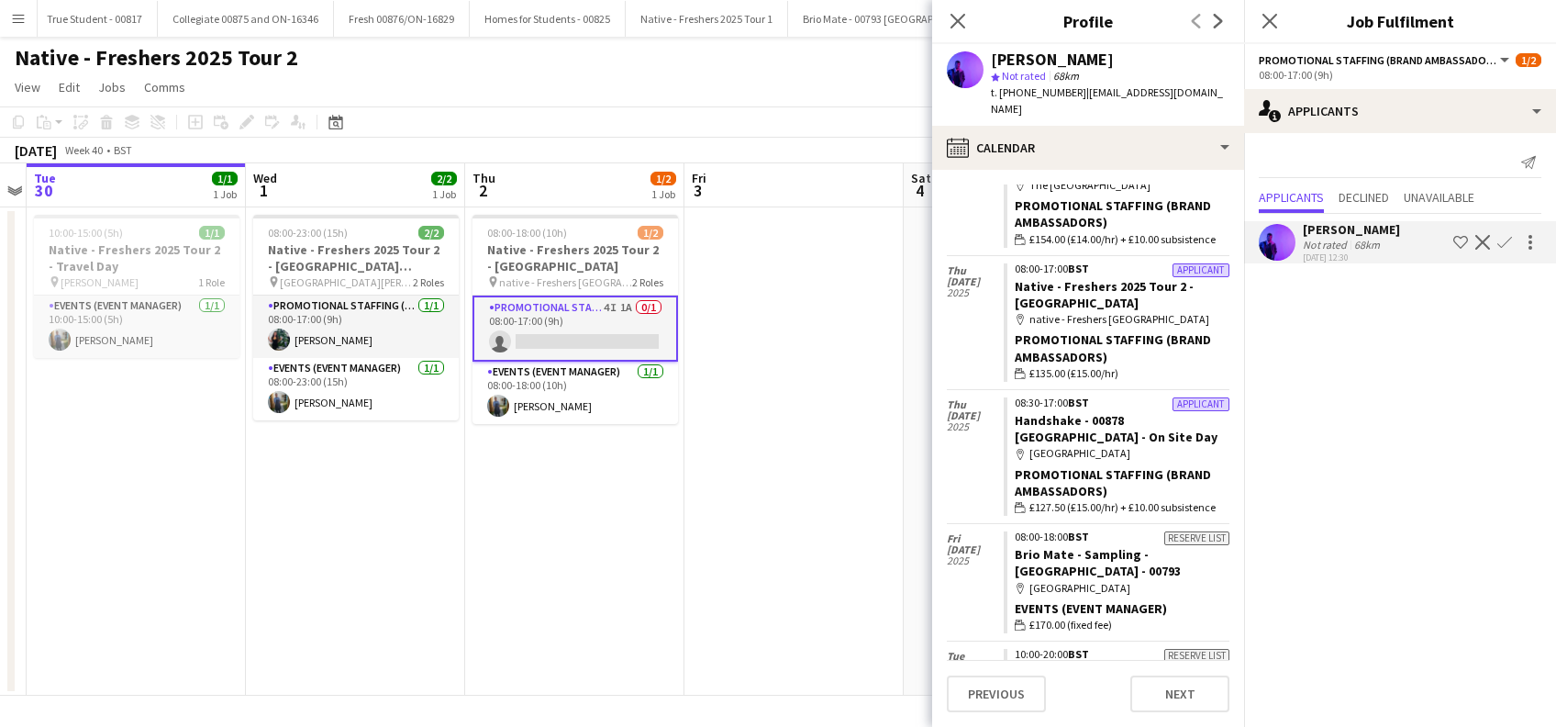
scroll to position [244, 0]
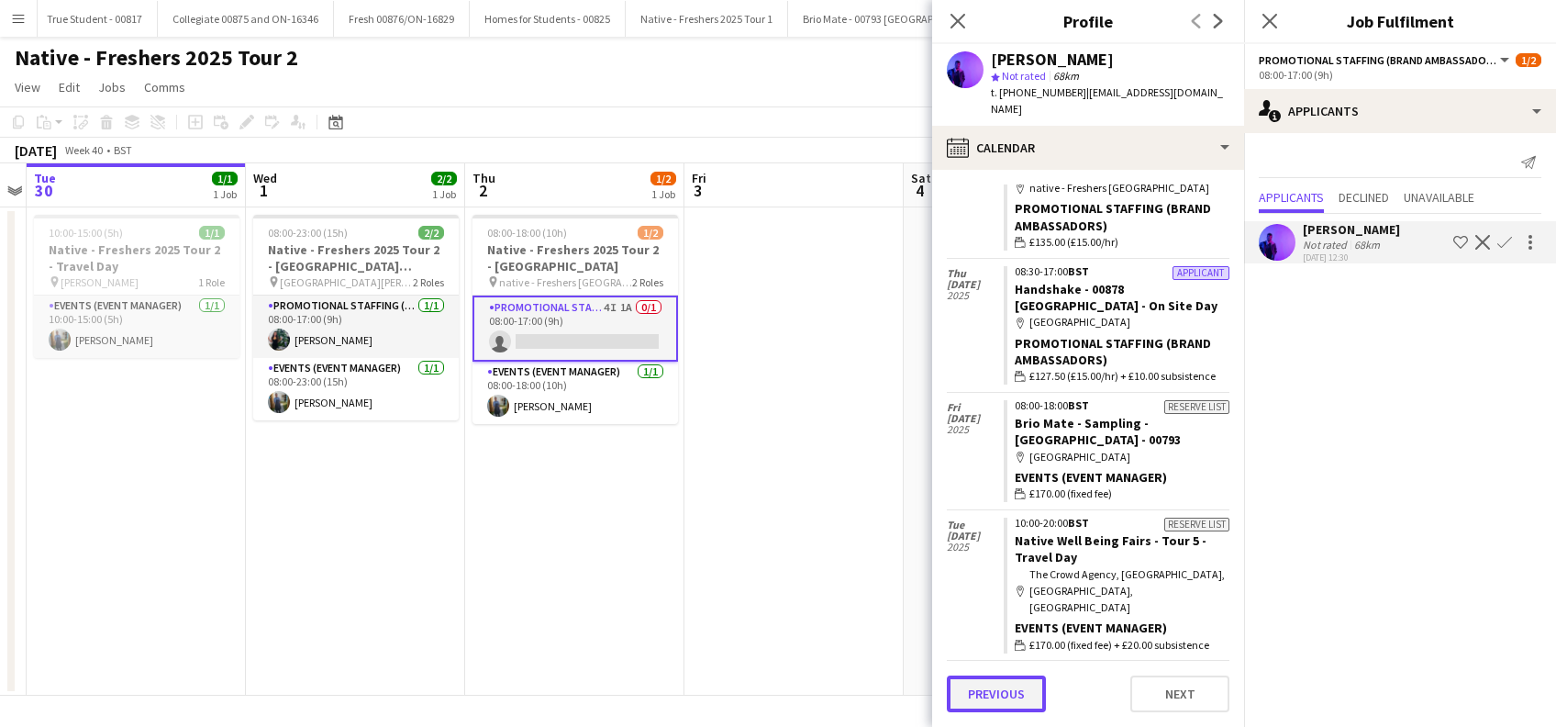
click at [1007, 696] on button "Previous" at bounding box center [996, 693] width 99 height 37
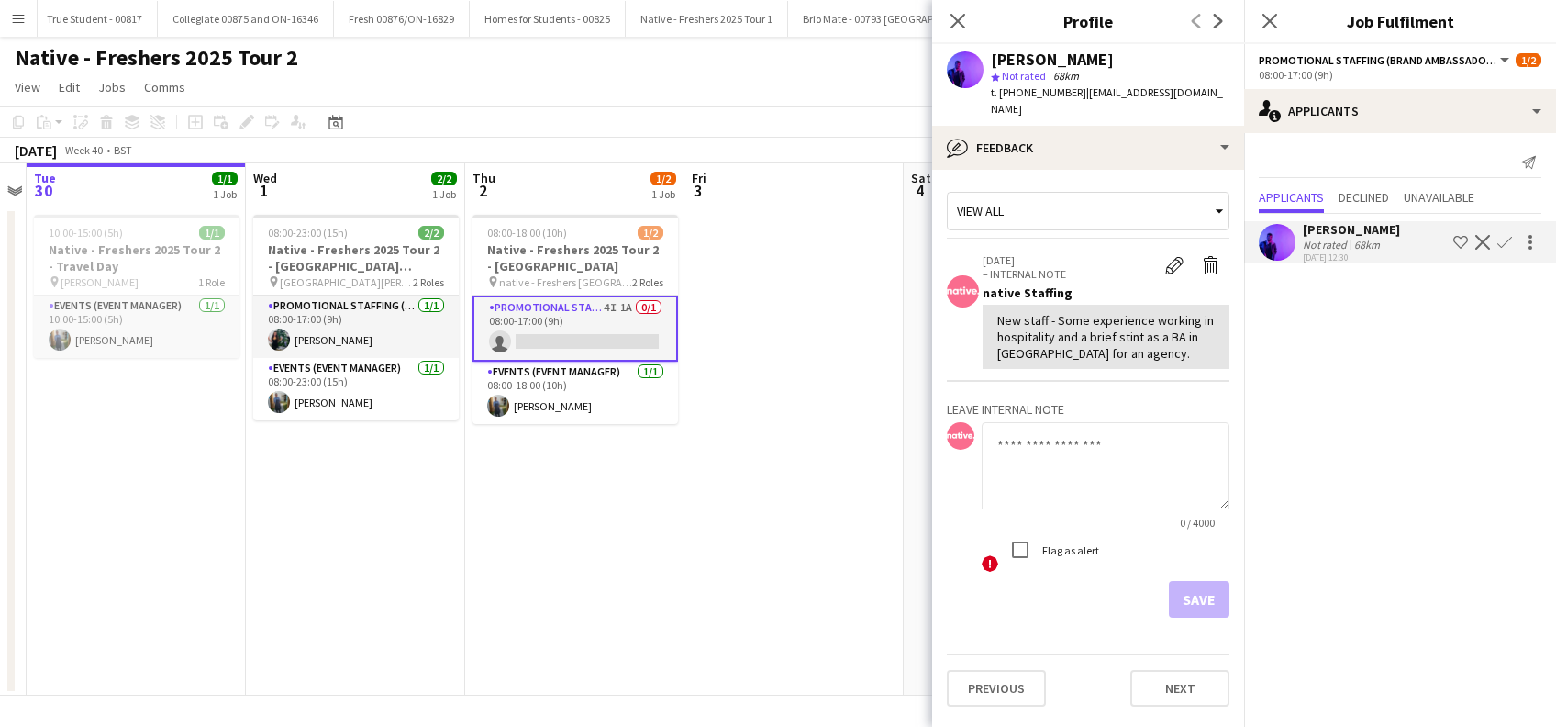
click at [1501, 239] on app-icon "Confirm" at bounding box center [1504, 242] width 15 height 15
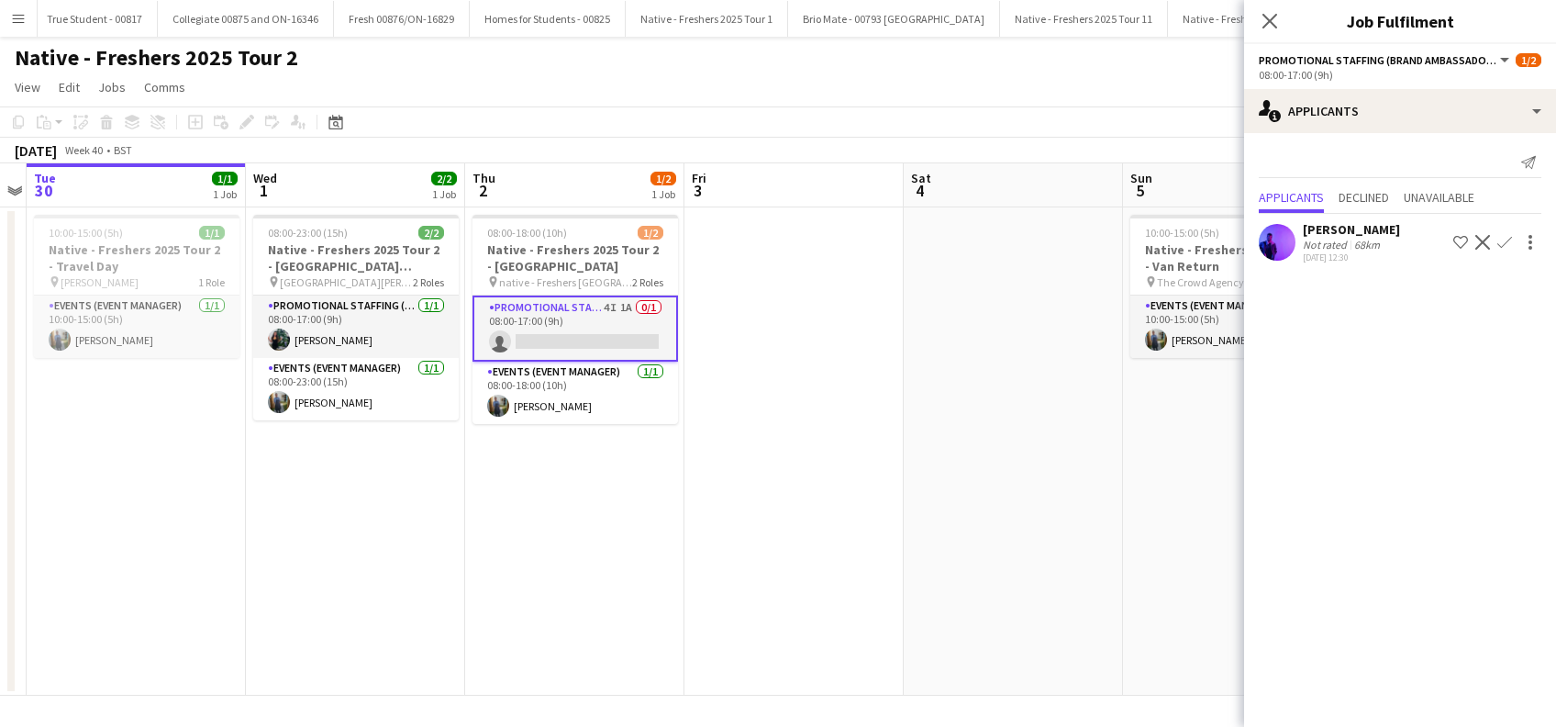
click at [1505, 239] on app-icon "Confirm" at bounding box center [1504, 242] width 15 height 15
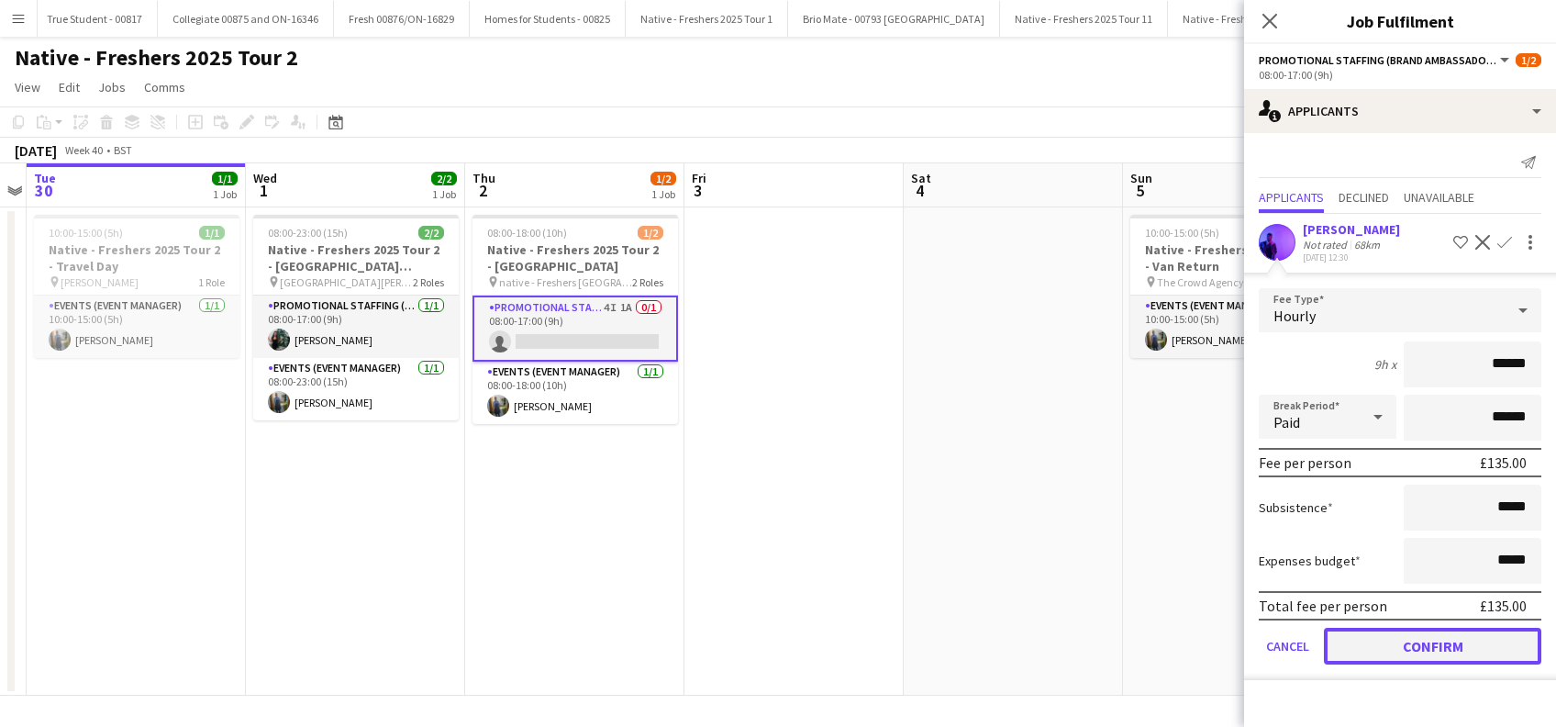
click at [1419, 653] on button "Confirm" at bounding box center [1432, 645] width 217 height 37
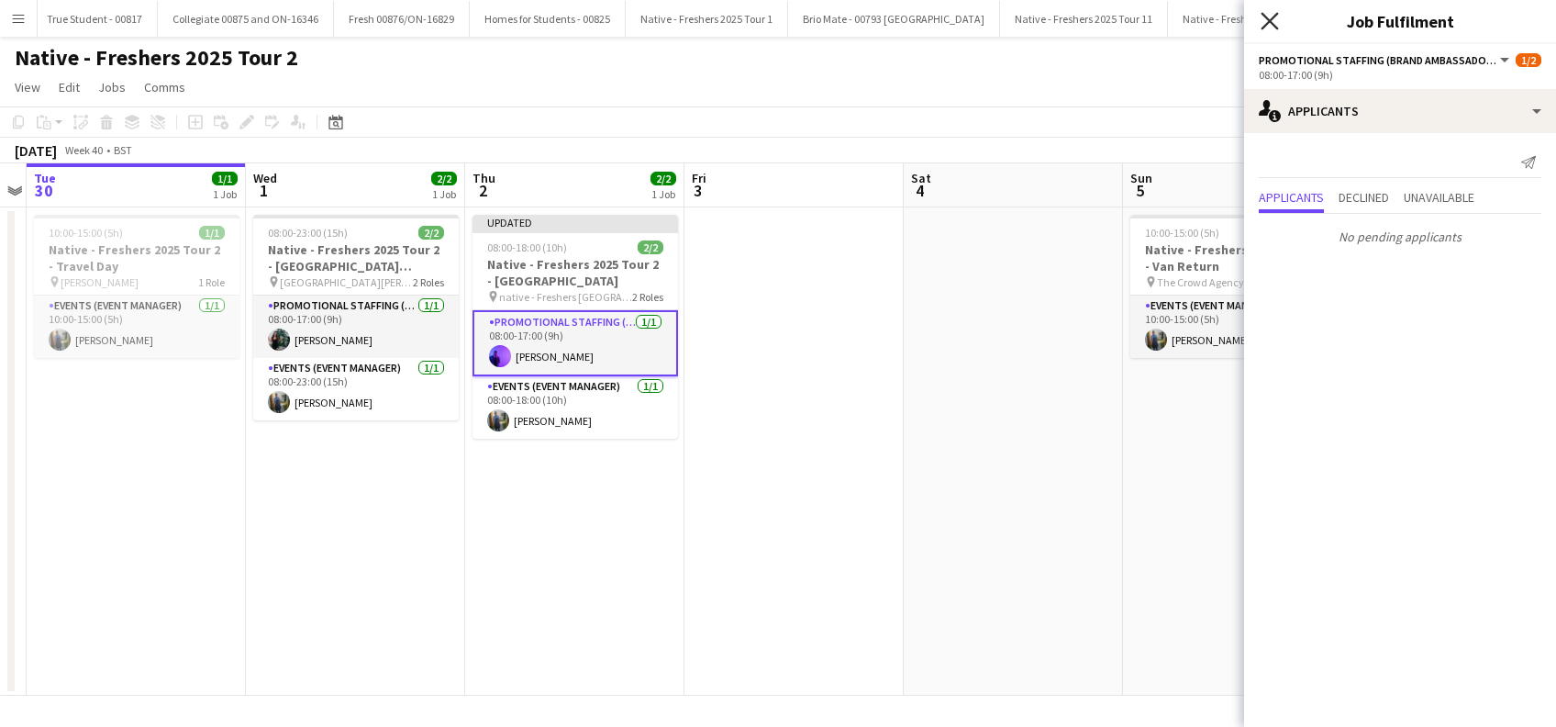
click at [1272, 21] on icon "Close pop-in" at bounding box center [1268, 20] width 17 height 17
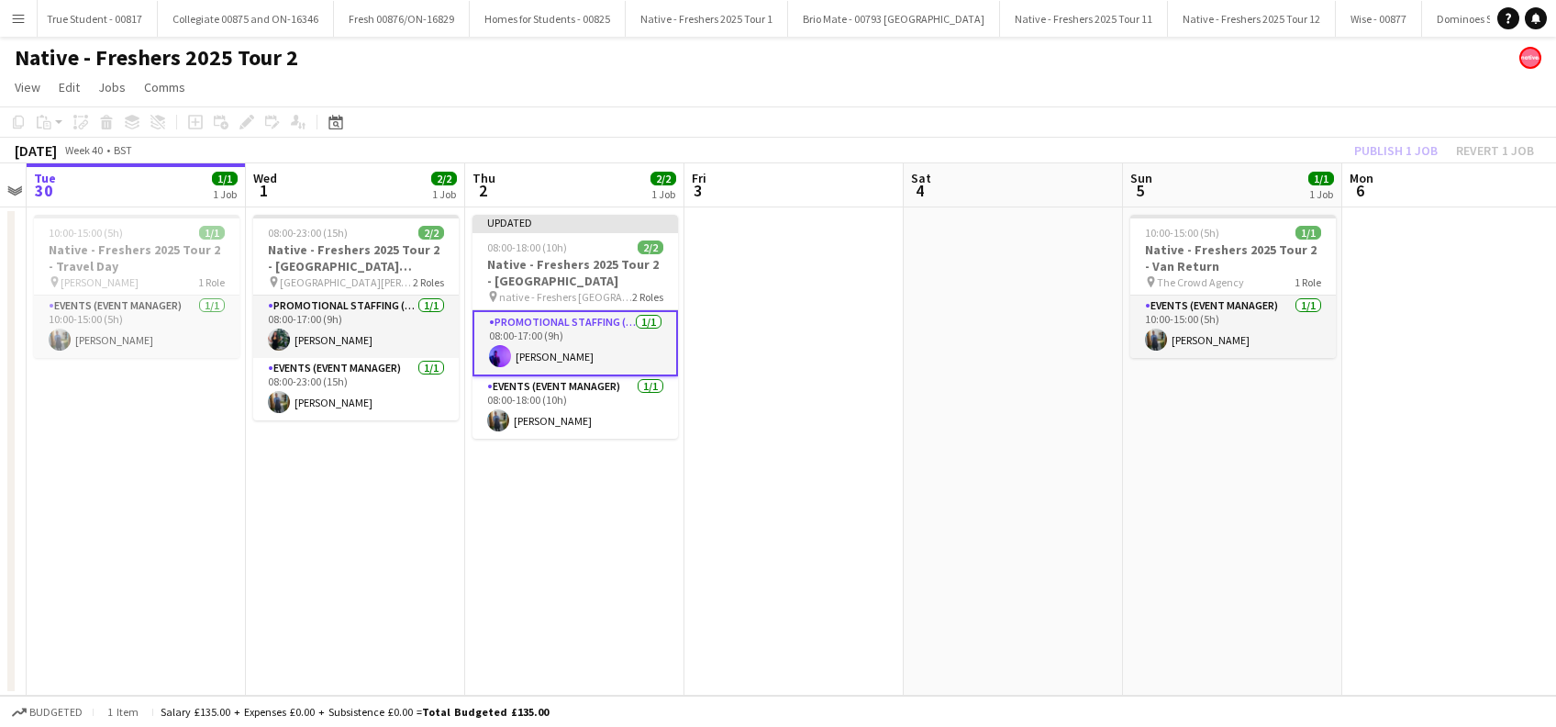
click at [859, 422] on app-date-cell at bounding box center [793, 451] width 219 height 488
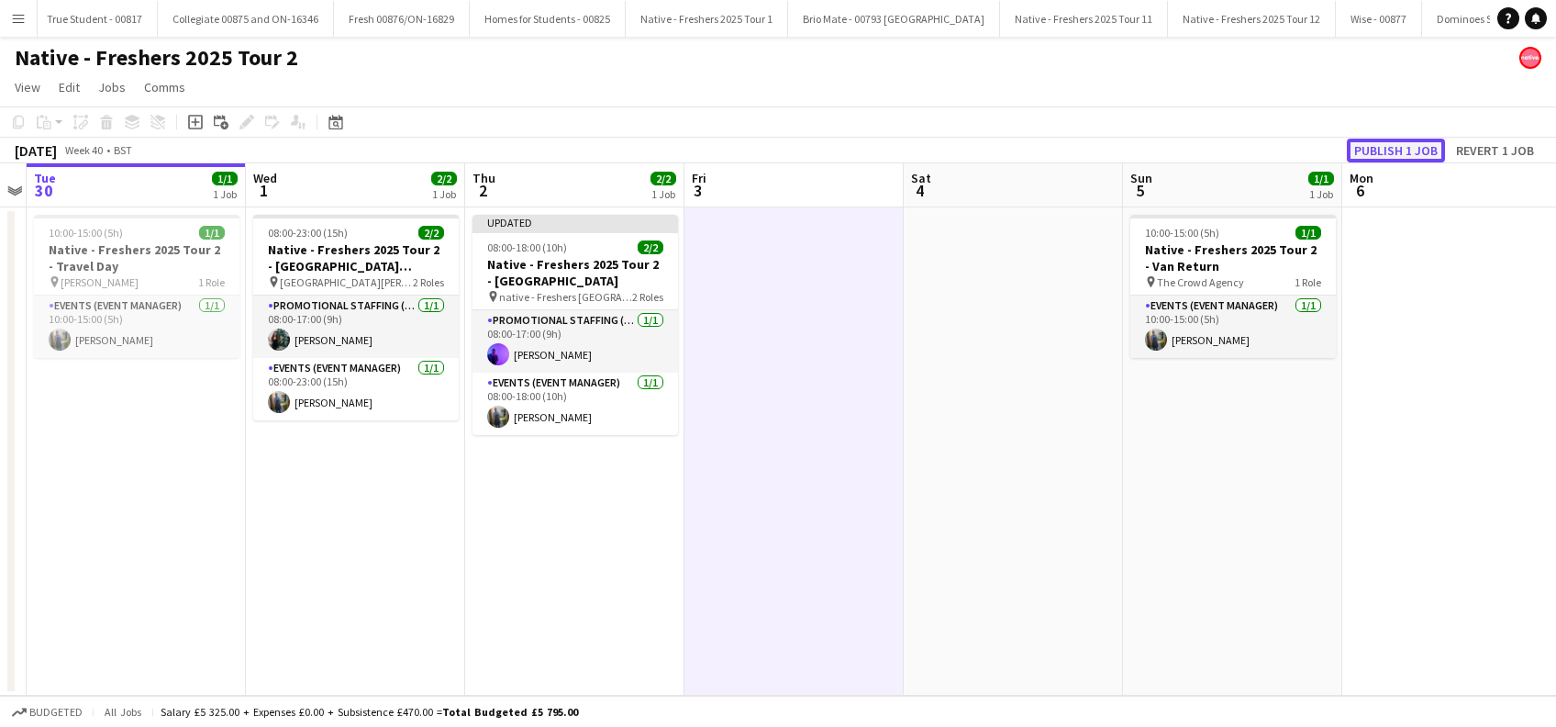
click at [1402, 153] on button "Publish 1 job" at bounding box center [1396, 151] width 98 height 24
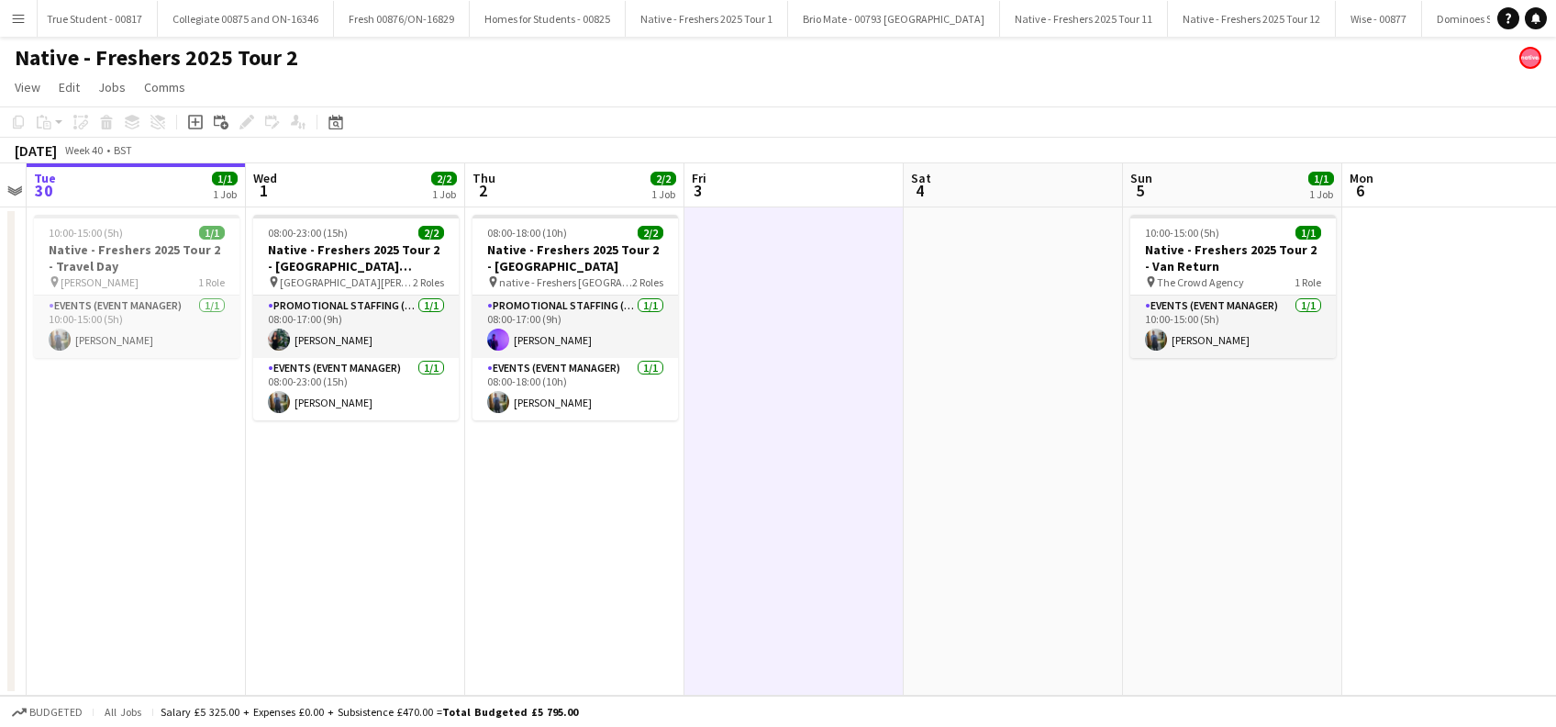
click at [567, 553] on app-date-cell "08:00-18:00 (10h) 2/2 Native - Freshers 2025 Tour 2 - Coventry pin native - Fre…" at bounding box center [574, 451] width 219 height 488
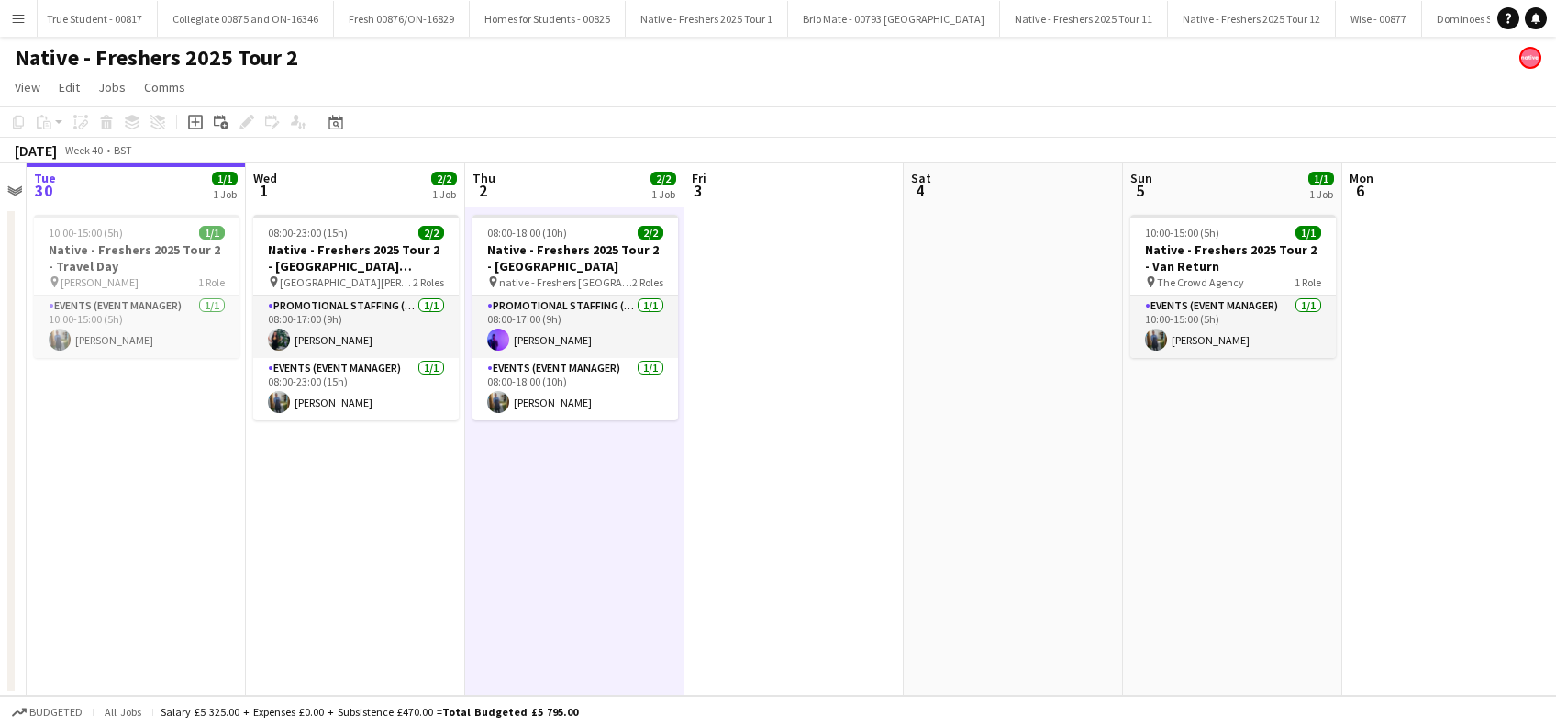
click at [824, 447] on app-date-cell at bounding box center [793, 451] width 219 height 488
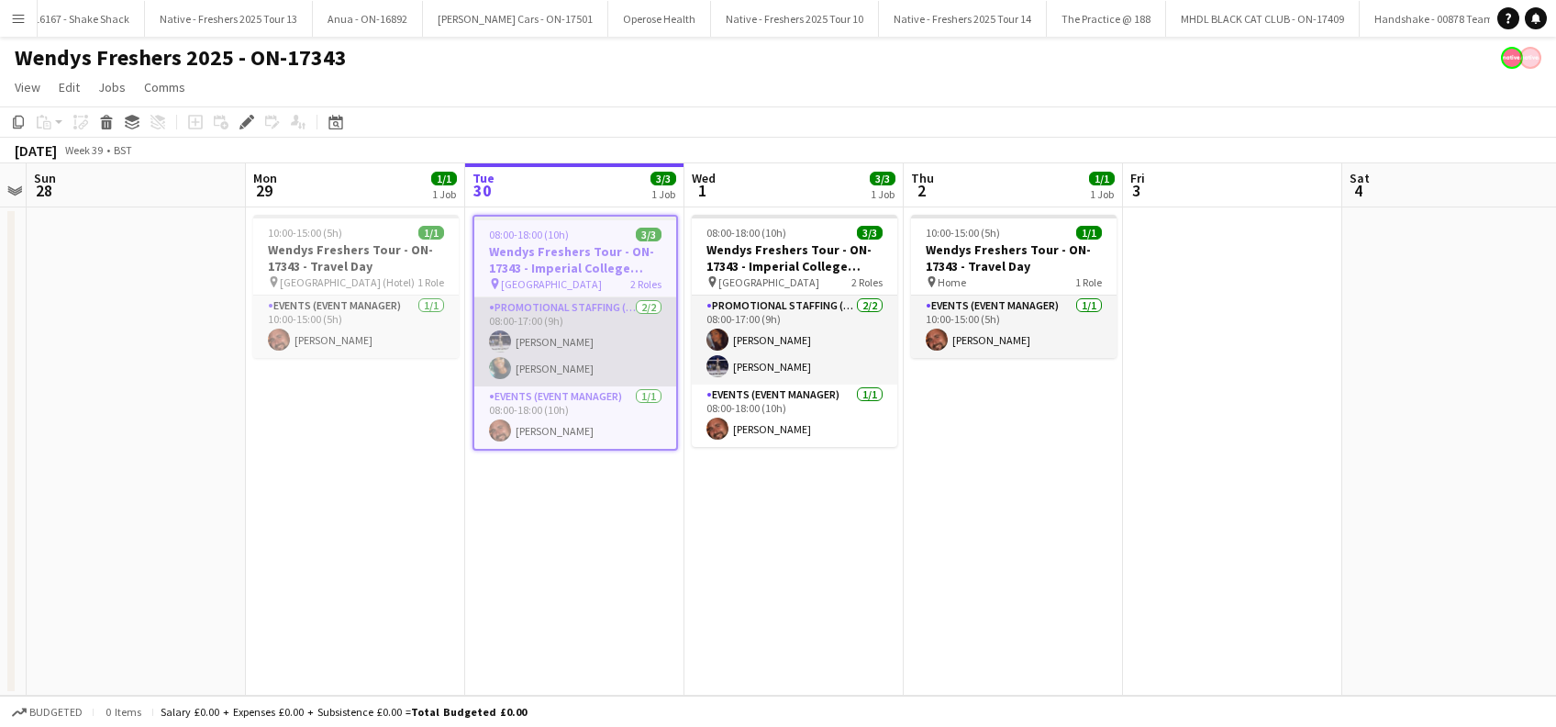
click at [554, 366] on app-card-role "Promotional Staffing (Brand Ambassadors) [DATE] 08:00-17:00 (9h) [PERSON_NAME] …" at bounding box center [575, 341] width 202 height 89
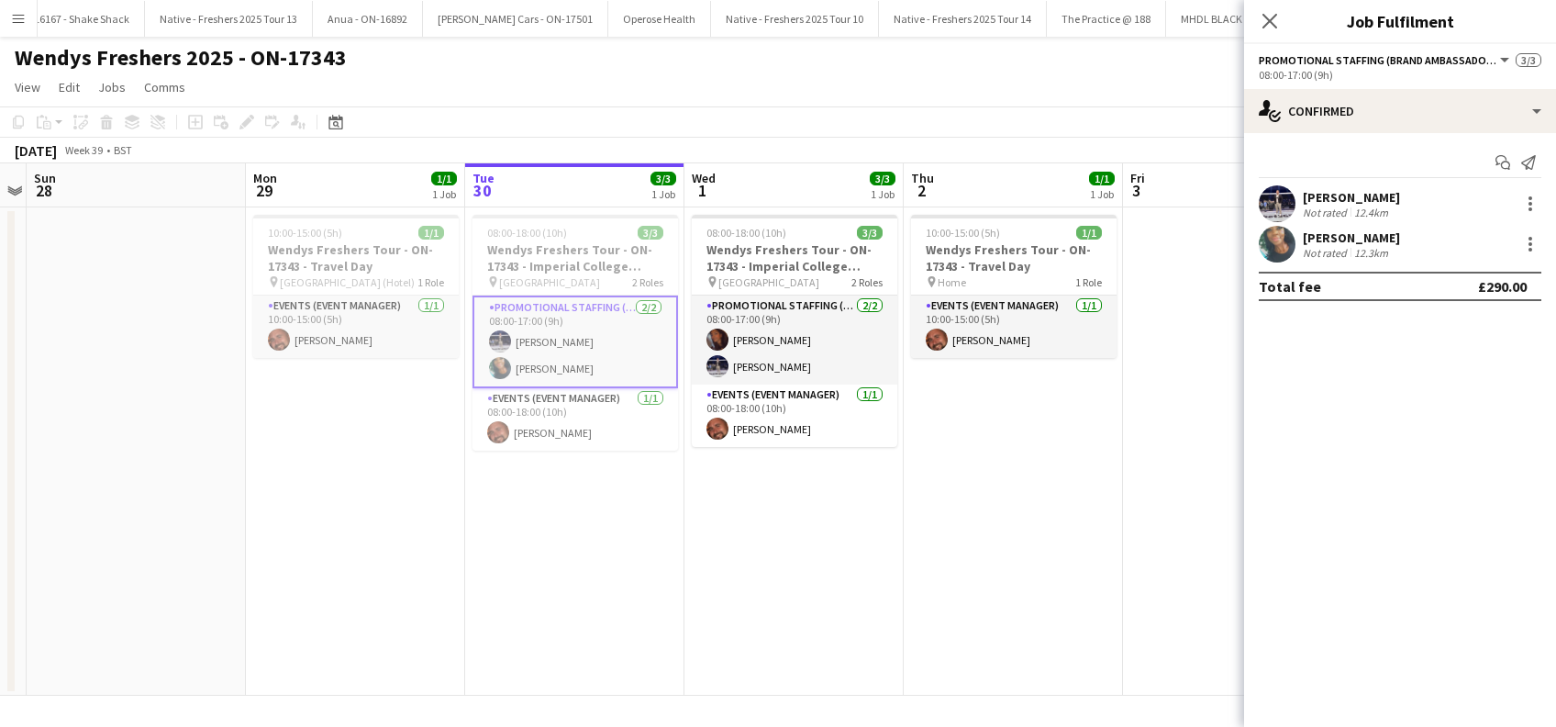
click at [1370, 235] on div "[PERSON_NAME]" at bounding box center [1351, 237] width 97 height 17
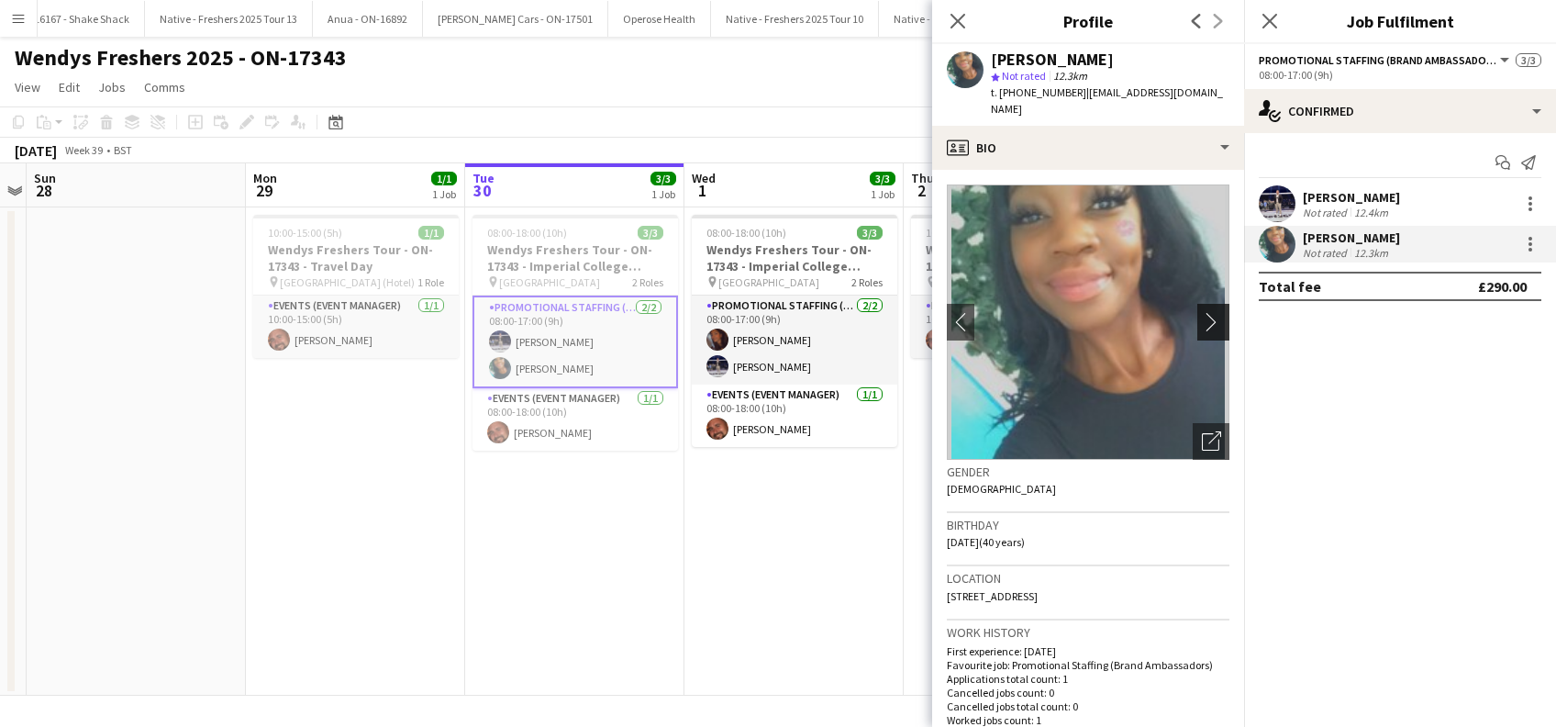
click at [1202, 312] on app-icon "chevron-right" at bounding box center [1216, 321] width 28 height 19
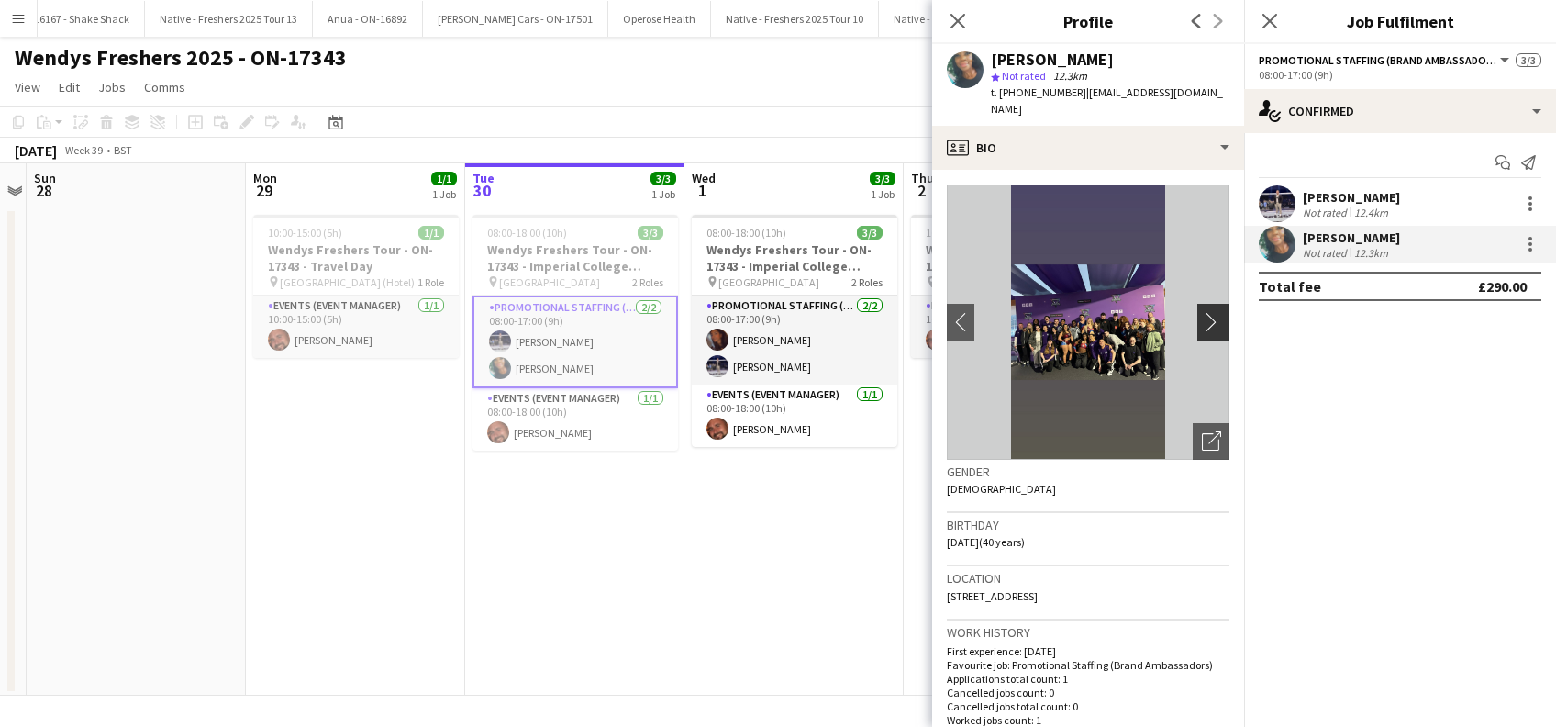
click at [1202, 312] on app-icon "chevron-right" at bounding box center [1216, 321] width 28 height 19
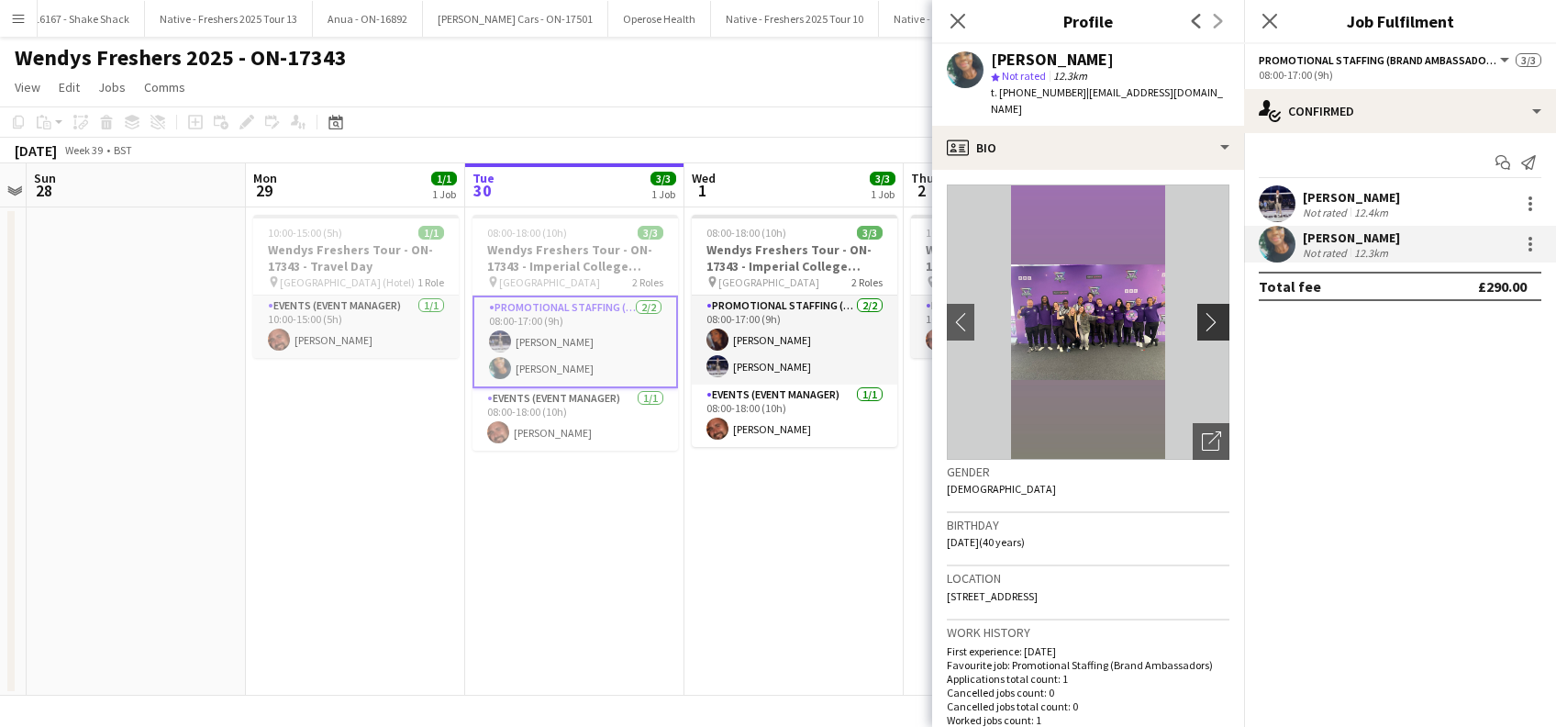
click at [1202, 312] on app-icon "chevron-right" at bounding box center [1216, 321] width 28 height 19
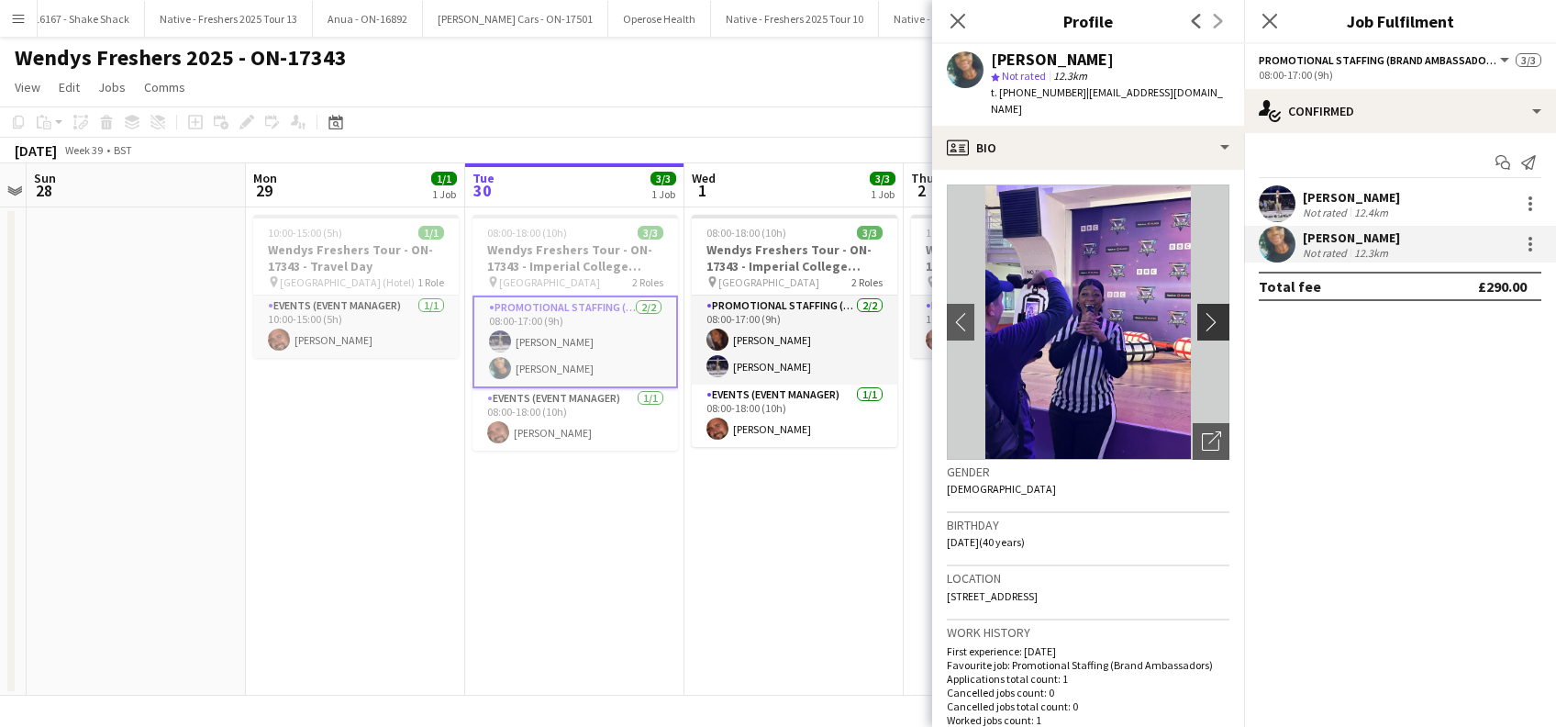
click at [1202, 312] on app-icon "chevron-right" at bounding box center [1216, 321] width 28 height 19
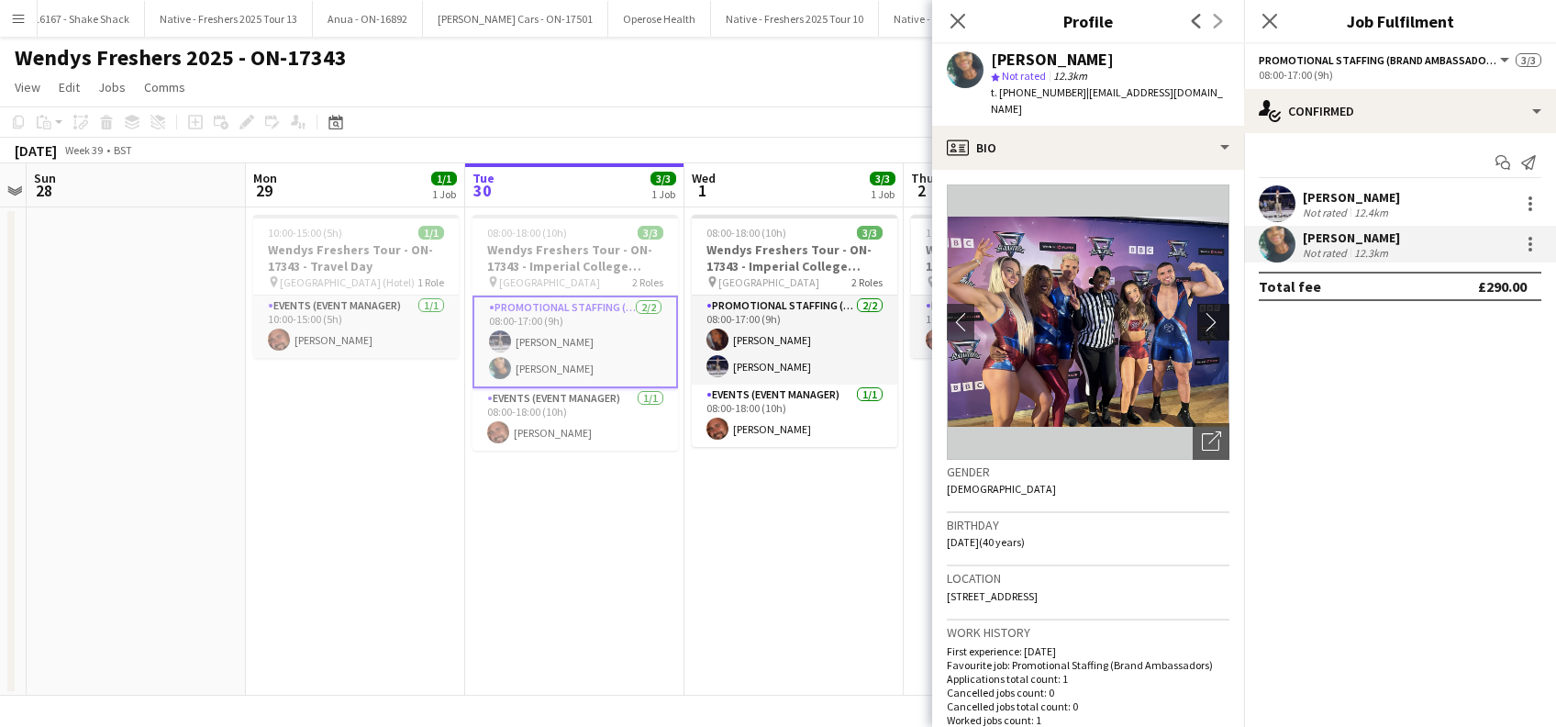
click at [1202, 313] on app-icon "chevron-right" at bounding box center [1216, 321] width 28 height 19
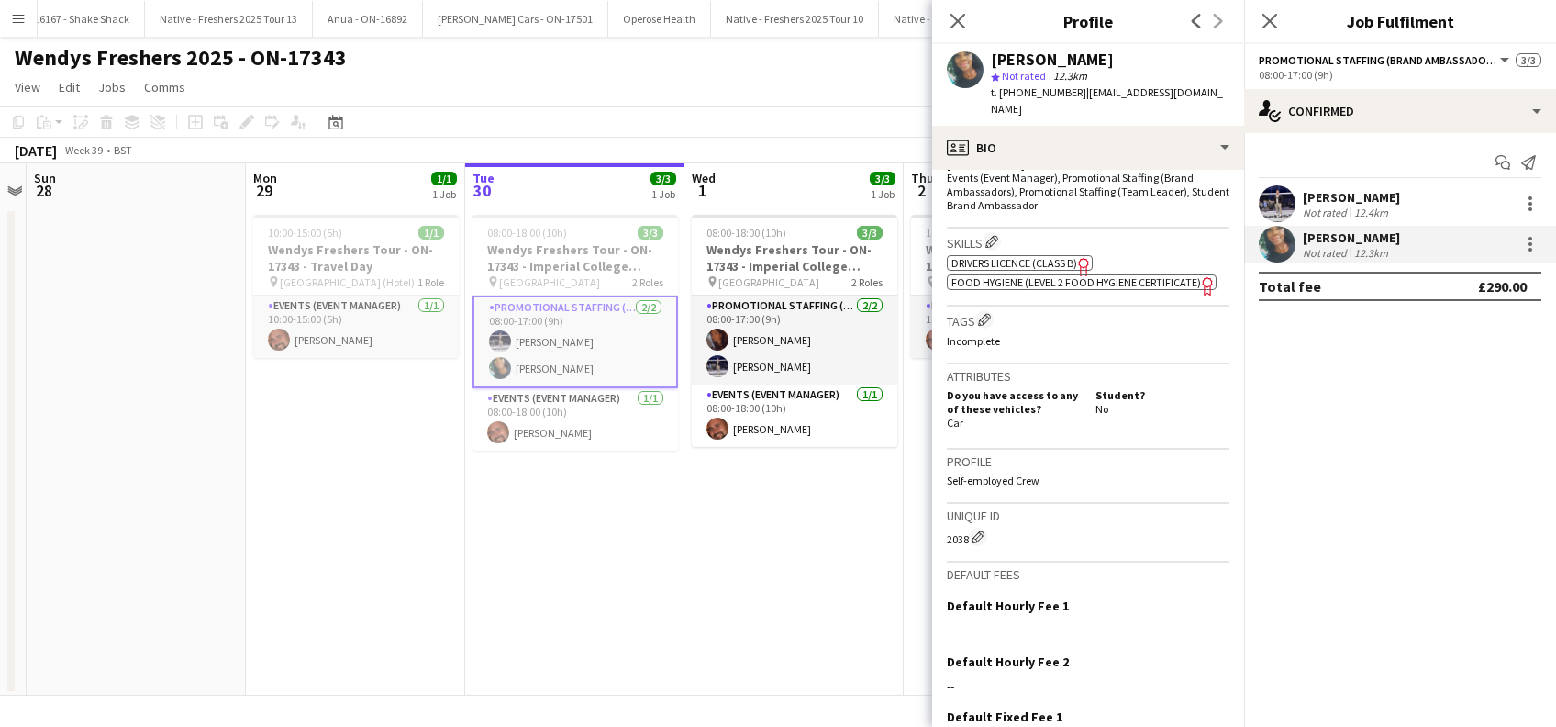
scroll to position [785, 0]
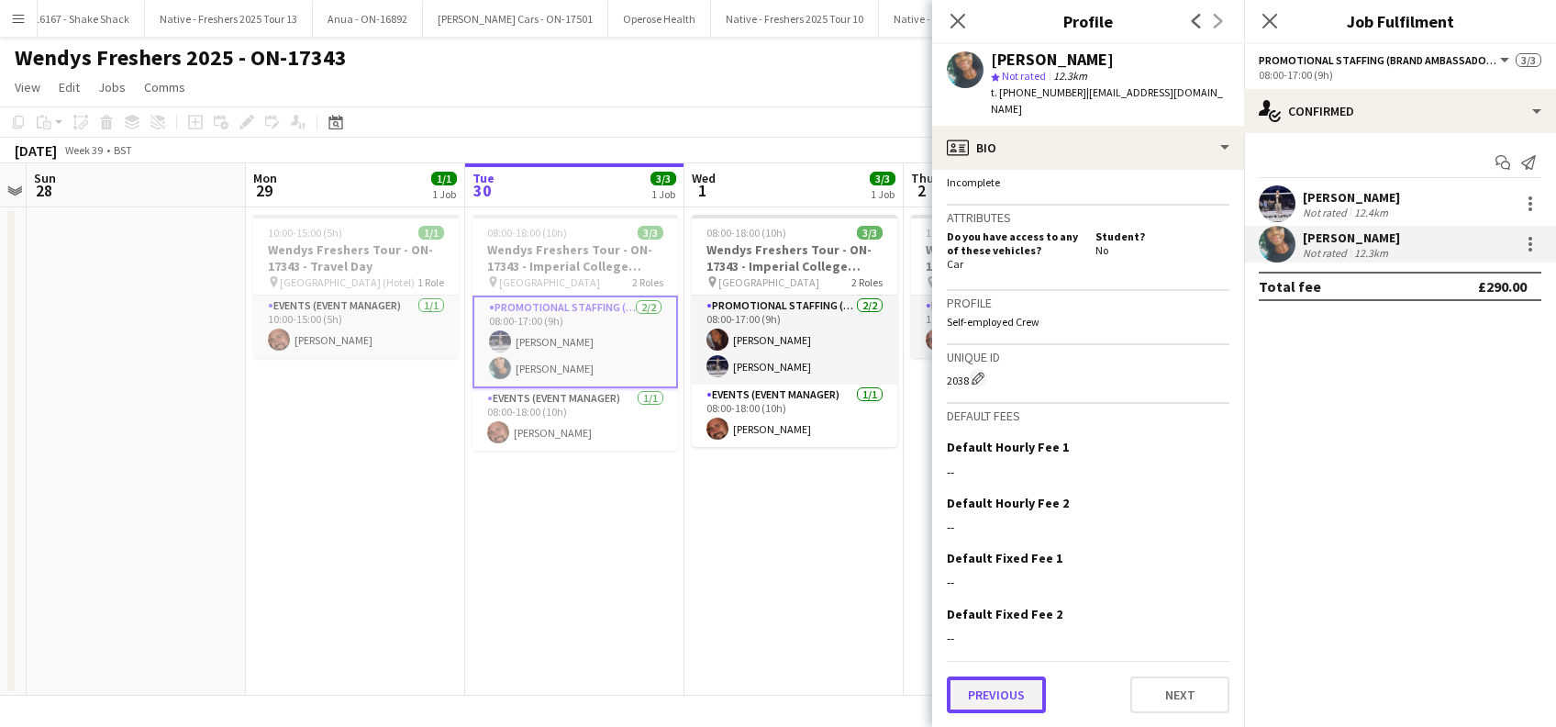
click at [1008, 705] on button "Previous" at bounding box center [996, 694] width 99 height 37
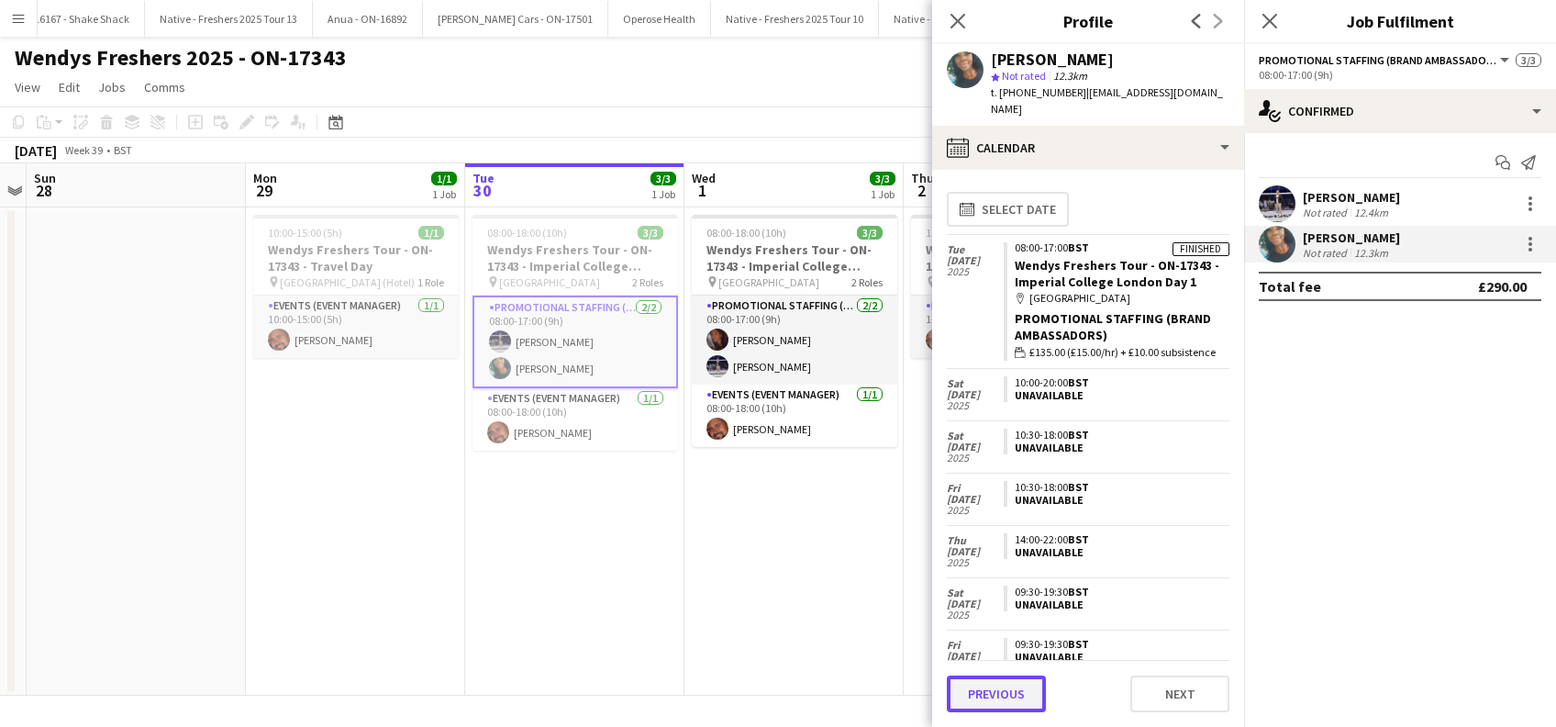
click at [1006, 690] on button "Previous" at bounding box center [996, 693] width 99 height 37
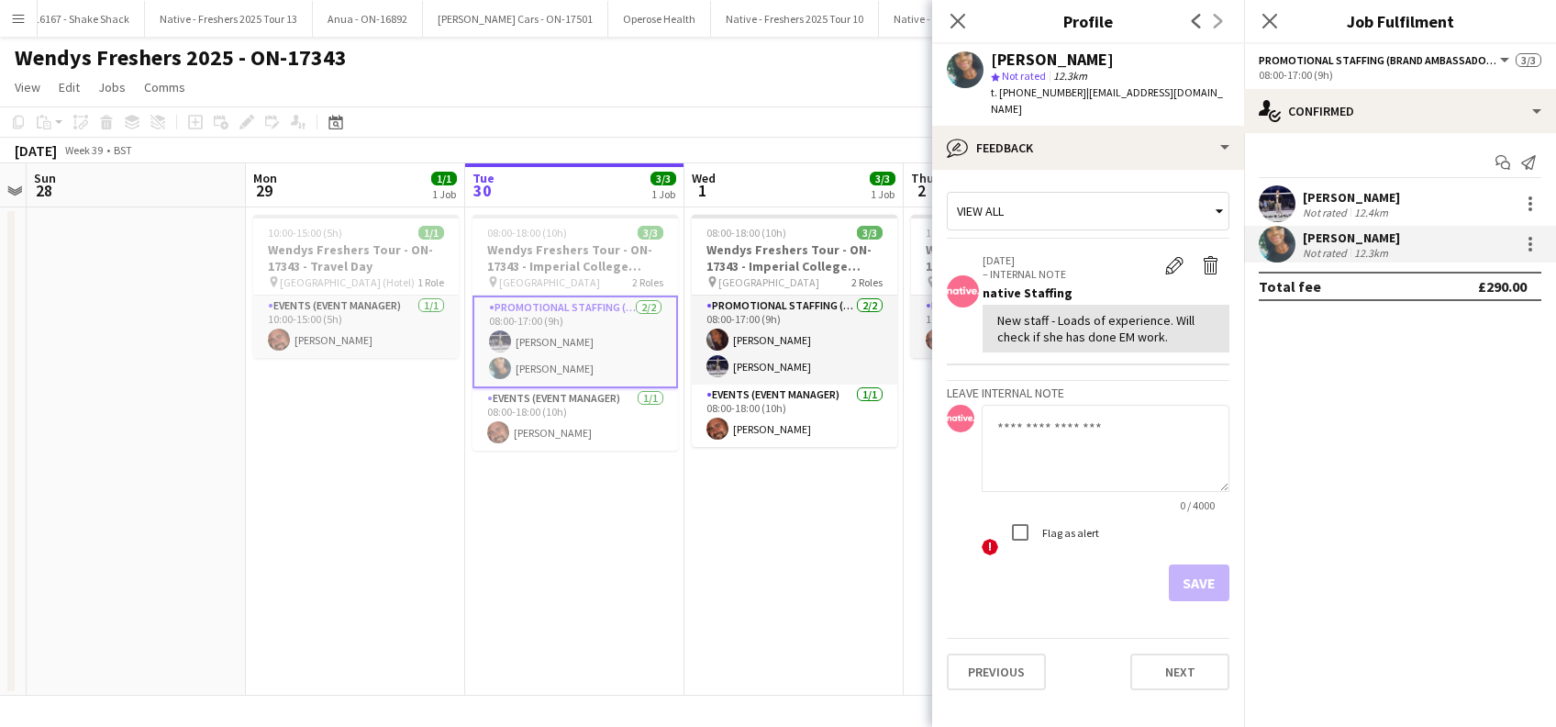
click at [1001, 414] on textarea at bounding box center [1106, 448] width 248 height 87
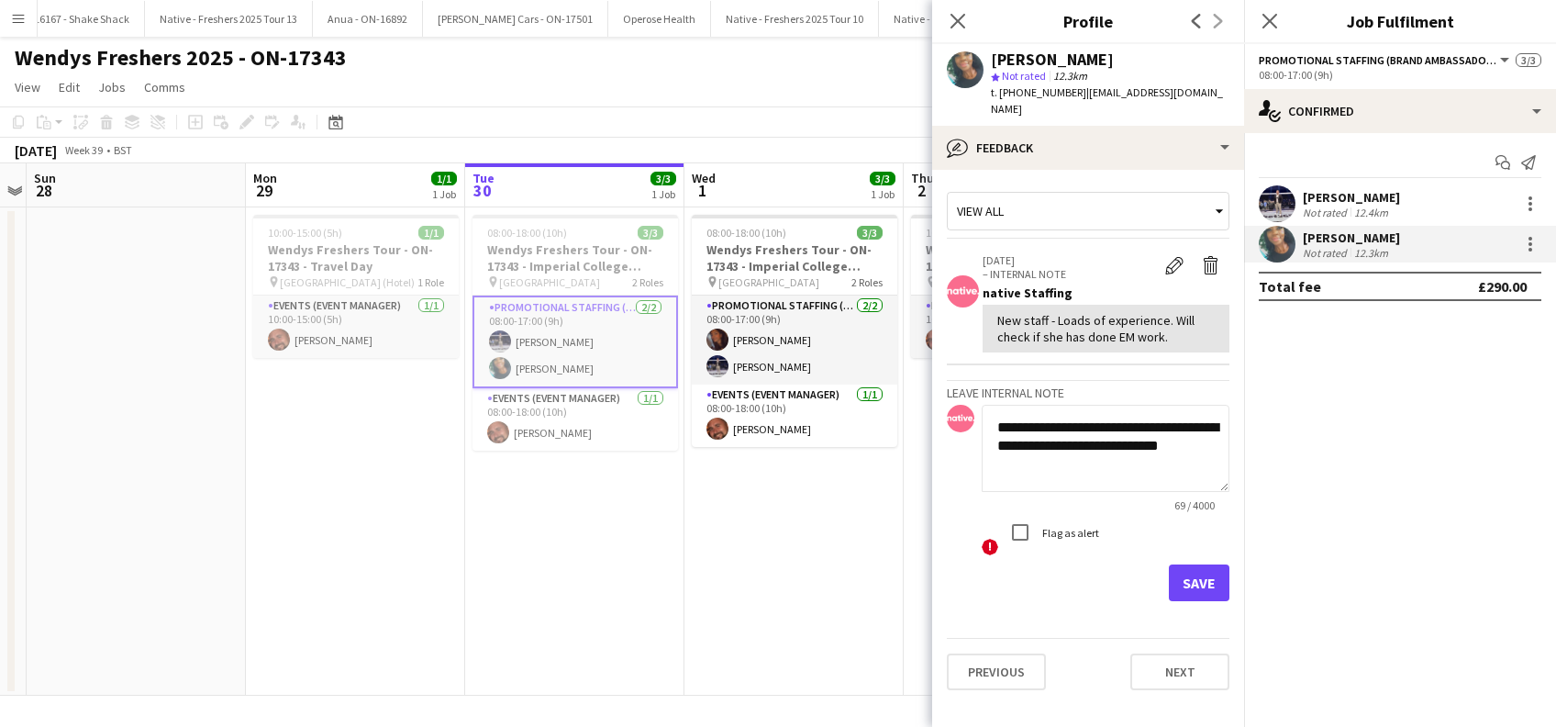
click at [1050, 410] on textarea "**********" at bounding box center [1106, 448] width 248 height 87
click at [1050, 458] on textarea "**********" at bounding box center [1106, 448] width 248 height 87
type textarea "**********"
click at [1194, 565] on button "Save" at bounding box center [1199, 582] width 61 height 37
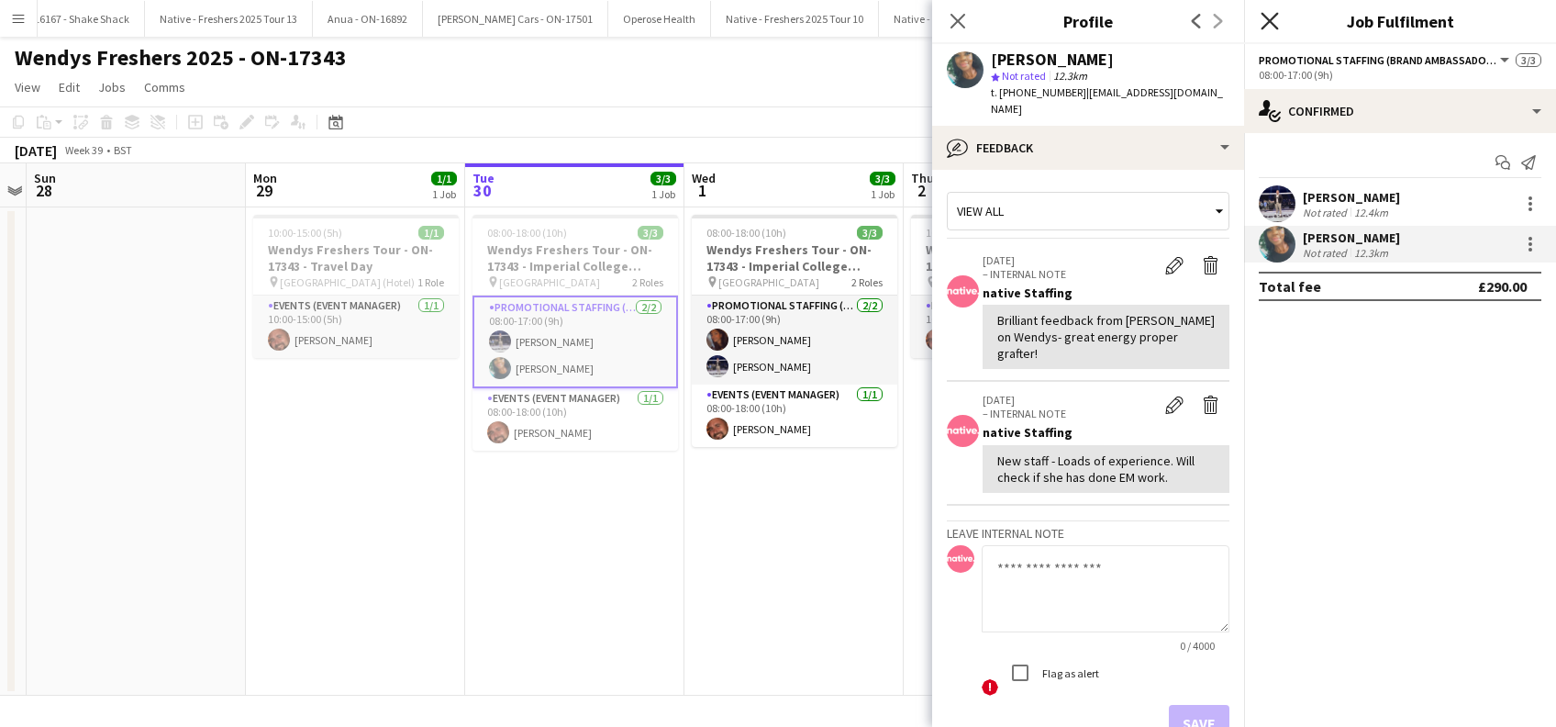
click at [1273, 24] on icon "Close pop-in" at bounding box center [1268, 20] width 17 height 17
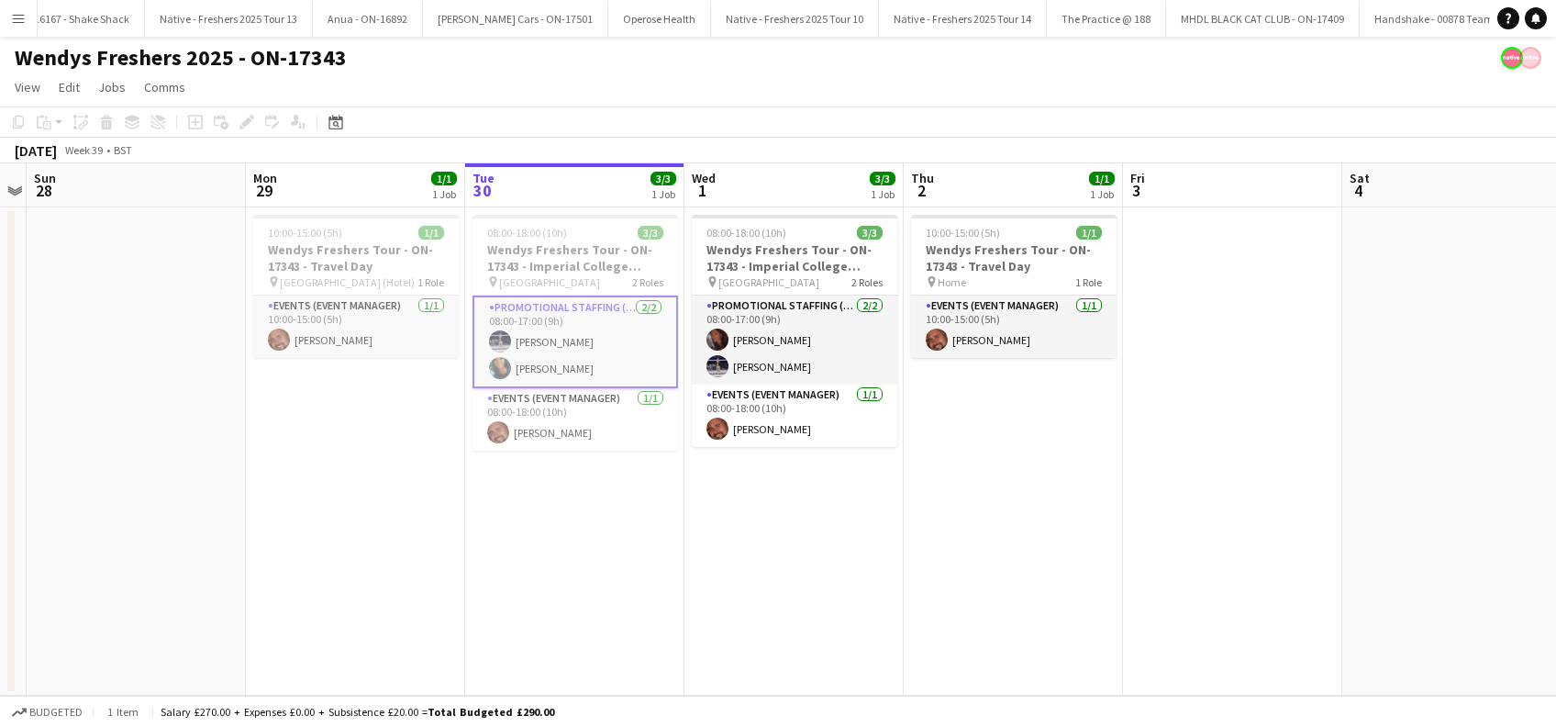
click at [1005, 568] on app-date-cell "10:00-15:00 (5h) 1/1 Wendys Freshers Tour - ON-17343 - Travel Day pin Home 1 Ro…" at bounding box center [1013, 451] width 219 height 488
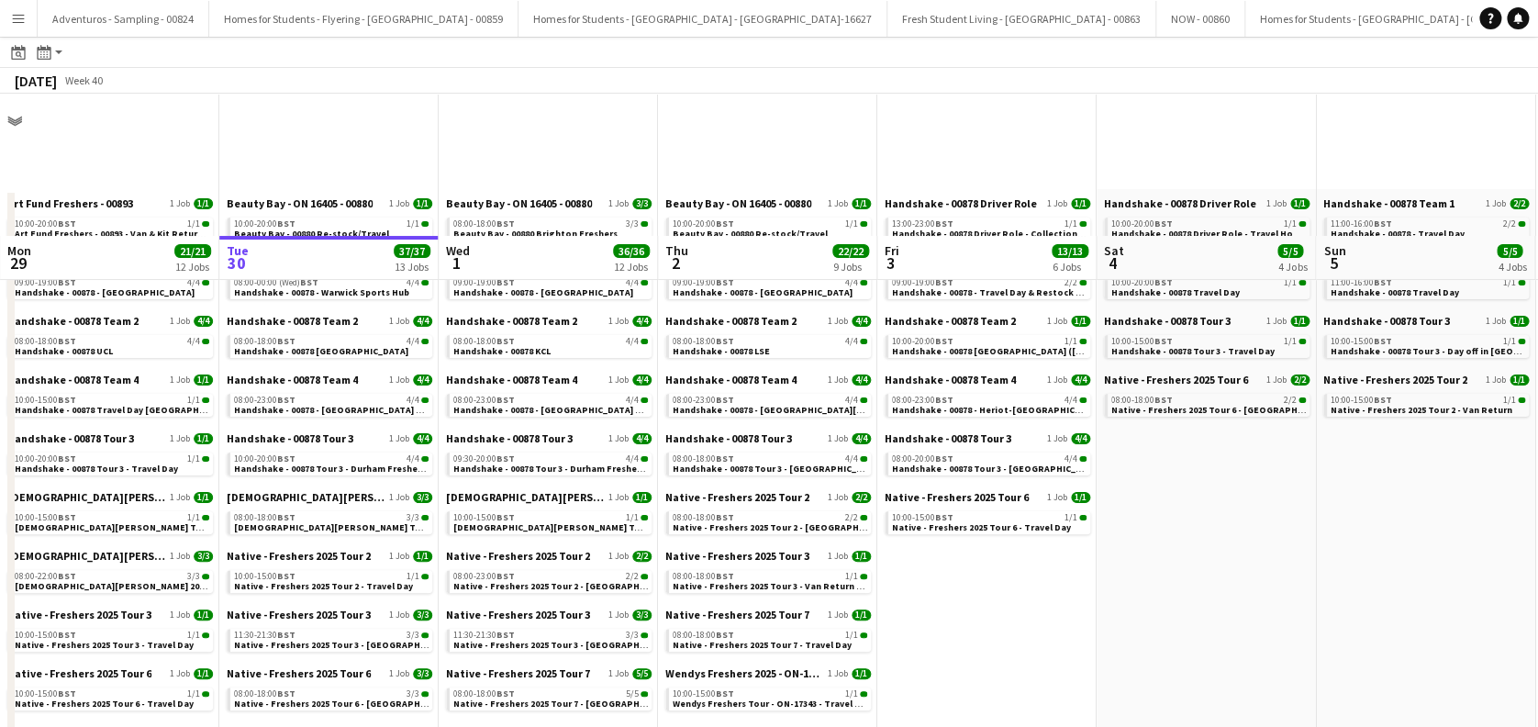
scroll to position [244, 0]
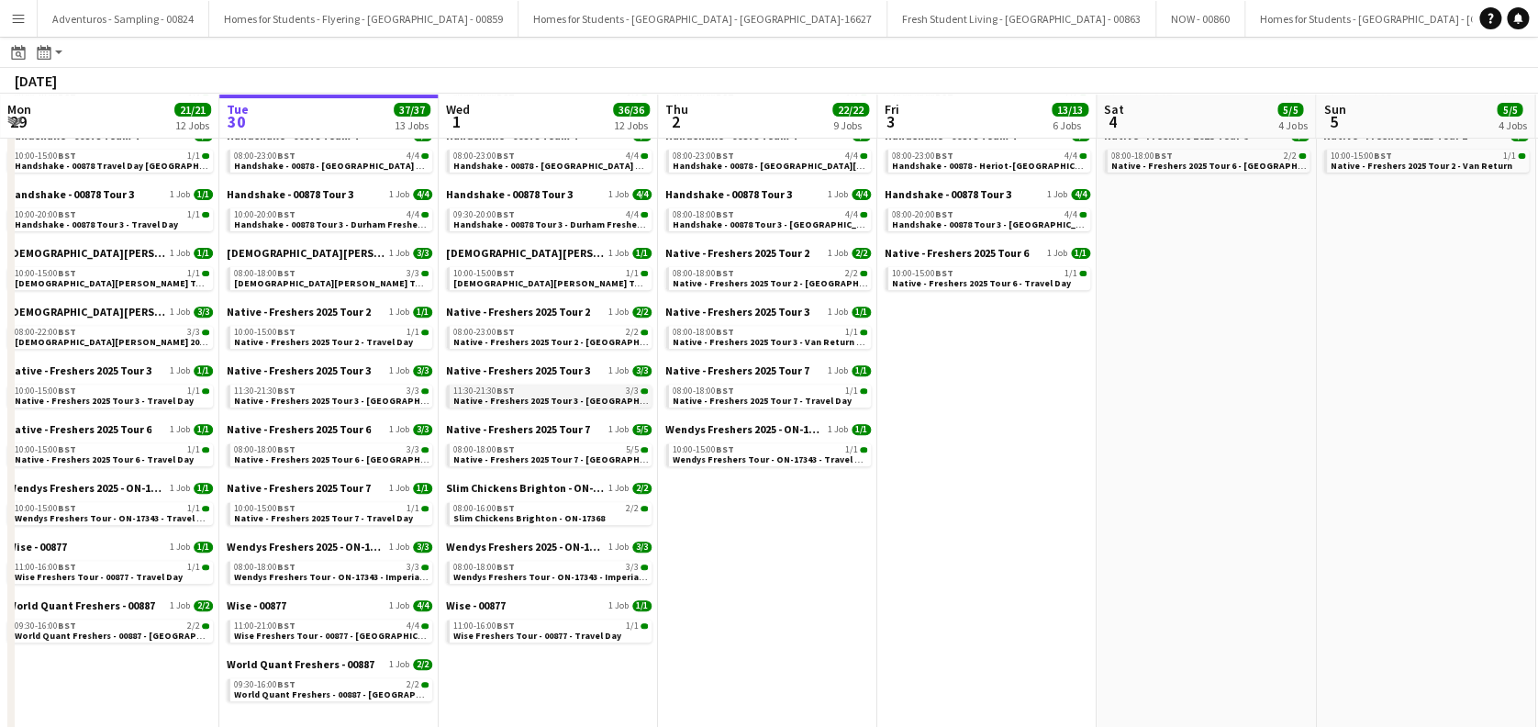
click at [588, 396] on span "Native - Freshers 2025 Tour 3 - [GEOGRAPHIC_DATA] Day 2" at bounding box center [578, 400] width 250 height 12
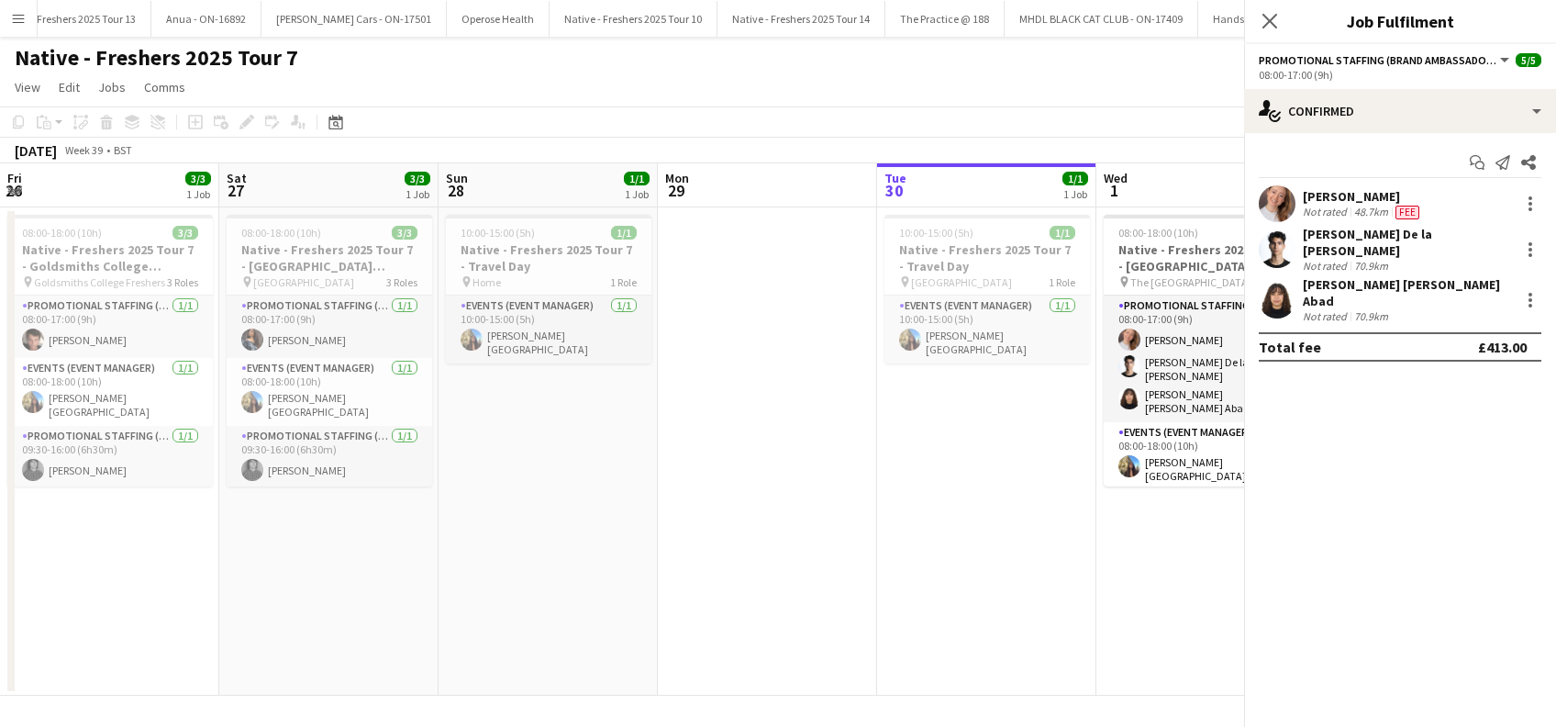
scroll to position [0, 629]
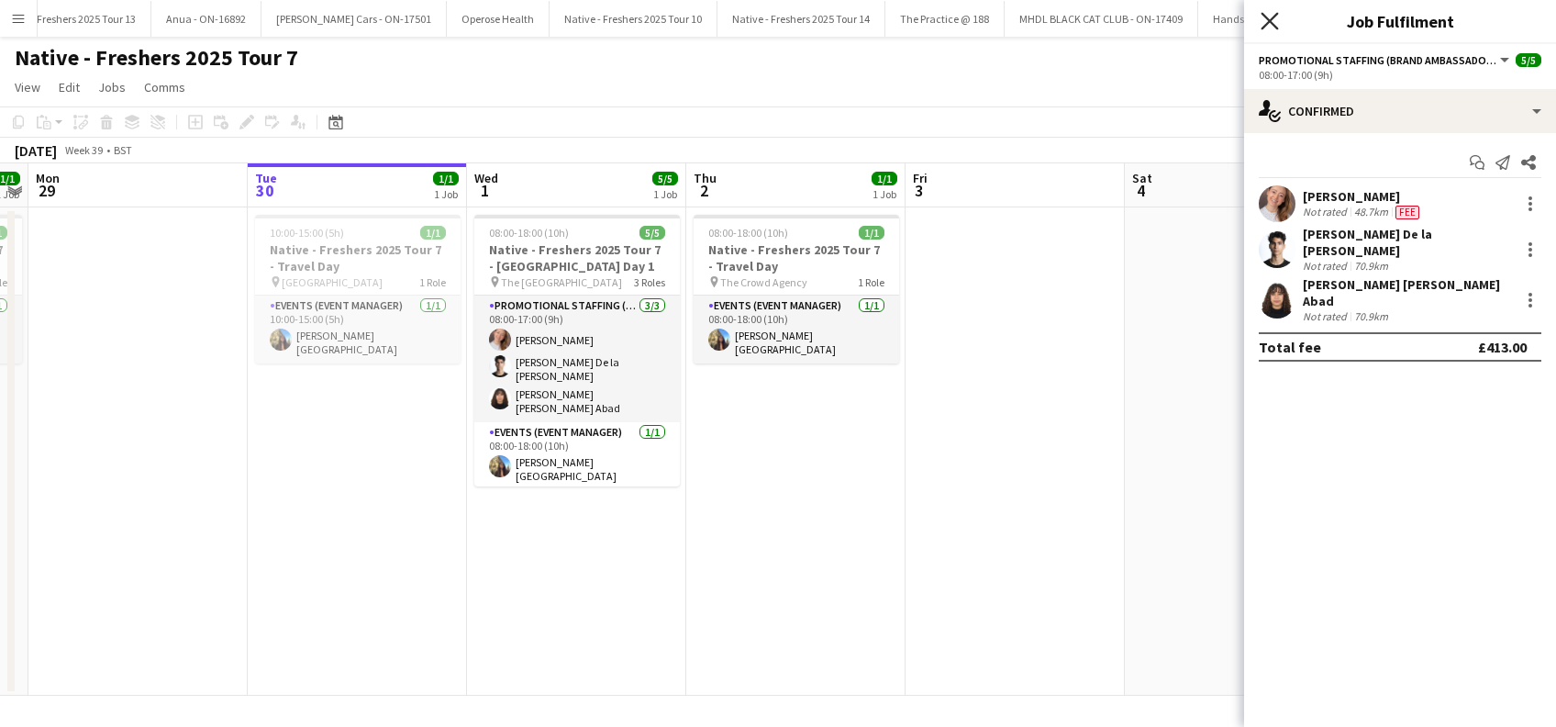
click at [1270, 23] on icon "Close pop-in" at bounding box center [1268, 20] width 17 height 17
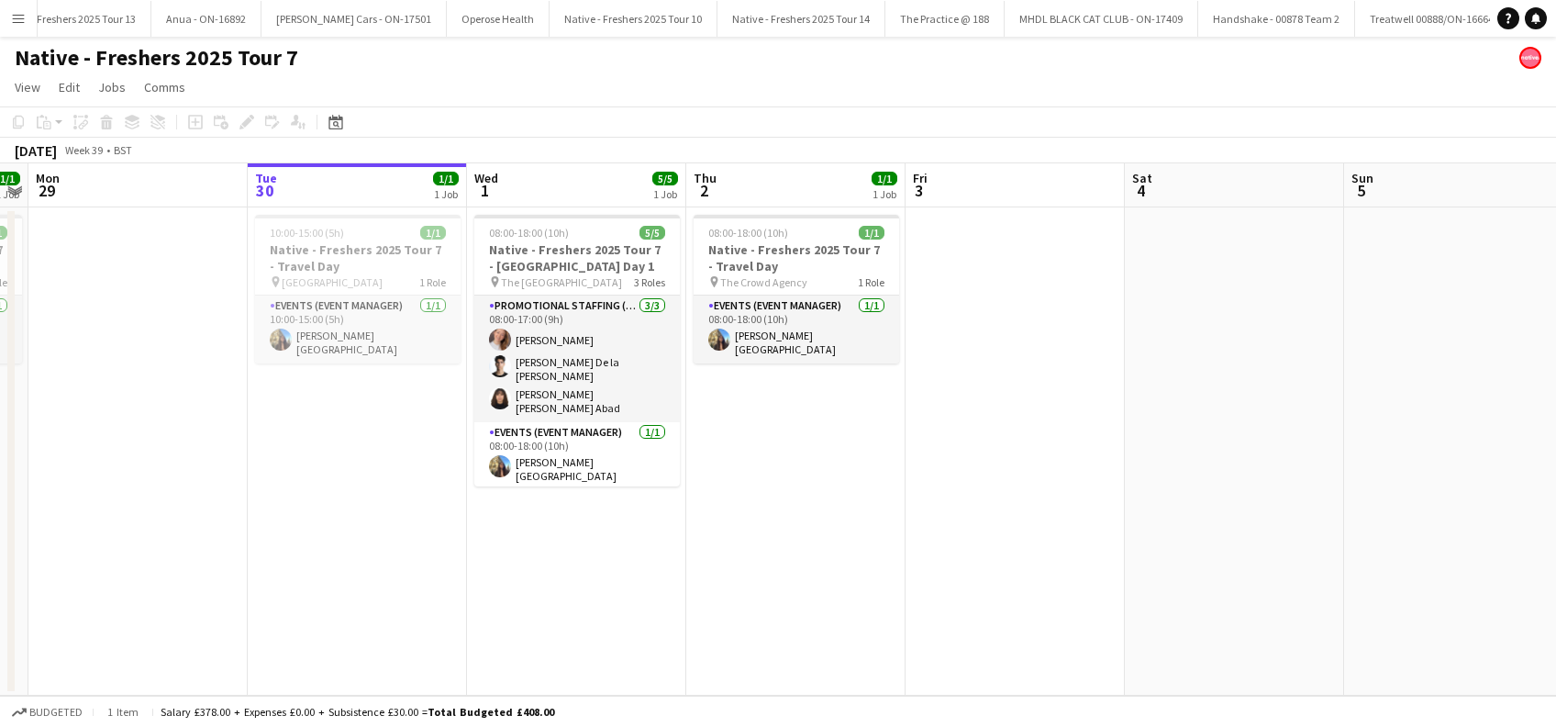
click at [769, 469] on app-date-cell "08:00-18:00 (10h) 1/1 Native - Freshers 2025 Tour 7 - Travel Day pin The Crowd …" at bounding box center [795, 451] width 219 height 488
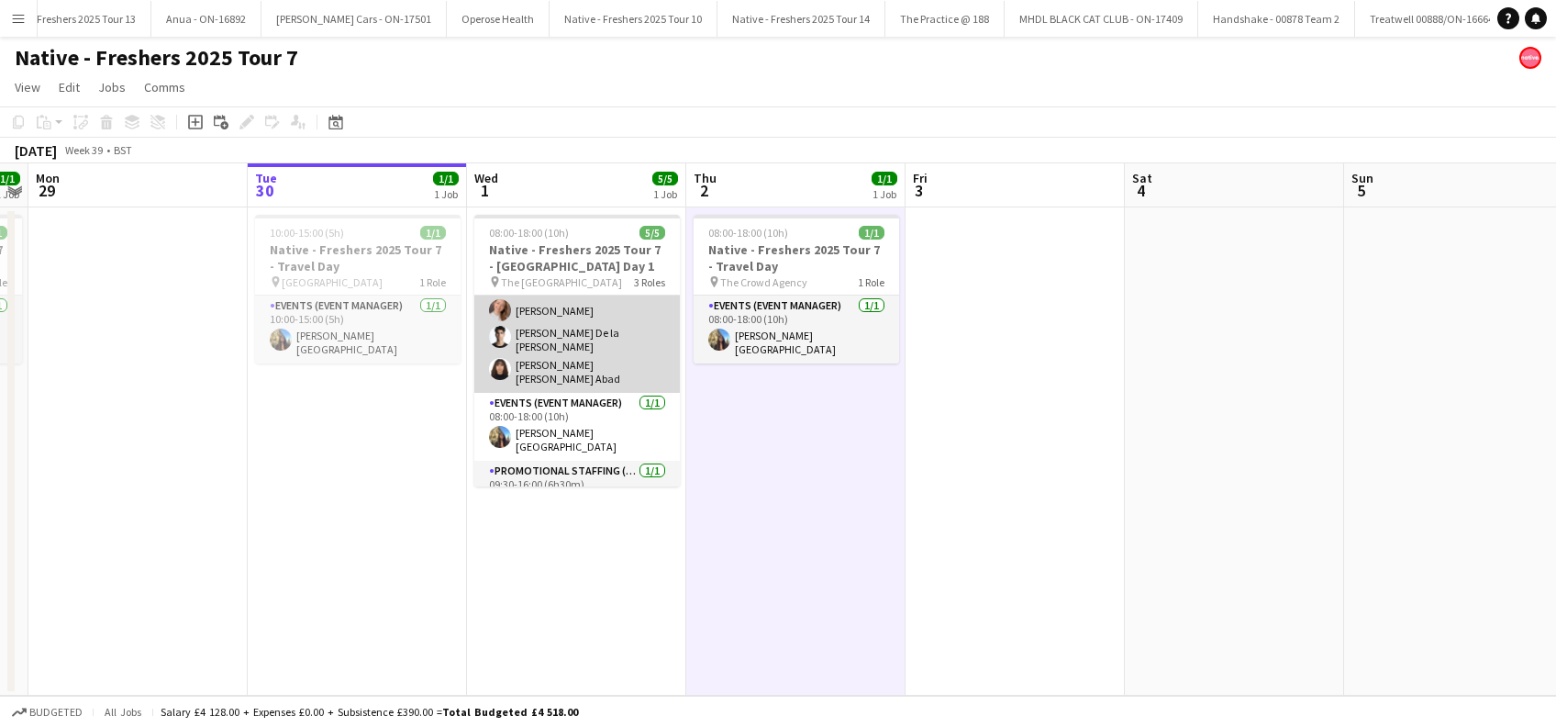
scroll to position [50, 0]
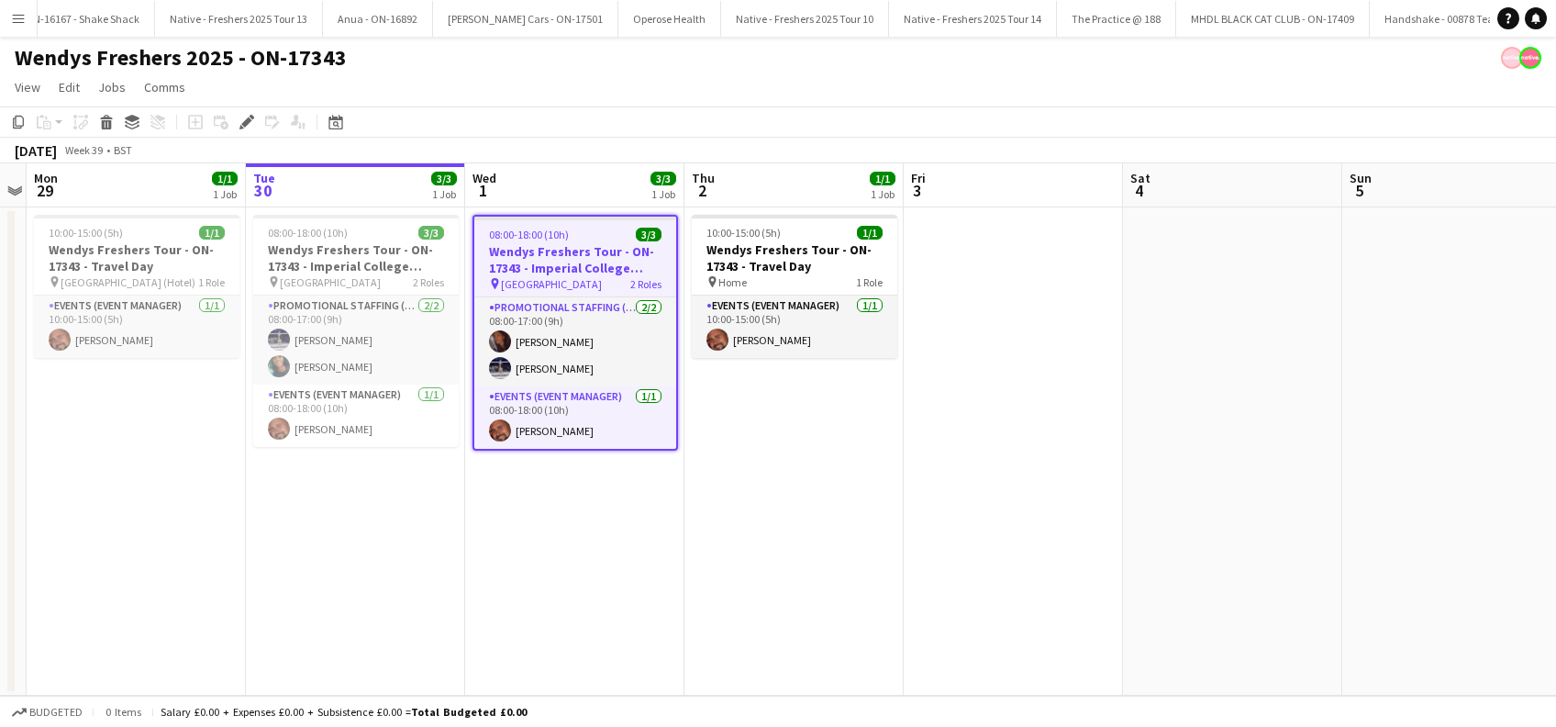
scroll to position [0, 9881]
click at [730, 531] on app-date-cell "10:00-15:00 (5h) 1/1 Wendys Freshers Tour - ON-17343 - Travel Day pin Home 1 Ro…" at bounding box center [793, 451] width 219 height 488
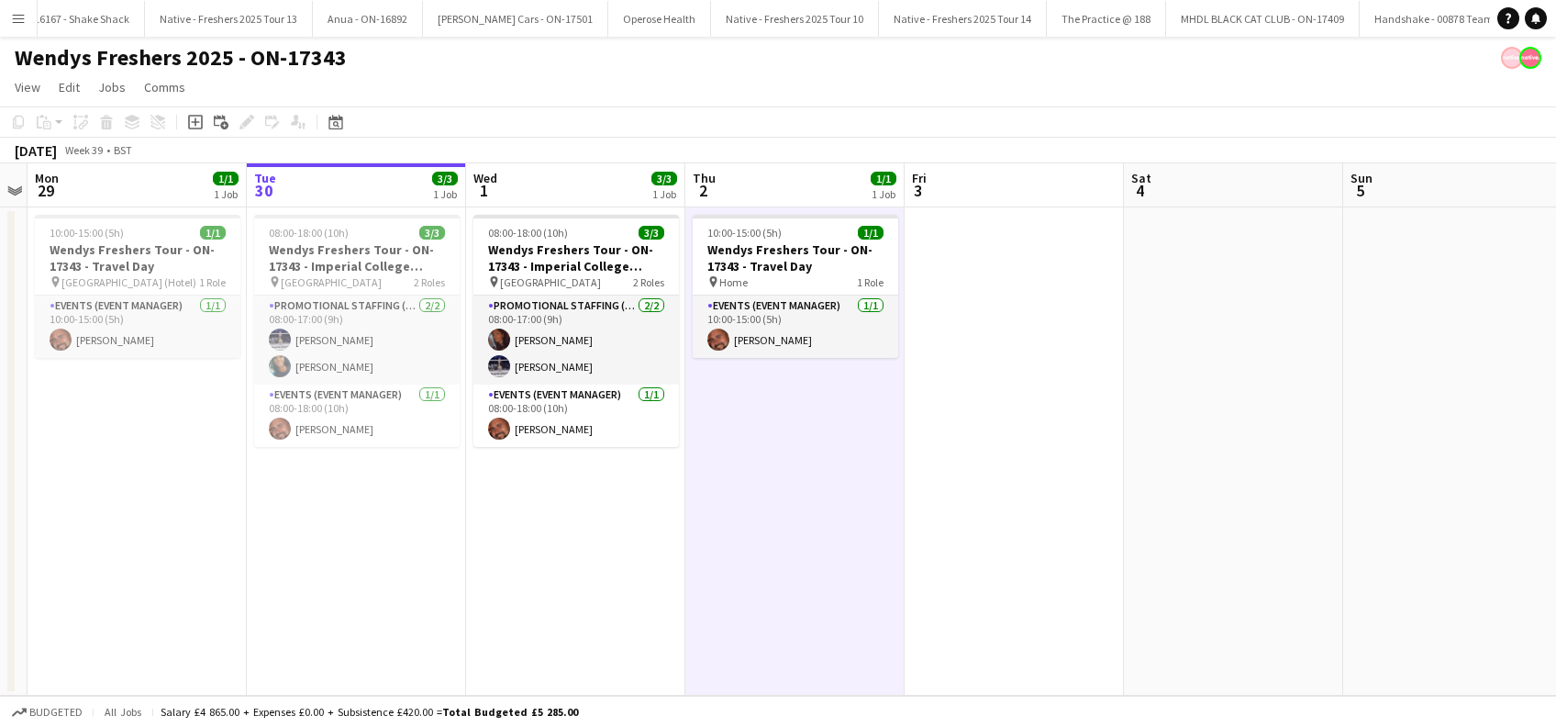
click at [1042, 473] on app-date-cell at bounding box center [1014, 451] width 219 height 488
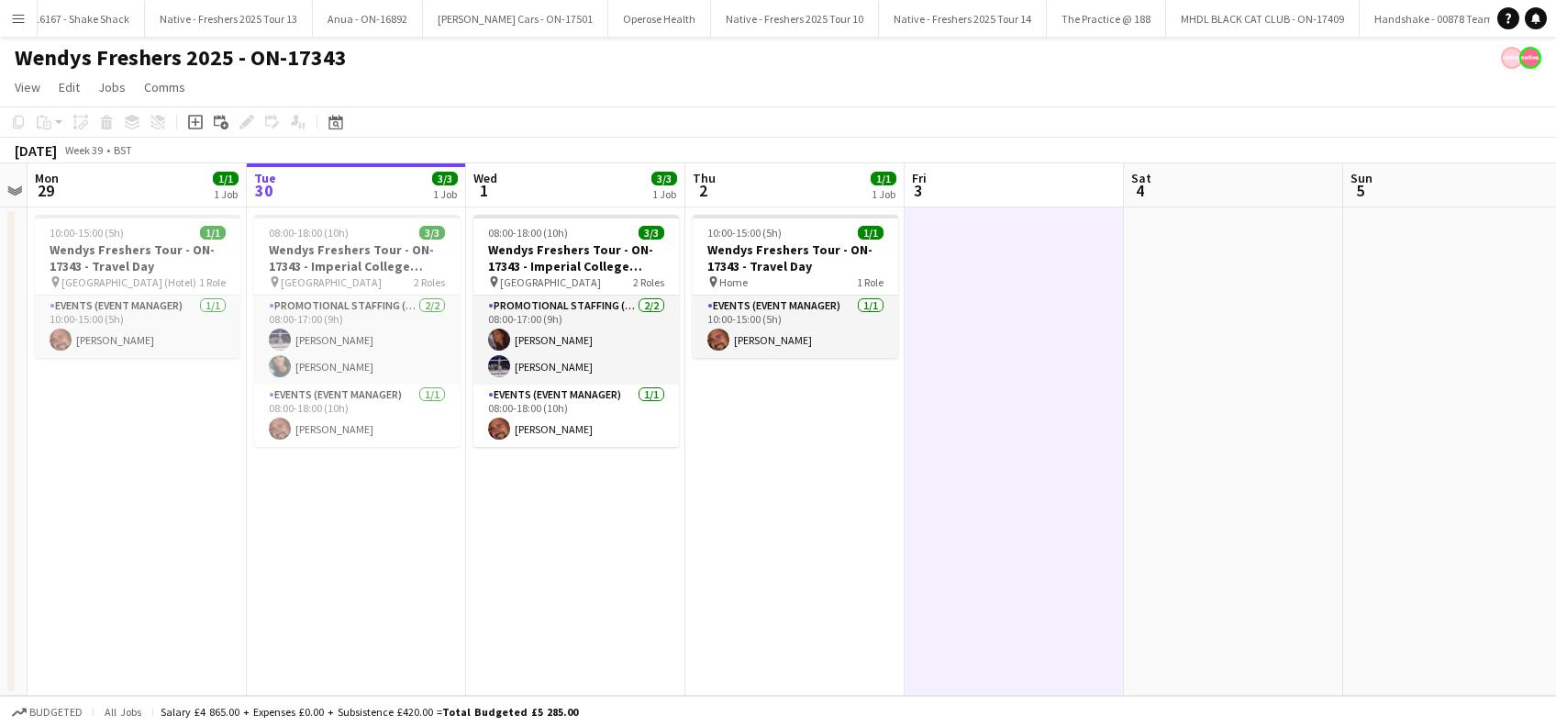
scroll to position [0, 629]
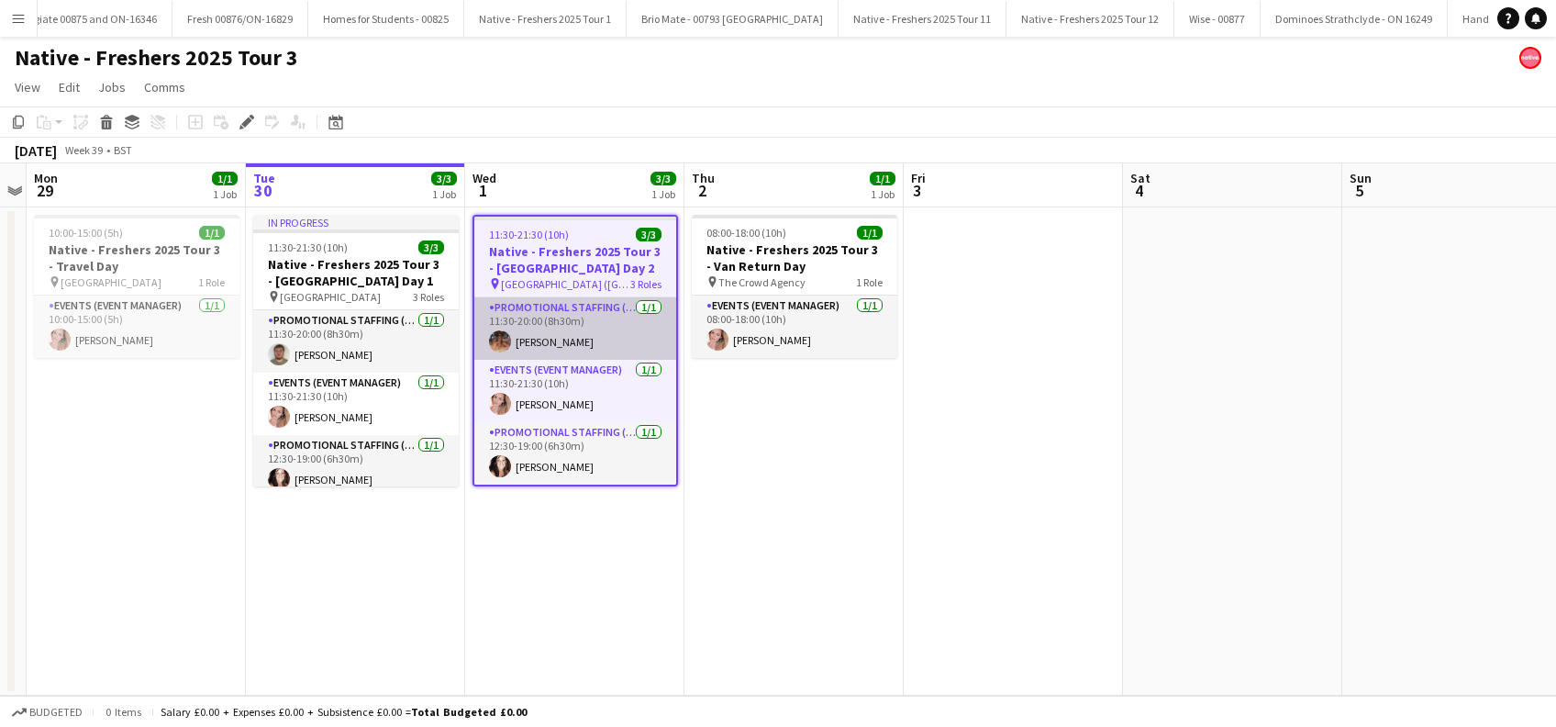
click at [543, 341] on app-card-role "Promotional Staffing (Brand Ambassadors) [DATE] 11:30-20:00 (8h30m) [PERSON_NAM…" at bounding box center [575, 328] width 202 height 62
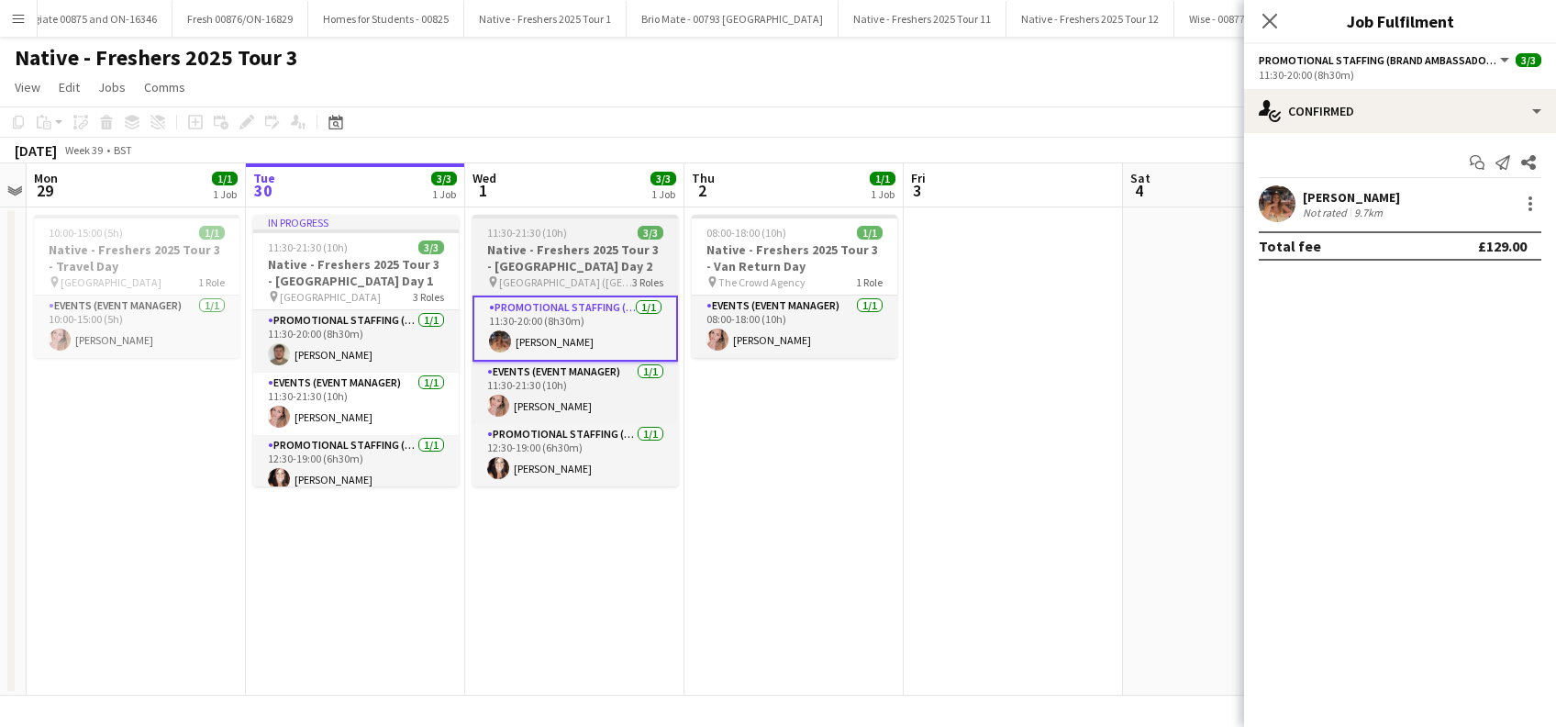
click at [539, 268] on h3 "Native - Freshers 2025 Tour 3 - [GEOGRAPHIC_DATA] Day 2" at bounding box center [574, 257] width 205 height 33
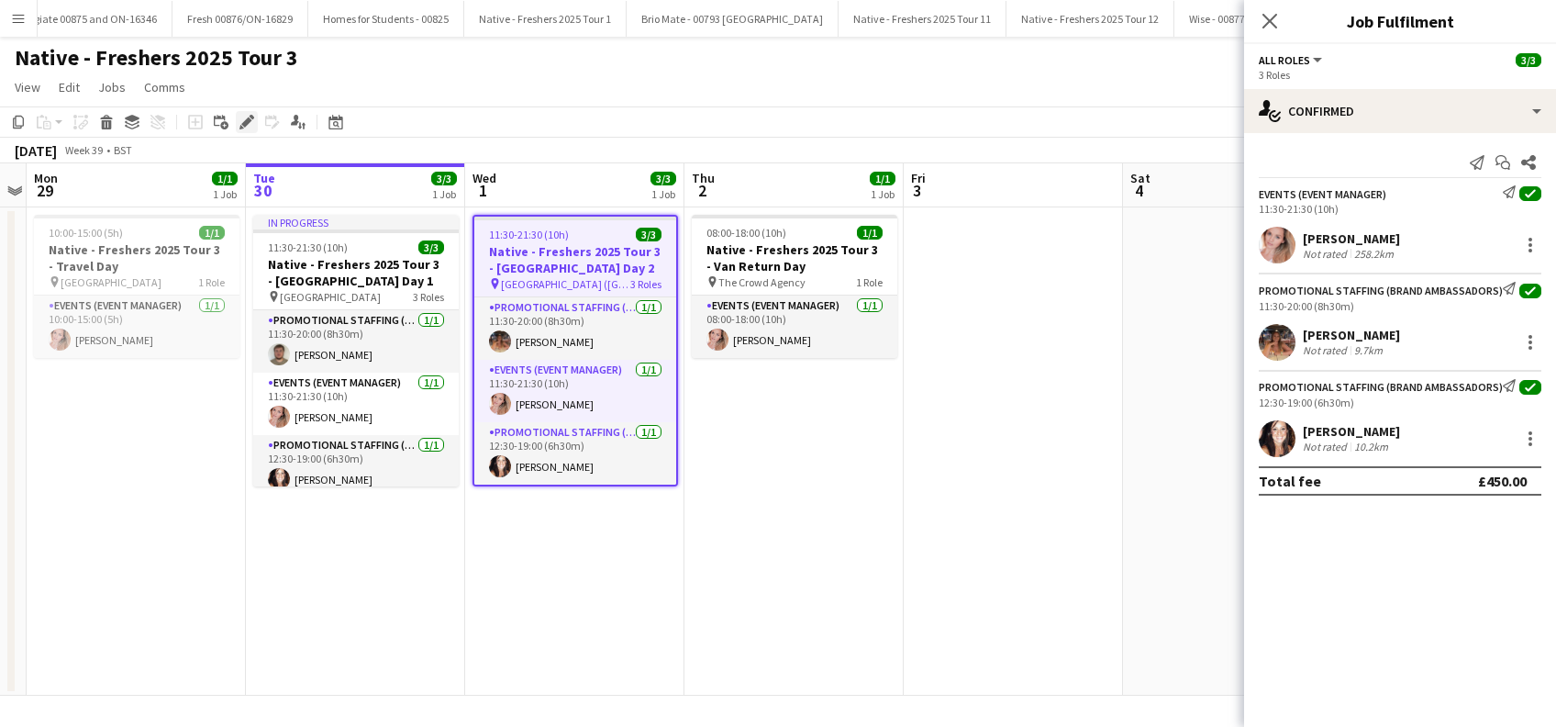
click at [241, 121] on icon "Edit" at bounding box center [246, 122] width 15 height 15
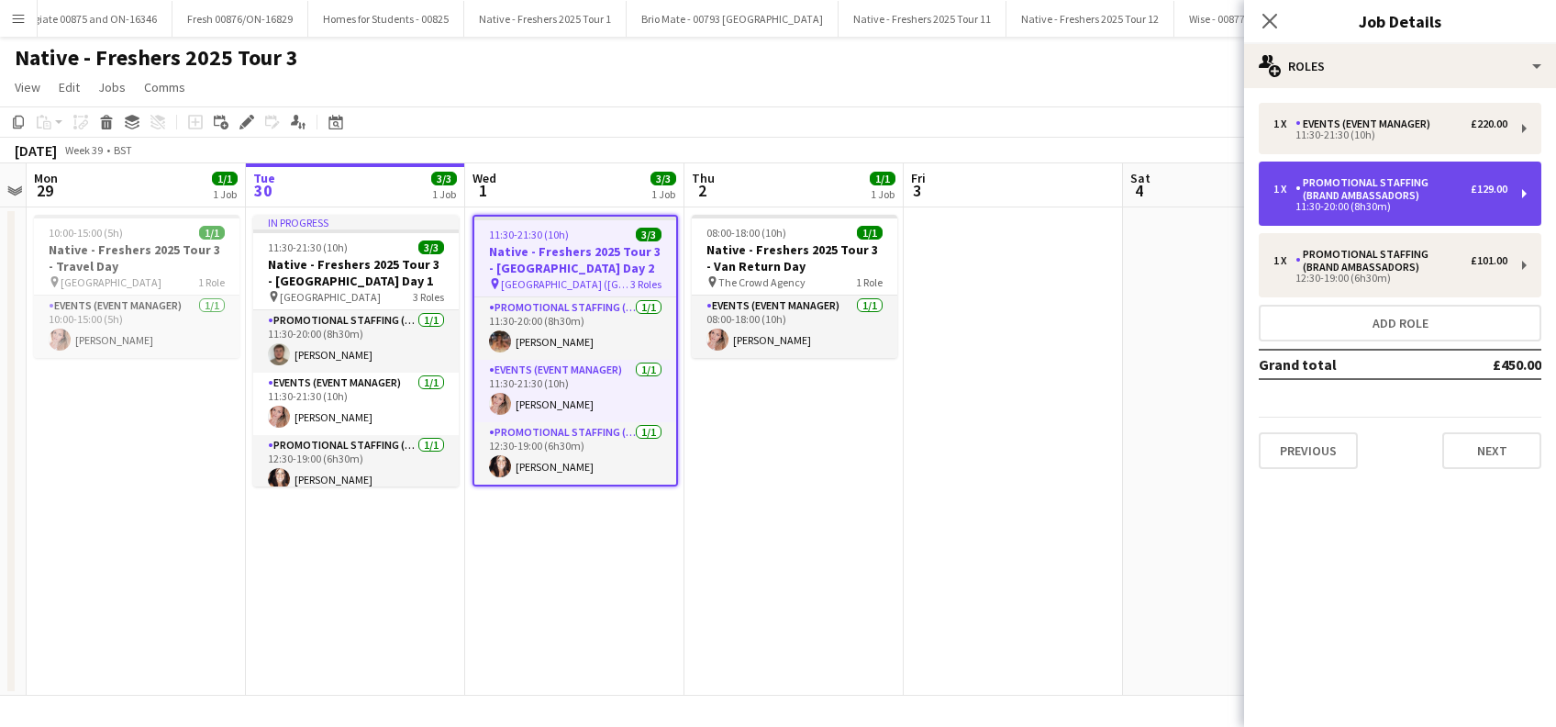
click at [1434, 188] on div "Promotional Staffing (Brand Ambassadors)" at bounding box center [1382, 189] width 175 height 26
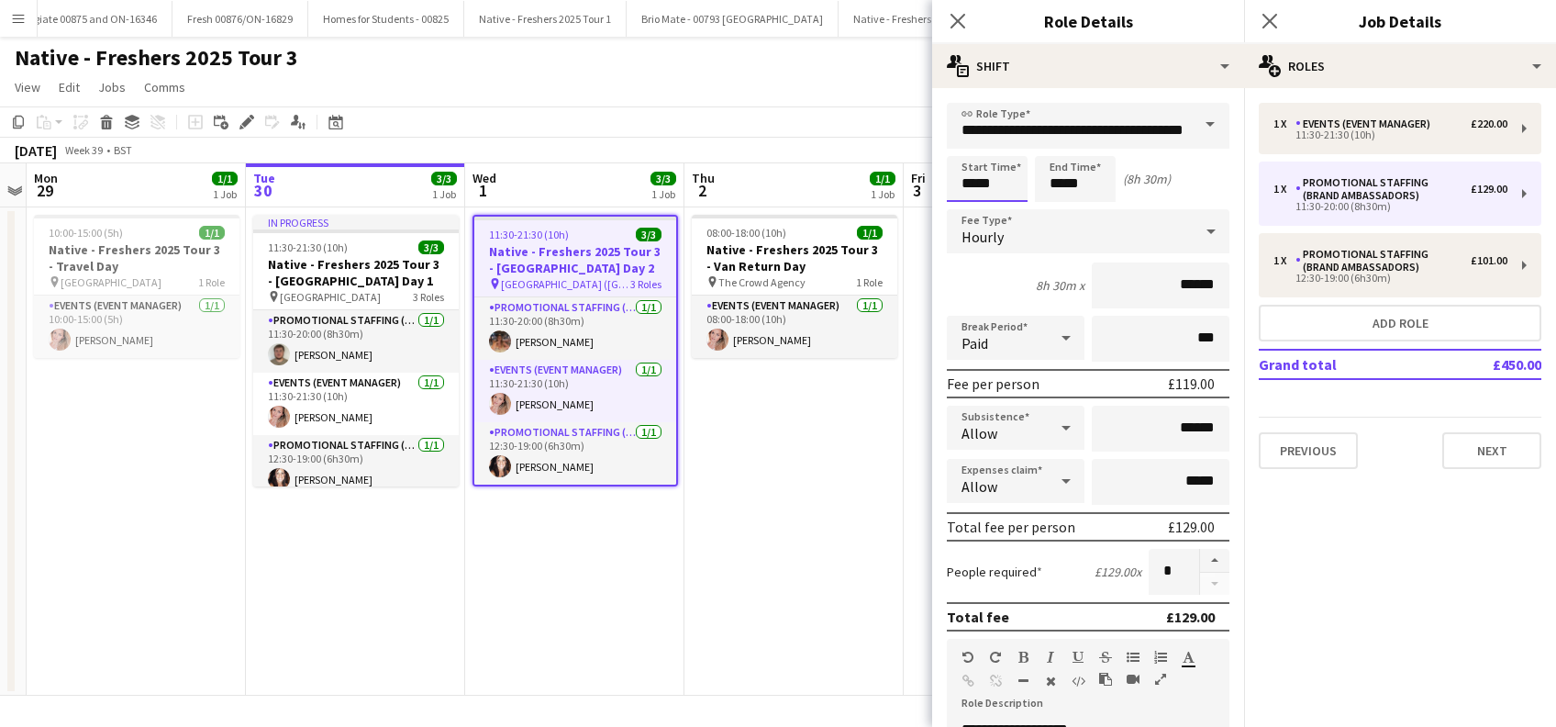
click at [968, 171] on input "*****" at bounding box center [987, 179] width 81 height 46
click at [969, 206] on div at bounding box center [968, 211] width 37 height 18
type input "*****"
click at [969, 206] on div at bounding box center [968, 211] width 37 height 18
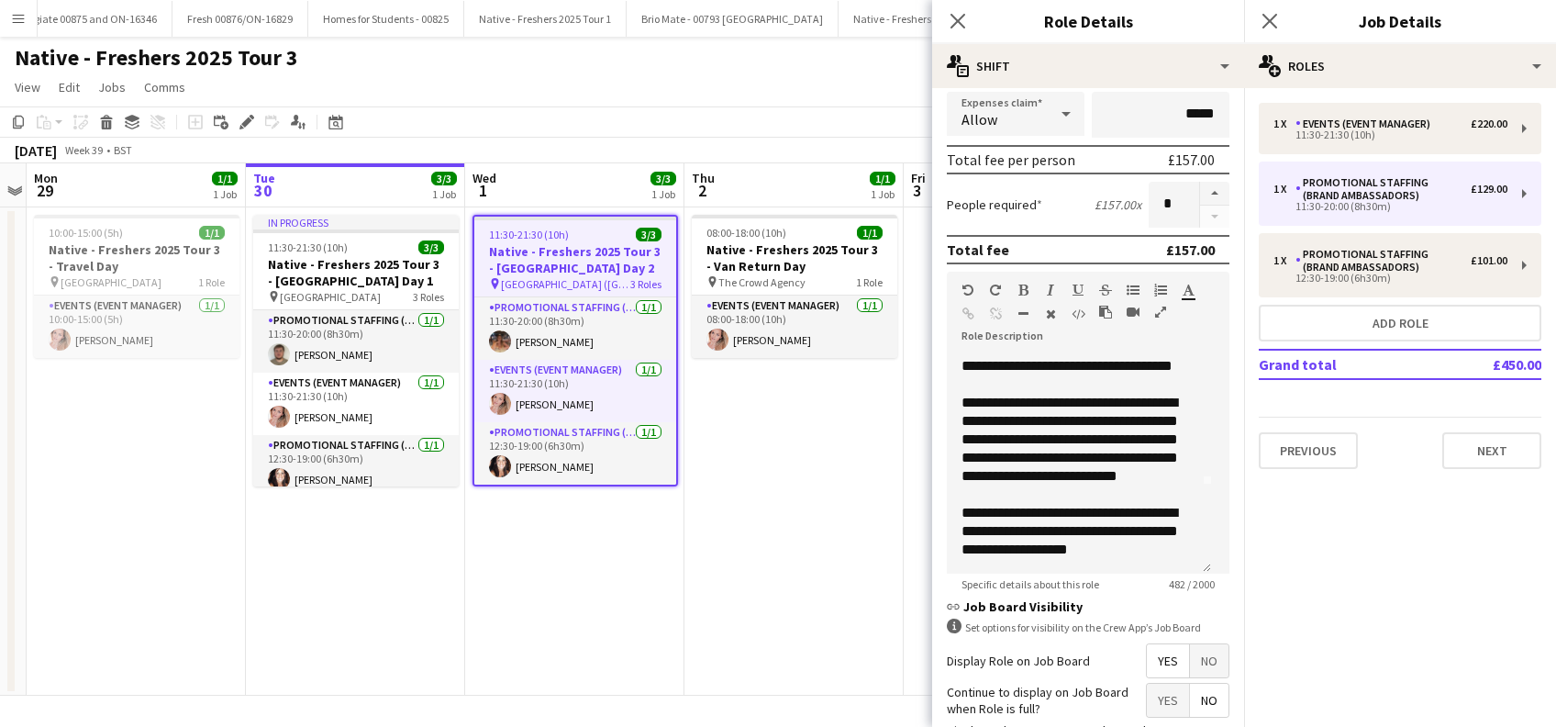
scroll to position [530, 0]
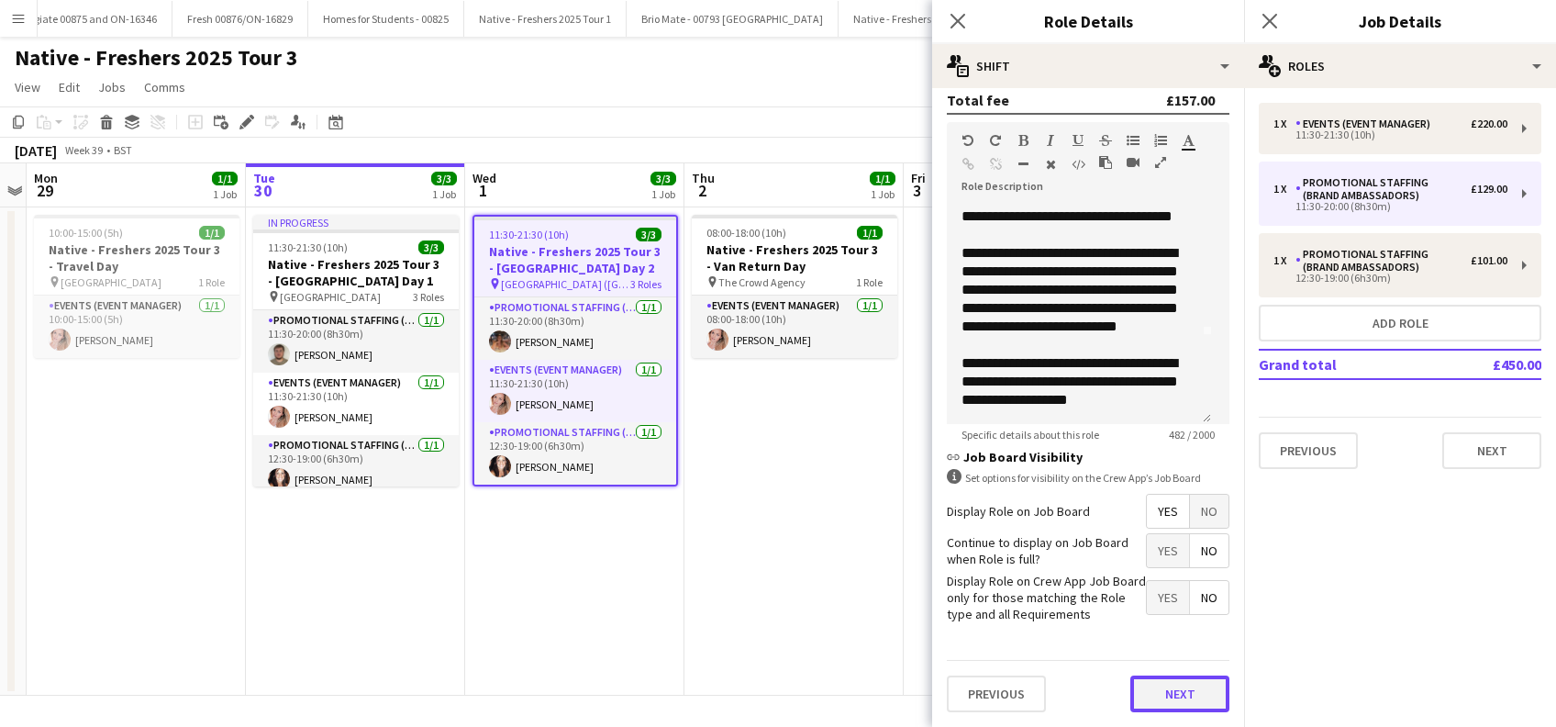
click at [1144, 683] on button "Next" at bounding box center [1179, 693] width 99 height 37
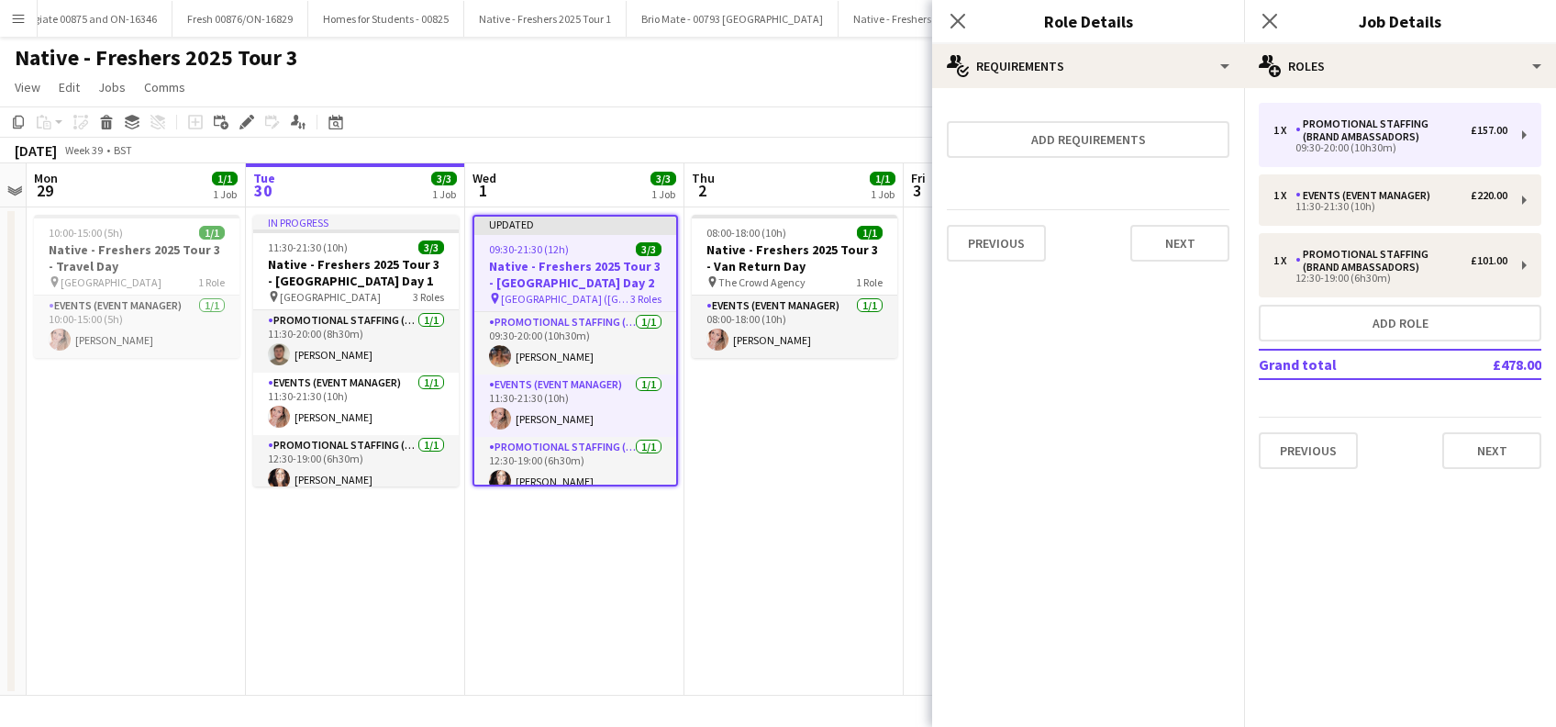
scroll to position [0, 0]
click at [1165, 237] on button "Next" at bounding box center [1179, 243] width 99 height 37
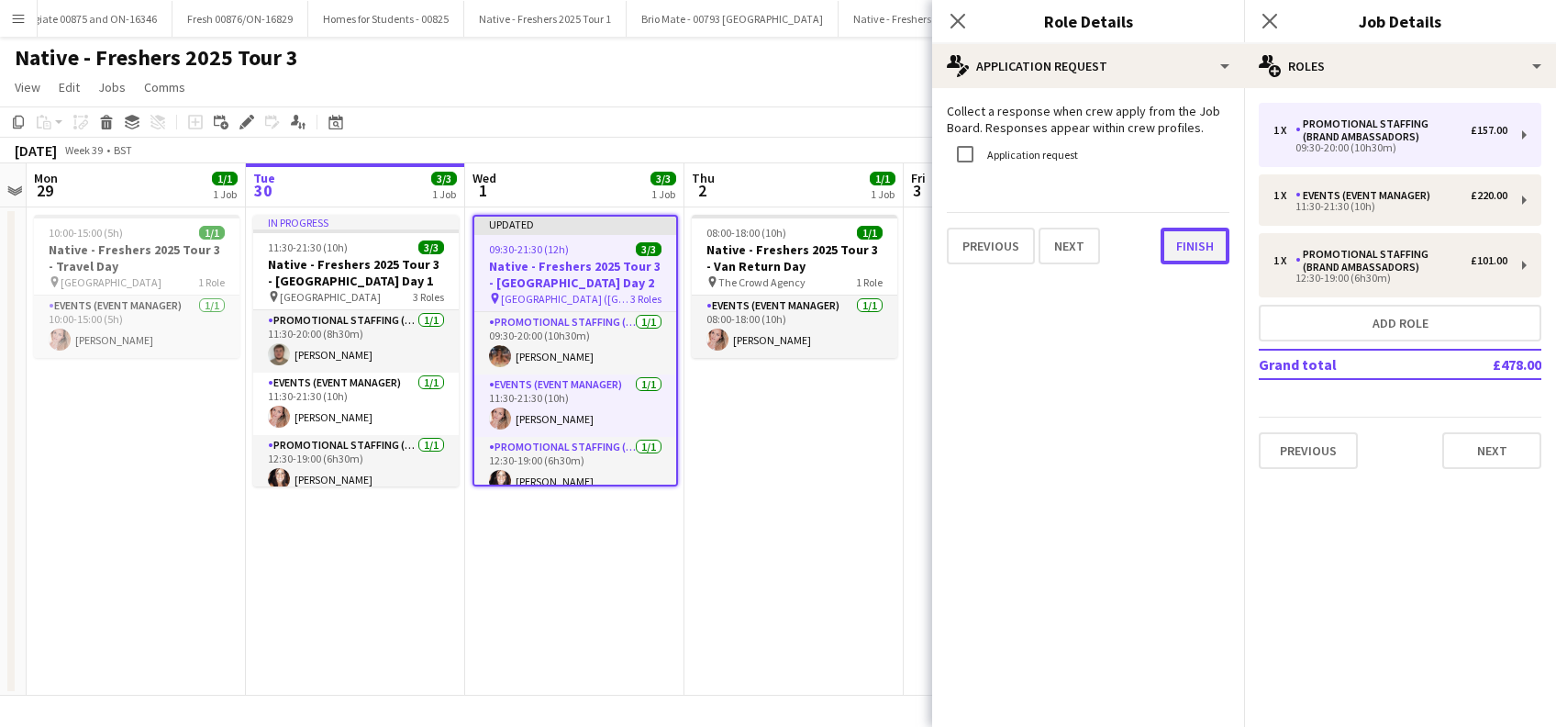
click at [1184, 248] on button "Finish" at bounding box center [1194, 246] width 69 height 37
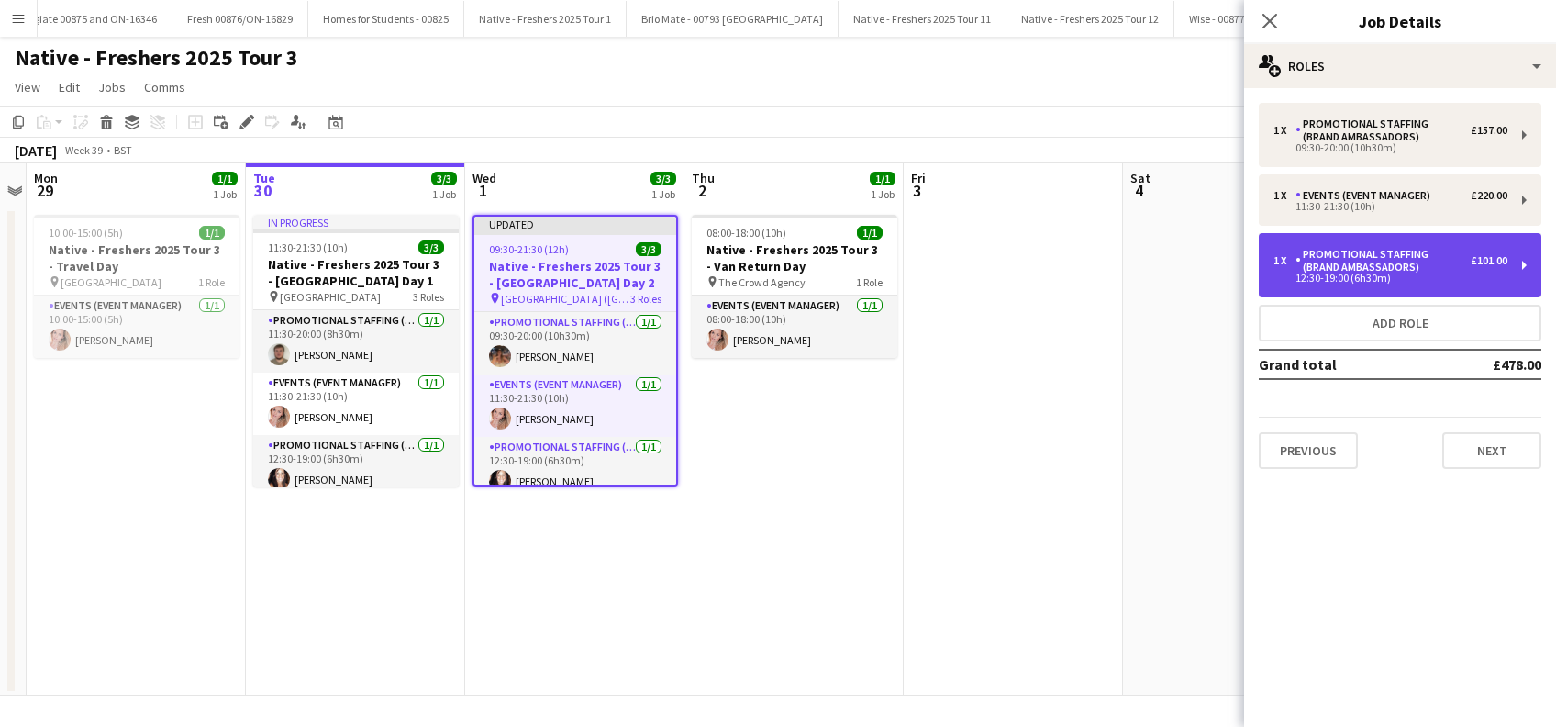
click at [1397, 263] on div "Promotional Staffing (Brand Ambassadors)" at bounding box center [1382, 261] width 175 height 26
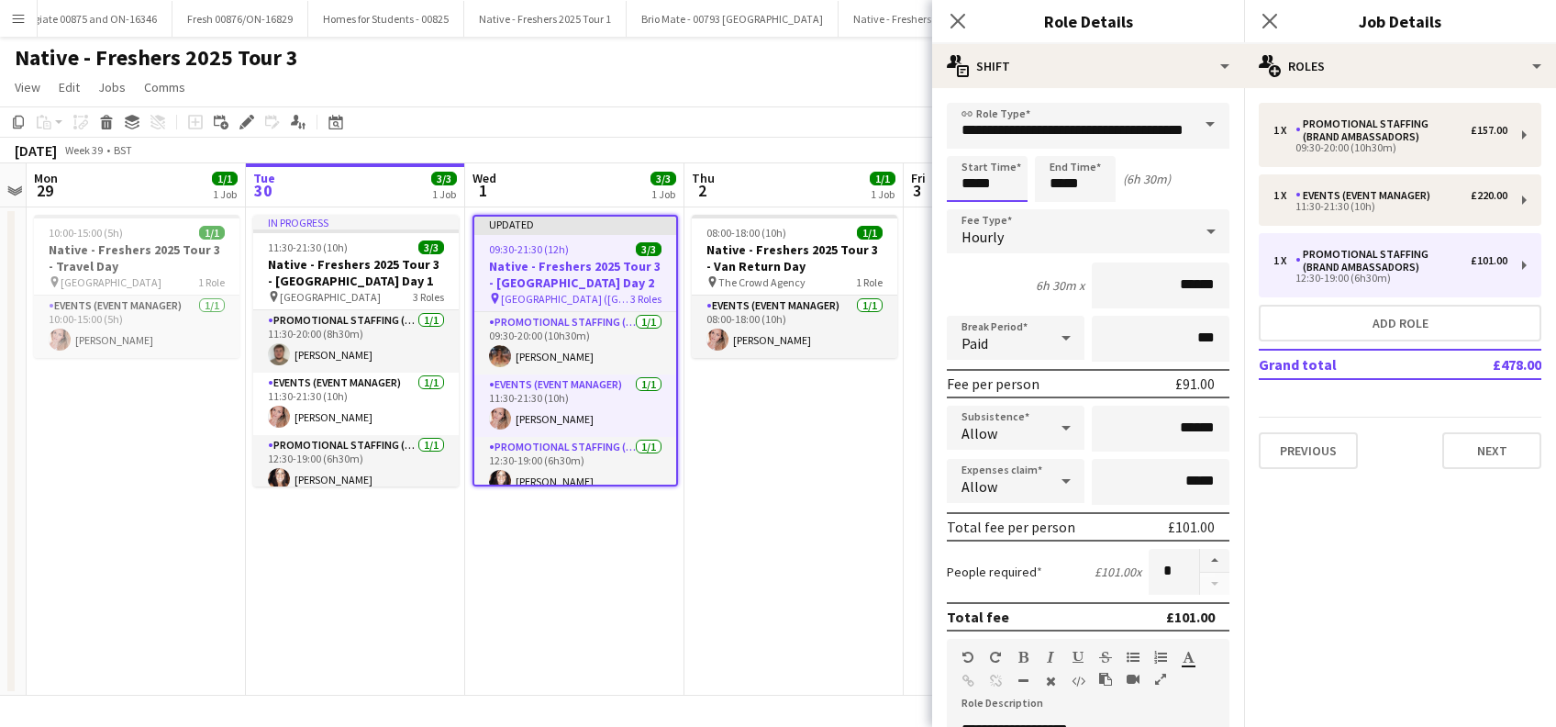
click at [995, 167] on input "*****" at bounding box center [987, 179] width 81 height 46
click at [976, 211] on div at bounding box center [968, 211] width 37 height 18
type input "*****"
click at [976, 212] on div at bounding box center [968, 211] width 37 height 18
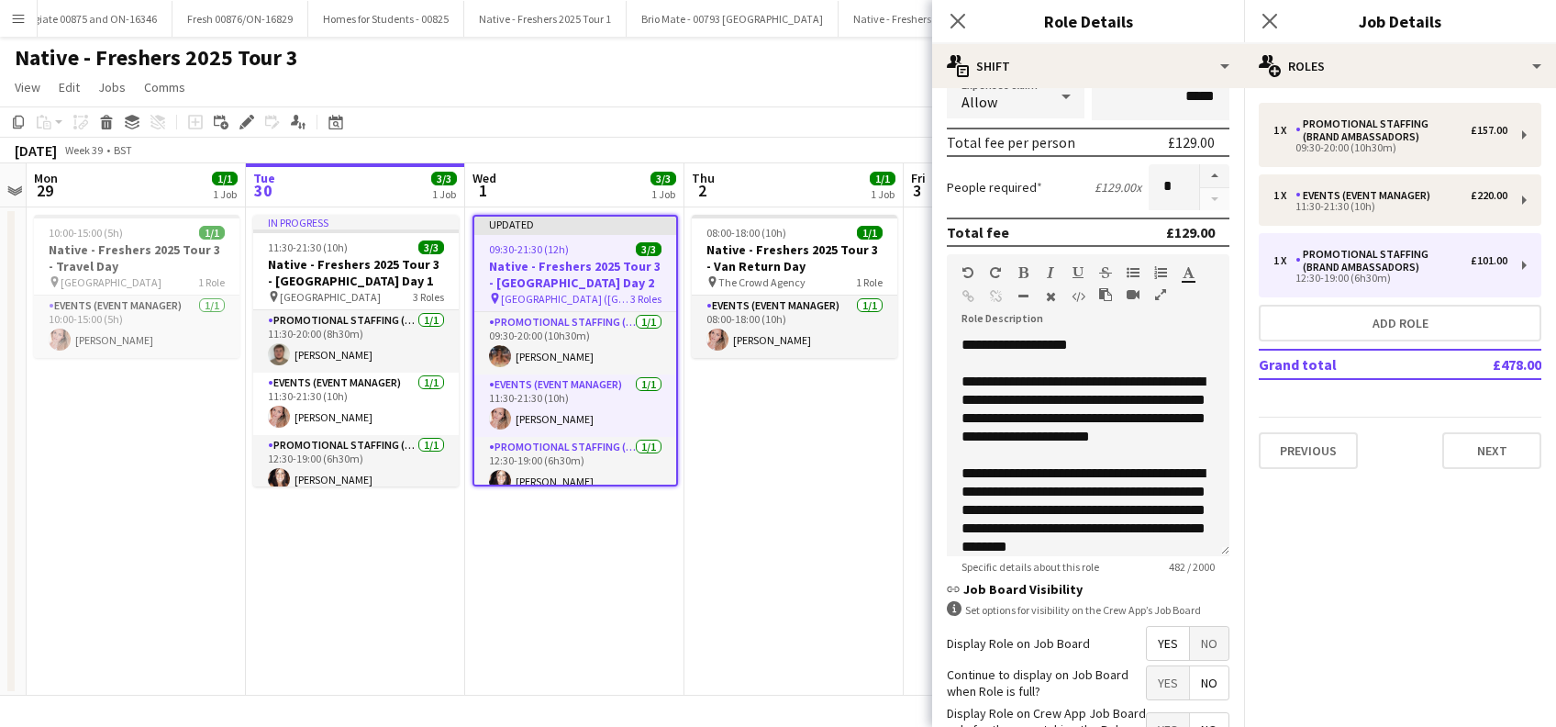
scroll to position [530, 0]
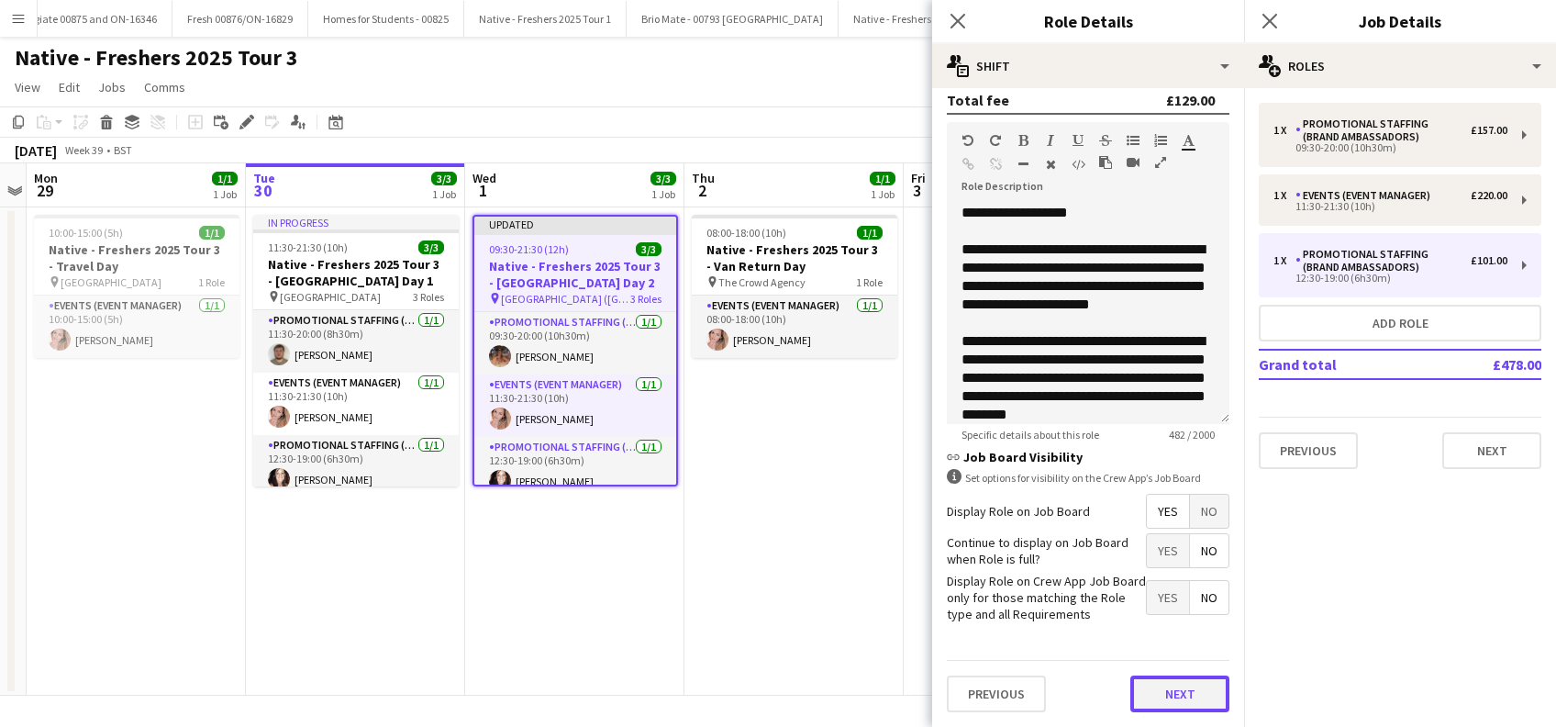
click at [1181, 690] on button "Next" at bounding box center [1179, 693] width 99 height 37
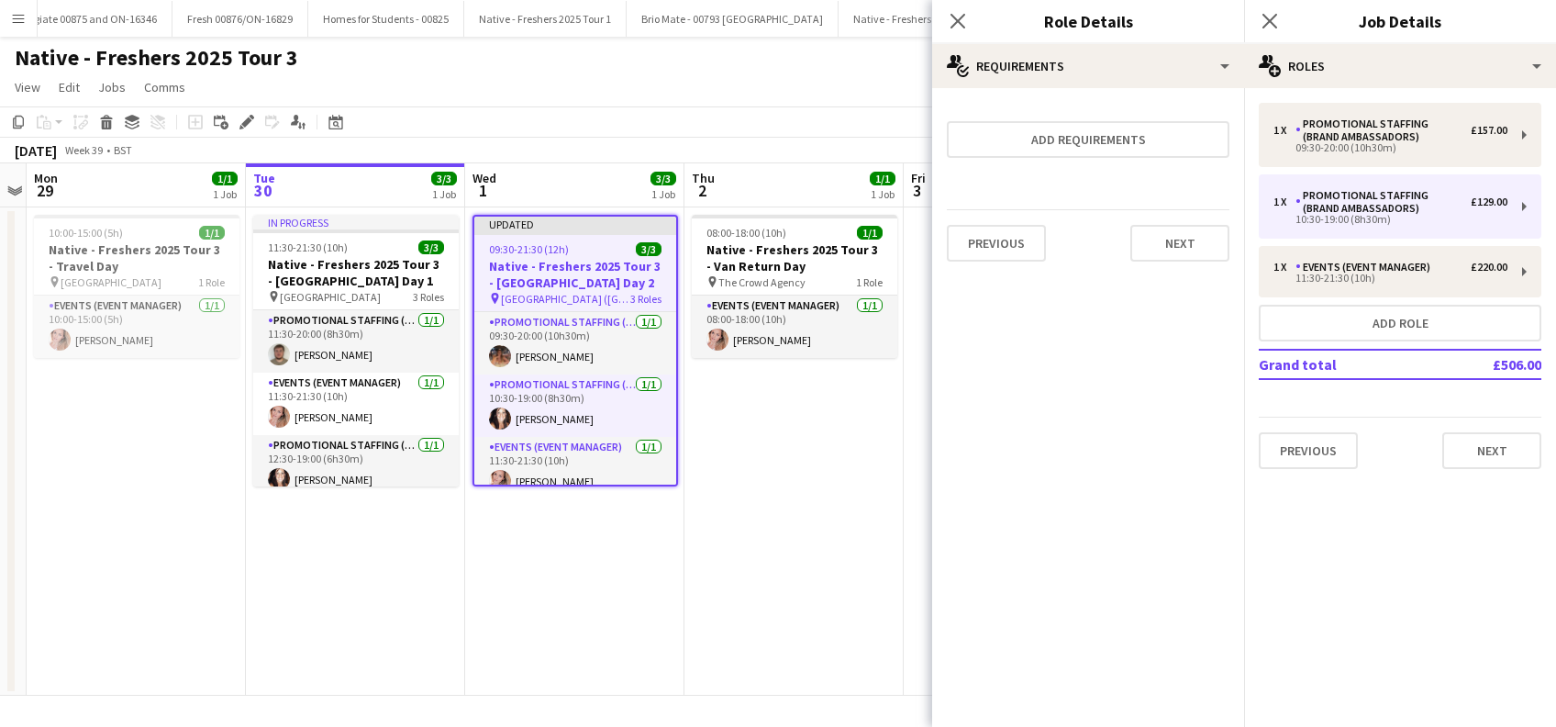
scroll to position [0, 0]
click at [1165, 242] on button "Next" at bounding box center [1179, 243] width 99 height 37
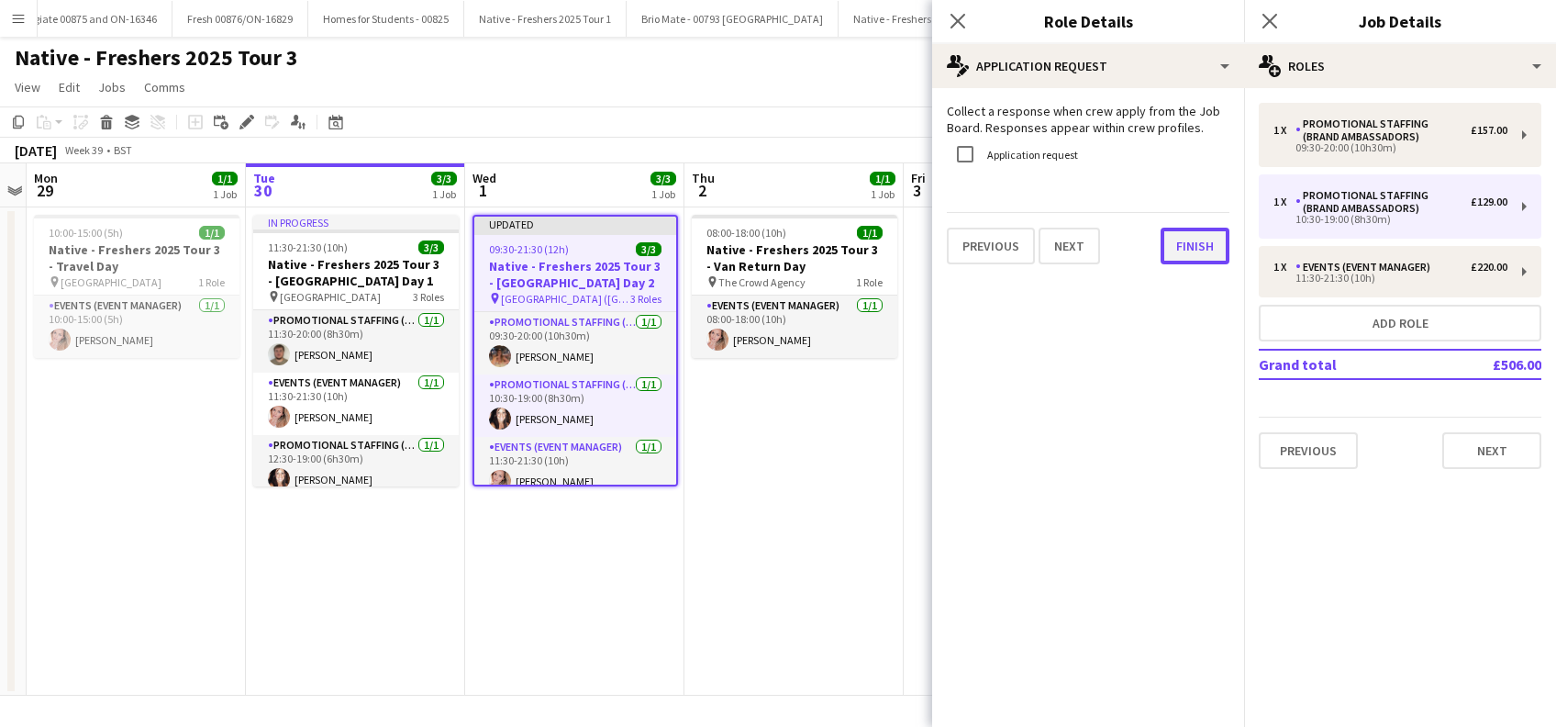
click at [1194, 242] on button "Finish" at bounding box center [1194, 246] width 69 height 37
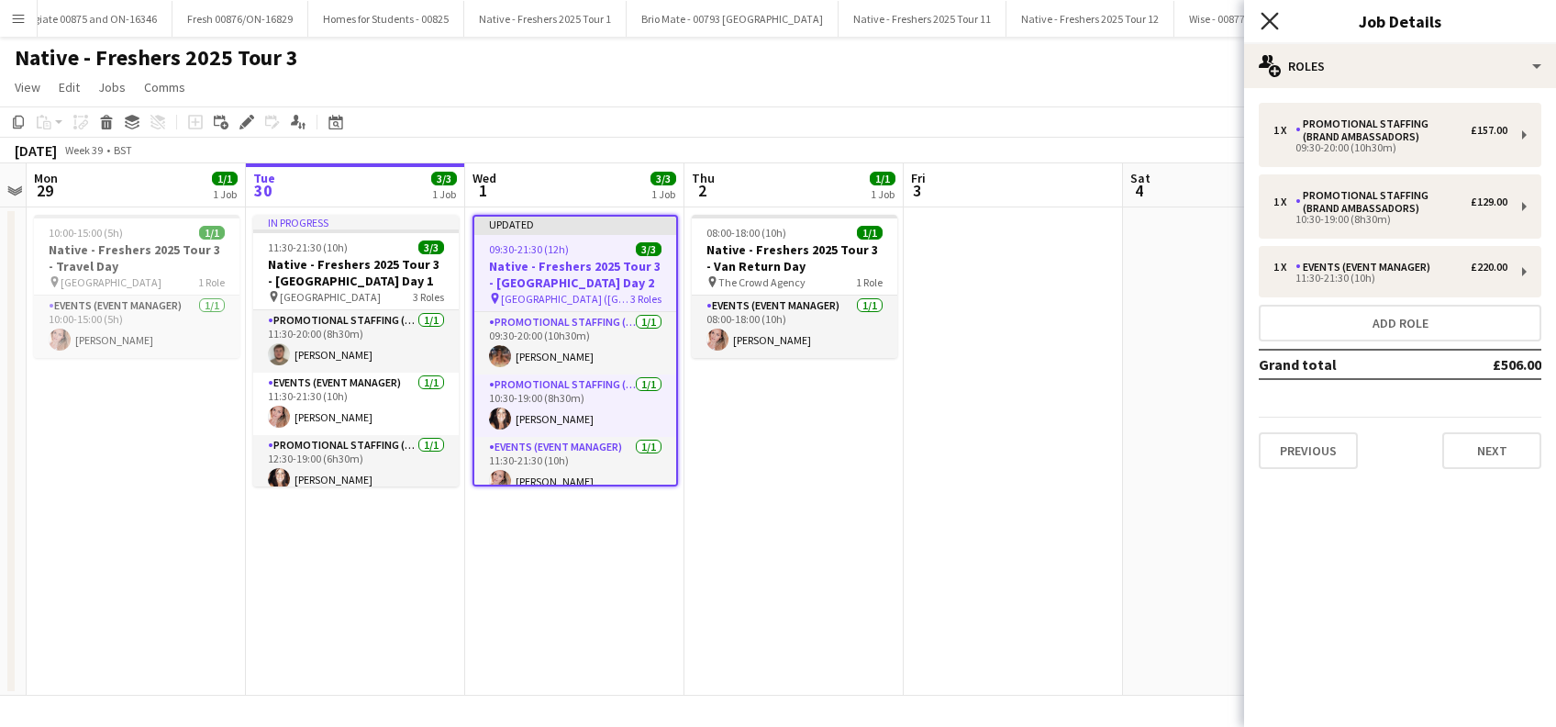
click at [1265, 28] on icon "Close pop-in" at bounding box center [1268, 20] width 17 height 17
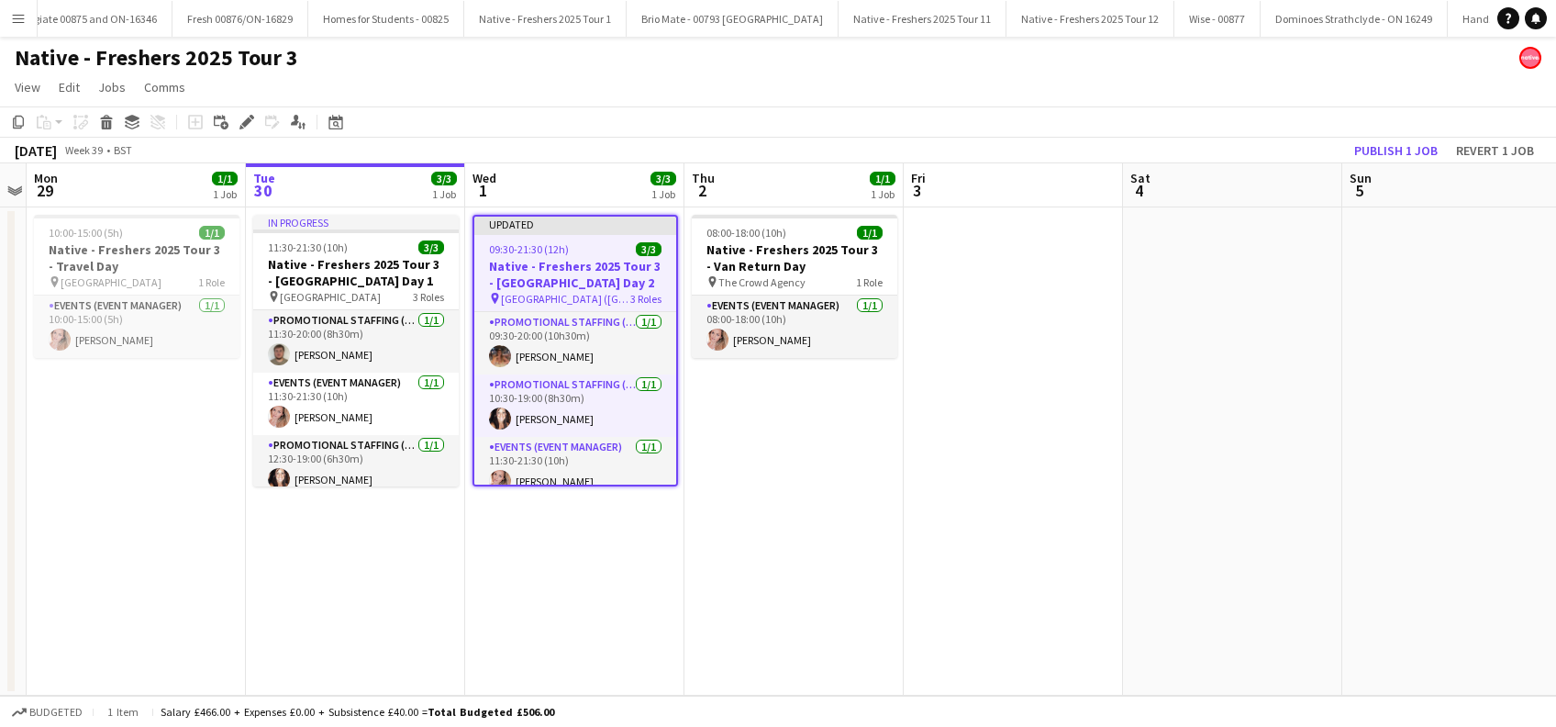
click at [803, 462] on app-date-cell "08:00-18:00 (10h) 1/1 Native - Freshers 2025 Tour 3 - Van Return Day pin The Cr…" at bounding box center [793, 451] width 219 height 488
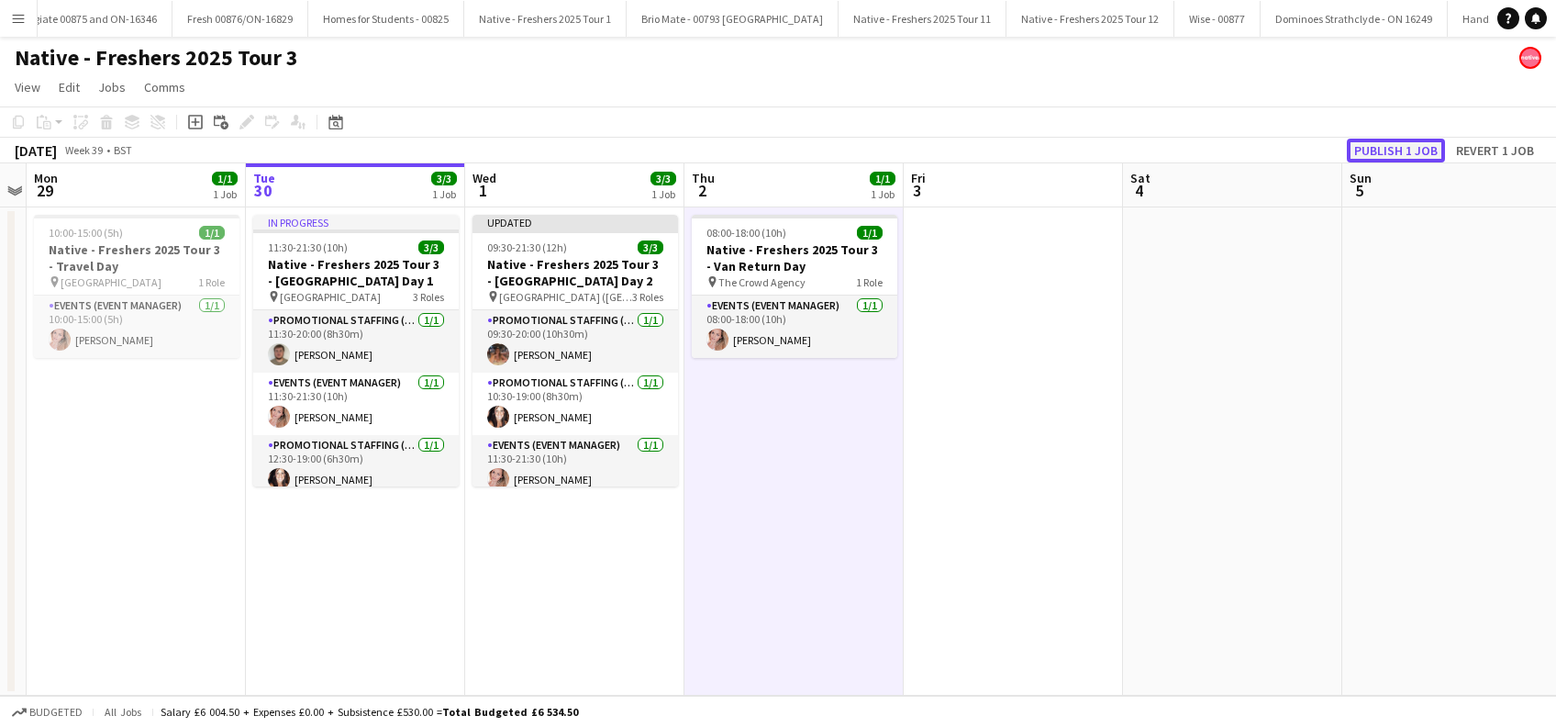
click at [1387, 154] on button "Publish 1 job" at bounding box center [1396, 151] width 98 height 24
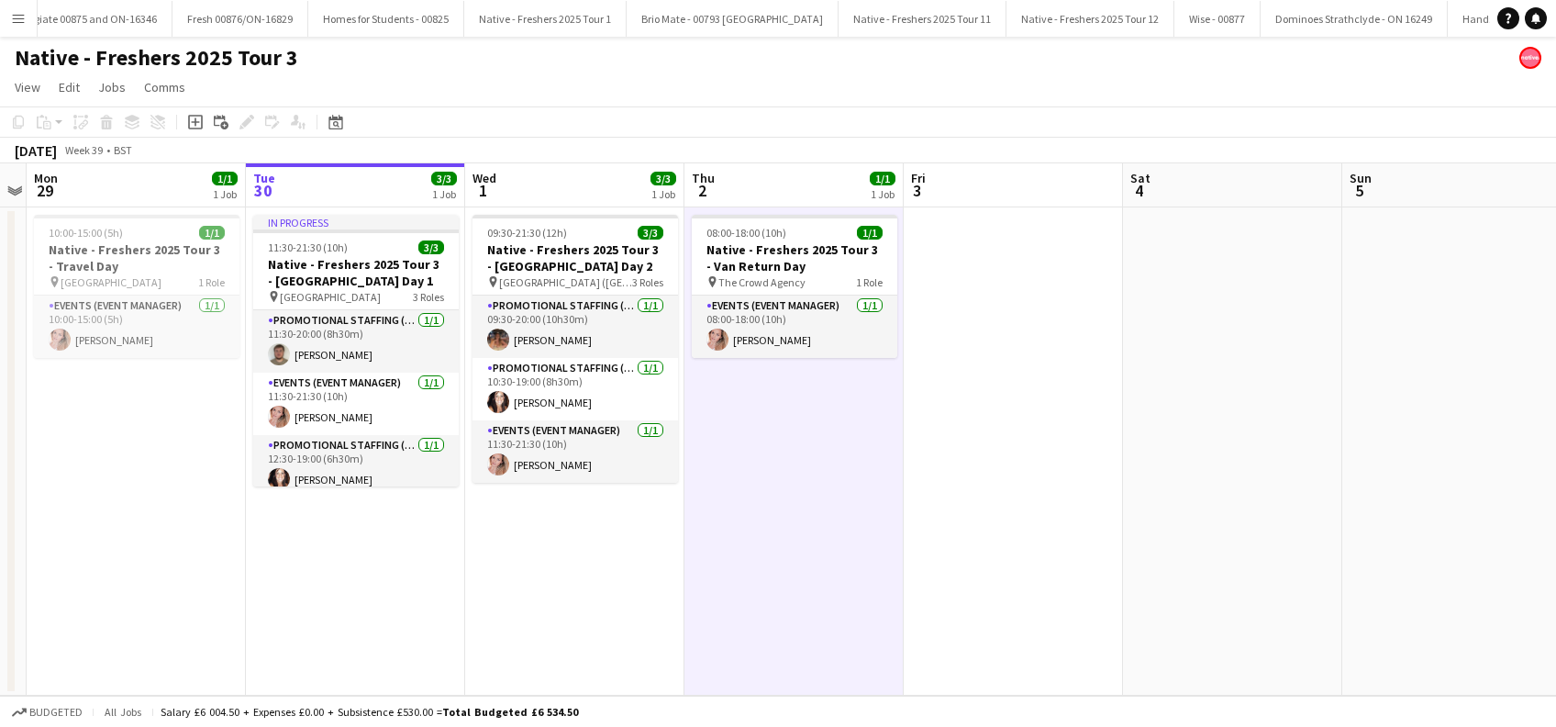
click at [570, 520] on app-date-cell "09:30-21:30 (12h) 3/3 Native - Freshers 2025 Tour 3 - [GEOGRAPHIC_DATA] Day 2 p…" at bounding box center [574, 451] width 219 height 488
